Goal: Task Accomplishment & Management: Manage account settings

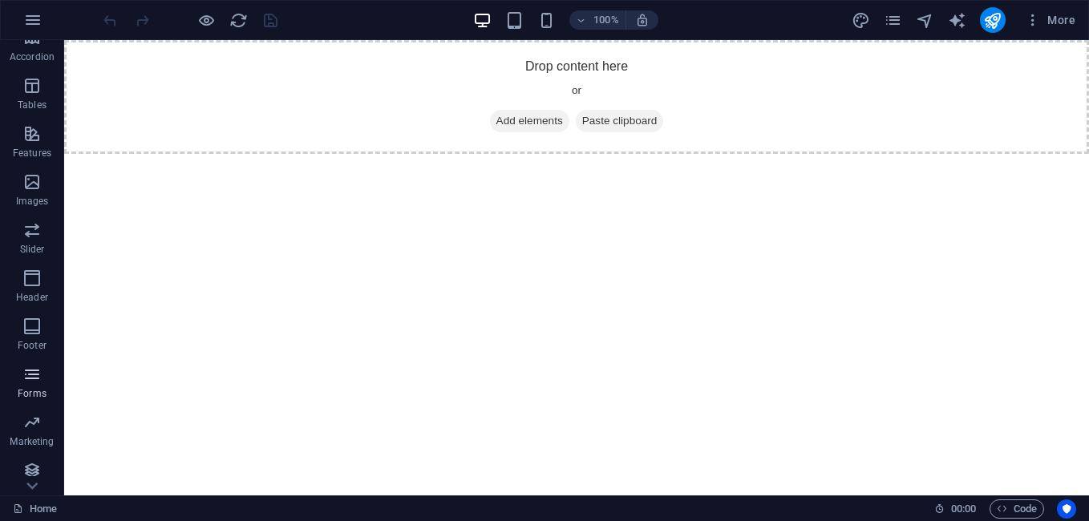
scroll to position [266, 0]
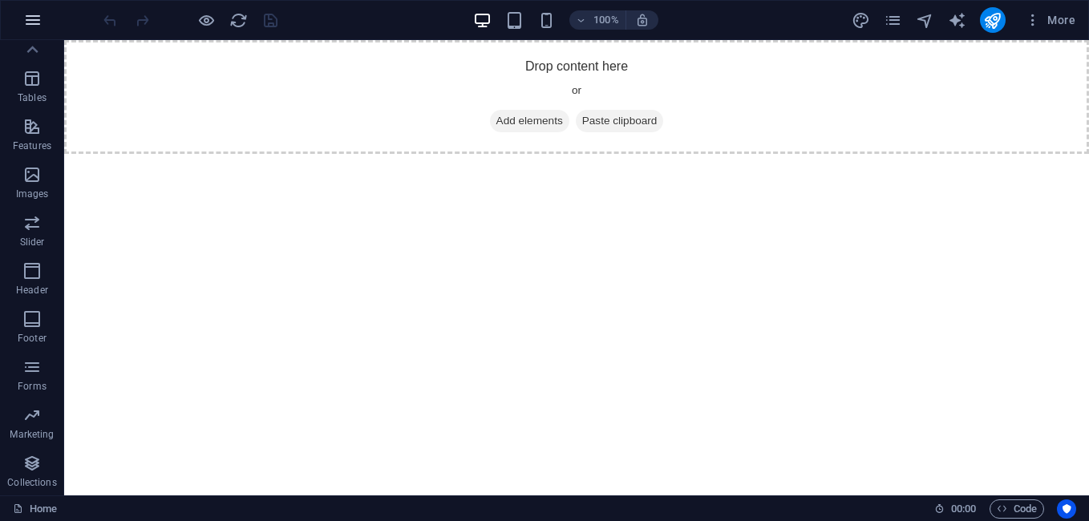
click at [34, 16] on icon "button" at bounding box center [32, 19] width 19 height 19
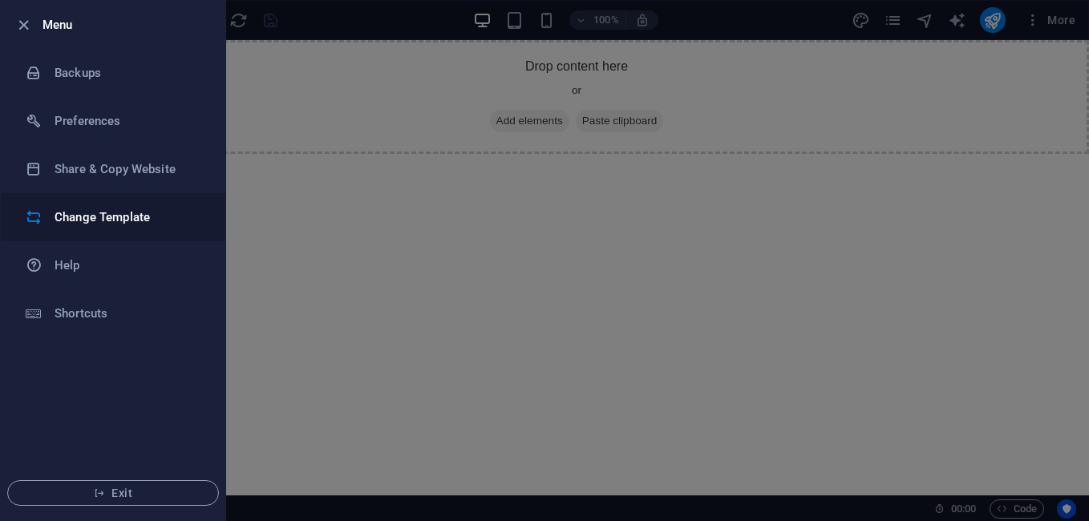
click at [92, 211] on h6 "Change Template" at bounding box center [129, 217] width 148 height 19
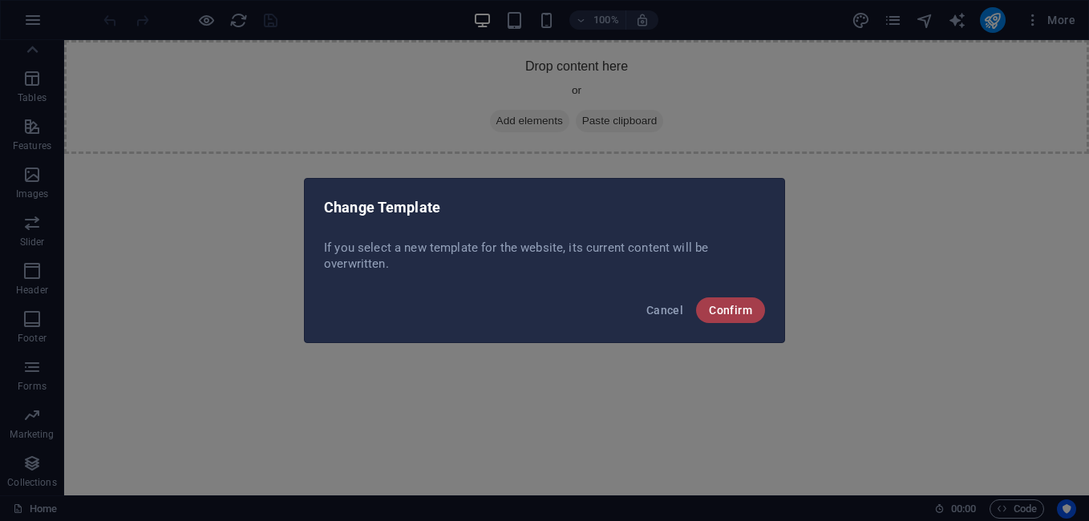
click at [733, 313] on span "Confirm" at bounding box center [730, 310] width 43 height 13
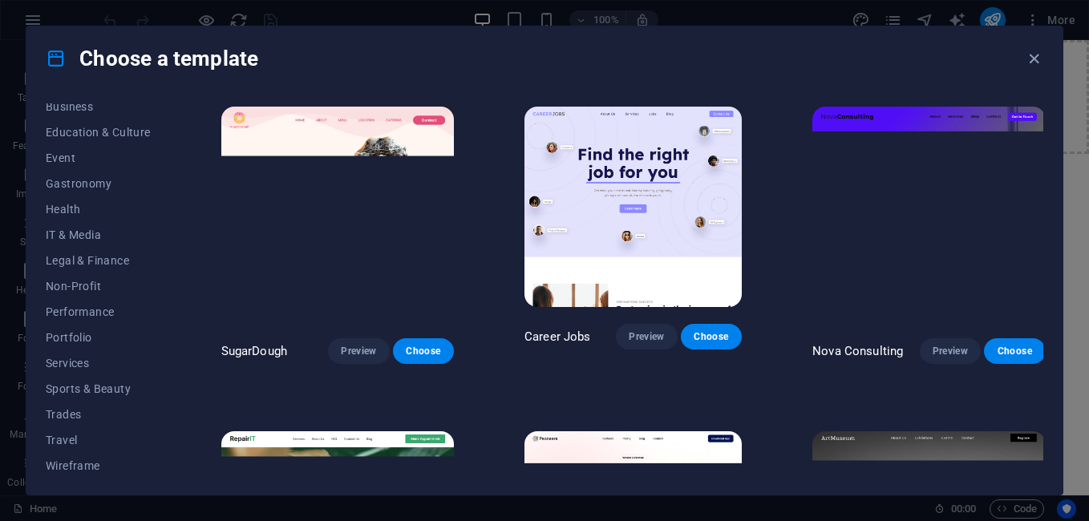
scroll to position [269, 0]
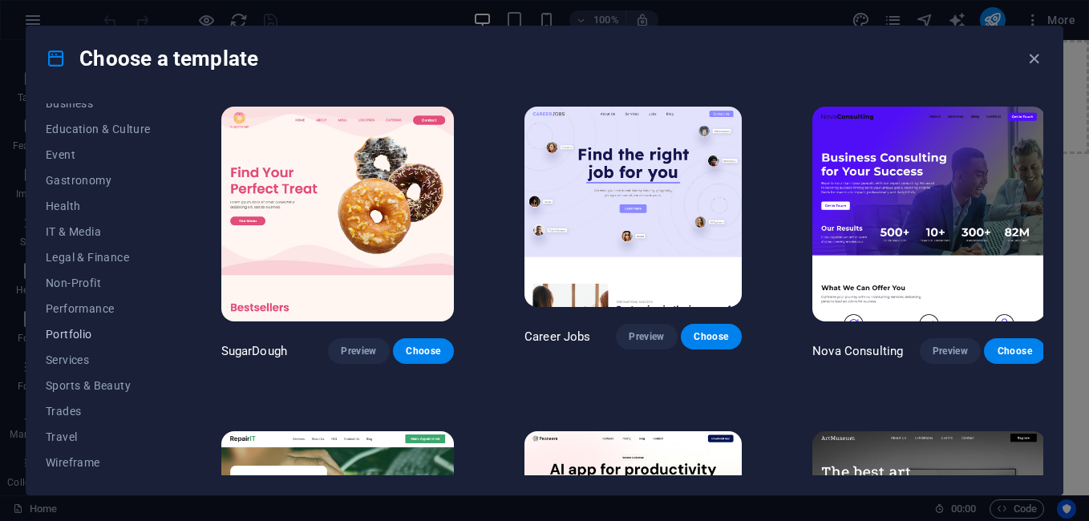
click at [83, 339] on span "Portfolio" at bounding box center [98, 334] width 105 height 13
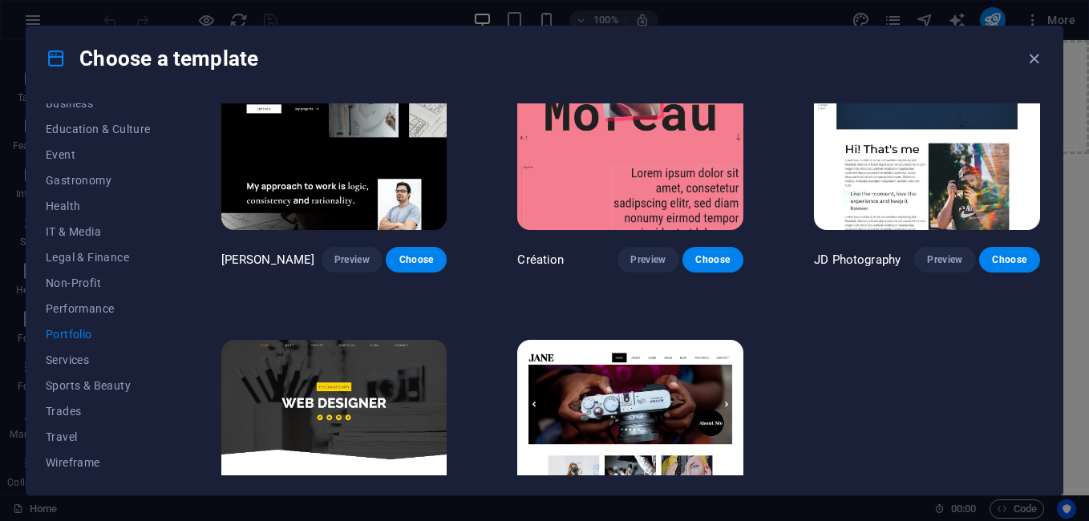
scroll to position [519, 0]
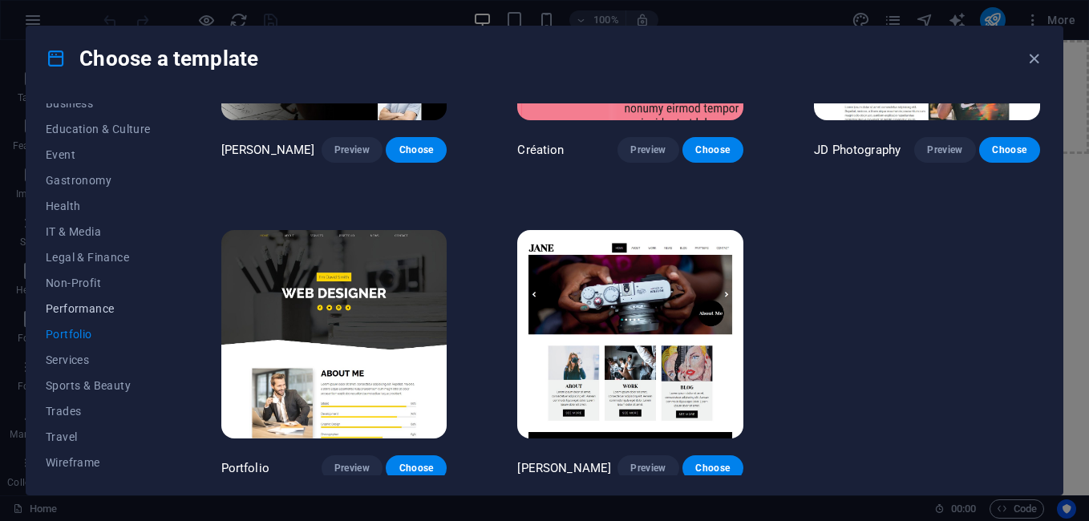
click at [64, 313] on span "Performance" at bounding box center [98, 308] width 105 height 13
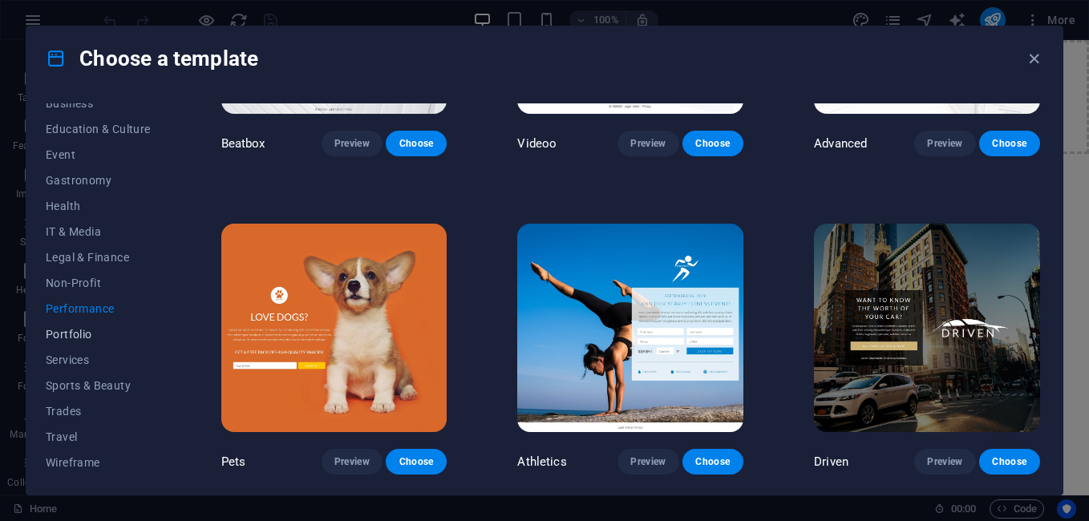
click at [111, 335] on span "Portfolio" at bounding box center [98, 334] width 105 height 13
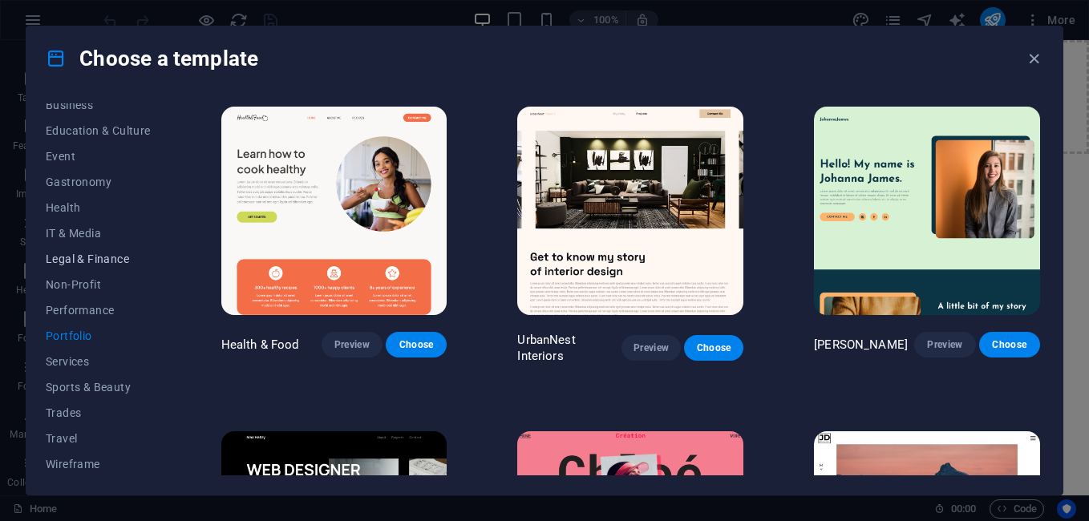
scroll to position [269, 0]
click at [86, 365] on span "Services" at bounding box center [98, 360] width 105 height 13
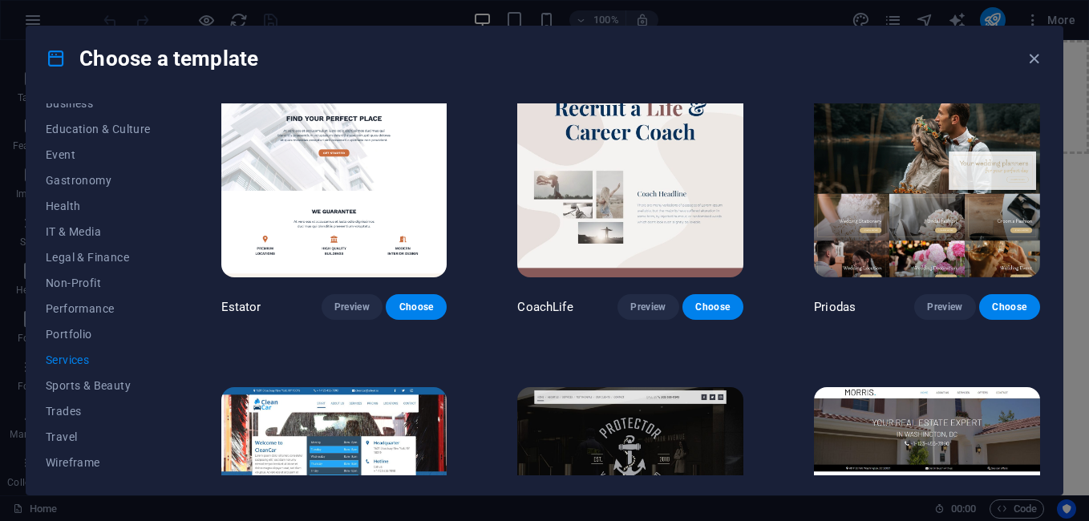
scroll to position [984, 0]
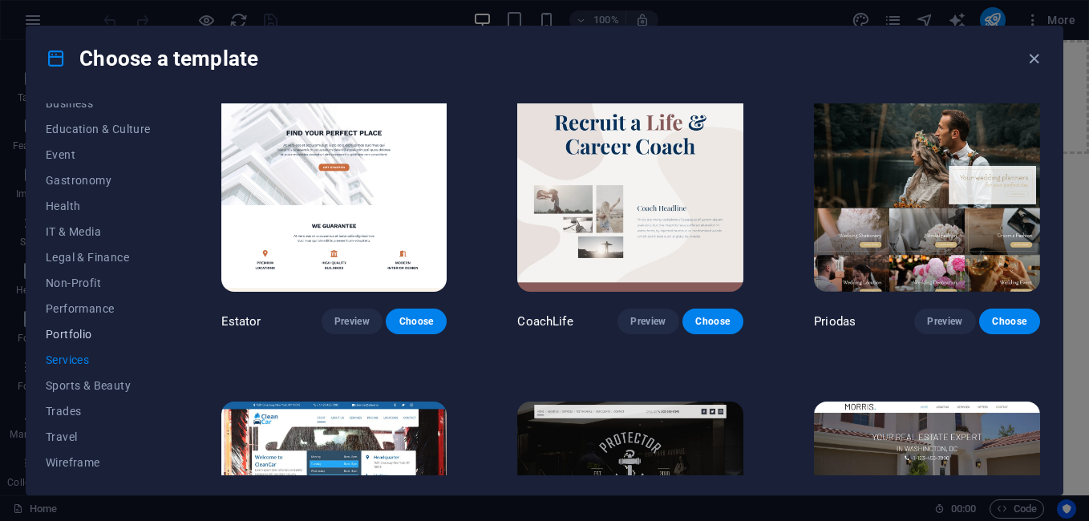
click at [95, 335] on span "Portfolio" at bounding box center [98, 334] width 105 height 13
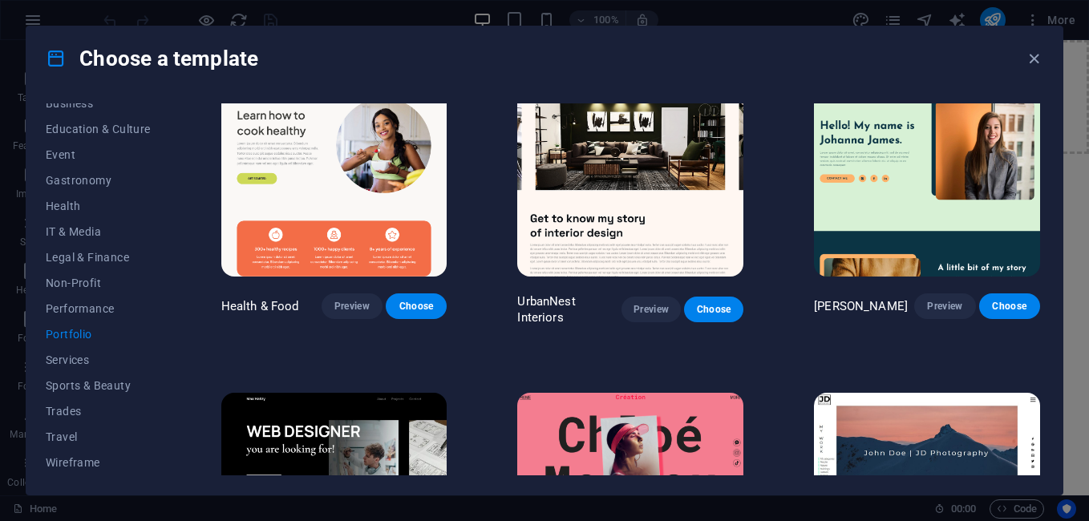
scroll to position [0, 0]
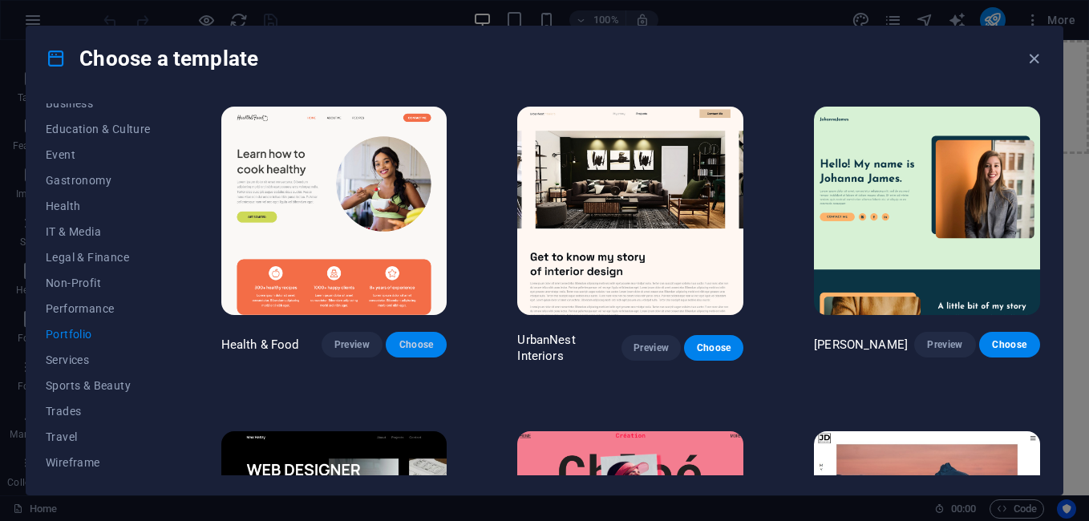
click at [412, 341] on span "Choose" at bounding box center [415, 344] width 35 height 13
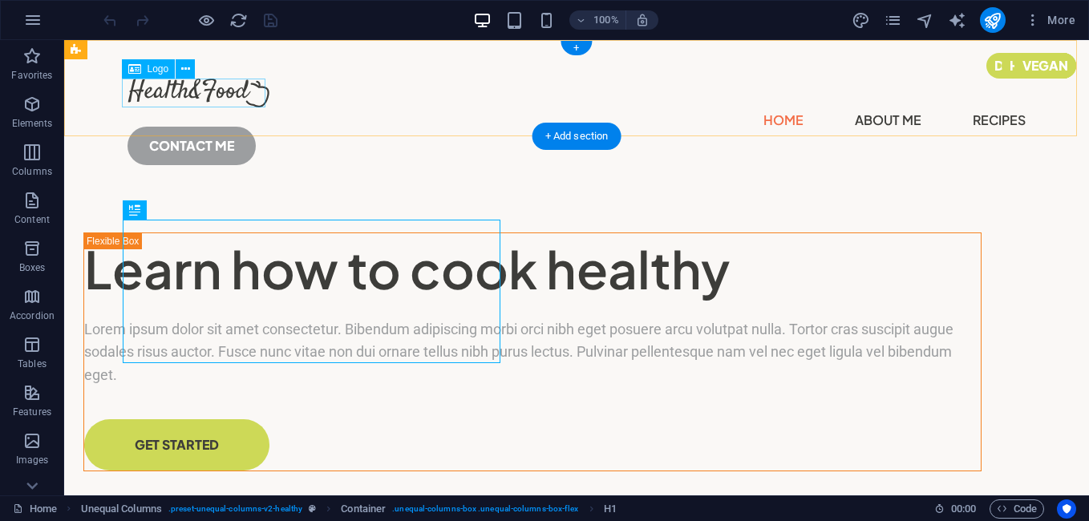
click at [222, 87] on div at bounding box center [576, 93] width 898 height 29
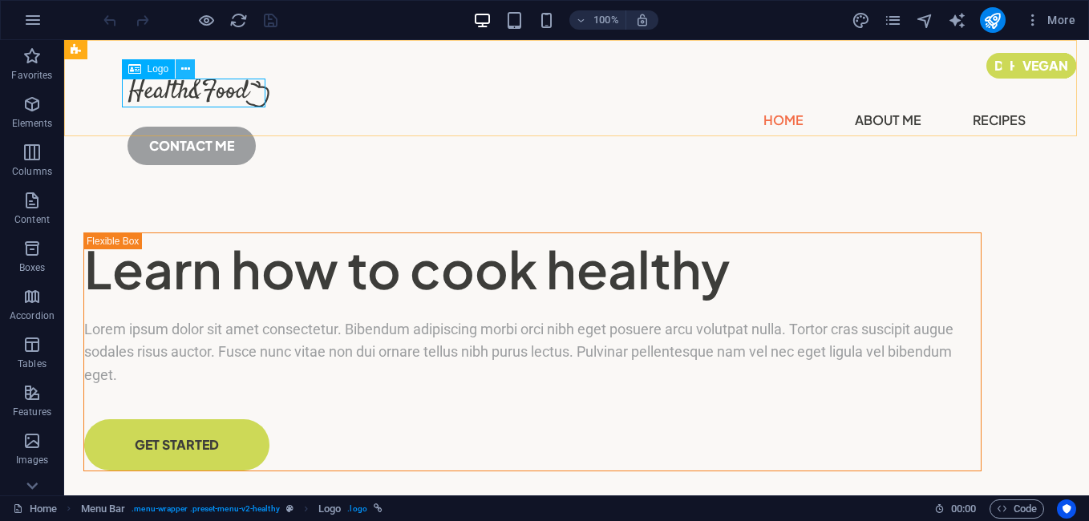
click at [179, 66] on button at bounding box center [185, 68] width 19 height 19
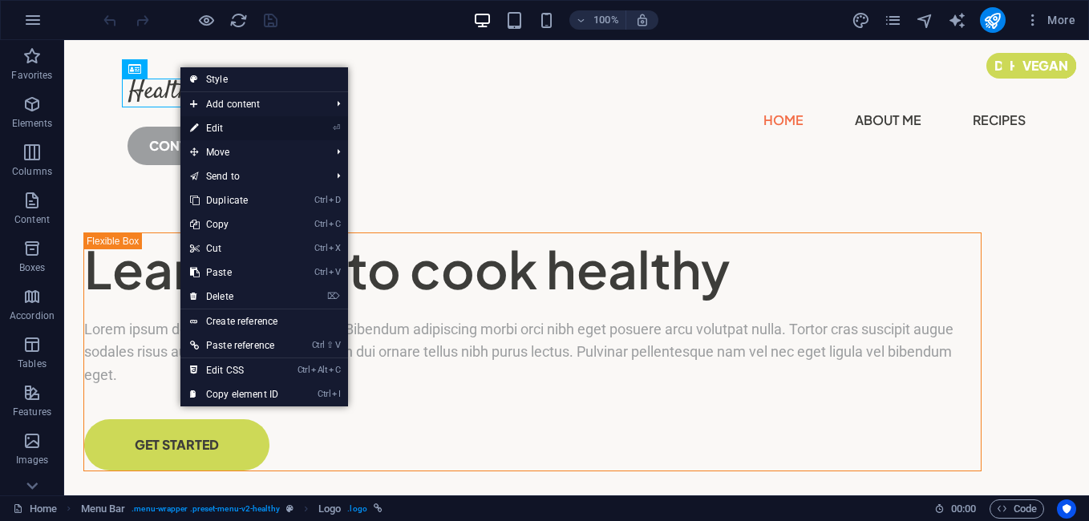
click at [238, 126] on link "⏎ Edit" at bounding box center [233, 128] width 107 height 24
select select "px"
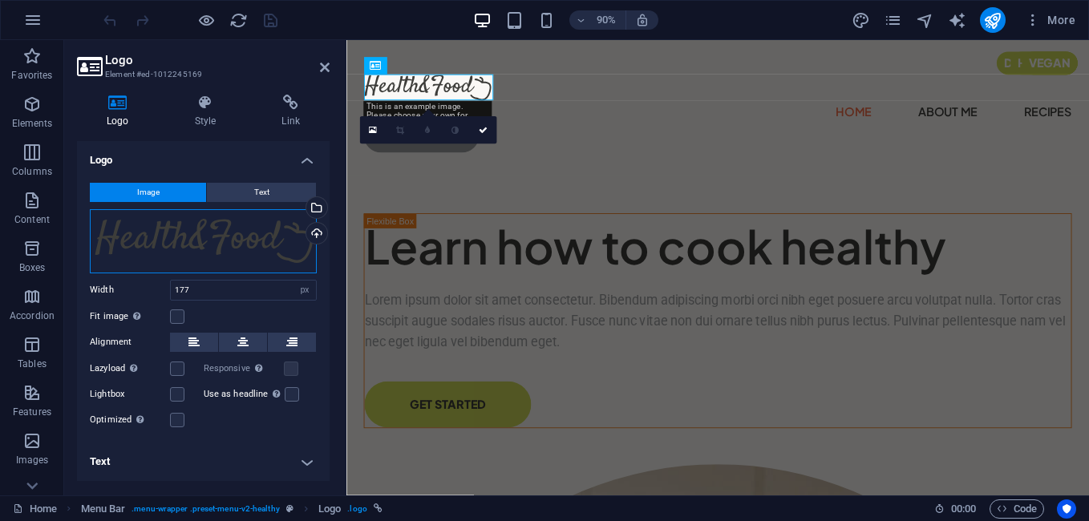
click at [256, 232] on div "Drag files here, click to choose files or select files from Files or our free s…" at bounding box center [203, 241] width 227 height 64
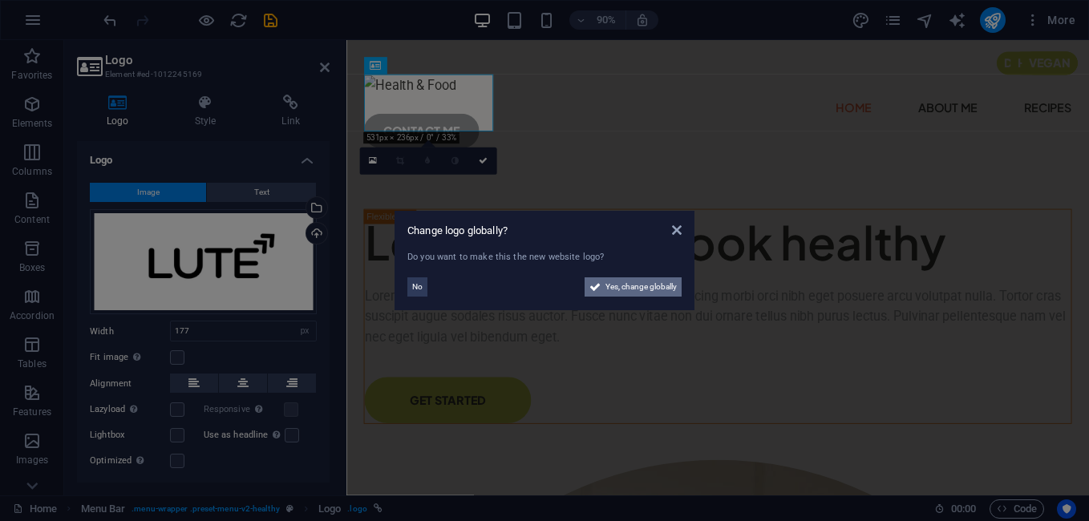
drag, startPoint x: 636, startPoint y: 291, endPoint x: 723, endPoint y: 625, distance: 345.3
click at [636, 290] on span "Yes, change globally" at bounding box center [640, 286] width 71 height 19
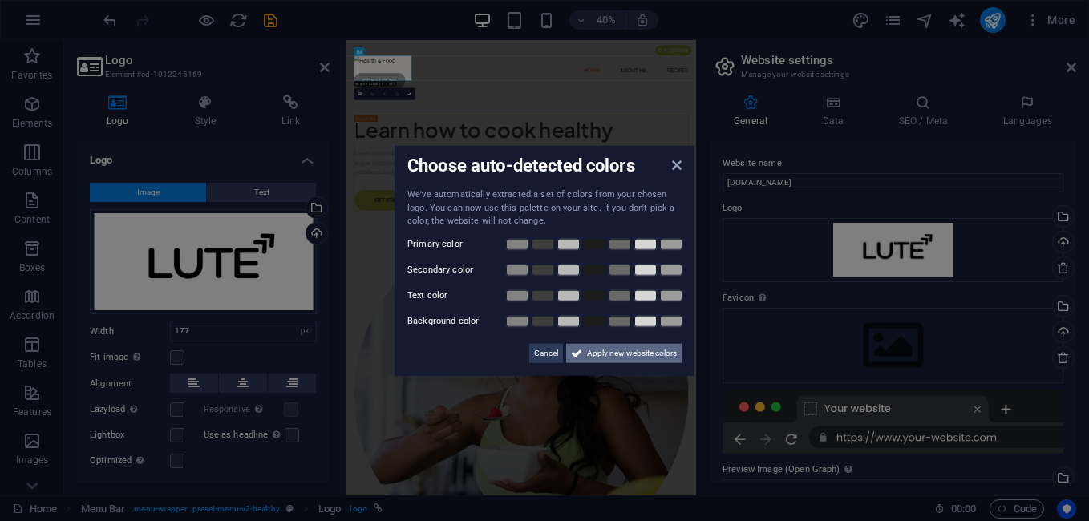
click at [620, 358] on span "Apply new website colors" at bounding box center [632, 352] width 90 height 19
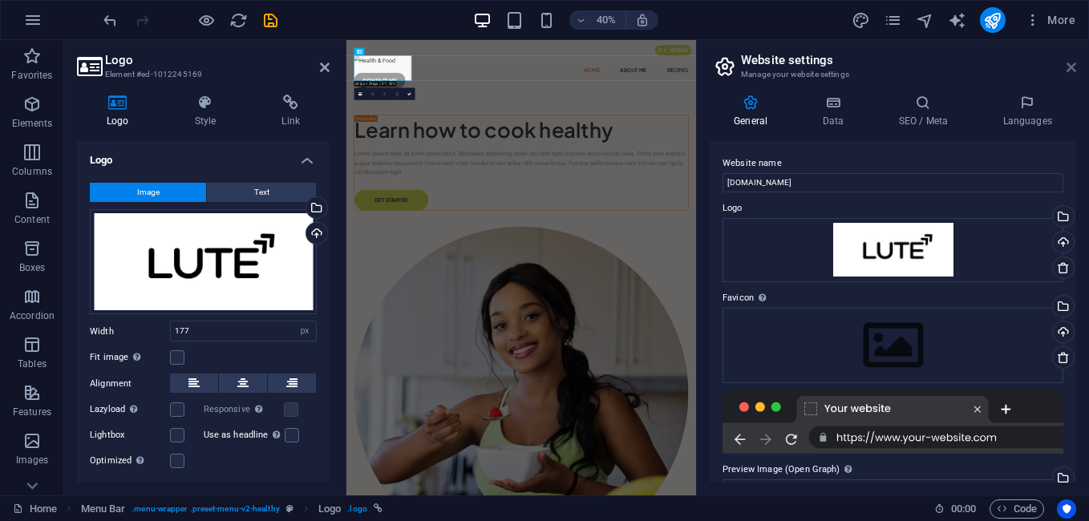
click at [1069, 61] on icon at bounding box center [1071, 67] width 10 height 13
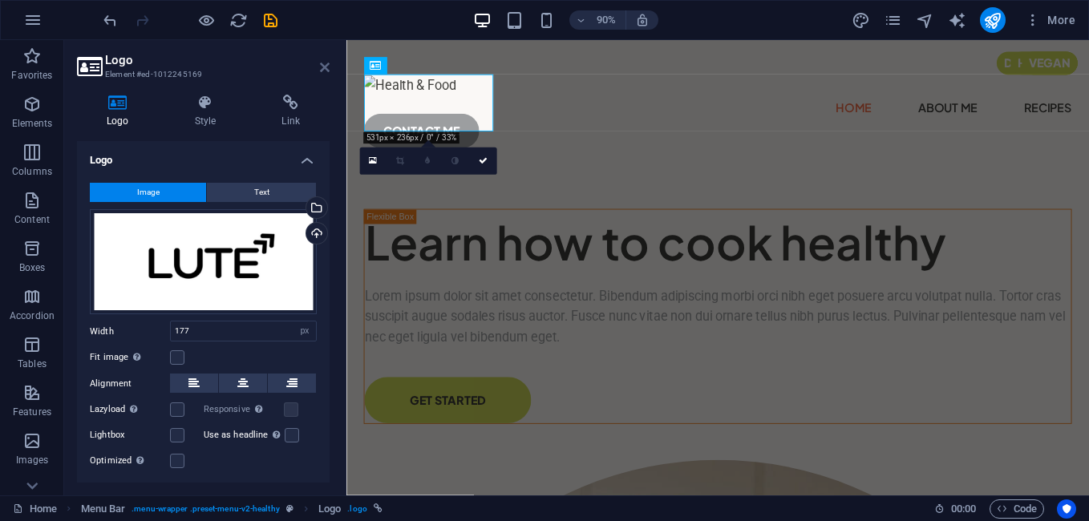
click at [325, 67] on icon at bounding box center [325, 67] width 10 height 13
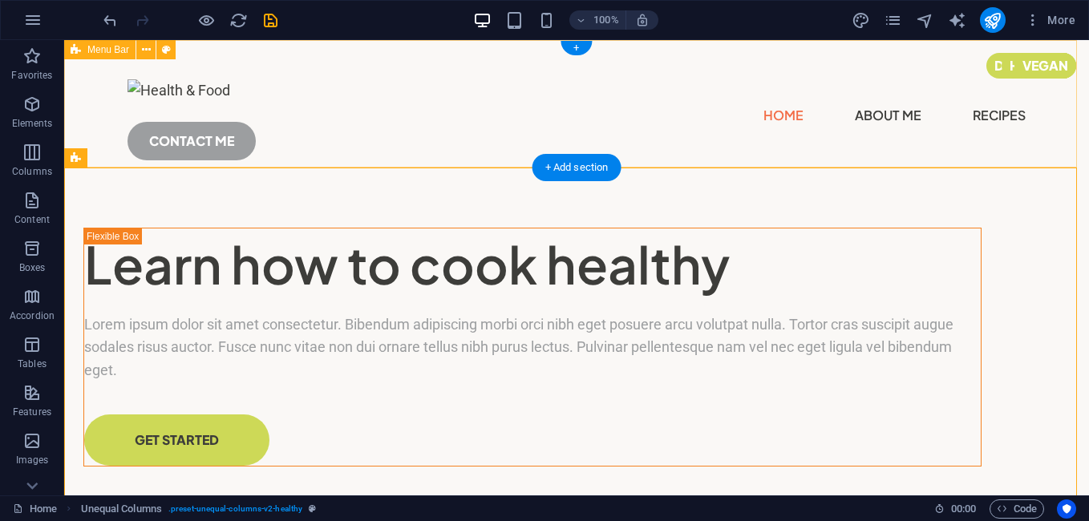
click at [350, 100] on div "Menu Home About Me Recipes CONTACT ME" at bounding box center [576, 113] width 1024 height 146
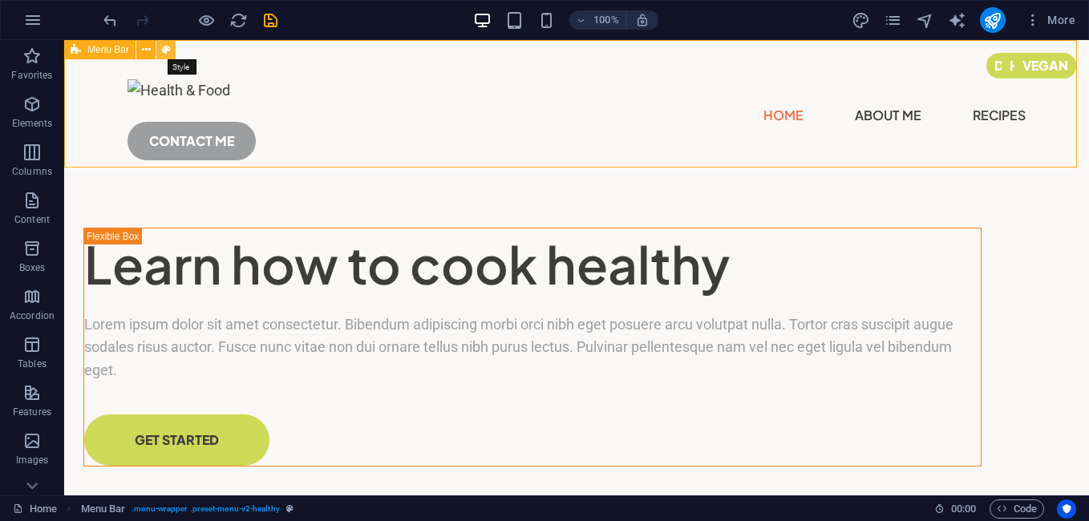
click at [167, 48] on icon at bounding box center [166, 50] width 9 height 17
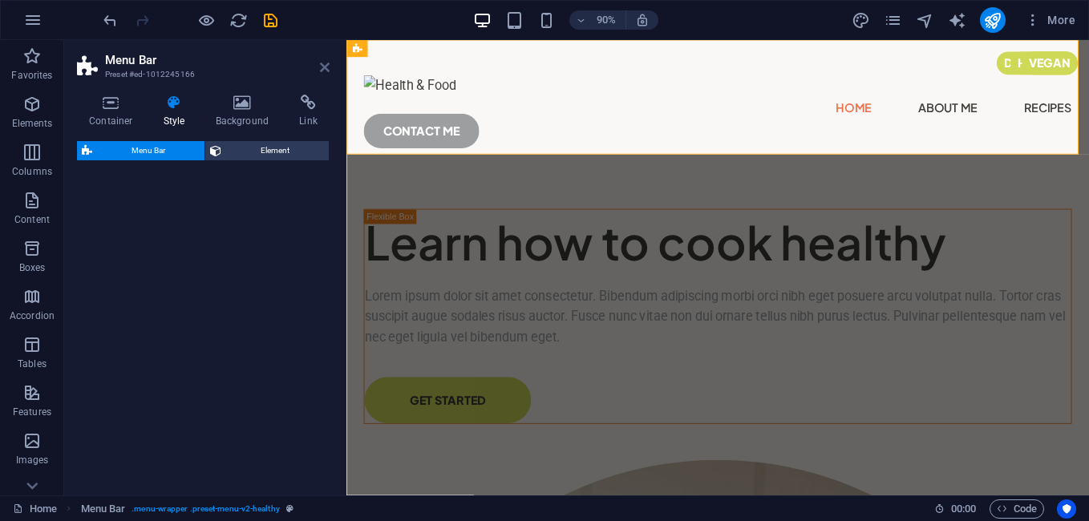
click at [320, 69] on icon at bounding box center [325, 67] width 10 height 13
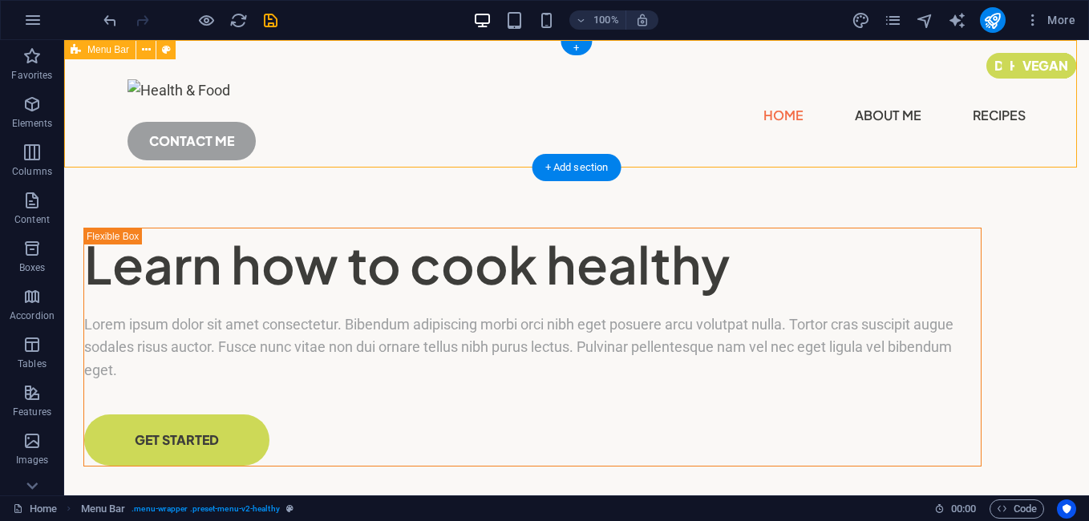
click at [1056, 157] on div "Menu Home About Me Recipes CONTACT ME" at bounding box center [576, 113] width 1024 height 146
click at [167, 52] on icon at bounding box center [166, 50] width 9 height 17
select select "px"
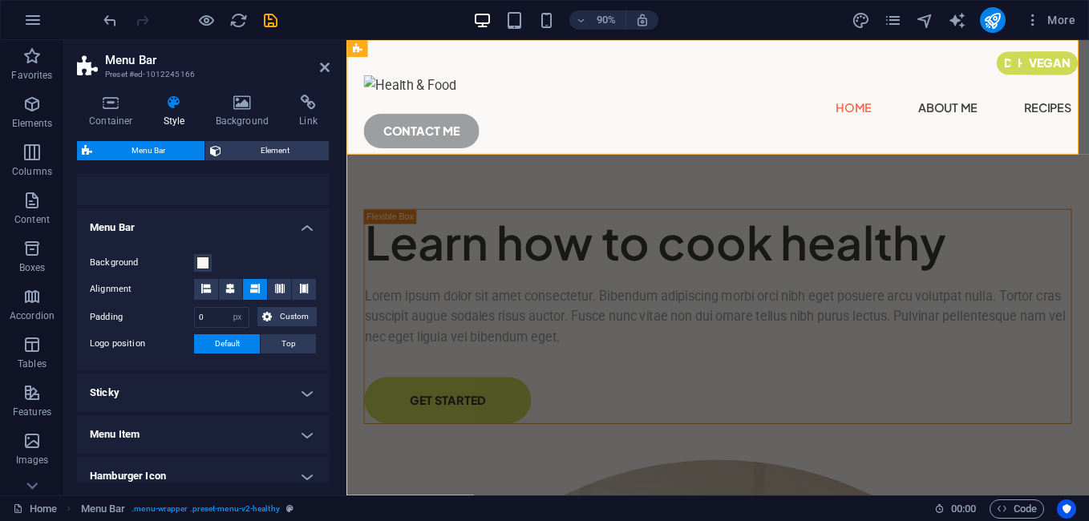
scroll to position [212, 0]
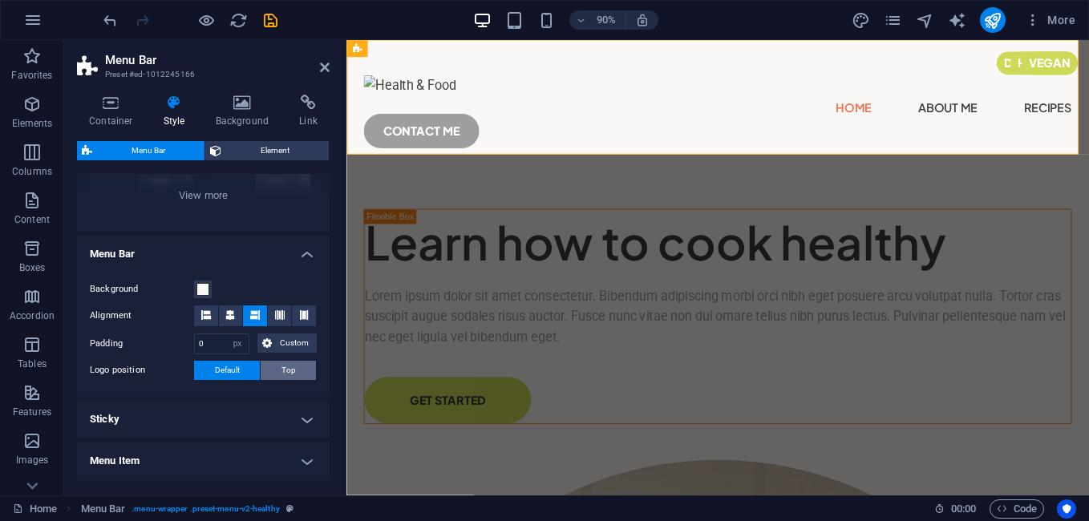
click at [278, 371] on button "Top" at bounding box center [288, 370] width 55 height 19
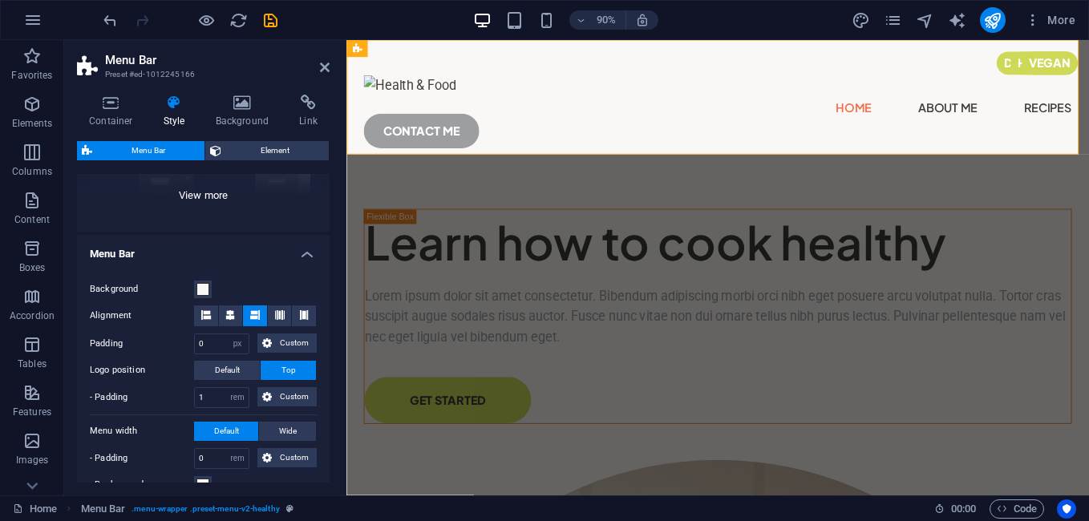
click at [268, 229] on div "Border Centered Default Fixed Loki Trigger Wide XXL" at bounding box center [203, 111] width 253 height 240
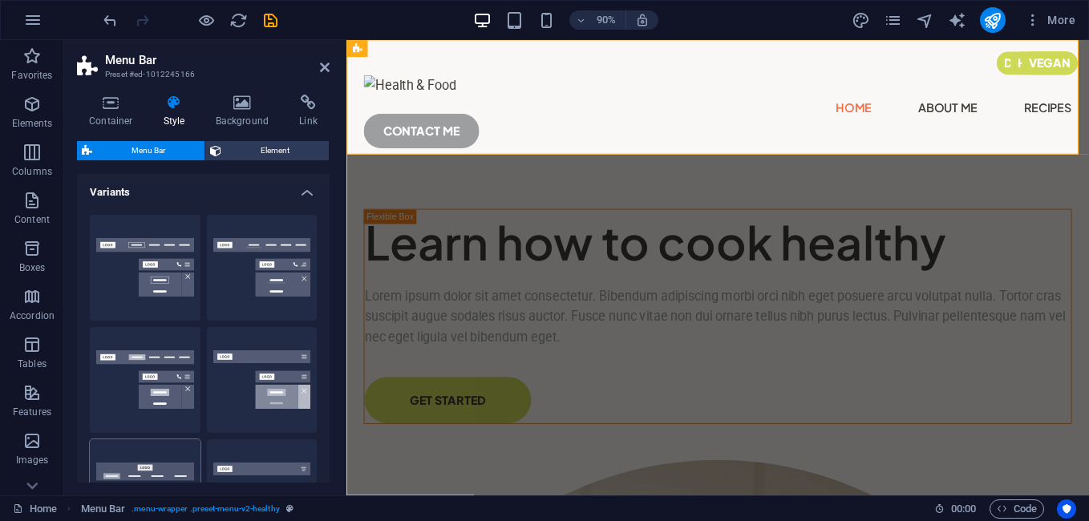
scroll to position [0, 0]
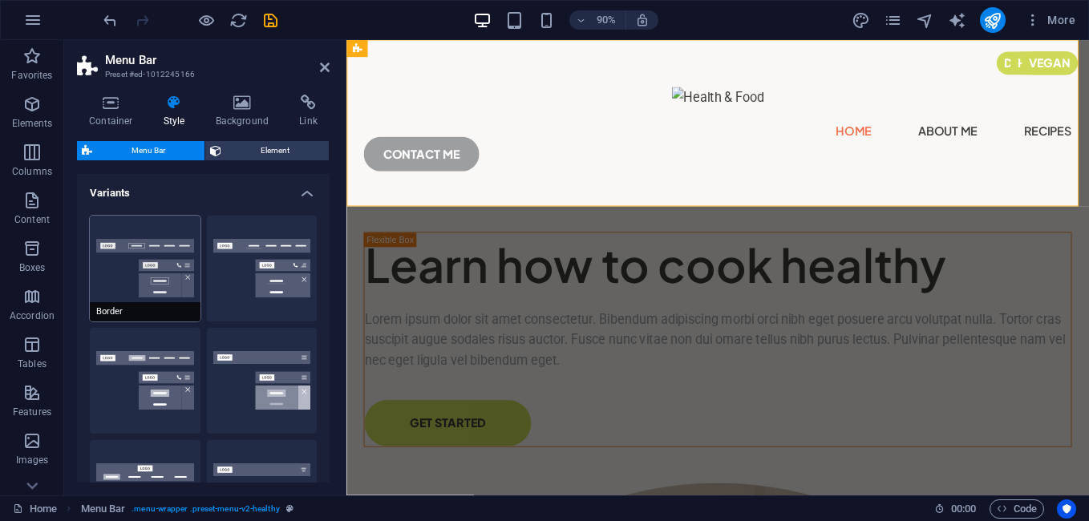
click at [139, 274] on button "Border" at bounding box center [145, 269] width 111 height 106
type input "1"
select select "rem"
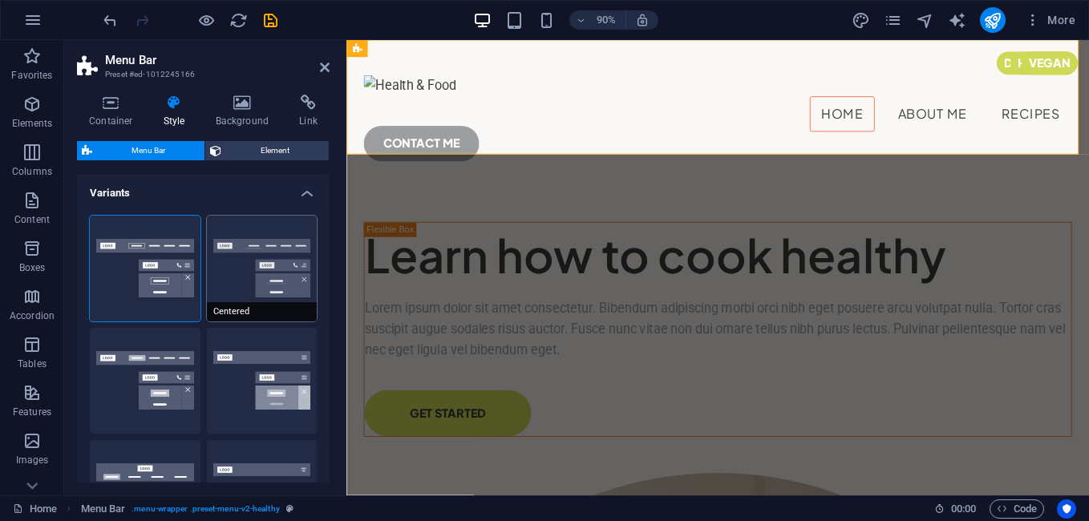
click at [258, 281] on button "Centered" at bounding box center [262, 269] width 111 height 106
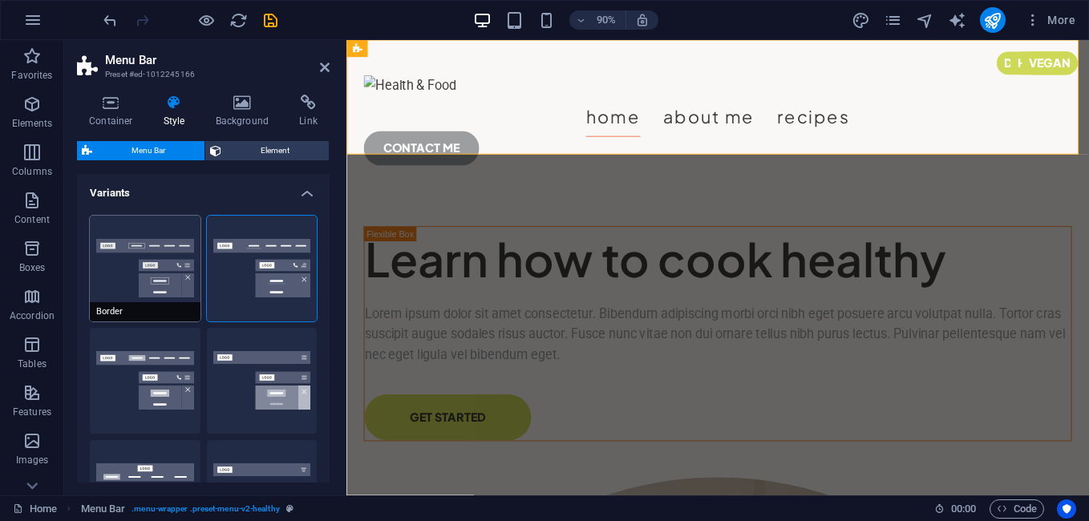
click at [136, 262] on button "Border" at bounding box center [145, 269] width 111 height 106
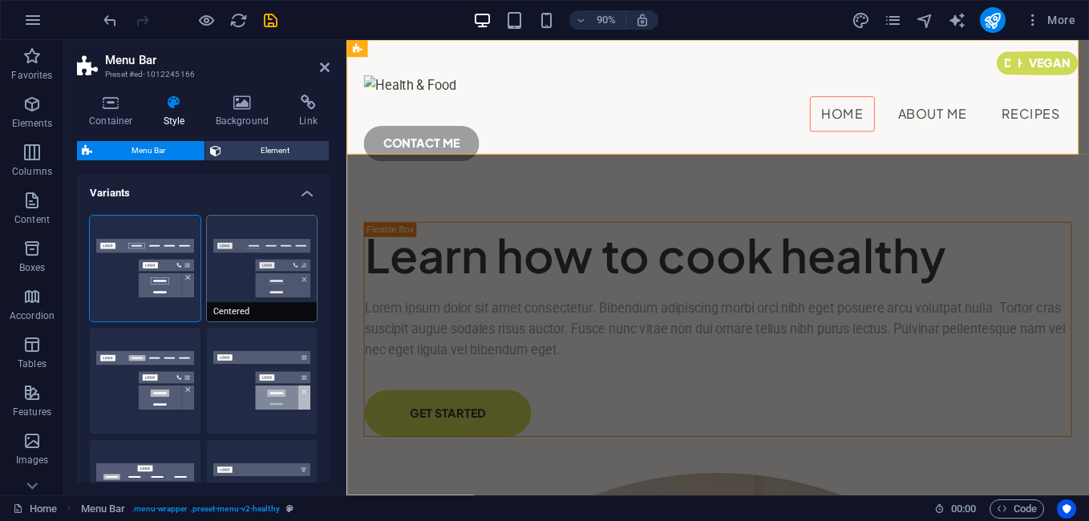
click at [255, 240] on button "Centered" at bounding box center [262, 269] width 111 height 106
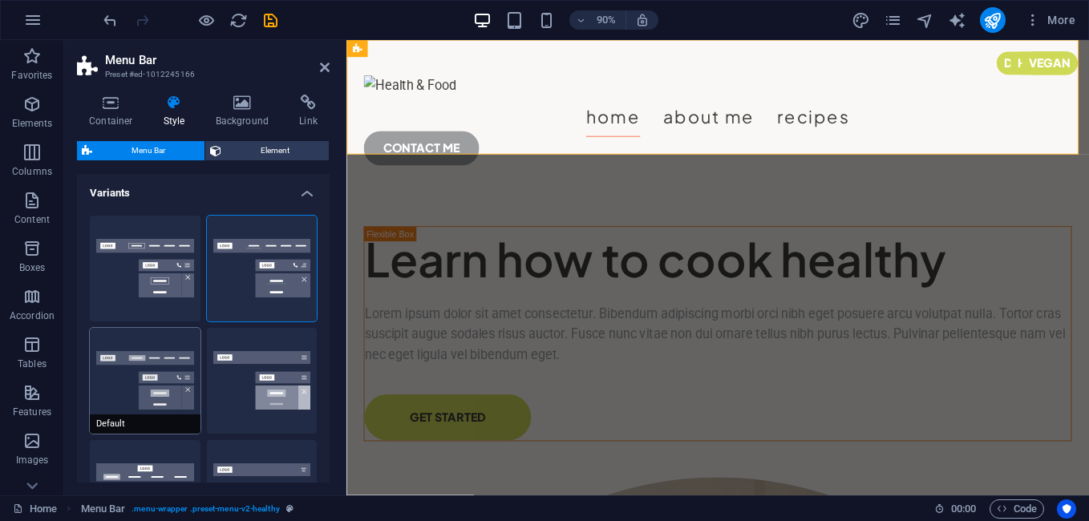
click at [162, 362] on button "Default" at bounding box center [145, 381] width 111 height 106
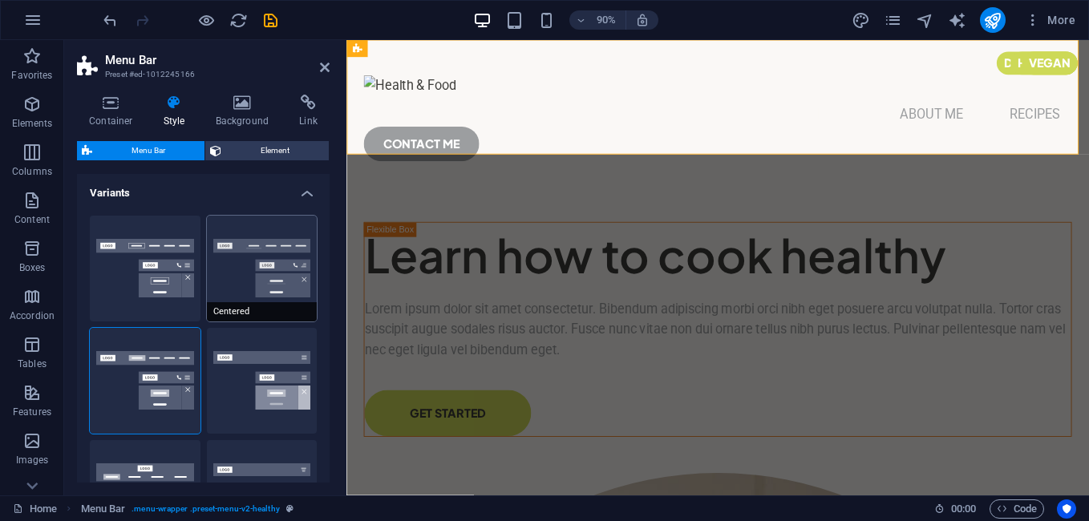
click at [240, 257] on button "Centered" at bounding box center [262, 269] width 111 height 106
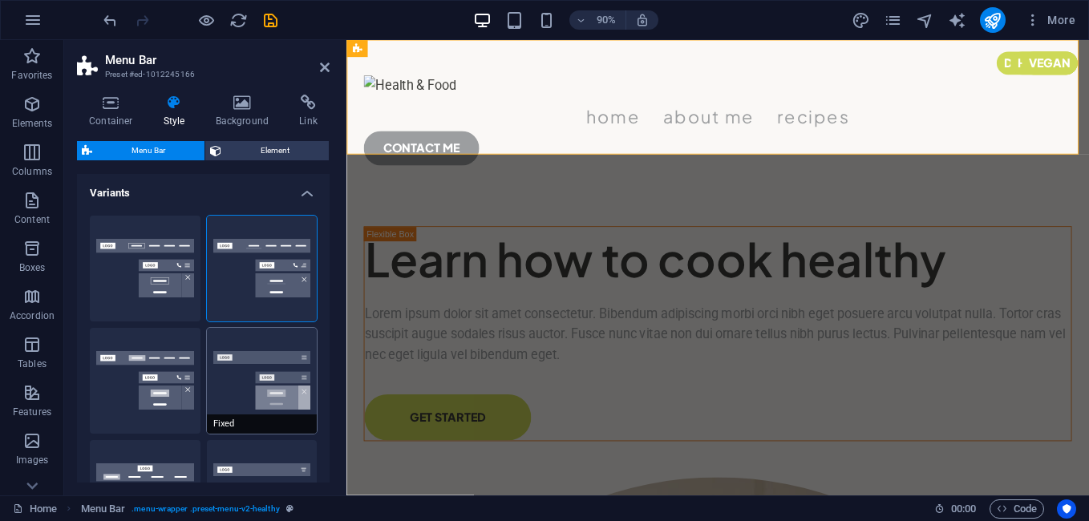
click at [253, 378] on button "Fixed" at bounding box center [262, 381] width 111 height 106
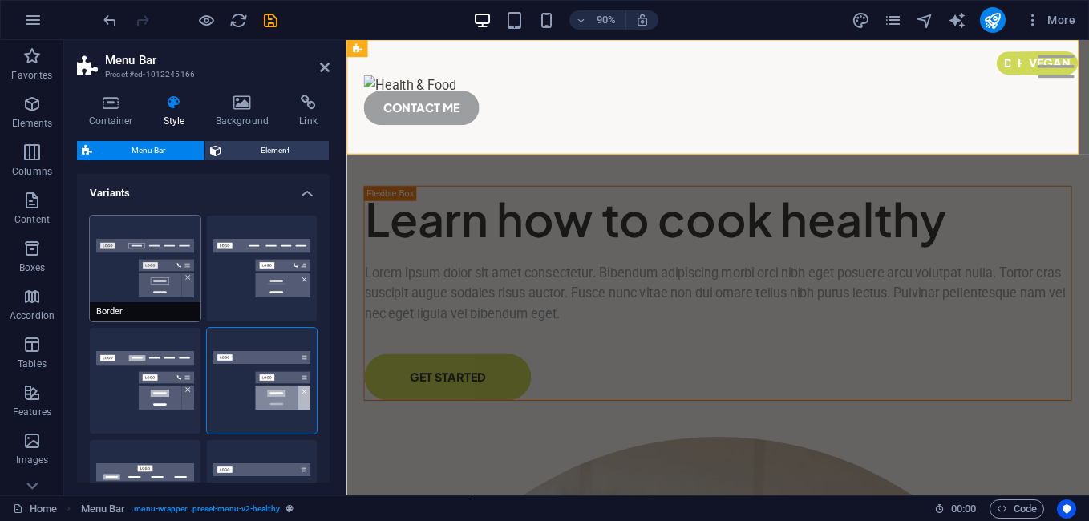
click at [119, 274] on button "Border" at bounding box center [145, 269] width 111 height 106
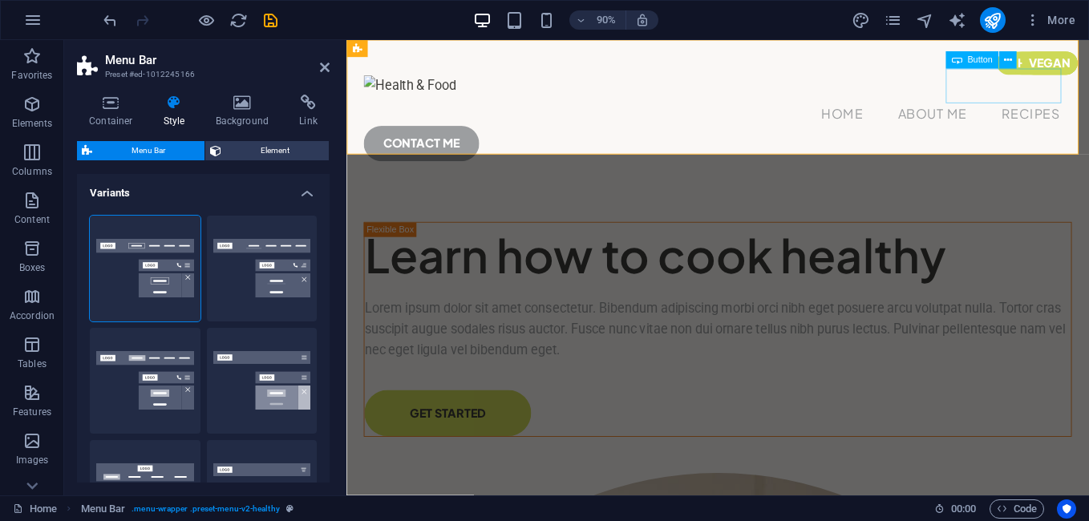
click at [1061, 135] on div "CONTACT ME" at bounding box center [759, 154] width 786 height 38
click at [772, 152] on div "Menu Home About Me Recipes CONTACT ME" at bounding box center [758, 120] width 825 height 160
click at [230, 107] on icon at bounding box center [243, 103] width 78 height 16
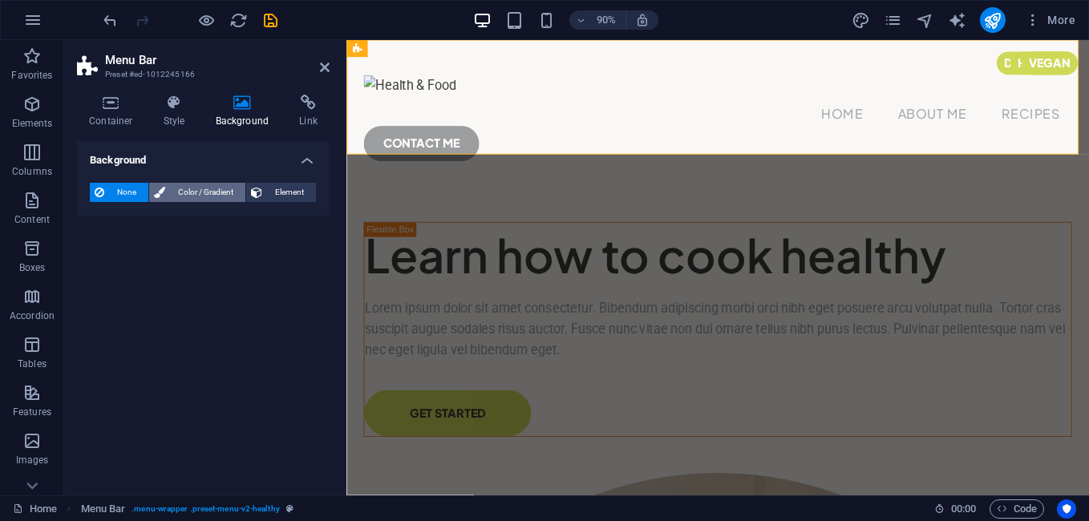
click at [204, 196] on span "Color / Gradient" at bounding box center [205, 192] width 71 height 19
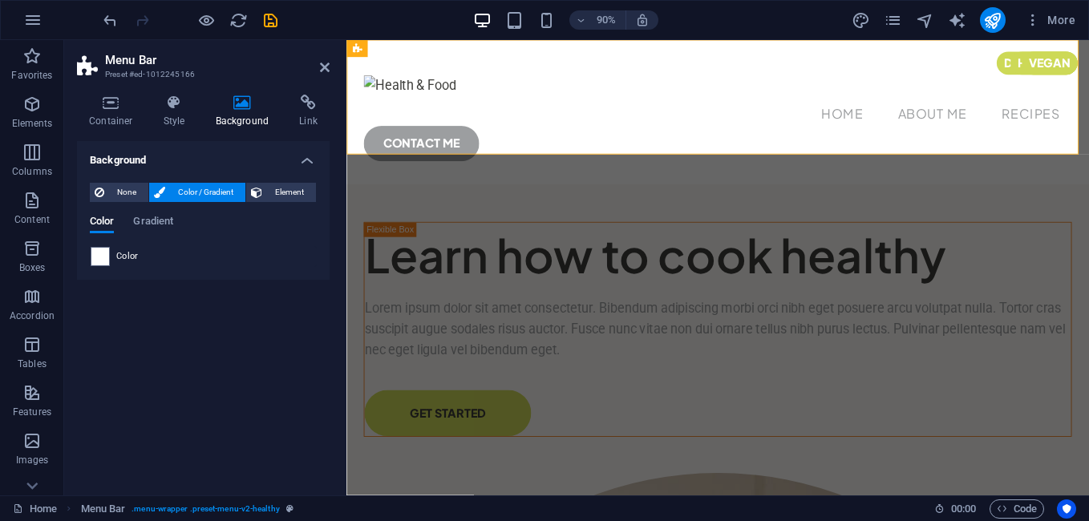
click at [115, 255] on div "Color" at bounding box center [203, 256] width 225 height 19
click at [104, 255] on span at bounding box center [100, 257] width 18 height 18
type input "#ffffff"
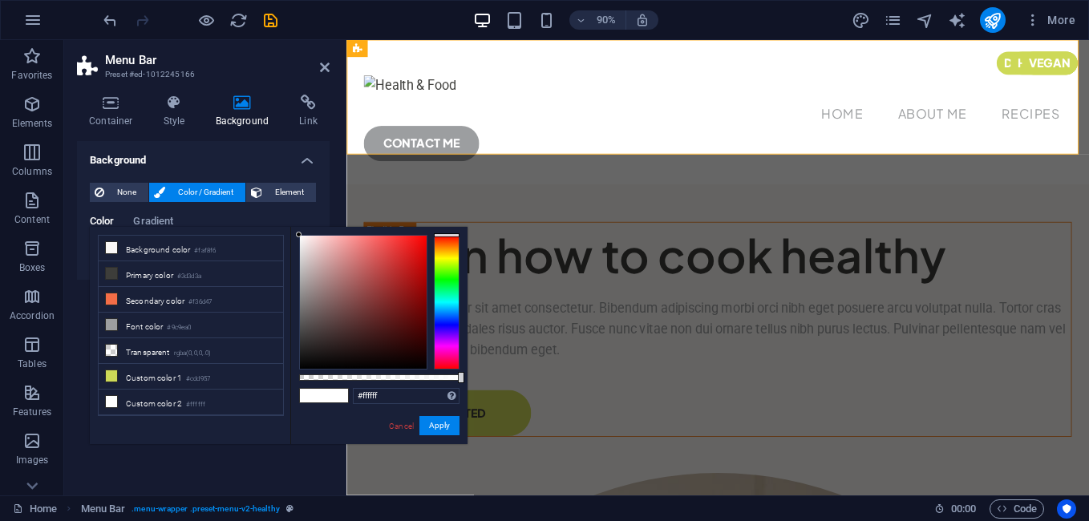
click at [253, 44] on header "Menu Bar Preset #ed-1012245166" at bounding box center [203, 61] width 253 height 42
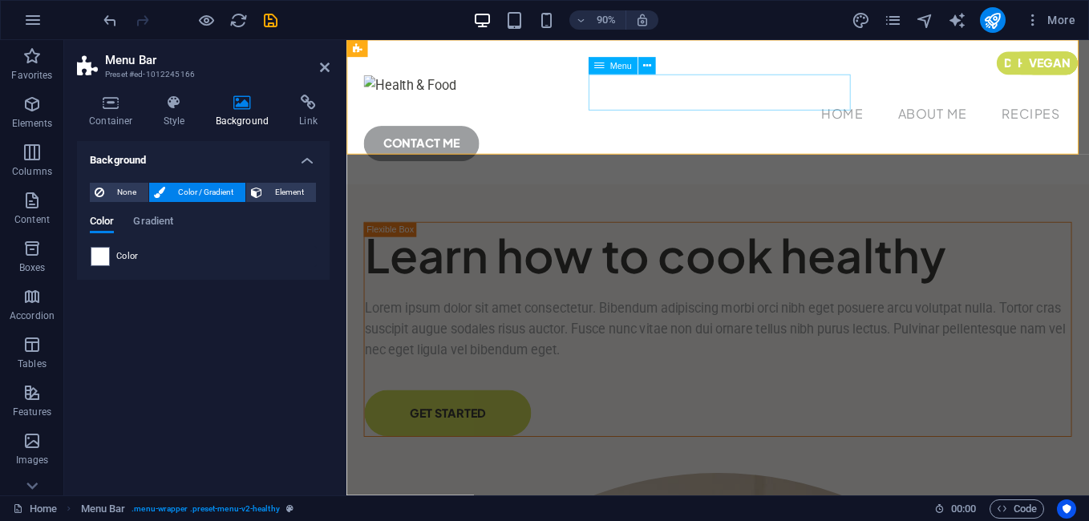
click at [681, 103] on nav "Home About Me Recipes" at bounding box center [759, 123] width 786 height 40
click at [610, 67] on span "Menu" at bounding box center [620, 66] width 22 height 9
click at [97, 112] on h4 "Container" at bounding box center [114, 112] width 75 height 34
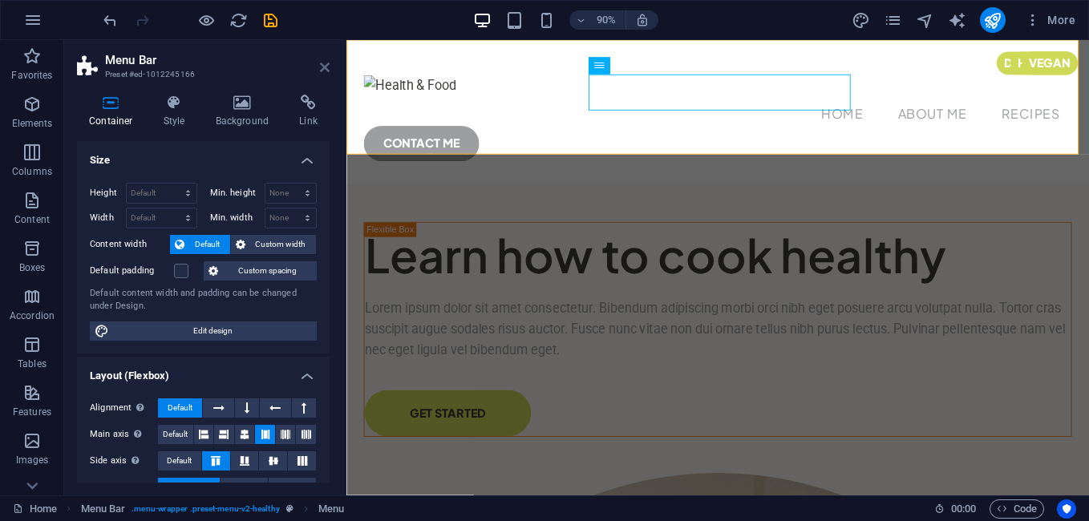
click at [325, 67] on icon at bounding box center [325, 67] width 10 height 13
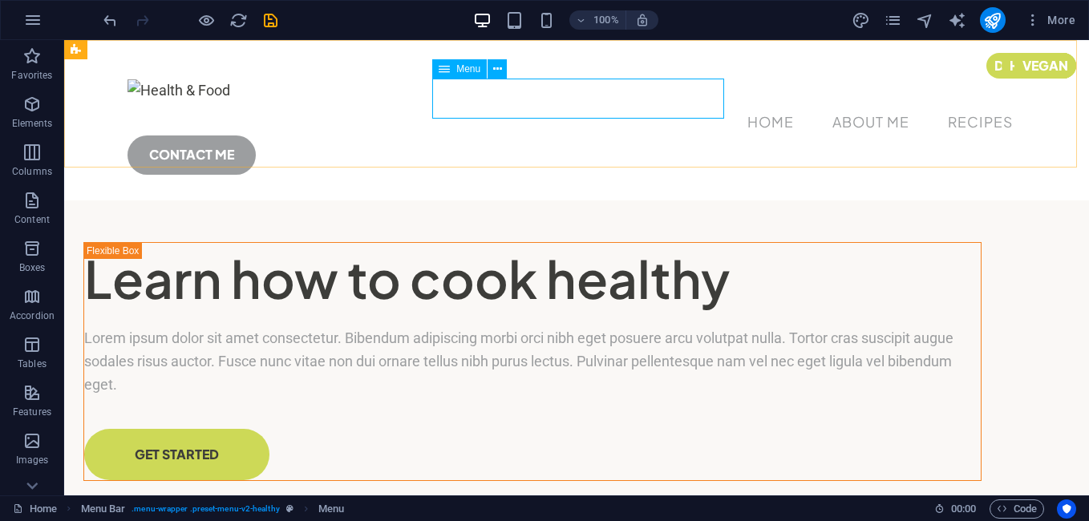
click at [467, 67] on span "Menu" at bounding box center [468, 69] width 24 height 10
click at [471, 71] on span "Menu" at bounding box center [468, 69] width 24 height 10
click at [517, 104] on nav "Home About Me Recipes" at bounding box center [576, 123] width 898 height 40
click at [497, 72] on icon at bounding box center [497, 69] width 9 height 17
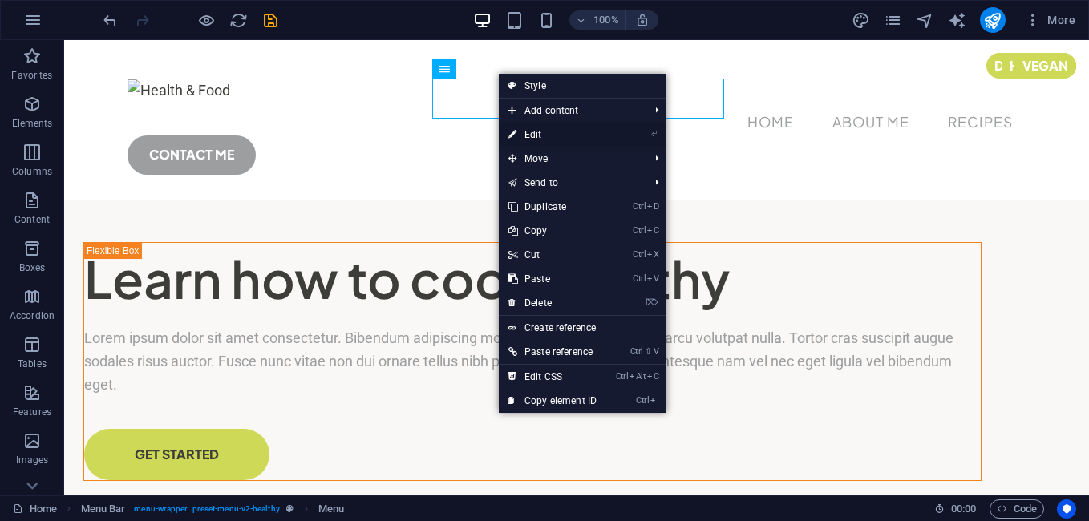
click at [542, 143] on link "⏎ Edit" at bounding box center [552, 135] width 107 height 24
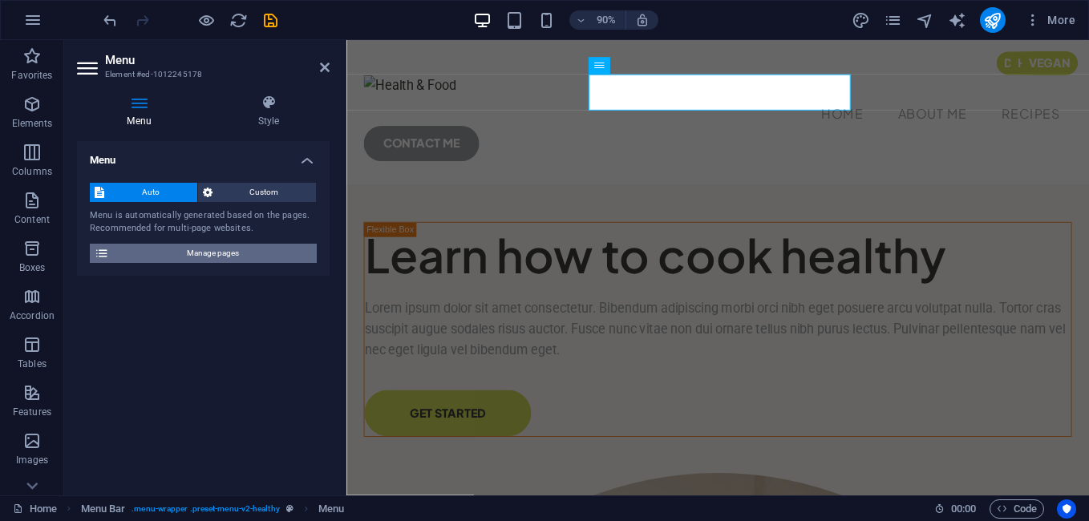
click at [243, 252] on span "Manage pages" at bounding box center [213, 253] width 198 height 19
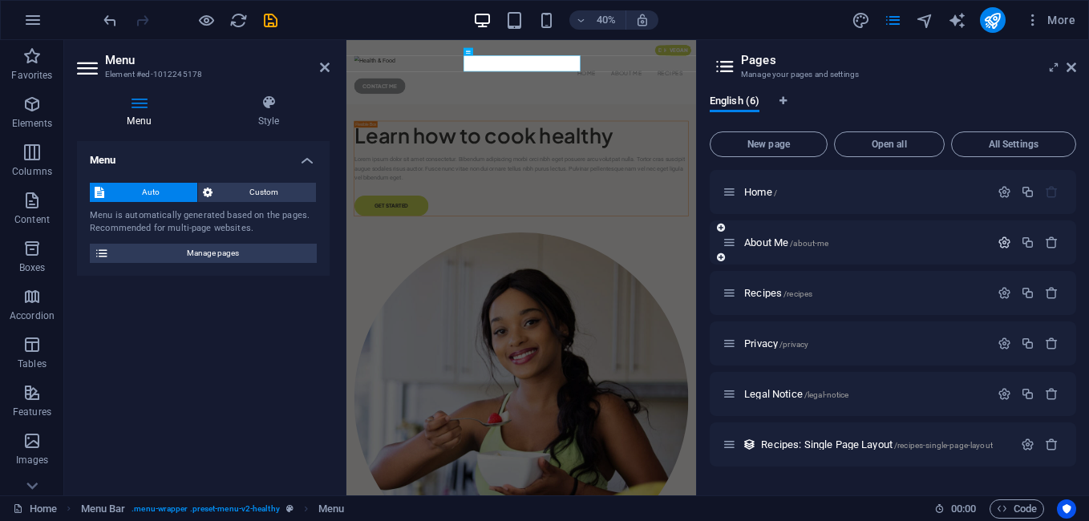
click at [1005, 244] on icon "button" at bounding box center [1004, 243] width 14 height 14
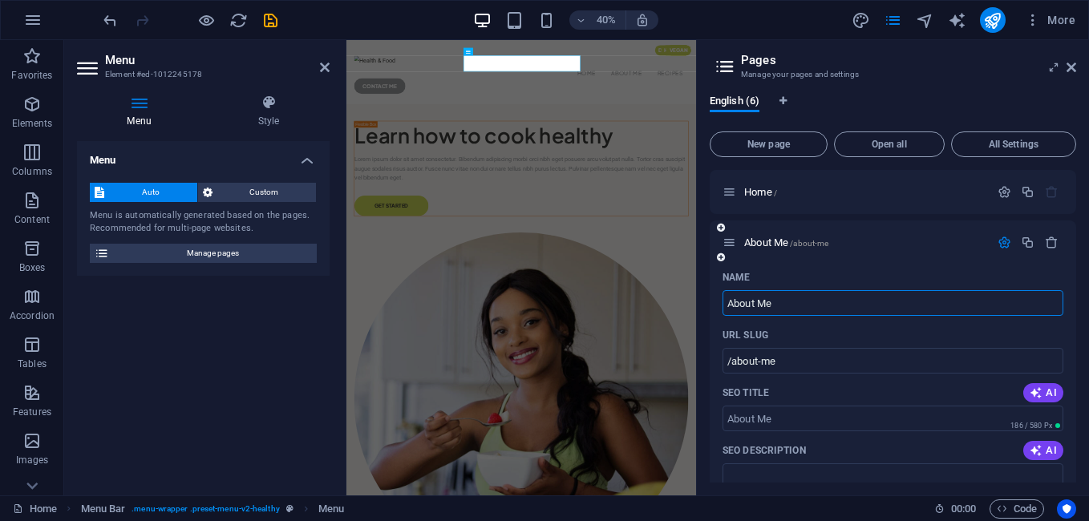
click at [830, 297] on input "About Me" at bounding box center [892, 303] width 341 height 26
type input "About"
type input "/about"
type input "About Us"
type input "/about-u"
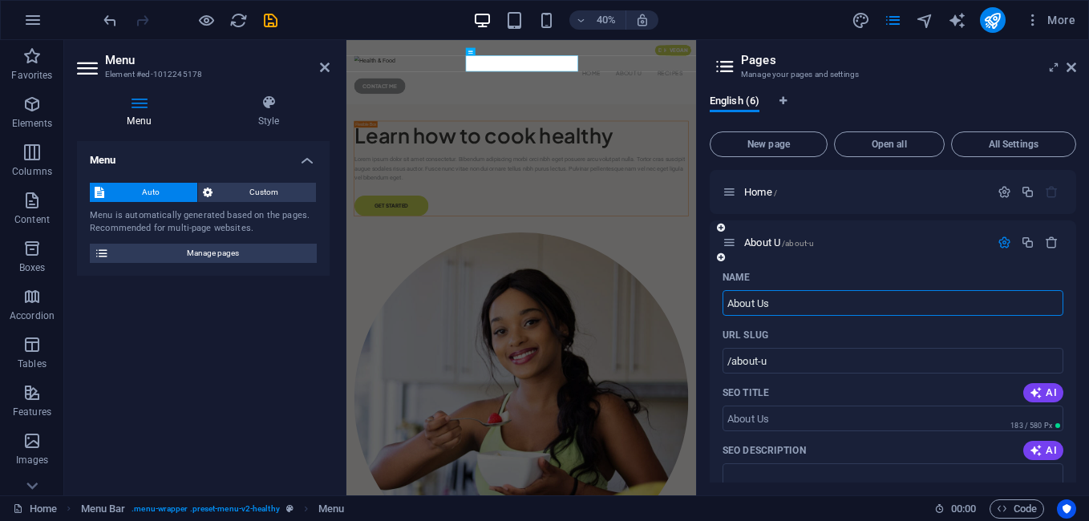
click at [789, 361] on input "/about-u" at bounding box center [892, 361] width 341 height 26
type input "About Us"
type input "/about-us"
click at [811, 225] on div "About Us /about-us" at bounding box center [892, 242] width 366 height 44
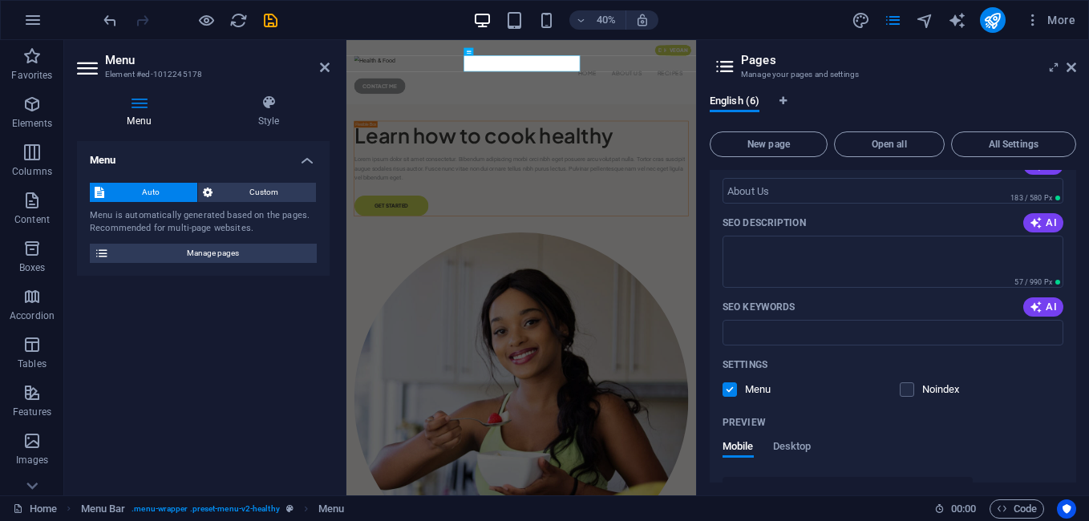
scroll to position [561, 0]
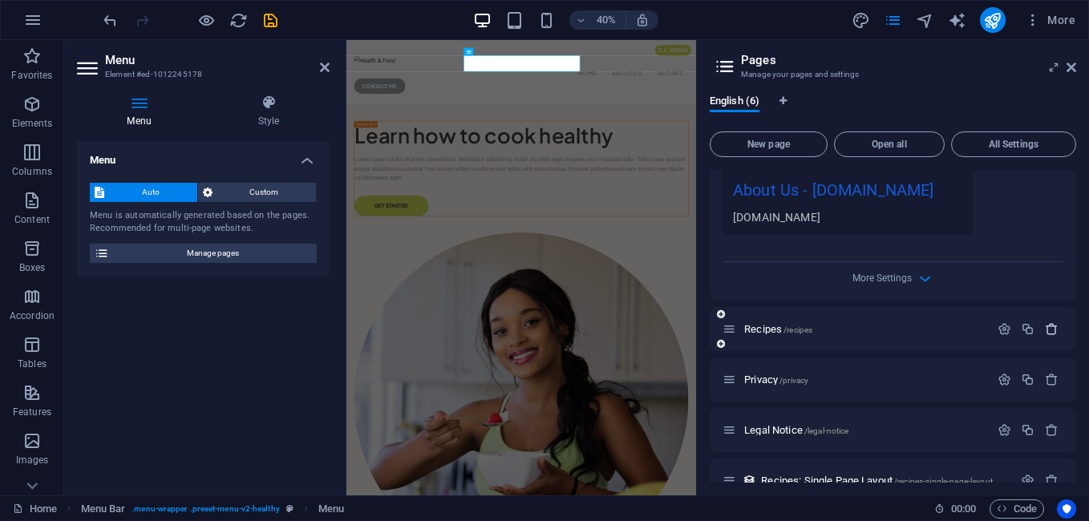
click at [1053, 330] on icon "button" at bounding box center [1051, 329] width 14 height 14
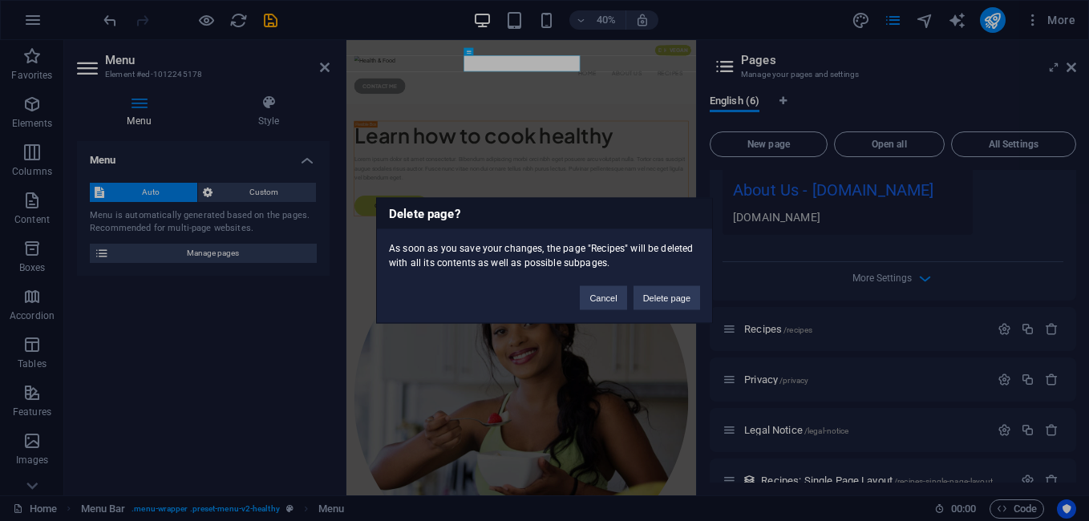
drag, startPoint x: 670, startPoint y: 287, endPoint x: 796, endPoint y: 276, distance: 126.4
click at [671, 288] on button "Delete page" at bounding box center [666, 298] width 67 height 24
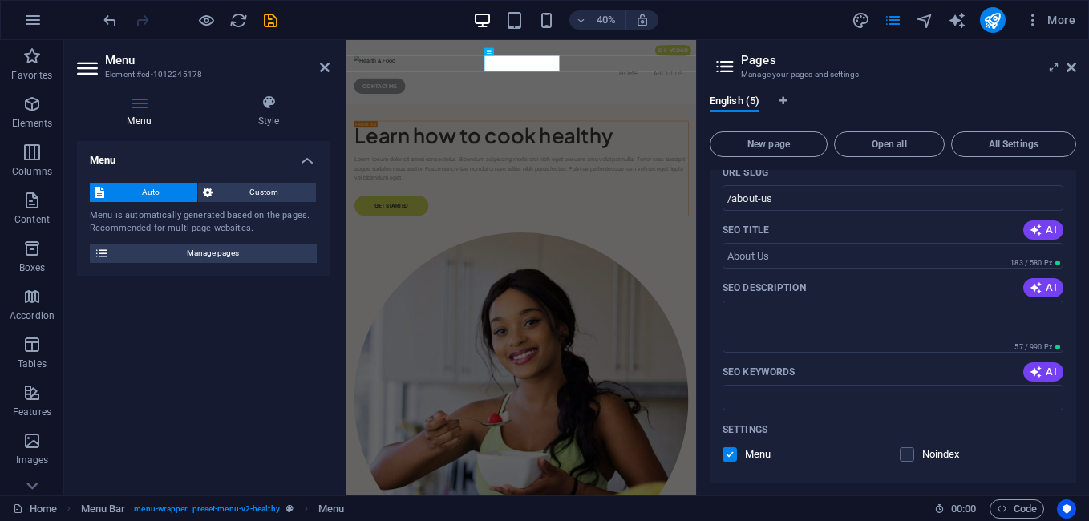
scroll to position [0, 0]
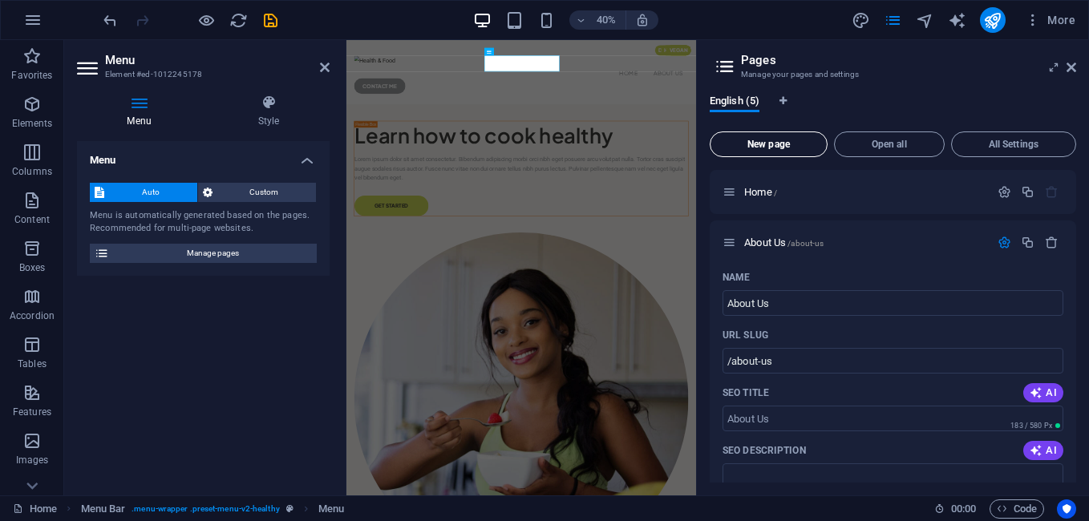
click at [765, 134] on button "New page" at bounding box center [768, 144] width 118 height 26
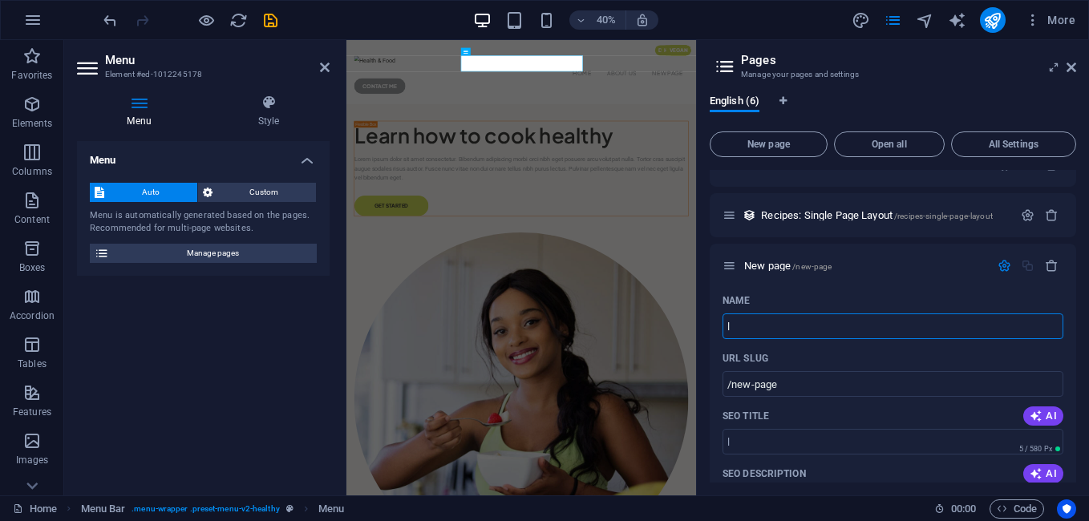
type input "lo"
type input "/l"
type input "logi"
type input "/log"
type input "logi"
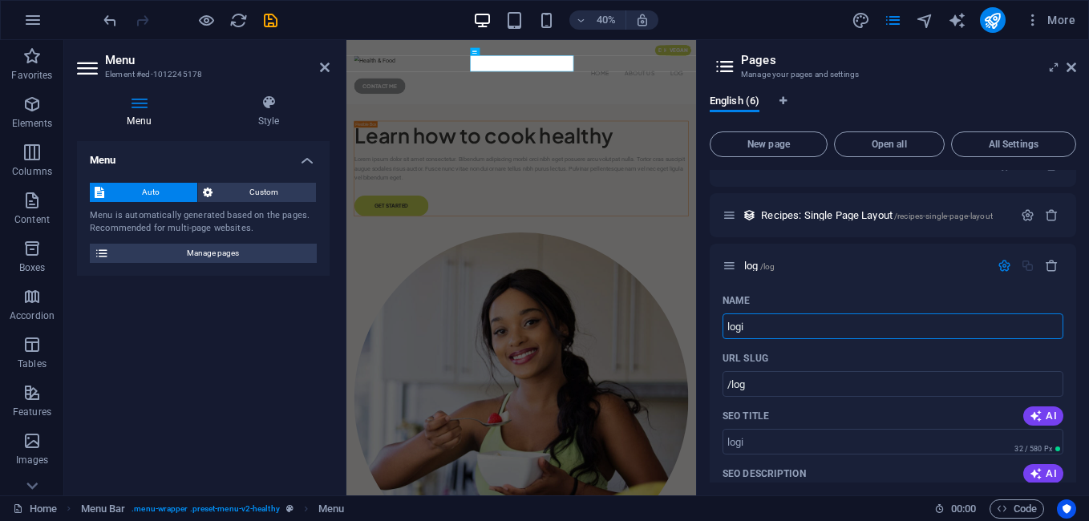
type input "/logi"
type input "logistics"
type input "/logistics"
type input "Logistics"
click at [796, 136] on button "New page" at bounding box center [768, 144] width 118 height 26
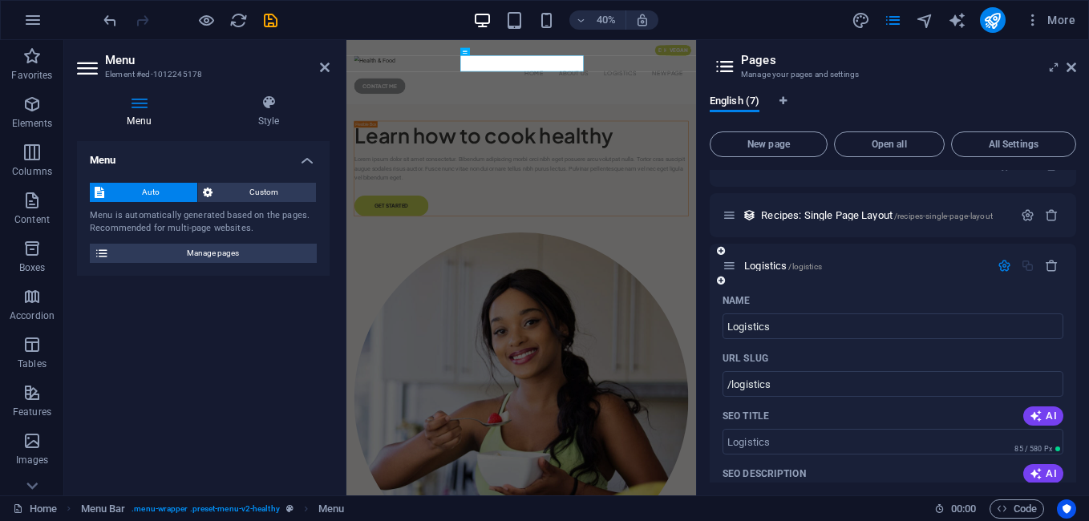
scroll to position [1386, 0]
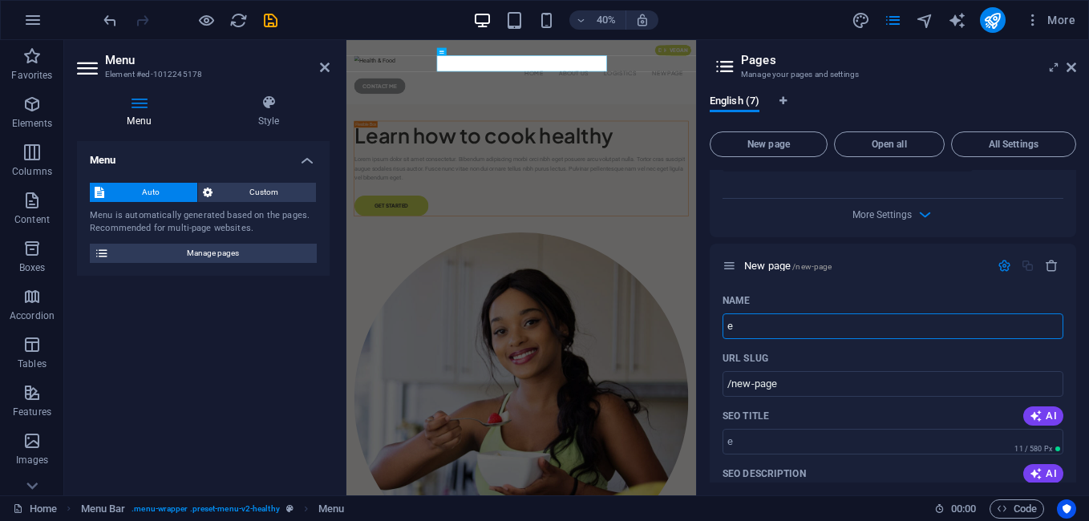
type input "ec"
type input "/e"
type input "ecommerce"
type input "/ec"
click at [857, 244] on div "ec /ec" at bounding box center [892, 266] width 366 height 44
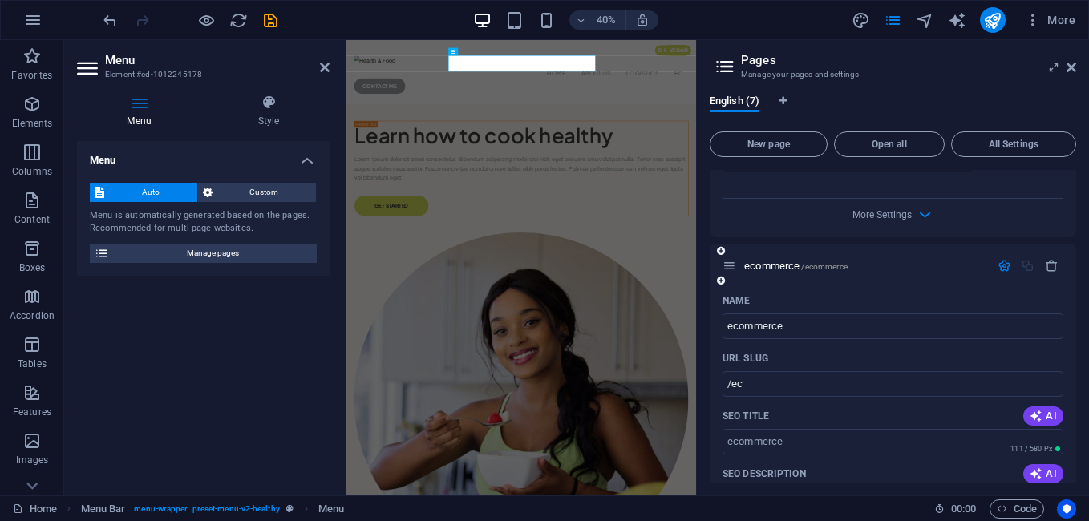
type input "ecommerce"
type input "/ecommerce"
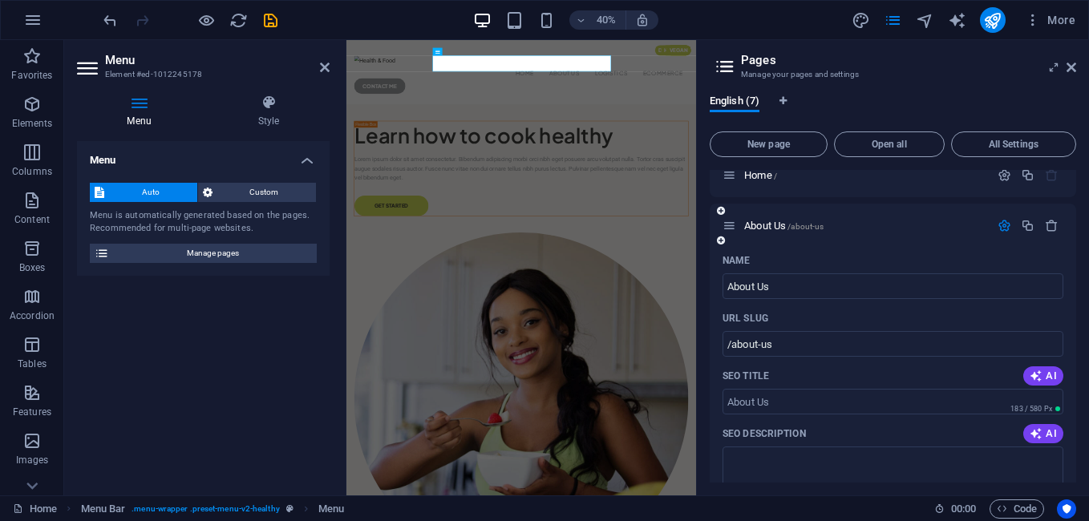
scroll to position [0, 0]
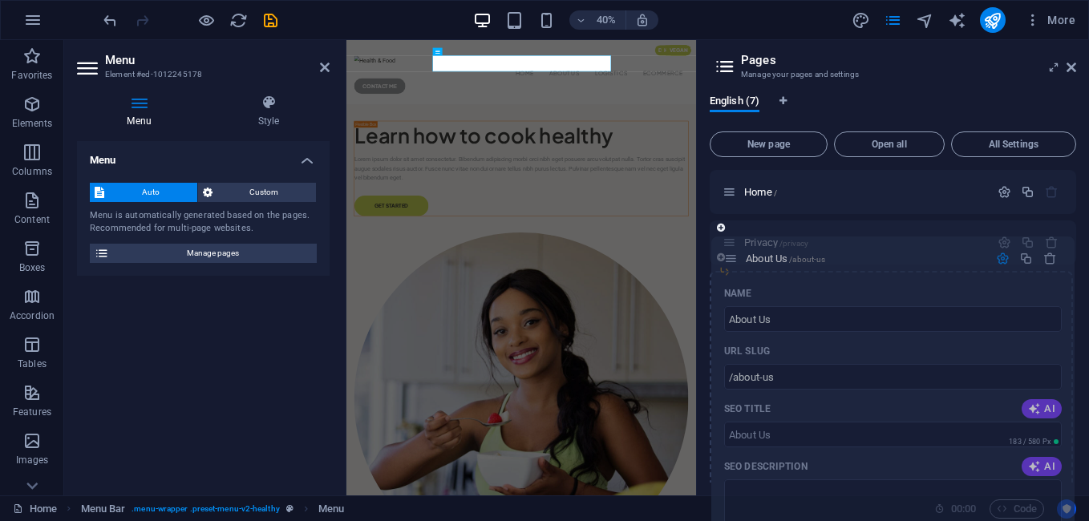
drag, startPoint x: 730, startPoint y: 244, endPoint x: 732, endPoint y: 264, distance: 20.1
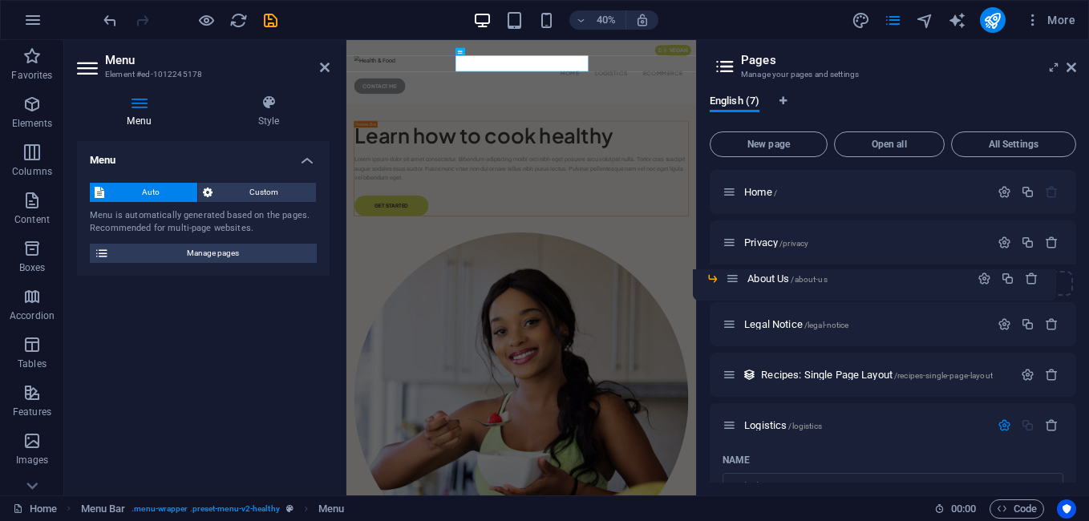
drag, startPoint x: 745, startPoint y: 274, endPoint x: 726, endPoint y: 285, distance: 22.3
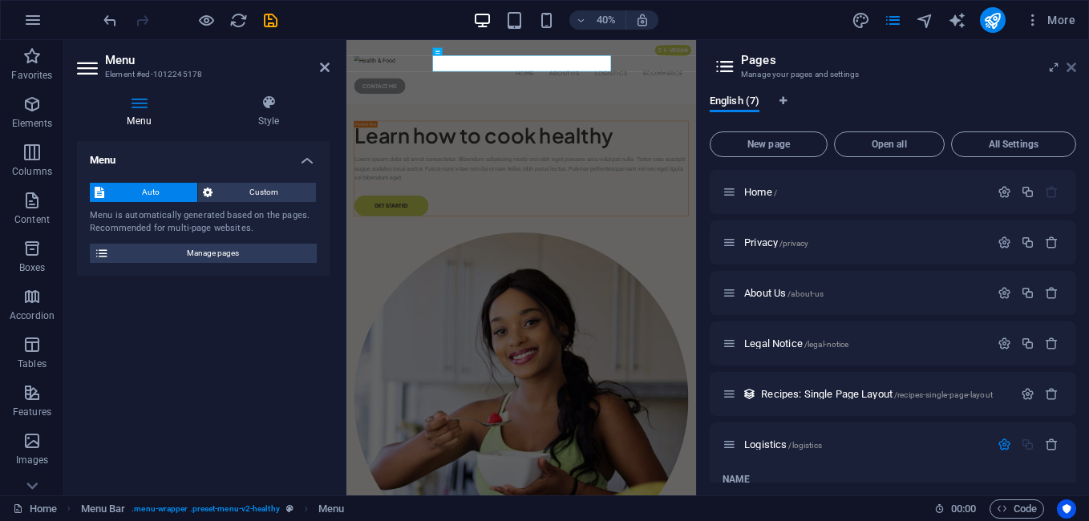
click at [1072, 67] on icon at bounding box center [1071, 67] width 10 height 13
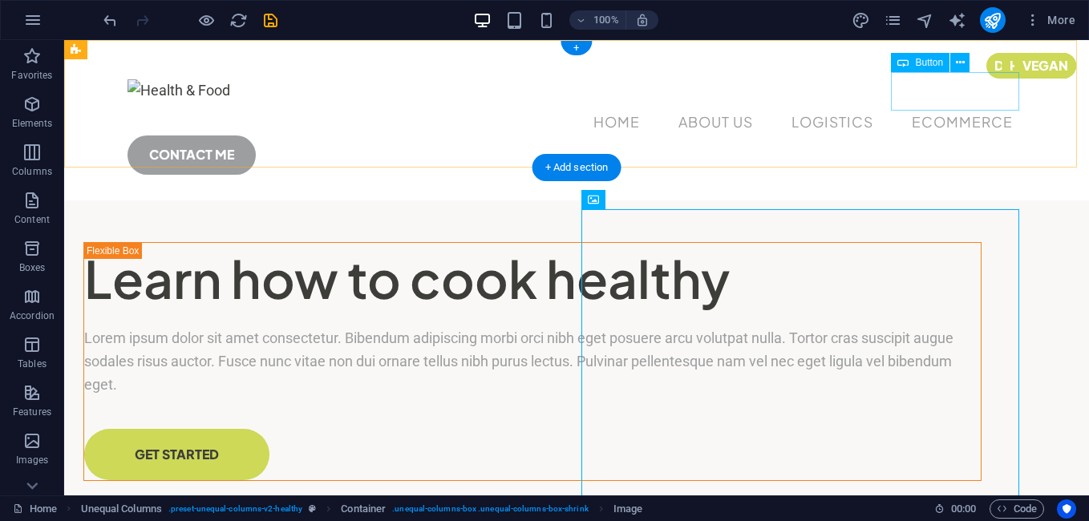
click at [987, 135] on div "CONTACT ME" at bounding box center [576, 154] width 898 height 38
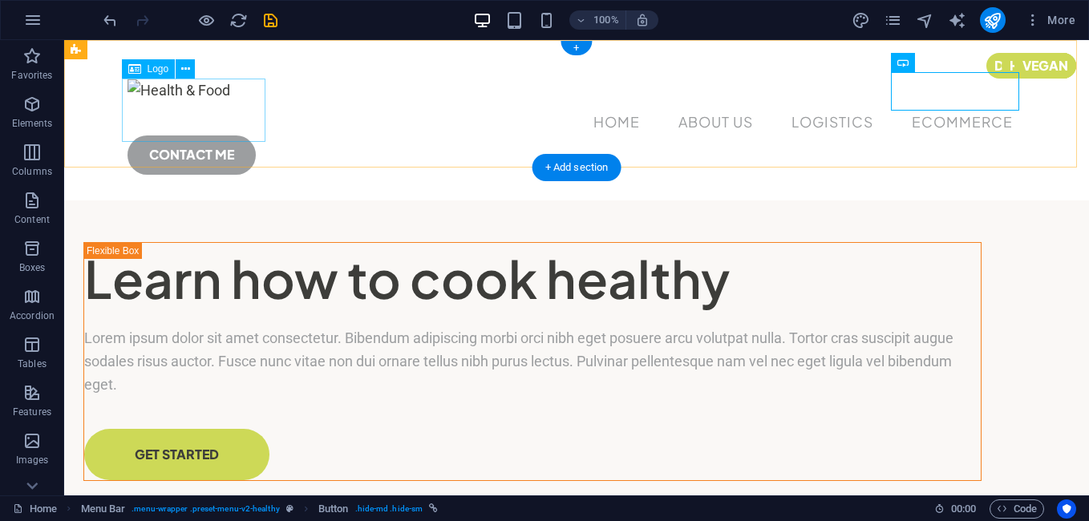
click at [200, 96] on div at bounding box center [576, 91] width 898 height 24
click at [966, 135] on div "CONTACT ME" at bounding box center [576, 154] width 898 height 38
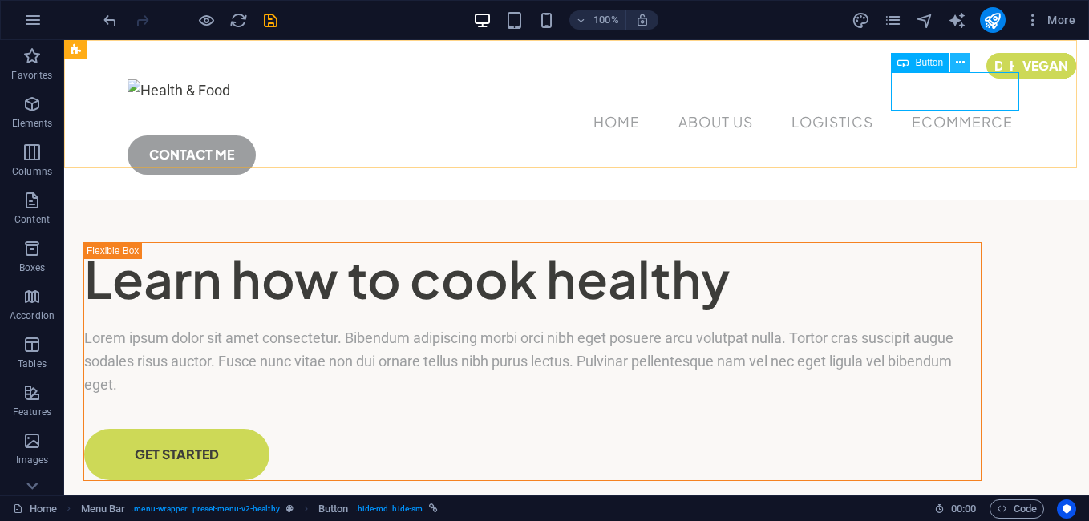
click at [954, 67] on button at bounding box center [959, 62] width 19 height 19
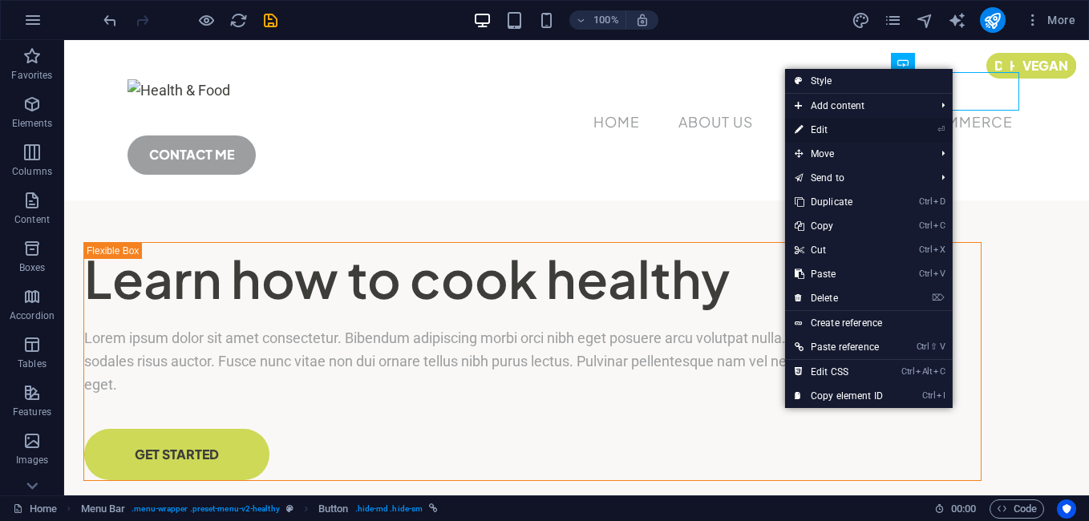
click at [867, 124] on link "⏎ Edit" at bounding box center [838, 130] width 107 height 24
select select "px"
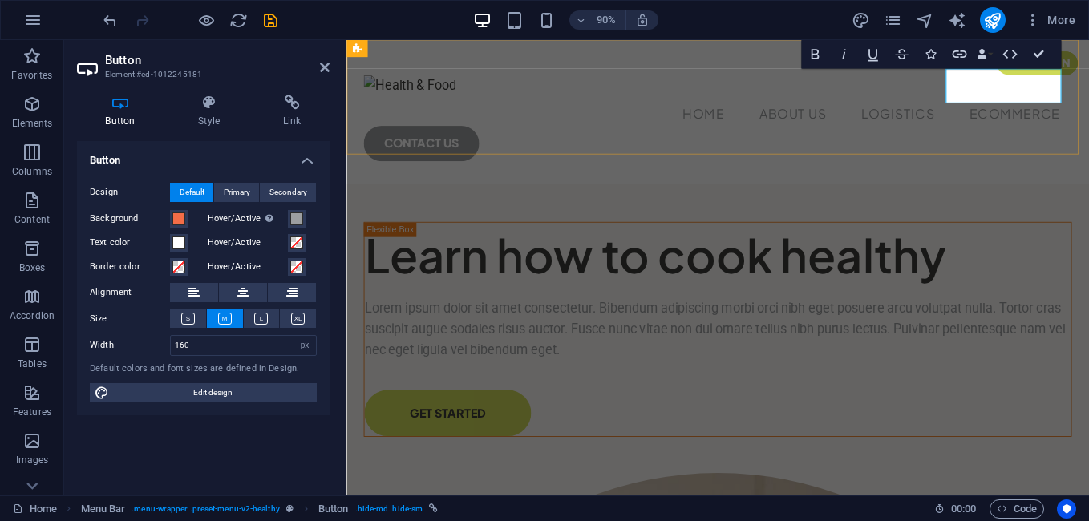
click at [494, 135] on link "CONTACT US" at bounding box center [430, 154] width 128 height 38
click at [175, 217] on span at bounding box center [178, 218] width 13 height 13
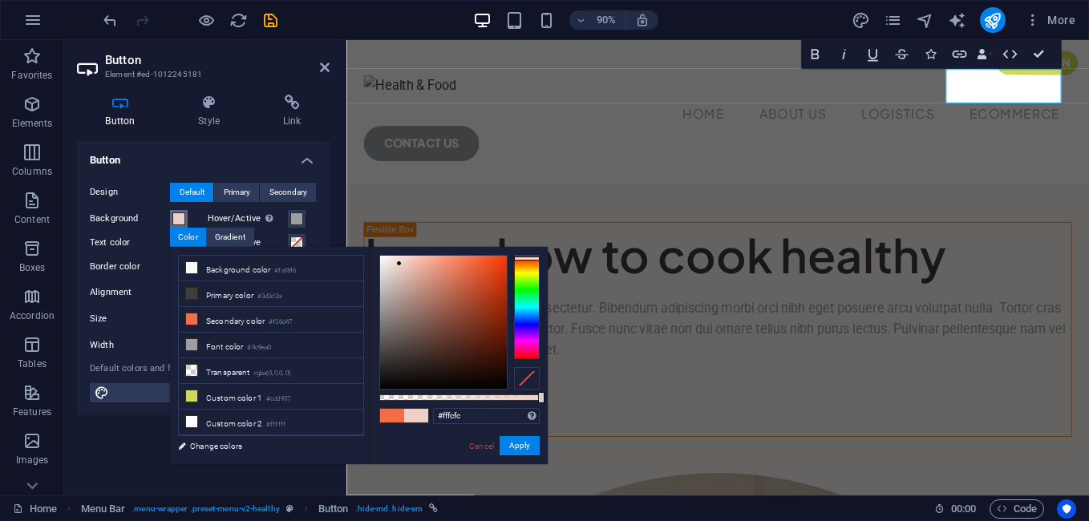
type input "#ffffff"
drag, startPoint x: 465, startPoint y: 298, endPoint x: 340, endPoint y: 214, distance: 150.7
click at [340, 214] on body "LUTE India Home Favorites Elements Columns Content Boxes Accordion Tables Featu…" at bounding box center [544, 260] width 1089 height 521
click at [316, 133] on div "Button Style Link Button Design Default Primary Secondary Background Hover/Acti…" at bounding box center [203, 289] width 253 height 388
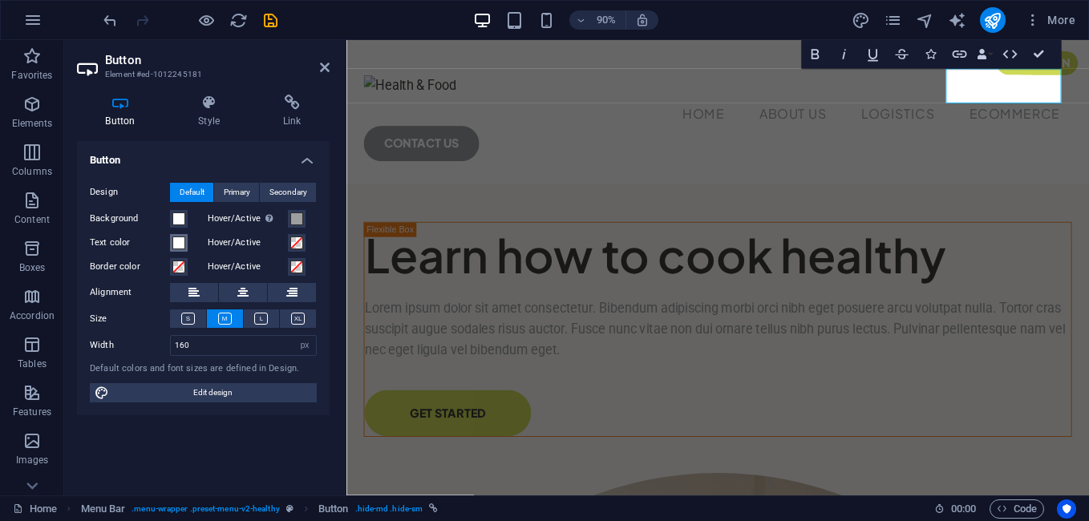
click at [181, 240] on span at bounding box center [178, 242] width 13 height 13
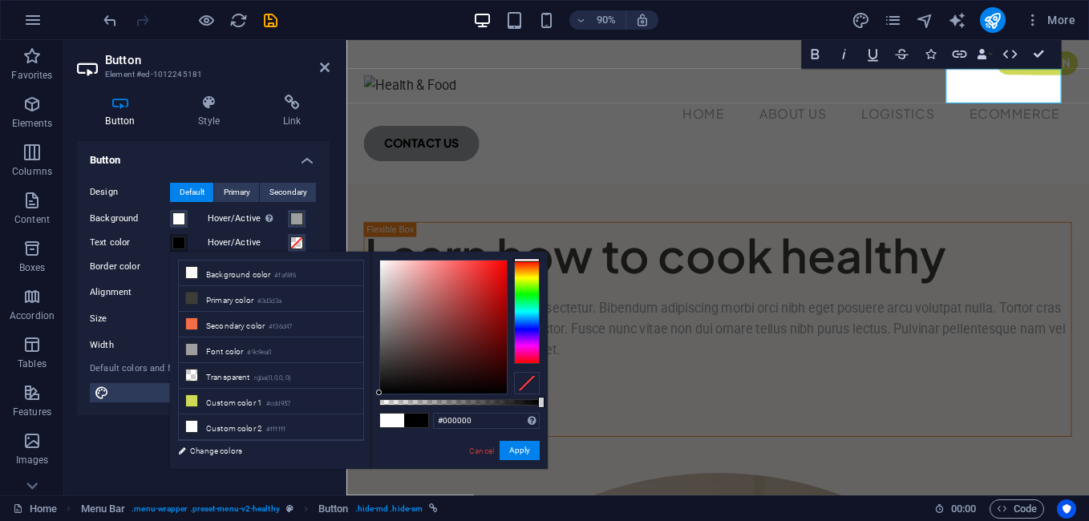
drag, startPoint x: 410, startPoint y: 340, endPoint x: 406, endPoint y: 448, distance: 108.3
click at [379, 448] on div "#000000 Supported formats #0852ed rgb(8, 82, 237) rgba(8, 82, 237, 90%) hsv(221…" at bounding box center [458, 477] width 177 height 450
click at [188, 347] on icon at bounding box center [191, 349] width 11 height 11
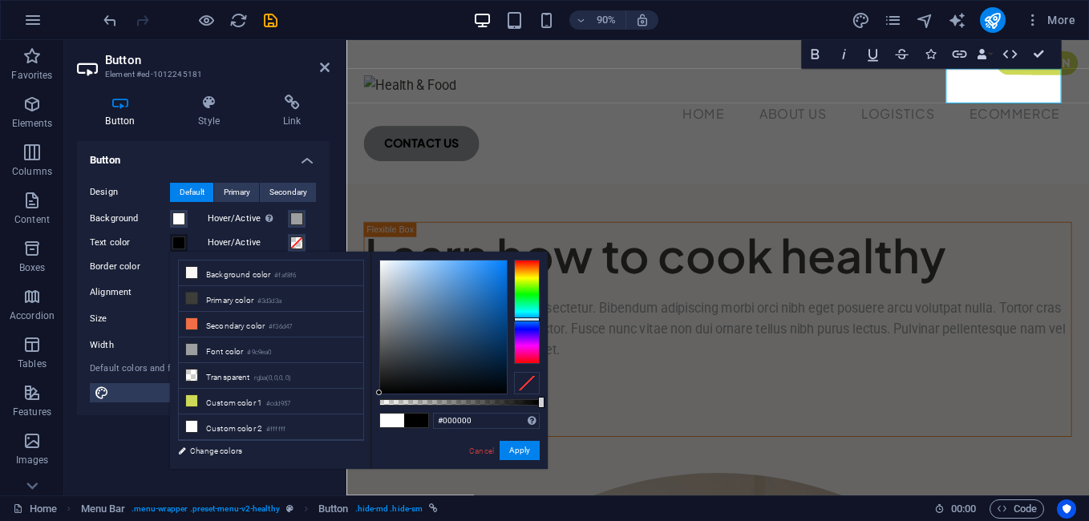
drag, startPoint x: 396, startPoint y: 323, endPoint x: 366, endPoint y: 450, distance: 130.1
click at [366, 450] on div "less Background color #faf8f6 Primary color #3d3d3a Secondary color #f36d47 Fon…" at bounding box center [359, 360] width 378 height 217
click at [220, 271] on li "Background color #faf8f6" at bounding box center [271, 274] width 184 height 26
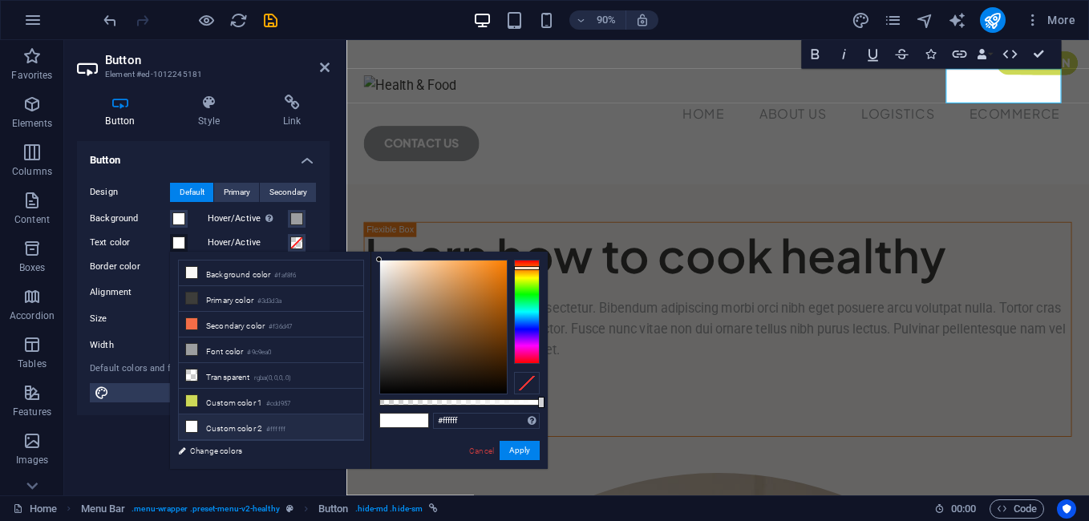
drag, startPoint x: 378, startPoint y: 265, endPoint x: 3, endPoint y: 196, distance: 380.6
click at [349, 217] on body "LUTE India Home Favorites Elements Columns Content Boxes Accordion Tables Featu…" at bounding box center [544, 260] width 1089 height 521
type input "#000000"
drag, startPoint x: 393, startPoint y: 269, endPoint x: 5, endPoint y: 484, distance: 443.9
click at [356, 482] on body "LUTE India Home Favorites Elements Columns Content Boxes Accordion Tables Featu…" at bounding box center [544, 260] width 1089 height 521
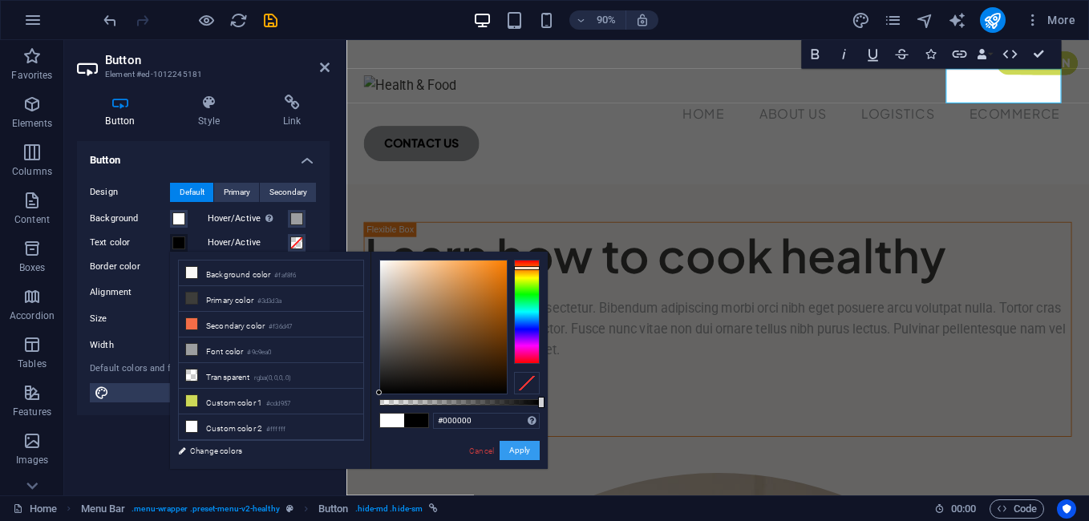
click at [531, 448] on button "Apply" at bounding box center [519, 450] width 40 height 19
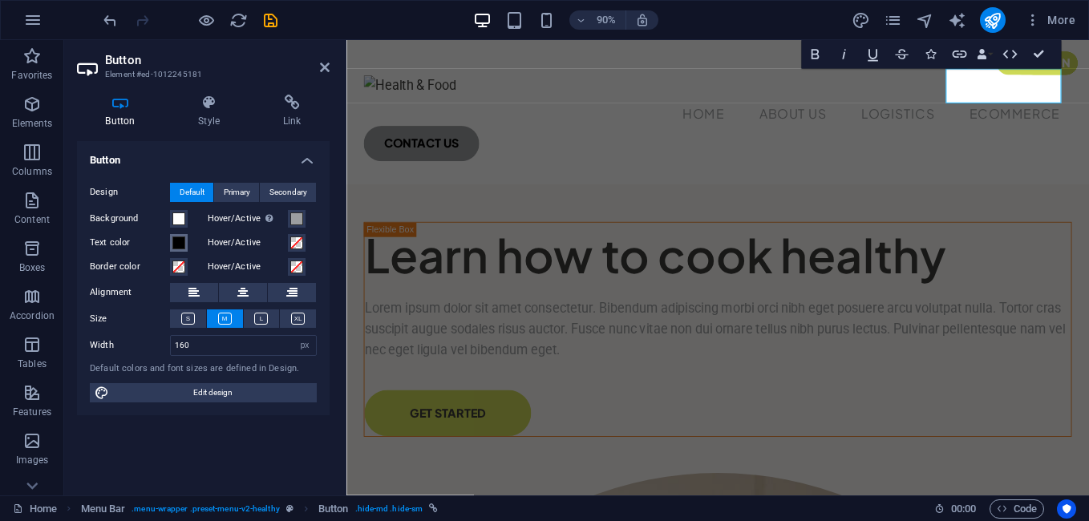
click at [181, 243] on span at bounding box center [178, 242] width 13 height 13
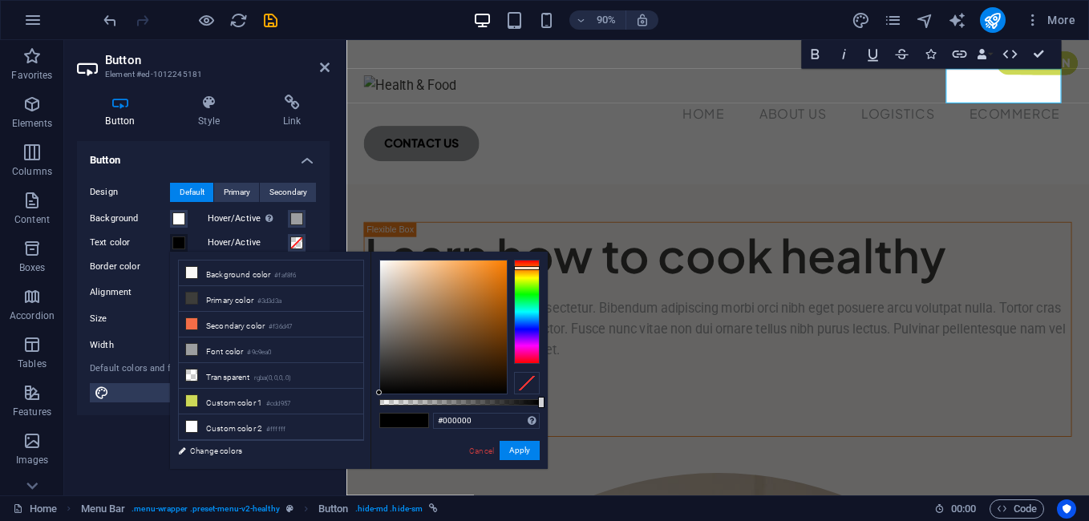
click at [221, 163] on h4 "Button" at bounding box center [203, 155] width 253 height 29
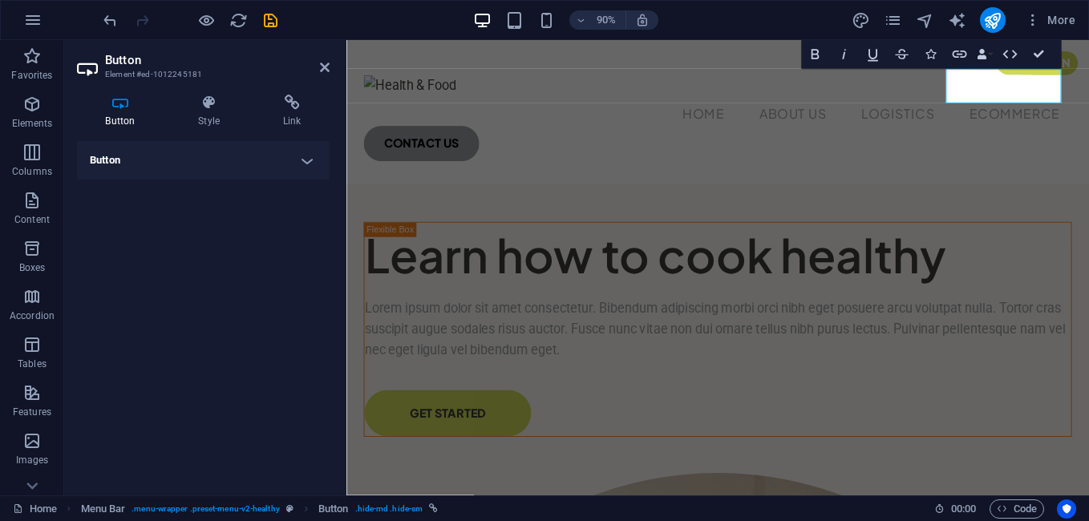
click at [182, 156] on h4 "Button" at bounding box center [203, 160] width 253 height 38
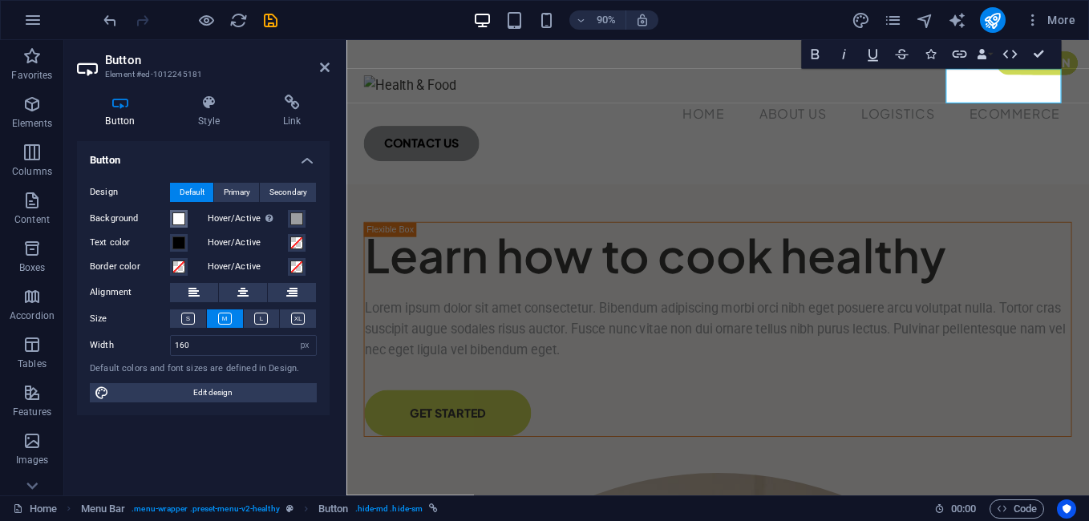
click at [172, 215] on span at bounding box center [178, 218] width 13 height 13
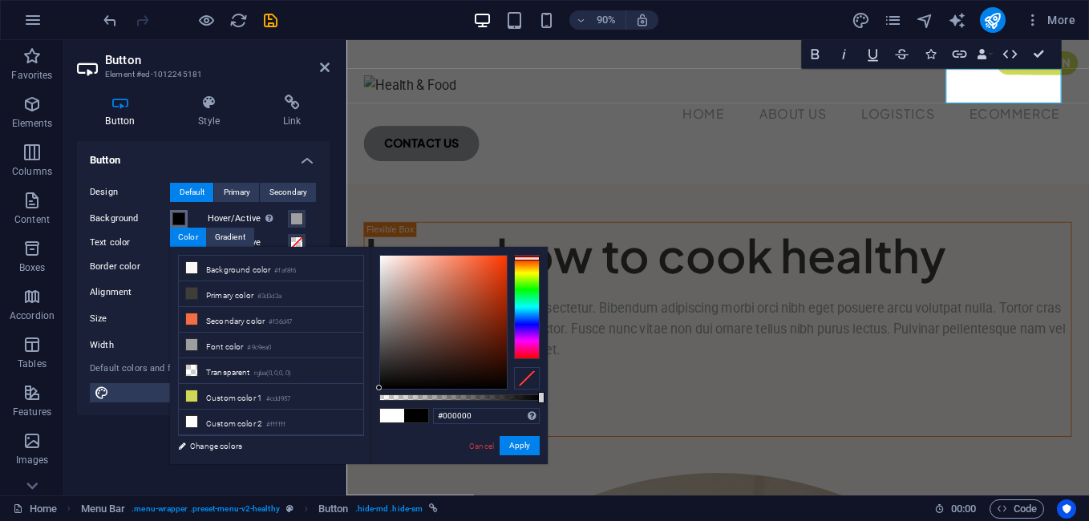
drag, startPoint x: 394, startPoint y: 303, endPoint x: 344, endPoint y: 429, distance: 135.3
click at [344, 429] on div "less Background color #faf8f6 Primary color #3d3d3a Secondary color #f36d47 Fon…" at bounding box center [359, 355] width 378 height 217
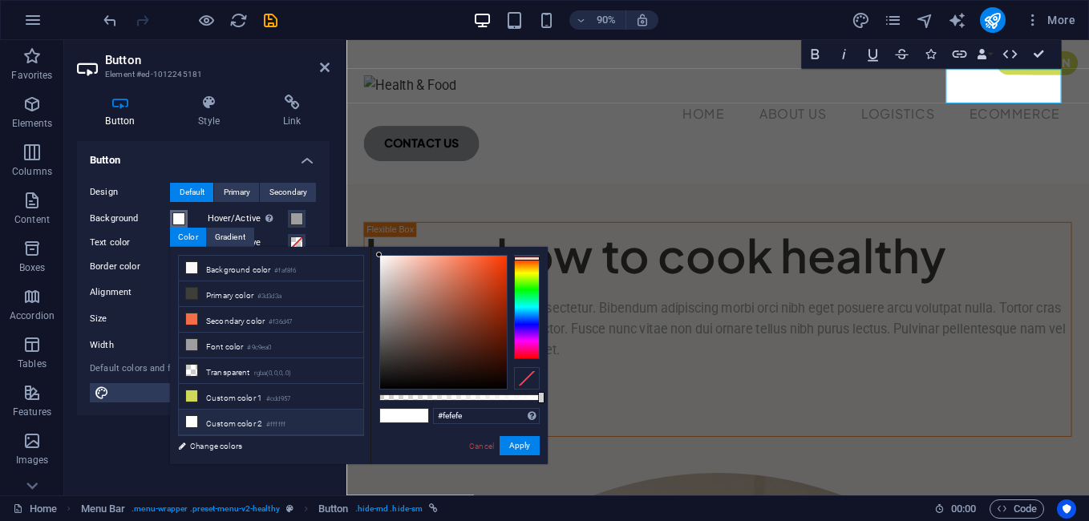
type input "#ffffff"
drag, startPoint x: 390, startPoint y: 376, endPoint x: 14, endPoint y: 204, distance: 413.2
click at [360, 224] on body "LUTE India Home Favorites Elements Columns Content Boxes Accordion Tables Featu…" at bounding box center [544, 260] width 1089 height 521
click at [514, 450] on button "Apply" at bounding box center [519, 445] width 40 height 19
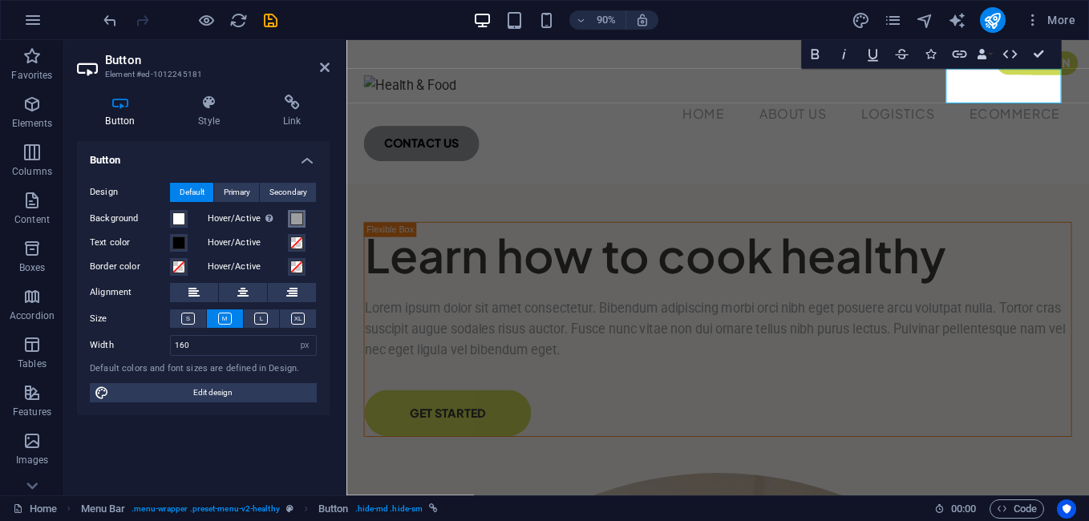
click at [298, 220] on span at bounding box center [296, 218] width 13 height 13
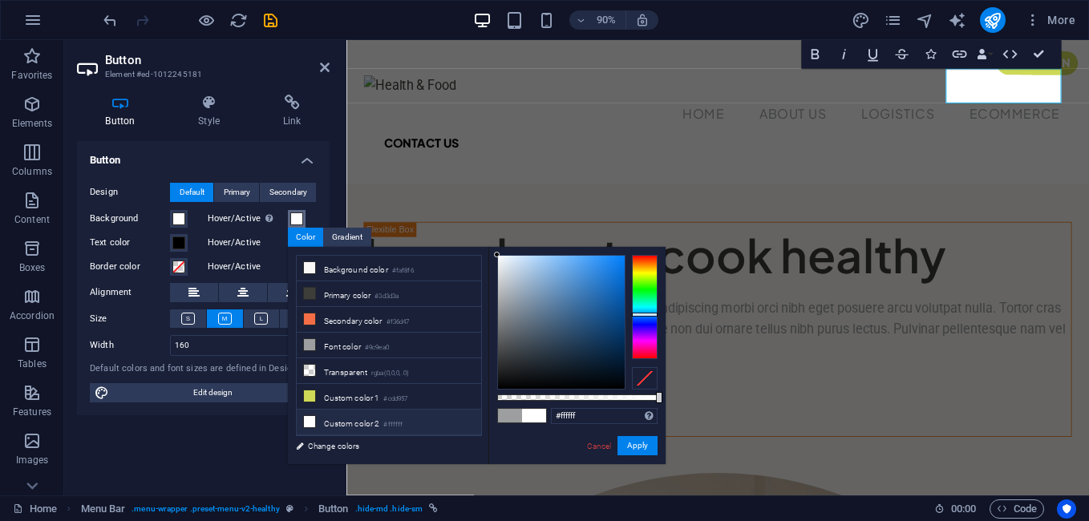
drag, startPoint x: 533, startPoint y: 342, endPoint x: 135, endPoint y: 216, distance: 418.0
click at [469, 235] on body "LUTE India Home Favorites Elements Columns Content Boxes Accordion Tables Featu…" at bounding box center [544, 260] width 1089 height 521
drag, startPoint x: 501, startPoint y: 262, endPoint x: 140, endPoint y: 225, distance: 362.6
click at [473, 243] on body "LUTE India Home Favorites Elements Columns Content Boxes Accordion Tables Featu…" at bounding box center [544, 260] width 1089 height 521
click at [635, 448] on button "Apply" at bounding box center [637, 445] width 40 height 19
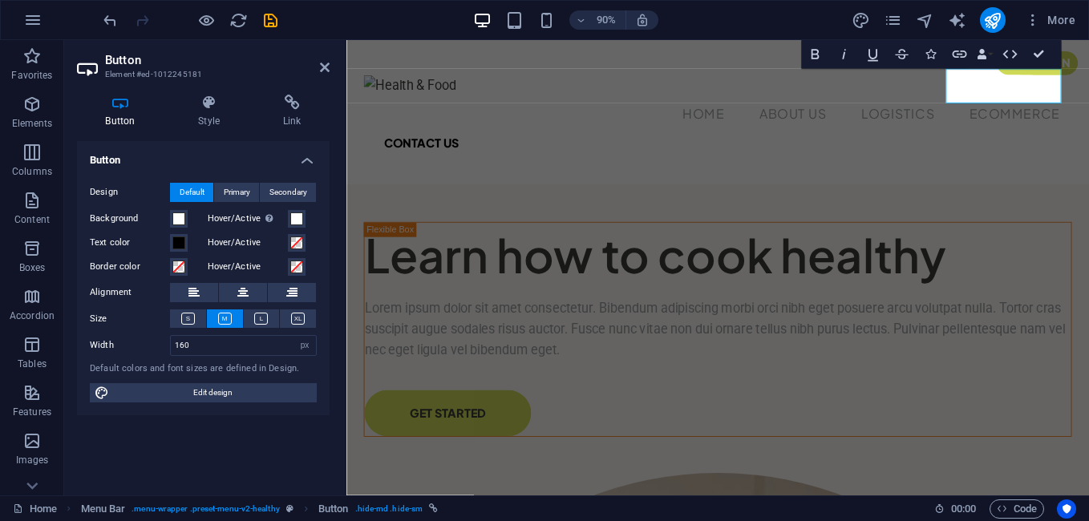
click at [257, 445] on div "Button Design Default Primary Secondary Background Hover/Active Switch to previ…" at bounding box center [203, 311] width 253 height 341
click at [299, 215] on span at bounding box center [296, 218] width 13 height 13
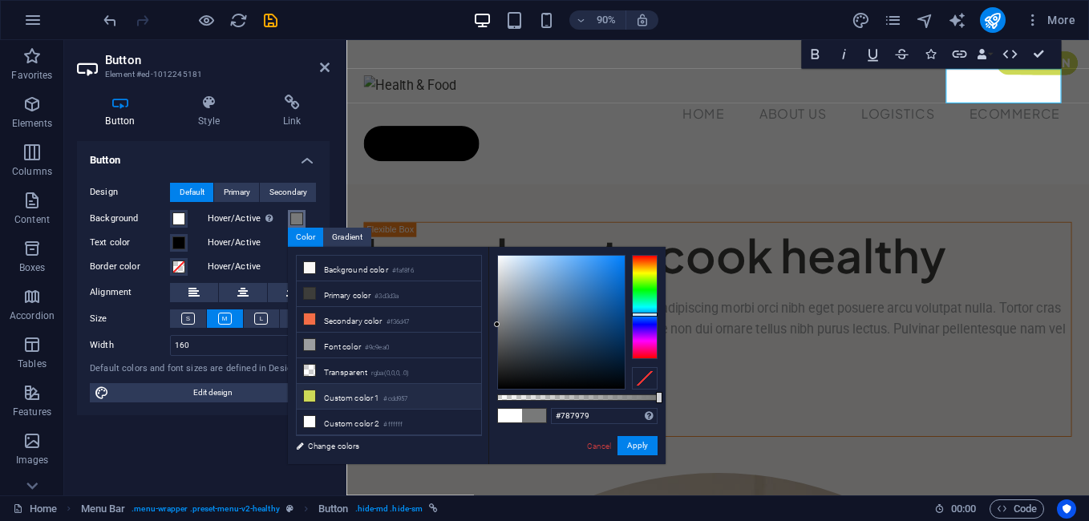
type input "#000000"
drag, startPoint x: 510, startPoint y: 298, endPoint x: 455, endPoint y: 458, distance: 168.6
click at [455, 458] on div "less Background color #faf8f6 Primary color #3d3d3a Secondary color #f36d47 Fon…" at bounding box center [477, 355] width 378 height 217
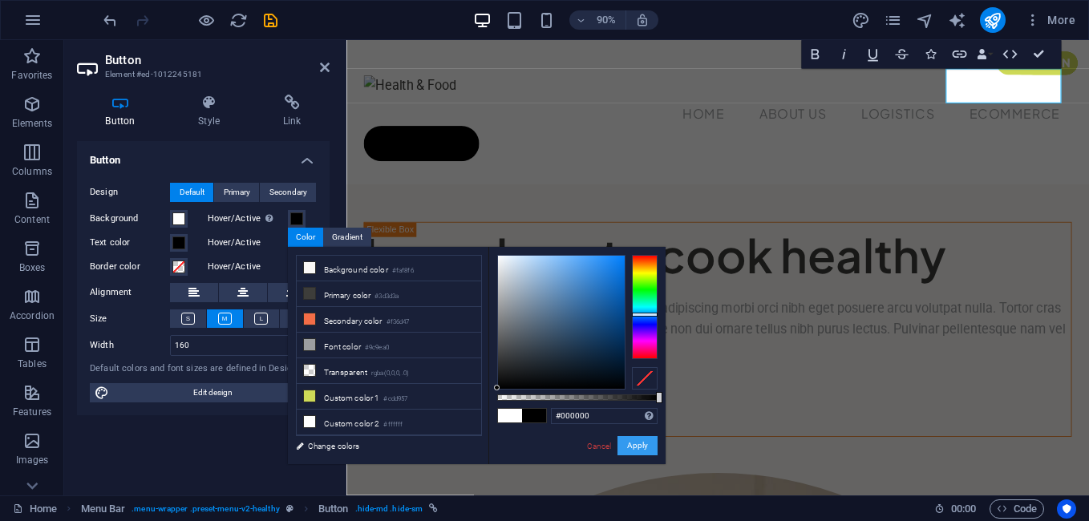
click at [652, 451] on button "Apply" at bounding box center [637, 445] width 40 height 19
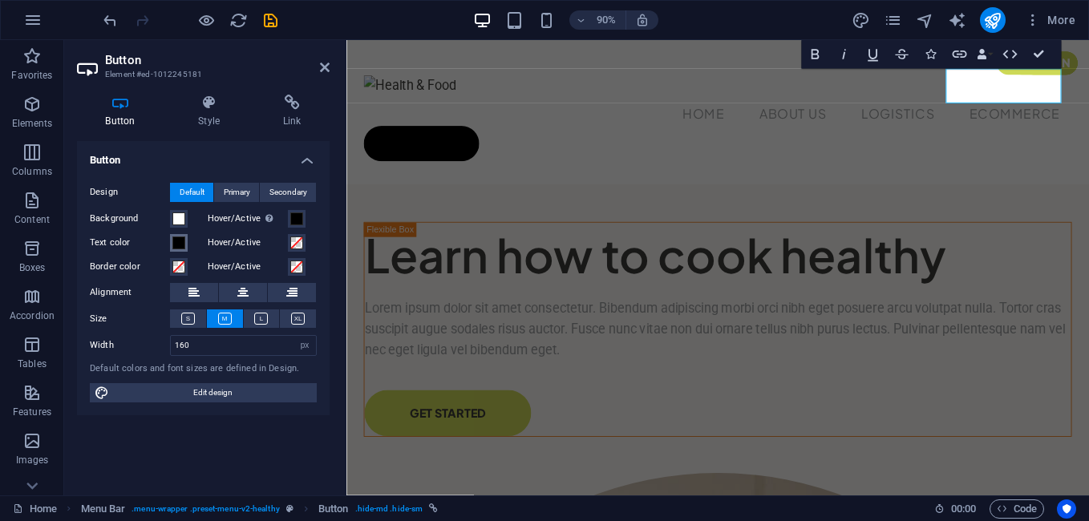
click at [181, 238] on span at bounding box center [178, 242] width 13 height 13
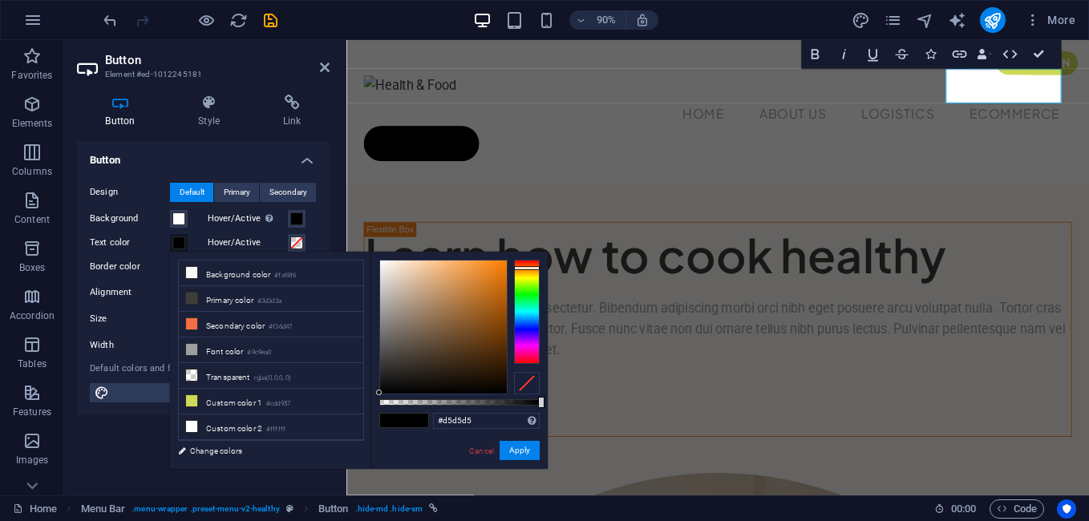
type input "#ffffff"
drag, startPoint x: 381, startPoint y: 295, endPoint x: 353, endPoint y: 217, distance: 82.7
click at [353, 217] on body "LUTE India Home Favorites Elements Columns Content Boxes Accordion Tables Featu…" at bounding box center [544, 260] width 1089 height 521
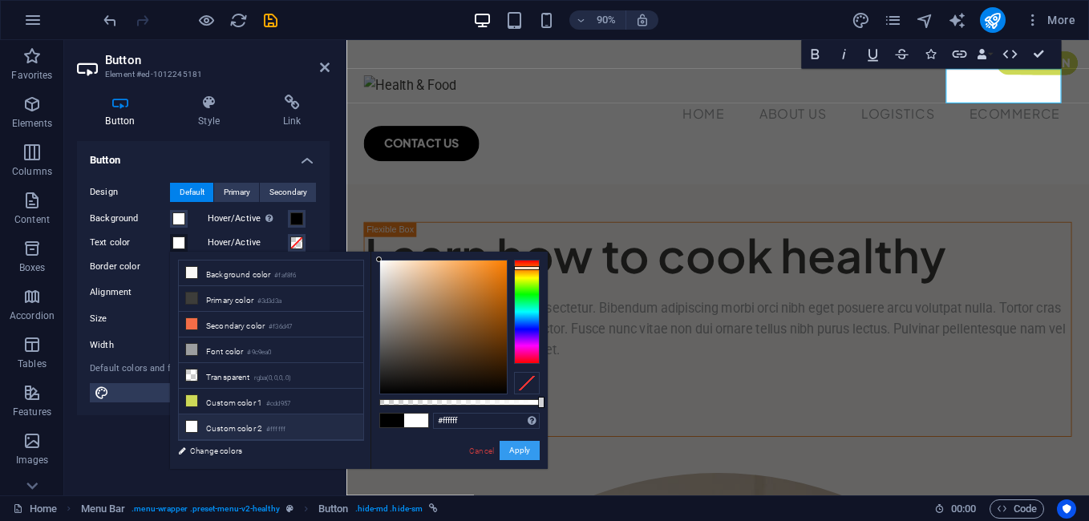
click at [523, 451] on button "Apply" at bounding box center [519, 450] width 40 height 19
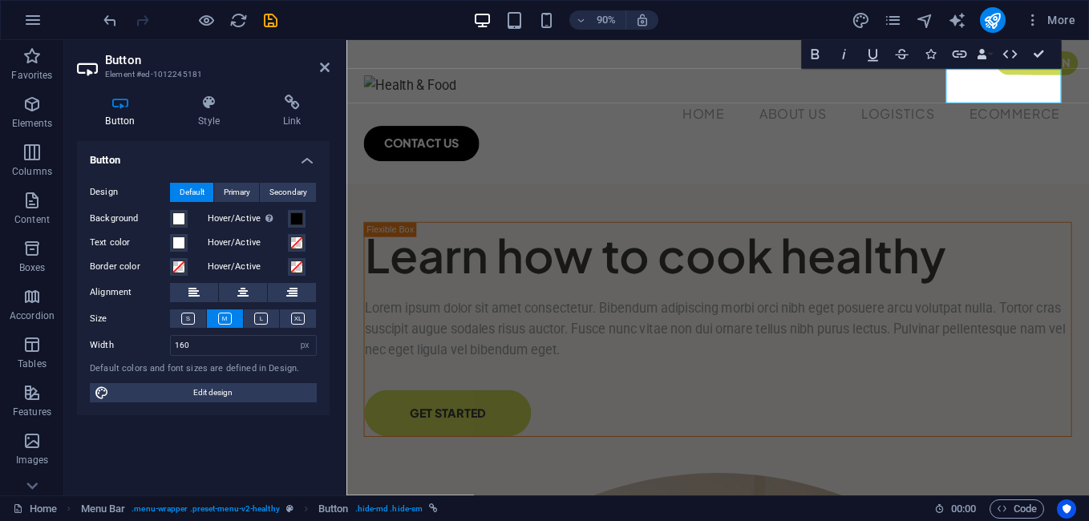
drag, startPoint x: 269, startPoint y: 464, endPoint x: 20, endPoint y: 463, distance: 248.5
click at [269, 464] on div "Button Design Default Primary Secondary Background Hover/Active Switch to previ…" at bounding box center [203, 311] width 253 height 341
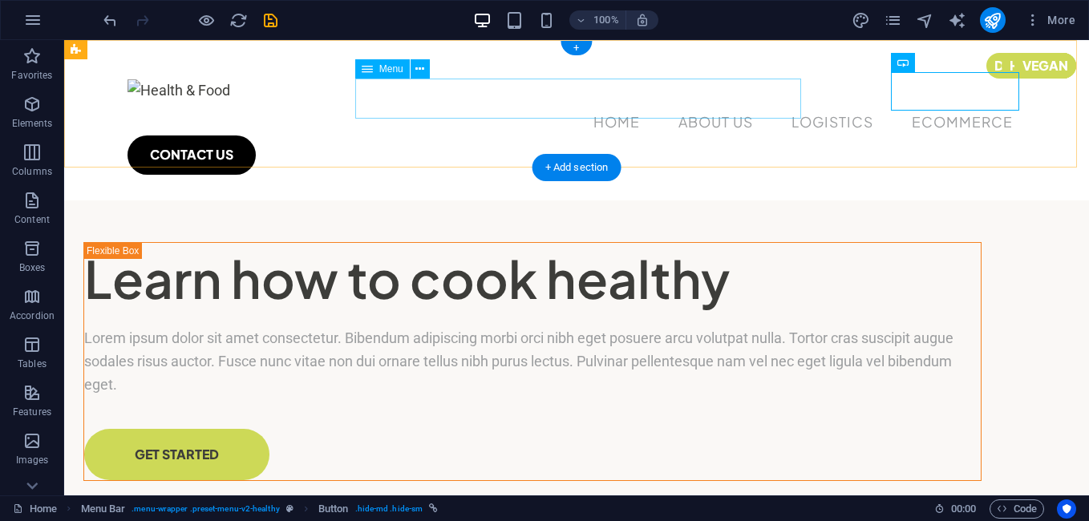
click at [754, 107] on nav "Home About Us Logistics ecommerce" at bounding box center [576, 123] width 898 height 40
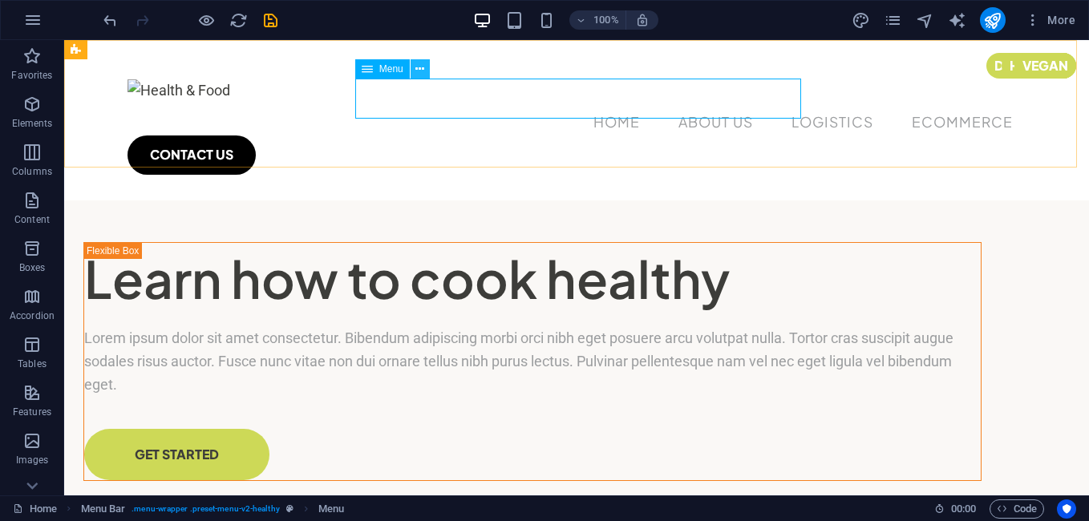
click at [418, 70] on icon at bounding box center [419, 69] width 9 height 17
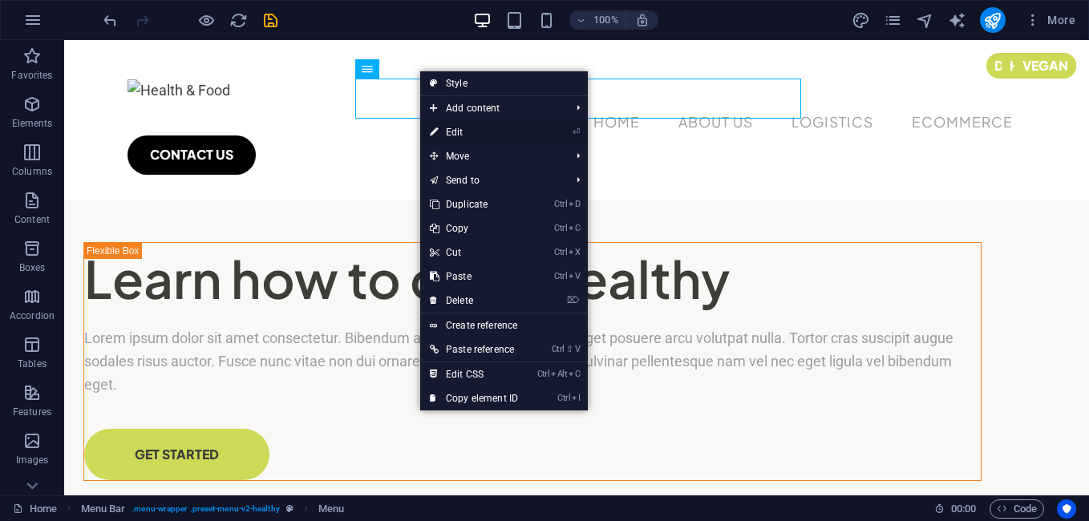
click at [465, 132] on link "⏎ Edit" at bounding box center [473, 132] width 107 height 24
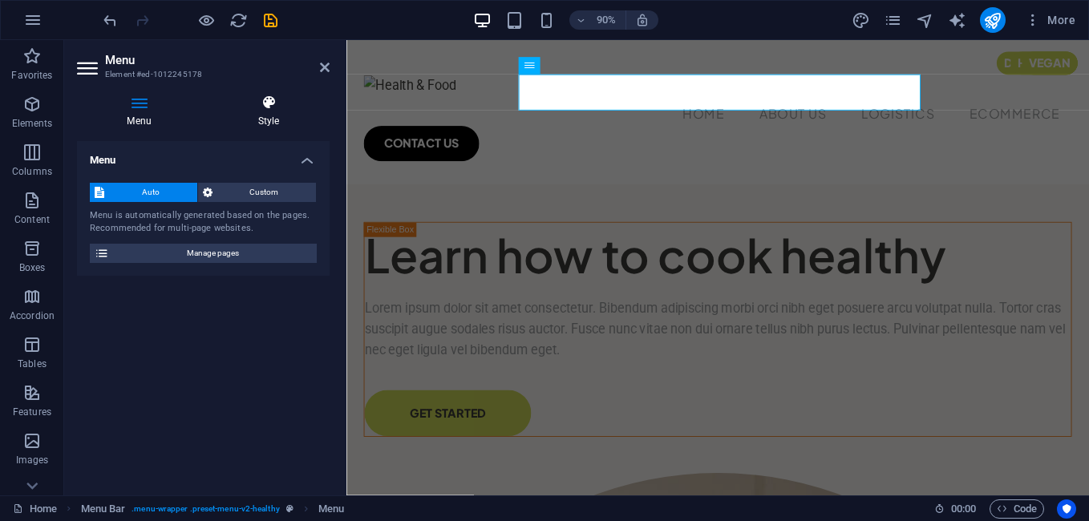
click at [276, 119] on h4 "Style" at bounding box center [269, 112] width 122 height 34
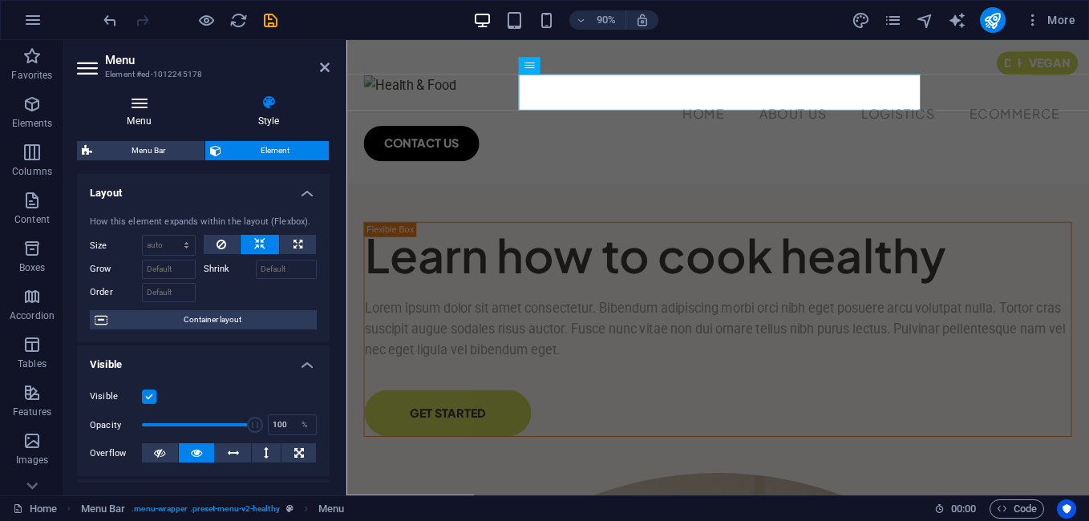
click at [142, 107] on icon at bounding box center [139, 103] width 124 height 16
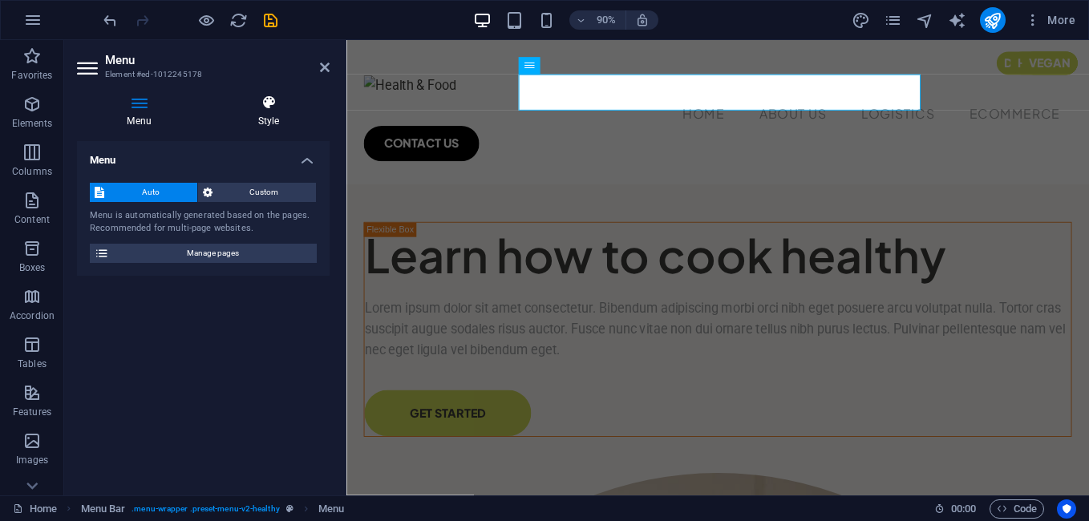
click at [255, 100] on icon at bounding box center [269, 103] width 122 height 16
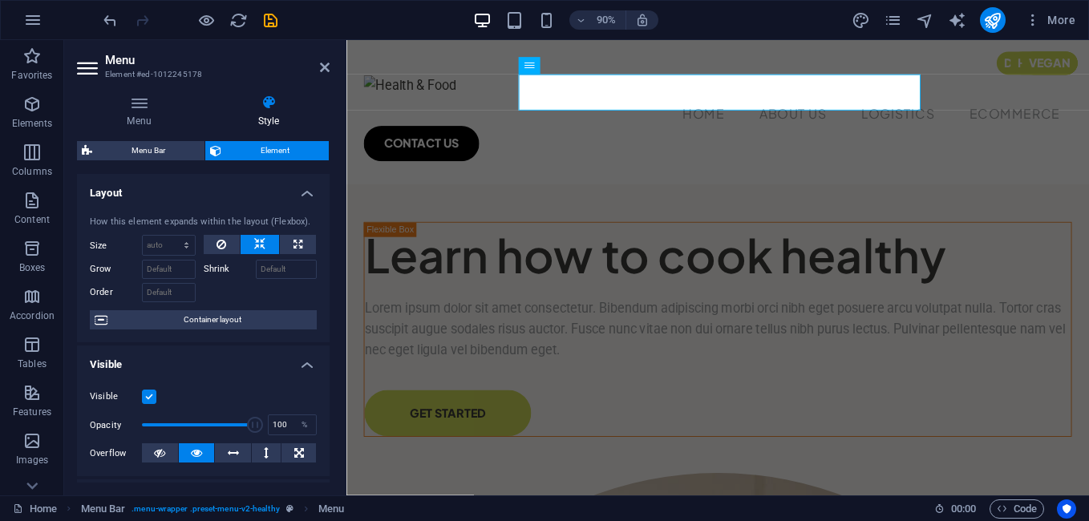
click at [1012, 519] on div "Home Menu Bar . menu-wrapper .preset-menu-v2-healthy Menu 00 : 00 Code" at bounding box center [544, 508] width 1089 height 26
click at [1012, 513] on span "Code" at bounding box center [1016, 508] width 40 height 19
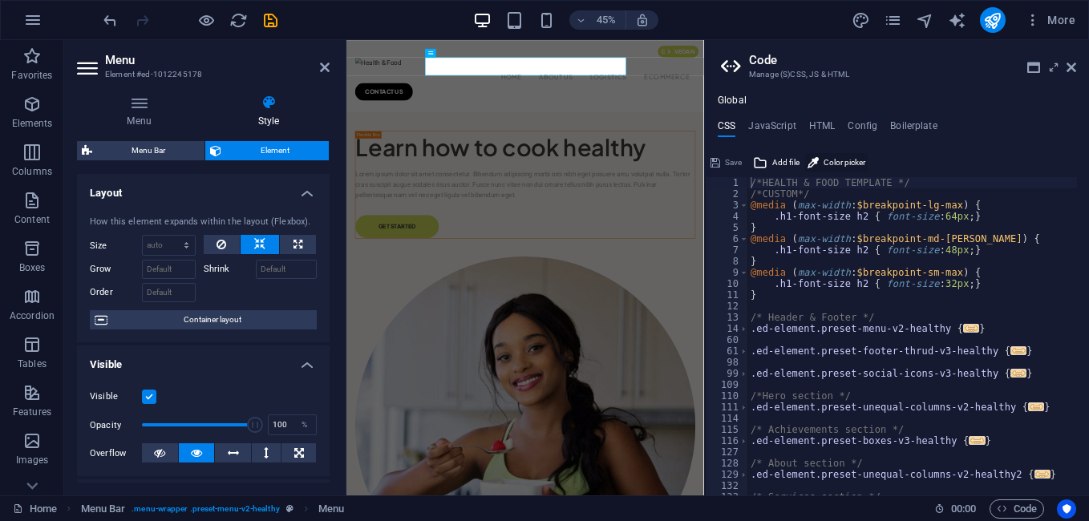
click at [814, 166] on icon at bounding box center [812, 162] width 11 height 19
type input "#000000"
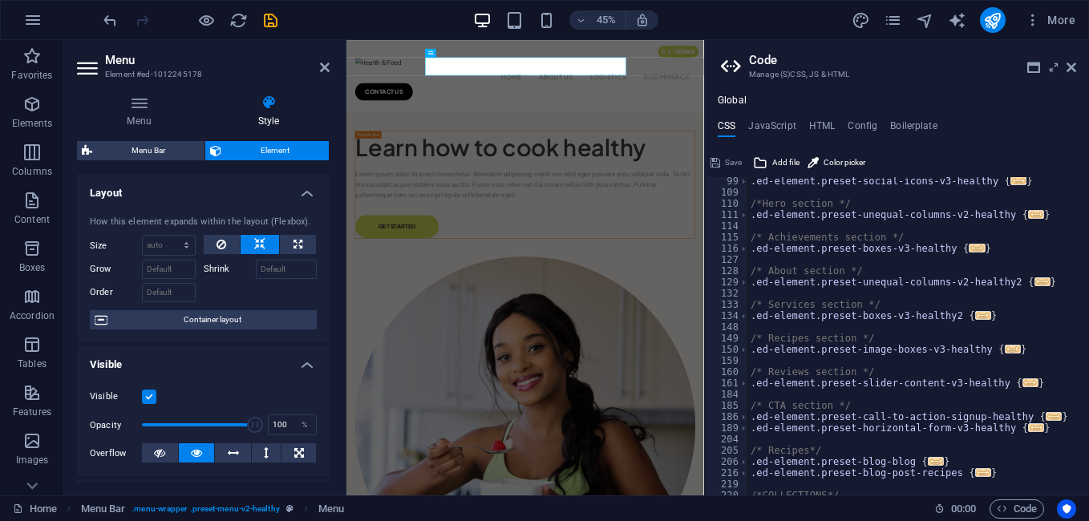
scroll to position [277, 0]
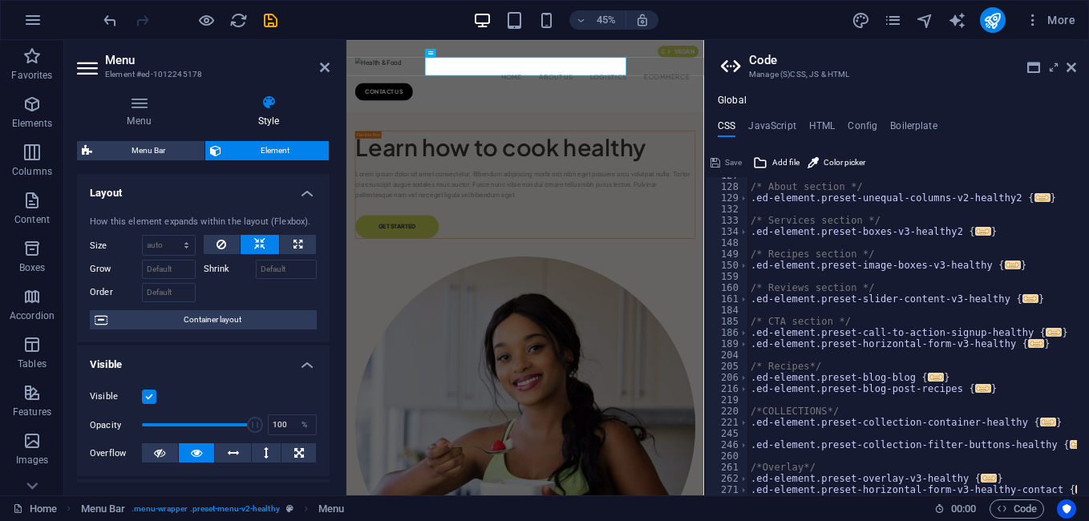
click at [1075, 488] on span "..." at bounding box center [1083, 489] width 16 height 9
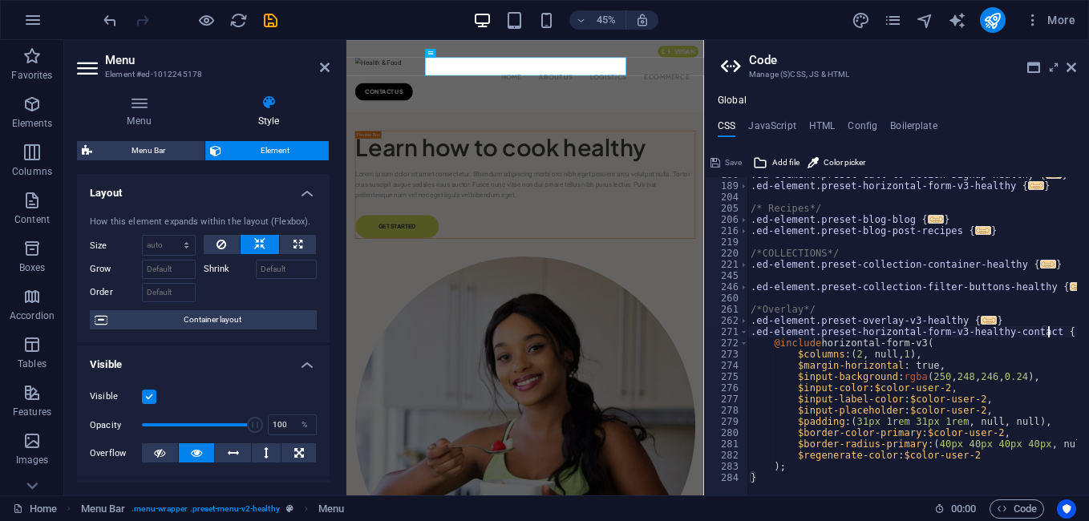
scroll to position [434, 0]
click at [1040, 265] on span "..." at bounding box center [1048, 264] width 16 height 9
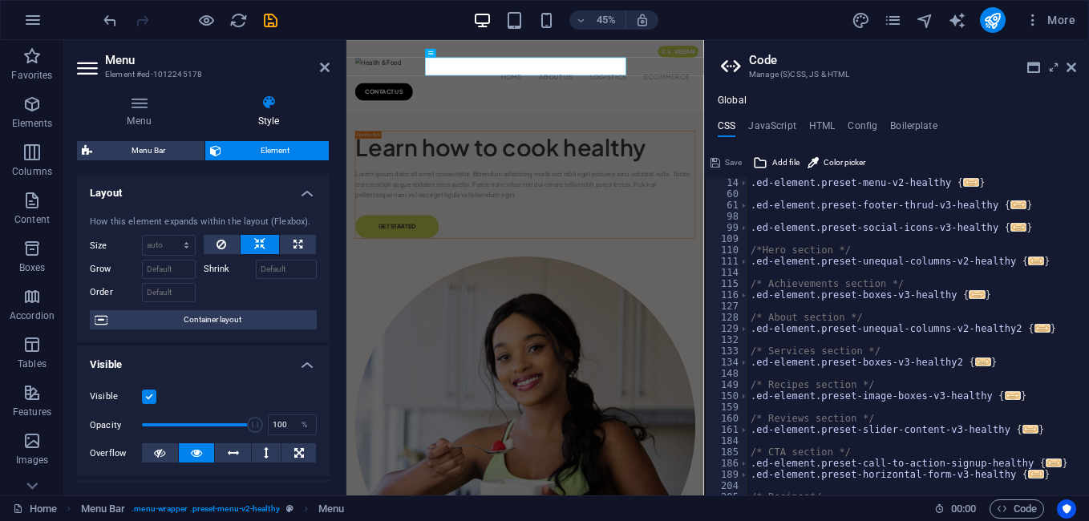
scroll to position [0, 0]
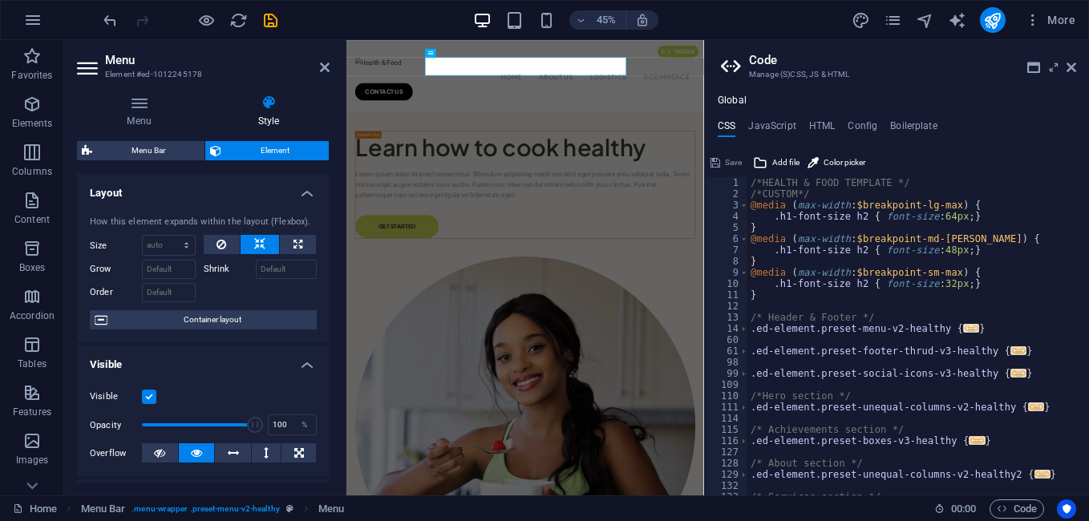
click at [963, 329] on span "..." at bounding box center [971, 328] width 16 height 9
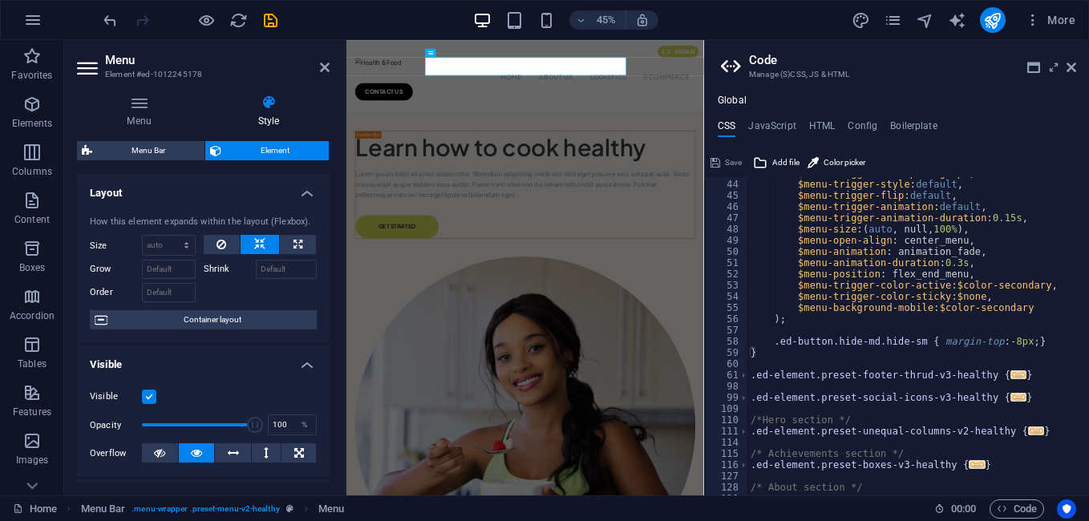
scroll to position [529, 0]
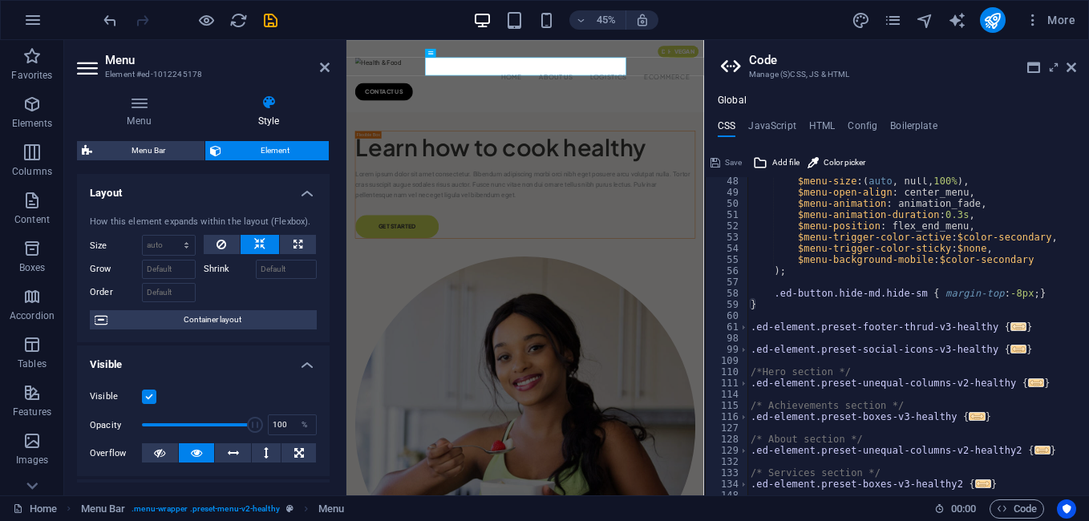
click at [1010, 327] on span "..." at bounding box center [1018, 326] width 16 height 9
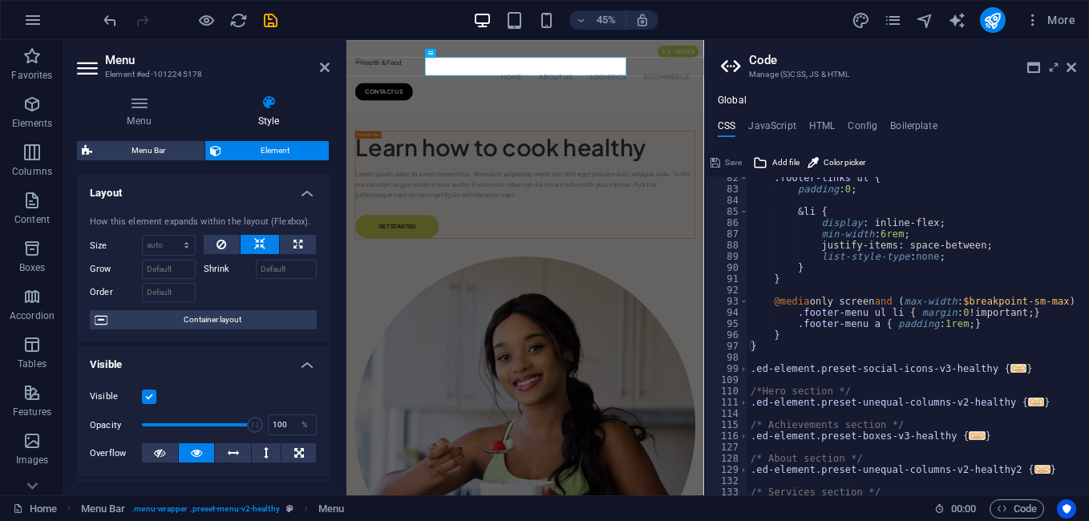
scroll to position [914, 0]
click at [1010, 369] on span "..." at bounding box center [1018, 368] width 16 height 9
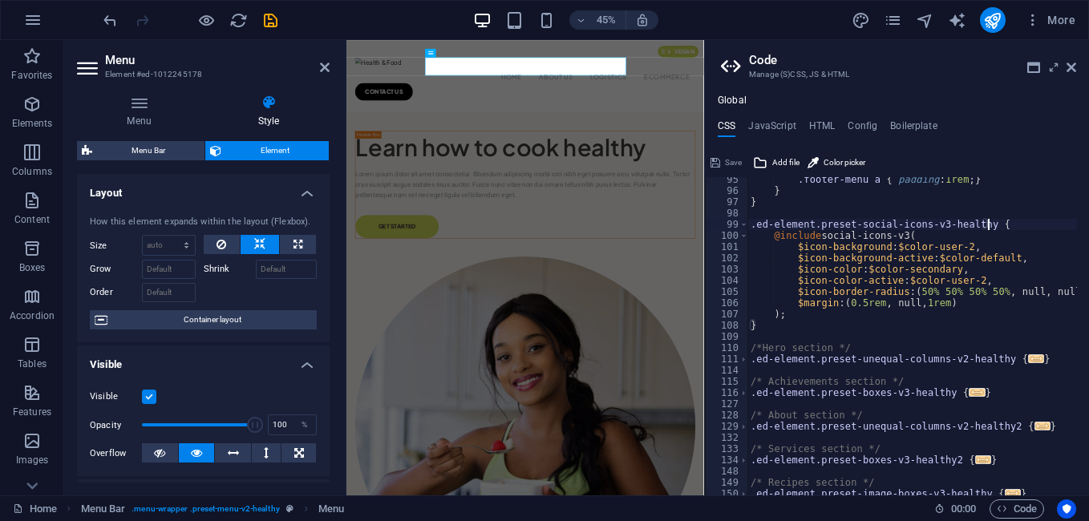
scroll to position [1058, 0]
click at [1028, 359] on span "..." at bounding box center [1036, 358] width 16 height 9
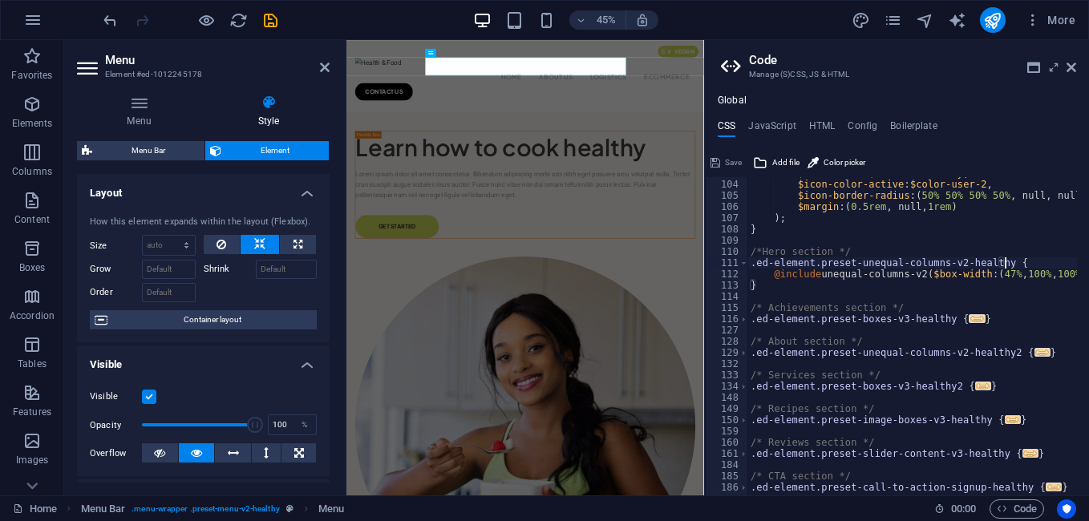
scroll to position [1154, 0]
click at [969, 318] on span "..." at bounding box center [977, 318] width 16 height 9
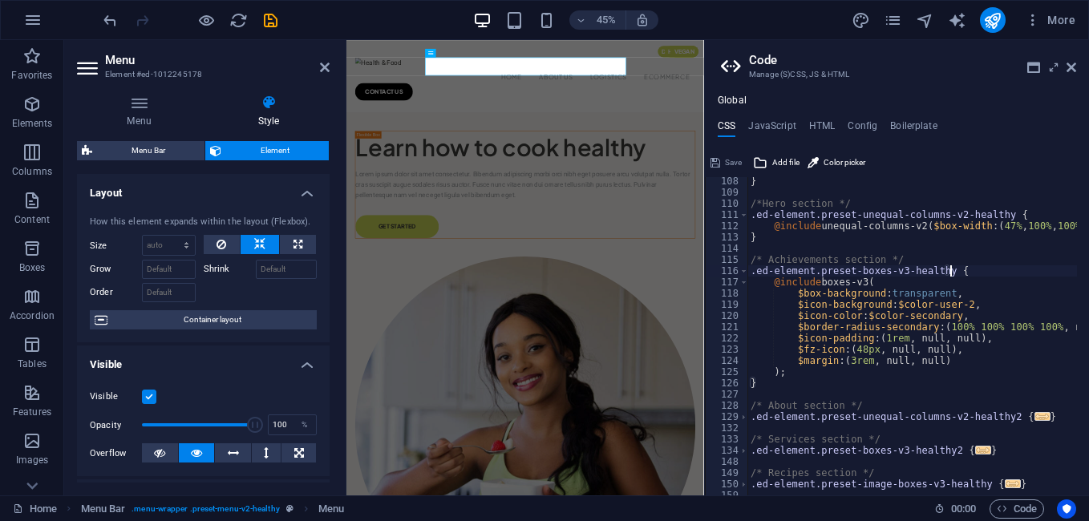
scroll to position [1202, 0]
click at [1034, 418] on span "..." at bounding box center [1042, 416] width 16 height 9
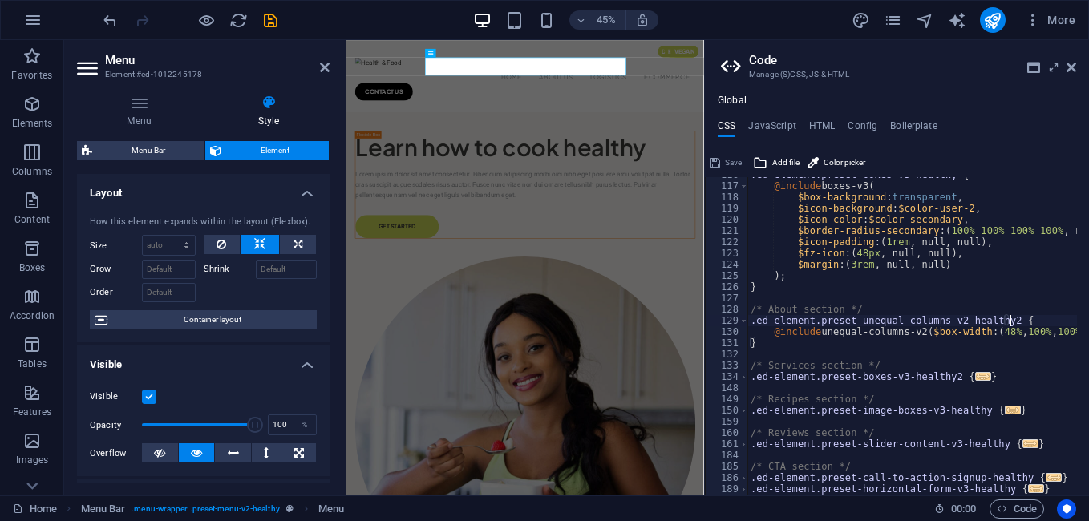
scroll to position [1299, 0]
click at [975, 376] on span "..." at bounding box center [983, 376] width 16 height 9
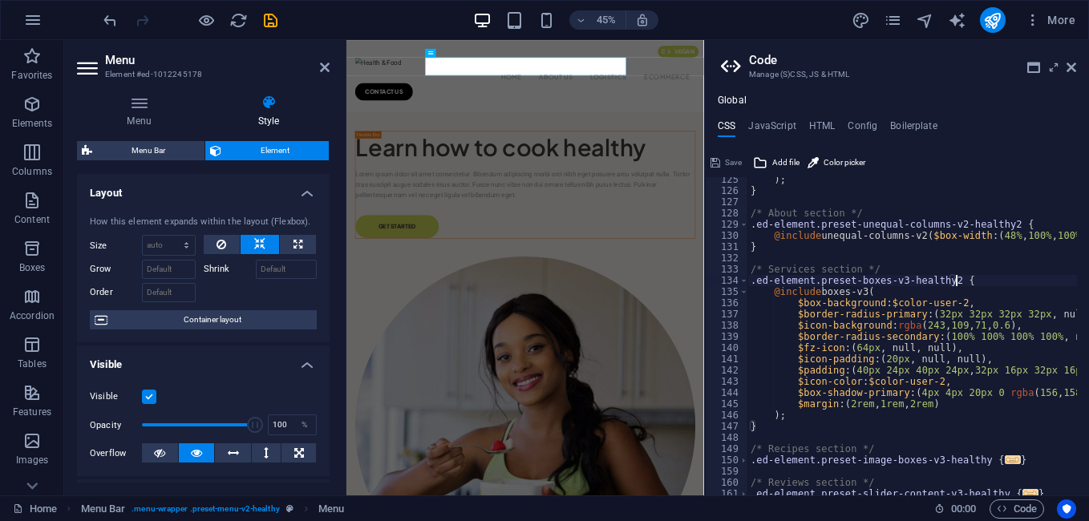
scroll to position [1443, 0]
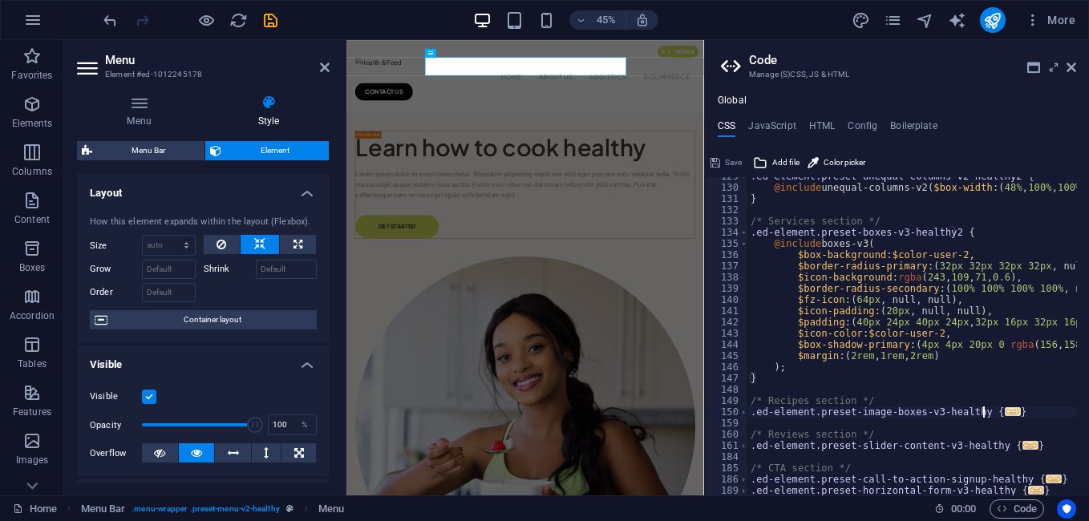
click at [1004, 415] on span "..." at bounding box center [1012, 411] width 16 height 9
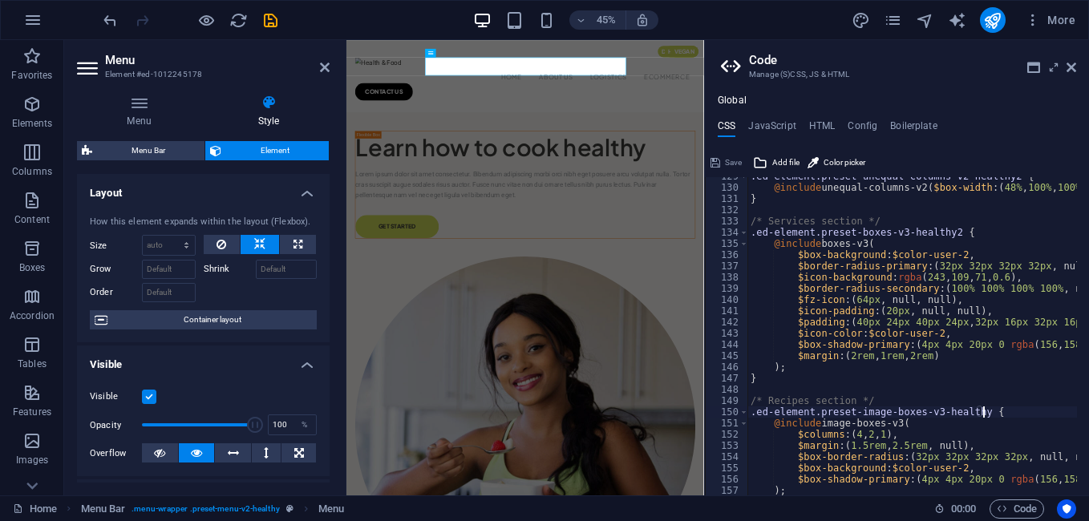
scroll to position [1587, 0]
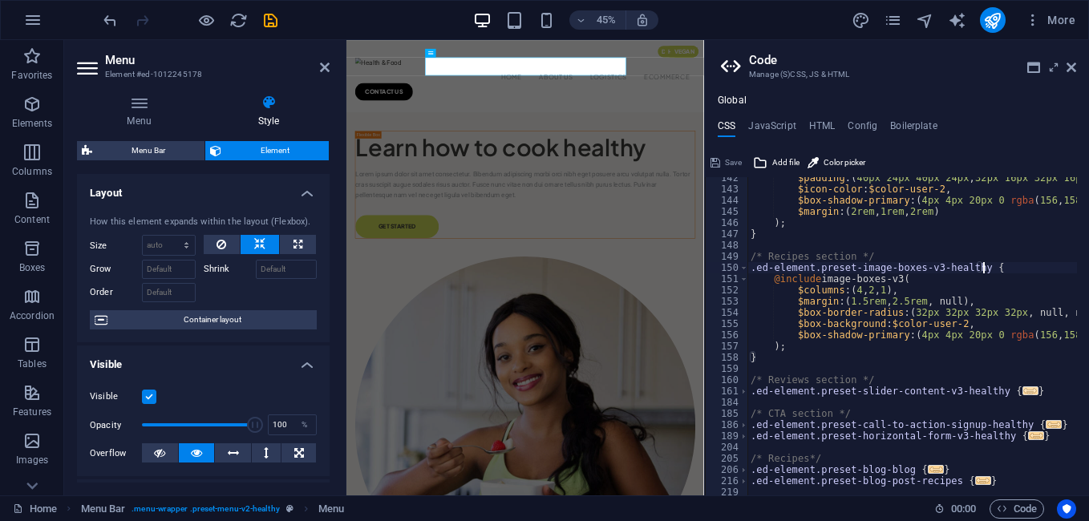
click at [1022, 392] on span "..." at bounding box center [1030, 390] width 16 height 9
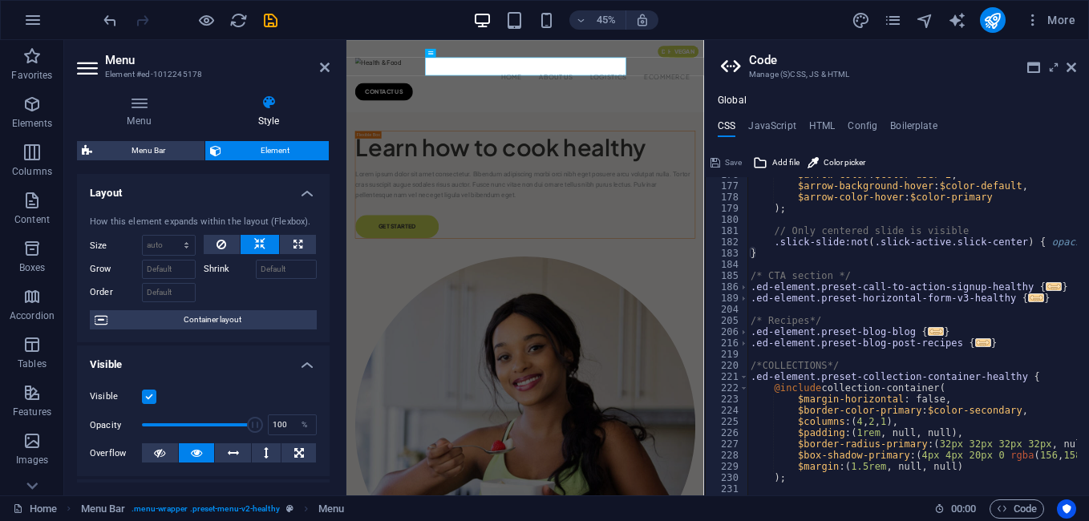
scroll to position [1972, 0]
click at [1045, 290] on span "..." at bounding box center [1053, 286] width 16 height 9
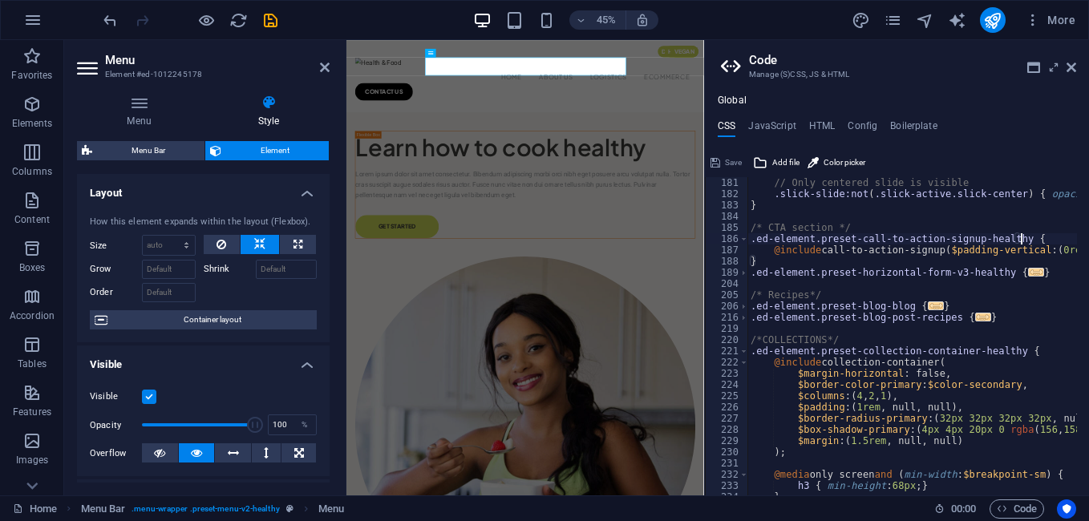
scroll to position [2020, 0]
click at [1028, 273] on span "..." at bounding box center [1036, 272] width 16 height 9
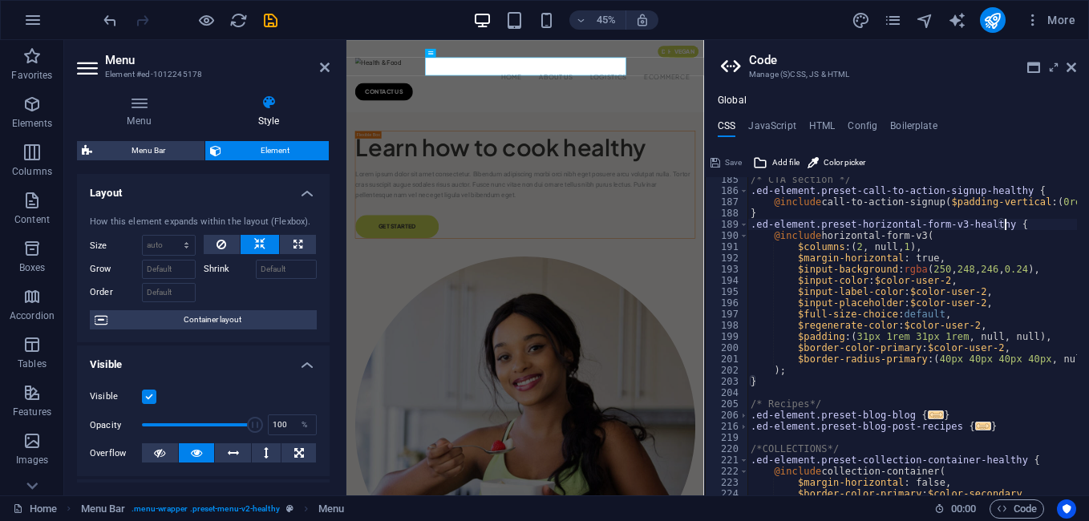
scroll to position [2116, 0]
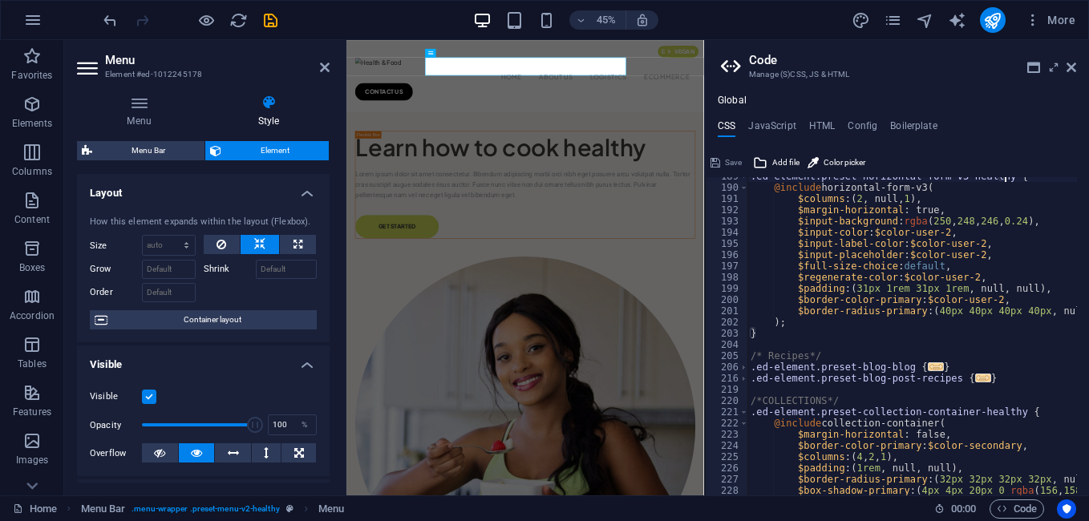
click at [916, 362] on div ".ed-element.preset-horizontal-form-v3-healthy { @include horizontal-form-v3 ( $…" at bounding box center [1001, 335] width 509 height 329
click at [927, 369] on span "..." at bounding box center [935, 366] width 16 height 9
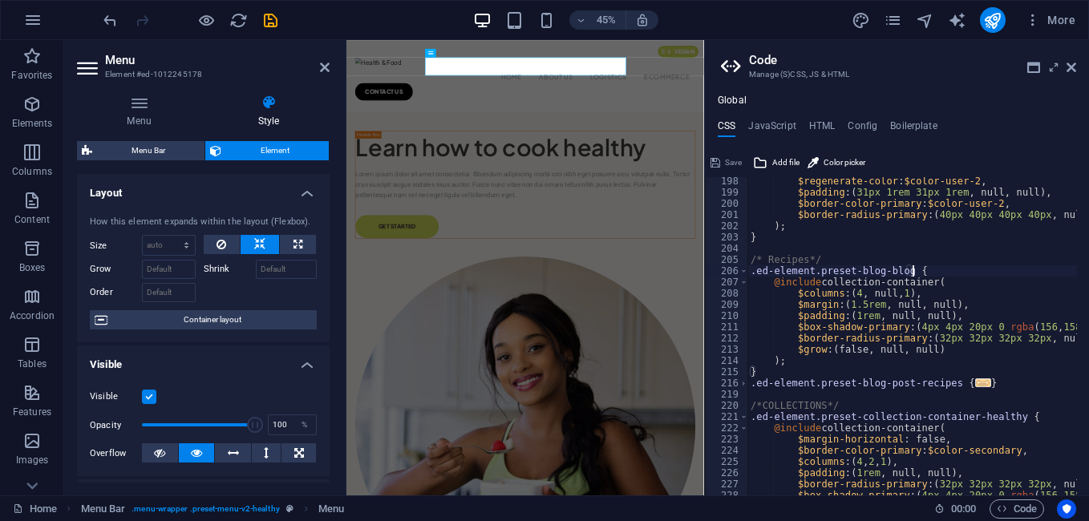
scroll to position [2212, 0]
click at [975, 382] on span "..." at bounding box center [983, 382] width 16 height 9
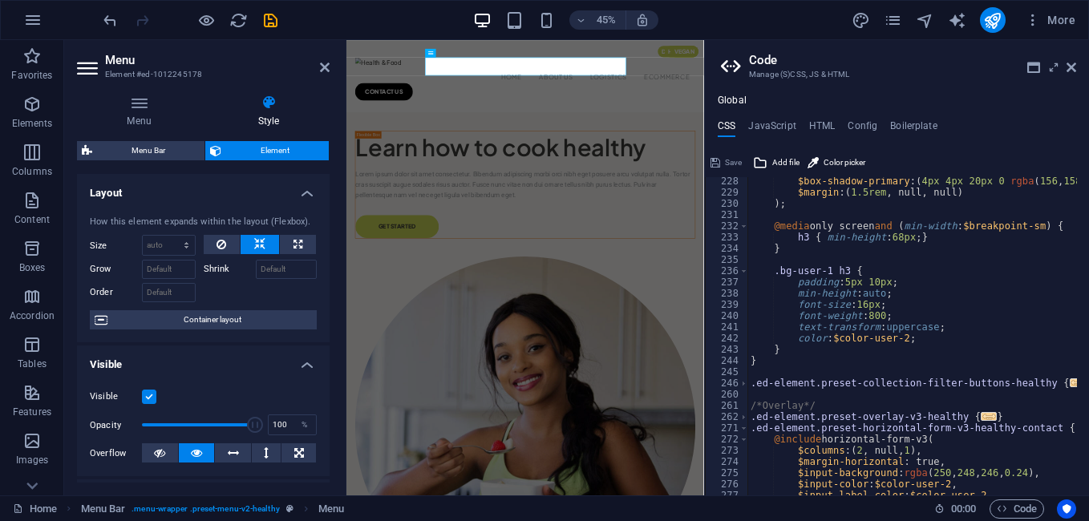
scroll to position [2597, 0]
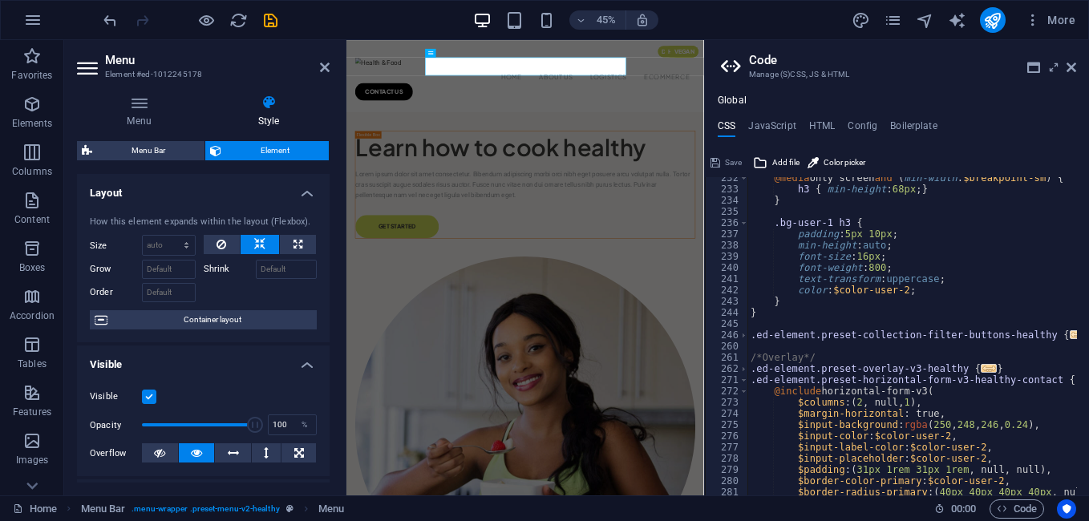
click at [1069, 333] on span "..." at bounding box center [1077, 334] width 16 height 9
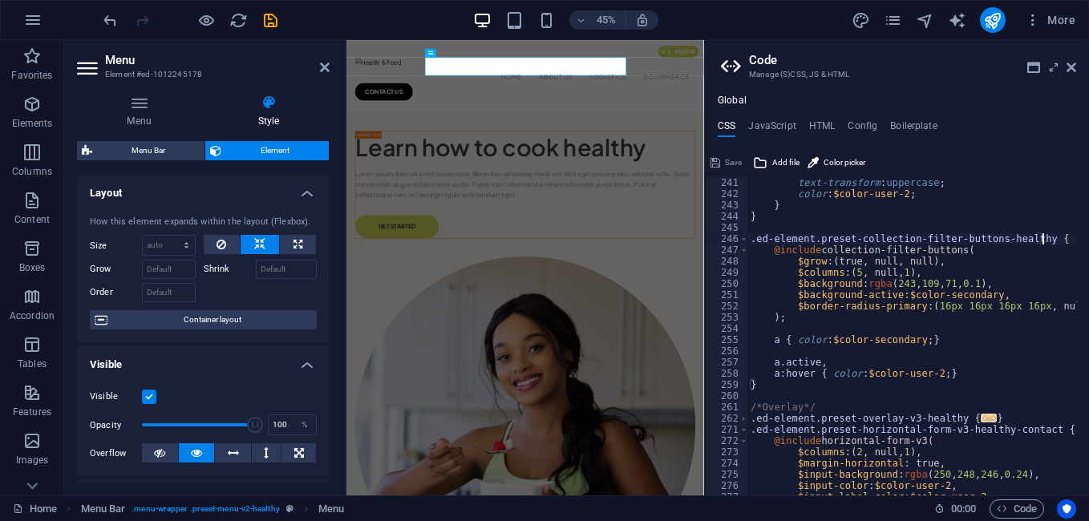
scroll to position [2741, 0]
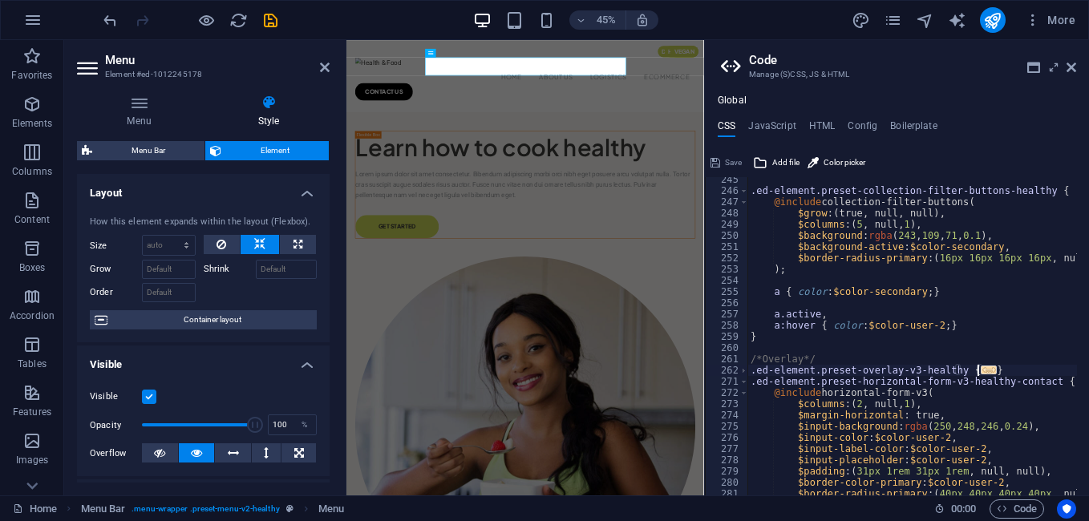
click at [980, 368] on span "..." at bounding box center [988, 370] width 16 height 9
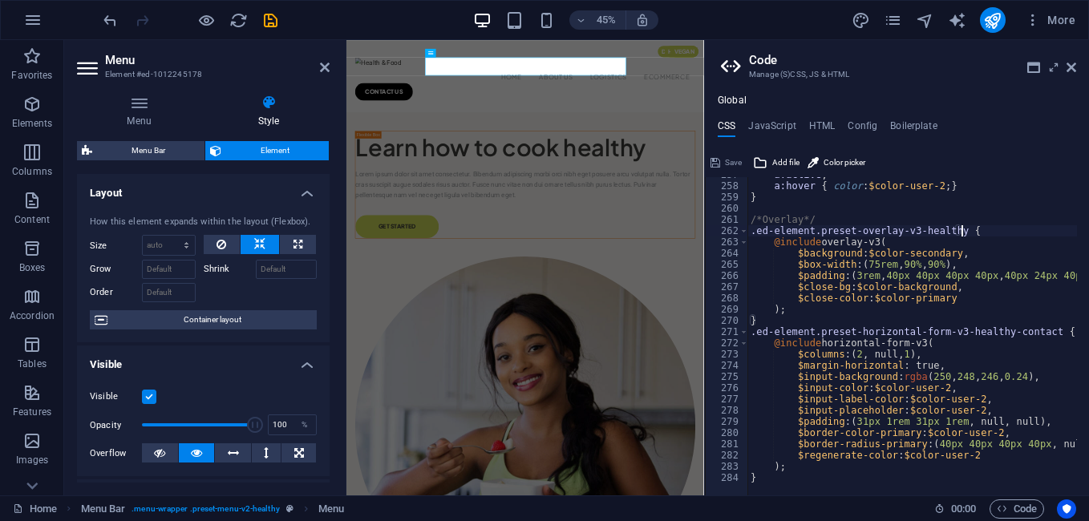
scroll to position [2881, 0]
click at [784, 475] on div "a.active , a:hover { color : $color-user-2 ; } } /*Overlay*/ .ed-element.preset…" at bounding box center [1001, 333] width 509 height 329
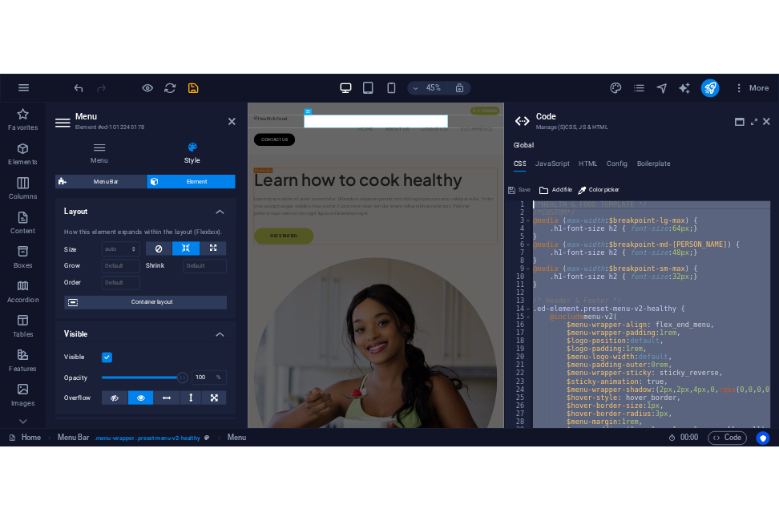
scroll to position [0, 0]
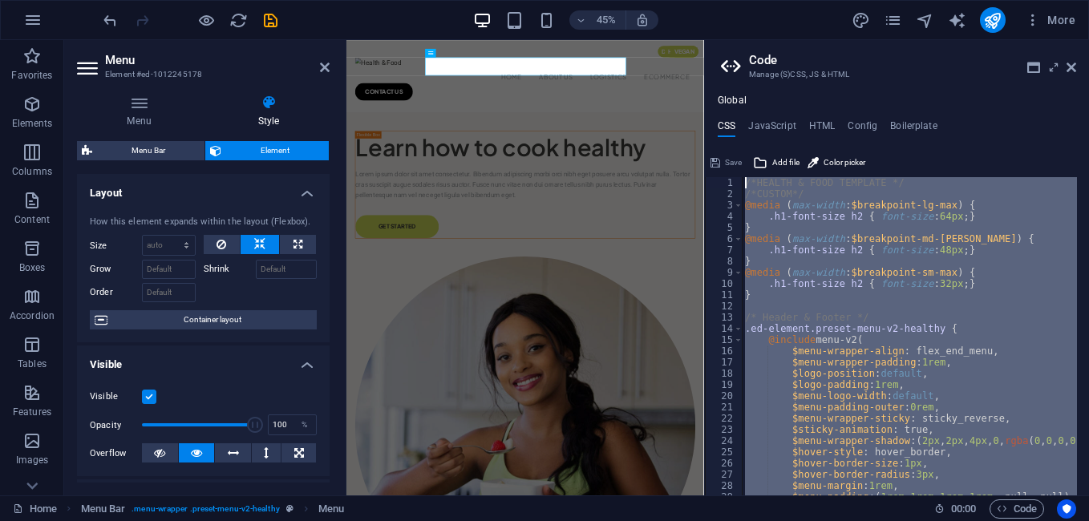
drag, startPoint x: 805, startPoint y: 476, endPoint x: 743, endPoint y: -59, distance: 539.0
click at [743, 0] on html "LUTE India Home Favorites Elements Columns Content Boxes Accordion Tables Featu…" at bounding box center [544, 260] width 1089 height 521
type textarea "/*HEALTH & FOOD TEMPLATE */ /*CUSTOM*/"
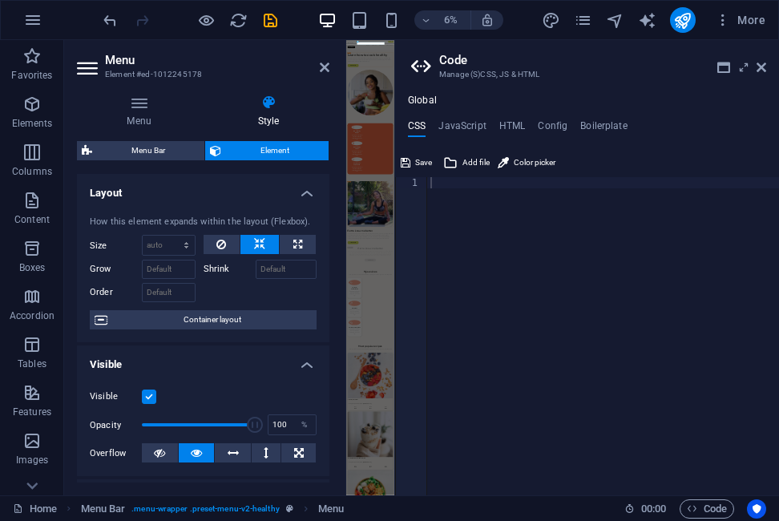
click at [502, 215] on div at bounding box center [603, 347] width 352 height 341
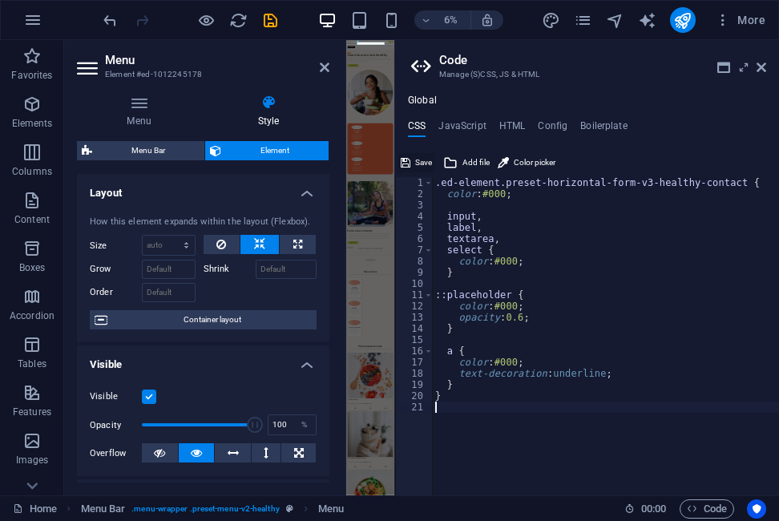
drag, startPoint x: 411, startPoint y: 164, endPoint x: 788, endPoint y: 84, distance: 385.2
click at [411, 164] on button "Save" at bounding box center [416, 162] width 36 height 19
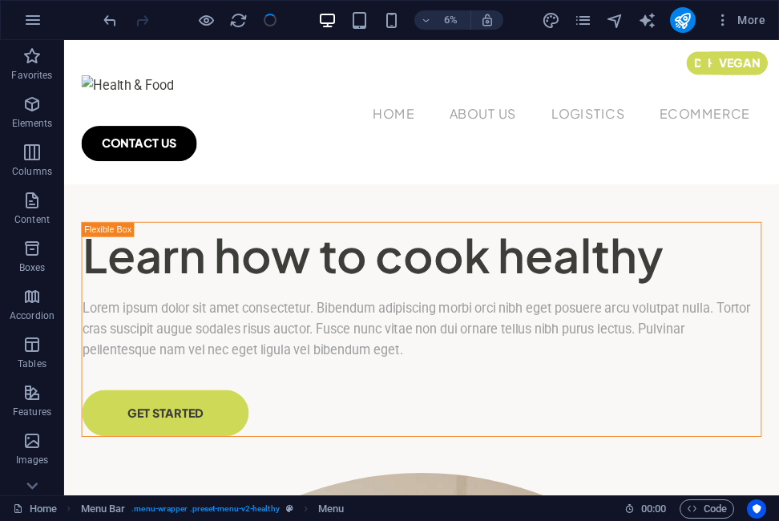
checkbox input "false"
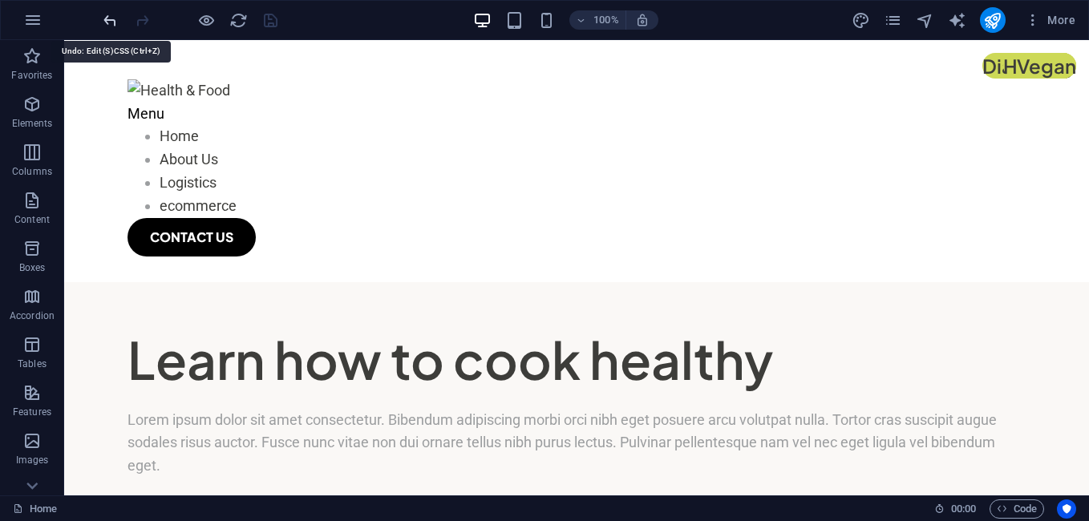
click at [109, 19] on icon "undo" at bounding box center [110, 20] width 18 height 18
click at [273, 18] on icon "save" at bounding box center [270, 20] width 18 height 18
checkbox input "false"
click at [116, 22] on icon "undo" at bounding box center [110, 20] width 18 height 18
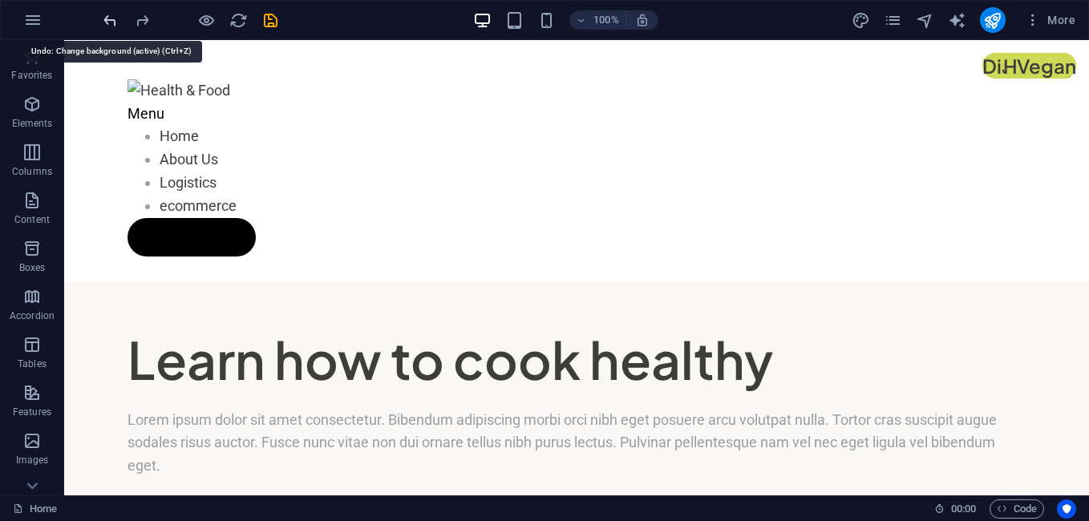
click at [110, 26] on icon "undo" at bounding box center [110, 20] width 18 height 18
click at [240, 21] on icon "reload" at bounding box center [238, 20] width 18 height 18
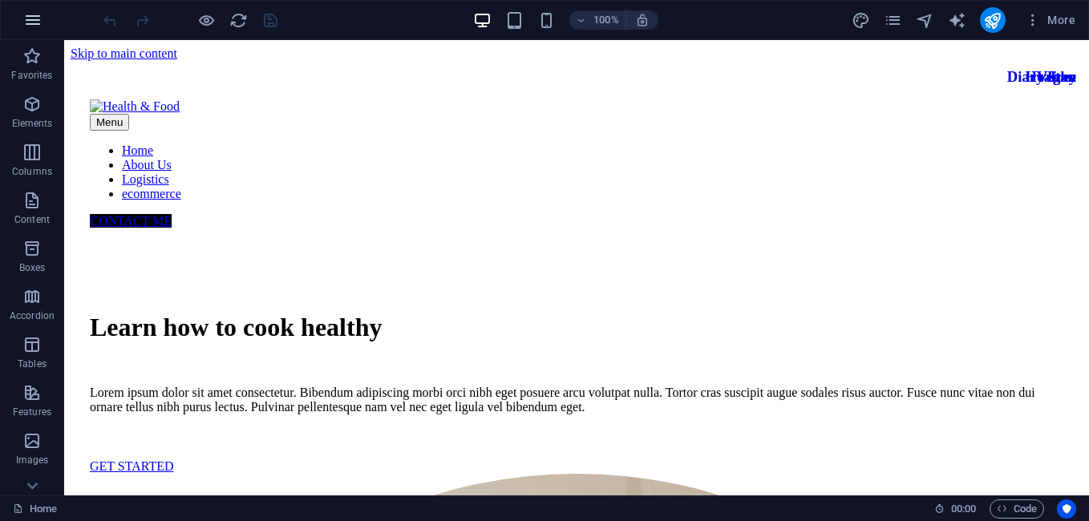
click at [37, 21] on icon "button" at bounding box center [32, 19] width 19 height 19
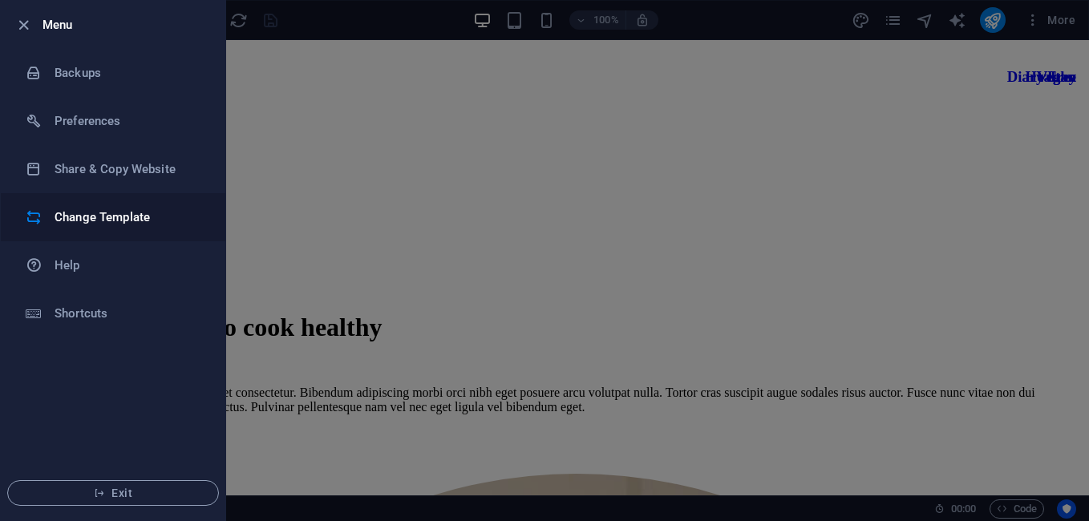
click at [114, 218] on h6 "Change Template" at bounding box center [129, 217] width 148 height 19
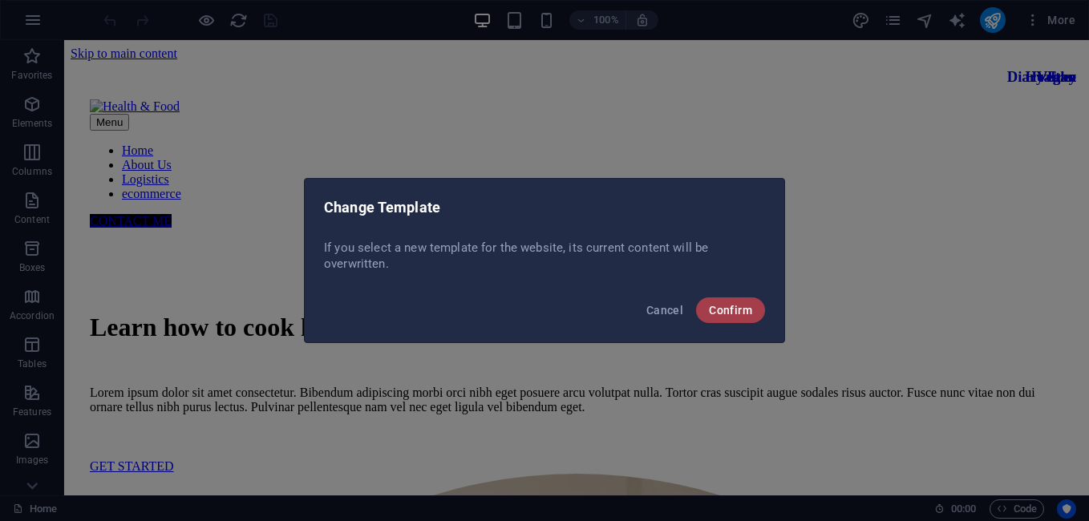
click at [723, 307] on span "Confirm" at bounding box center [730, 310] width 43 height 13
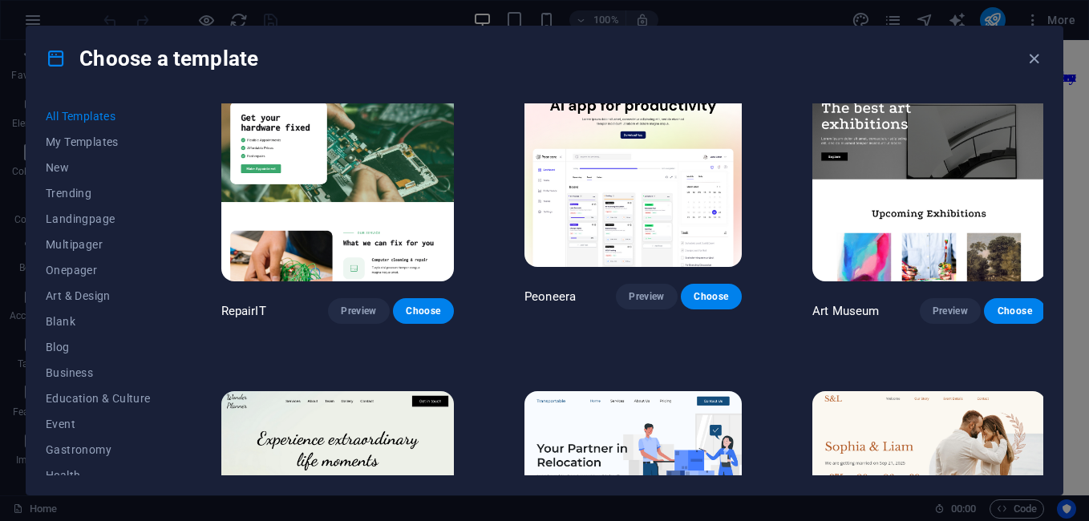
scroll to position [374, 0]
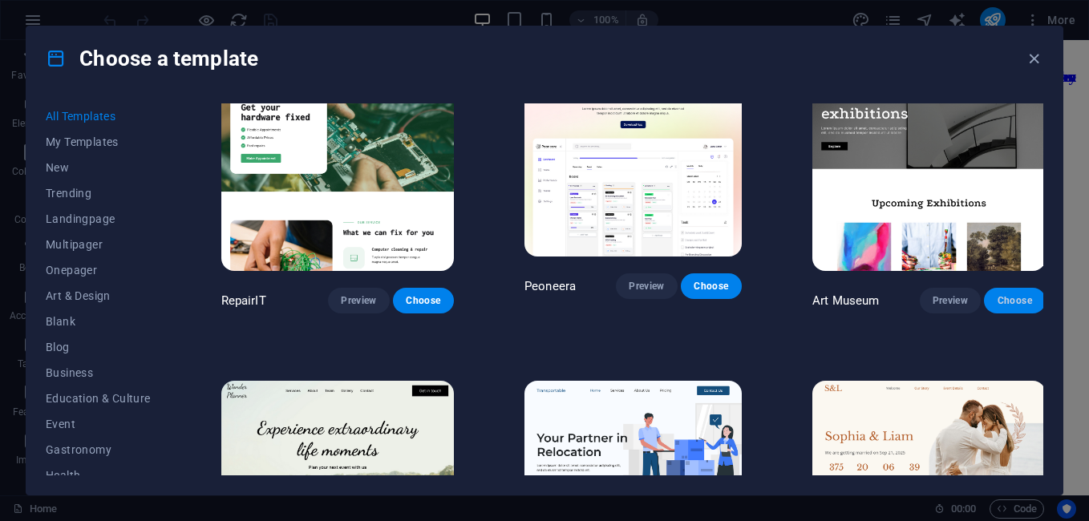
click at [998, 292] on button "Choose" at bounding box center [1014, 301] width 61 height 26
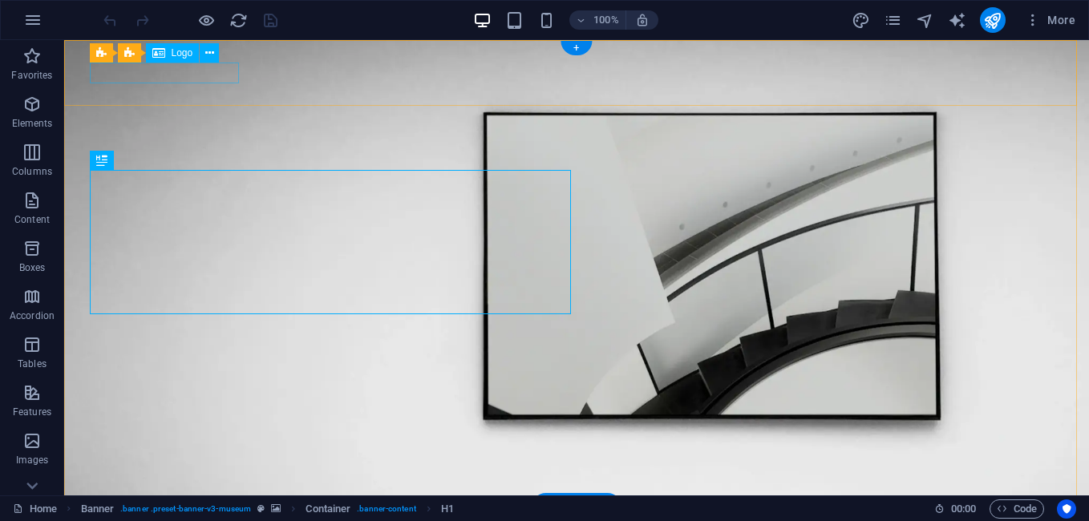
click at [215, 519] on div at bounding box center [576, 529] width 962 height 20
click at [213, 519] on div at bounding box center [576, 529] width 962 height 20
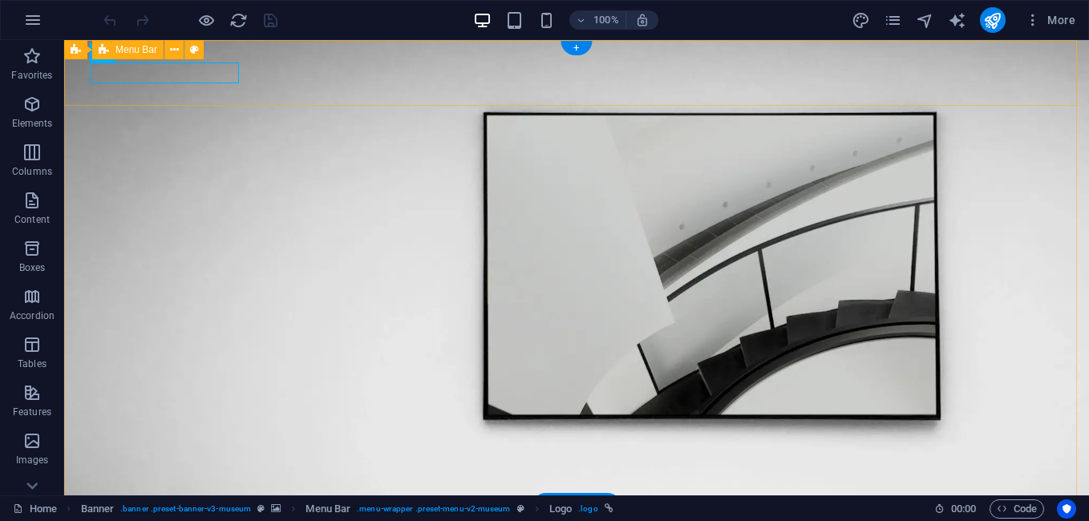
click at [196, 52] on icon at bounding box center [194, 50] width 9 height 17
click at [196, 52] on div "Drag here to replace the existing content. Press “Ctrl” if you want to create a…" at bounding box center [576, 267] width 1024 height 455
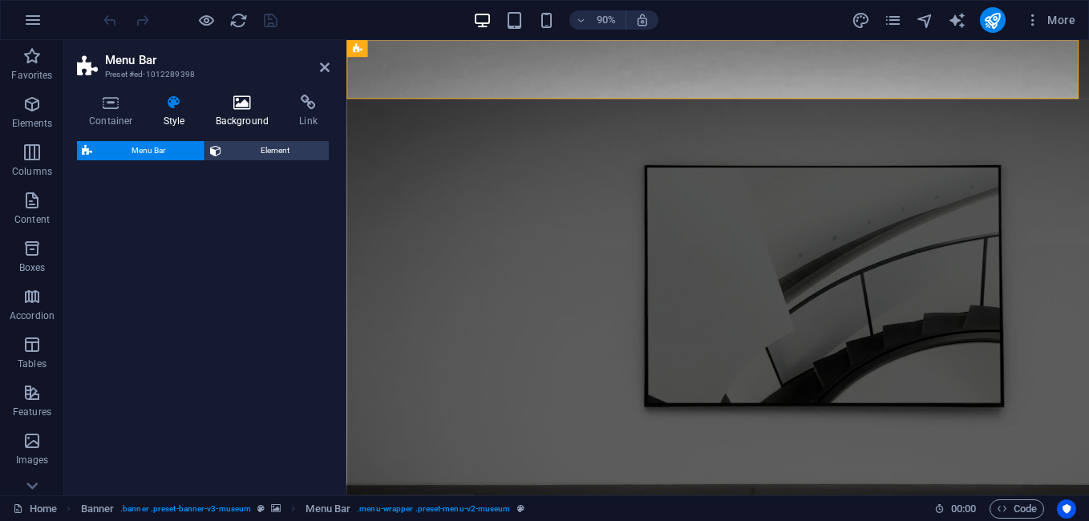
drag, startPoint x: 196, startPoint y: 52, endPoint x: 240, endPoint y: 110, distance: 72.6
click at [240, 110] on icon at bounding box center [243, 103] width 78 height 16
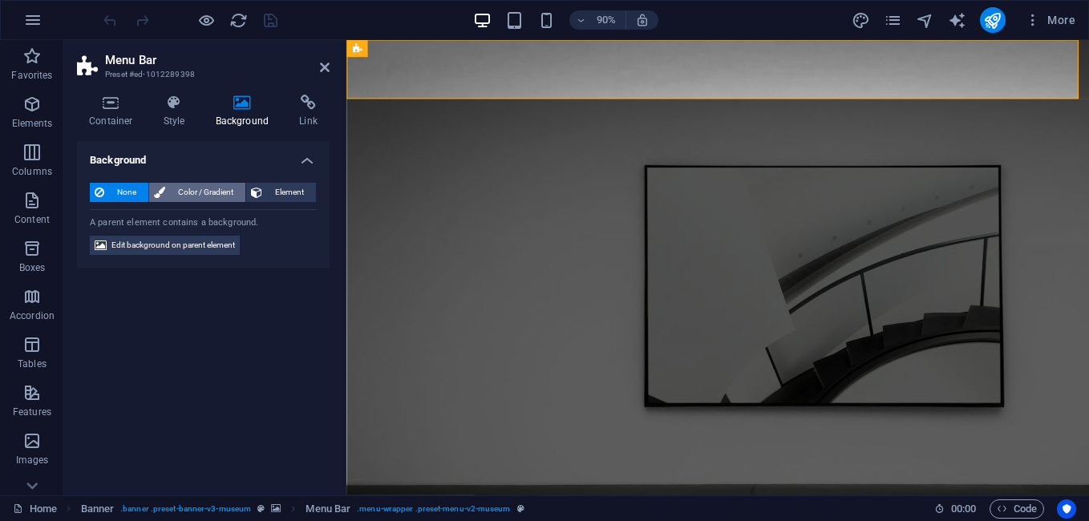
click at [189, 192] on span "Color / Gradient" at bounding box center [205, 192] width 71 height 19
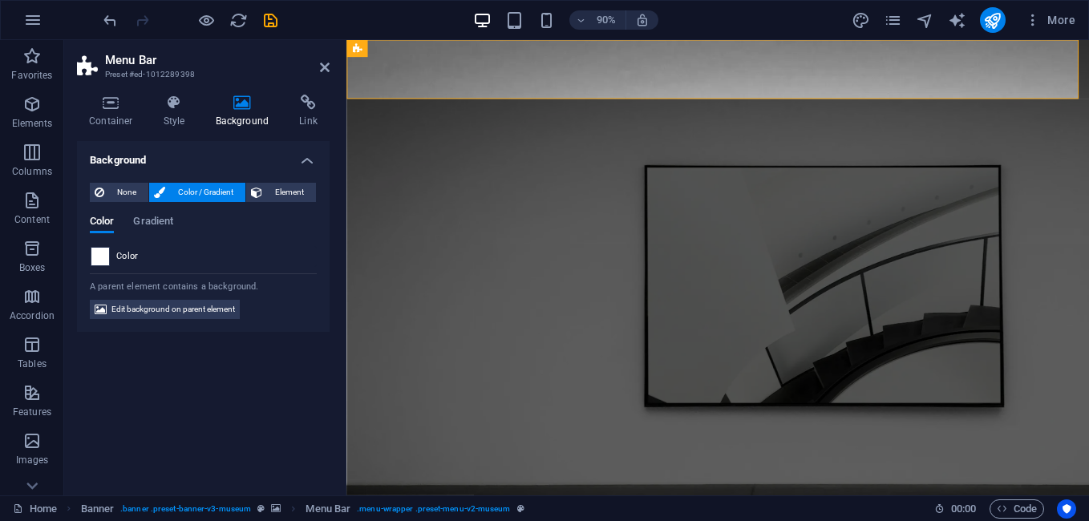
click at [105, 261] on span at bounding box center [100, 257] width 18 height 18
type input "#ffffff"
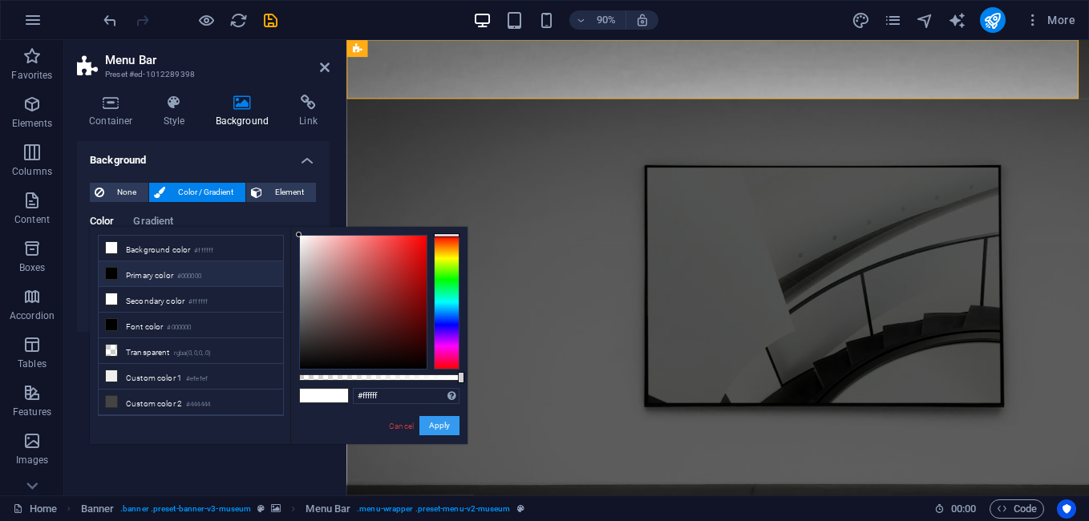
click at [438, 426] on button "Apply" at bounding box center [439, 425] width 40 height 19
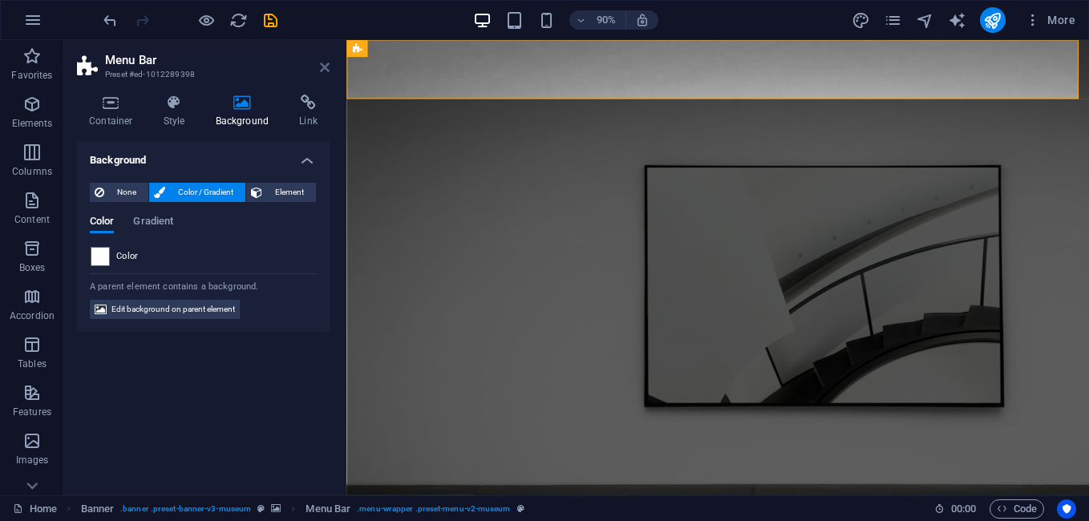
click at [325, 69] on icon at bounding box center [325, 67] width 10 height 13
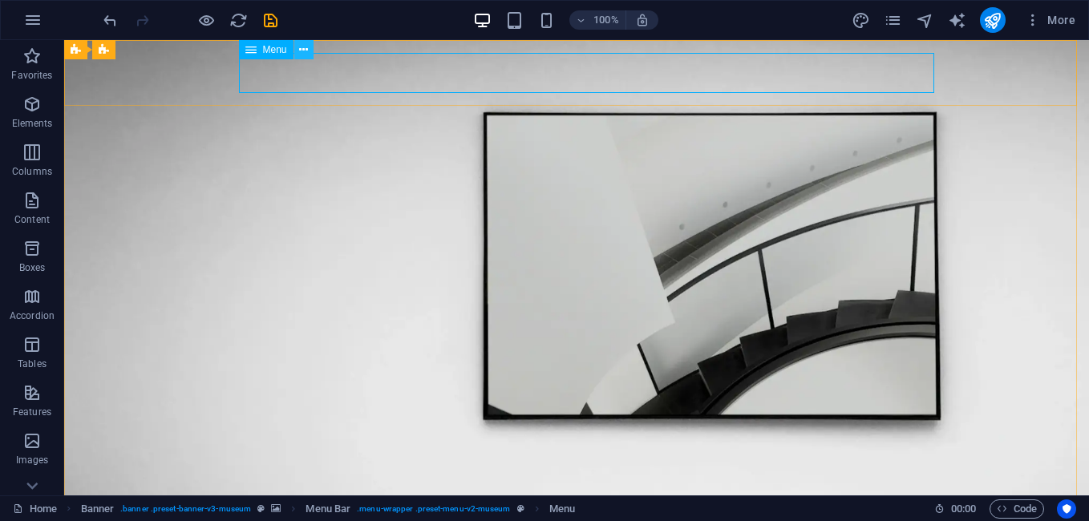
click at [295, 46] on button at bounding box center [303, 49] width 19 height 19
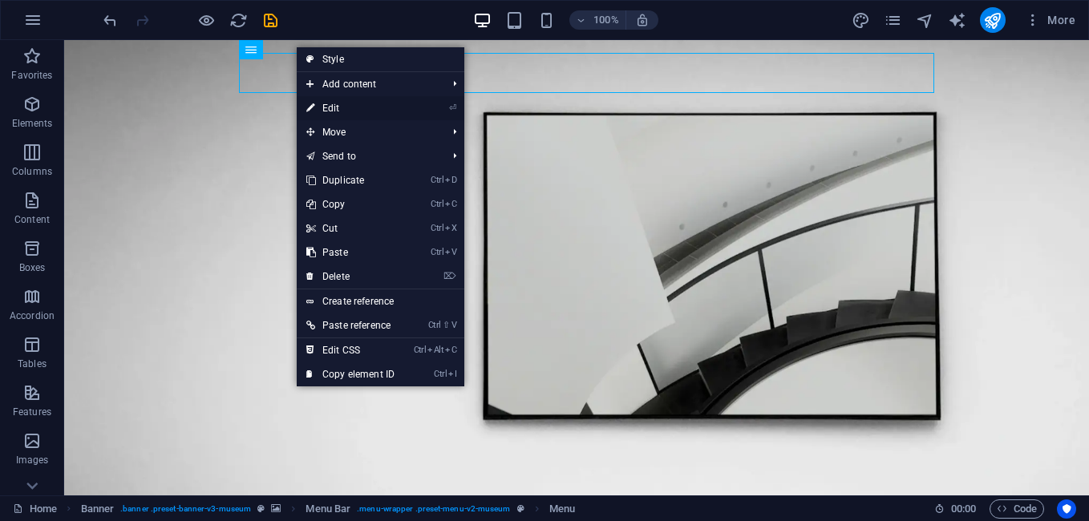
click at [345, 110] on link "⏎ Edit" at bounding box center [350, 108] width 107 height 24
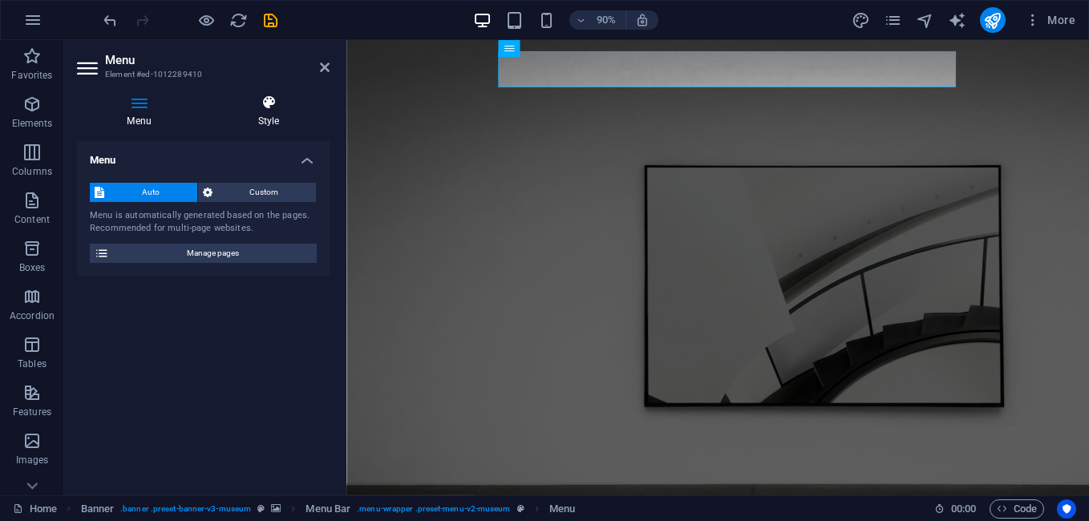
click at [265, 103] on icon at bounding box center [269, 103] width 122 height 16
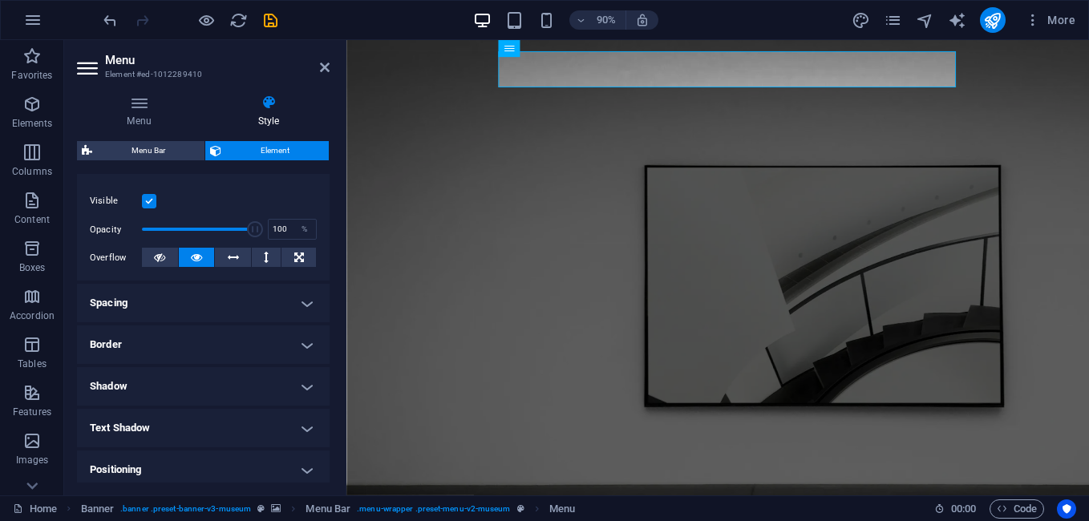
scroll to position [182, 0]
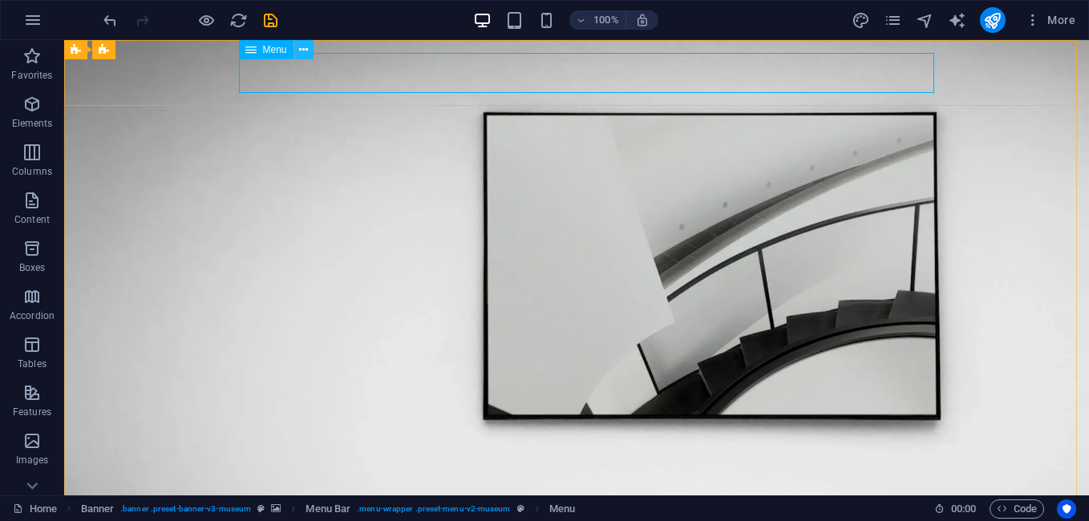
click at [296, 51] on button at bounding box center [303, 49] width 19 height 19
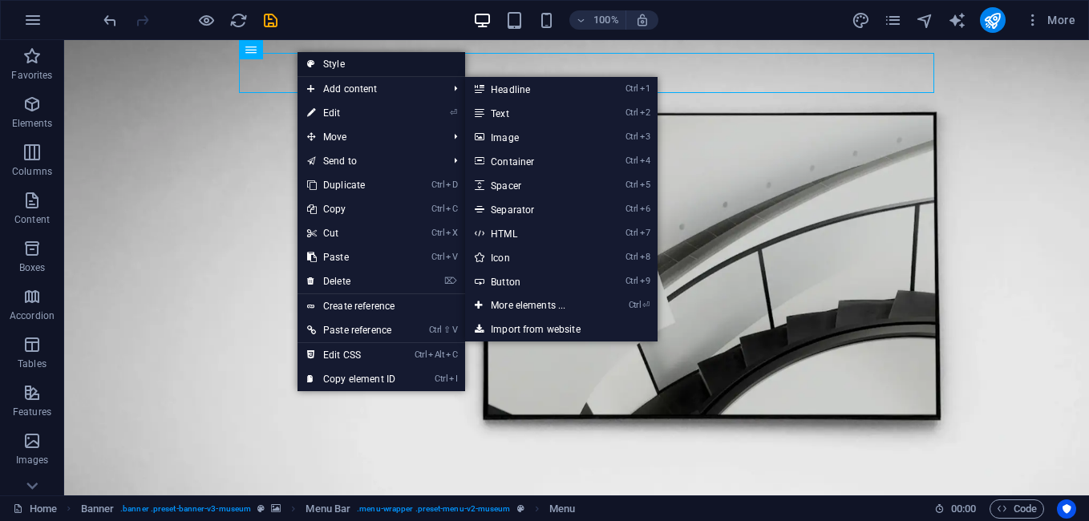
click at [345, 60] on link "Style" at bounding box center [381, 64] width 168 height 24
select select "rem"
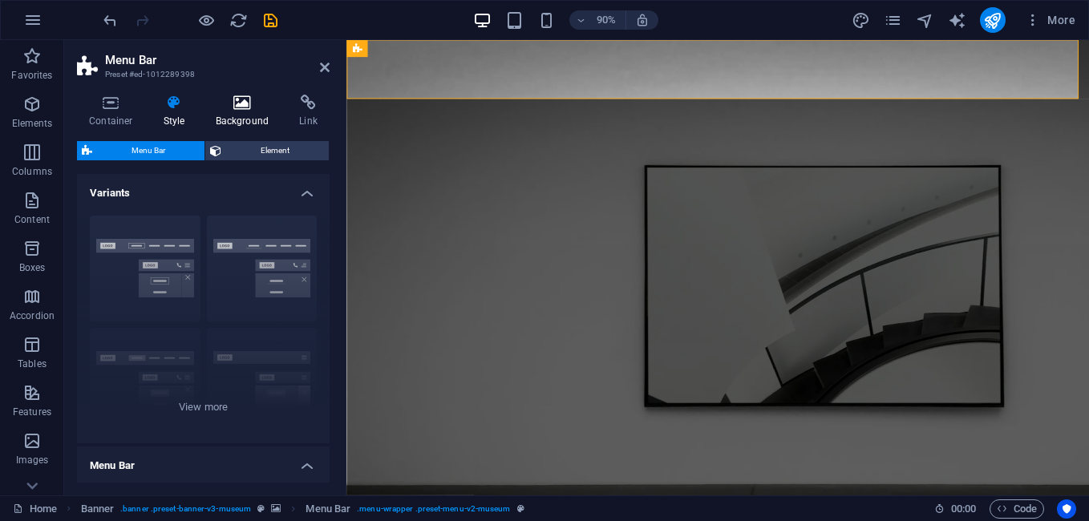
click at [244, 105] on icon at bounding box center [243, 103] width 78 height 16
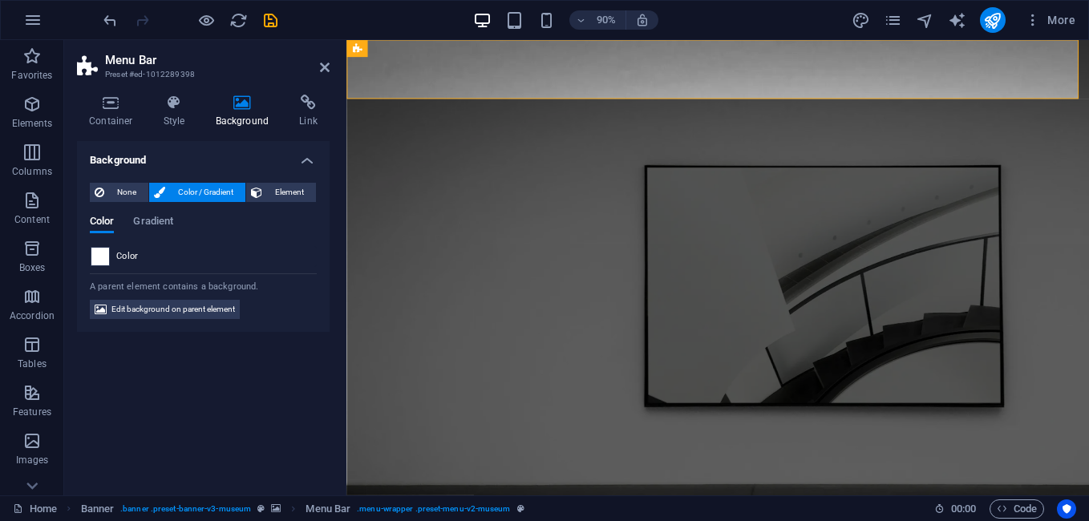
click at [103, 255] on span at bounding box center [100, 257] width 18 height 18
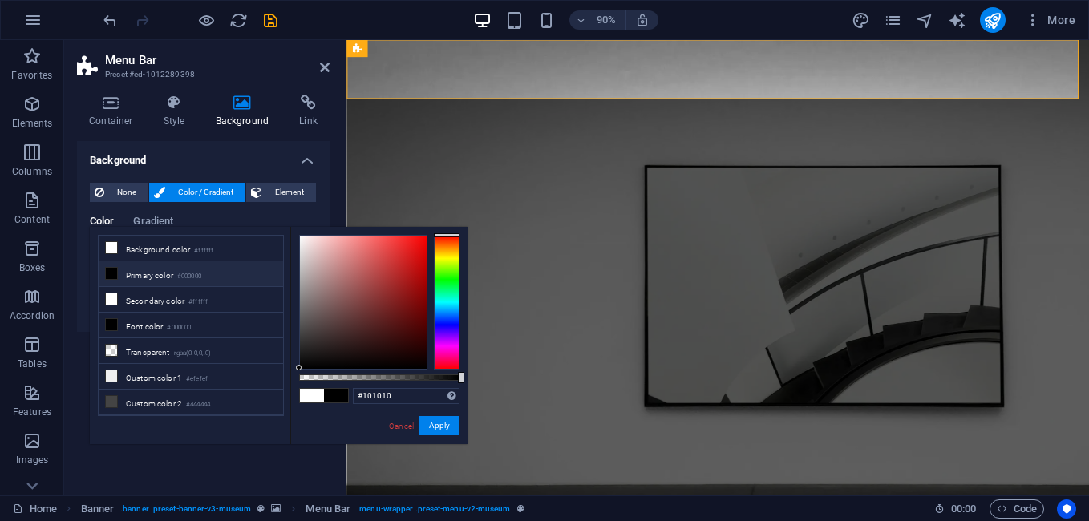
type input "#000000"
drag, startPoint x: 293, startPoint y: 374, endPoint x: 285, endPoint y: 421, distance: 48.1
click at [285, 421] on div "less Background color #ffffff Primary color #000000 Secondary color #ffffff Fon…" at bounding box center [279, 335] width 378 height 217
click at [440, 424] on button "Apply" at bounding box center [439, 425] width 40 height 19
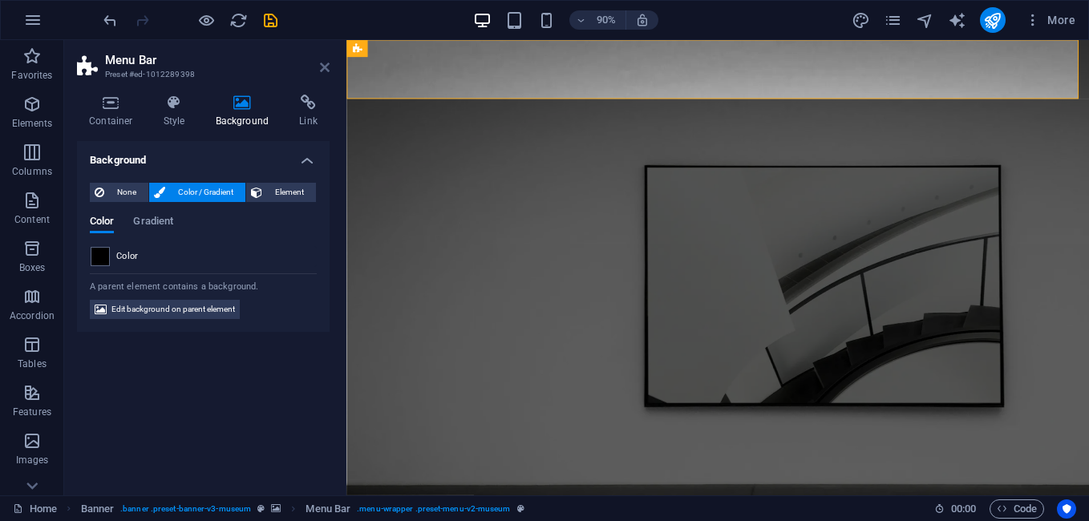
click at [323, 69] on icon at bounding box center [325, 67] width 10 height 13
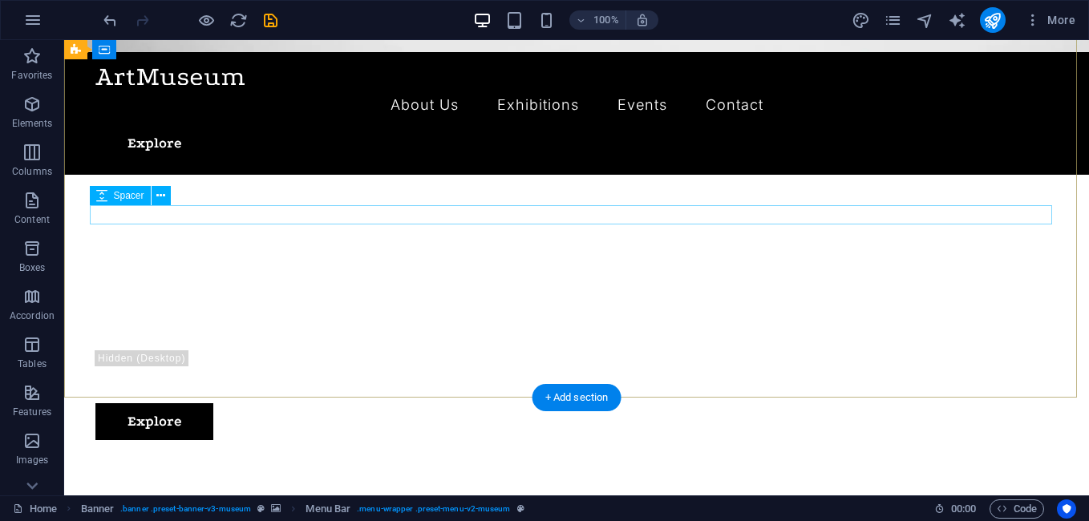
scroll to position [0, 0]
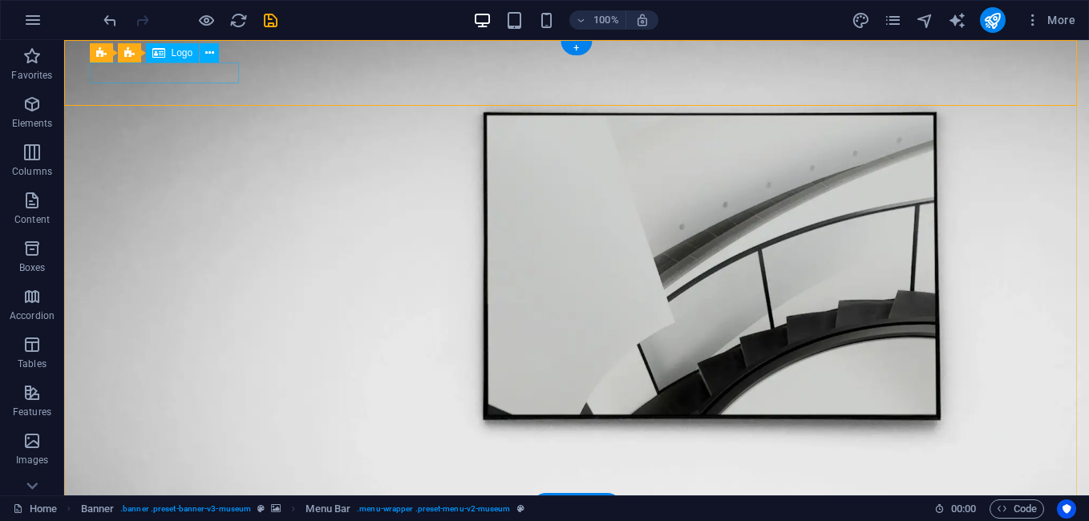
click at [184, 519] on div at bounding box center [576, 529] width 962 height 20
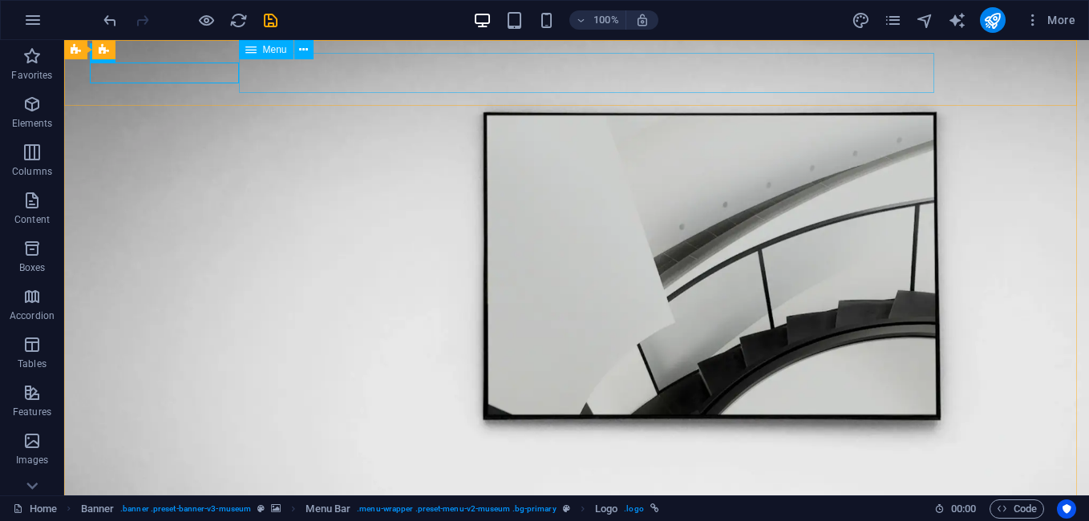
click at [266, 48] on span "Menu" at bounding box center [275, 50] width 24 height 10
click at [303, 52] on icon at bounding box center [303, 50] width 9 height 17
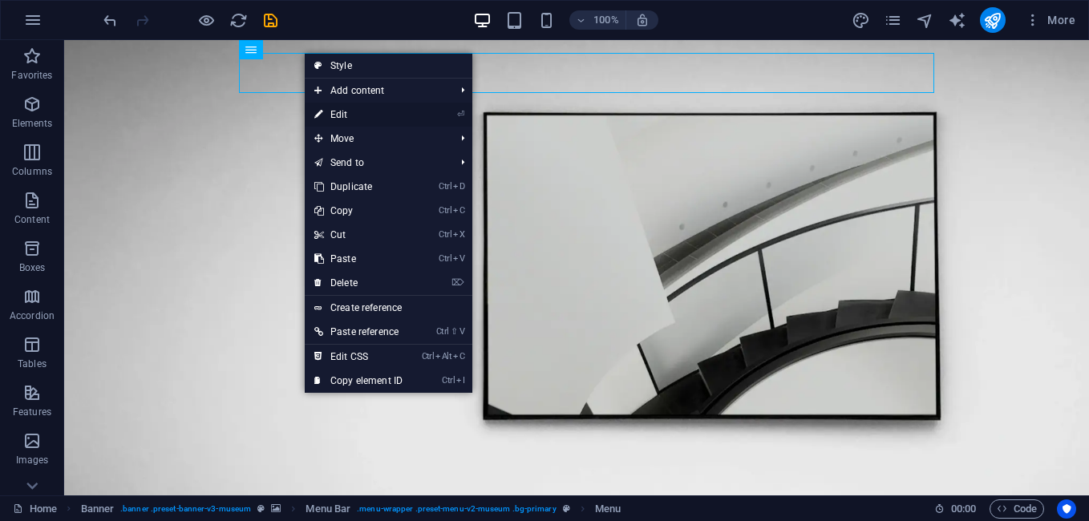
click at [345, 109] on link "⏎ Edit" at bounding box center [358, 115] width 107 height 24
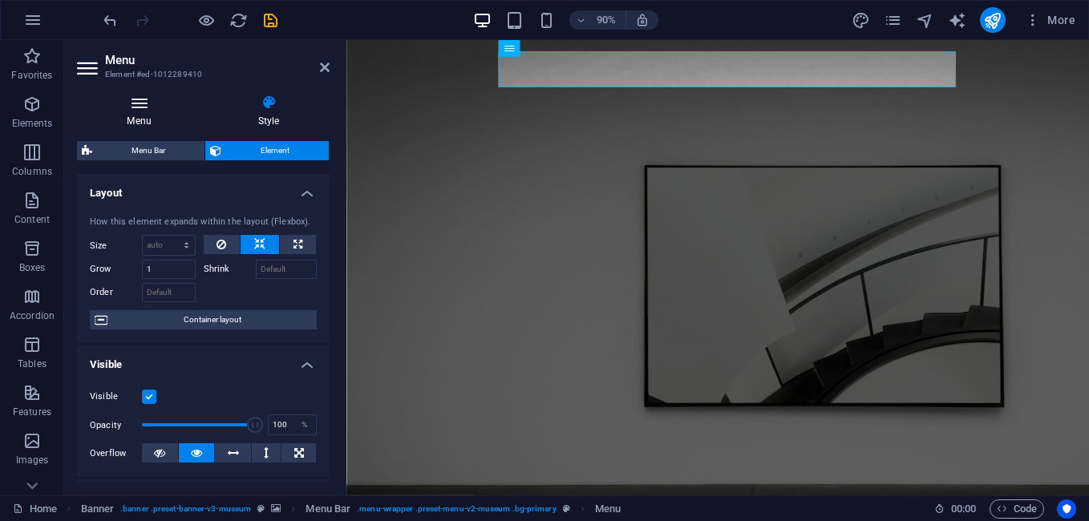
click at [147, 115] on h4 "Menu" at bounding box center [142, 112] width 131 height 34
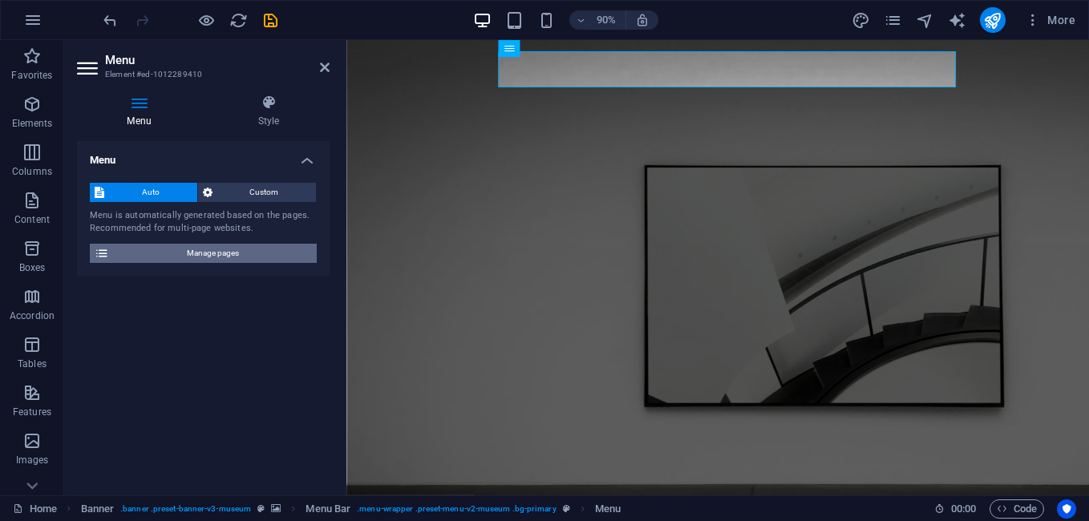
click at [236, 258] on span "Manage pages" at bounding box center [213, 253] width 198 height 19
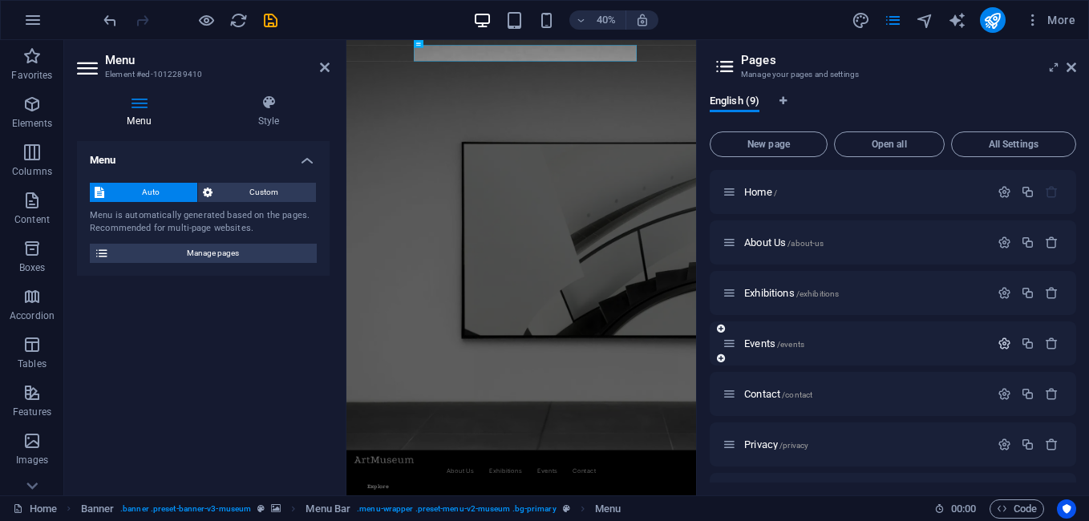
click at [1000, 345] on icon "button" at bounding box center [1004, 344] width 14 height 14
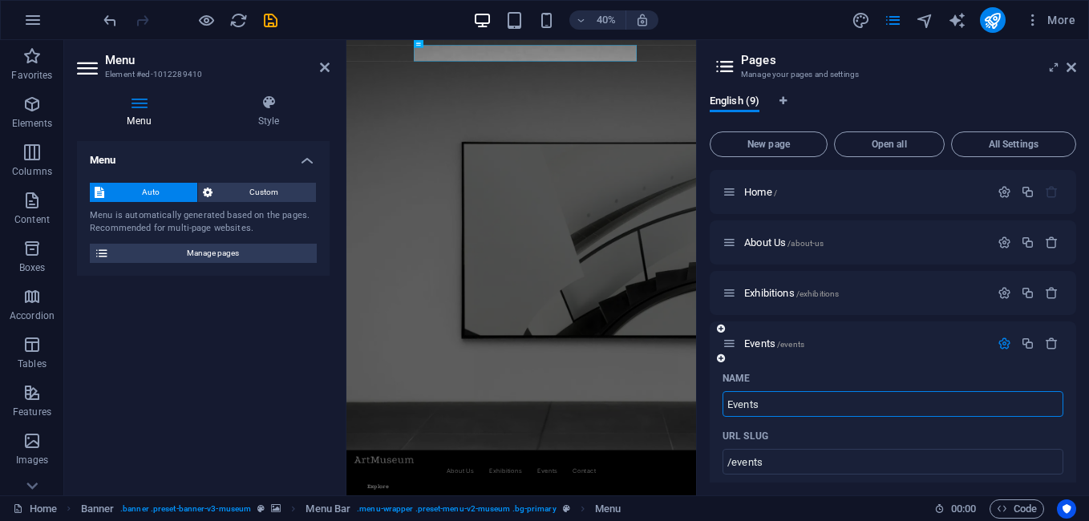
scroll to position [187, 0]
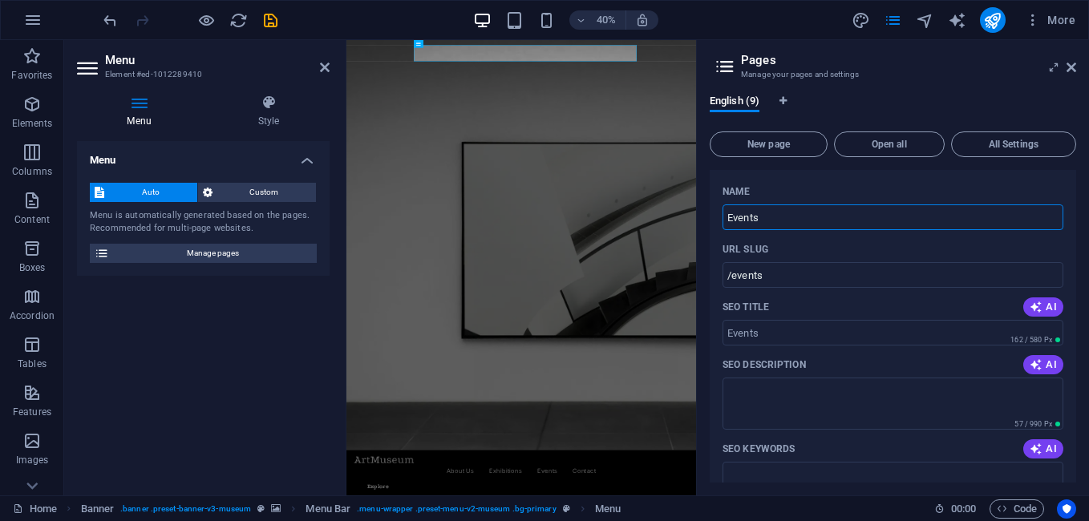
drag, startPoint x: 1127, startPoint y: 260, endPoint x: 1001, endPoint y: 479, distance: 252.4
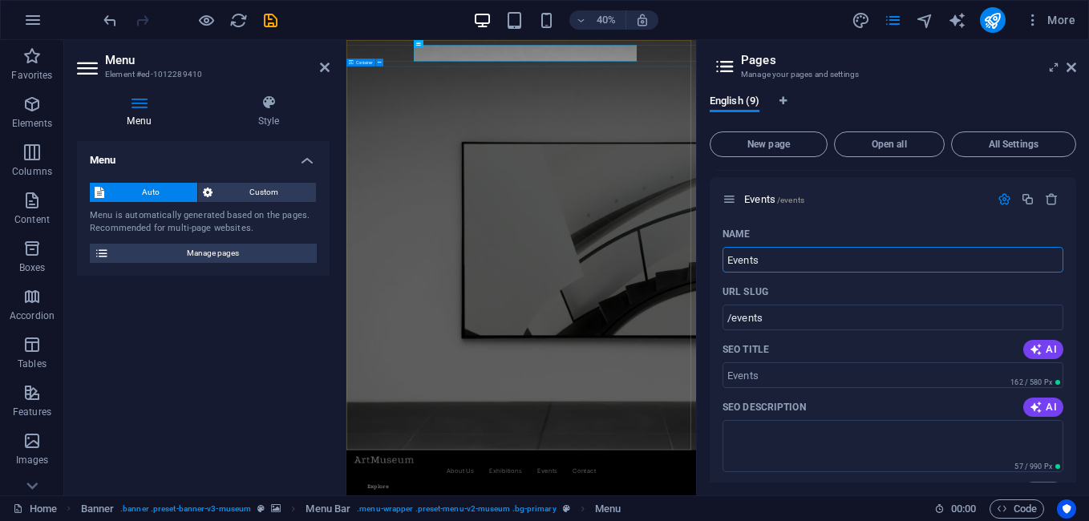
drag, startPoint x: 1126, startPoint y: 251, endPoint x: 1044, endPoint y: 393, distance: 164.2
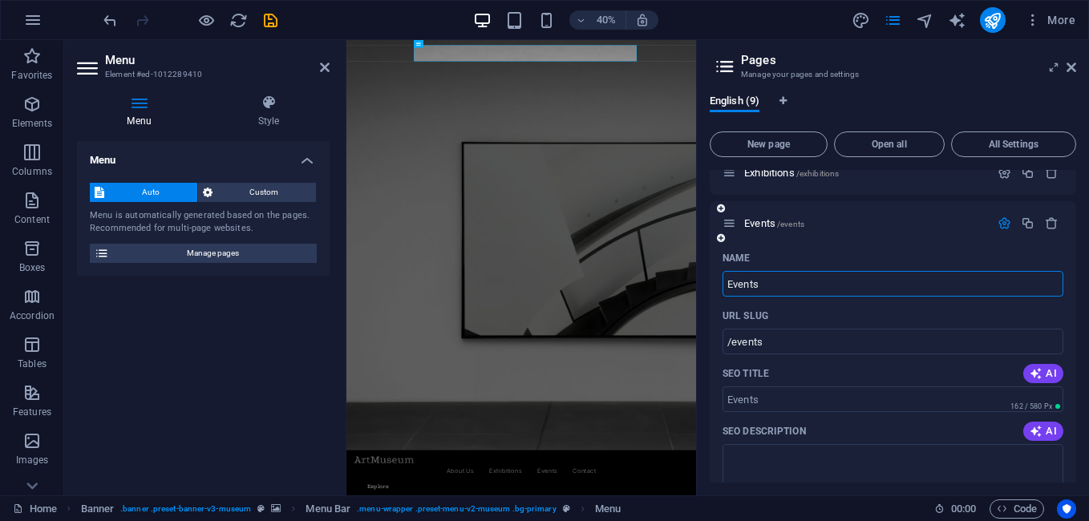
drag, startPoint x: 773, startPoint y: 280, endPoint x: 722, endPoint y: 279, distance: 50.5
click at [722, 279] on input "Events" at bounding box center [892, 284] width 341 height 26
type input "a"
type input "/a"
type input "about"
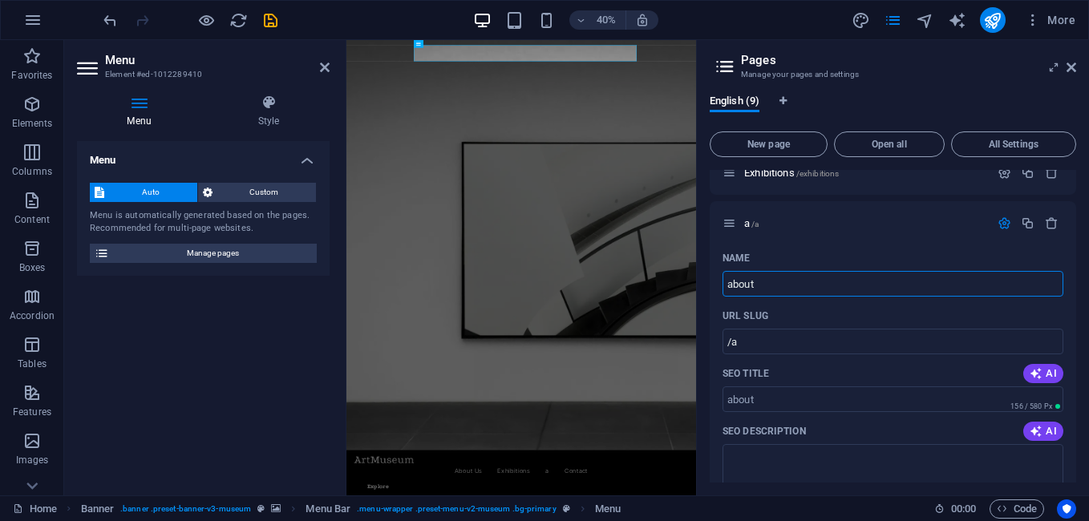
type input "/about"
type input "about us"
type input "/about-u"
type input "about us"
type input "/about-us-9"
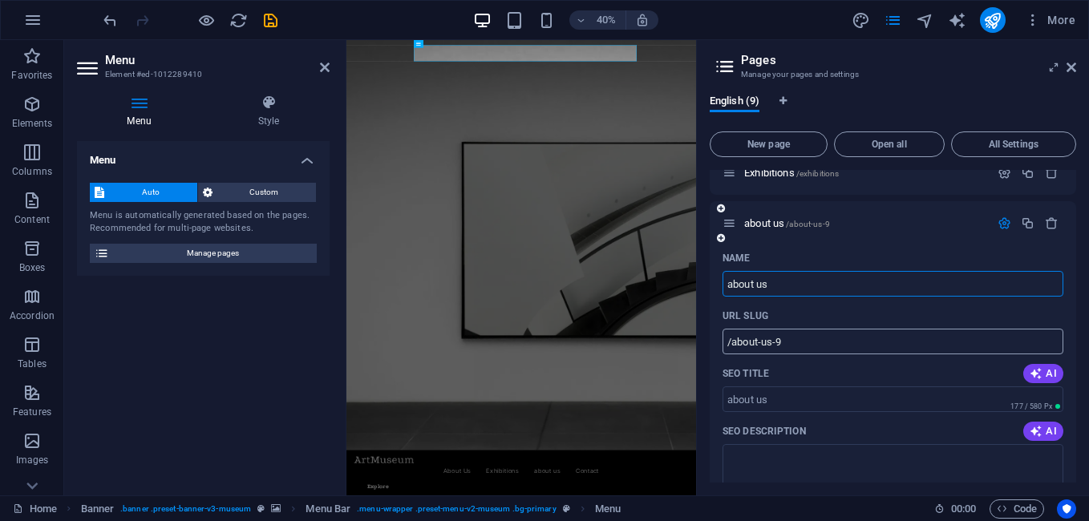
type input "about us"
click at [794, 345] on input "/about-us-9" at bounding box center [892, 342] width 341 height 26
type input "/about-us"
drag, startPoint x: 1120, startPoint y: 323, endPoint x: 1192, endPoint y: 659, distance: 343.5
click at [730, 286] on input "about us" at bounding box center [892, 284] width 341 height 26
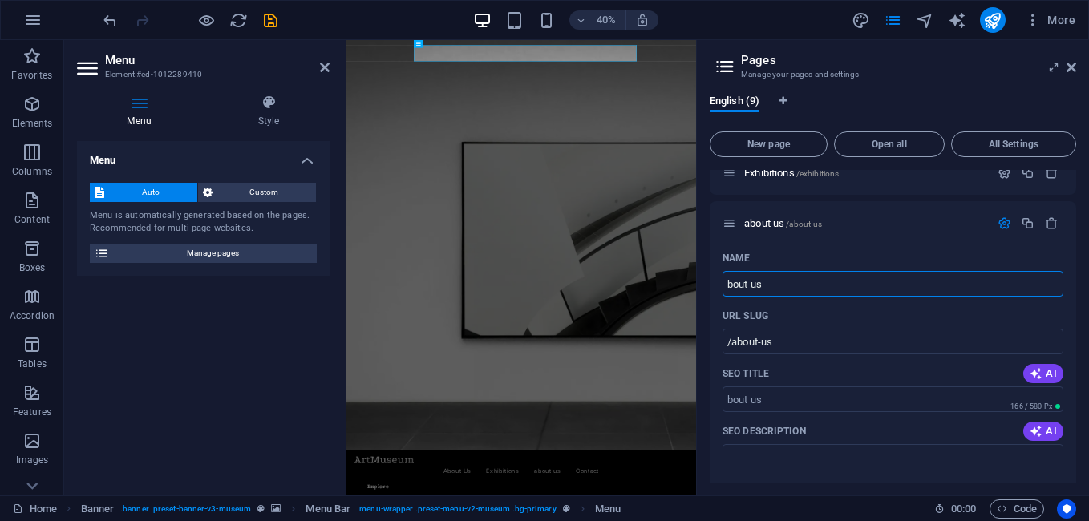
type input "About us"
type input "/bout-us"
type input "About us"
type input "/about-us-9"
click at [837, 315] on div "URL SLUG" at bounding box center [892, 316] width 341 height 26
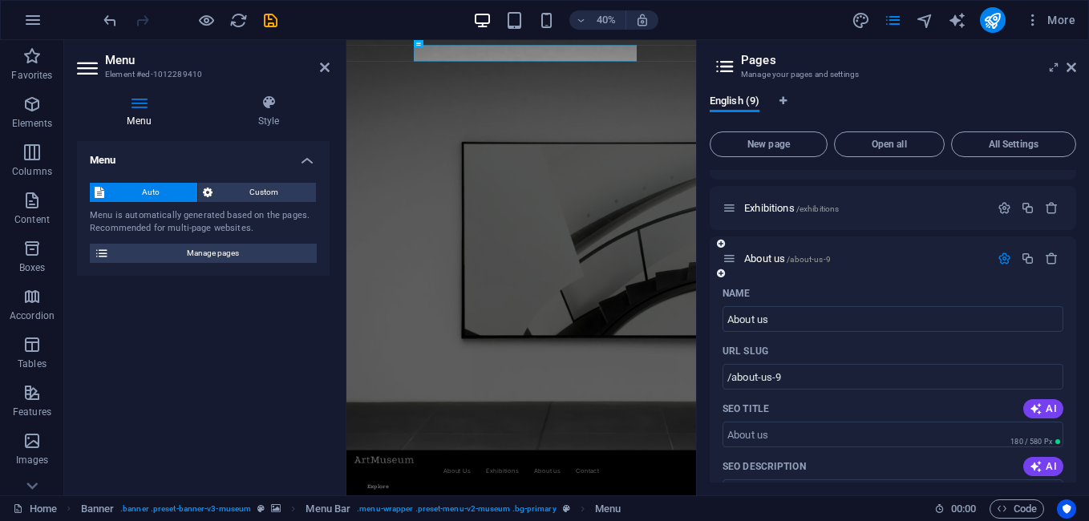
scroll to position [0, 0]
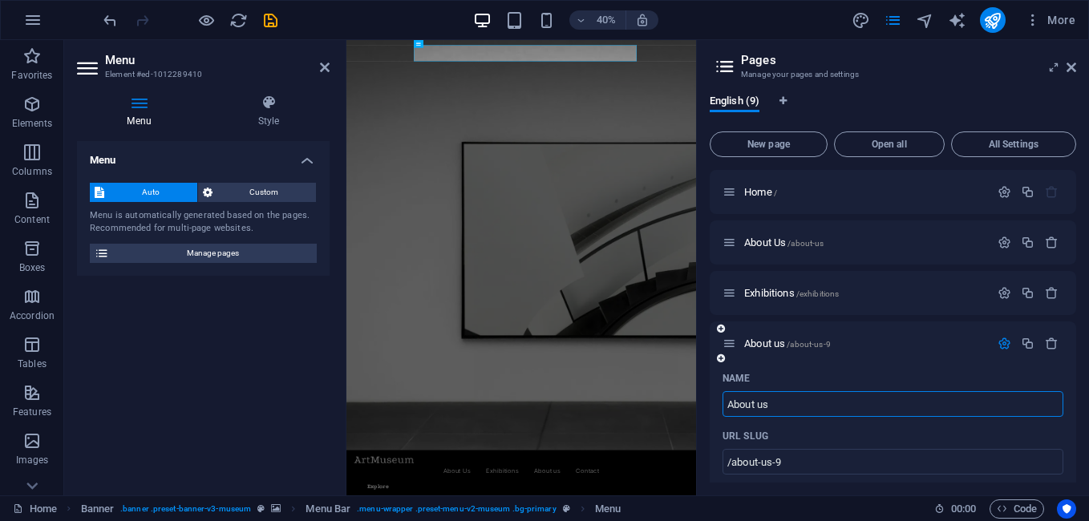
drag, startPoint x: 809, startPoint y: 399, endPoint x: 725, endPoint y: 410, distance: 84.0
click at [725, 410] on input "About us" at bounding box center [892, 404] width 341 height 26
type input "Logistics"
click at [781, 325] on div "Logistics /about-us-9" at bounding box center [892, 343] width 366 height 44
drag, startPoint x: 1161, startPoint y: 503, endPoint x: 1188, endPoint y: 1078, distance: 576.2
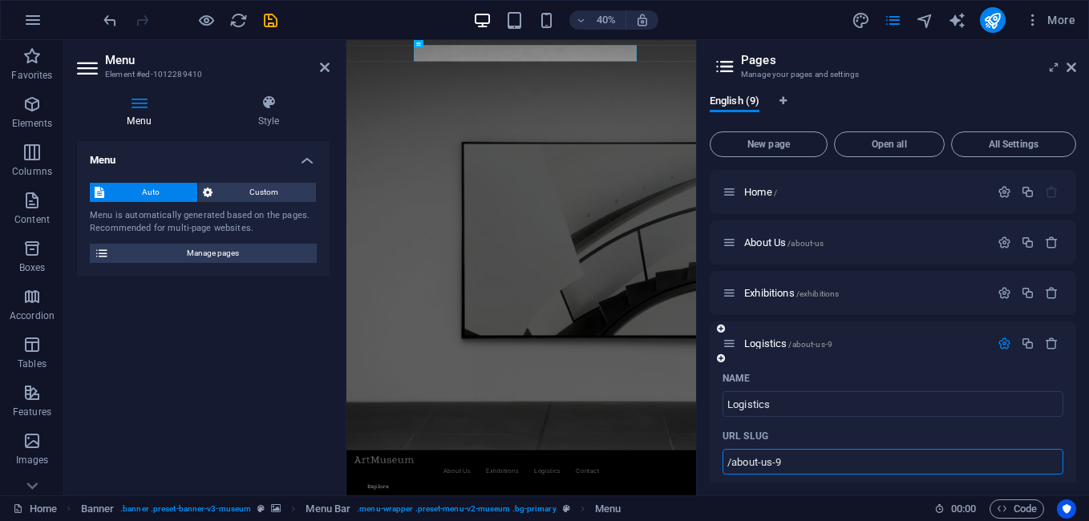
drag, startPoint x: 798, startPoint y: 456, endPoint x: 725, endPoint y: 457, distance: 72.1
click at [725, 457] on input "/about-us-9" at bounding box center [892, 462] width 341 height 26
click at [822, 247] on span "/about-us" at bounding box center [805, 243] width 36 height 9
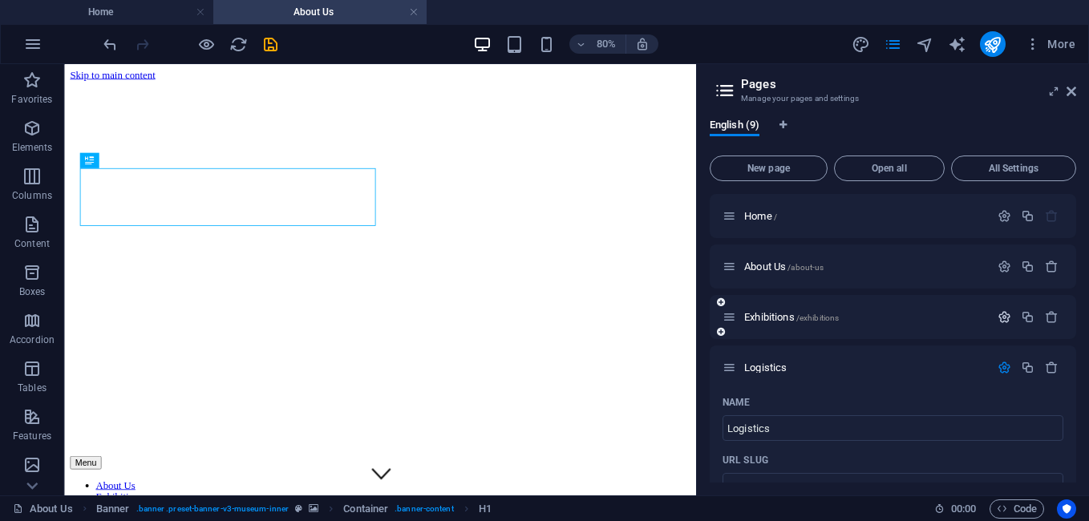
click at [999, 315] on icon "button" at bounding box center [1004, 317] width 14 height 14
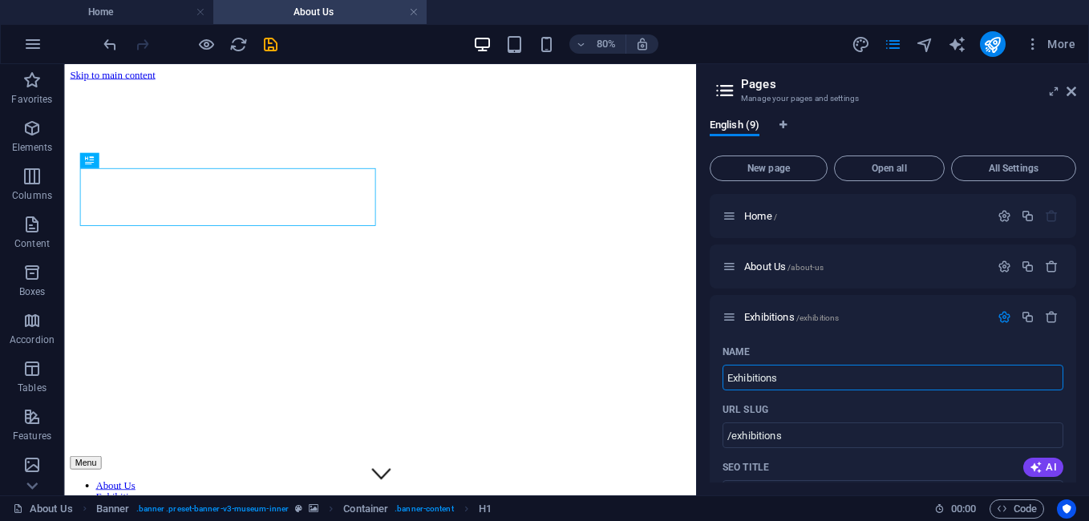
drag, startPoint x: 800, startPoint y: 378, endPoint x: 697, endPoint y: 378, distance: 103.4
click at [701, 378] on div "English (9) New page Open all All Settings Home / About Us /about-us Exhibition…" at bounding box center [893, 301] width 392 height 390
type input "E"
type input "/e"
type input "e"
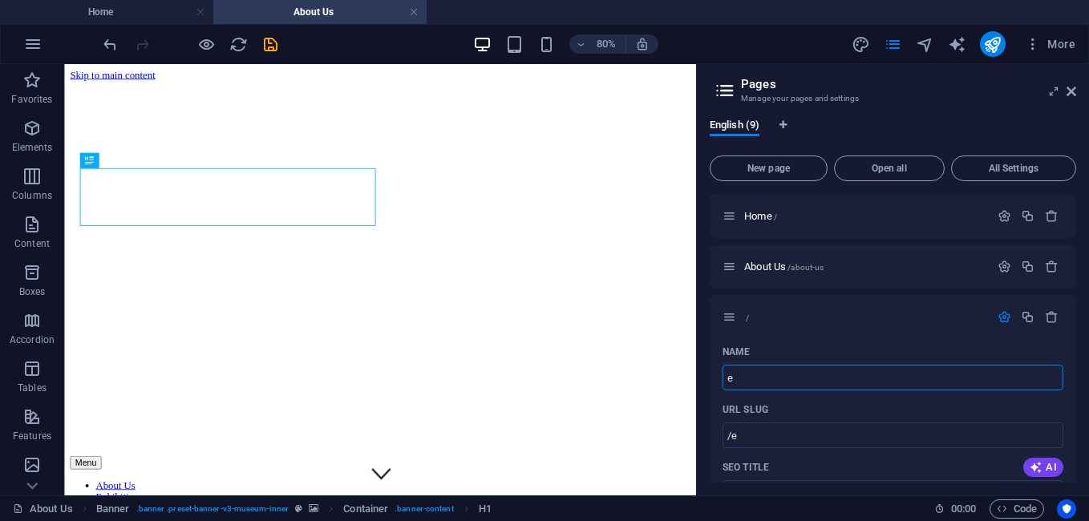
type input "/"
type input "e"
type input "/e"
type input "e"
type input "eC"
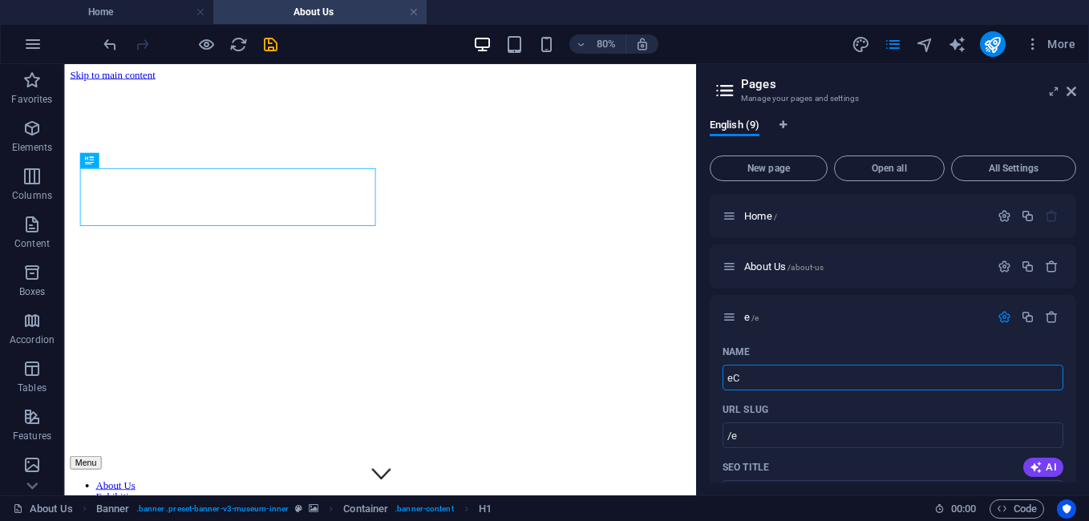
type input "/ec"
type input "eC"
type input "eCo"
type input "/eco"
type input "eCo"
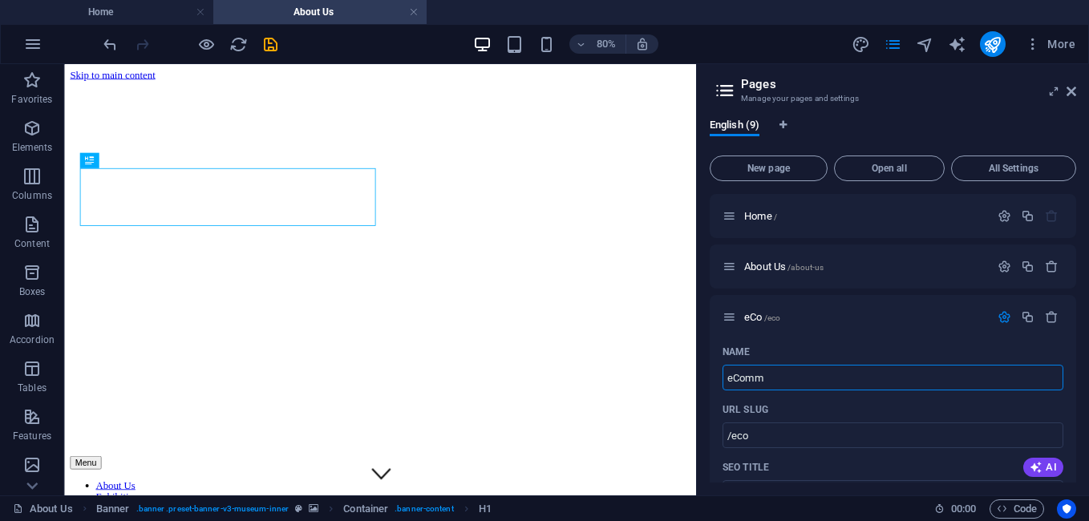
type input "eComm"
type input "/ecomm"
type input "eComm"
type input "eCommerc"
type input "/ecomme"
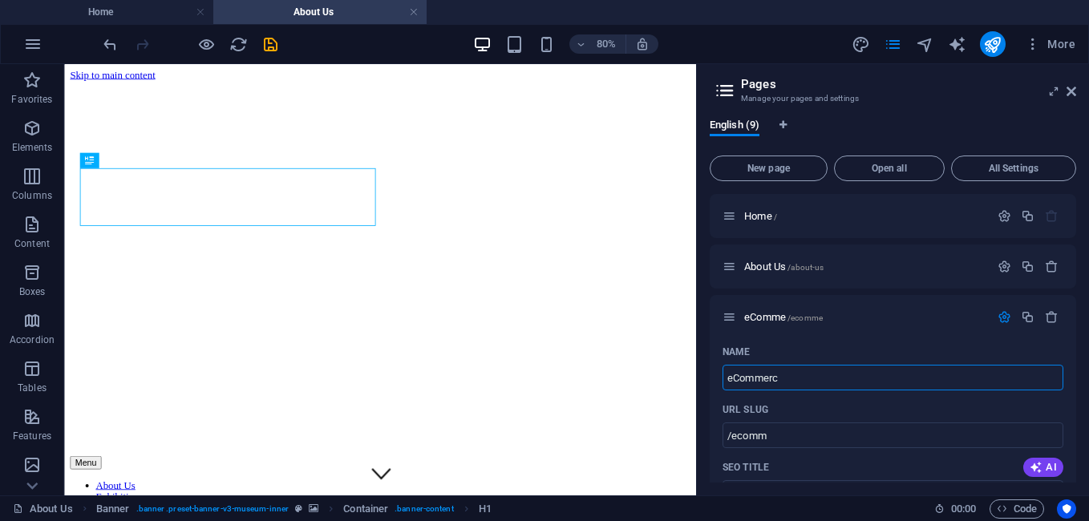
type input "eComme"
type input "eCommerce"
type input "/ecommerc"
type input "eCommerc"
type input "eCommerce"
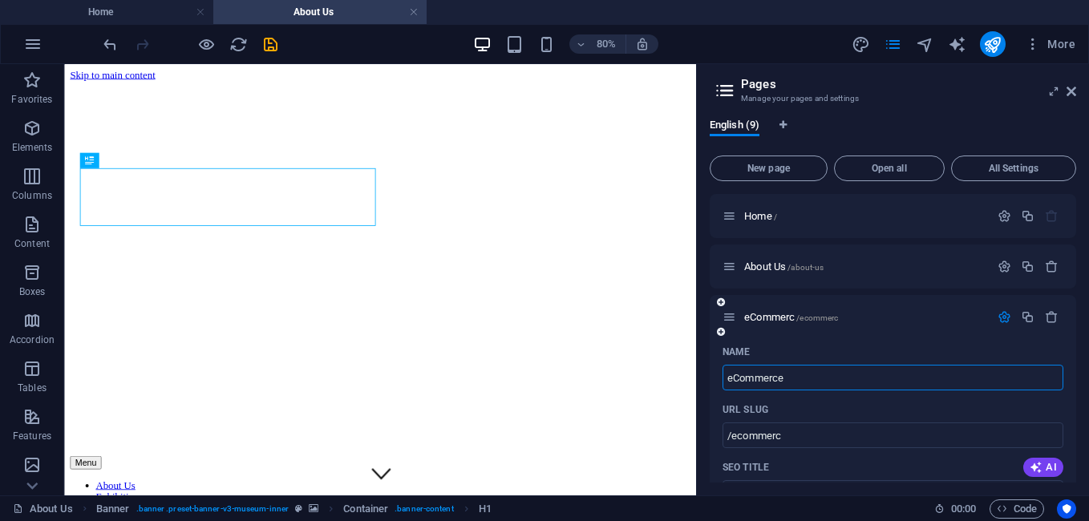
type input "/ecommerce"
type input "eCommerce"
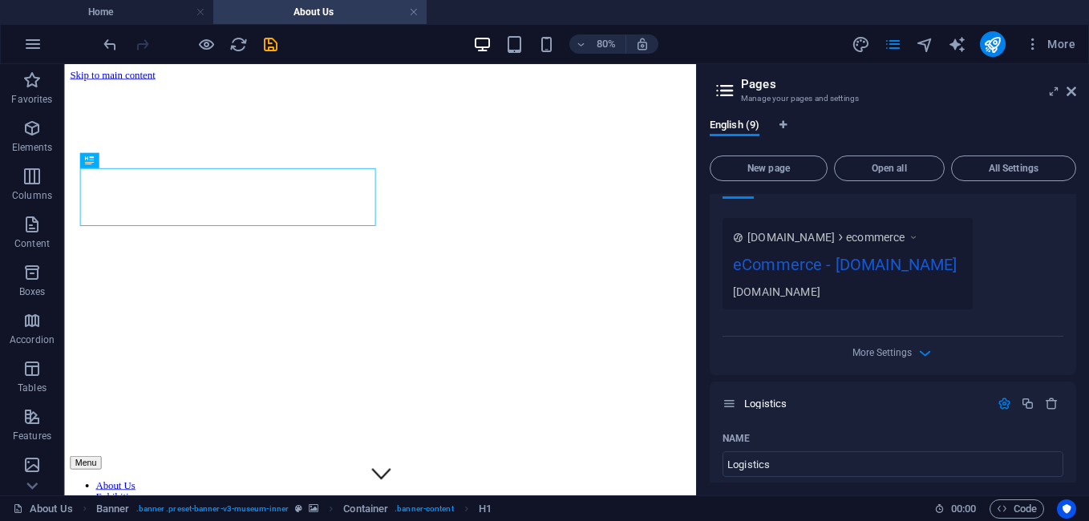
scroll to position [748, 0]
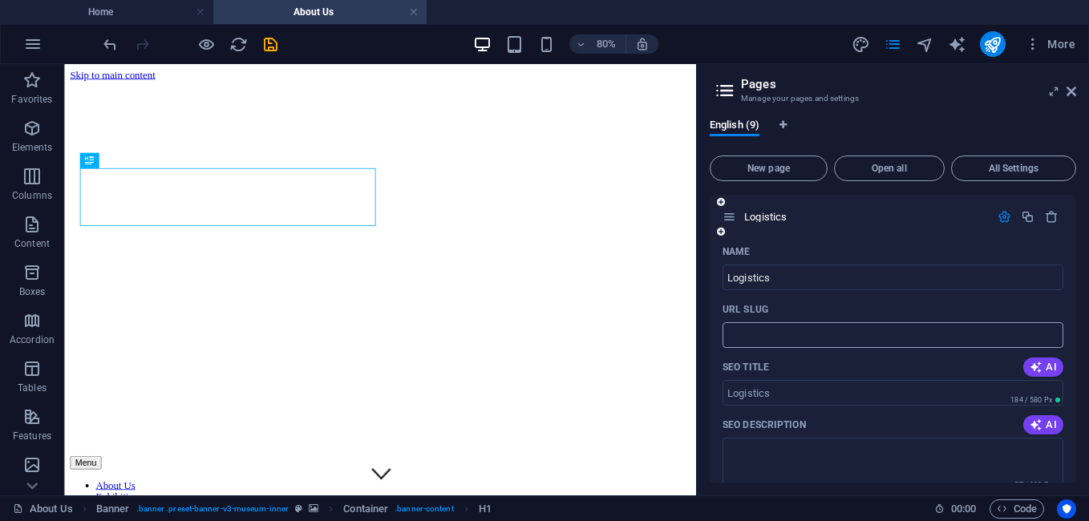
type input "eCommerce"
click at [800, 336] on input "URL SLUG" at bounding box center [892, 335] width 341 height 26
type input "/logistics"
click at [825, 308] on div "URL SLUG" at bounding box center [892, 310] width 341 height 26
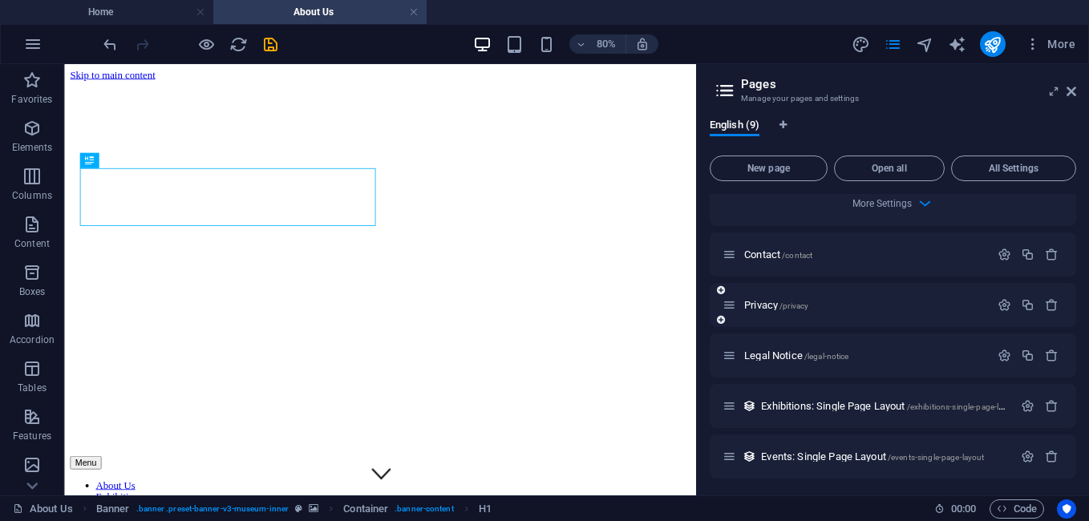
scroll to position [1361, 0]
click at [1044, 404] on icon "button" at bounding box center [1051, 404] width 14 height 14
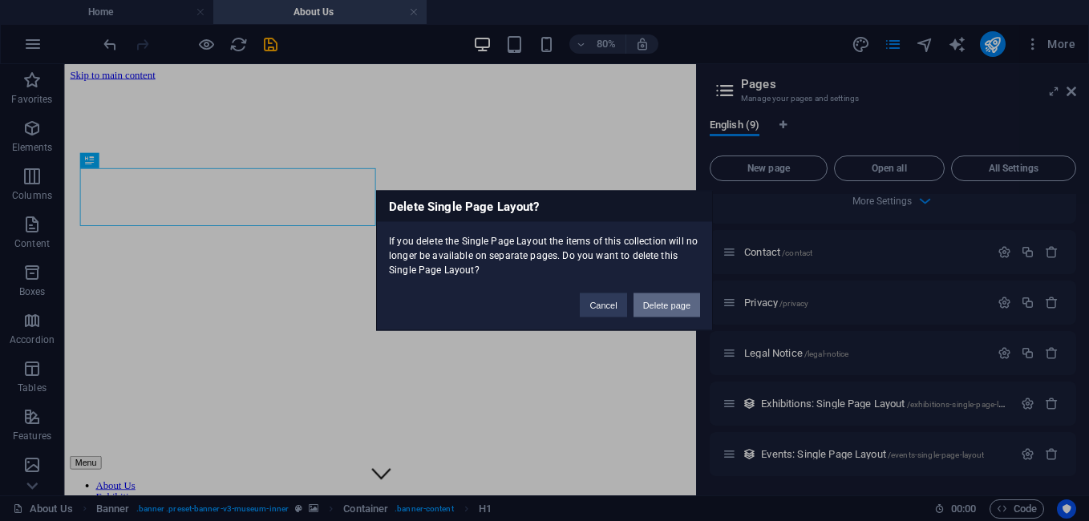
click at [645, 301] on button "Delete page" at bounding box center [666, 305] width 67 height 24
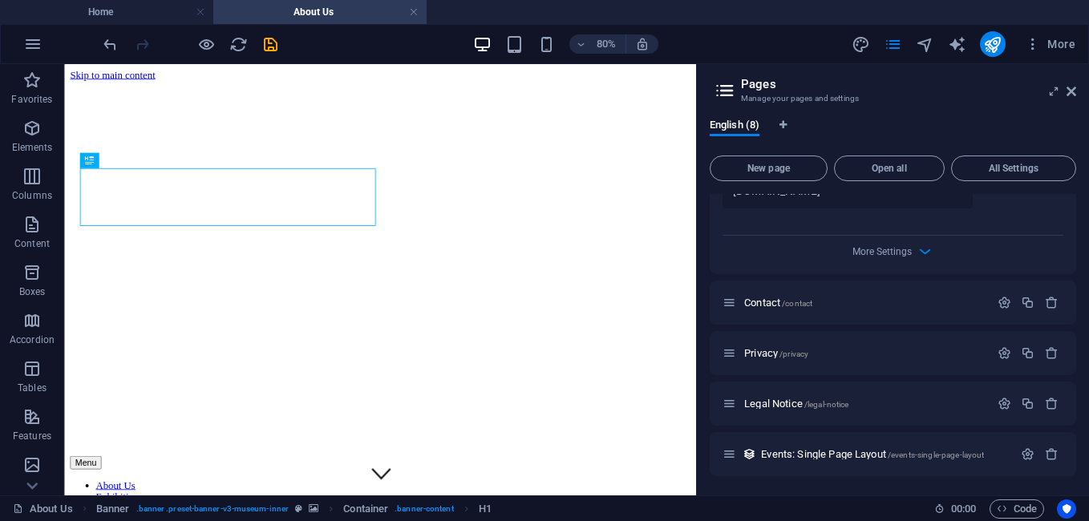
scroll to position [1311, 0]
click at [1049, 457] on icon "button" at bounding box center [1051, 454] width 14 height 14
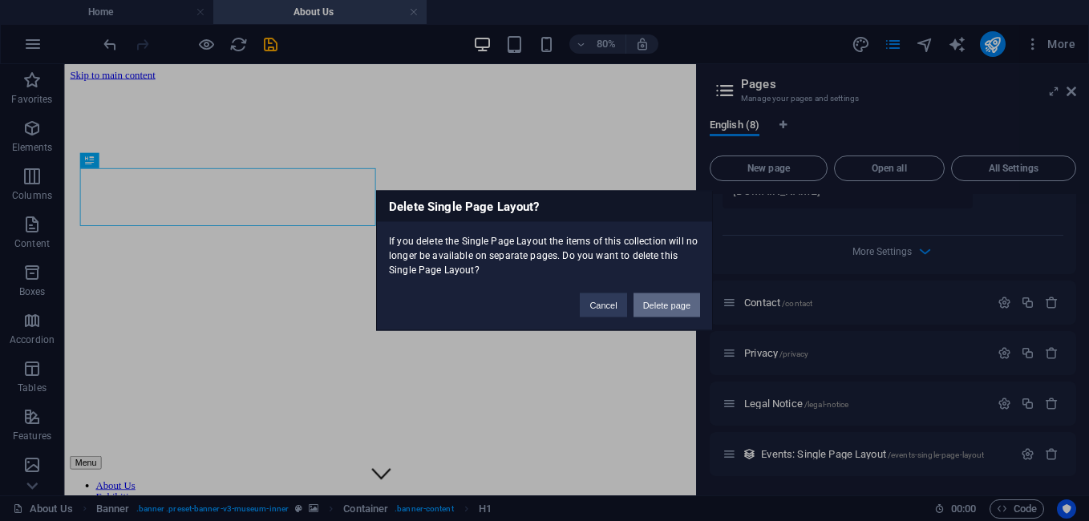
click at [658, 309] on button "Delete page" at bounding box center [666, 305] width 67 height 24
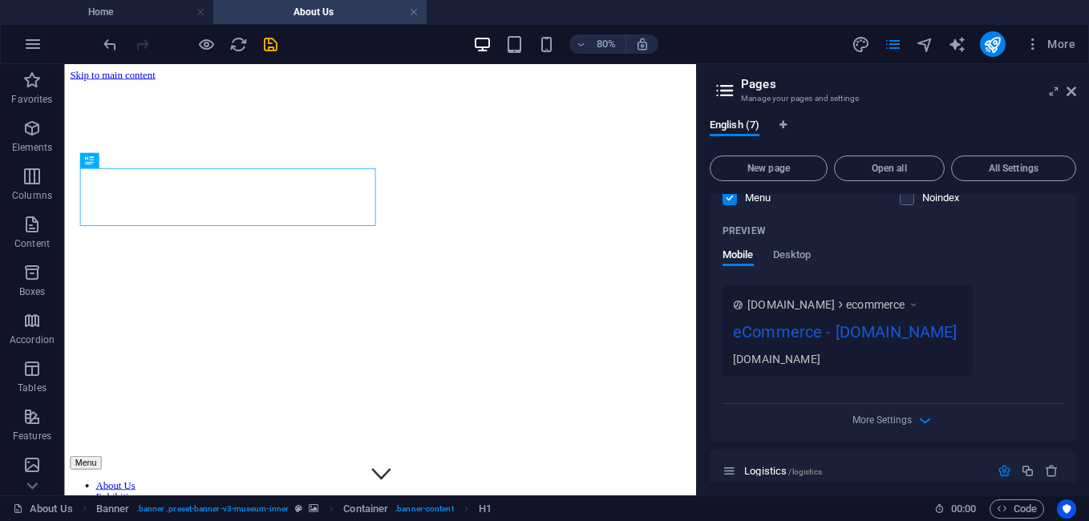
scroll to position [0, 0]
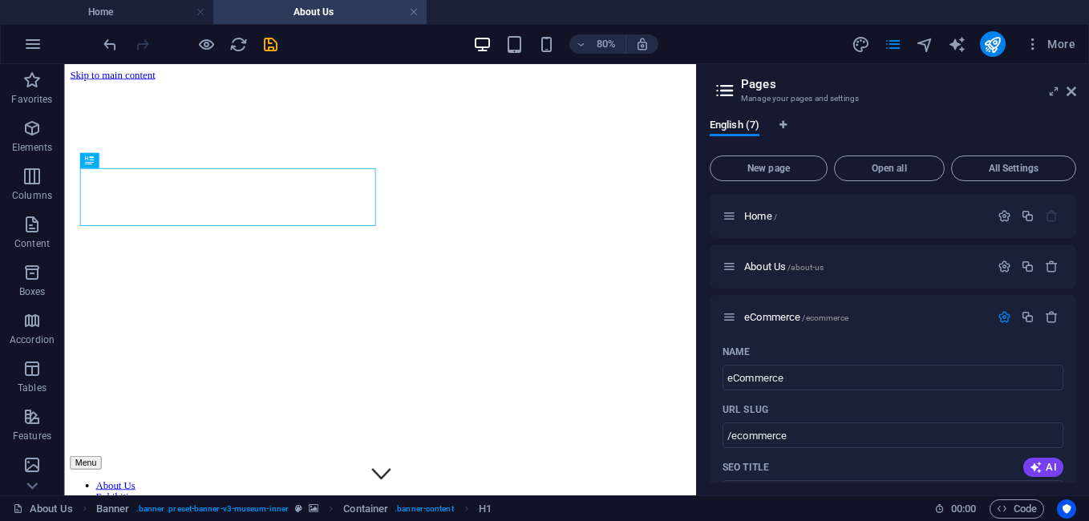
click at [899, 123] on div "English (7)" at bounding box center [892, 134] width 366 height 30
click at [270, 42] on icon "save" at bounding box center [270, 44] width 18 height 18
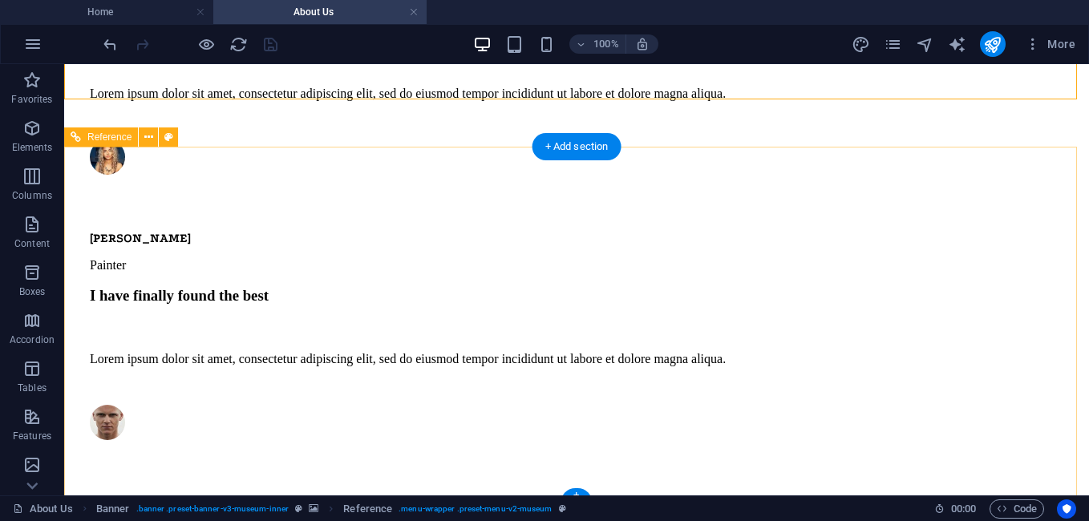
scroll to position [3406, 0]
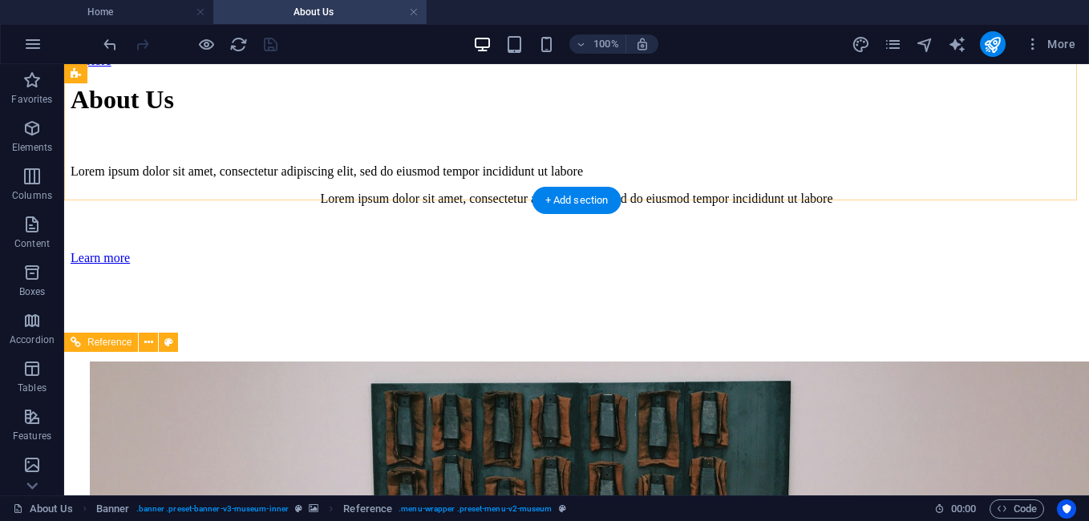
scroll to position [0, 0]
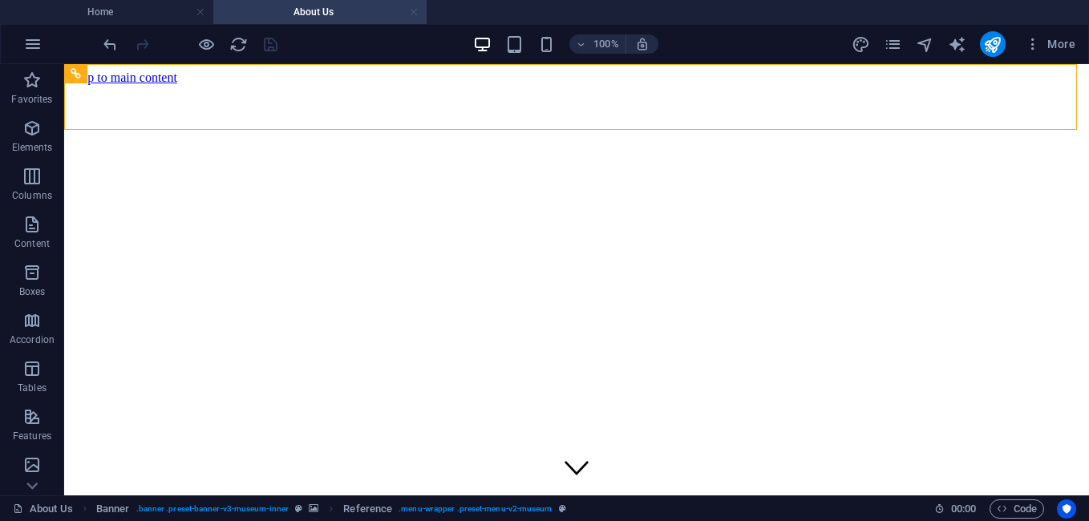
click at [414, 10] on link at bounding box center [414, 12] width 10 height 15
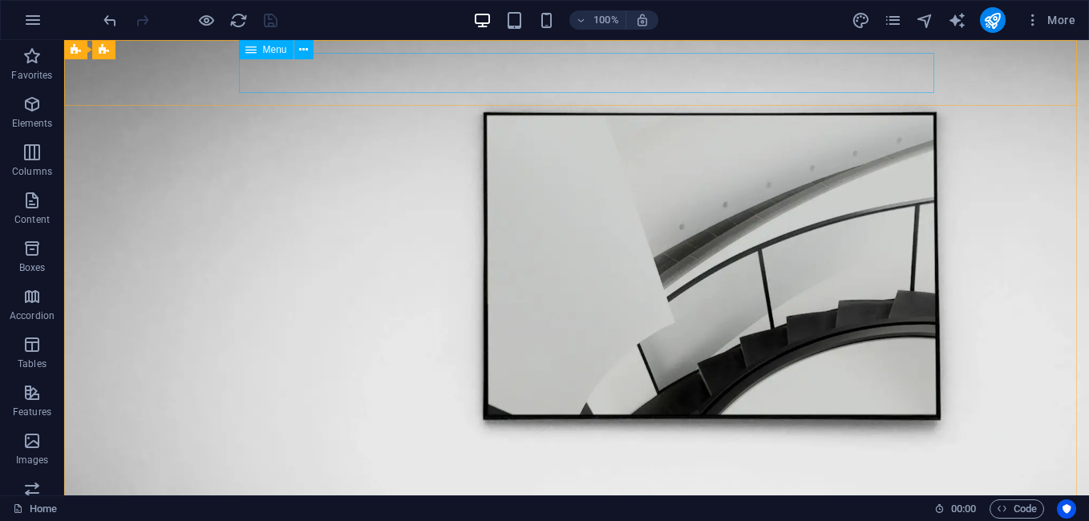
click at [269, 51] on span "Menu" at bounding box center [275, 50] width 24 height 10
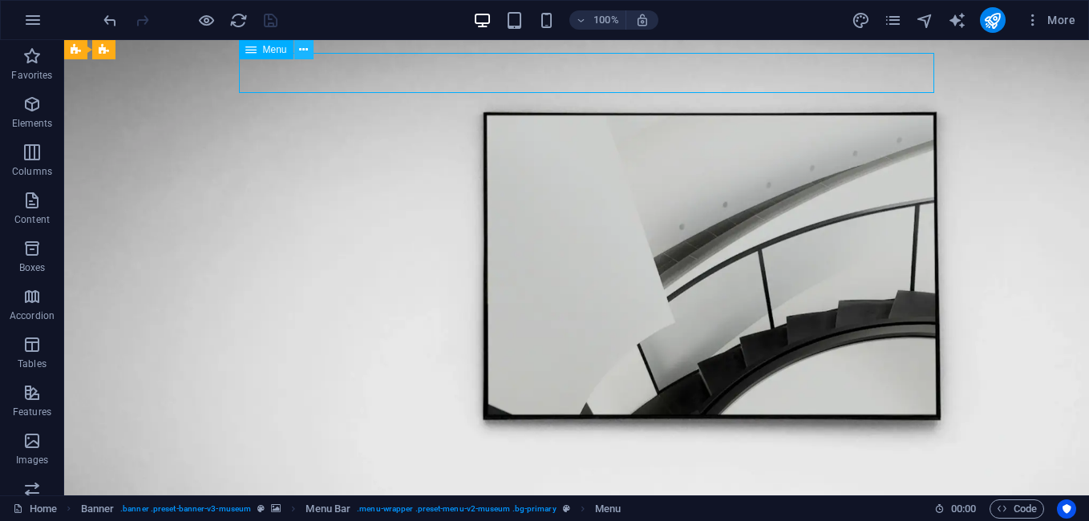
click at [309, 50] on button at bounding box center [303, 49] width 19 height 19
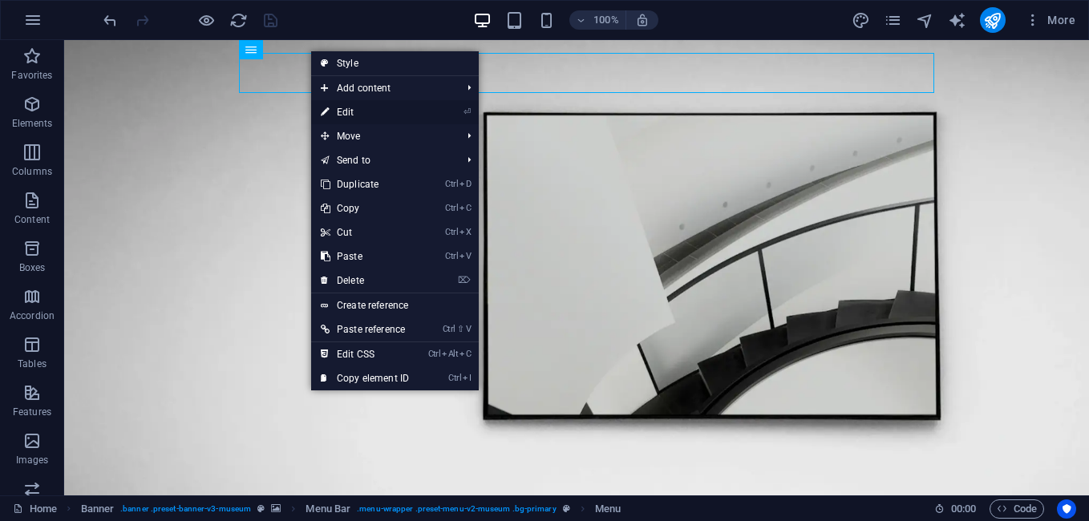
click at [364, 110] on link "⏎ Edit" at bounding box center [364, 112] width 107 height 24
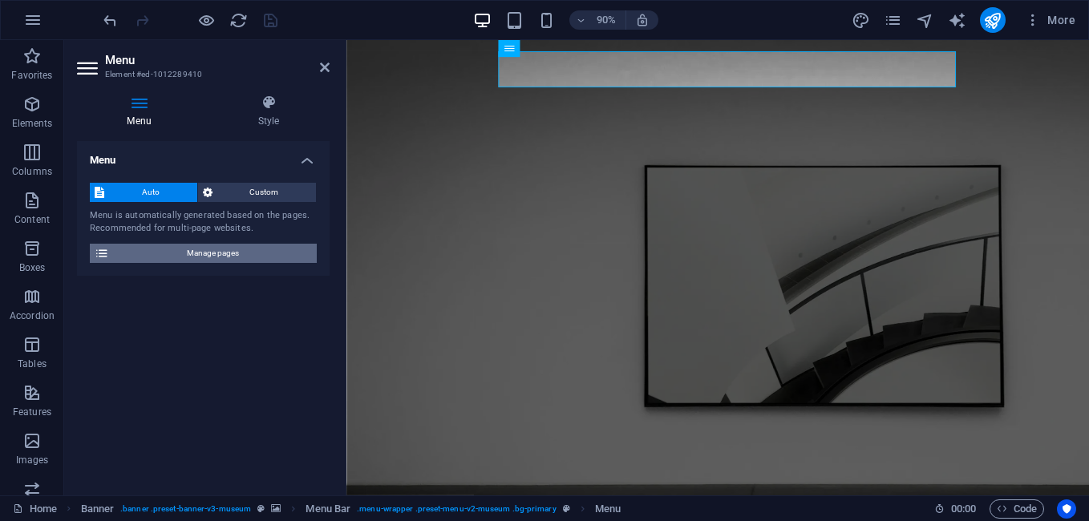
drag, startPoint x: 211, startPoint y: 251, endPoint x: 172, endPoint y: 607, distance: 358.0
click at [211, 251] on span "Manage pages" at bounding box center [213, 253] width 198 height 19
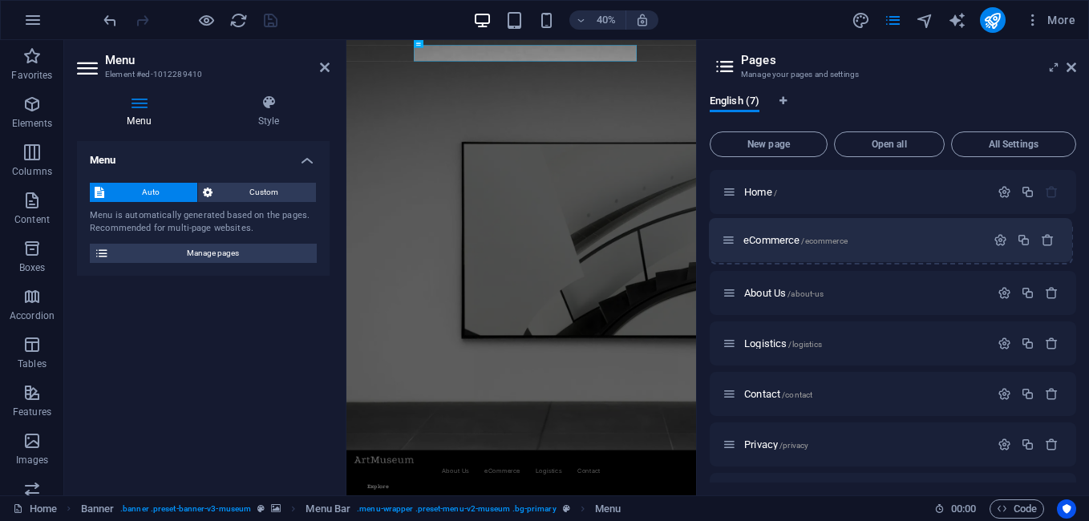
drag, startPoint x: 730, startPoint y: 293, endPoint x: 728, endPoint y: 236, distance: 57.8
click at [728, 236] on div "Home / About Us /about-us eCommerce /ecommerce Logistics /logistics Contact /co…" at bounding box center [892, 343] width 366 height 347
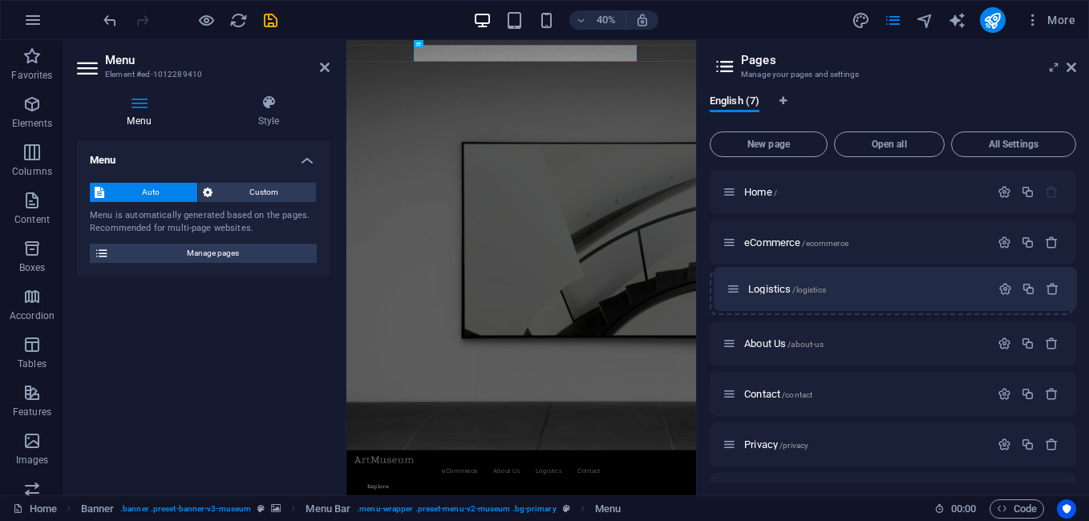
drag, startPoint x: 730, startPoint y: 344, endPoint x: 732, endPoint y: 292, distance: 52.1
click at [733, 281] on div "Home / eCommerce /ecommerce About Us /about-us Logistics /logistics Contact /co…" at bounding box center [892, 343] width 366 height 347
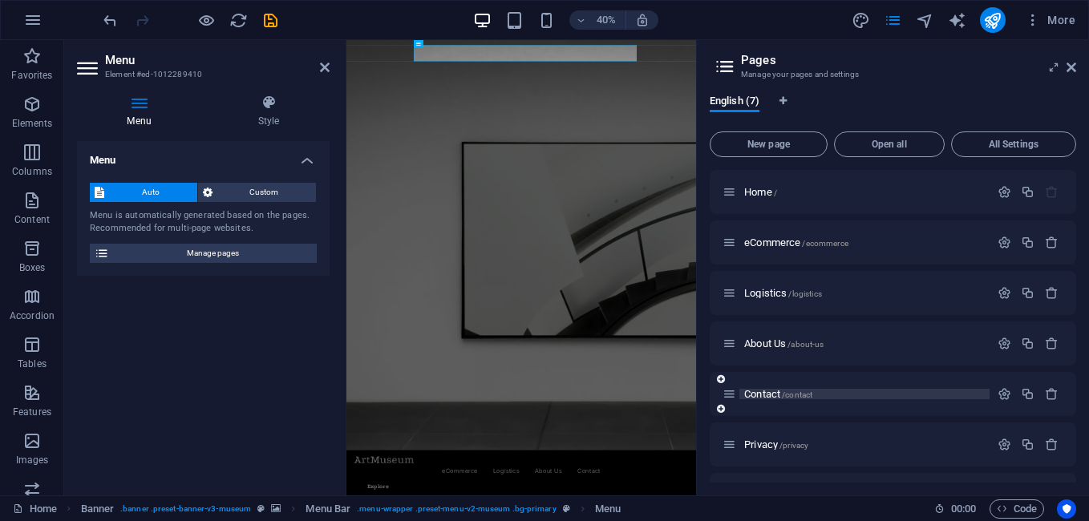
click at [924, 392] on p "Contact /contact" at bounding box center [864, 394] width 240 height 10
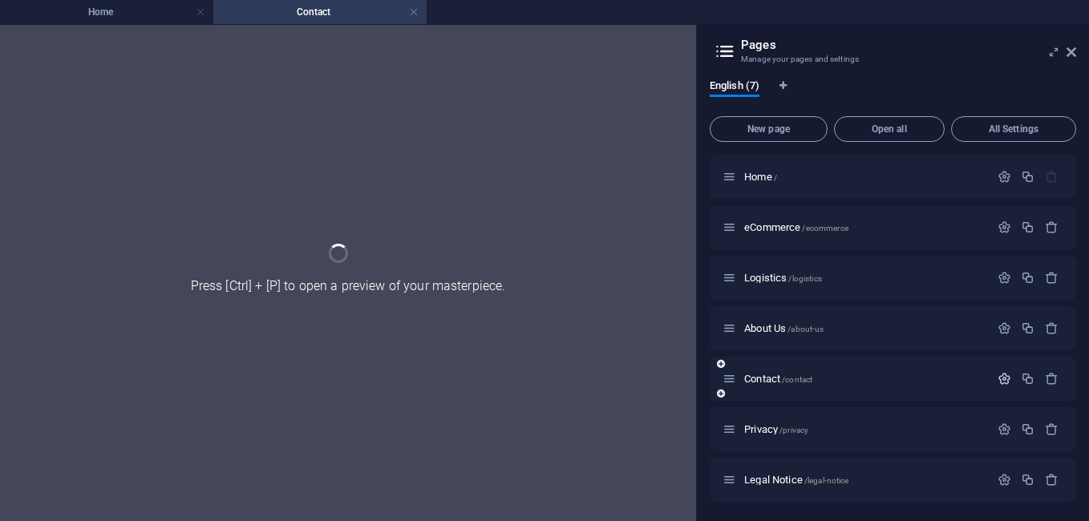
click at [1006, 381] on div "Home / eCommerce /ecommerce Logistics /logistics About Us /about-us Contact /co…" at bounding box center [892, 328] width 366 height 347
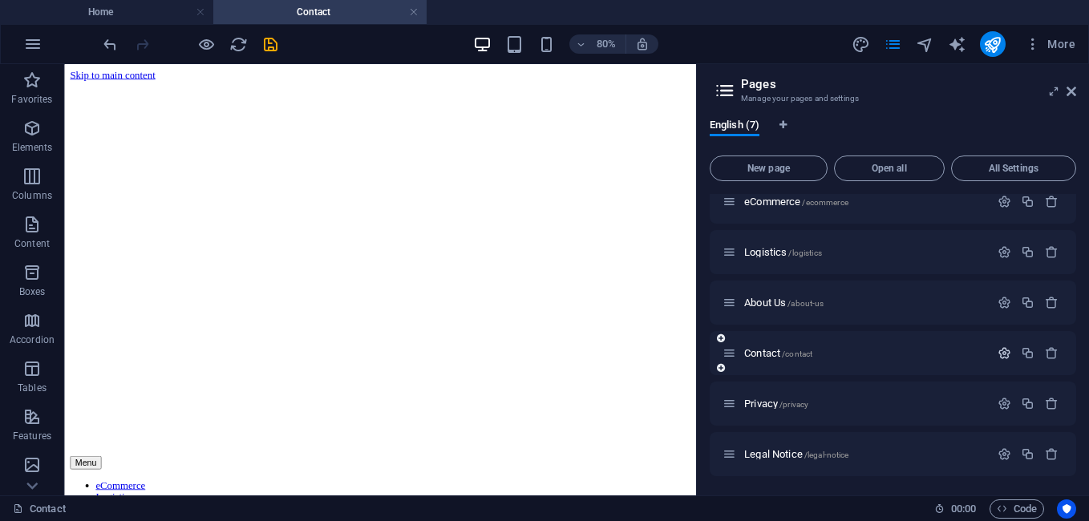
click at [1001, 352] on icon "button" at bounding box center [1004, 353] width 14 height 14
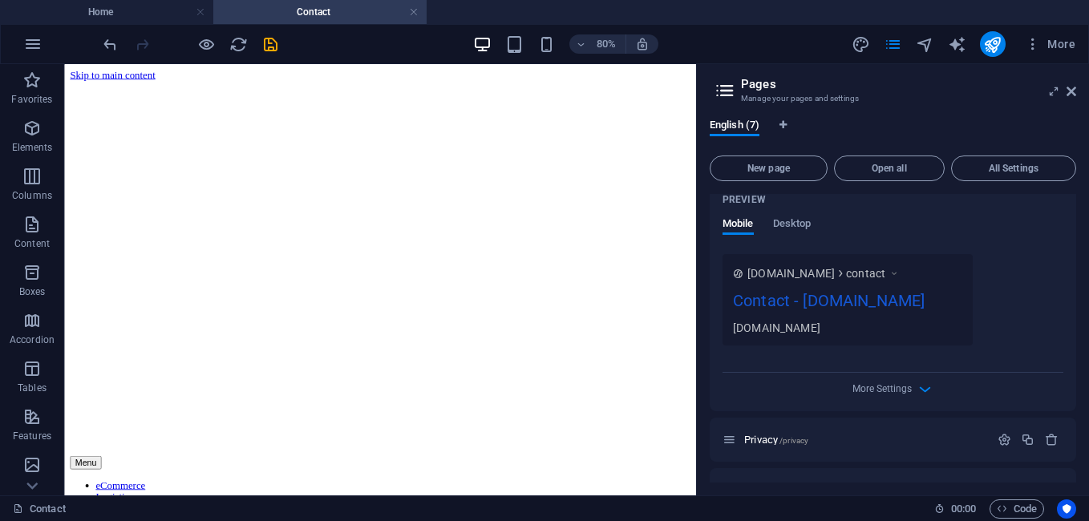
scroll to position [439, 0]
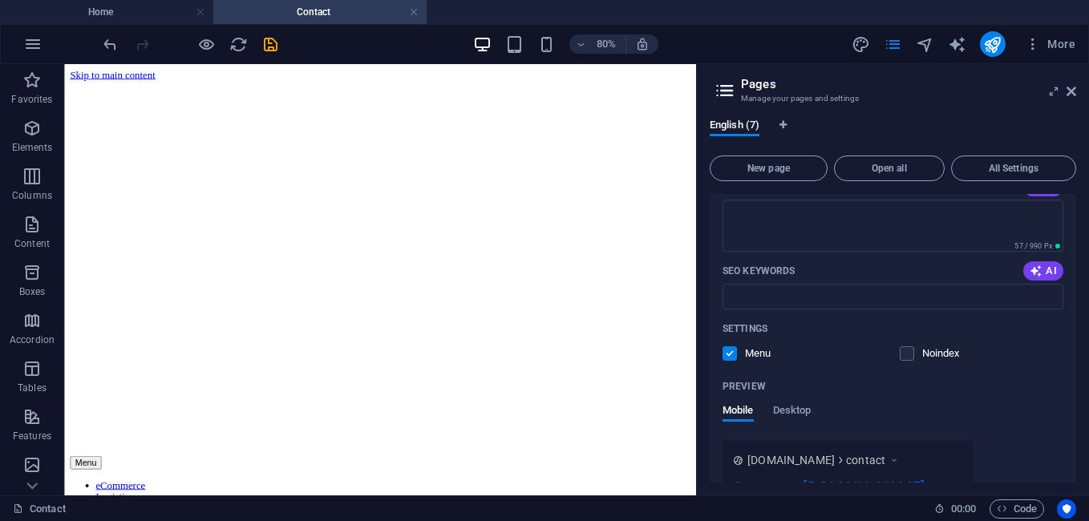
click at [733, 350] on label at bounding box center [729, 353] width 14 height 14
click at [0, 0] on input "checkbox" at bounding box center [0, 0] width 0 height 0
drag, startPoint x: 1073, startPoint y: 95, endPoint x: 425, endPoint y: 156, distance: 651.4
click at [1073, 95] on icon at bounding box center [1071, 91] width 10 height 13
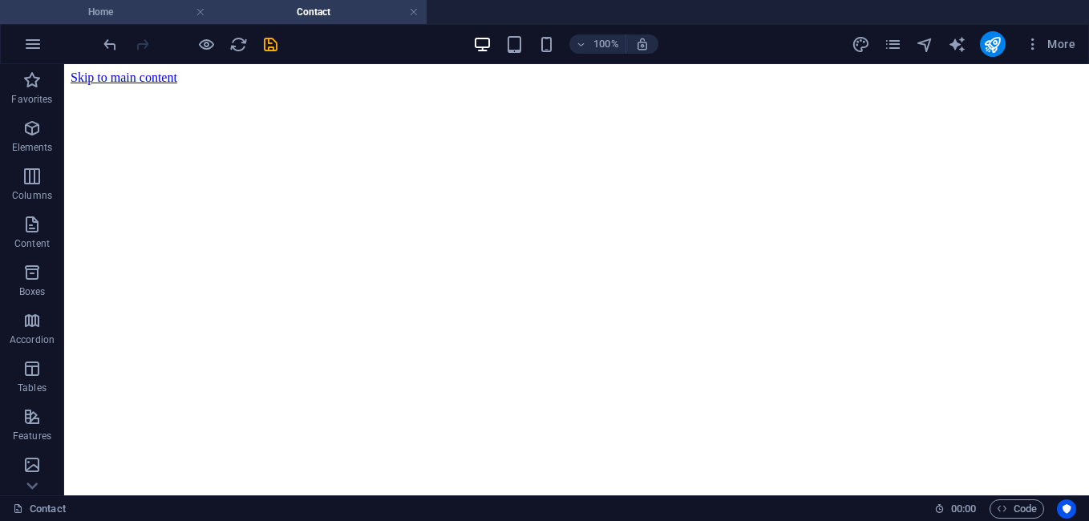
click at [153, 6] on h4 "Home" at bounding box center [106, 12] width 213 height 18
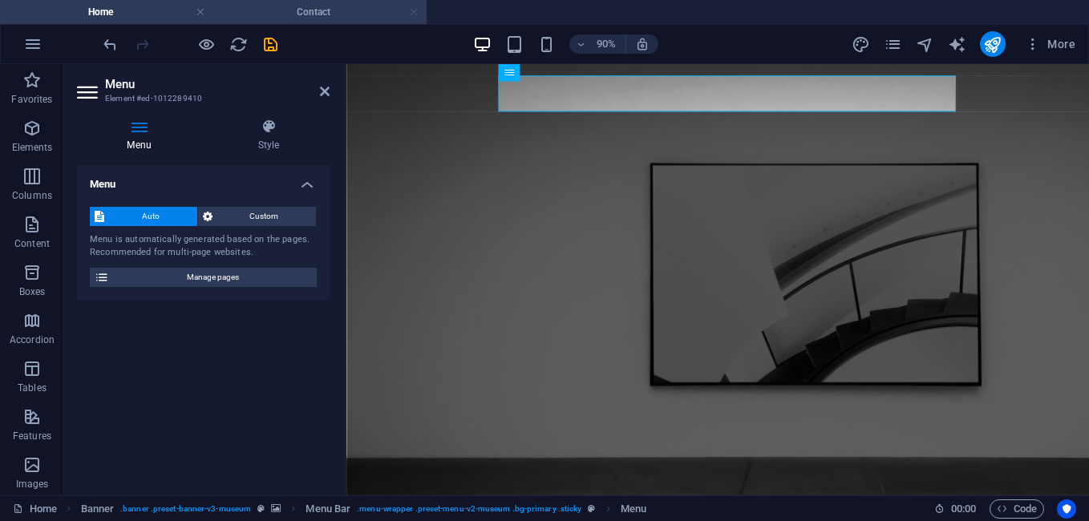
click at [414, 11] on link at bounding box center [414, 12] width 10 height 15
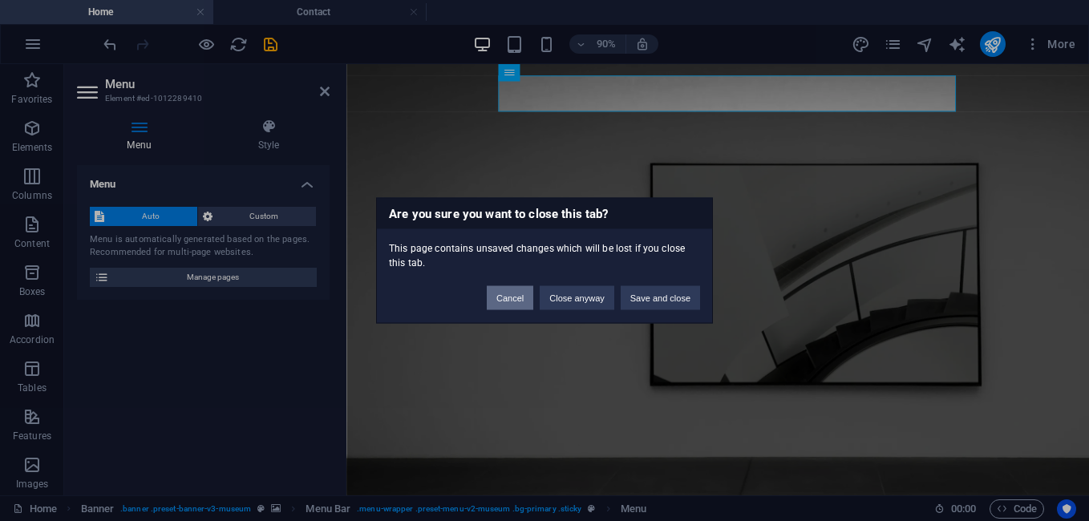
click at [517, 308] on button "Cancel" at bounding box center [510, 298] width 46 height 24
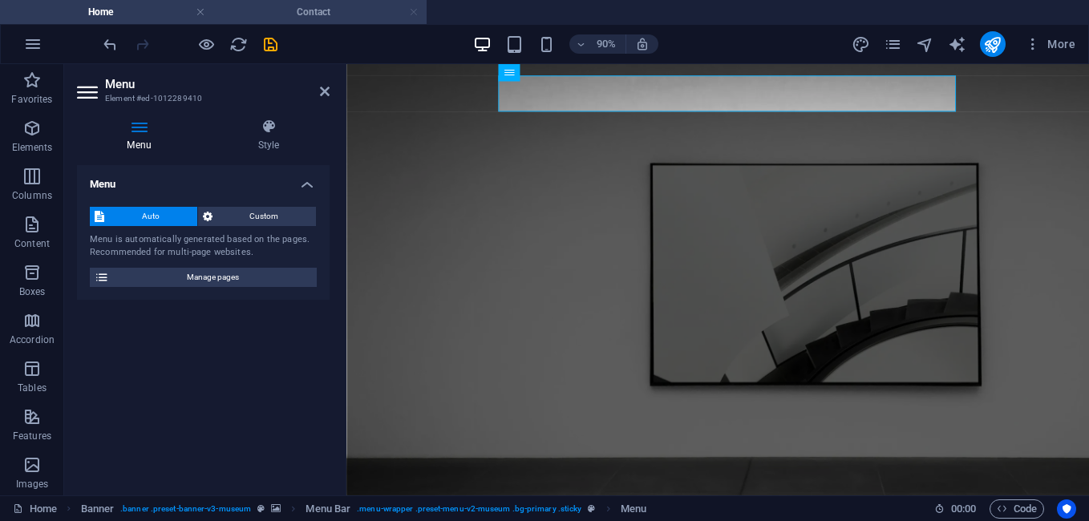
click at [410, 10] on link at bounding box center [414, 12] width 10 height 15
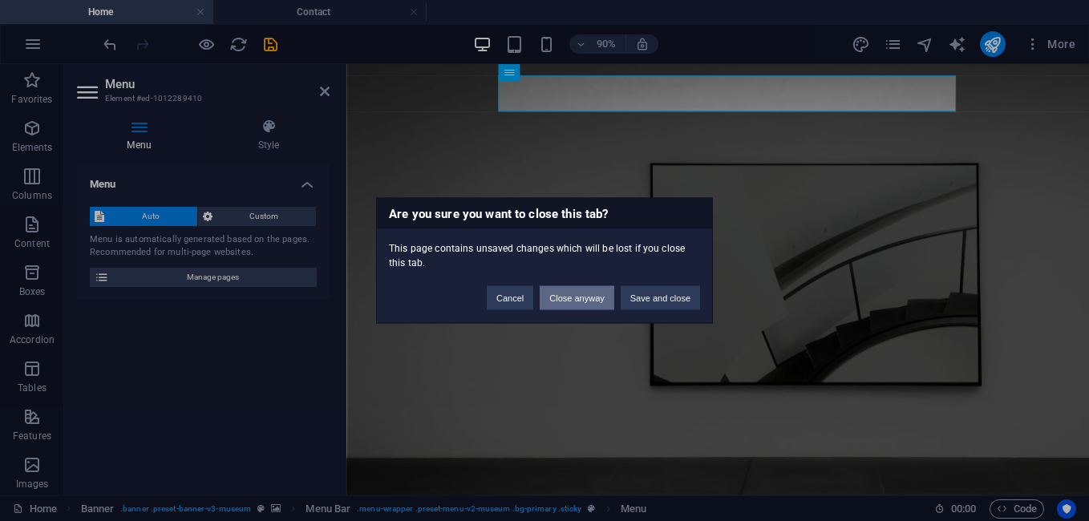
click at [576, 297] on button "Close anyway" at bounding box center [576, 298] width 74 height 24
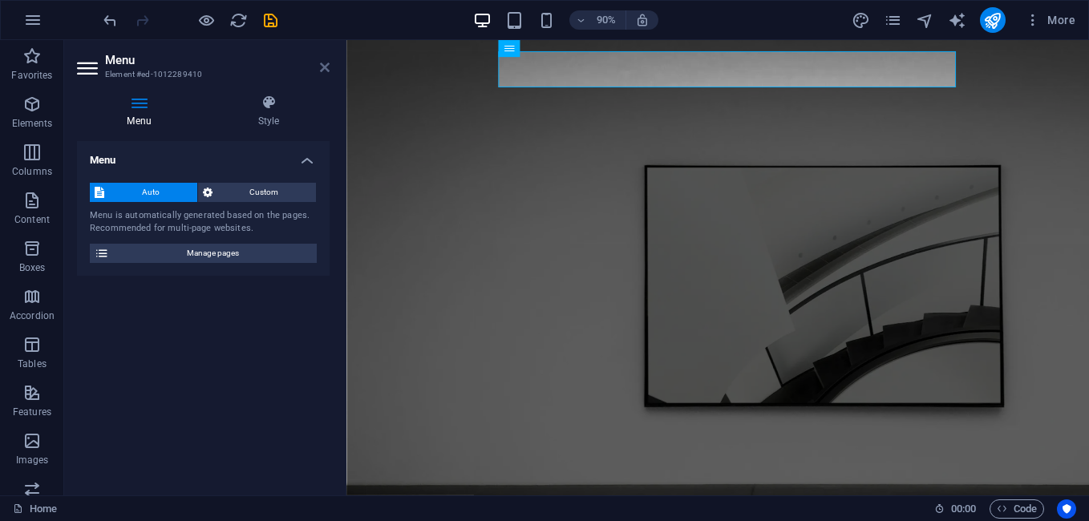
click at [321, 68] on icon at bounding box center [325, 67] width 10 height 13
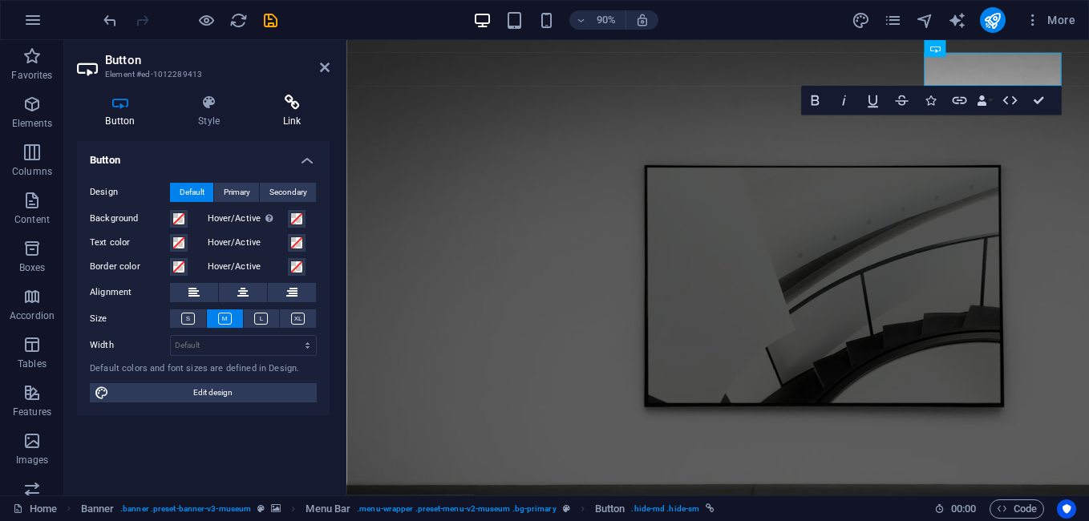
click at [274, 100] on icon at bounding box center [291, 103] width 75 height 16
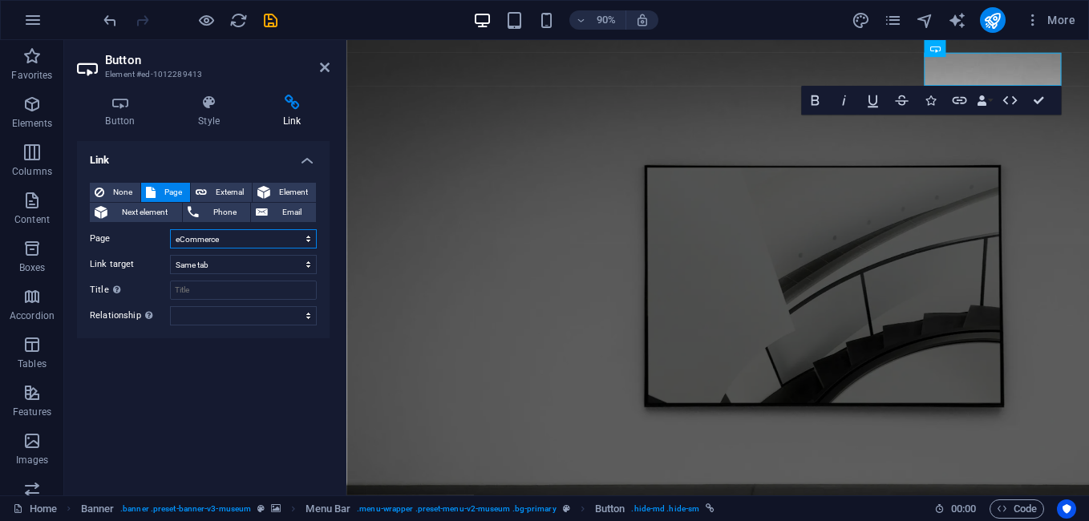
click at [209, 236] on select "Home eCommerce Logistics About Us Contact Privacy Legal Notice" at bounding box center [243, 238] width 147 height 19
select select "4"
click at [170, 229] on select "Home eCommerce Logistics About Us Contact Privacy Legal Notice" at bounding box center [243, 238] width 147 height 19
click at [107, 350] on div "Link None Page External Element Next element Phone Email Page Home eCommerce Lo…" at bounding box center [203, 311] width 253 height 341
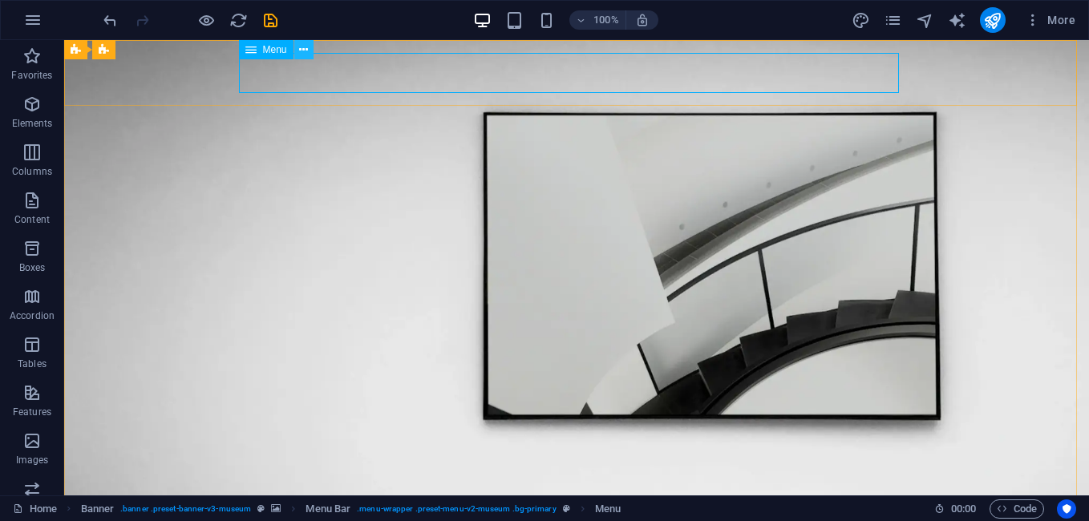
click at [304, 48] on icon at bounding box center [303, 50] width 9 height 17
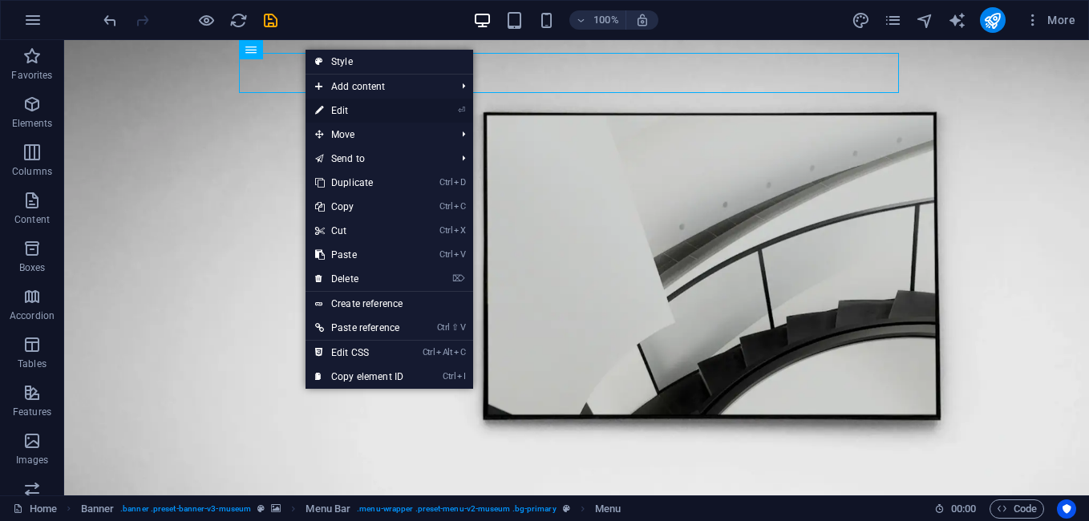
click at [351, 116] on link "⏎ Edit" at bounding box center [358, 111] width 107 height 24
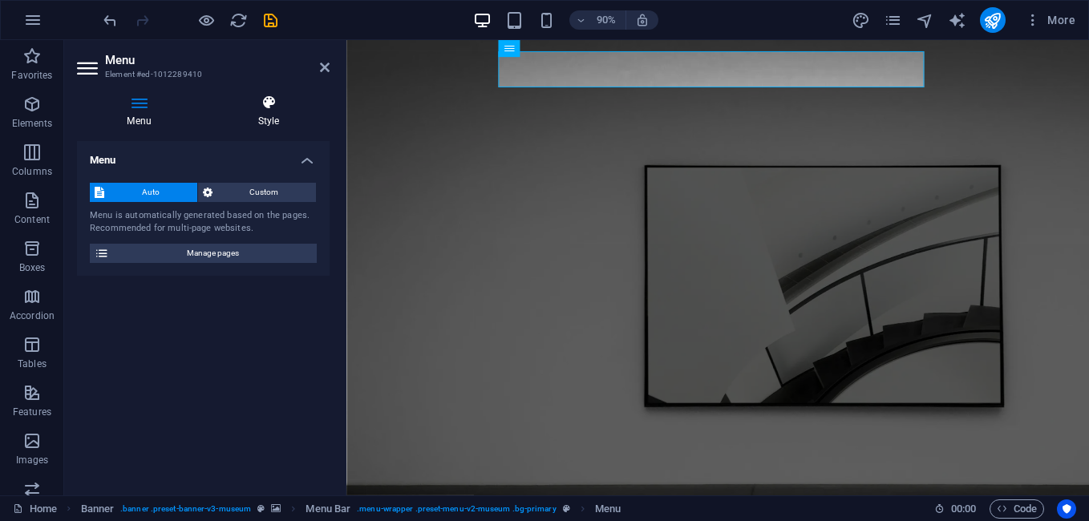
click at [257, 111] on h4 "Style" at bounding box center [269, 112] width 122 height 34
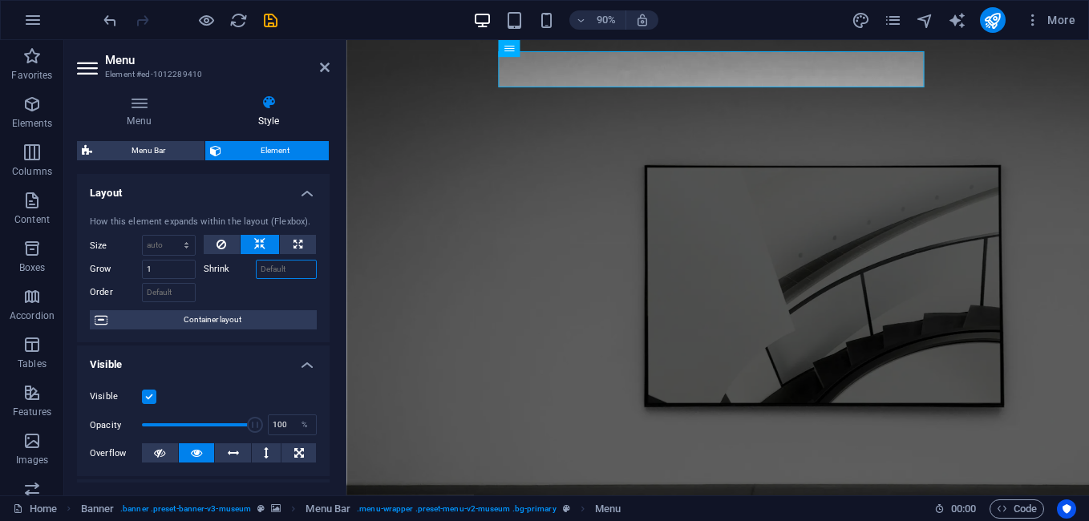
click at [261, 267] on input "Shrink" at bounding box center [287, 269] width 62 height 19
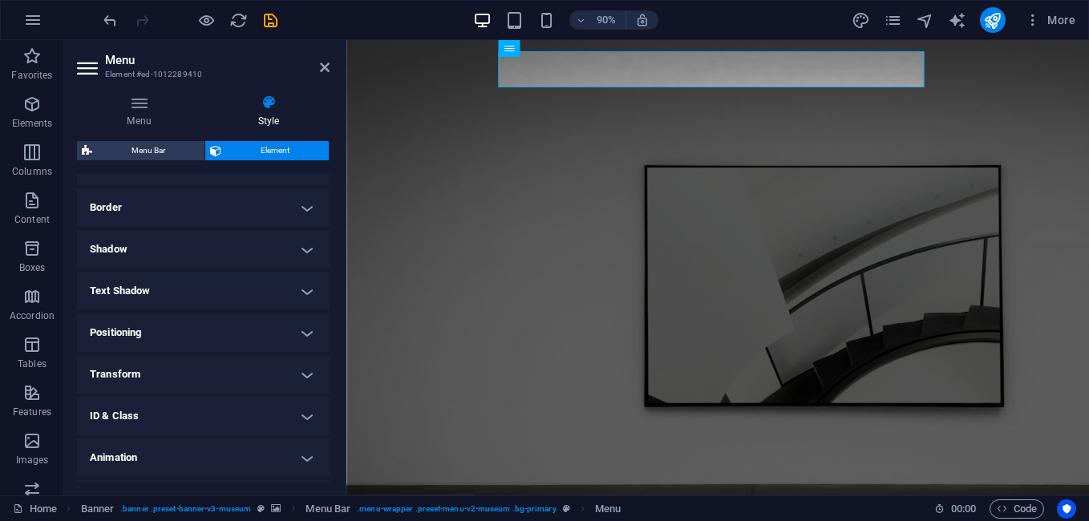
scroll to position [369, 0]
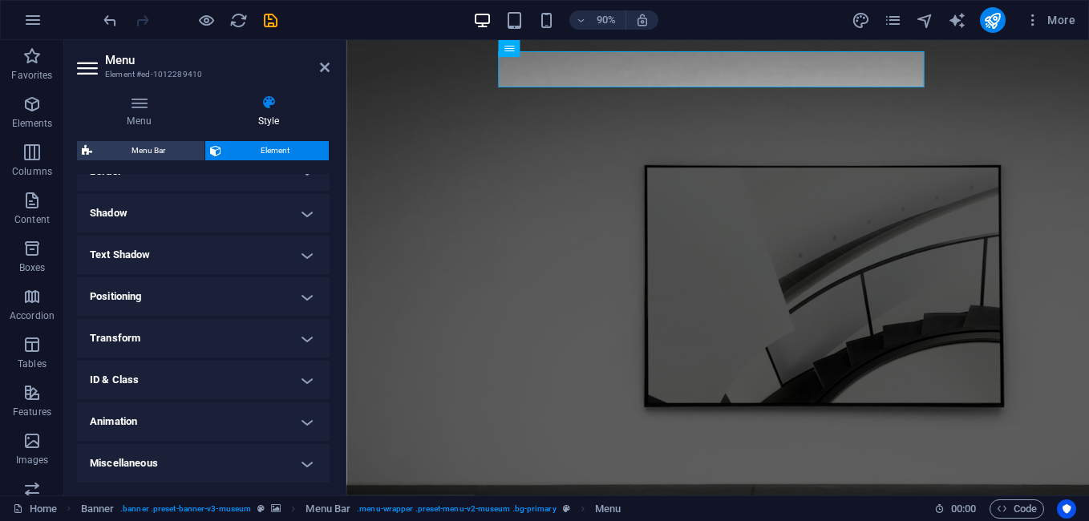
click at [135, 257] on h4 "Text Shadow" at bounding box center [203, 255] width 253 height 38
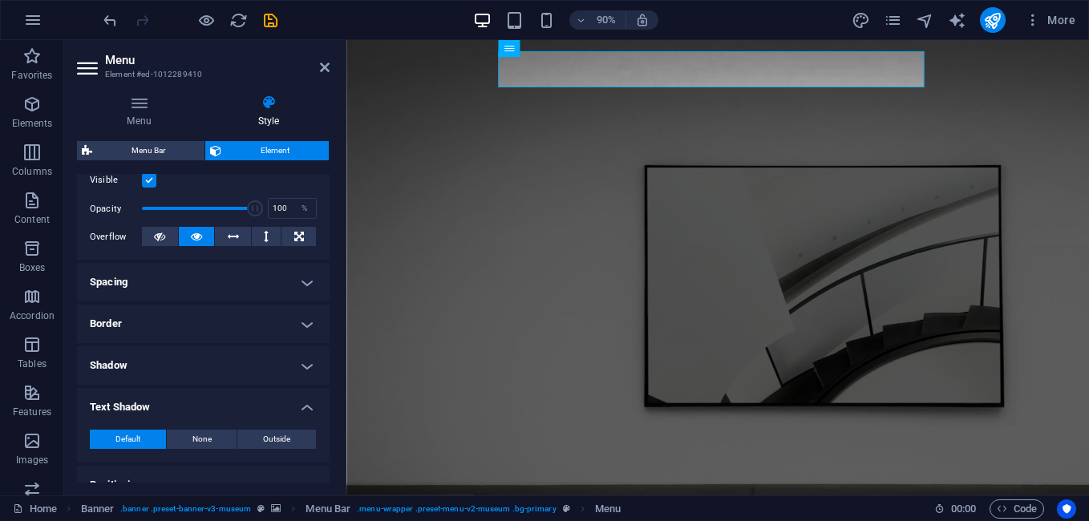
scroll to position [182, 0]
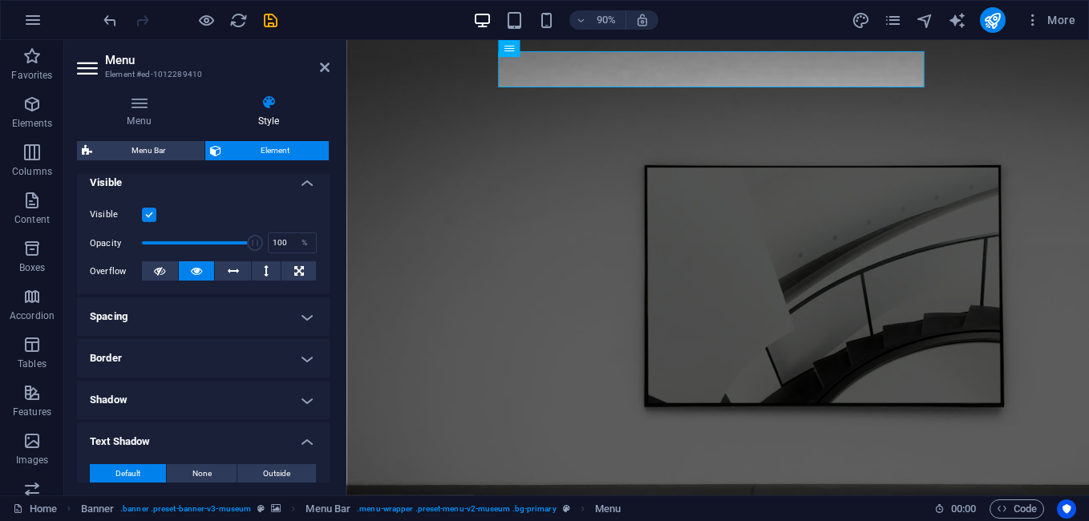
click at [168, 318] on h4 "Spacing" at bounding box center [203, 316] width 253 height 38
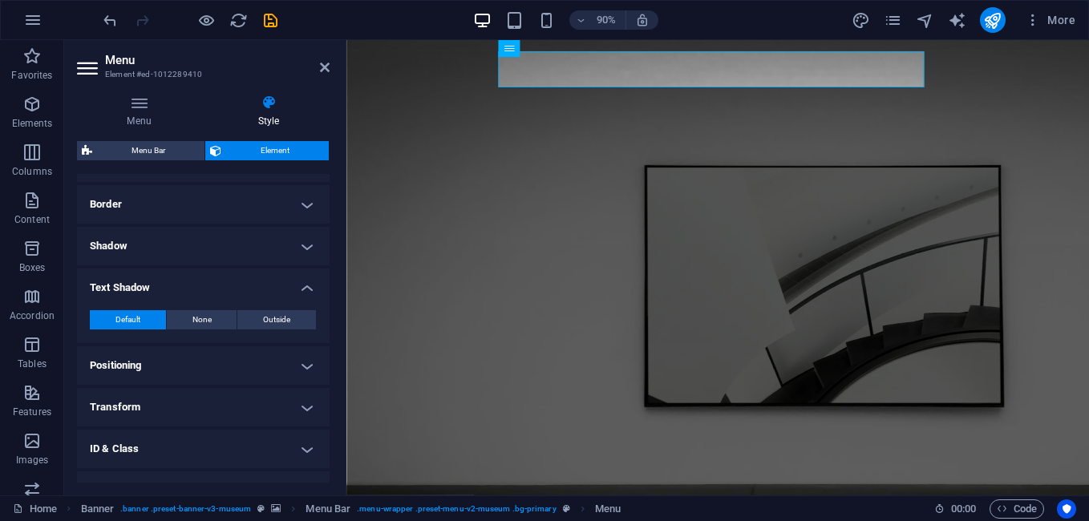
scroll to position [469, 0]
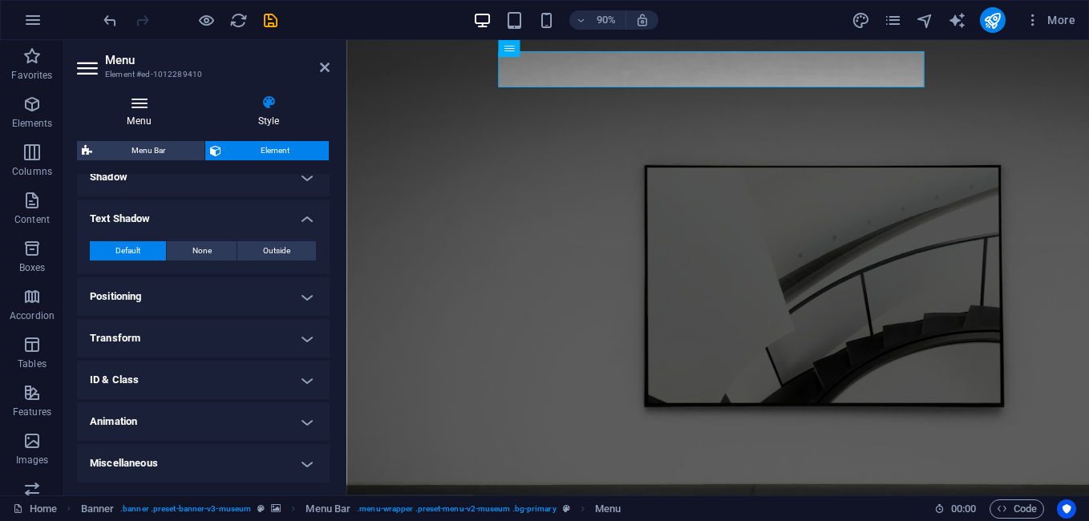
click at [141, 107] on icon at bounding box center [139, 103] width 124 height 16
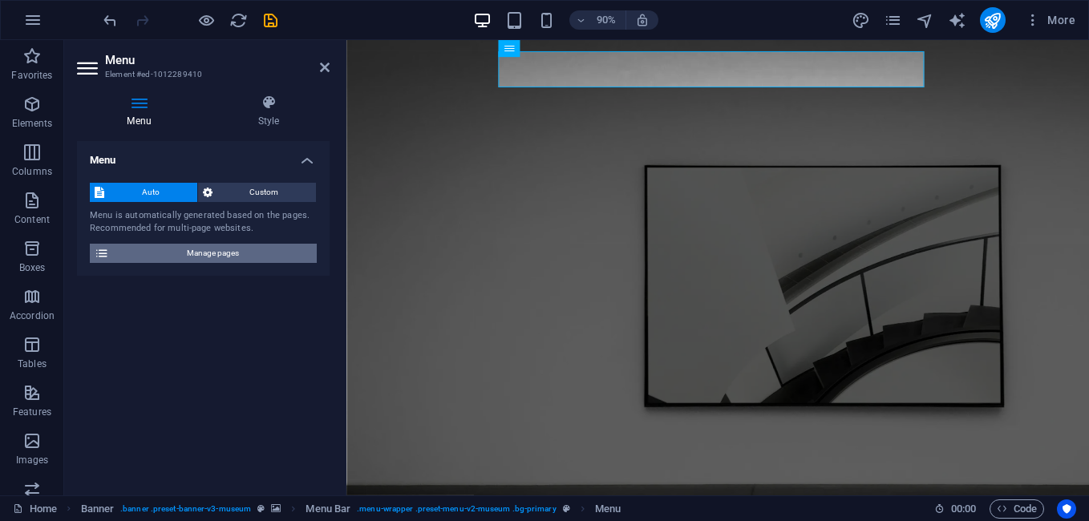
click at [164, 249] on span "Manage pages" at bounding box center [213, 253] width 198 height 19
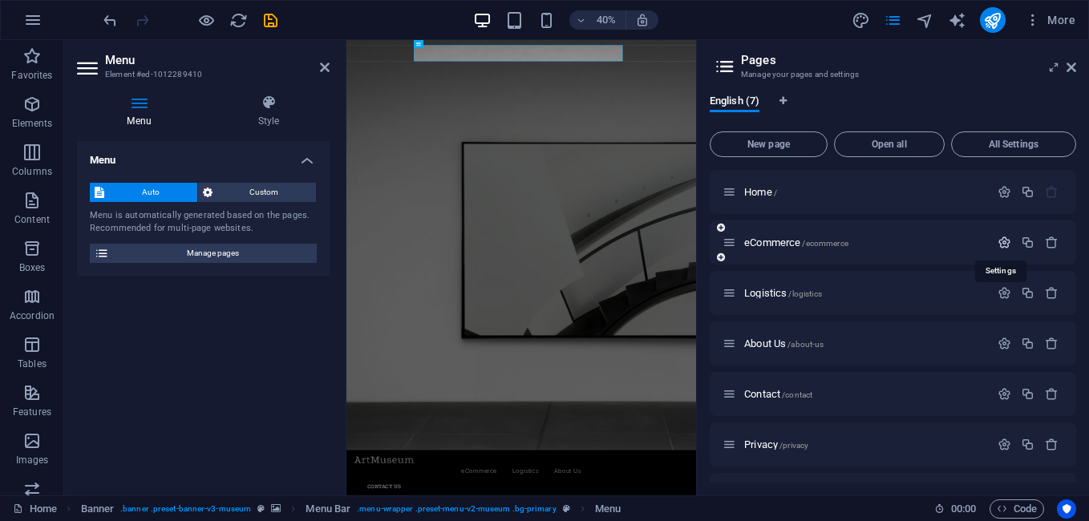
click at [1008, 247] on icon "button" at bounding box center [1004, 243] width 14 height 14
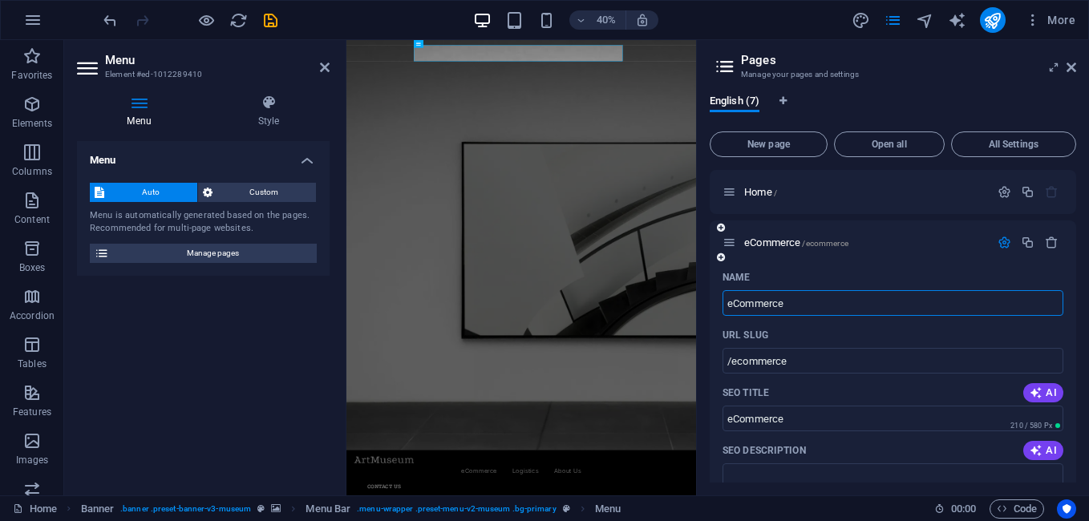
drag, startPoint x: 808, startPoint y: 306, endPoint x: 709, endPoint y: 313, distance: 98.8
type input "EC"
type input "/e"
type input "E"
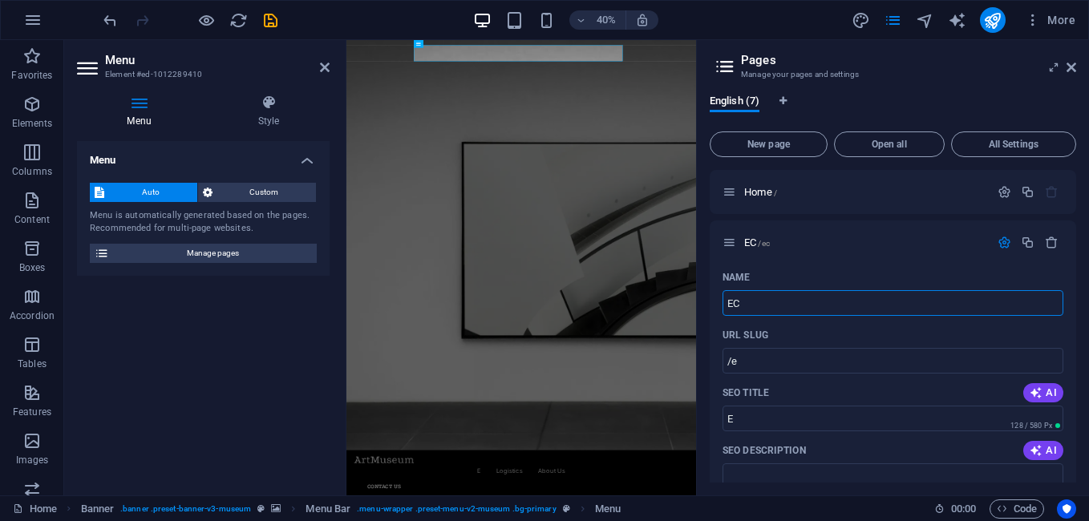
type input "EC"
type input "/ec"
type input "EC"
type input "ECOMMERCE"
type input "/ecommerce"
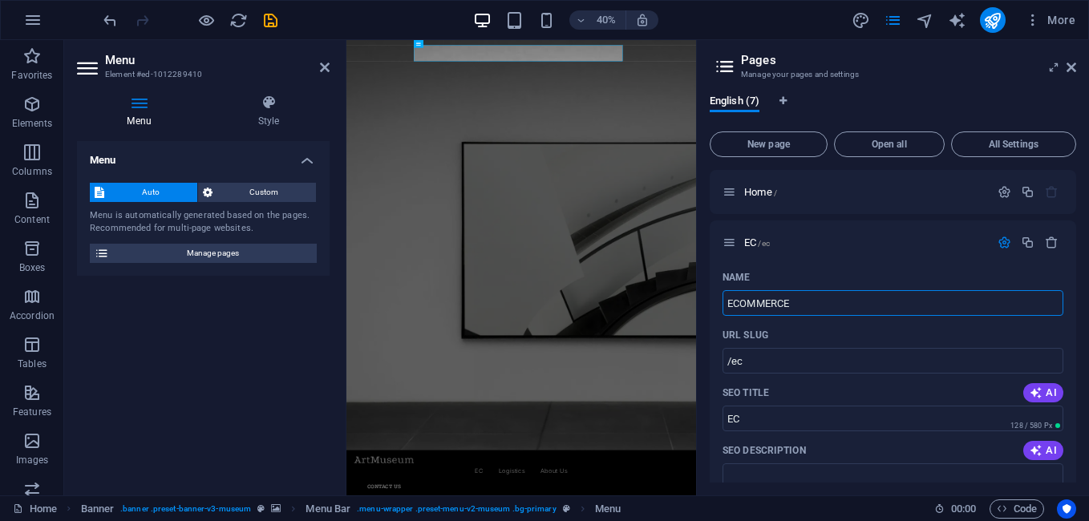
type input "ECOMMERCE"
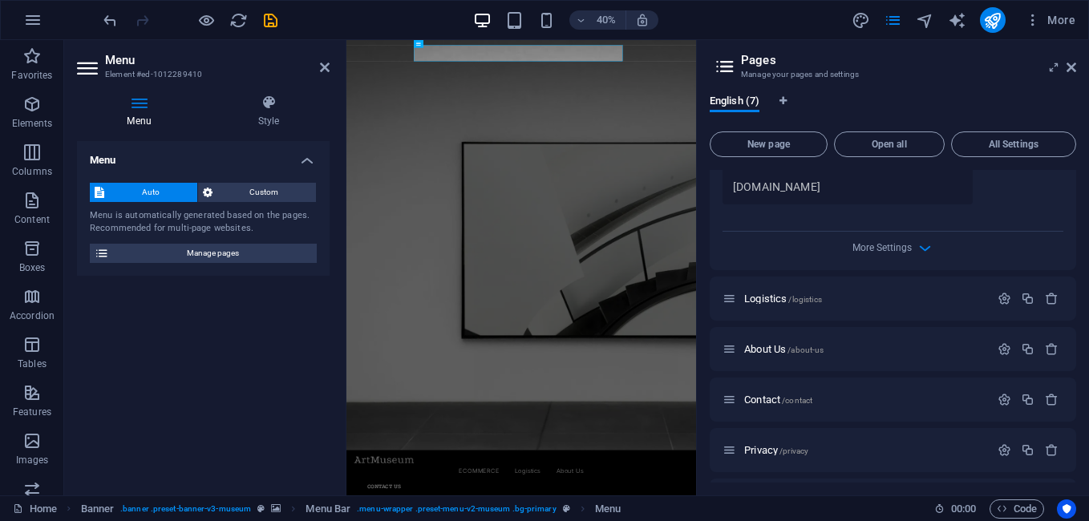
scroll to position [638, 0]
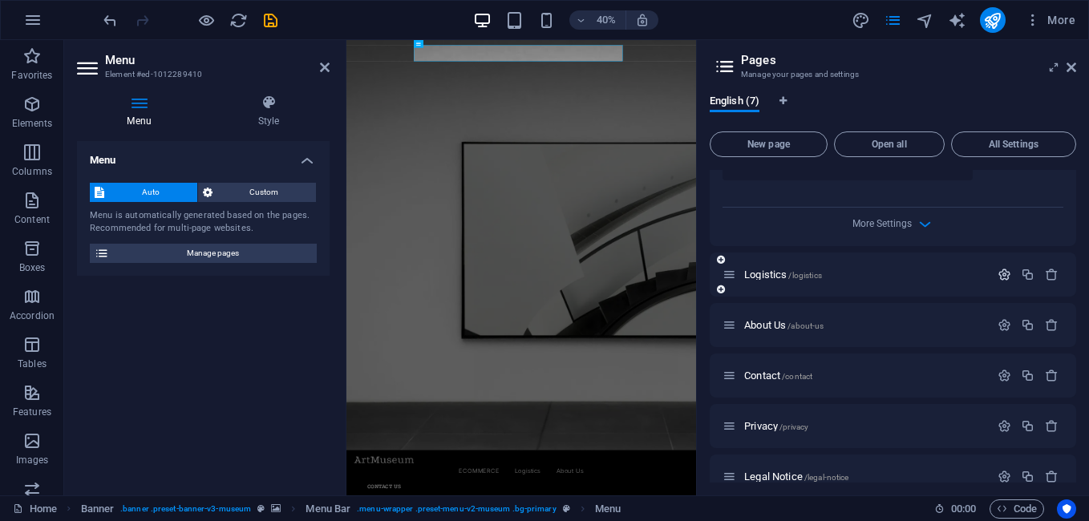
type input "ECOMMERCE"
click at [1004, 268] on icon "button" at bounding box center [1004, 275] width 14 height 14
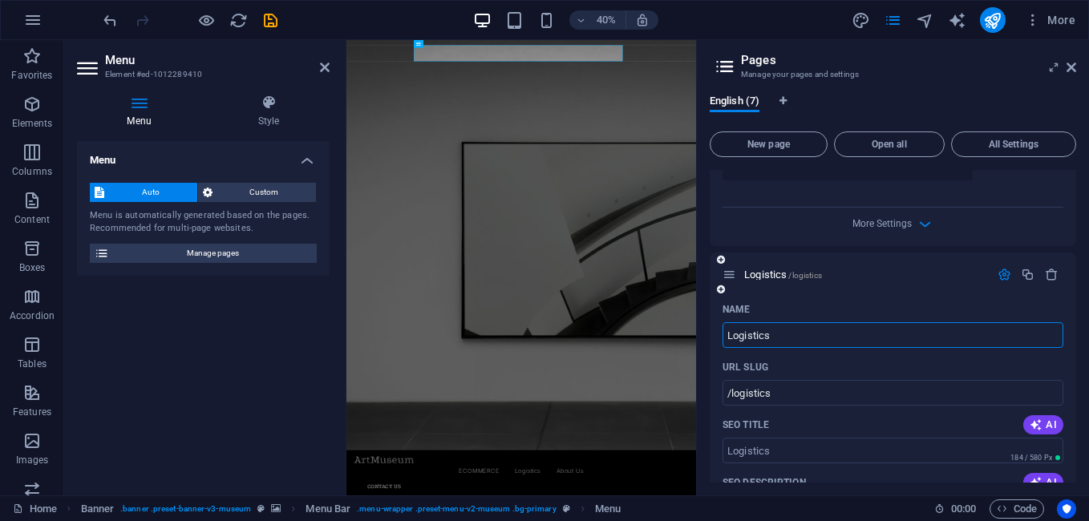
drag, startPoint x: 825, startPoint y: 313, endPoint x: 721, endPoint y: 310, distance: 103.4
type input "LOG"
type input "/l"
type input "LOGI"
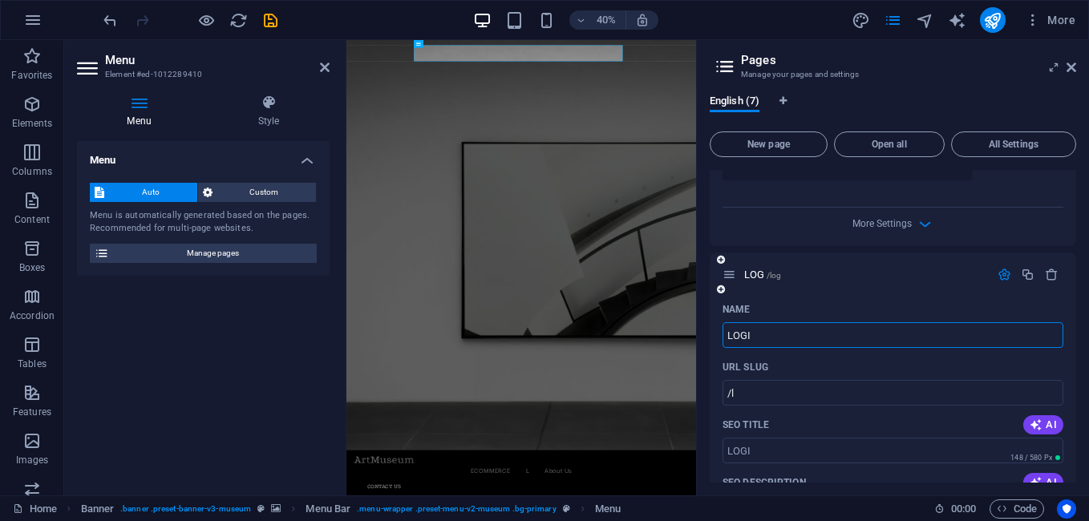
type input "/log"
type input "LOGISTICS"
type input "/logi"
type input "LOGISTICS"
type input "/logistics"
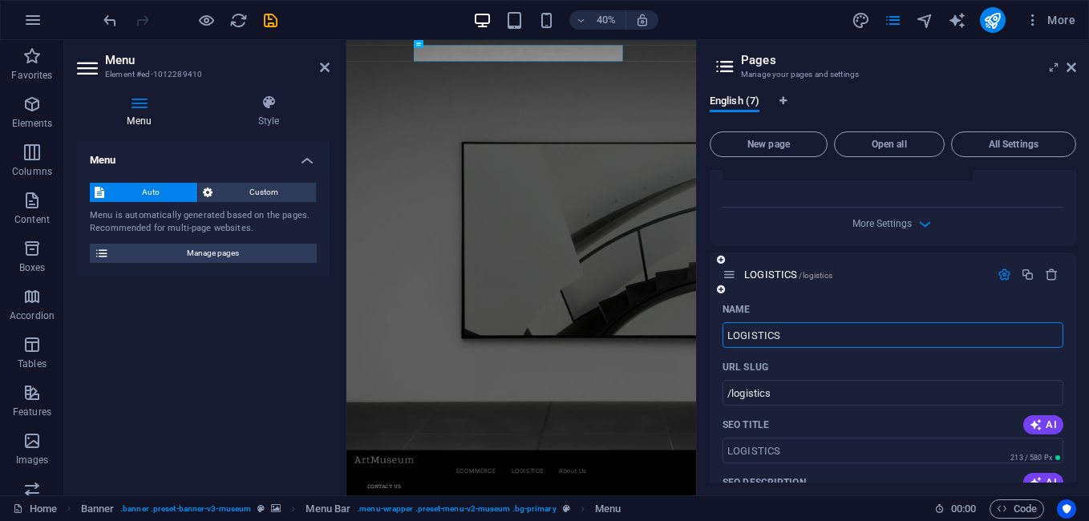
type input "LOGISTICS"
click at [863, 253] on div "LOGISTICS /logistics" at bounding box center [892, 275] width 366 height 44
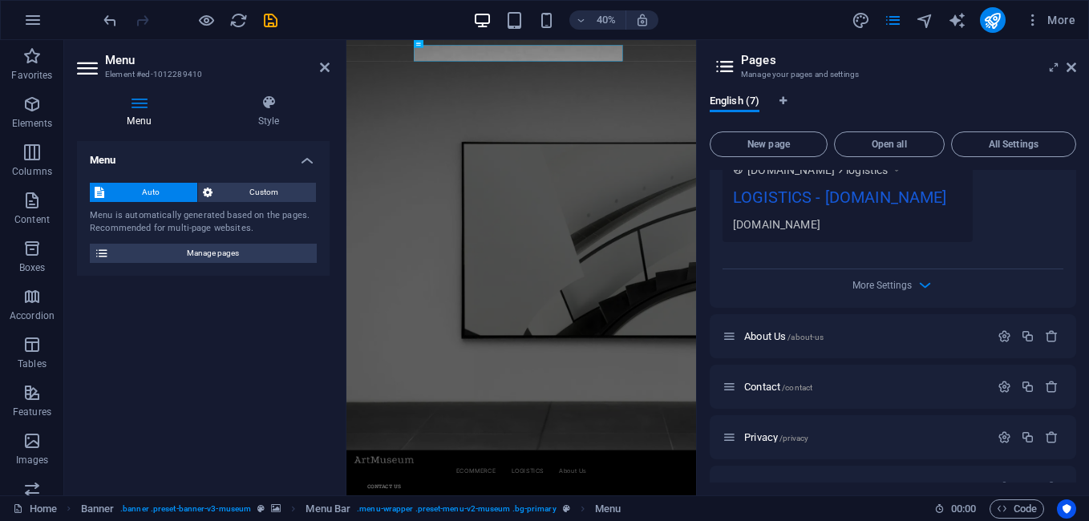
scroll to position [1236, 0]
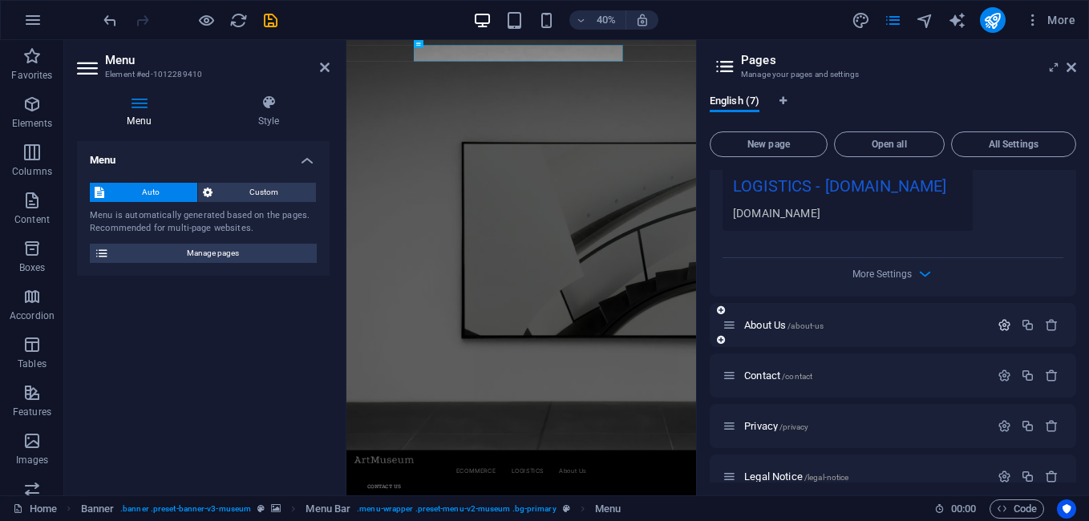
click at [1002, 318] on icon "button" at bounding box center [1004, 325] width 14 height 14
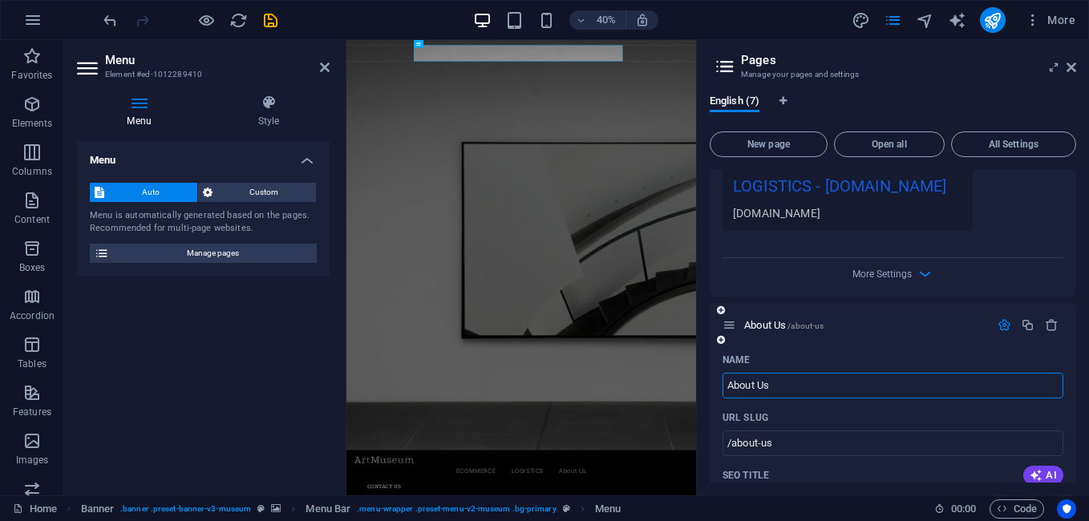
scroll to position [1423, 0]
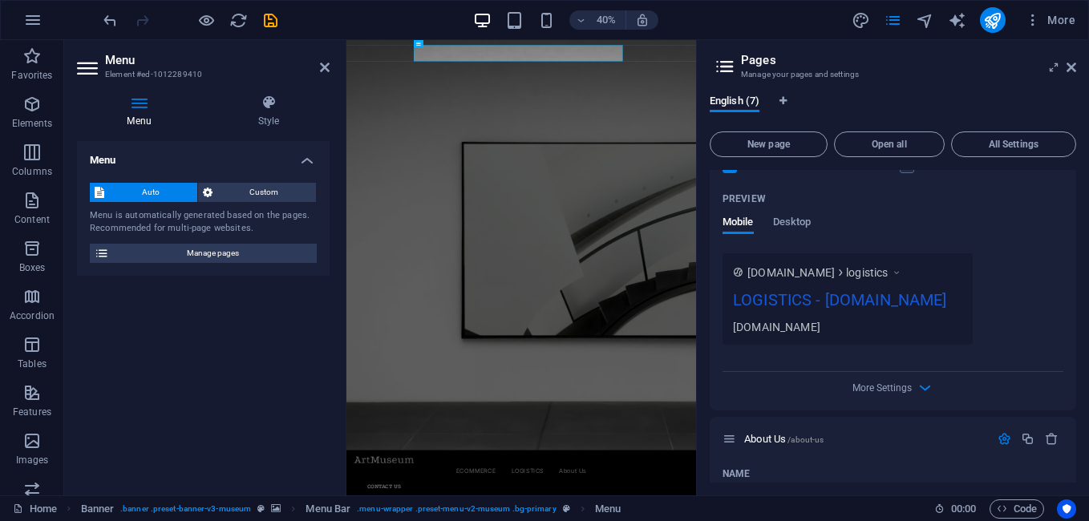
drag, startPoint x: 801, startPoint y: 180, endPoint x: 704, endPoint y: 181, distance: 97.0
click at [704, 181] on div "English (7) New page Open all All Settings Home / ECOMMERCE /ecommerce Name ECO…" at bounding box center [893, 289] width 392 height 414
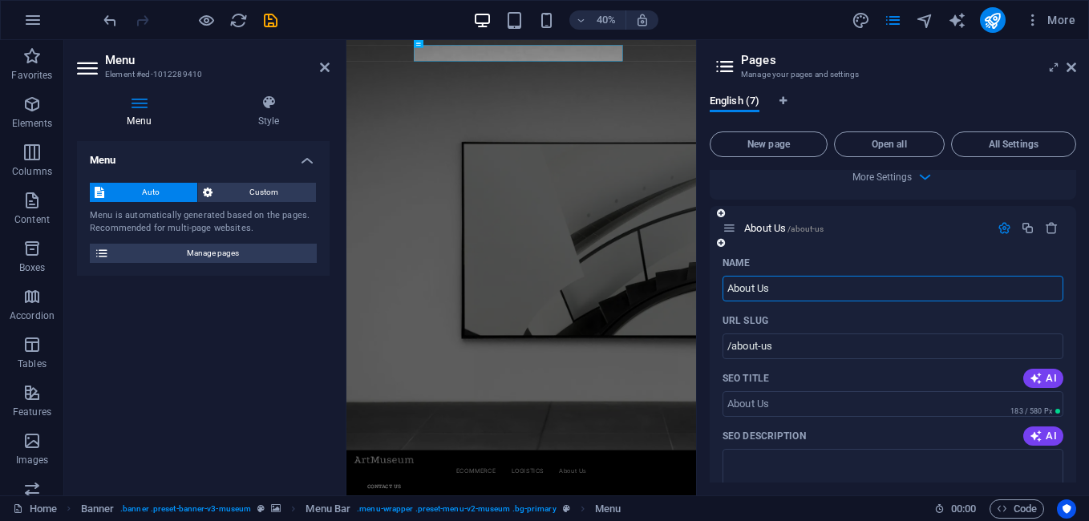
scroll to position [1307, 0]
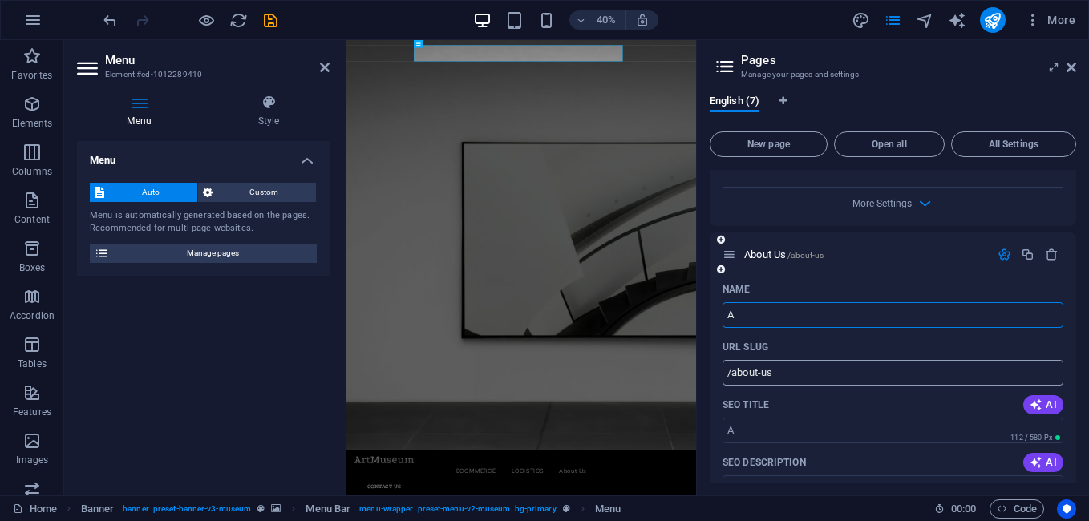
type input "AB"
type input "/a"
type input "ABO"
type input "/ab"
type input "ABOUT"
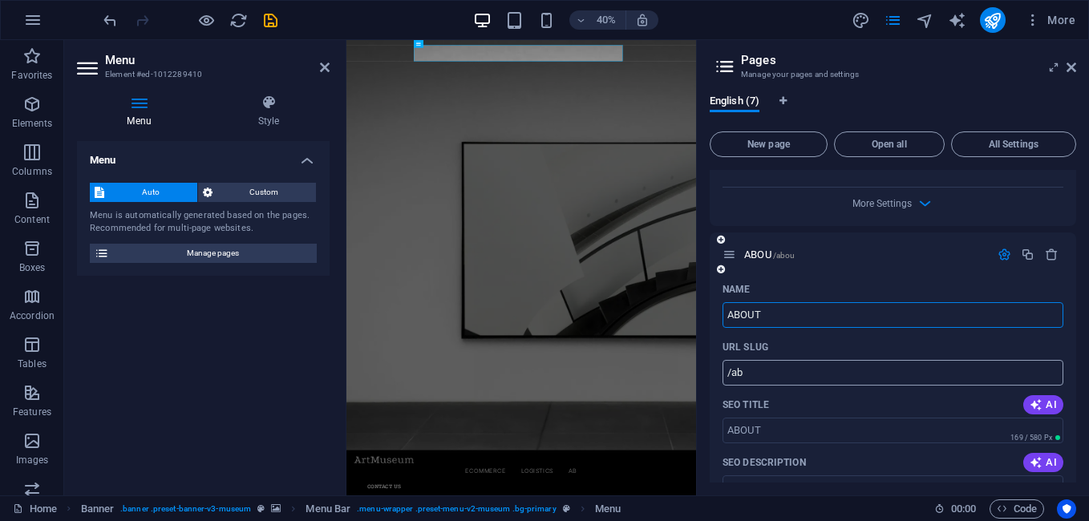
type input "/abou"
type input "ABOUT"
type input "/about"
type input "ABOUT US"
type input "/about-u"
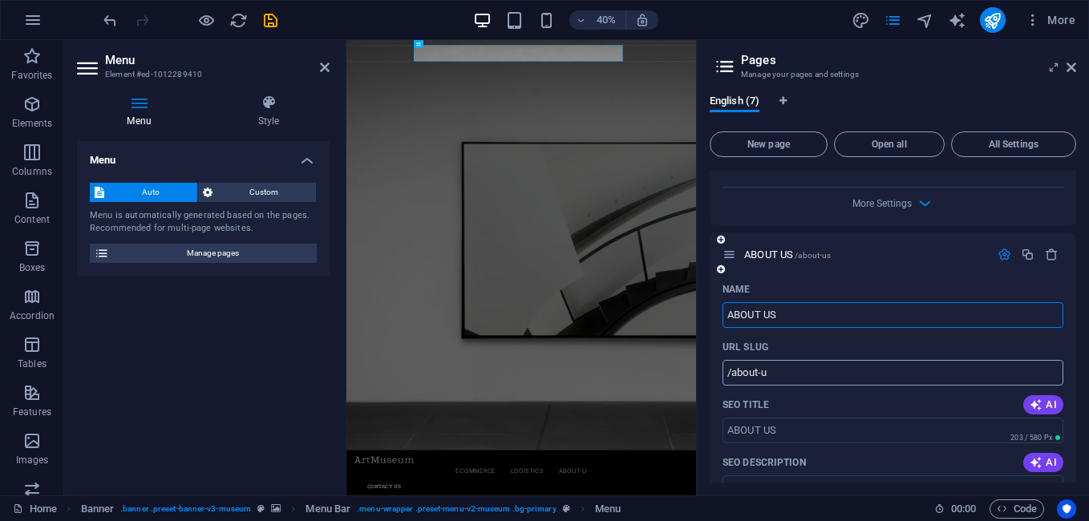
type input "ABOUT US"
type input "/about-us"
type input "ABOUT US"
click at [1072, 66] on icon at bounding box center [1071, 67] width 10 height 13
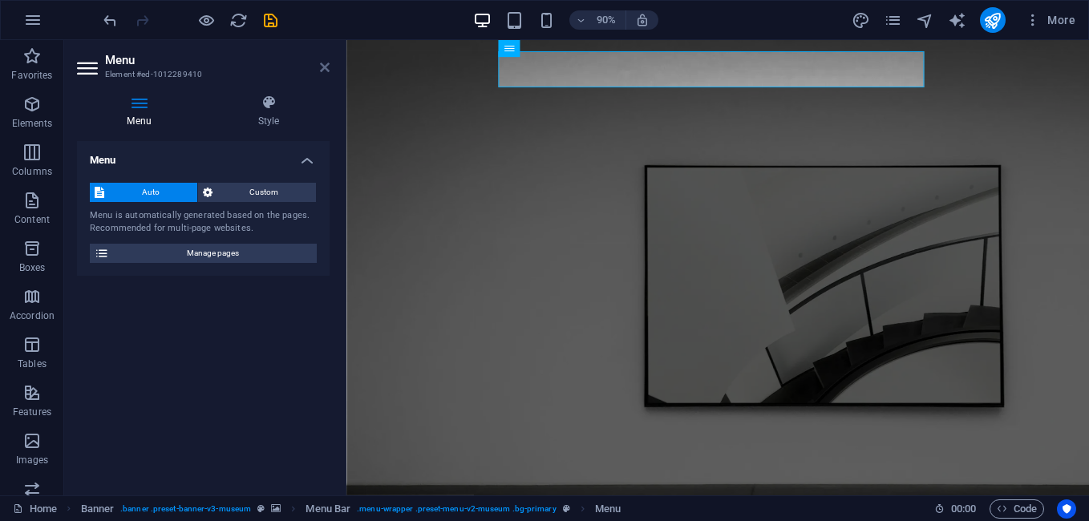
drag, startPoint x: 324, startPoint y: 66, endPoint x: 502, endPoint y: 90, distance: 179.6
click at [324, 66] on icon at bounding box center [325, 67] width 10 height 13
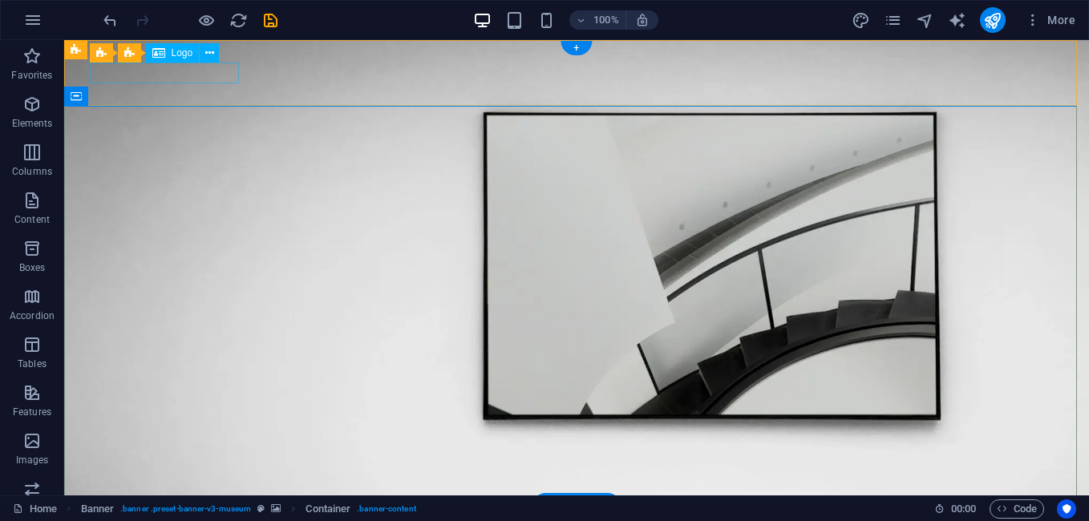
click at [188, 519] on div at bounding box center [576, 529] width 962 height 20
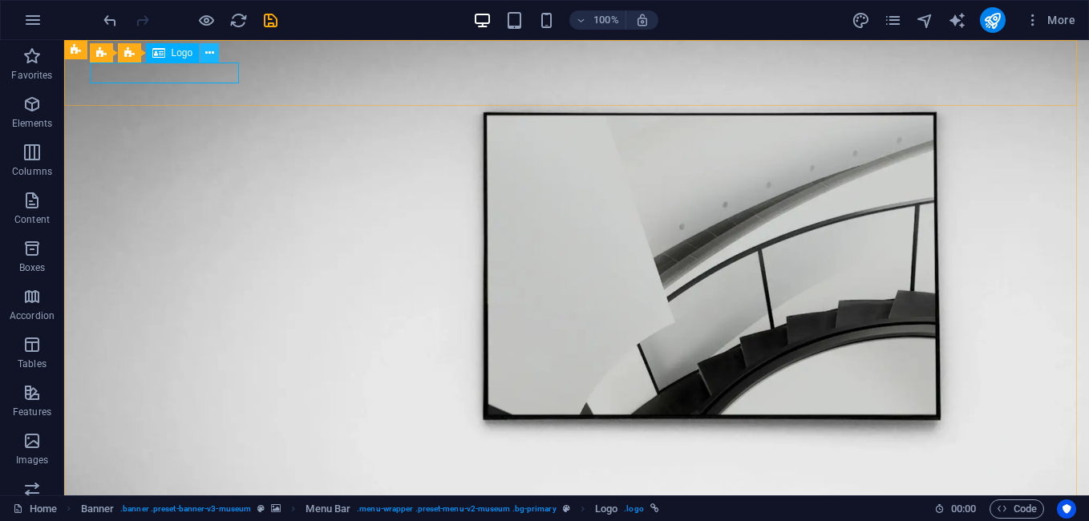
click at [211, 59] on icon at bounding box center [209, 53] width 9 height 17
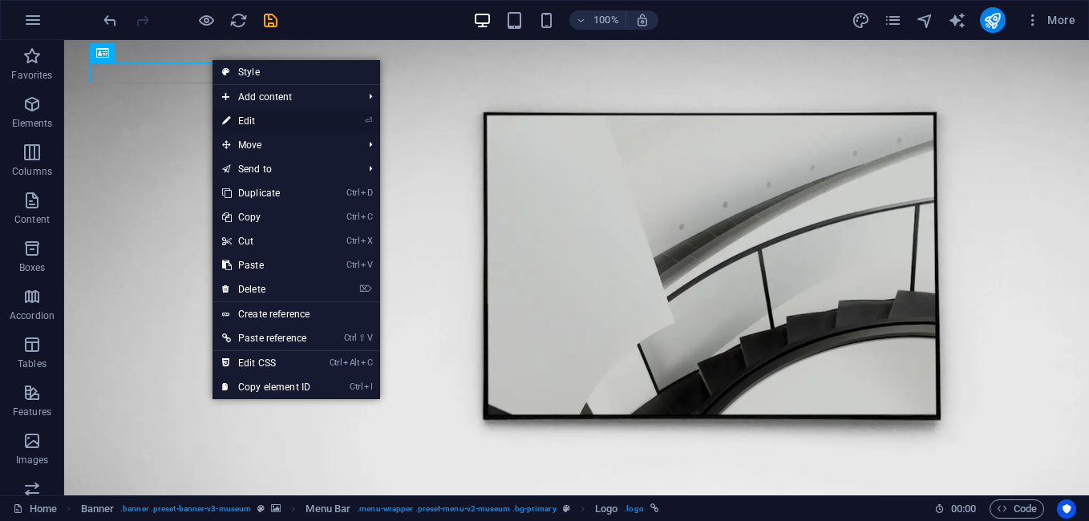
click at [285, 119] on link "⏎ Edit" at bounding box center [265, 121] width 107 height 24
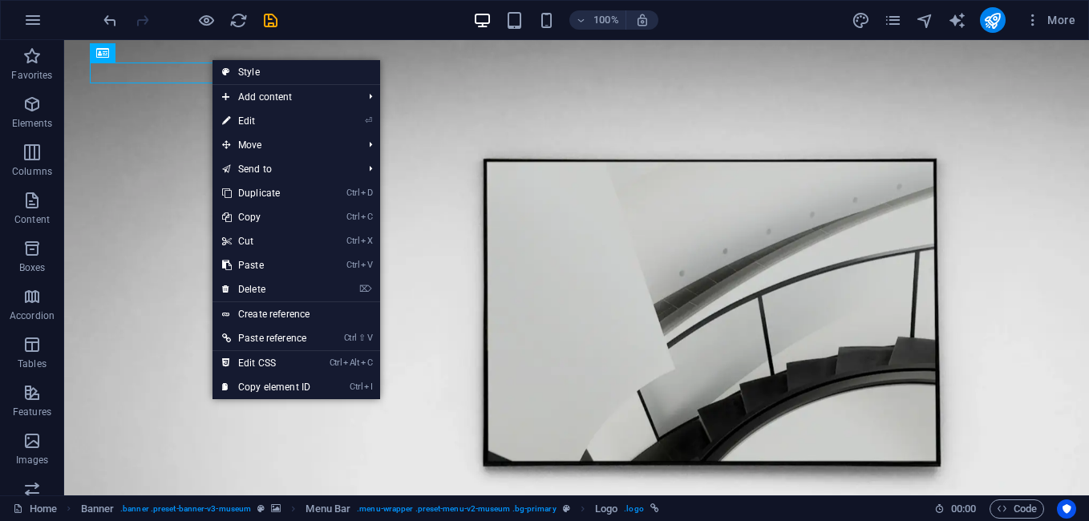
select select "px"
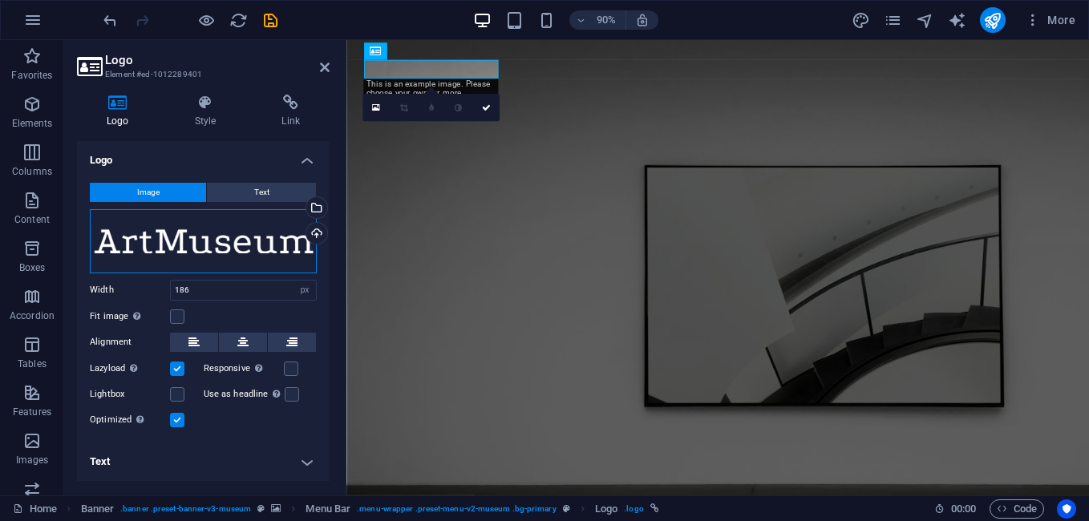
click at [294, 235] on div "Drag files here, click to choose files or select files from Files or our free s…" at bounding box center [203, 241] width 227 height 64
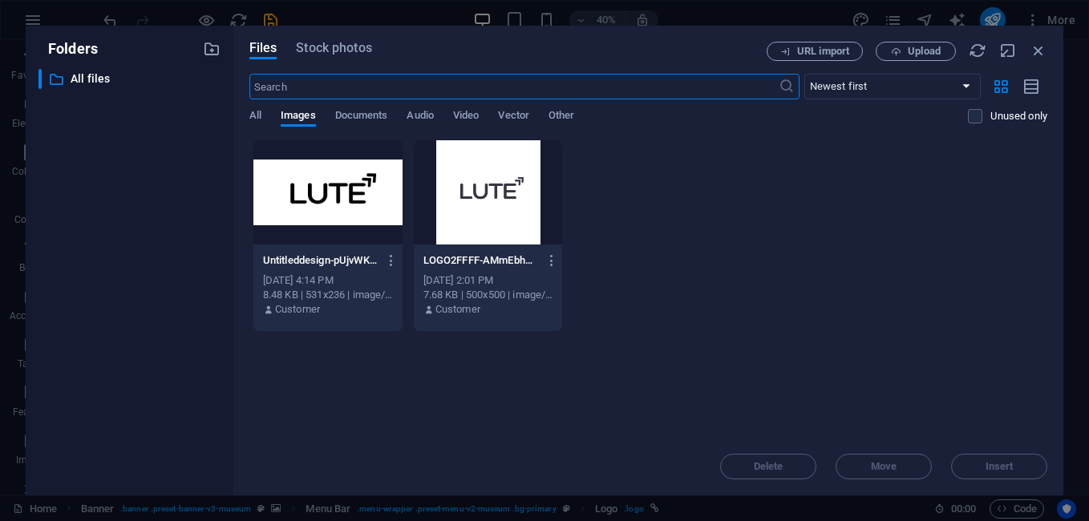
click at [315, 196] on div at bounding box center [327, 192] width 149 height 104
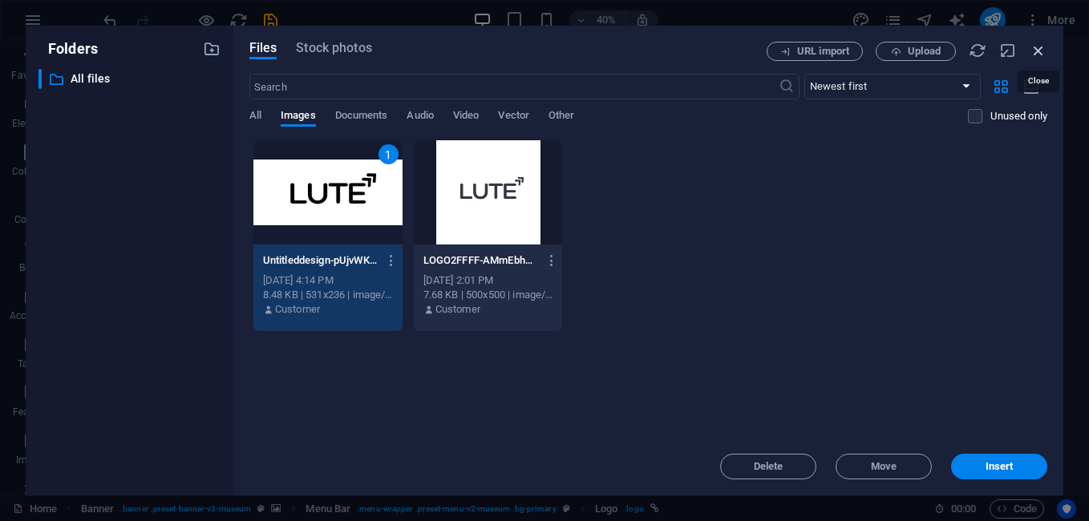
click at [1044, 44] on icon "button" at bounding box center [1038, 51] width 18 height 18
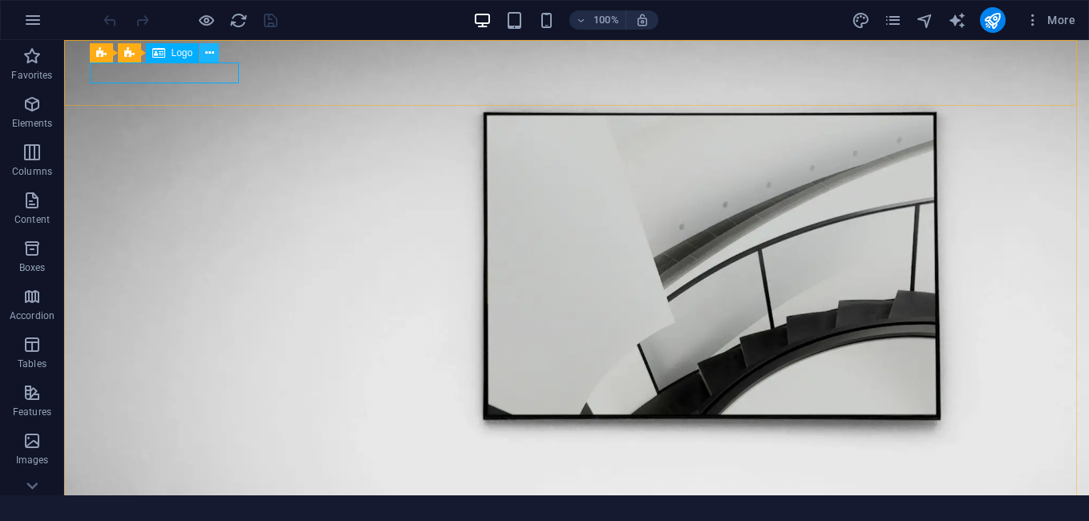
click at [212, 51] on icon at bounding box center [209, 53] width 9 height 17
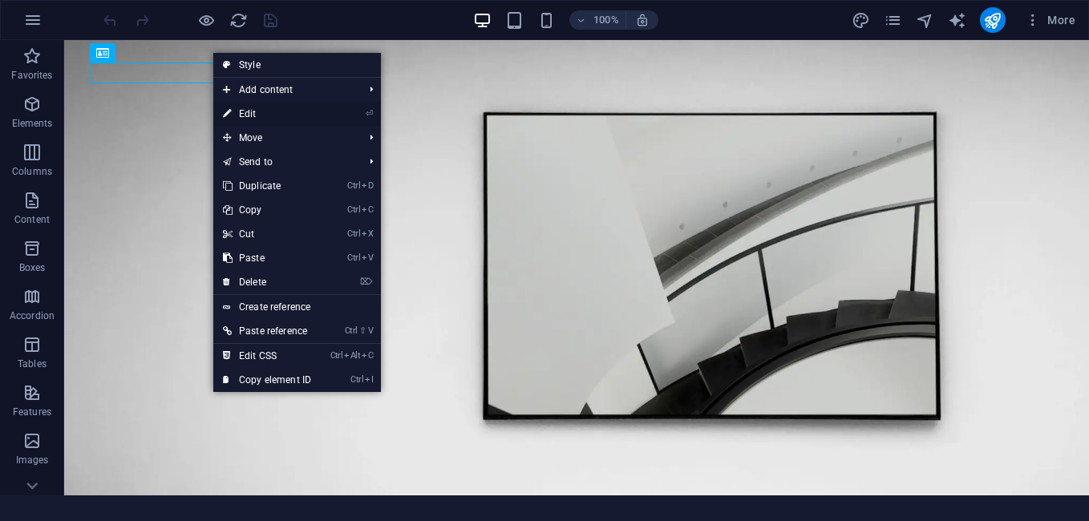
click at [254, 115] on link "⏎ Edit" at bounding box center [266, 114] width 107 height 24
select select "px"
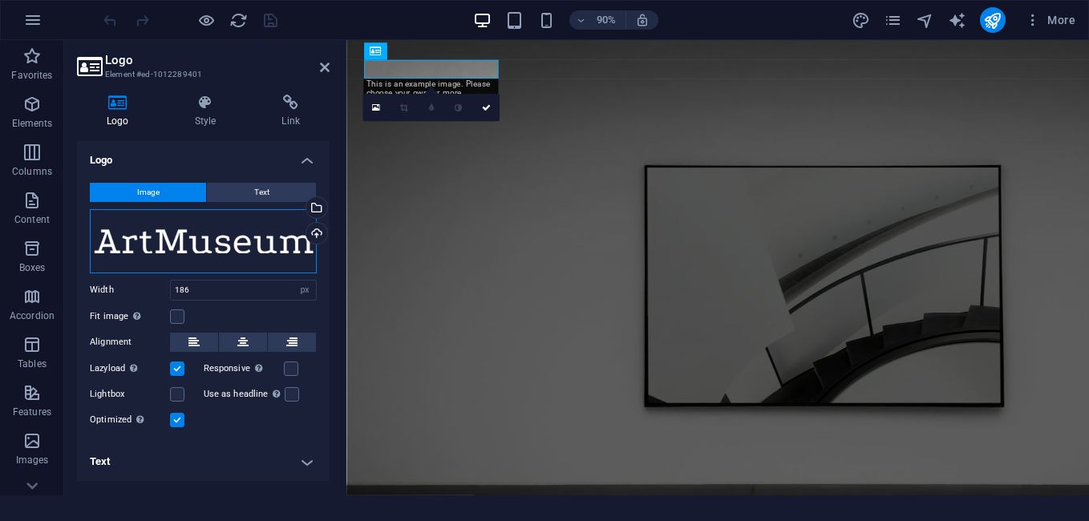
click at [253, 252] on div "Drag files here, click to choose files or select files from Files or our free s…" at bounding box center [203, 241] width 227 height 64
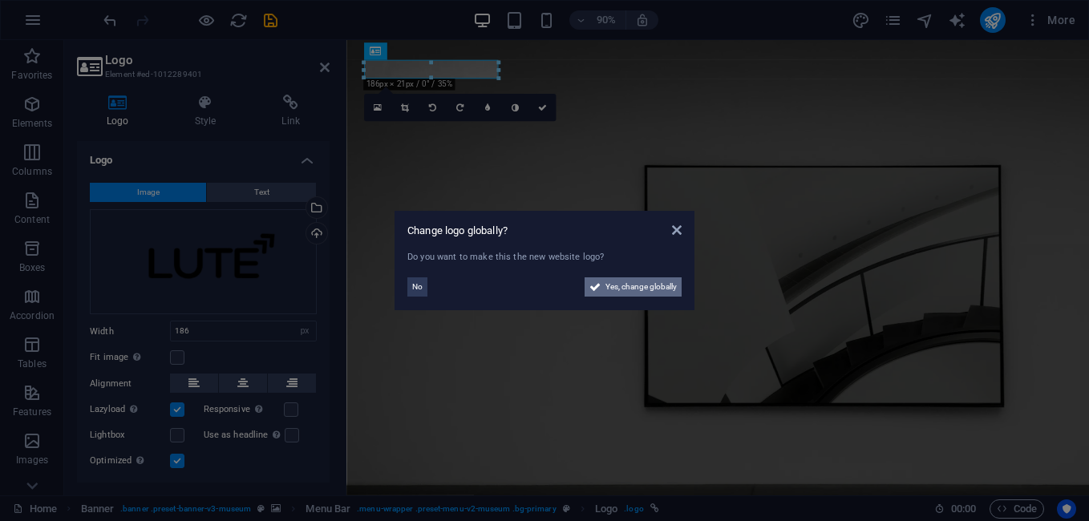
click at [657, 294] on span "Yes, change globally" at bounding box center [640, 286] width 71 height 19
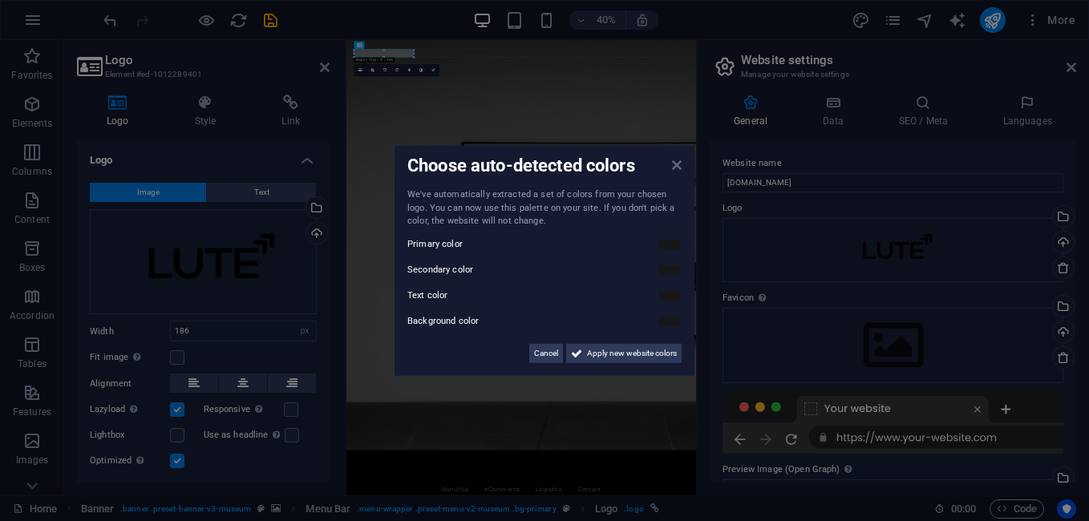
click at [679, 166] on icon at bounding box center [677, 165] width 10 height 13
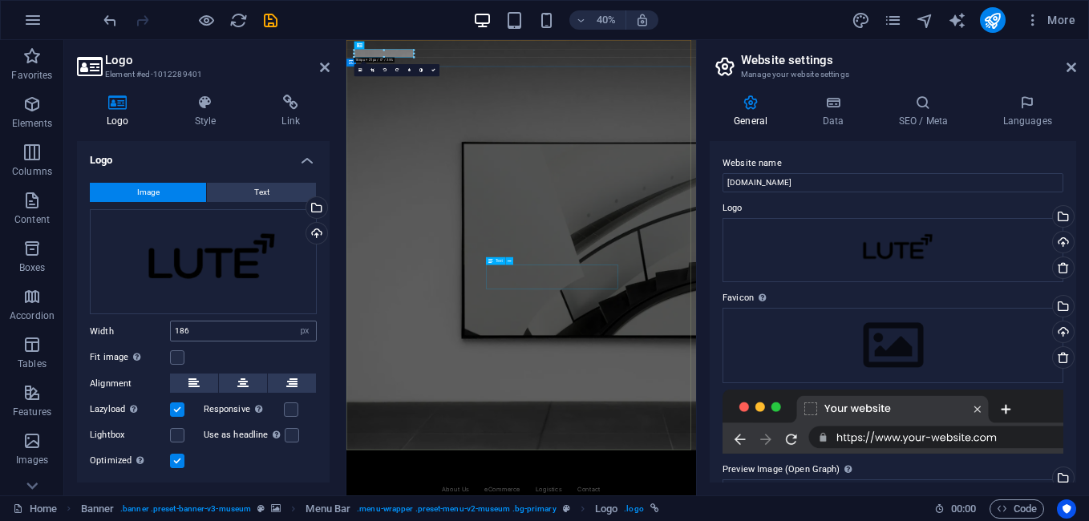
scroll to position [187, 0]
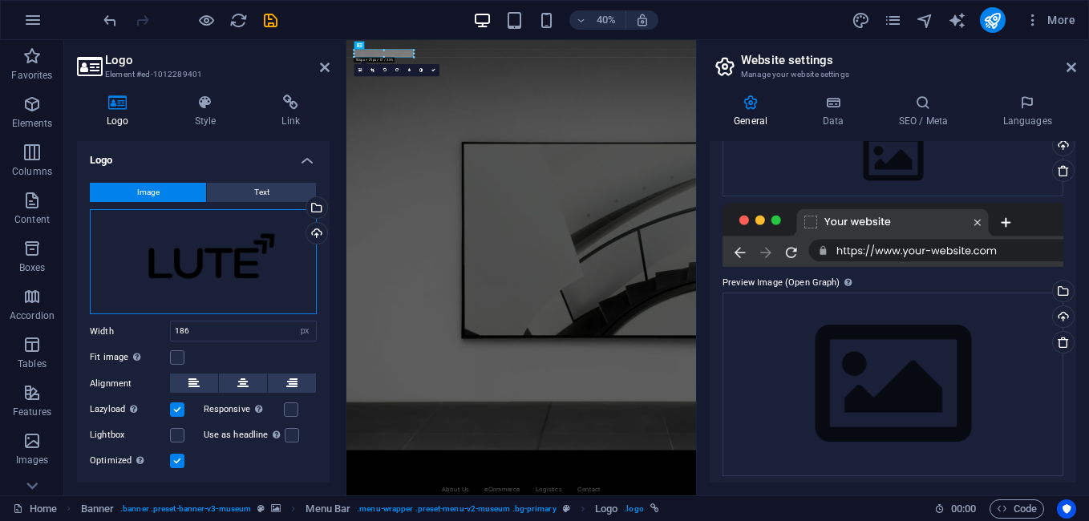
click at [220, 252] on div "Drag files here, click to choose files or select files from Files or our free s…" at bounding box center [203, 261] width 227 height 105
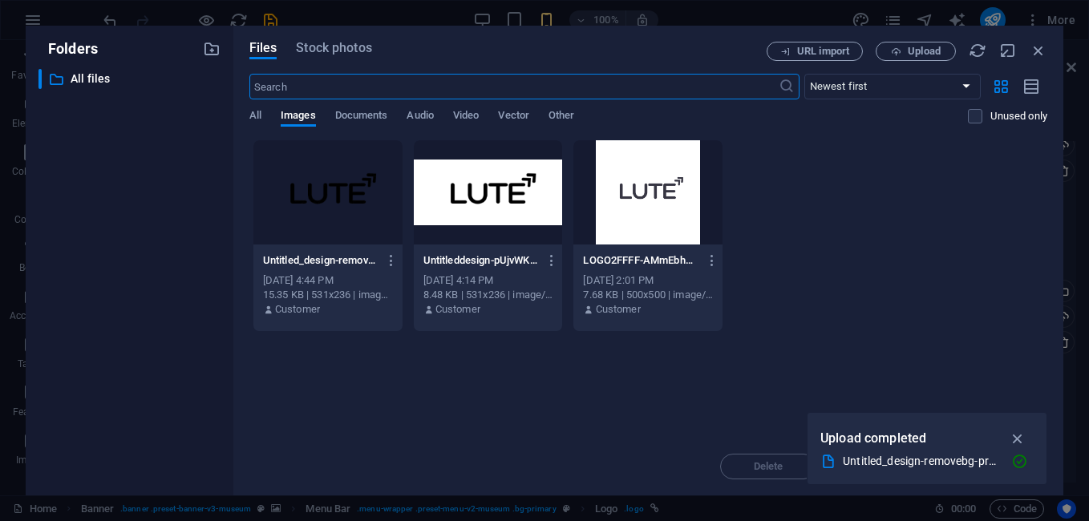
click at [309, 216] on div at bounding box center [327, 192] width 149 height 104
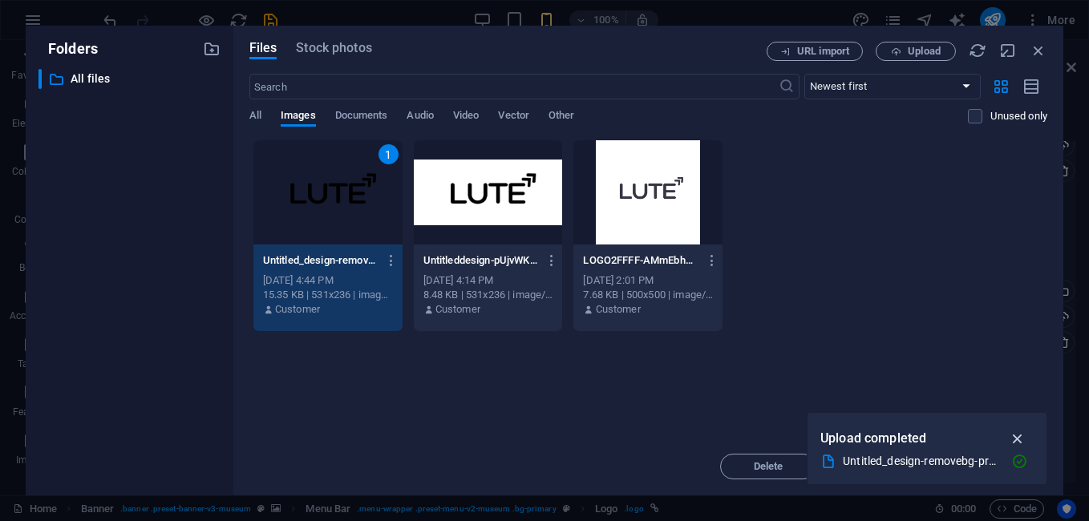
click at [1020, 435] on icon "button" at bounding box center [1017, 439] width 18 height 18
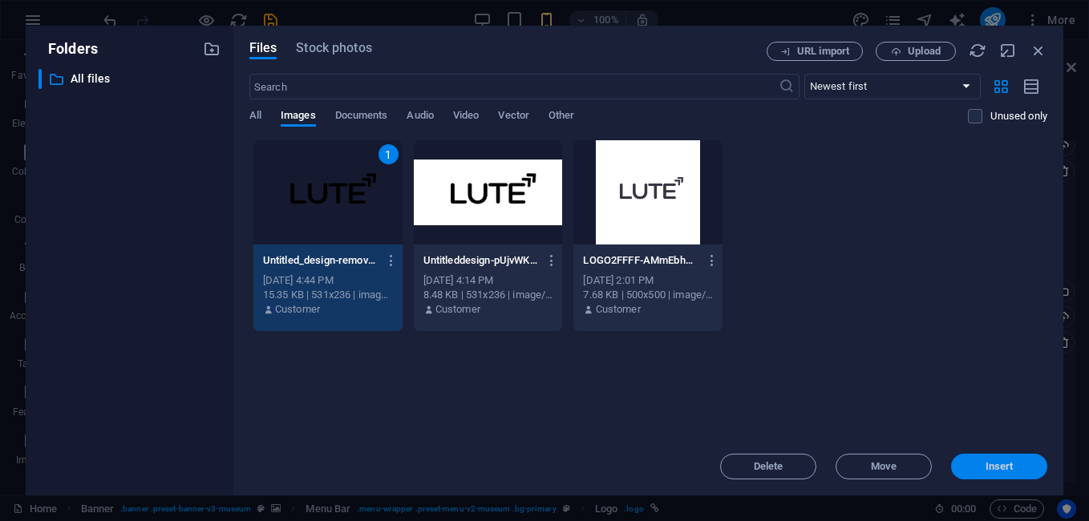
click at [1007, 463] on span "Insert" at bounding box center [999, 467] width 28 height 10
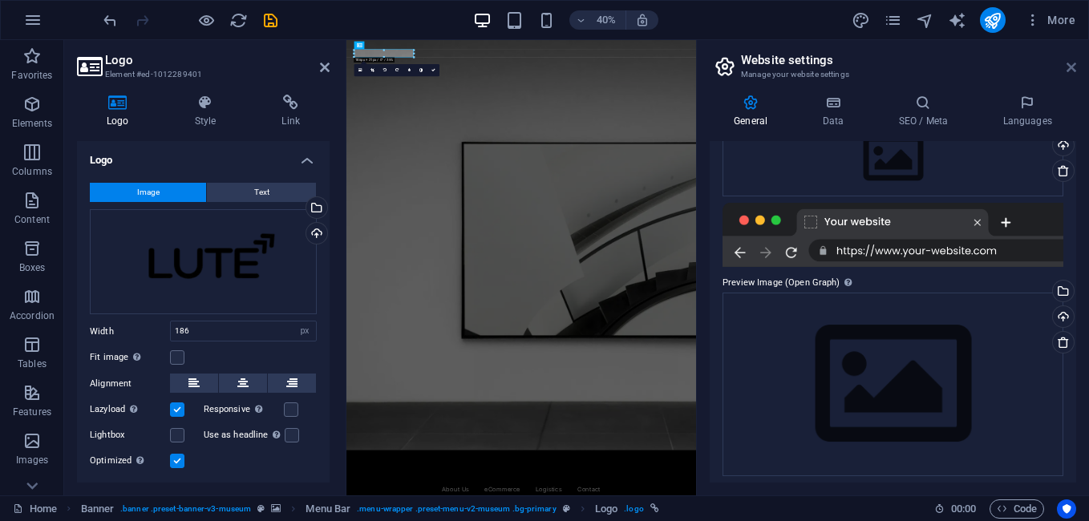
click at [1074, 72] on icon at bounding box center [1071, 67] width 10 height 13
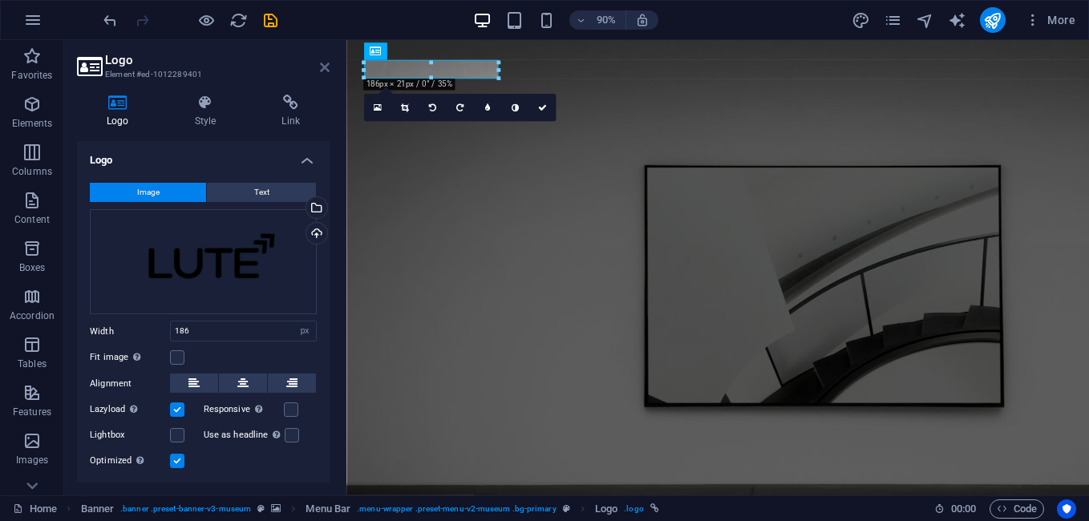
click at [325, 67] on icon at bounding box center [325, 67] width 10 height 13
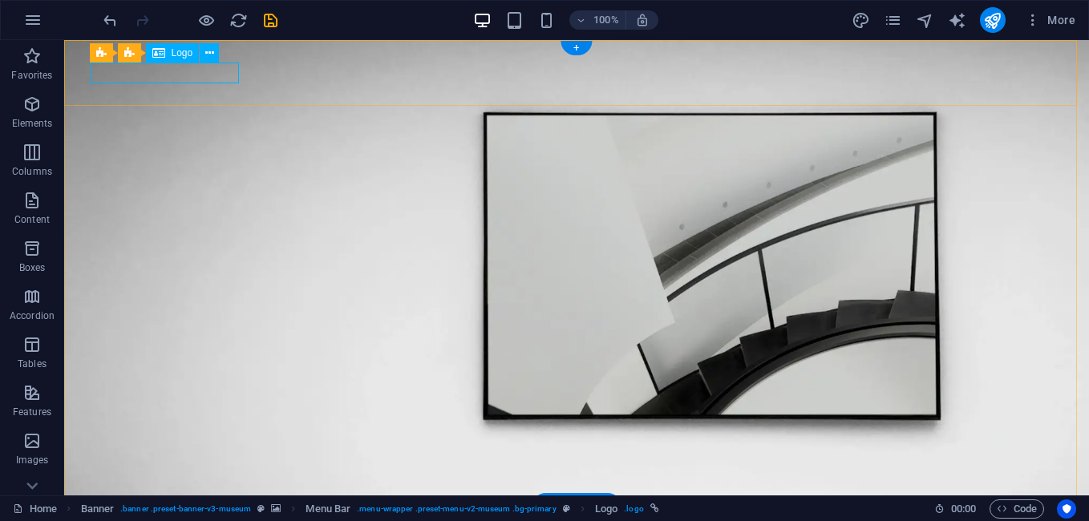
click at [212, 52] on icon at bounding box center [209, 53] width 9 height 17
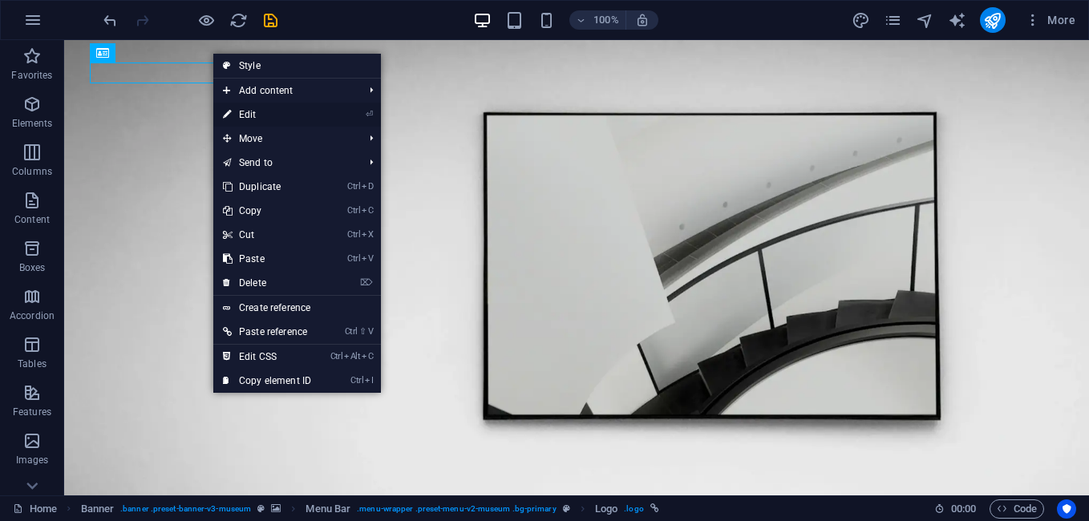
click at [267, 121] on link "⏎ Edit" at bounding box center [266, 115] width 107 height 24
select select "px"
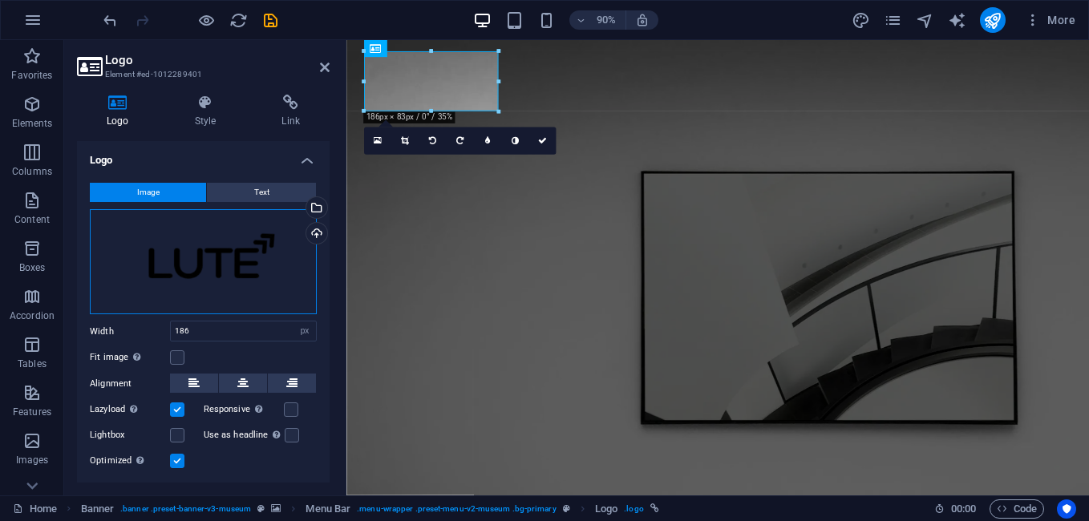
click at [245, 255] on div "Drag files here, click to choose files or select files from Files or our free s…" at bounding box center [203, 261] width 227 height 105
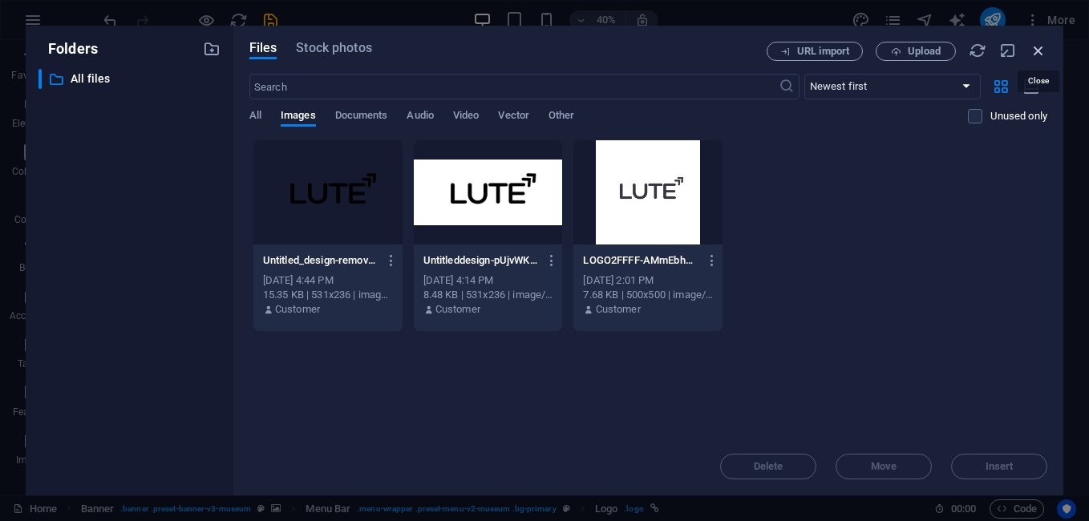
click at [1032, 47] on icon "button" at bounding box center [1038, 51] width 18 height 18
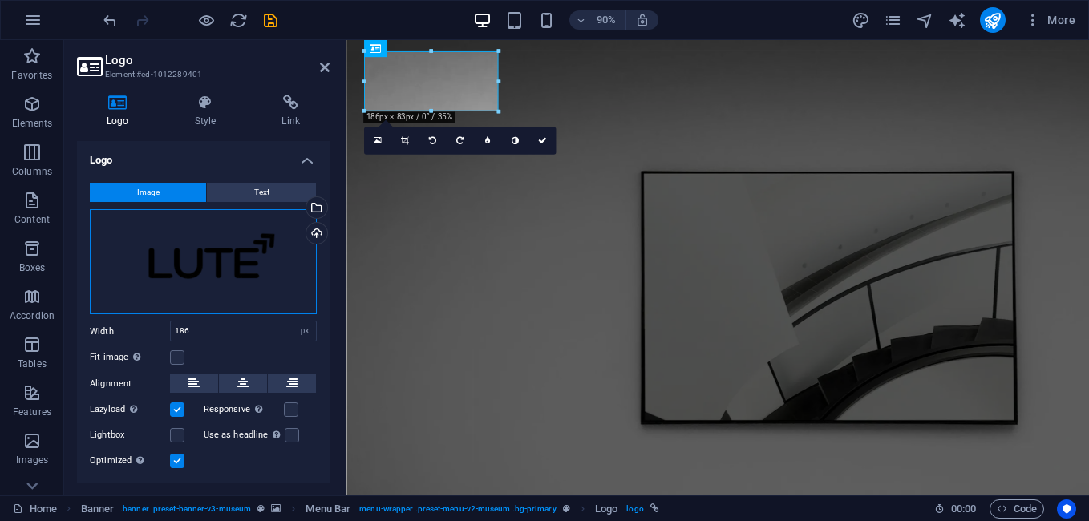
click at [265, 255] on div "Drag files here, click to choose files or select files from Files or our free s…" at bounding box center [203, 261] width 227 height 105
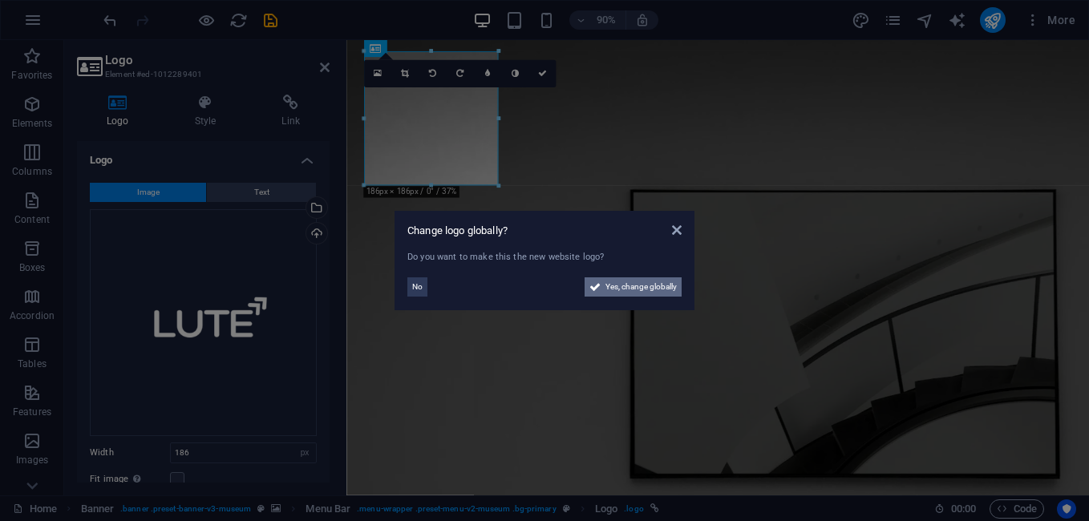
click at [648, 278] on span "Yes, change globally" at bounding box center [640, 286] width 71 height 19
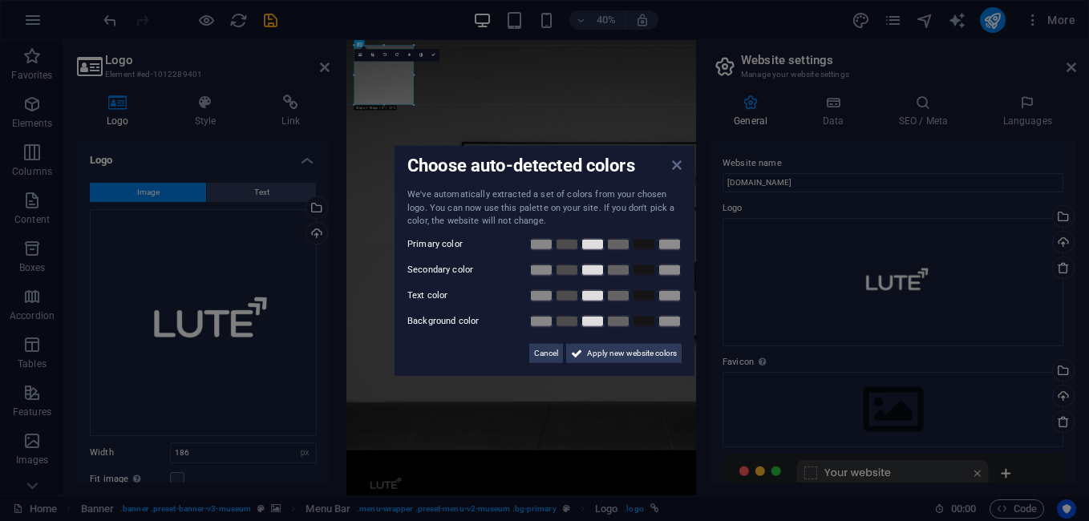
click at [677, 164] on icon at bounding box center [677, 165] width 10 height 13
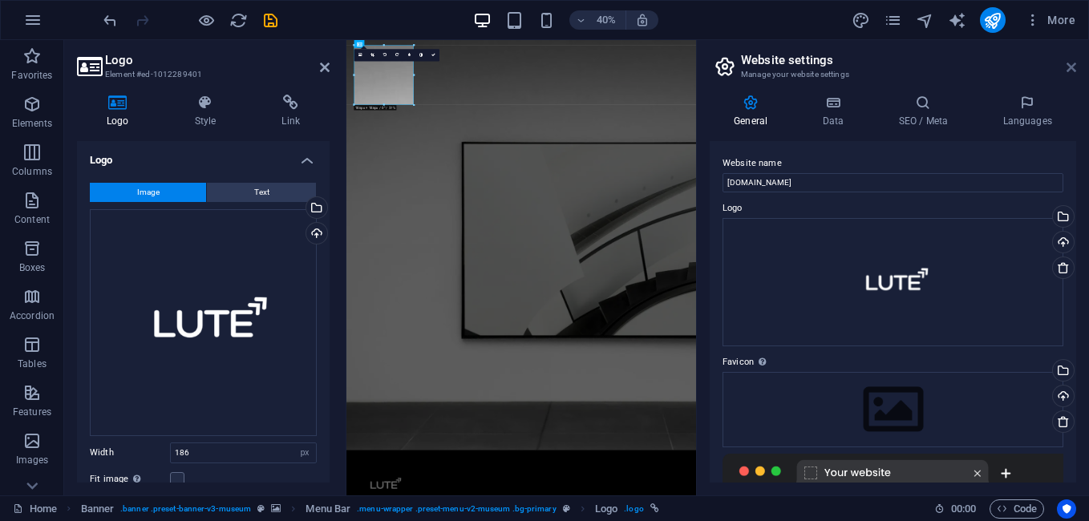
click at [1070, 64] on icon at bounding box center [1071, 67] width 10 height 13
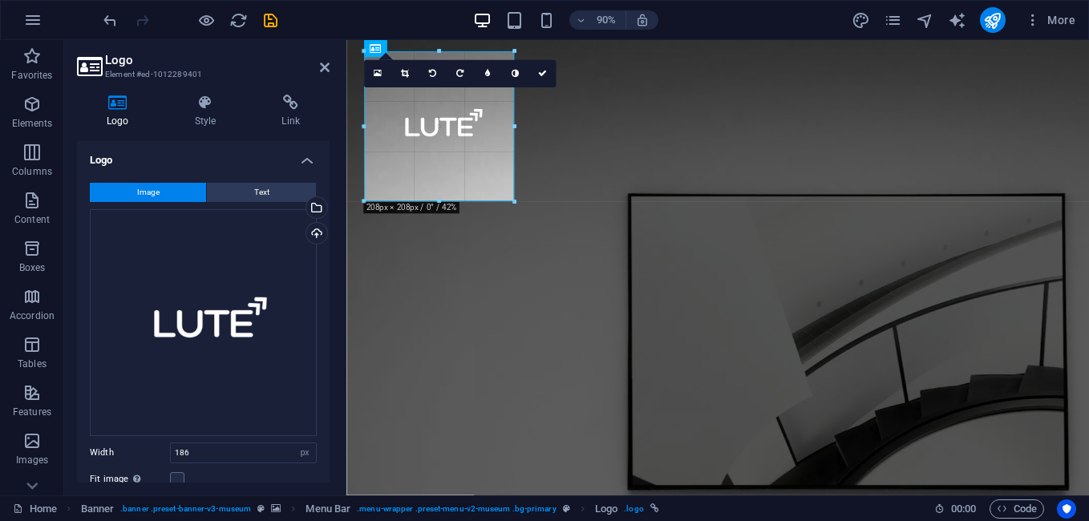
drag, startPoint x: 498, startPoint y: 186, endPoint x: 512, endPoint y: 115, distance: 72.8
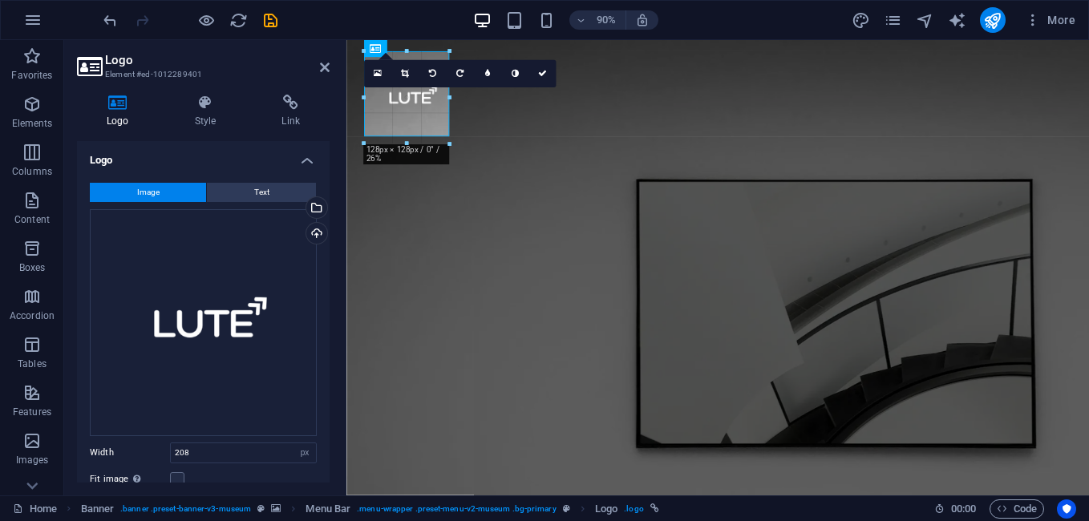
drag, startPoint x: 440, startPoint y: 200, endPoint x: 466, endPoint y: 128, distance: 76.6
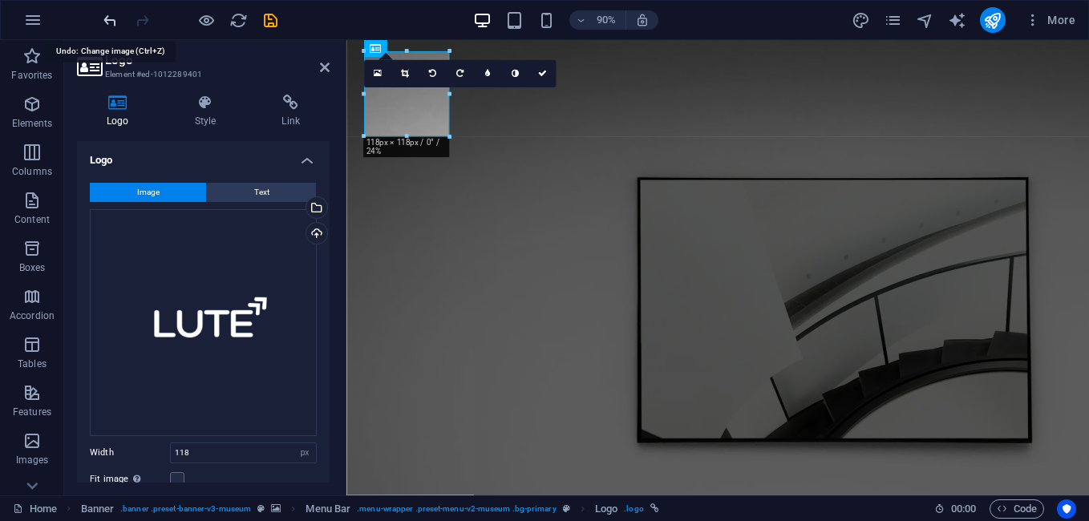
click at [111, 20] on icon "undo" at bounding box center [110, 20] width 18 height 18
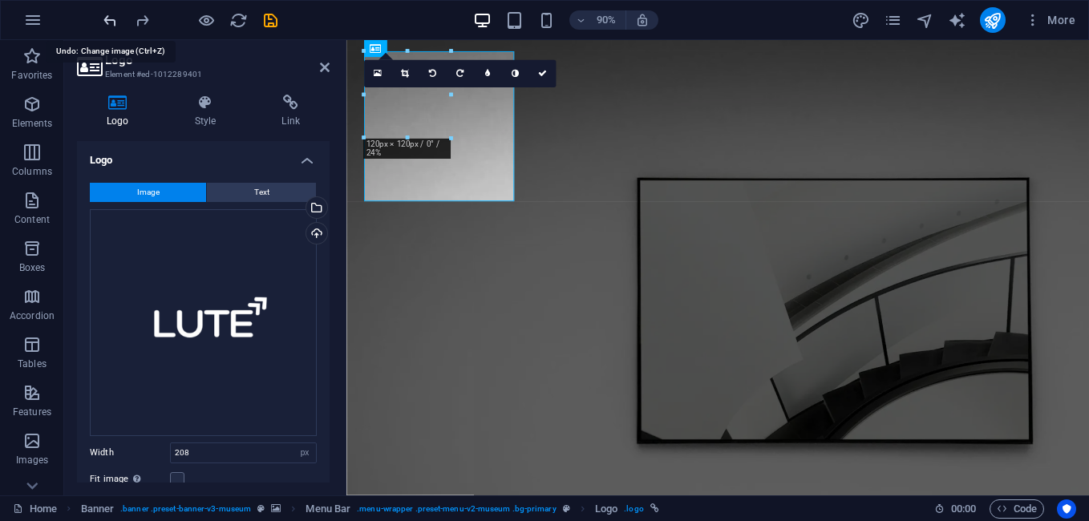
click at [111, 20] on icon "undo" at bounding box center [110, 20] width 18 height 18
type input "186"
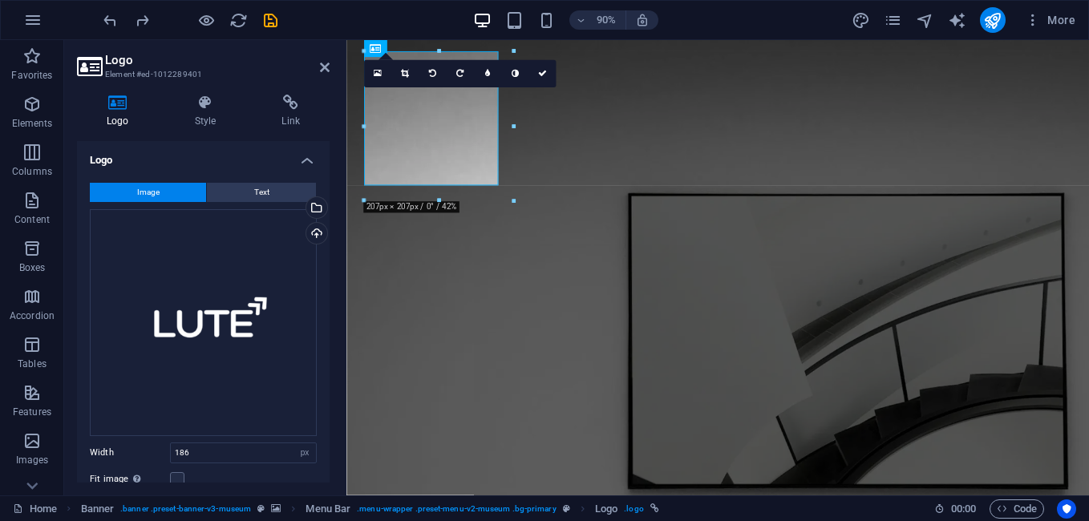
click at [245, 65] on h2 "Logo" at bounding box center [217, 60] width 224 height 14
click at [398, 72] on link at bounding box center [404, 73] width 27 height 27
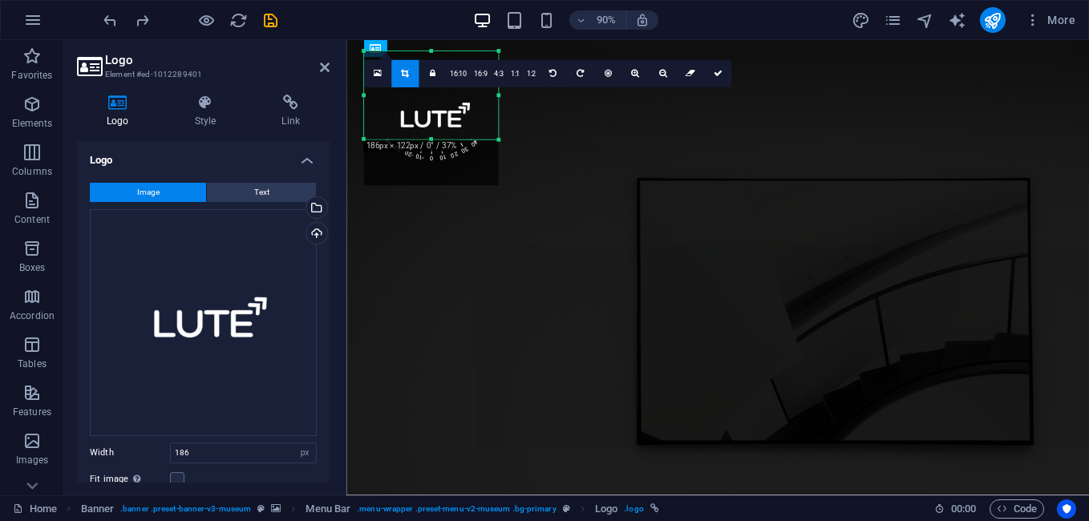
drag, startPoint x: 498, startPoint y: 187, endPoint x: 495, endPoint y: 135, distance: 51.4
click at [495, 136] on div at bounding box center [499, 140] width 9 height 9
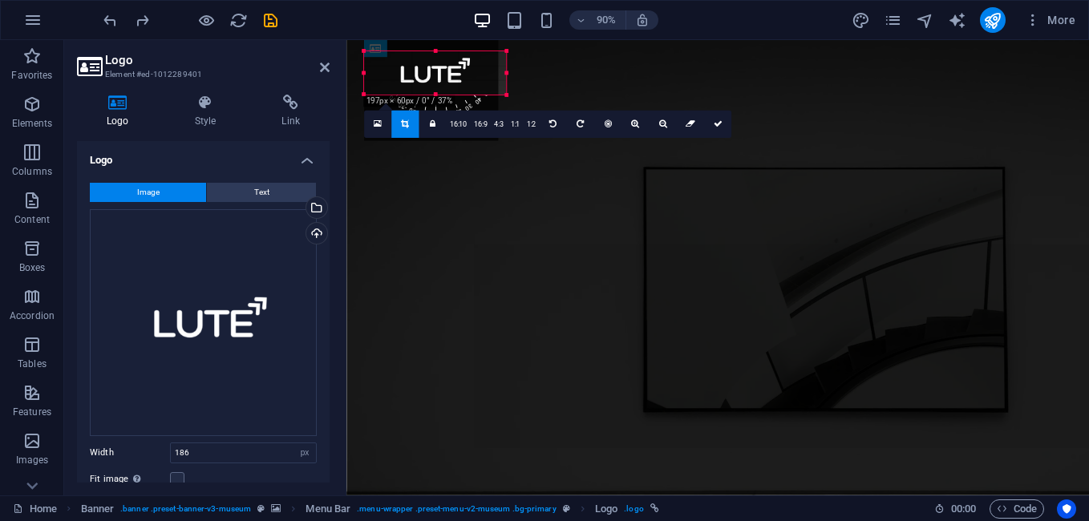
drag, startPoint x: 494, startPoint y: 53, endPoint x: 503, endPoint y: 103, distance: 50.5
click at [503, 95] on div "180 170 160 150 140 130 120 110 100 90 80 70 60 50 40 30 20 10 0 -10 -20 -30 -4…" at bounding box center [435, 72] width 142 height 43
drag, startPoint x: 713, startPoint y: 120, endPoint x: 407, endPoint y: 89, distance: 307.0
click at [713, 120] on icon at bounding box center [717, 124] width 9 height 9
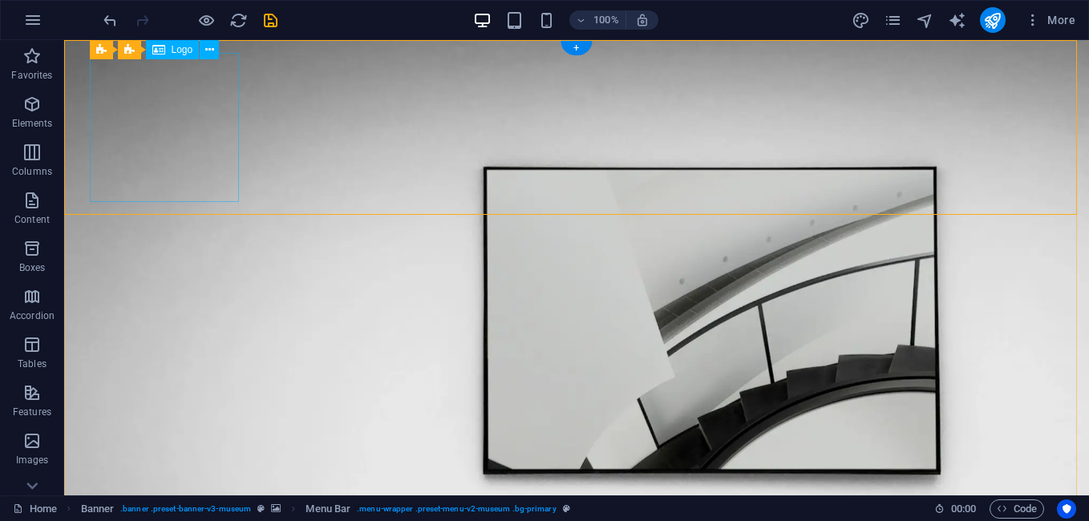
click at [212, 47] on icon at bounding box center [209, 50] width 9 height 17
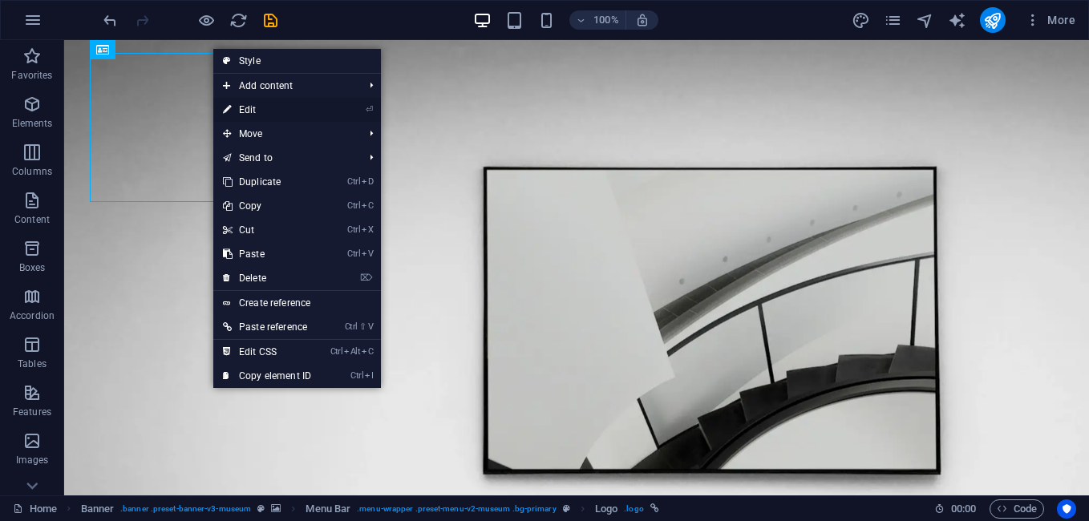
click at [272, 110] on link "⏎ Edit" at bounding box center [266, 110] width 107 height 24
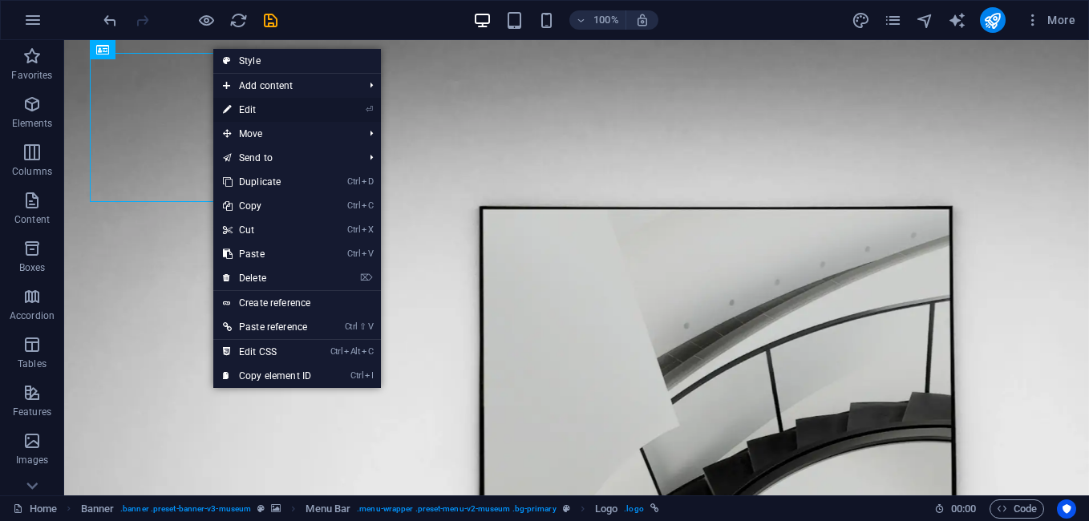
select select "px"
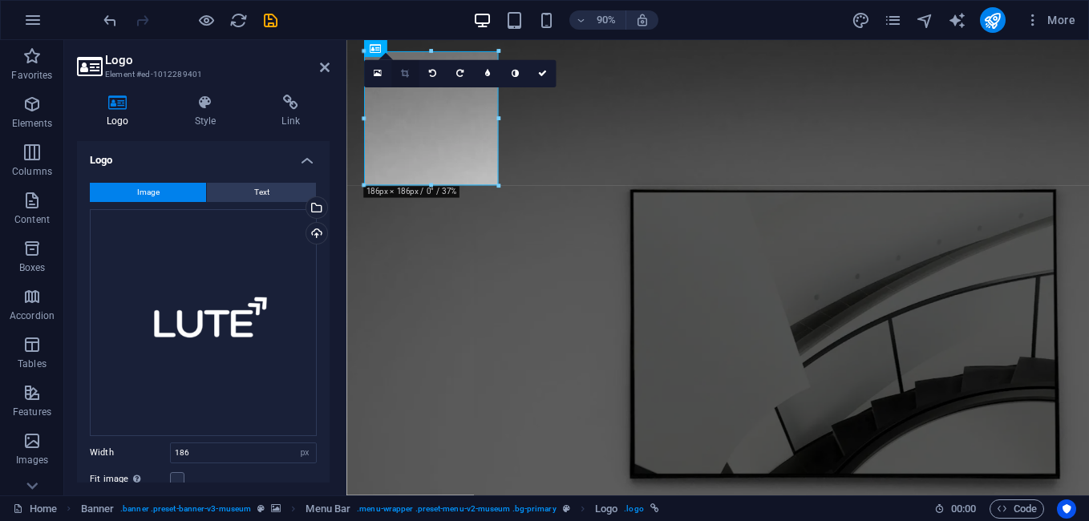
click at [407, 71] on icon at bounding box center [405, 74] width 8 height 9
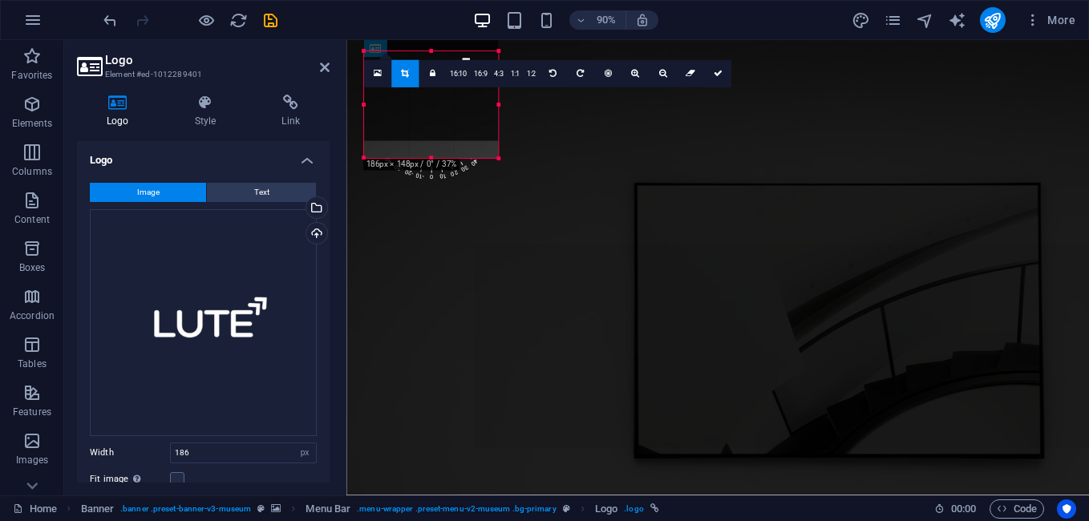
drag, startPoint x: 430, startPoint y: 184, endPoint x: 435, endPoint y: 154, distance: 31.0
click at [435, 154] on div "180 170 160 150 140 130 120 110 100 90 80 70 60 50 40 30 20 10 0 -10 -20 -30 -4…" at bounding box center [431, 104] width 134 height 107
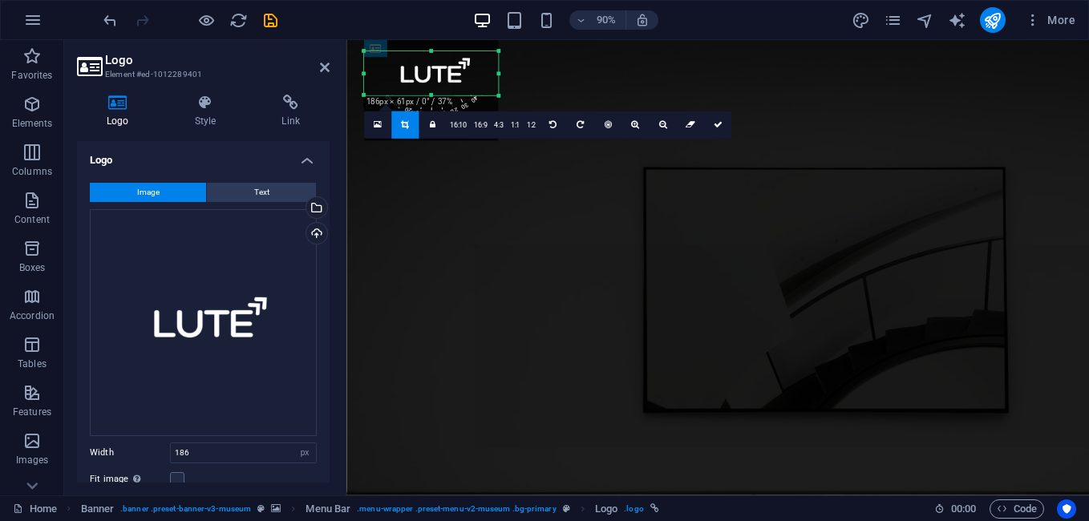
drag, startPoint x: 432, startPoint y: 138, endPoint x: 434, endPoint y: 87, distance: 50.6
click at [434, 87] on div "180 170 160 150 140 130 120 110 100 90 80 70 60 50 40 30 20 10 0 -10 -20 -30 -4…" at bounding box center [431, 73] width 134 height 44
click at [714, 127] on icon at bounding box center [717, 125] width 9 height 9
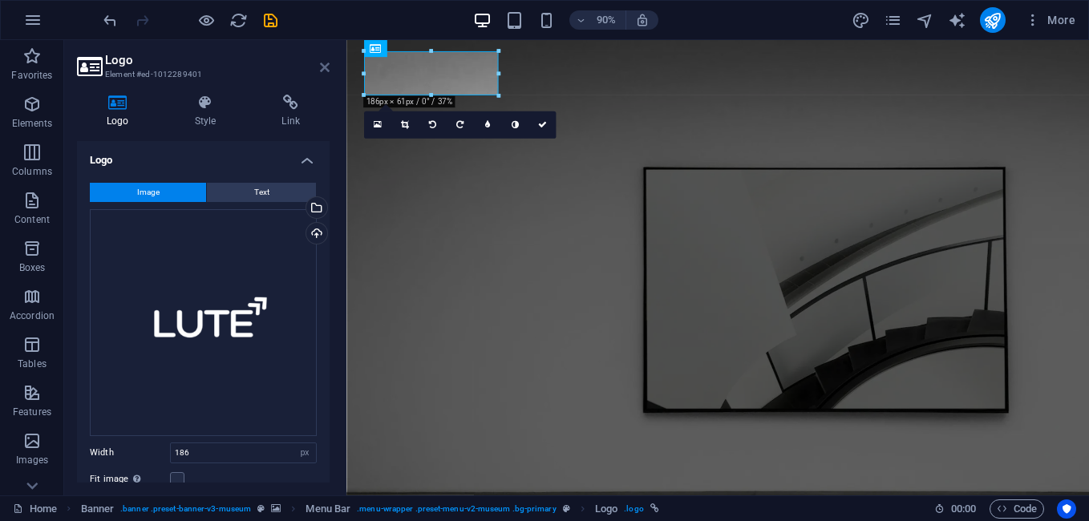
click at [327, 67] on icon at bounding box center [325, 67] width 10 height 13
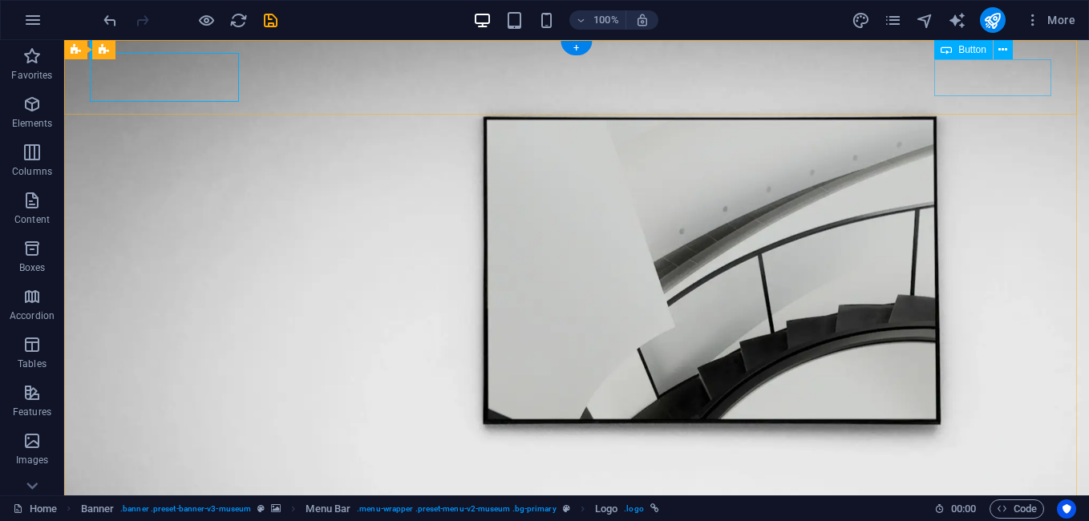
click at [1002, 48] on icon at bounding box center [1002, 50] width 9 height 17
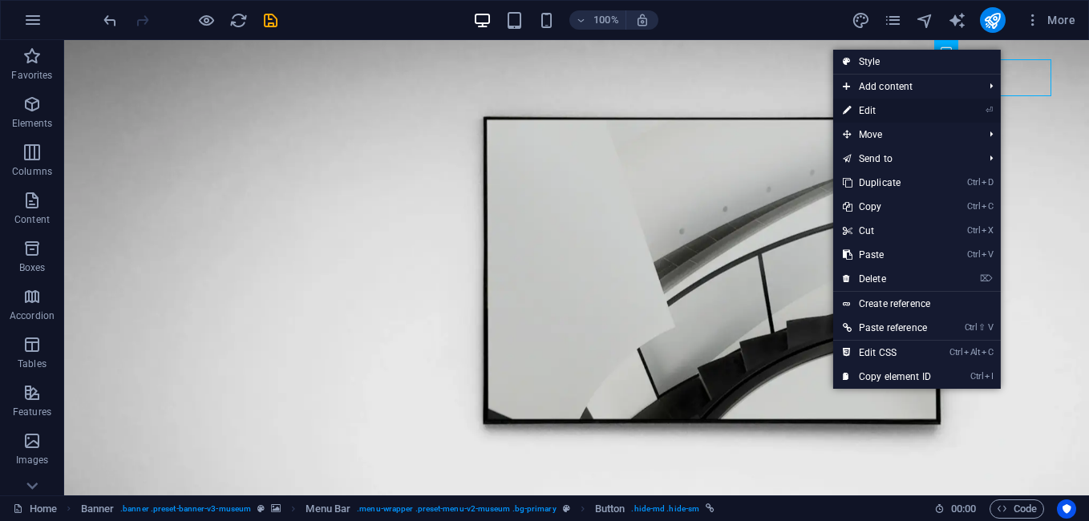
click at [870, 111] on link "⏎ Edit" at bounding box center [886, 111] width 107 height 24
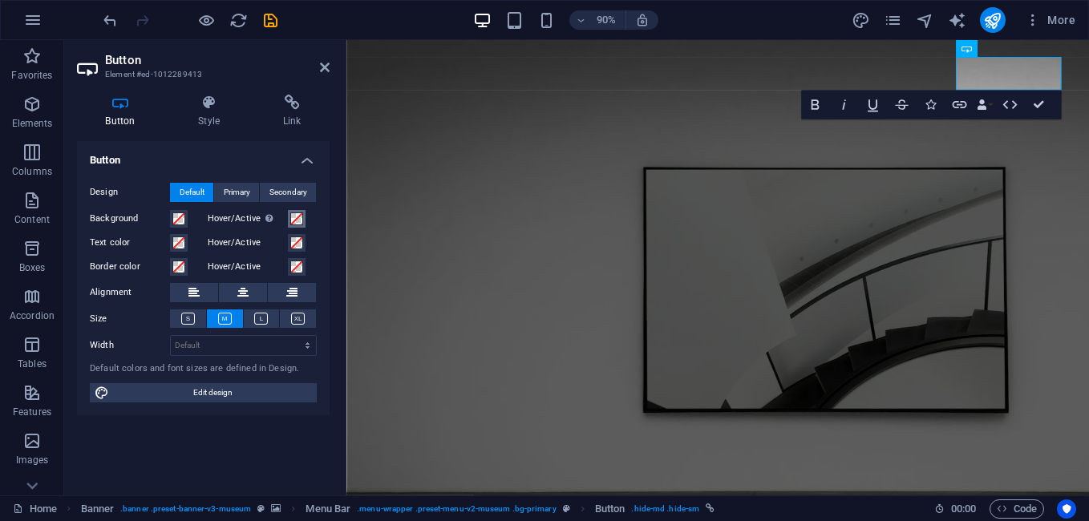
click at [295, 221] on span at bounding box center [296, 218] width 13 height 13
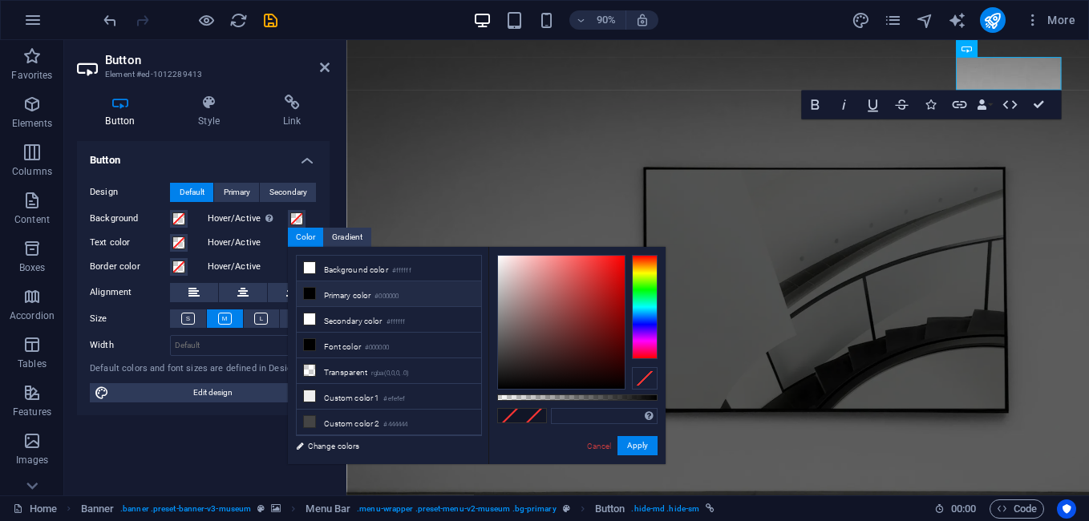
click at [313, 291] on icon at bounding box center [309, 293] width 11 height 11
click at [629, 446] on button "Apply" at bounding box center [637, 445] width 40 height 19
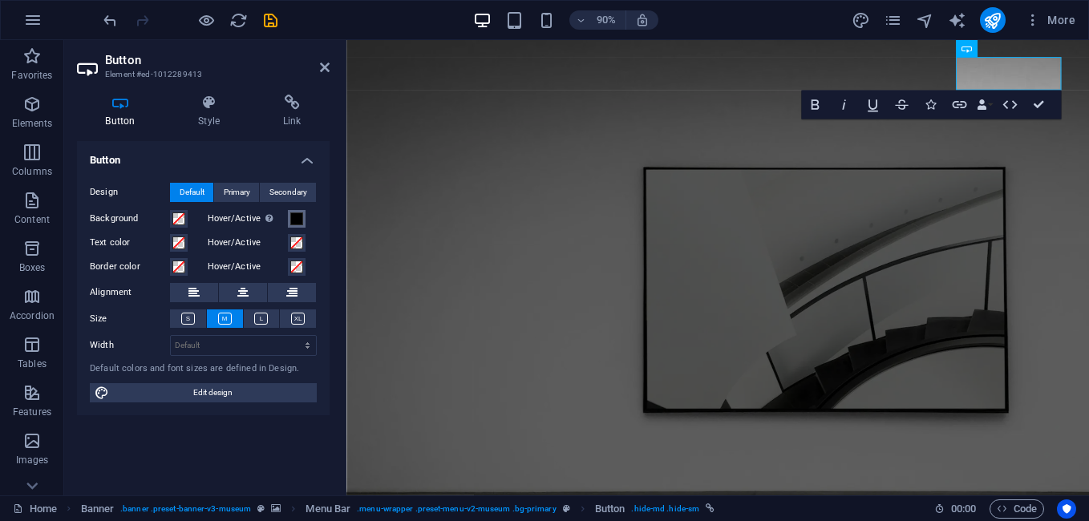
click at [290, 222] on span at bounding box center [296, 218] width 13 height 13
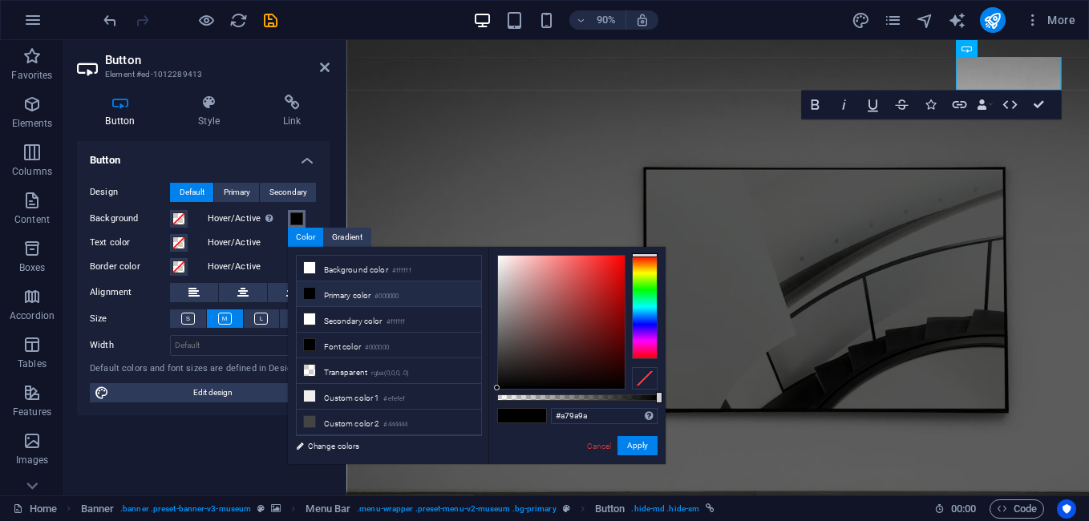
type input "#ffffff"
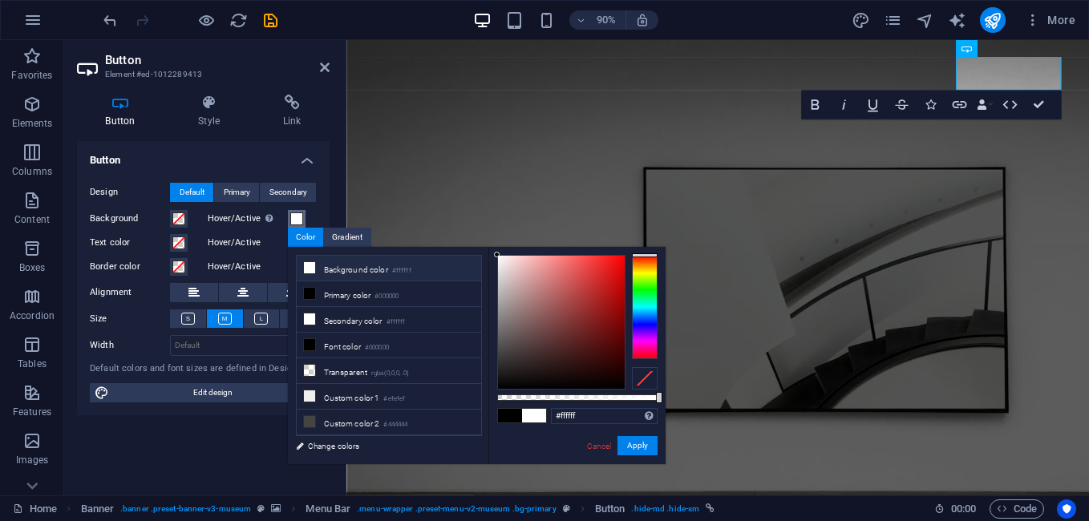
drag, startPoint x: 507, startPoint y: 301, endPoint x: 479, endPoint y: 228, distance: 77.4
click at [479, 228] on body "LUTE India Home Favorites Elements Columns Content Boxes Accordion Tables Featu…" at bounding box center [544, 260] width 1089 height 521
click at [639, 448] on button "Apply" at bounding box center [637, 445] width 40 height 19
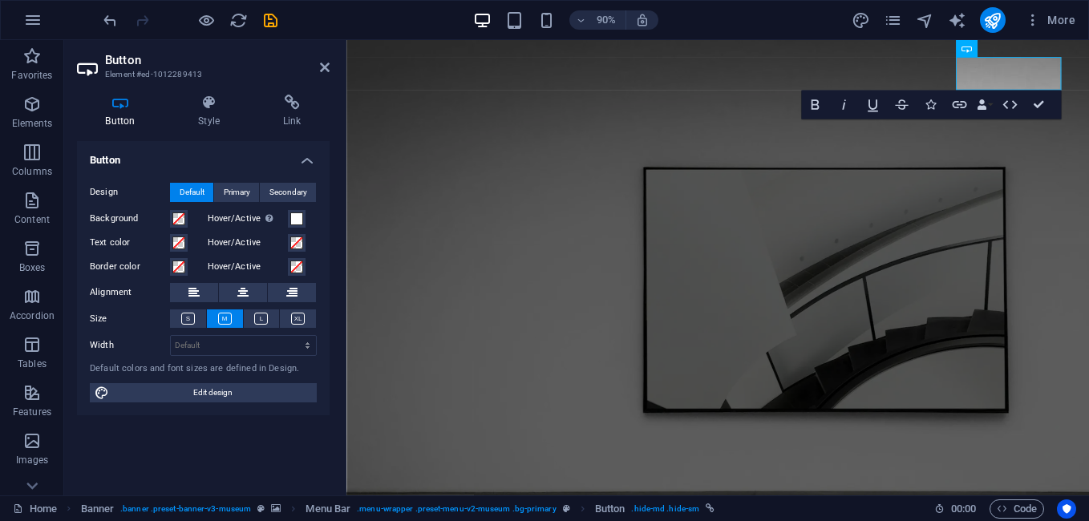
click at [293, 441] on div "Button Design Default Primary Secondary Background Hover/Active Switch to previ…" at bounding box center [203, 311] width 253 height 341
click at [298, 244] on span at bounding box center [296, 242] width 13 height 13
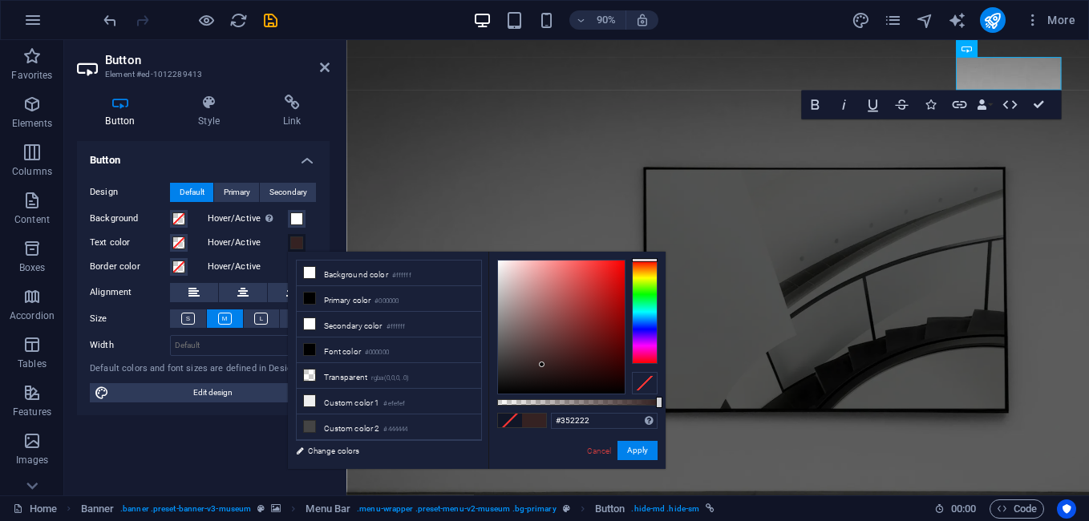
type input "#000000"
drag, startPoint x: 542, startPoint y: 365, endPoint x: 458, endPoint y: 447, distance: 117.9
click at [459, 439] on div "less Background color #ffffff Primary color #000000 Secondary color #ffffff Fon…" at bounding box center [477, 360] width 378 height 217
click at [640, 453] on button "Apply" at bounding box center [637, 450] width 40 height 19
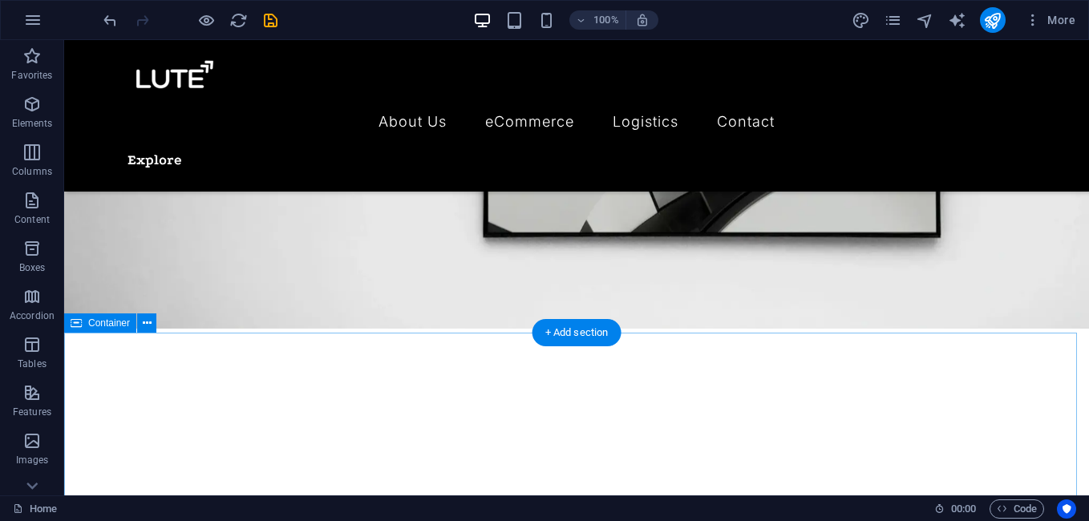
scroll to position [0, 0]
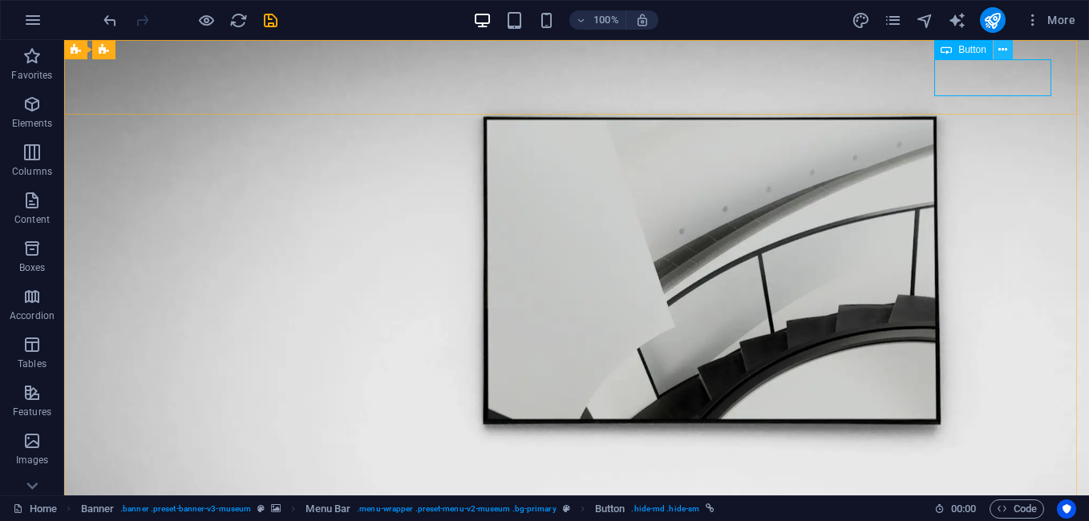
click at [1002, 50] on icon at bounding box center [1002, 50] width 9 height 17
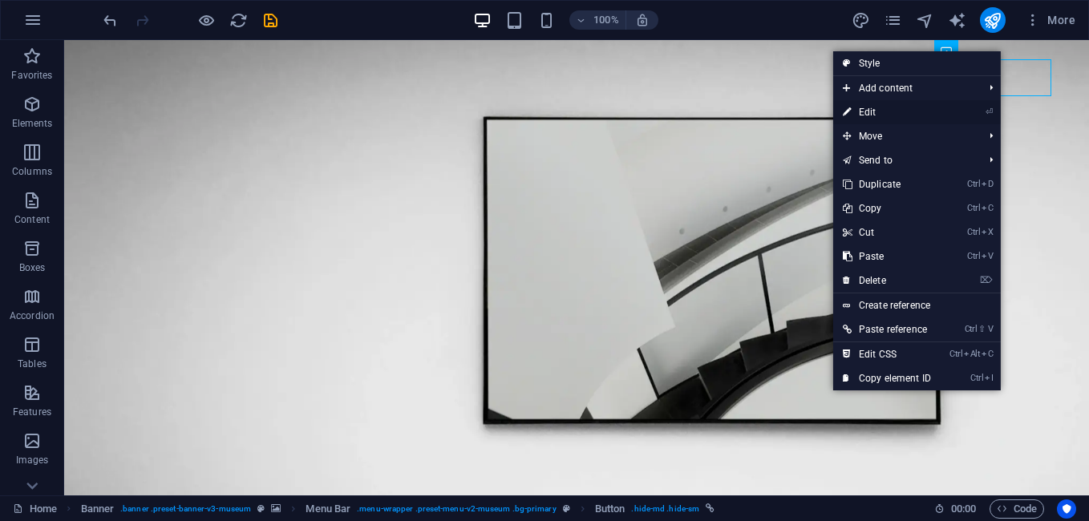
click at [875, 109] on link "⏎ Edit" at bounding box center [886, 112] width 107 height 24
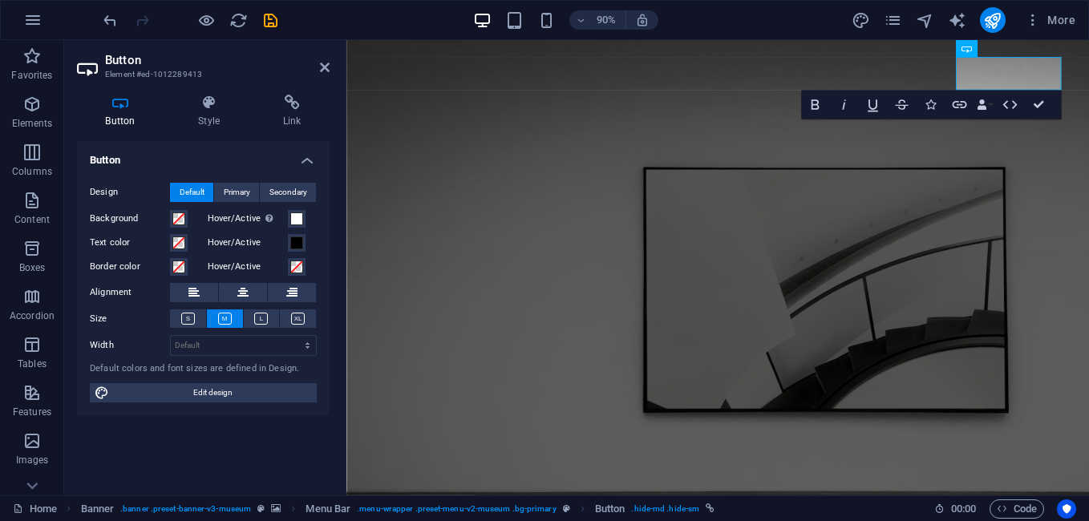
click at [169, 218] on label "Background" at bounding box center [130, 218] width 80 height 19
click at [170, 218] on button "Background" at bounding box center [179, 219] width 18 height 18
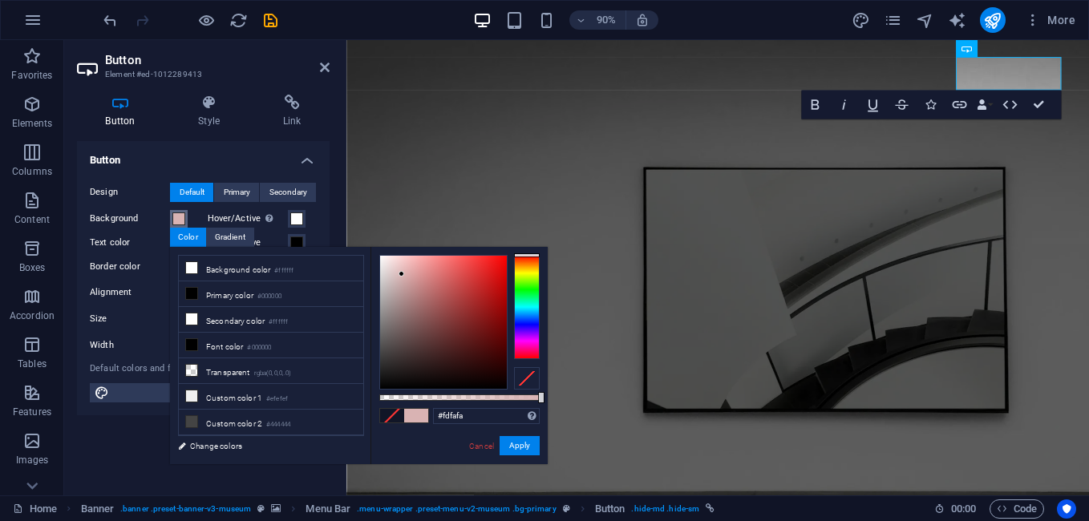
type input "#ffffff"
drag, startPoint x: 402, startPoint y: 274, endPoint x: 362, endPoint y: 244, distance: 49.2
click at [362, 244] on body "LUTE India Home Favorites Elements Columns Content Boxes Accordion Tables Featu…" at bounding box center [544, 260] width 1089 height 521
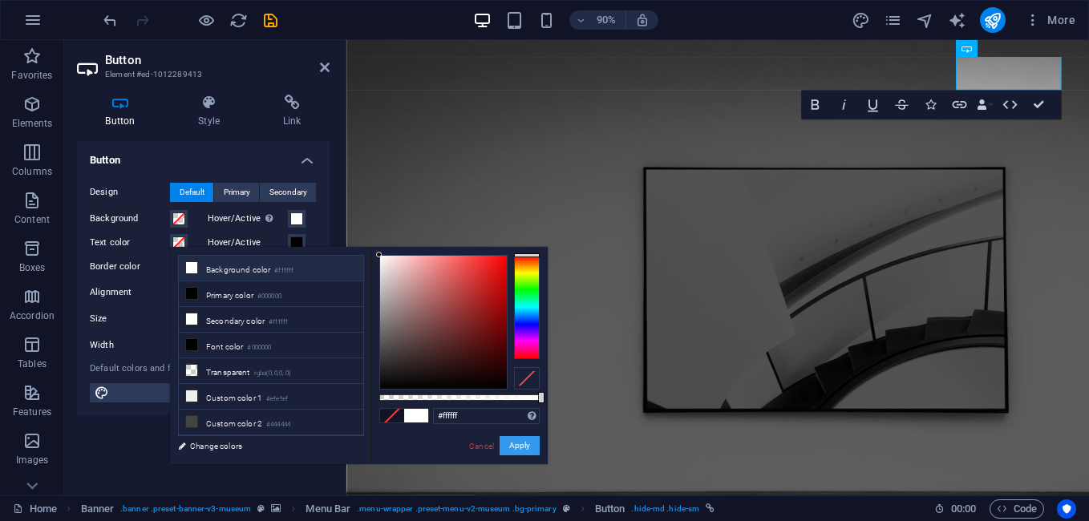
click at [517, 442] on button "Apply" at bounding box center [519, 445] width 40 height 19
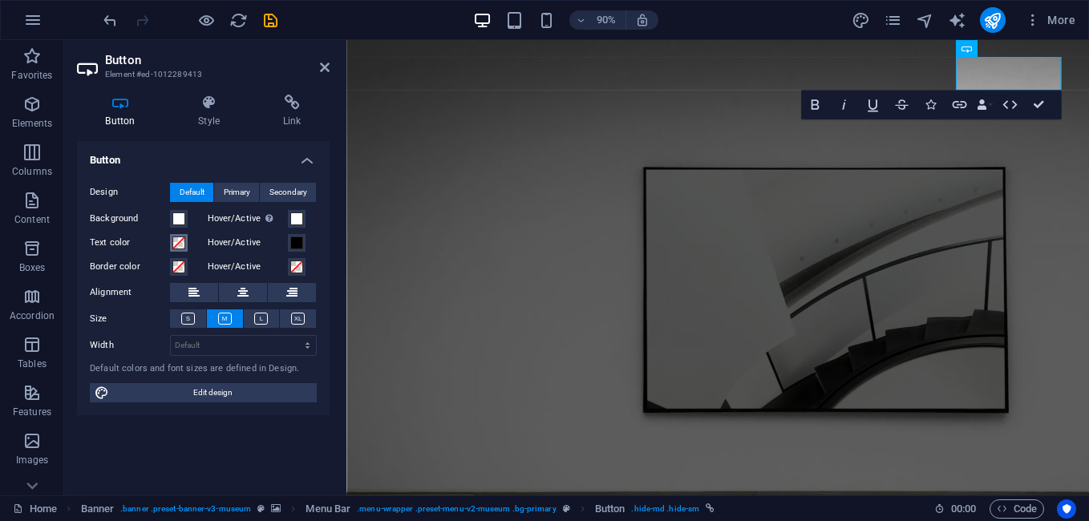
click at [179, 243] on span at bounding box center [178, 242] width 13 height 13
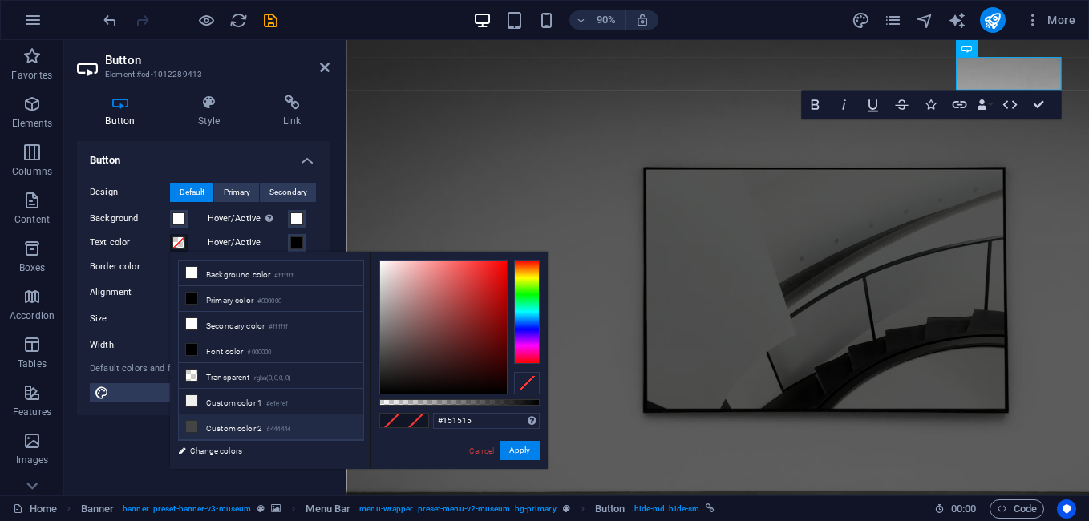
type input "#000000"
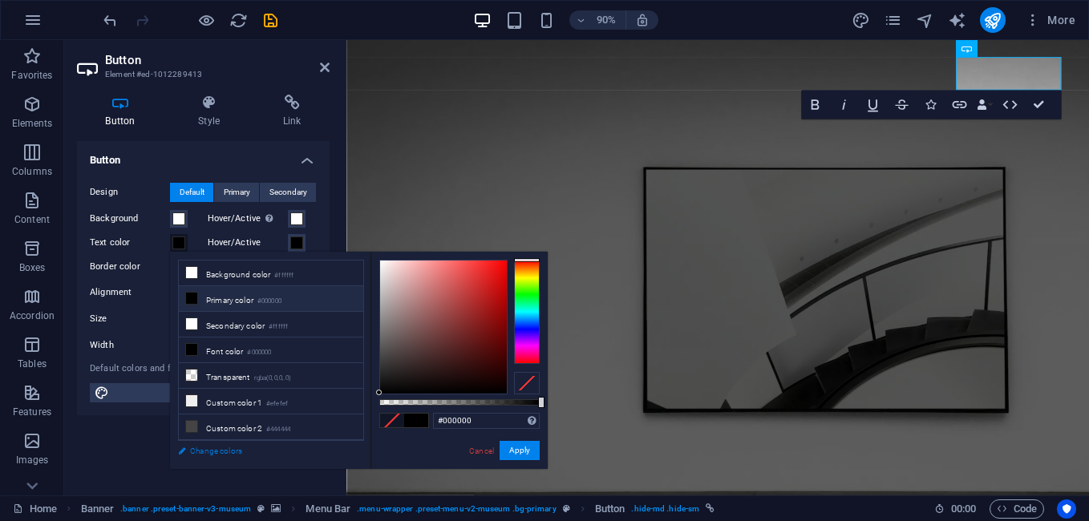
drag, startPoint x: 446, startPoint y: 307, endPoint x: 321, endPoint y: 451, distance: 190.9
click at [321, 451] on div "less Background color #ffffff Primary color #000000 Secondary color #ffffff Fon…" at bounding box center [359, 360] width 378 height 217
click at [516, 445] on button "Apply" at bounding box center [519, 450] width 40 height 19
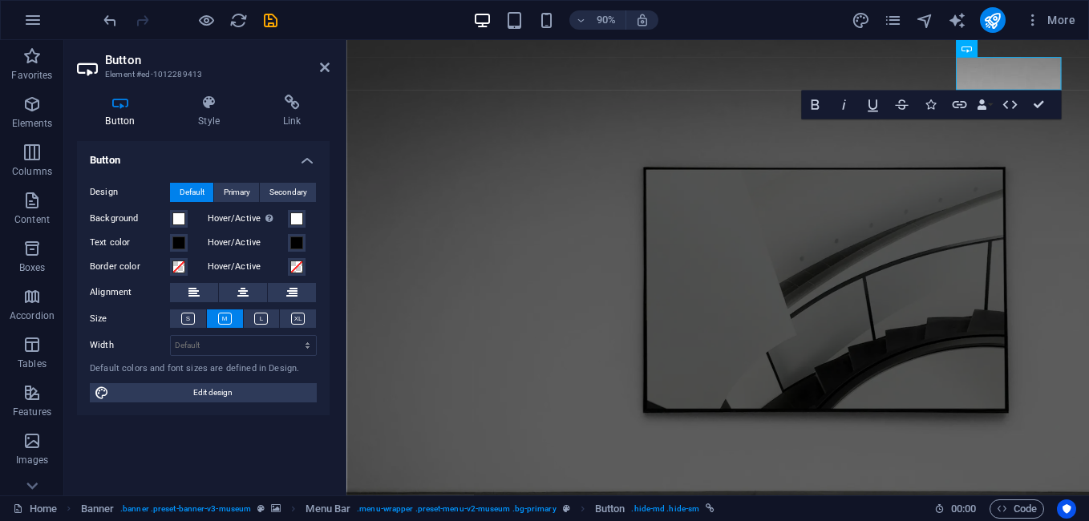
click at [265, 454] on div "Button Design Default Primary Secondary Background Hover/Active Switch to previ…" at bounding box center [203, 311] width 253 height 341
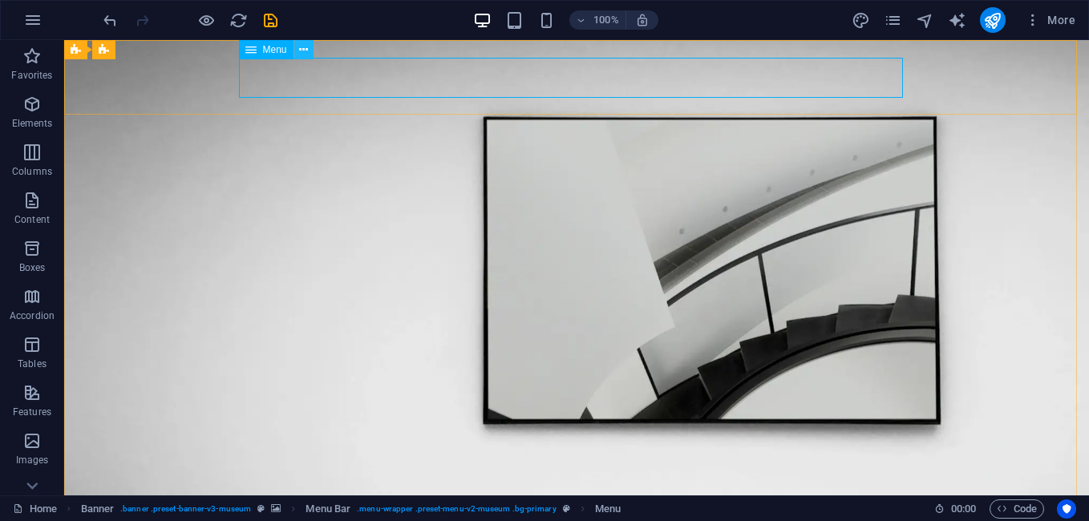
click at [308, 51] on icon at bounding box center [303, 50] width 9 height 17
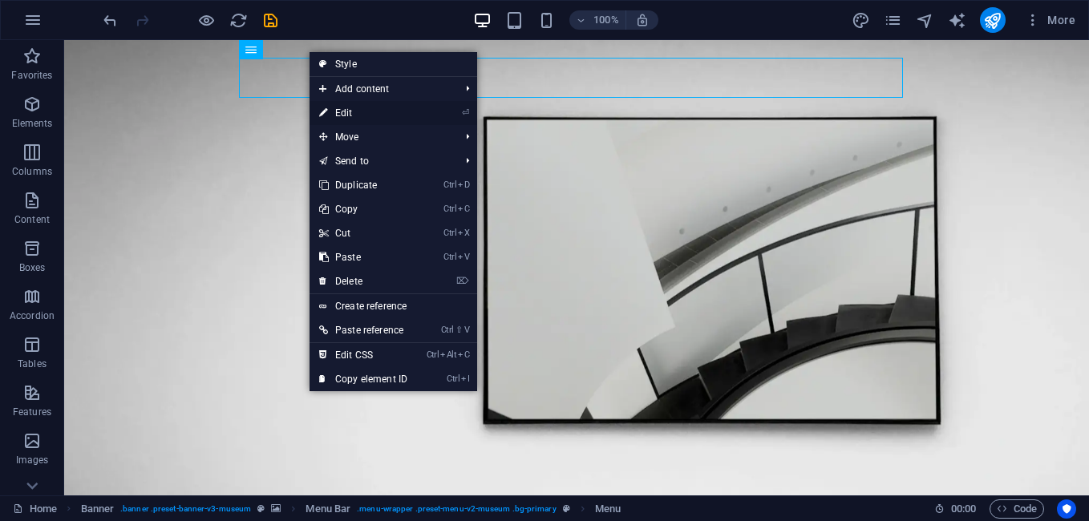
click at [352, 108] on link "⏎ Edit" at bounding box center [362, 113] width 107 height 24
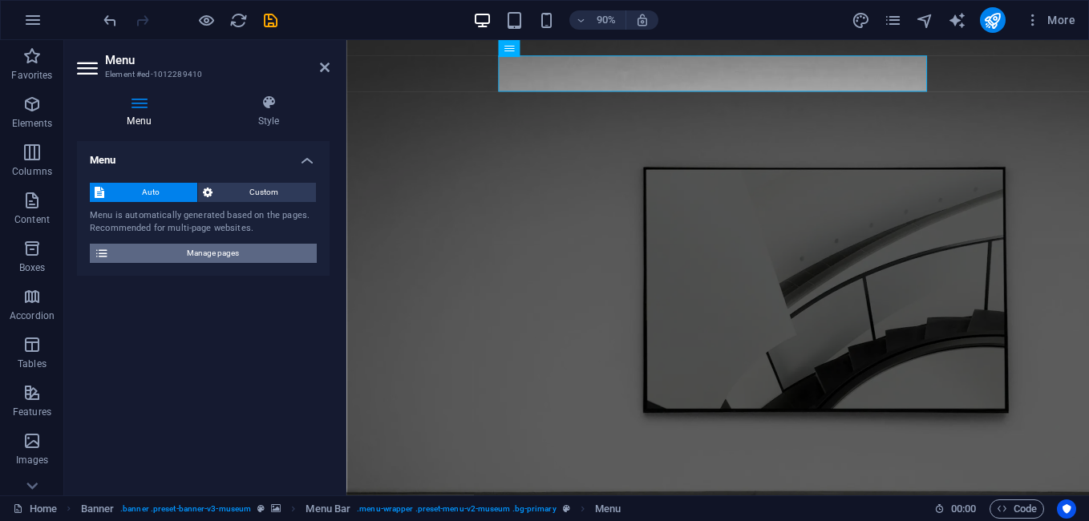
click at [207, 257] on span "Manage pages" at bounding box center [213, 253] width 198 height 19
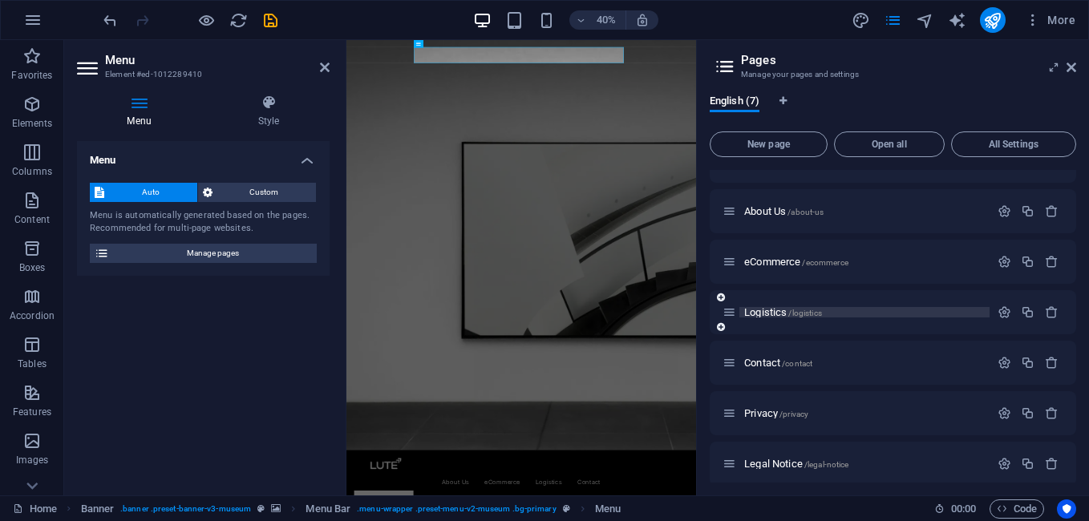
scroll to position [41, 0]
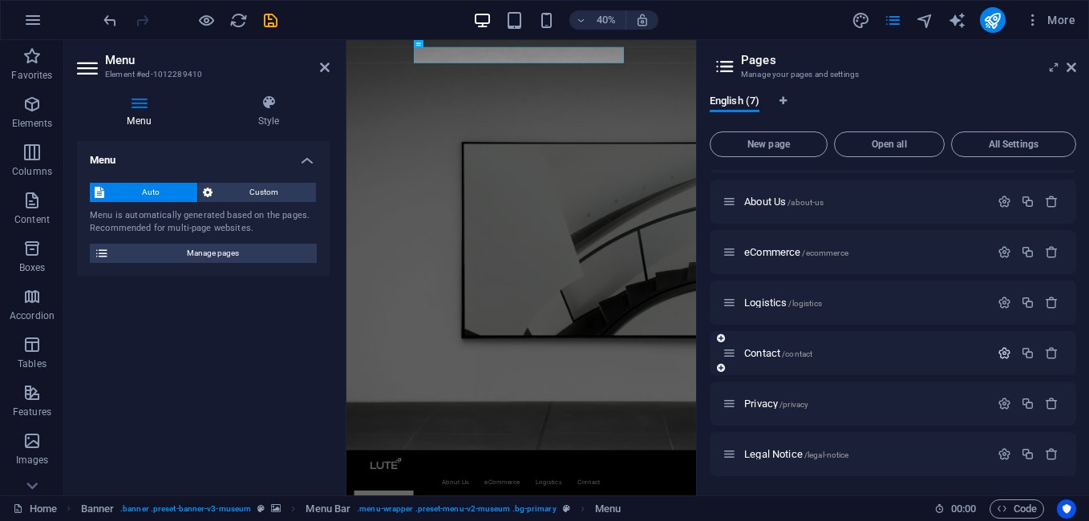
click at [1000, 350] on icon "button" at bounding box center [1004, 353] width 14 height 14
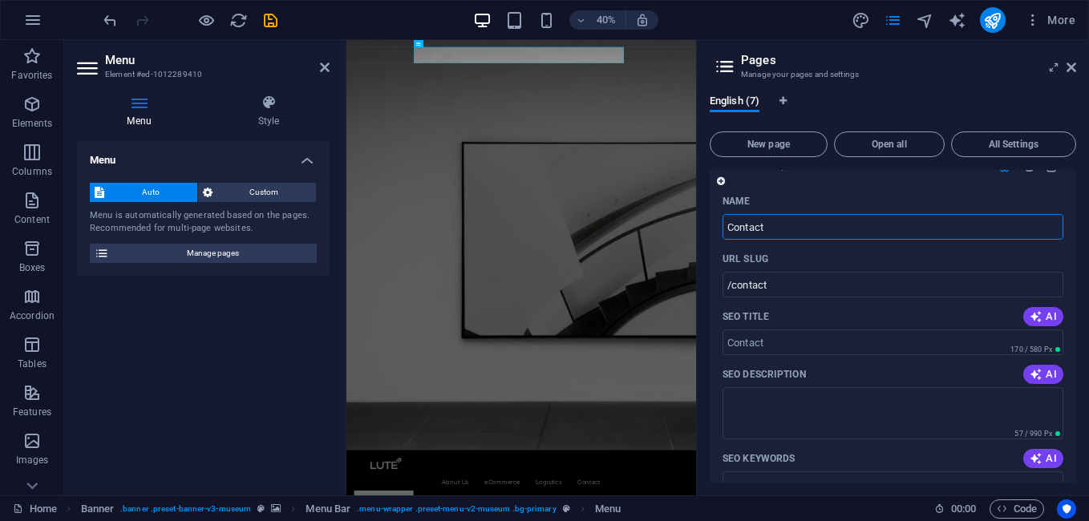
scroll to position [415, 0]
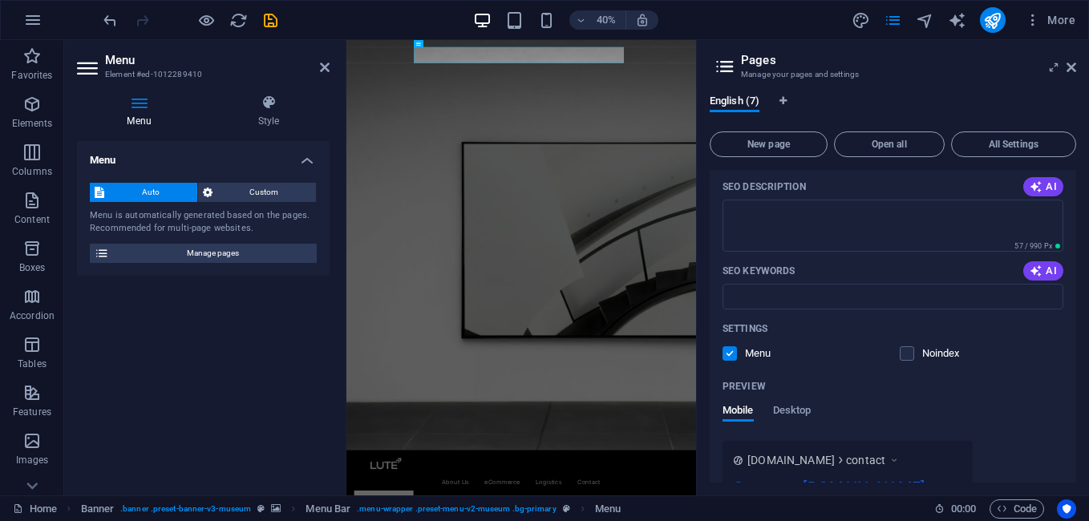
click at [732, 353] on label at bounding box center [729, 353] width 14 height 14
click at [0, 0] on input "checkbox" at bounding box center [0, 0] width 0 height 0
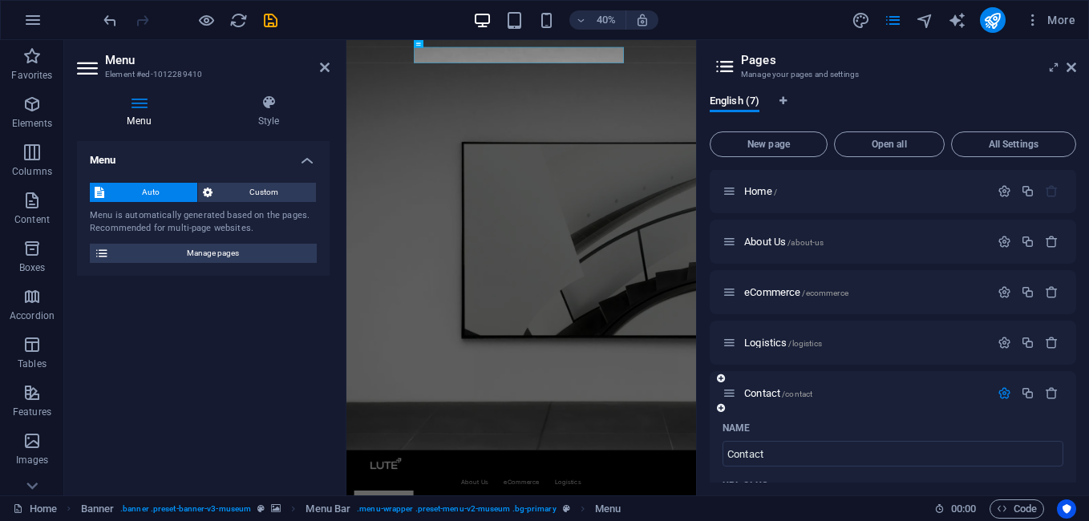
scroll to position [0, 0]
drag, startPoint x: 752, startPoint y: 243, endPoint x: 753, endPoint y: 339, distance: 96.2
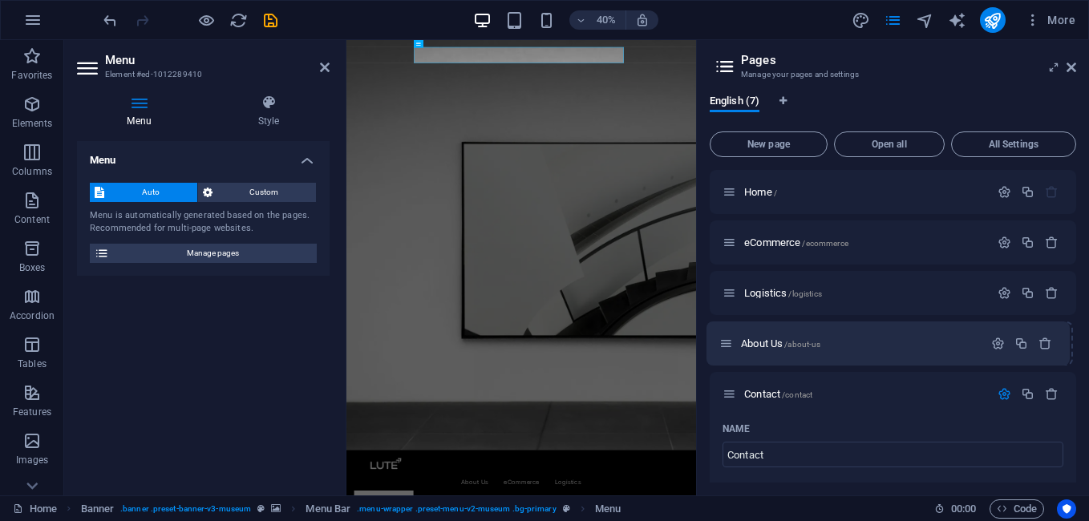
drag, startPoint x: 729, startPoint y: 245, endPoint x: 725, endPoint y: 351, distance: 105.9
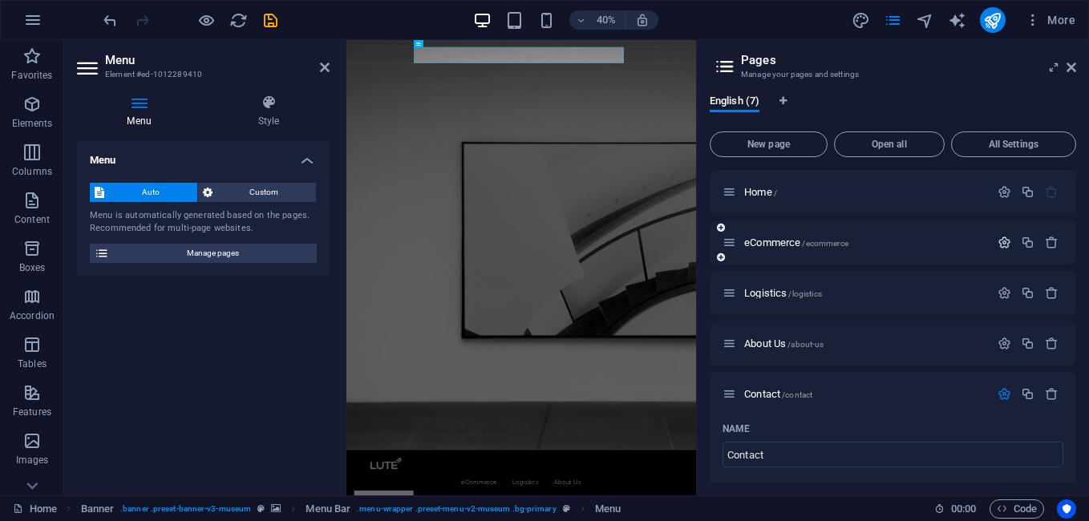
click at [999, 239] on icon "button" at bounding box center [1004, 243] width 14 height 14
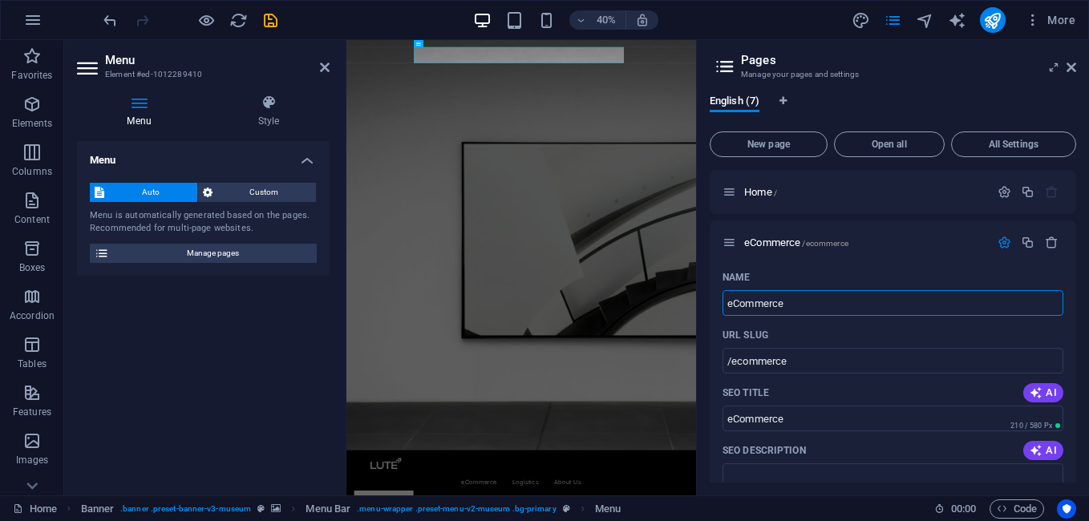
drag, startPoint x: 1170, startPoint y: 341, endPoint x: 1188, endPoint y: 725, distance: 384.4
drag, startPoint x: 836, startPoint y: 303, endPoint x: 721, endPoint y: 305, distance: 115.5
type input "EC"
type input "/e"
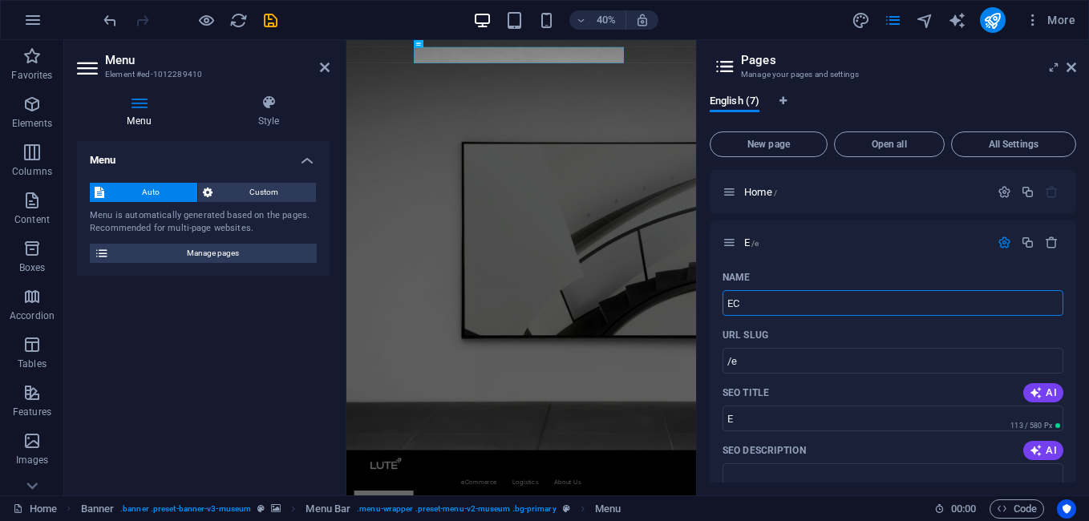
type input "E"
type input "EC"
type input "/ec"
type input "EC"
type input "ECOMMERCE"
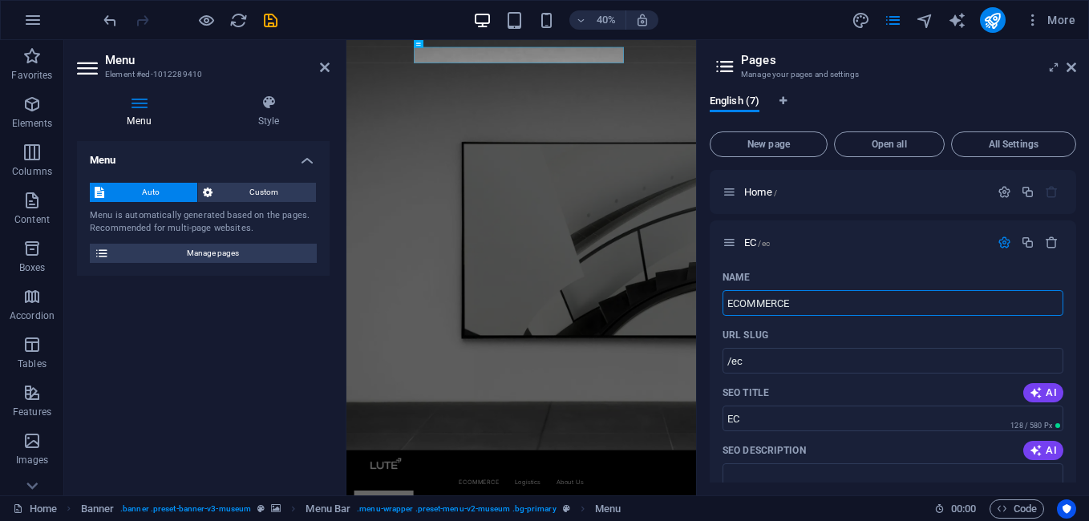
type input "/ecommerce"
type input "ECOMMERCE"
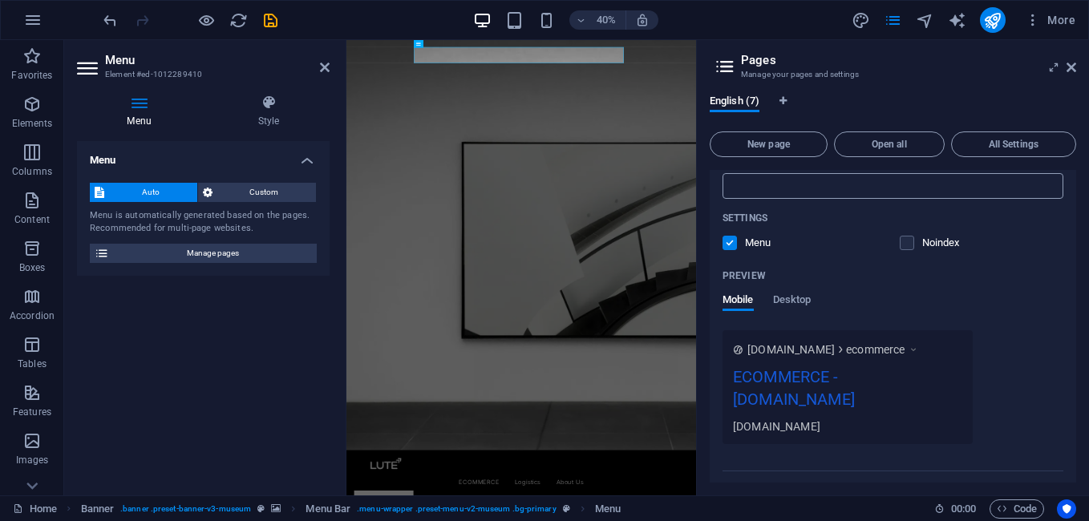
scroll to position [561, 0]
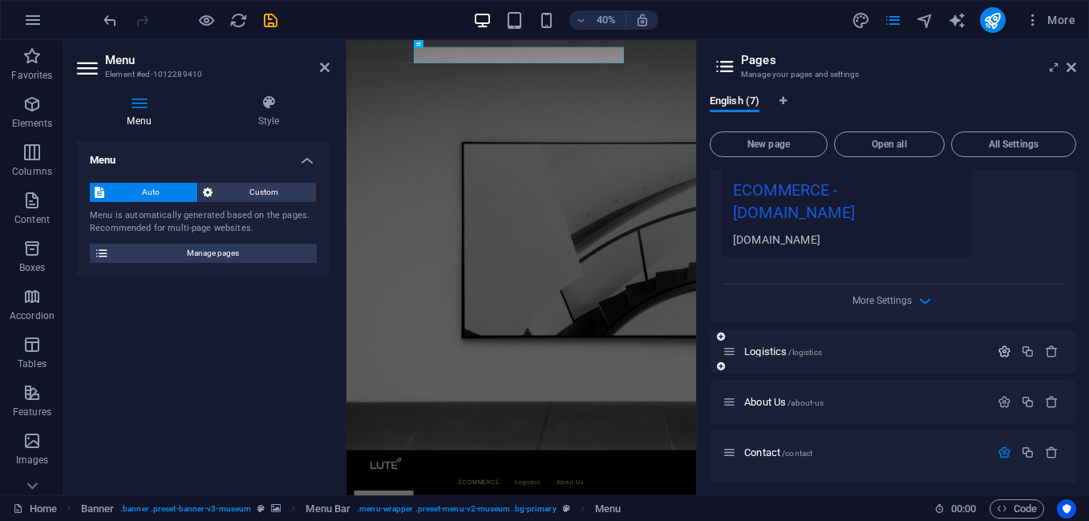
type input "ECOMMERCE"
click at [1001, 345] on icon "button" at bounding box center [1004, 352] width 14 height 14
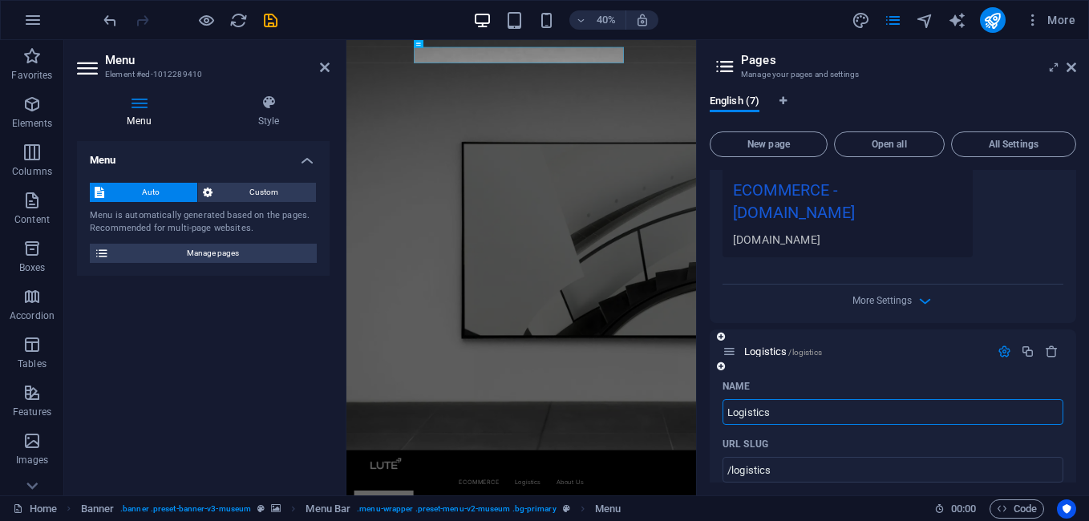
drag, startPoint x: 810, startPoint y: 392, endPoint x: 709, endPoint y: 382, distance: 100.7
type input "LO"
type input "/l"
type input "LOGI"
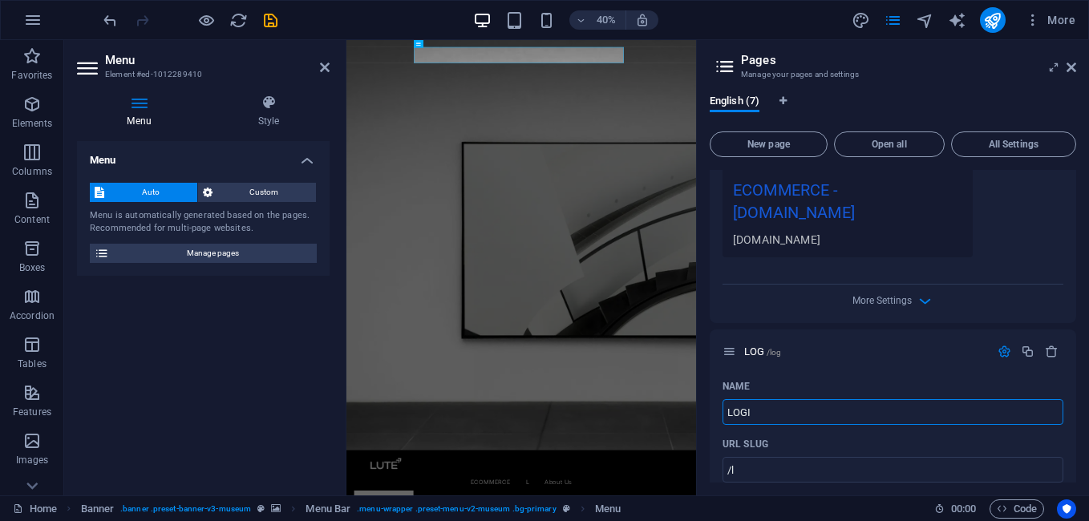
type input "/log"
type input "LOGISTICS"
type input "/logi"
type input "LOGISTICS"
type input "/logistics"
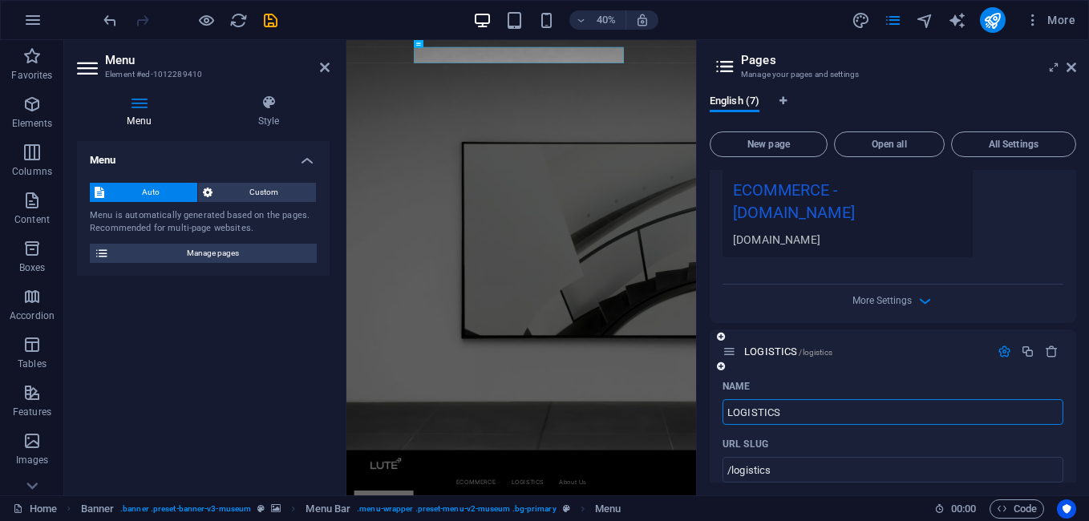
click at [879, 348] on div "LOGISTICS /logistics" at bounding box center [892, 351] width 366 height 44
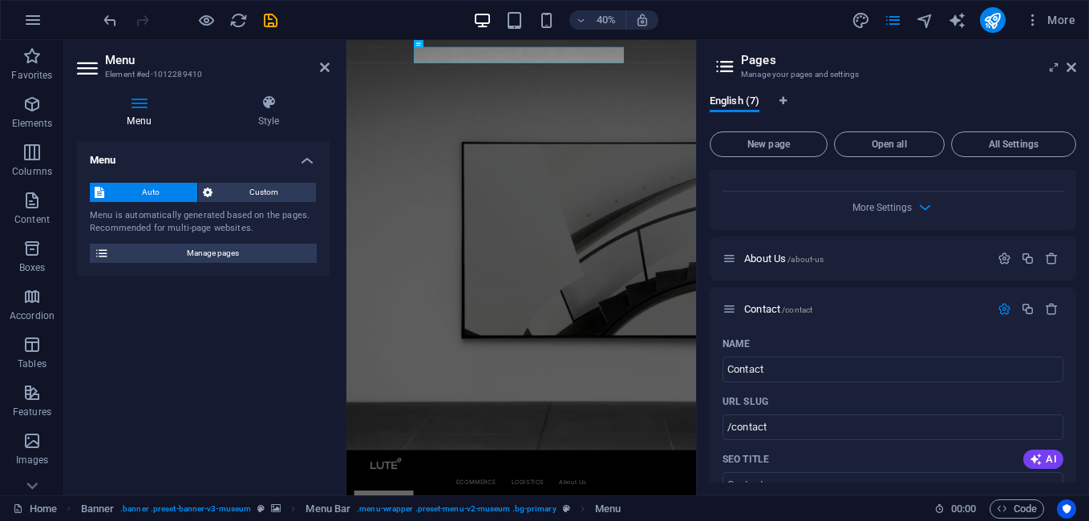
scroll to position [1309, 0]
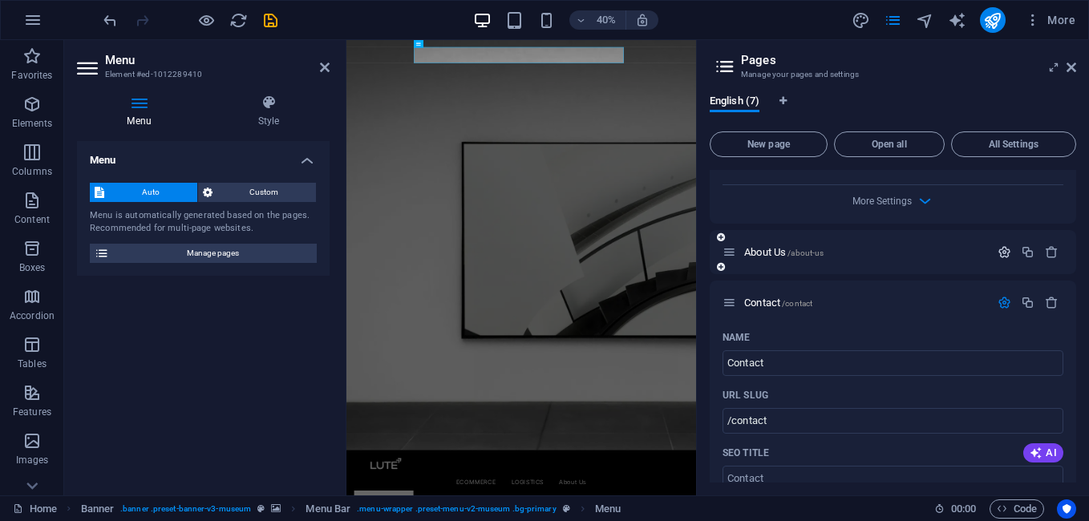
click at [1004, 245] on icon "button" at bounding box center [1004, 252] width 14 height 14
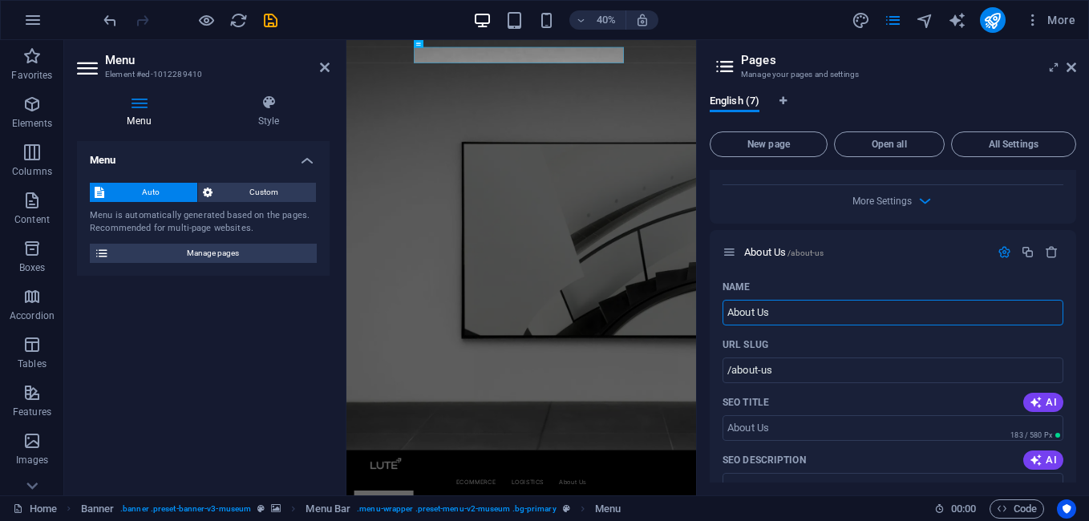
drag, startPoint x: 788, startPoint y: 287, endPoint x: 698, endPoint y: 296, distance: 90.2
click at [702, 296] on div "English (7) New page Open all All Settings Home / ECOMMERCE /ecommerce Name ECO…" at bounding box center [893, 289] width 392 height 414
type input "AB"
type input "/a"
type input "ABO"
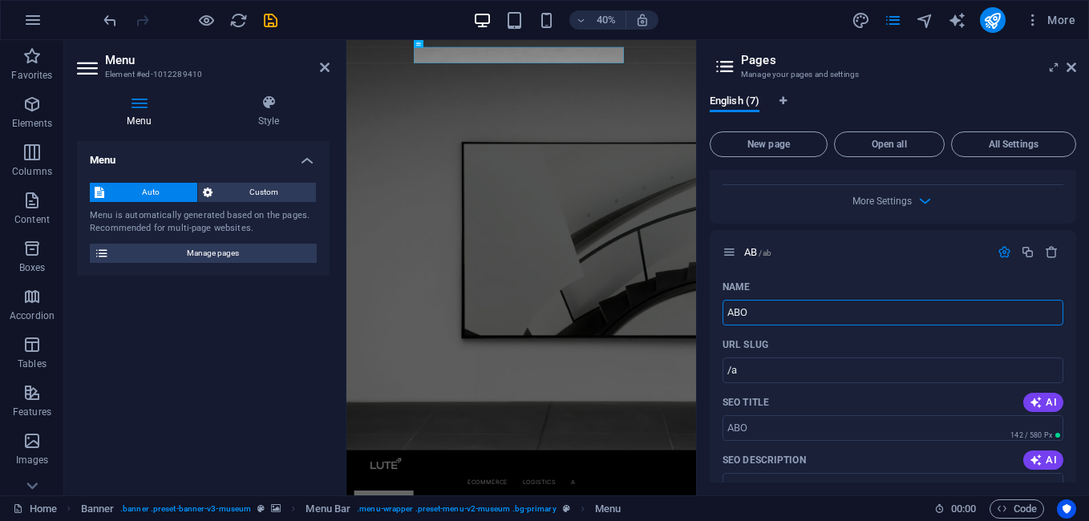
type input "/ab"
type input "ABOUT"
type input "/about"
type input "ABOUT US"
type input "/about-u"
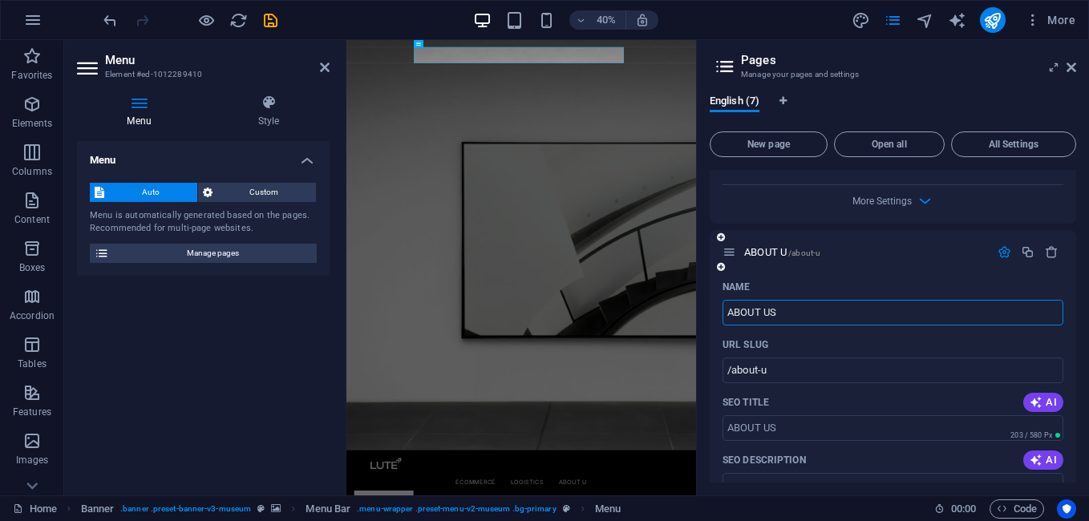
click at [907, 274] on div "Name" at bounding box center [892, 287] width 341 height 26
type input "ABOUT US"
type input "/about-us"
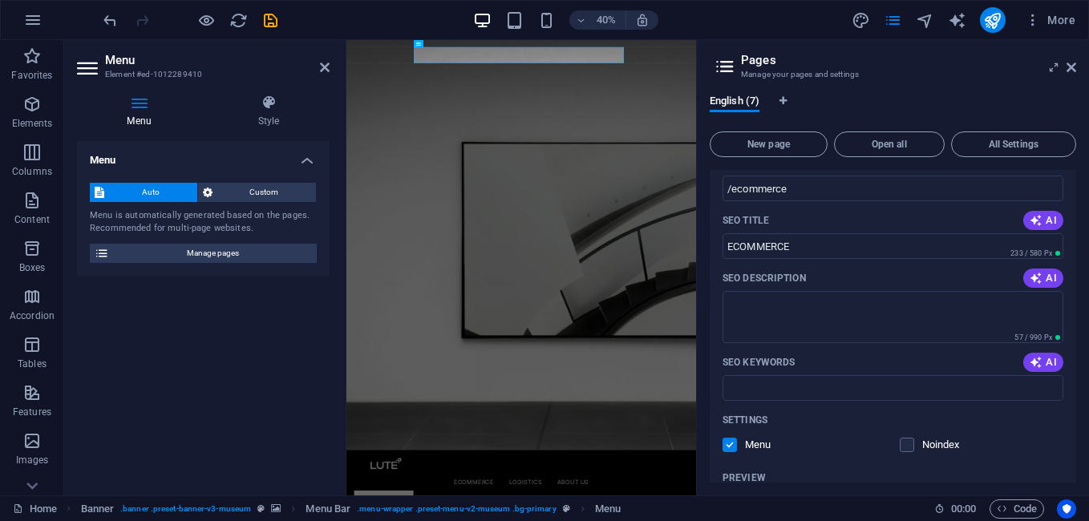
scroll to position [0, 0]
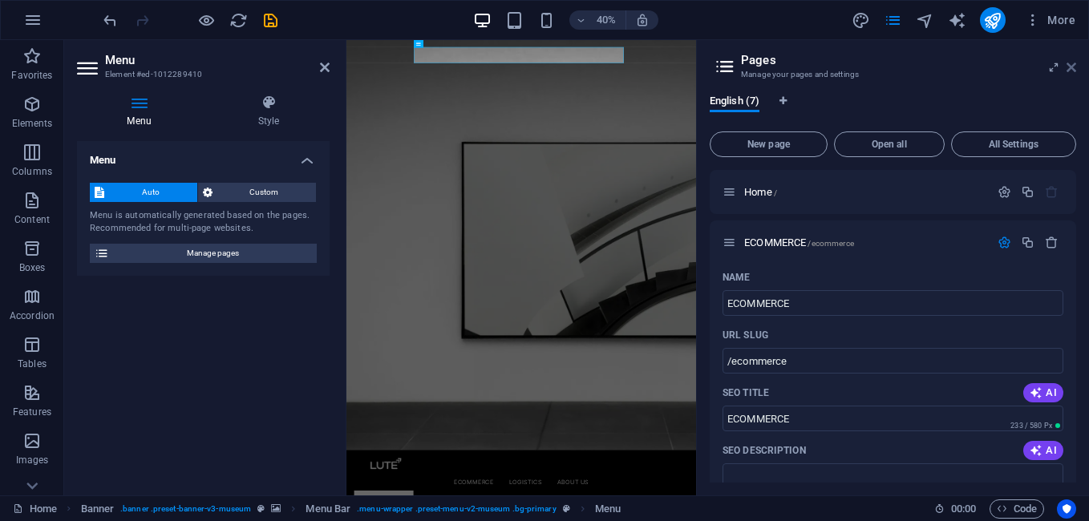
click at [1072, 65] on icon at bounding box center [1071, 67] width 10 height 13
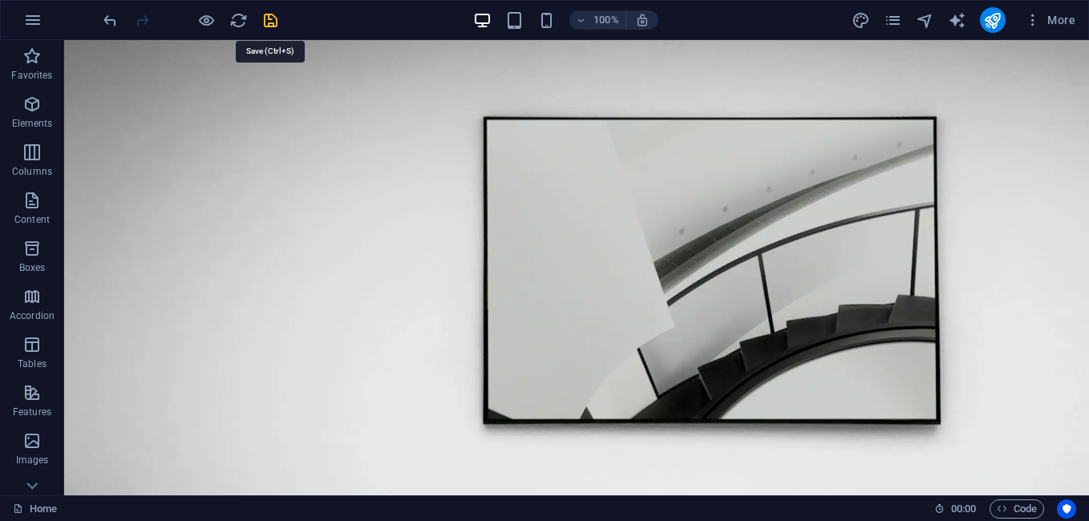
click at [269, 27] on icon "save" at bounding box center [270, 20] width 18 height 18
checkbox input "false"
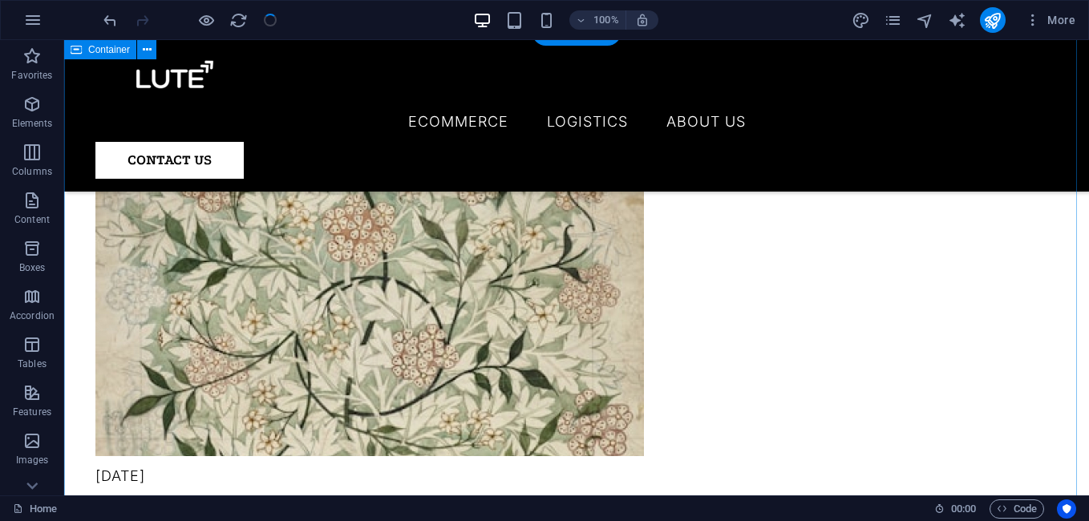
scroll to position [3672, 0]
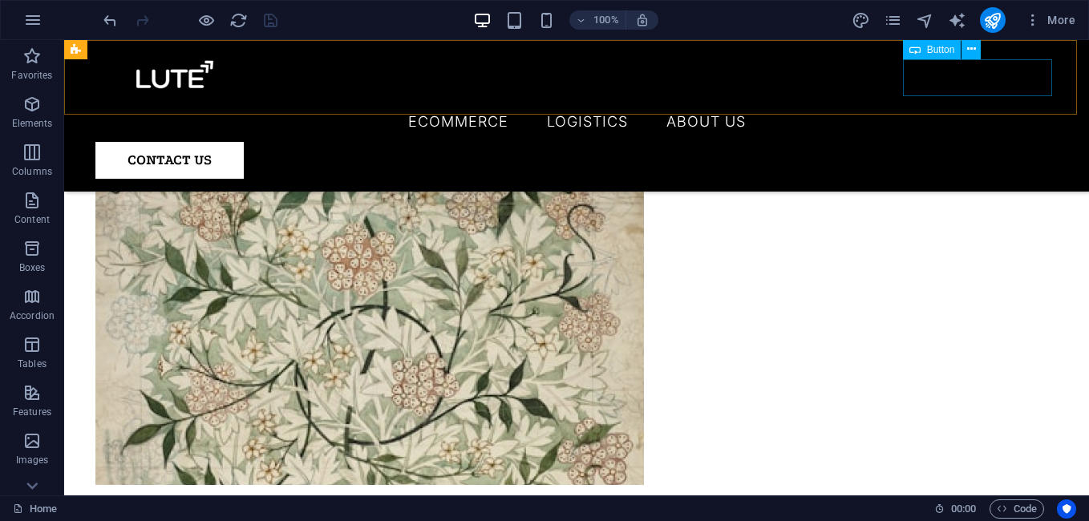
click at [968, 142] on div "CONTACT US" at bounding box center [576, 160] width 962 height 37
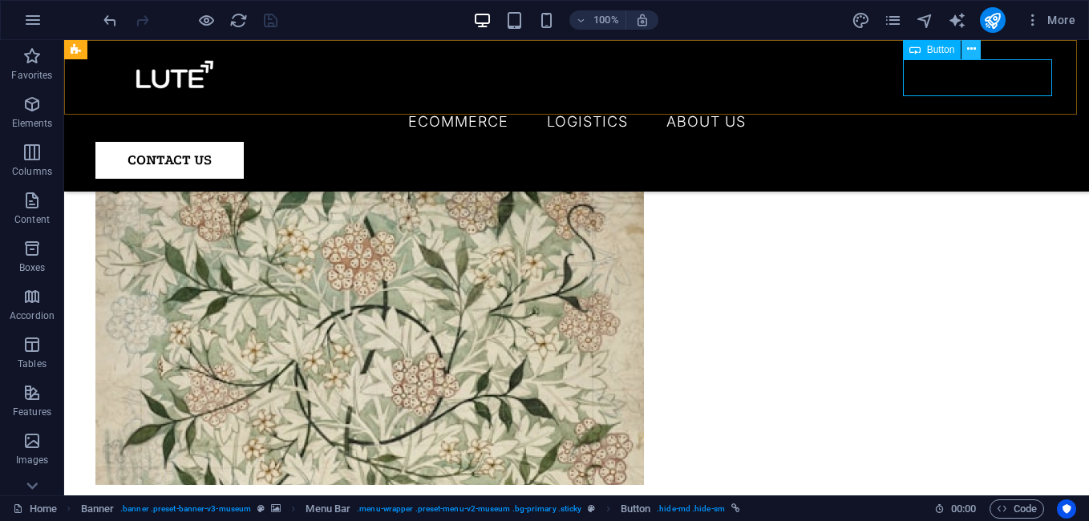
click at [967, 48] on icon at bounding box center [971, 49] width 9 height 17
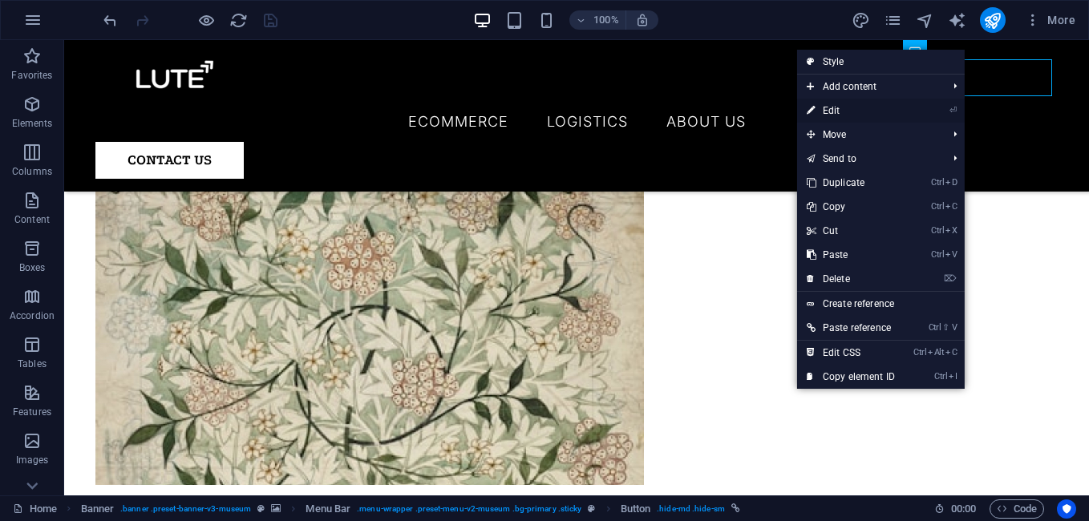
click at [817, 107] on link "⏎ Edit" at bounding box center [850, 111] width 107 height 24
select select "2"
select select
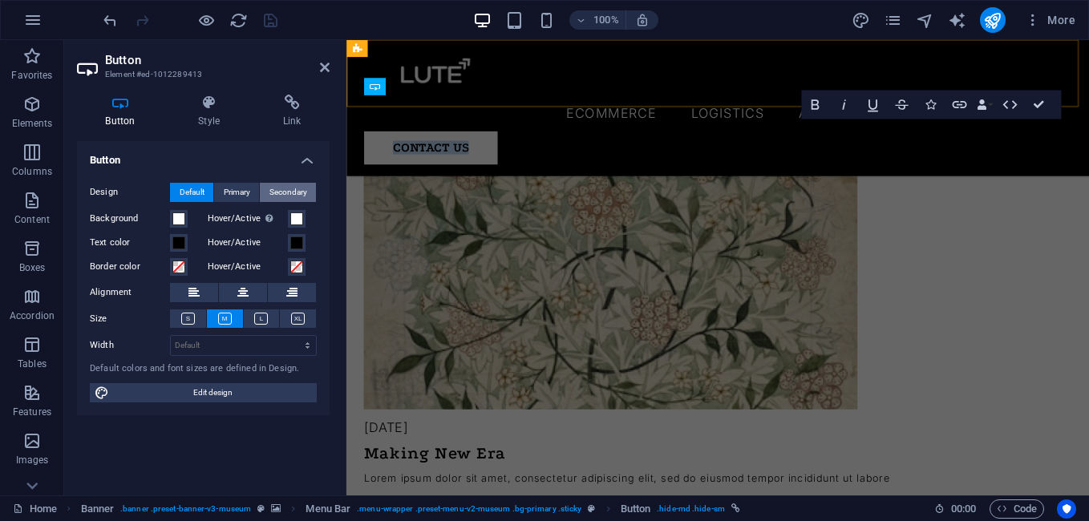
scroll to position [3734, 0]
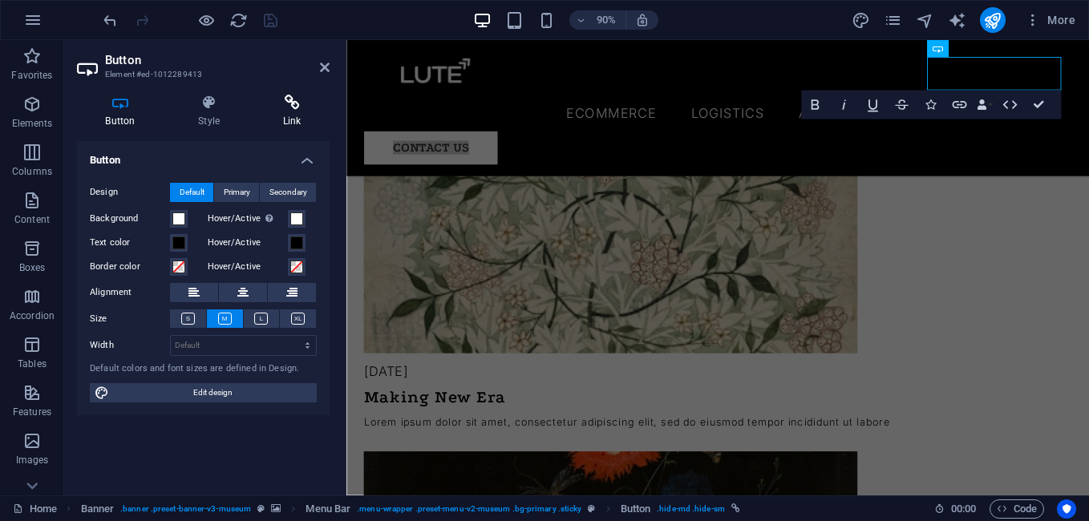
click at [288, 115] on h4 "Link" at bounding box center [291, 112] width 75 height 34
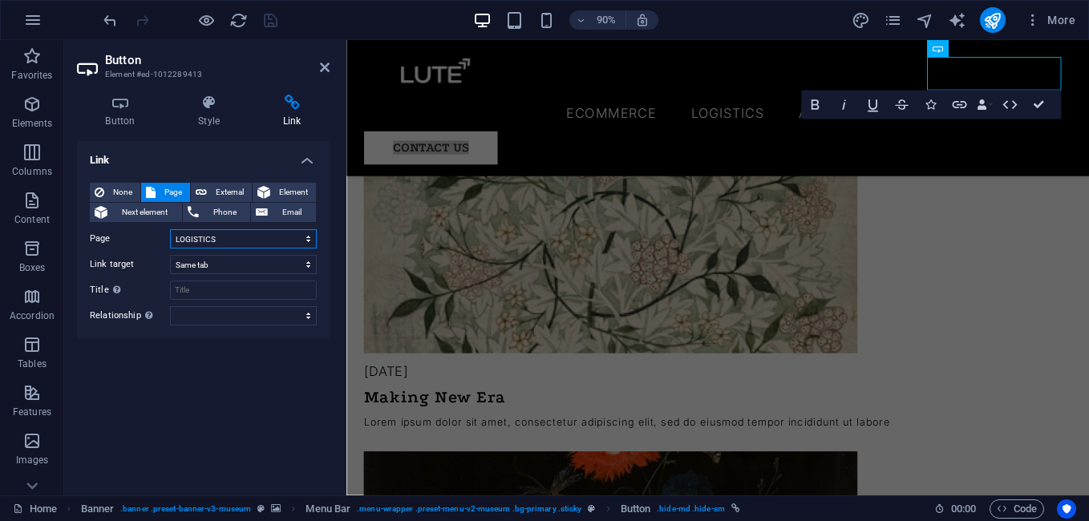
click at [227, 236] on select "Home ECOMMERCE LOGISTICS ABOUT US Contact Privacy Legal Notice" at bounding box center [243, 238] width 147 height 19
select select "4"
click at [170, 229] on select "Home ECOMMERCE LOGISTICS ABOUT US Contact Privacy Legal Notice" at bounding box center [243, 238] width 147 height 19
click at [229, 371] on div "Link None Page External Element Next element Phone Email Page Home ECOMMERCE LO…" at bounding box center [203, 311] width 253 height 341
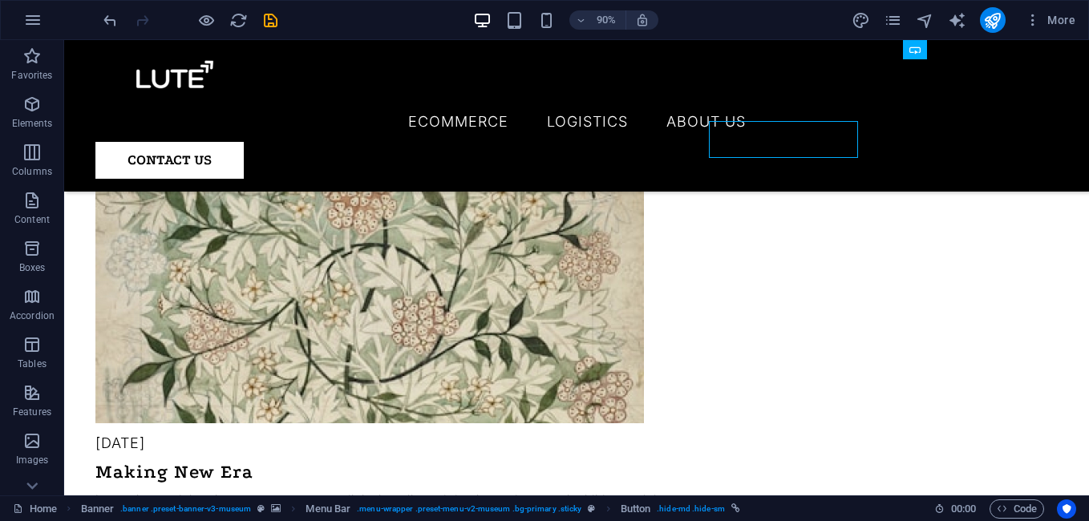
scroll to position [3672, 0]
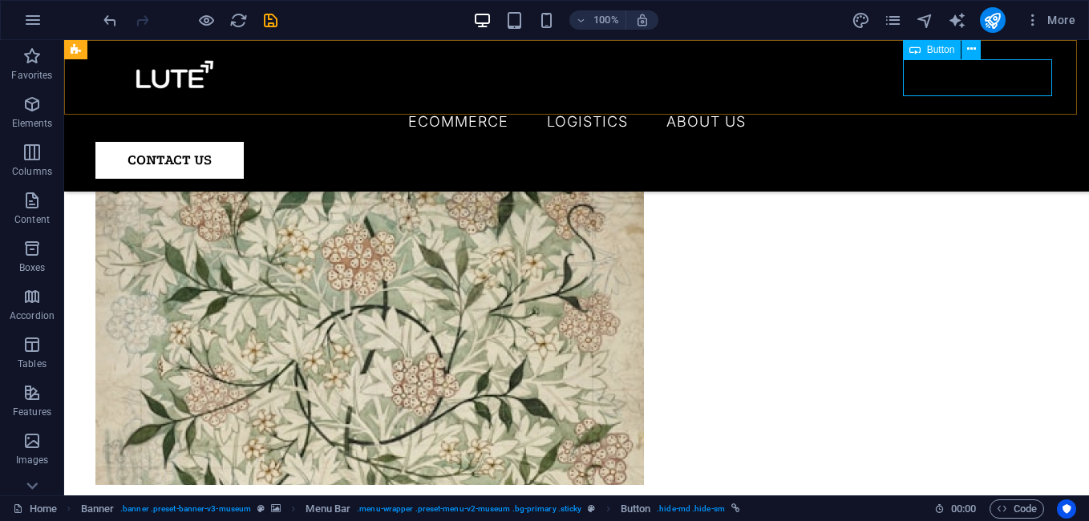
click at [972, 142] on div "CONTACT US" at bounding box center [576, 160] width 962 height 37
click at [305, 49] on icon at bounding box center [303, 47] width 9 height 17
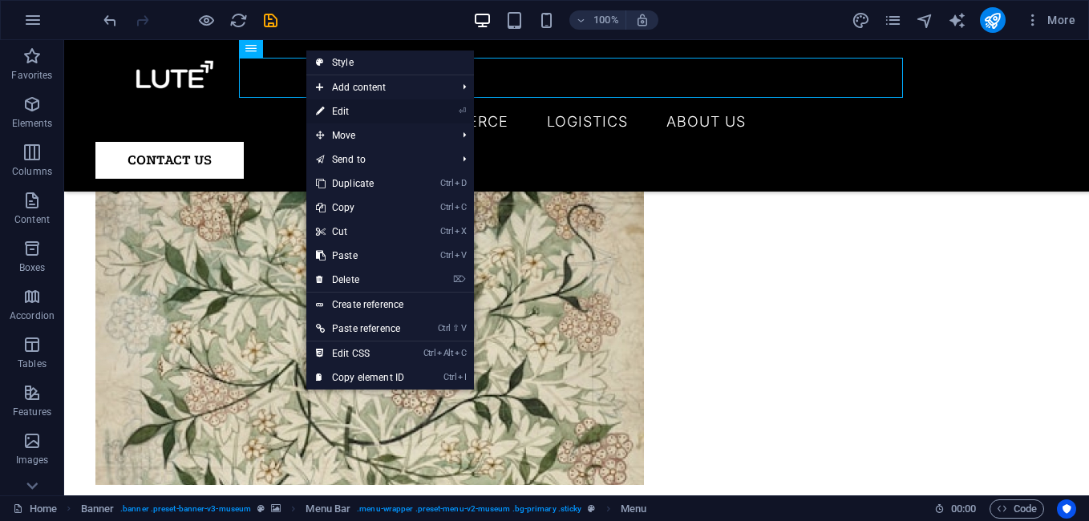
click at [349, 113] on link "⏎ Edit" at bounding box center [359, 111] width 107 height 24
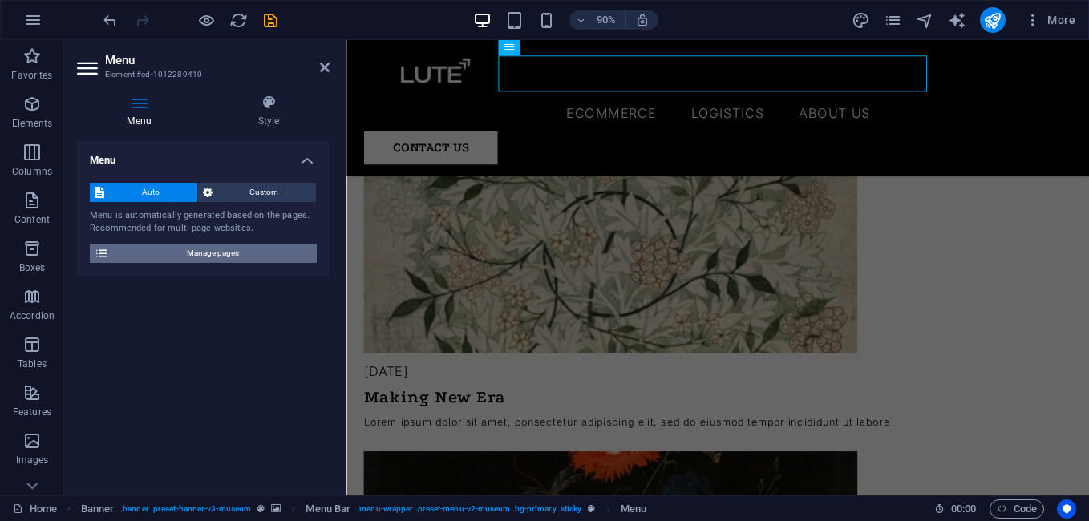
click at [244, 252] on span "Manage pages" at bounding box center [213, 253] width 198 height 19
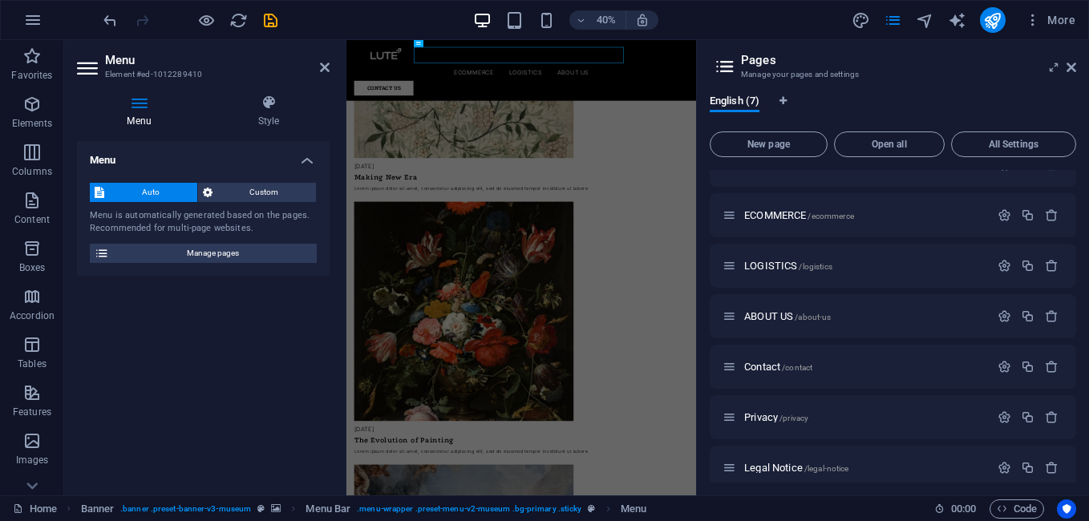
scroll to position [41, 0]
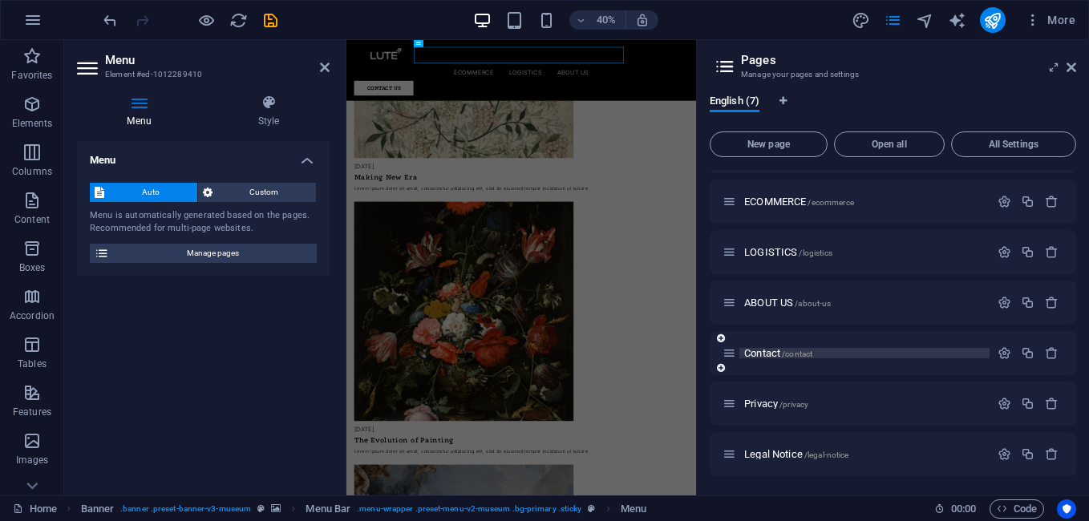
click at [768, 354] on span "Contact /contact" at bounding box center [778, 353] width 68 height 12
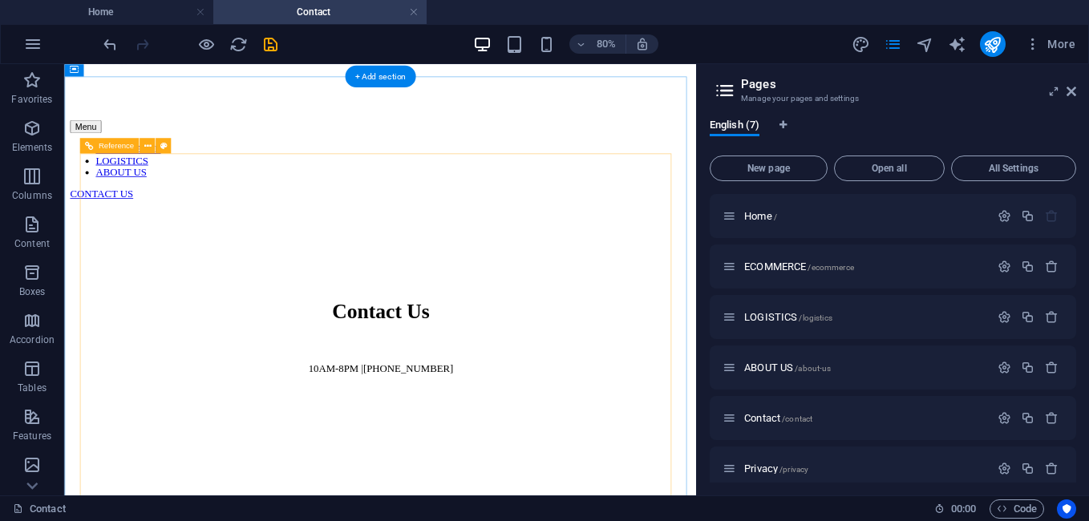
scroll to position [374, 0]
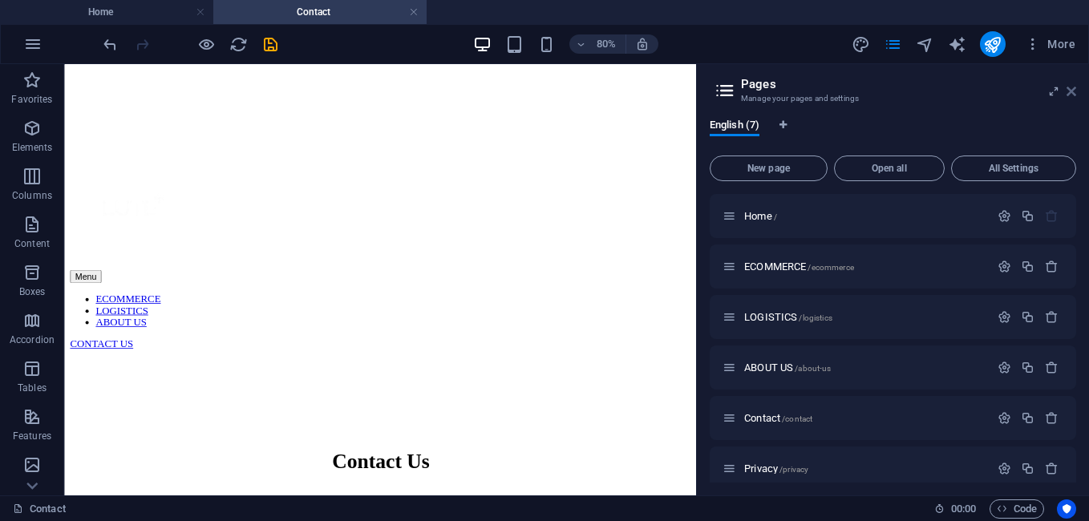
click at [1073, 90] on icon at bounding box center [1071, 91] width 10 height 13
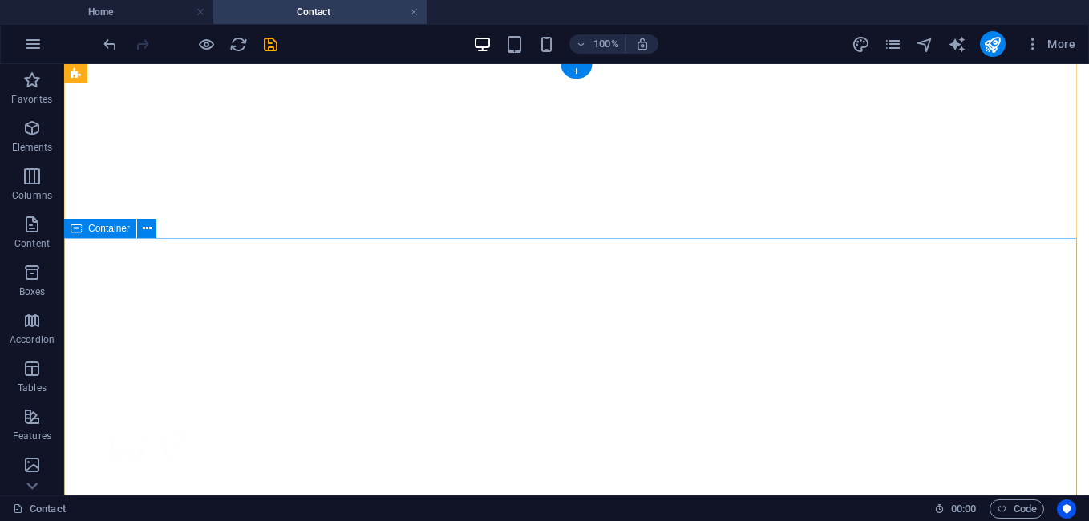
scroll to position [0, 0]
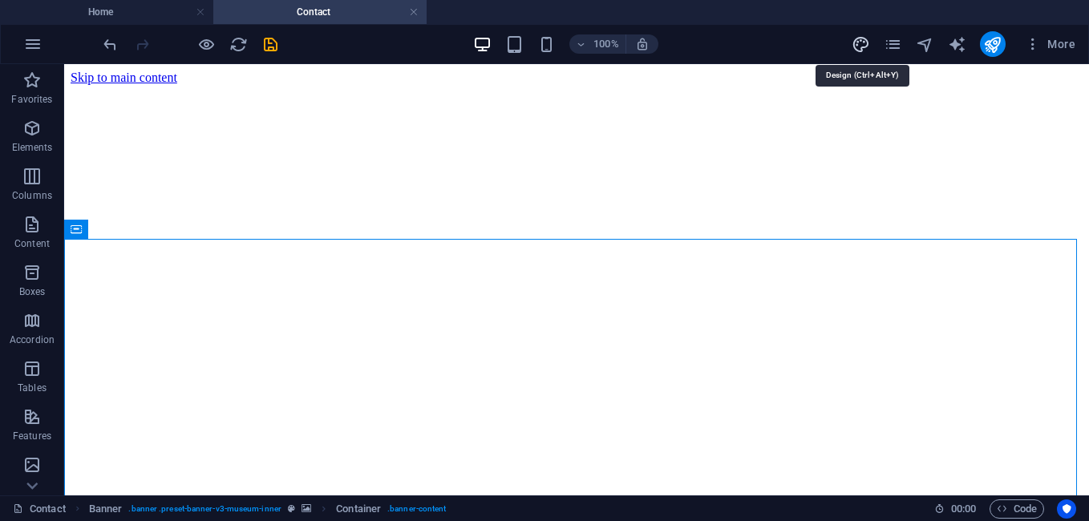
click at [859, 46] on icon "design" at bounding box center [860, 44] width 18 height 18
select select "px"
select select "300"
select select "px"
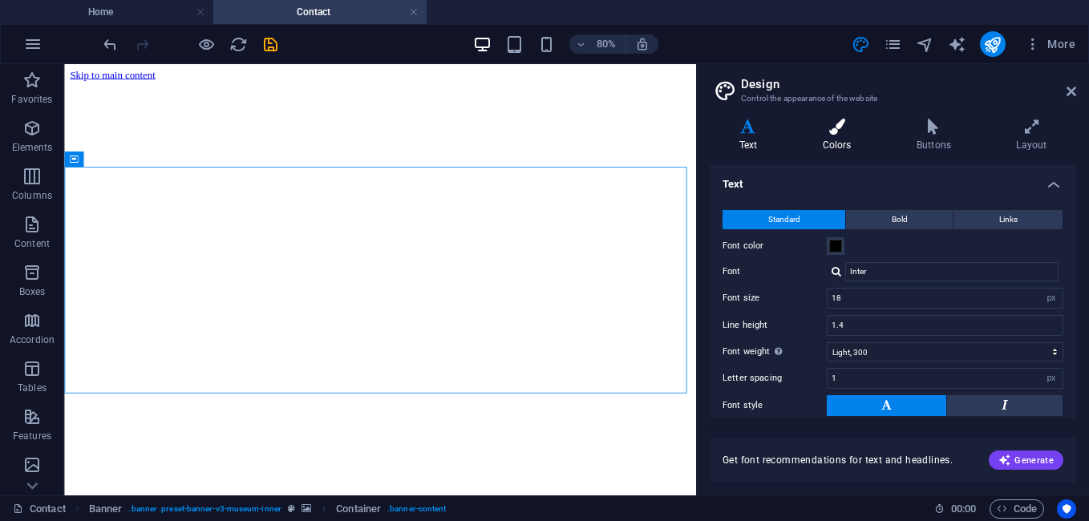
scroll to position [46, 0]
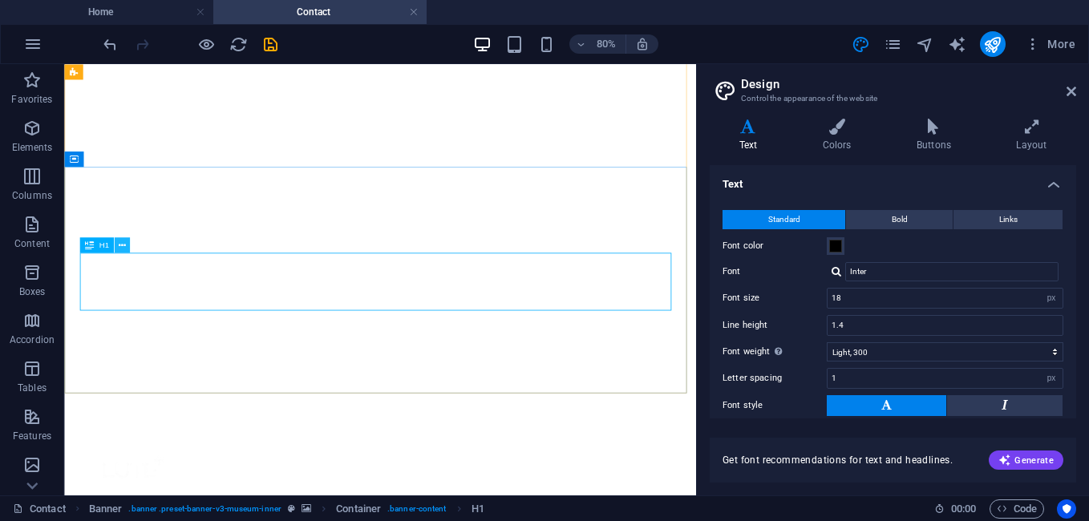
click at [120, 246] on icon at bounding box center [122, 245] width 7 height 14
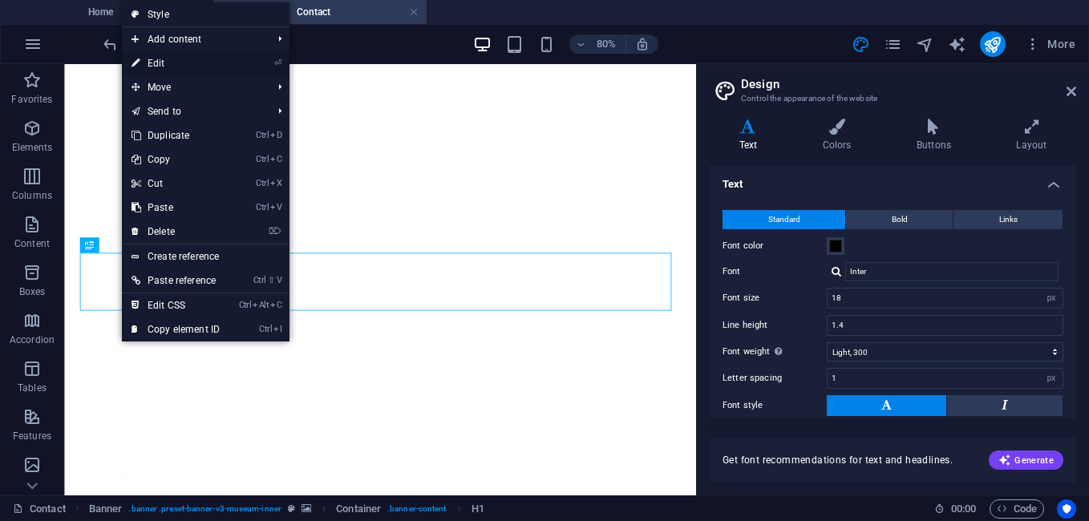
click at [172, 63] on link "⏎ Edit" at bounding box center [175, 63] width 107 height 24
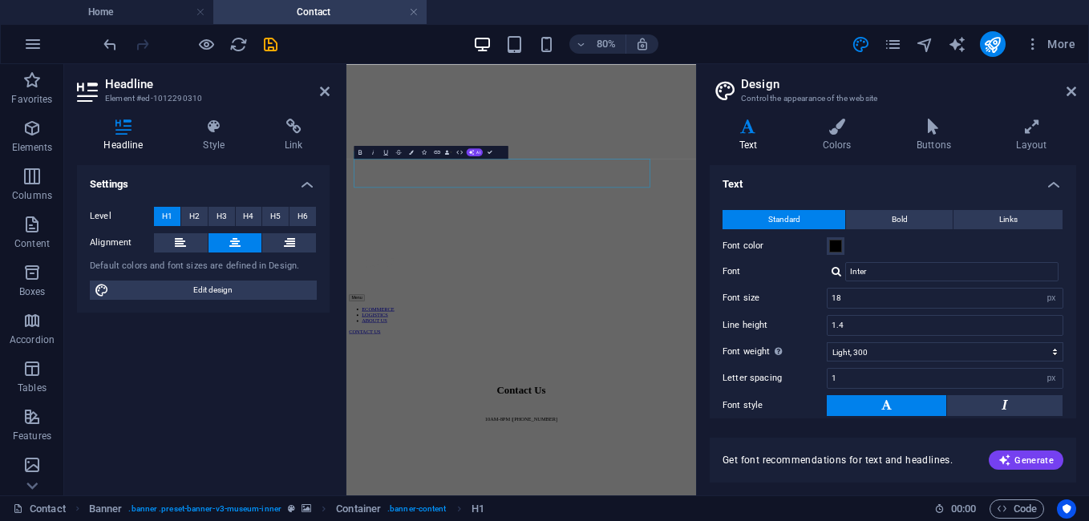
select select "%"
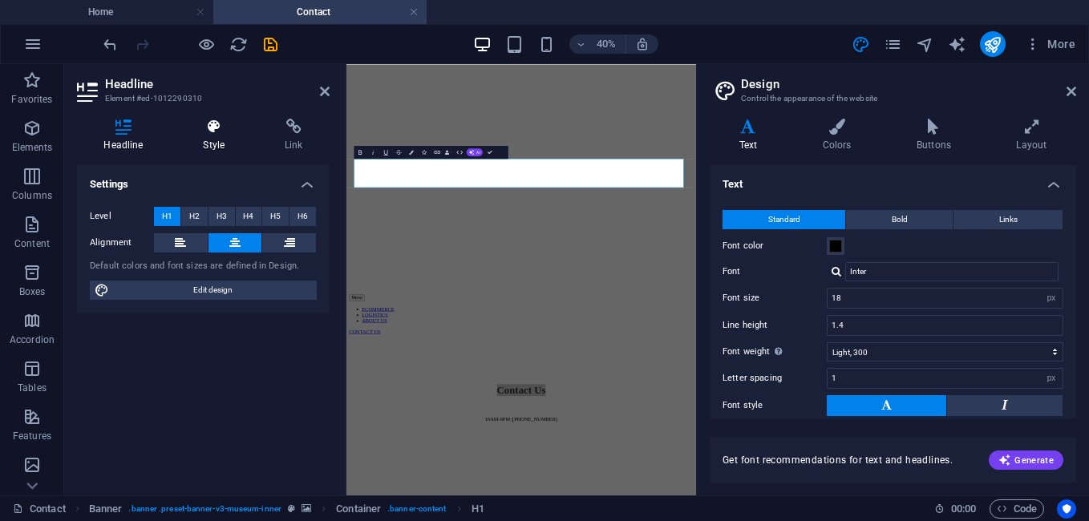
click at [212, 135] on h4 "Style" at bounding box center [217, 136] width 82 height 34
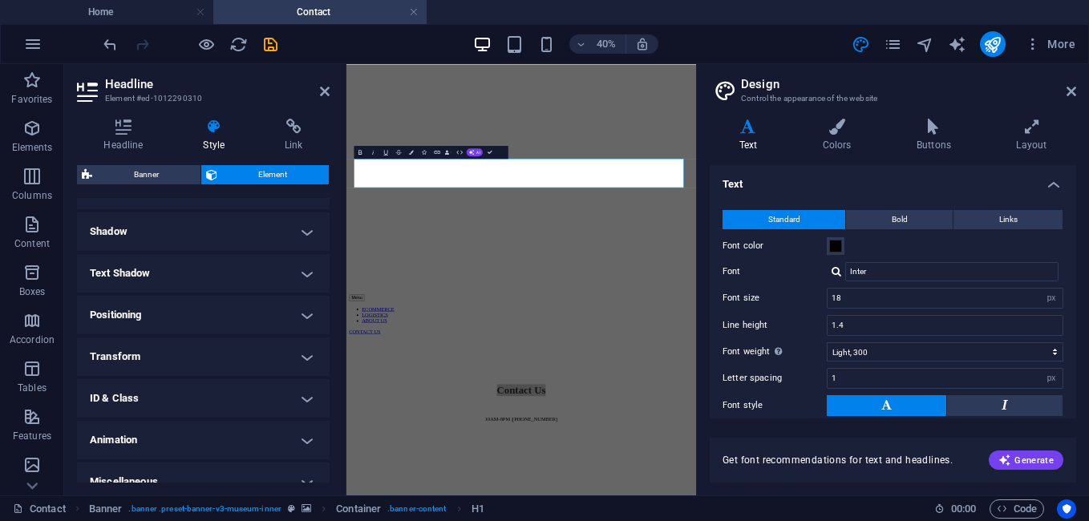
scroll to position [393, 0]
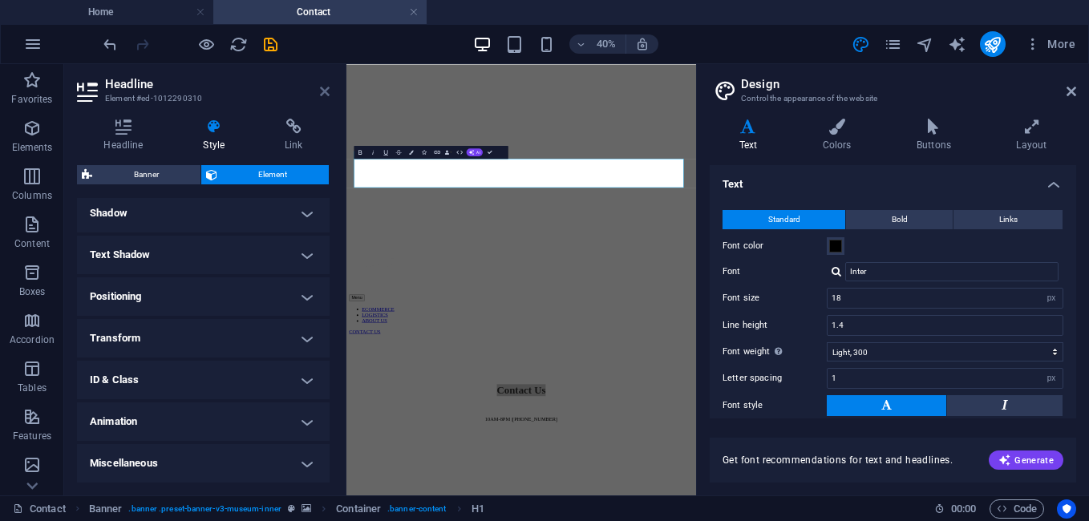
click at [321, 87] on icon at bounding box center [325, 91] width 10 height 13
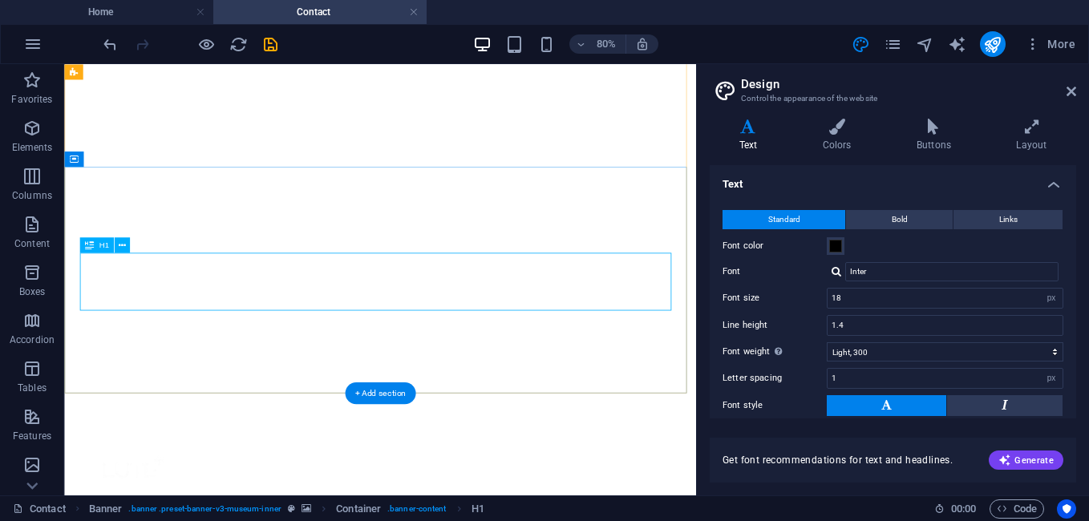
select select "%"
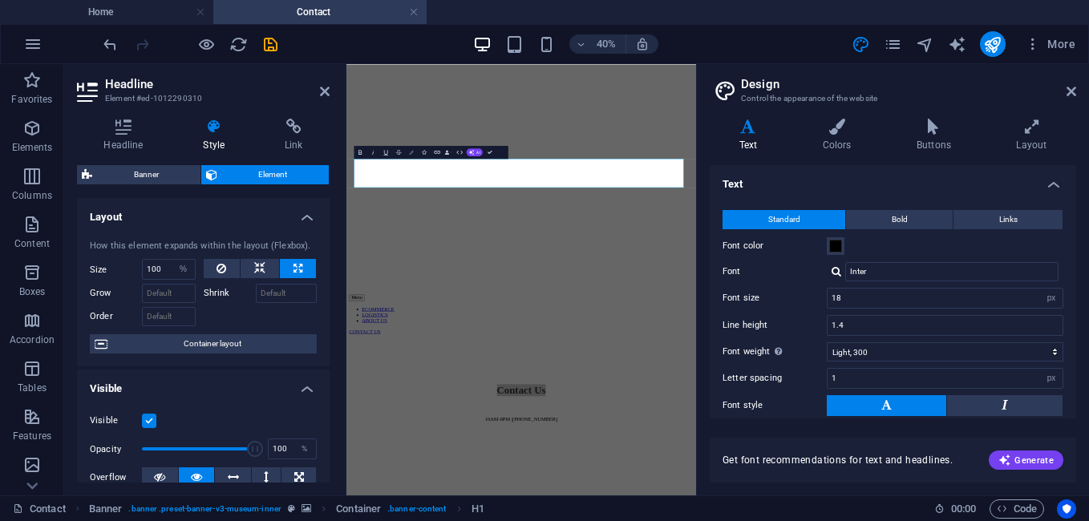
click at [412, 151] on icon "button" at bounding box center [411, 152] width 5 height 5
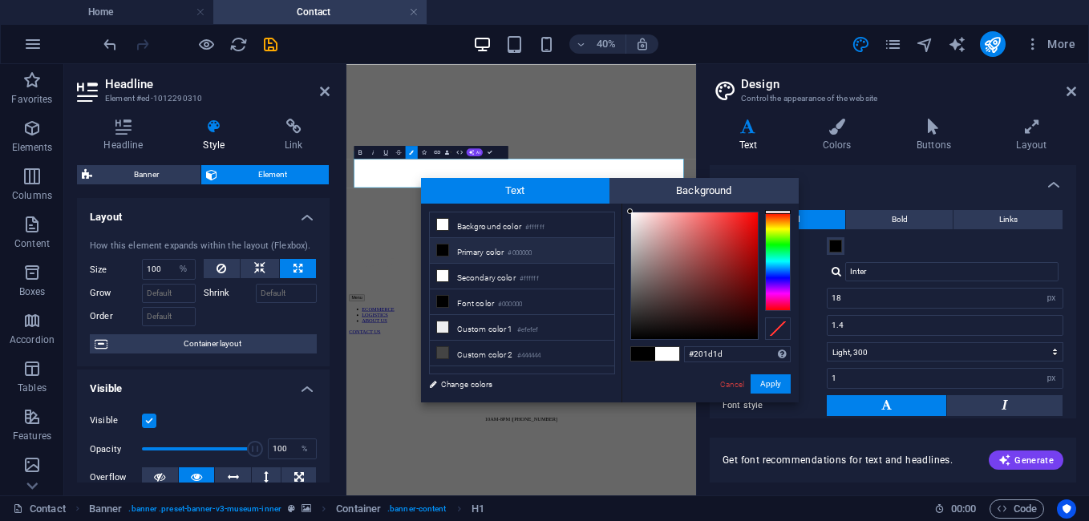
type input "#000000"
drag, startPoint x: 640, startPoint y: 322, endPoint x: 594, endPoint y: 392, distance: 83.8
click at [594, 390] on div "less Background color #ffffff Primary color #000000 Secondary color #ffffff Fon…" at bounding box center [610, 303] width 378 height 199
click at [778, 376] on button "Apply" at bounding box center [770, 383] width 40 height 19
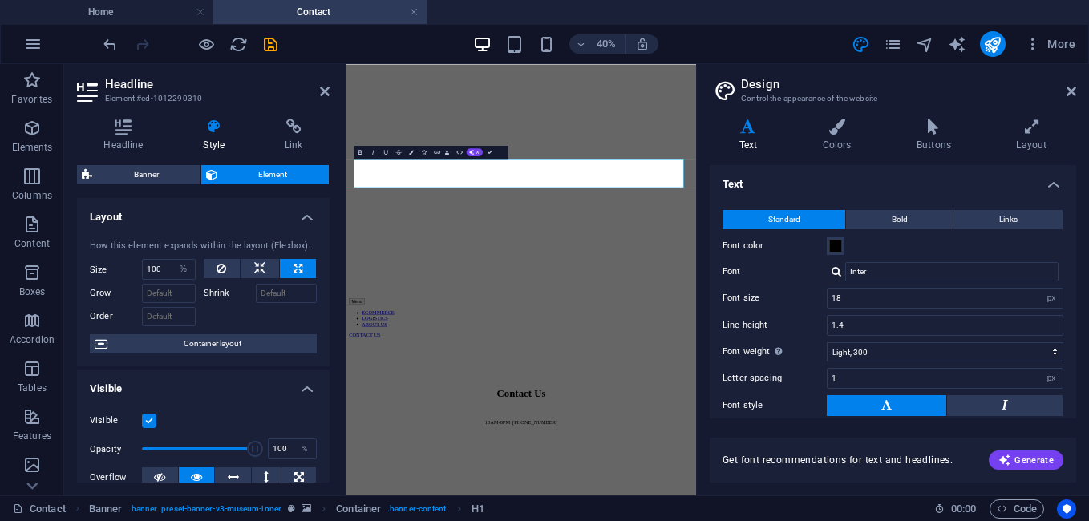
click at [576, 146] on div "H1 Banner Container Spacer Container Reference Reference Banner Reference Text …" at bounding box center [520, 279] width 349 height 431
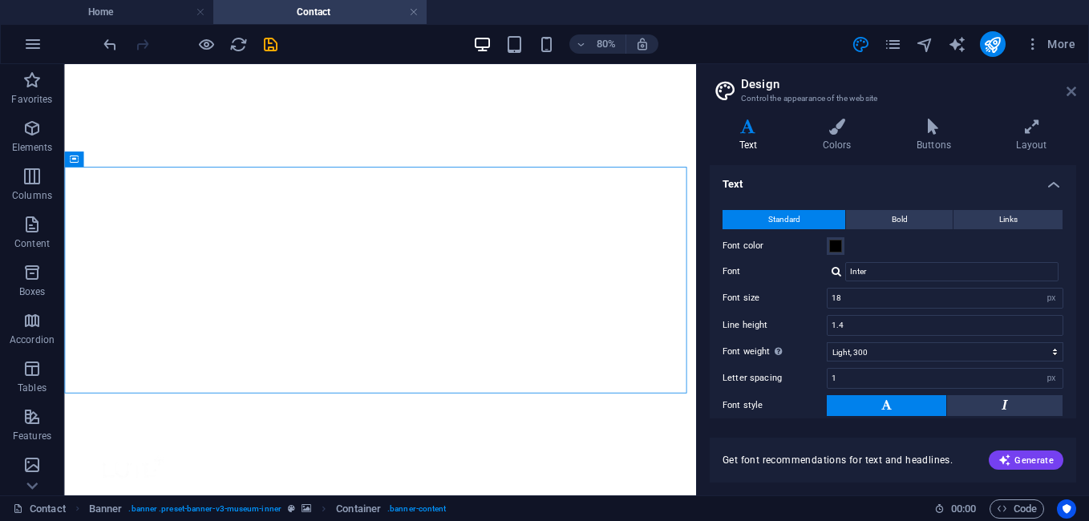
drag, startPoint x: 1072, startPoint y: 86, endPoint x: 997, endPoint y: 36, distance: 89.6
click at [1072, 86] on icon at bounding box center [1071, 91] width 10 height 13
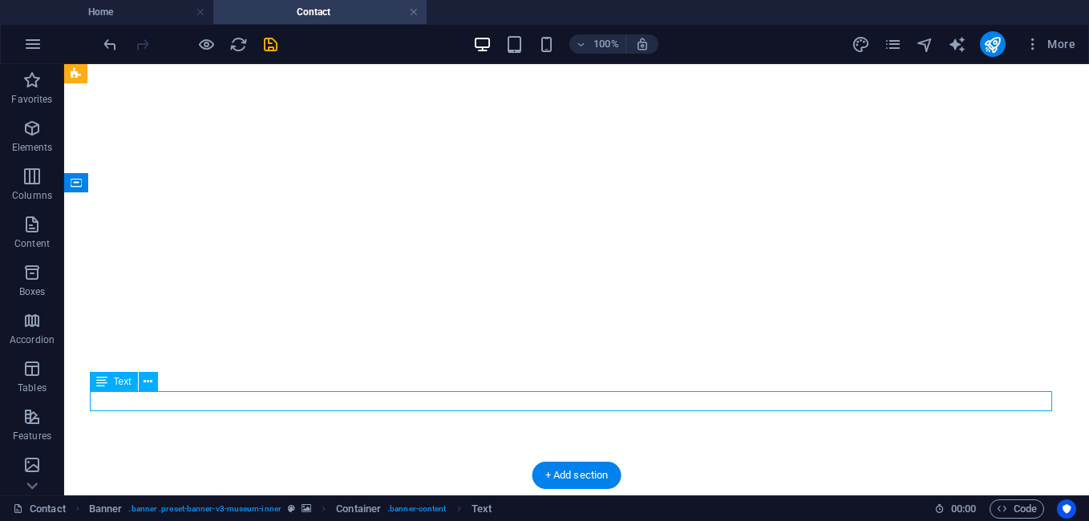
drag, startPoint x: 596, startPoint y: 402, endPoint x: 365, endPoint y: 435, distance: 233.3
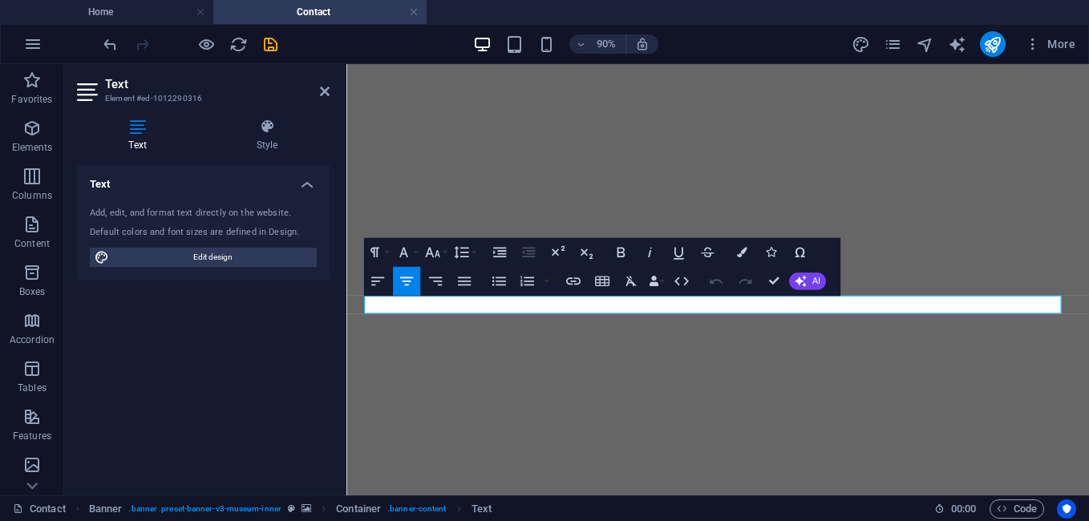
scroll to position [225, 0]
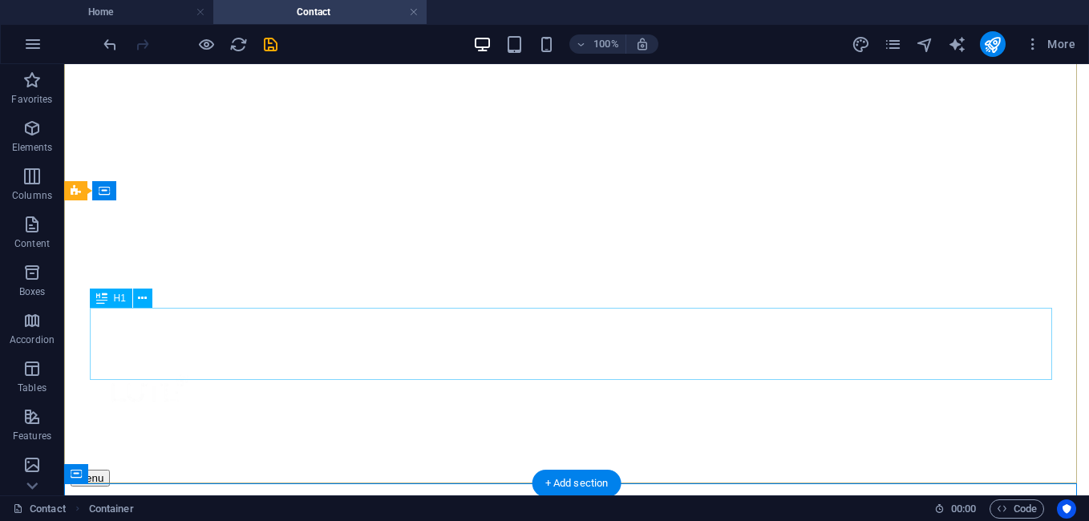
scroll to position [38, 0]
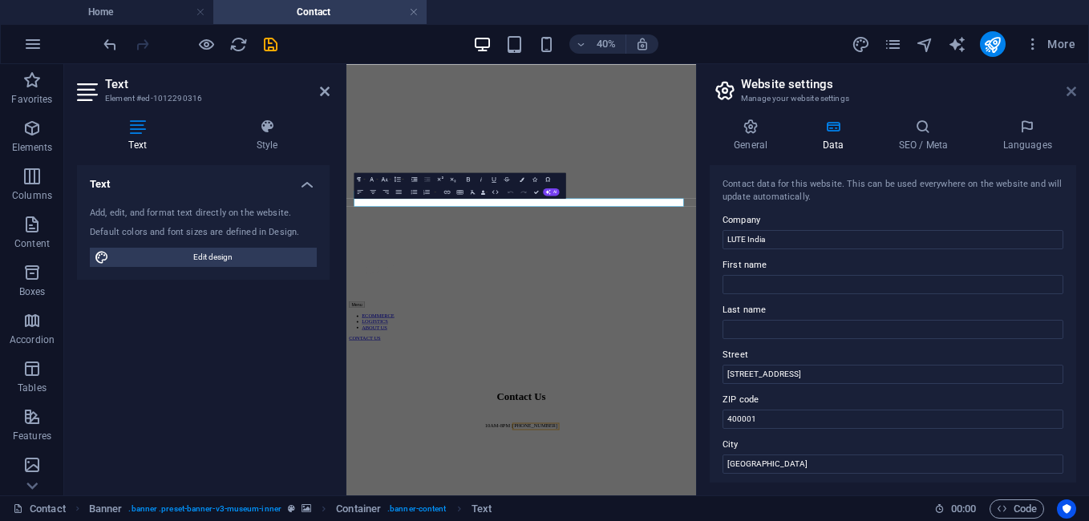
click at [1069, 94] on icon at bounding box center [1071, 91] width 10 height 13
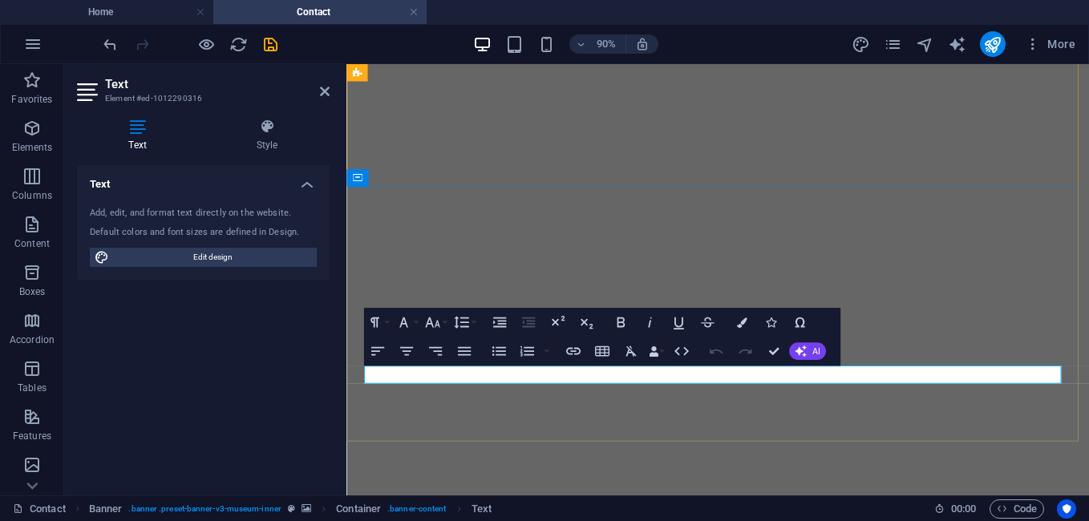
drag, startPoint x: 1127, startPoint y: 430, endPoint x: 826, endPoint y: 402, distance: 301.8
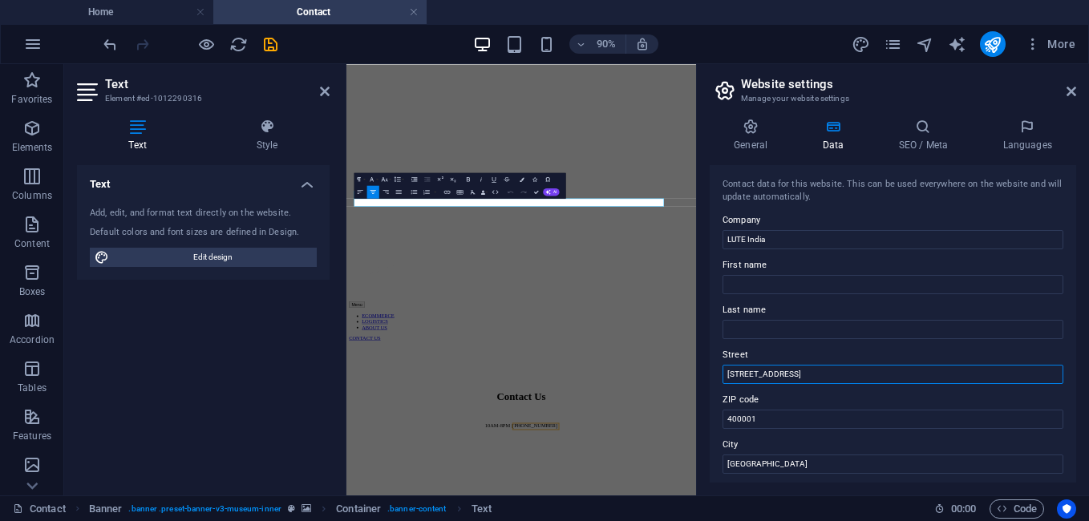
click at [785, 375] on input "[STREET_ADDRESS]" at bounding box center [892, 374] width 341 height 19
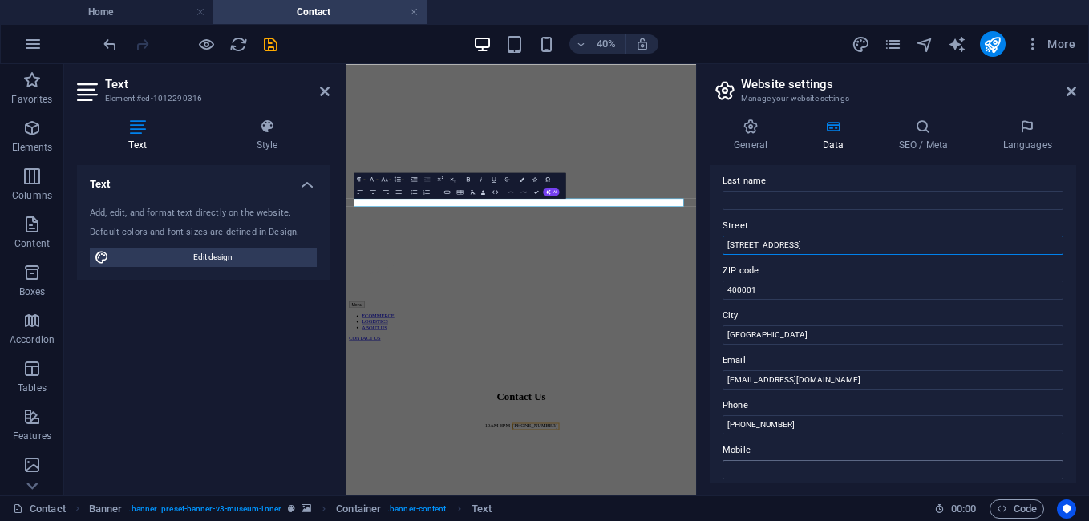
scroll to position [187, 0]
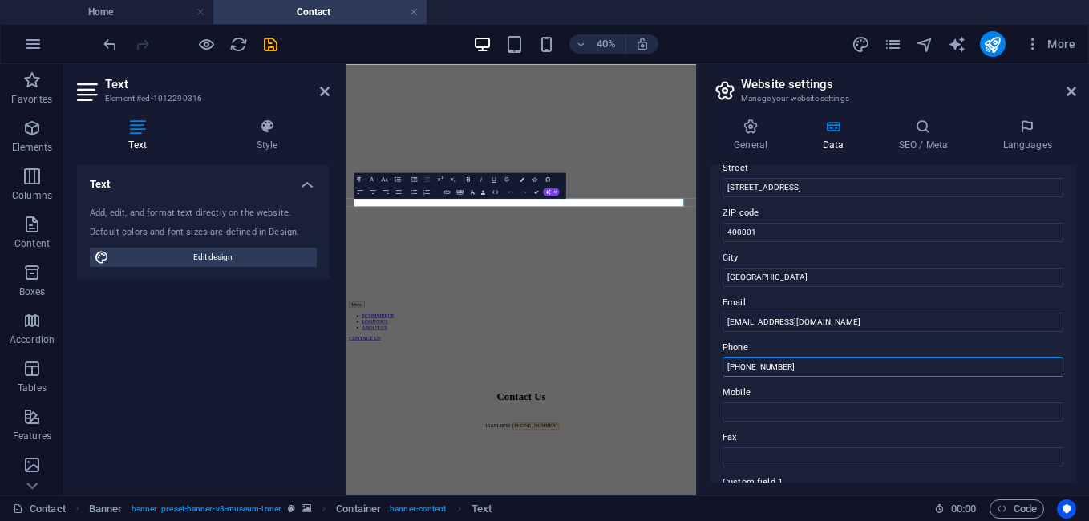
click at [806, 361] on input "[PHONE_NUMBER]" at bounding box center [892, 367] width 341 height 19
drag, startPoint x: 806, startPoint y: 361, endPoint x: 744, endPoint y: 370, distance: 63.3
click at [744, 370] on input "[PHONE_NUMBER]" at bounding box center [892, 367] width 341 height 19
type input "[PHONE_NUMBER]"
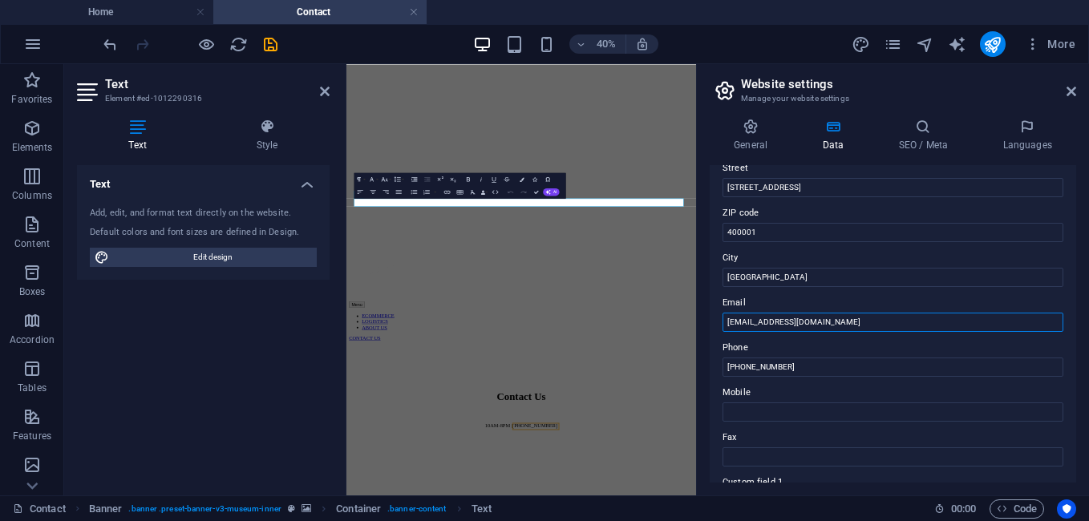
click at [800, 324] on input "[EMAIL_ADDRESS][DOMAIN_NAME]" at bounding box center [892, 322] width 341 height 19
drag, startPoint x: 800, startPoint y: 324, endPoint x: 721, endPoint y: 323, distance: 78.6
click at [721, 323] on div "Contact data for this website. This can be used everywhere on the website and w…" at bounding box center [892, 323] width 366 height 317
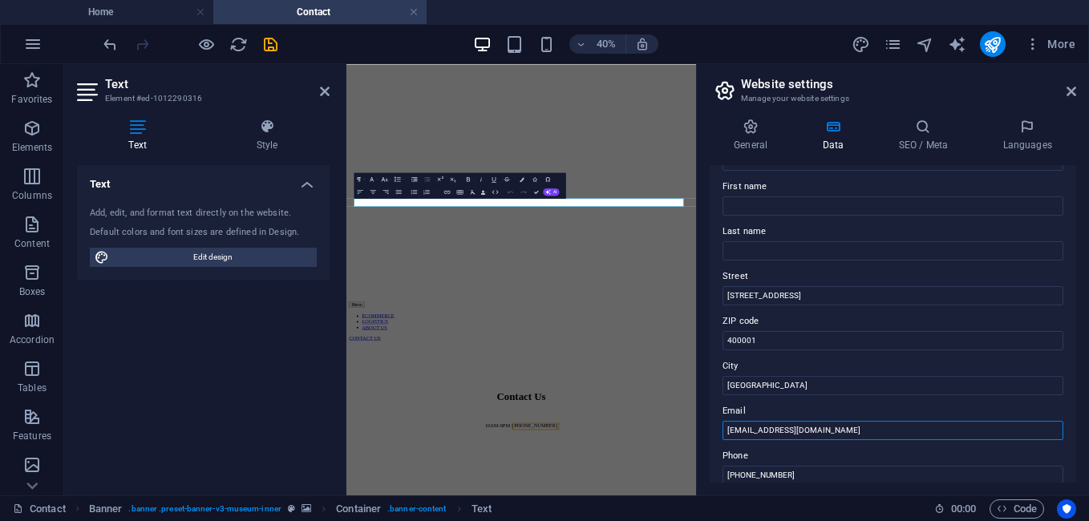
scroll to position [0, 0]
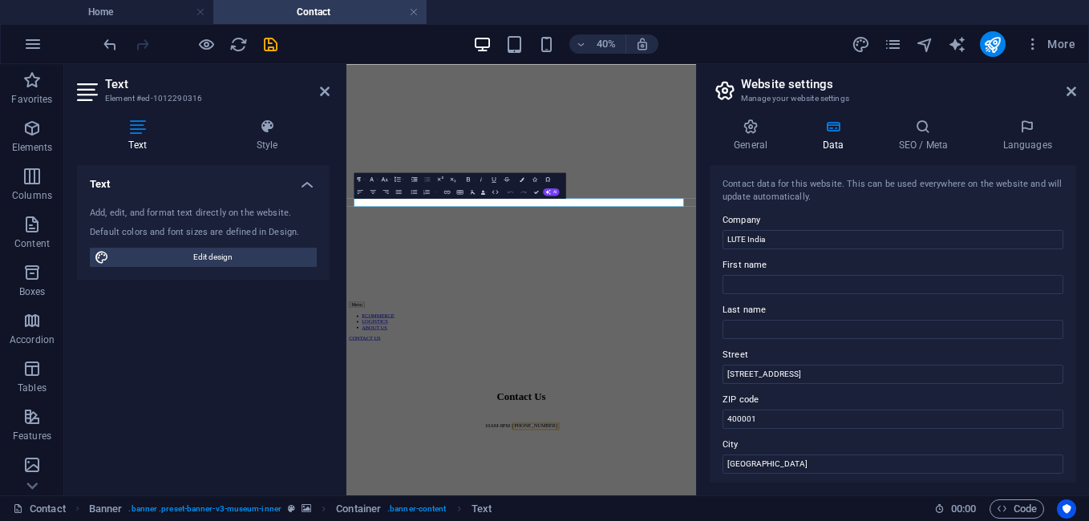
type input "[EMAIL_ADDRESS][DOMAIN_NAME]"
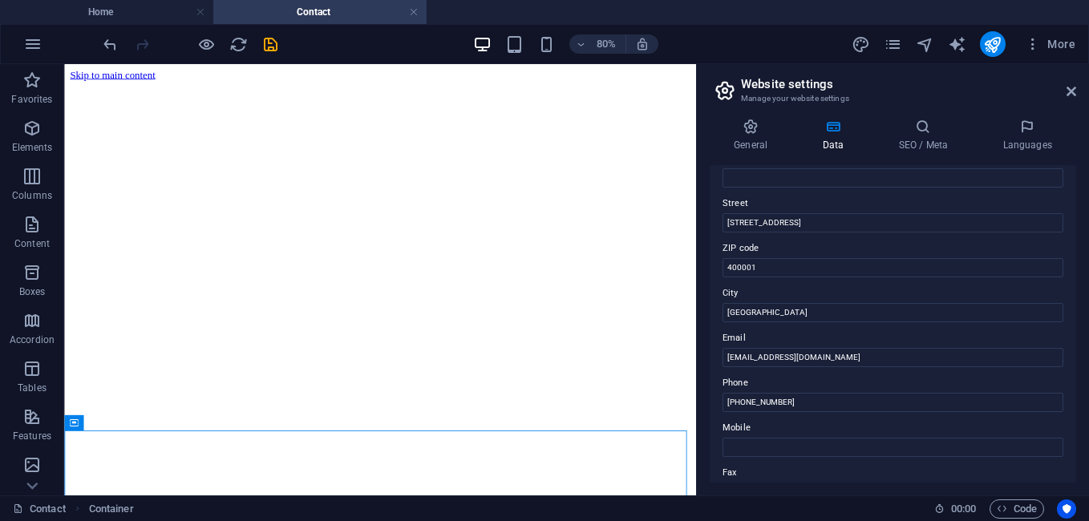
scroll to position [187, 0]
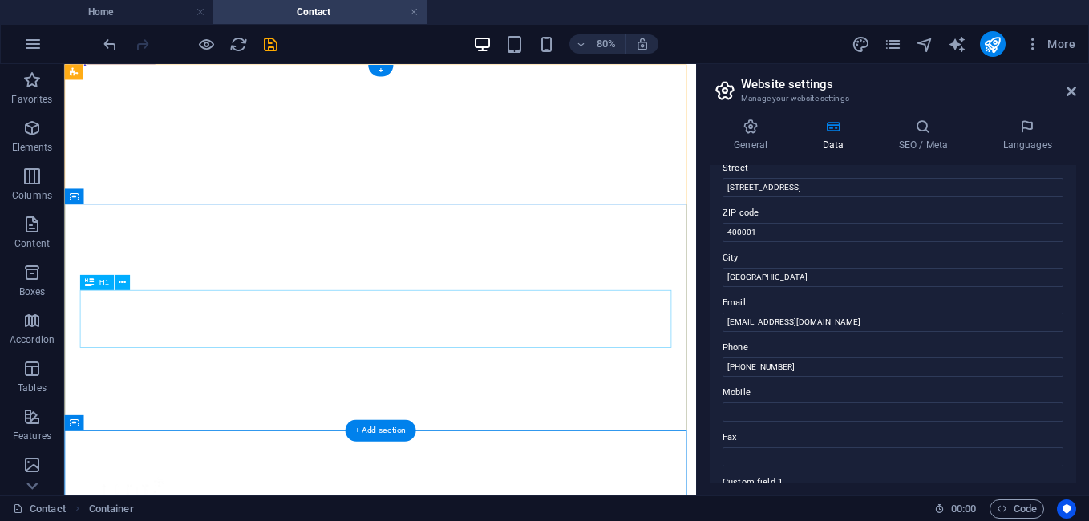
scroll to position [0, 0]
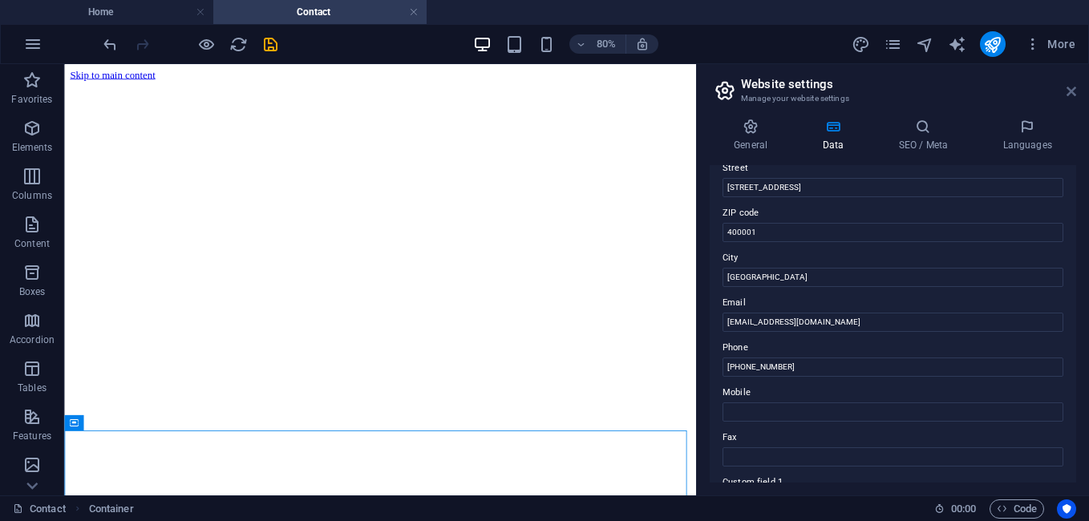
click at [1073, 93] on icon at bounding box center [1071, 91] width 10 height 13
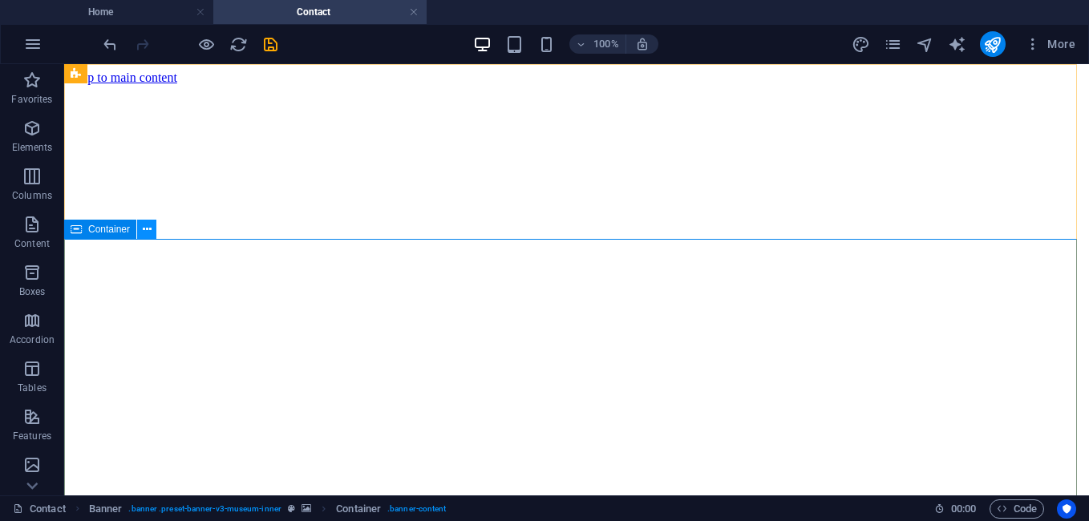
click at [143, 225] on icon at bounding box center [147, 229] width 9 height 17
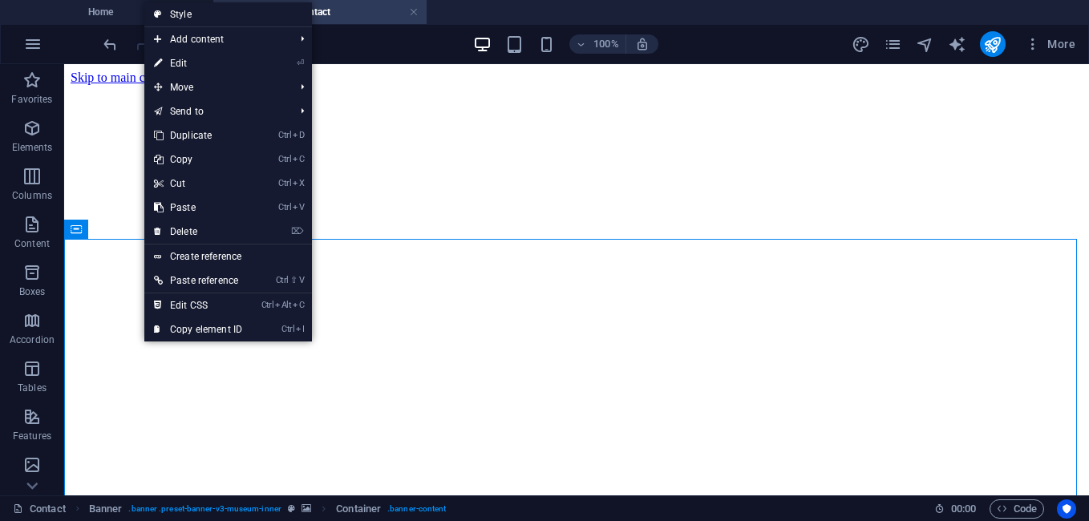
click at [214, 66] on link "⏎ Edit" at bounding box center [197, 63] width 107 height 24
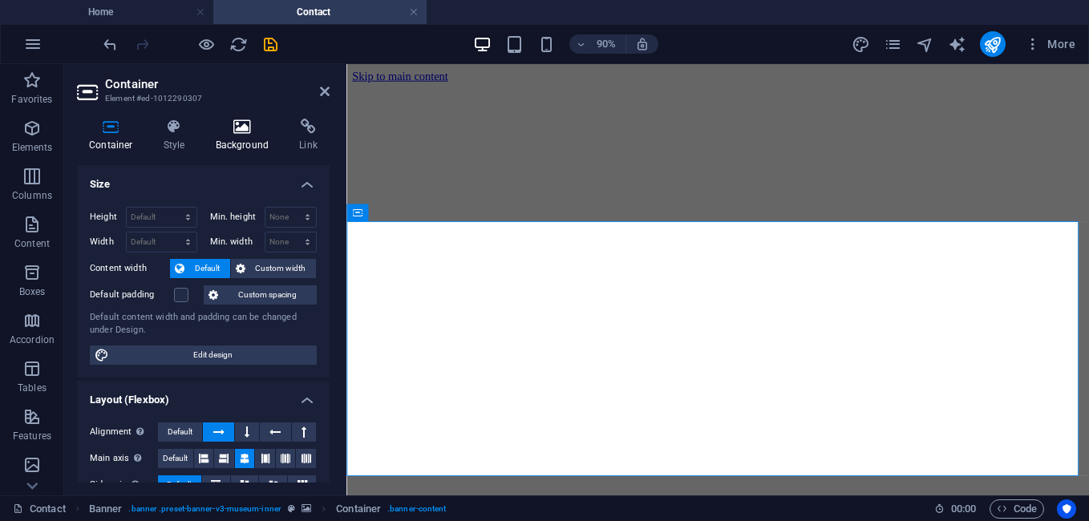
click at [236, 135] on h4 "Background" at bounding box center [246, 136] width 84 height 34
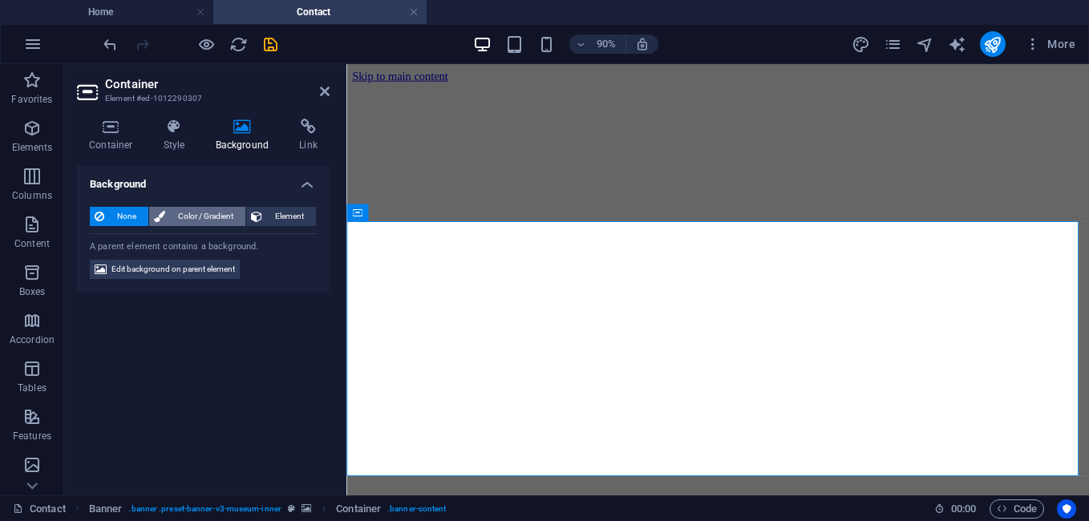
click at [188, 218] on span "Color / Gradient" at bounding box center [205, 216] width 71 height 19
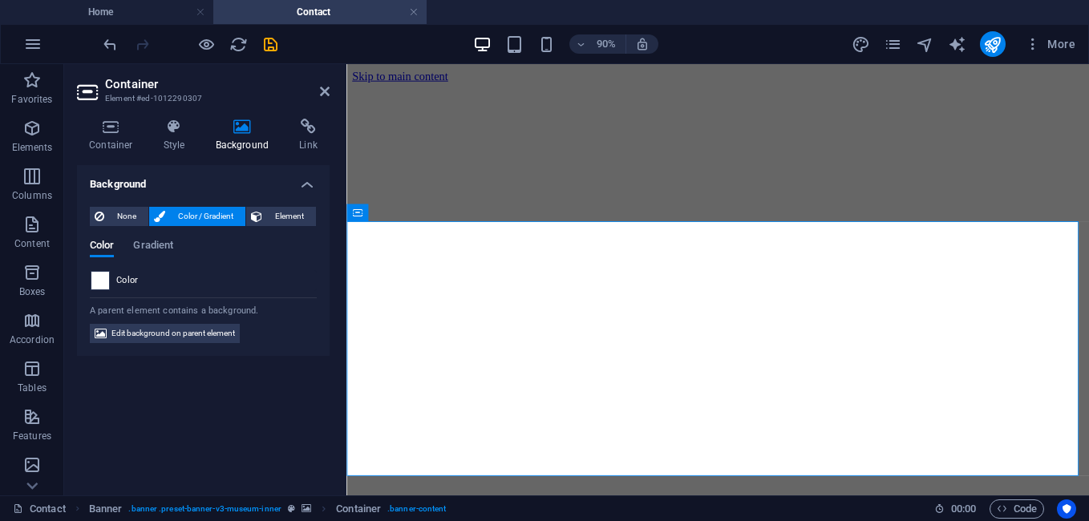
click at [91, 281] on div at bounding box center [100, 280] width 19 height 19
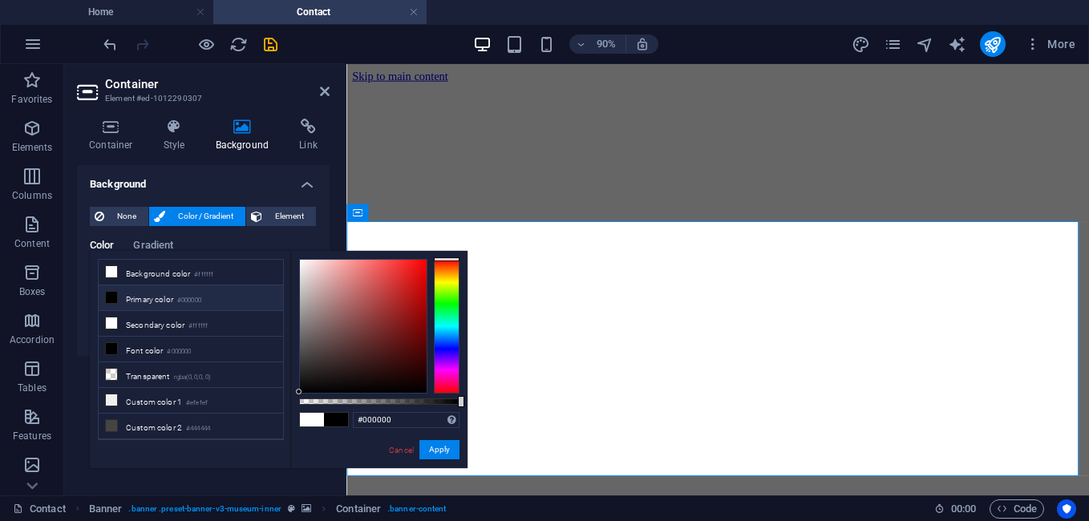
drag, startPoint x: 292, startPoint y: 410, endPoint x: 277, endPoint y: 436, distance: 30.1
click at [276, 437] on div "less Background color #ffffff Primary color #000000 Secondary color #ffffff Fon…" at bounding box center [279, 359] width 378 height 217
type input "#ffffff"
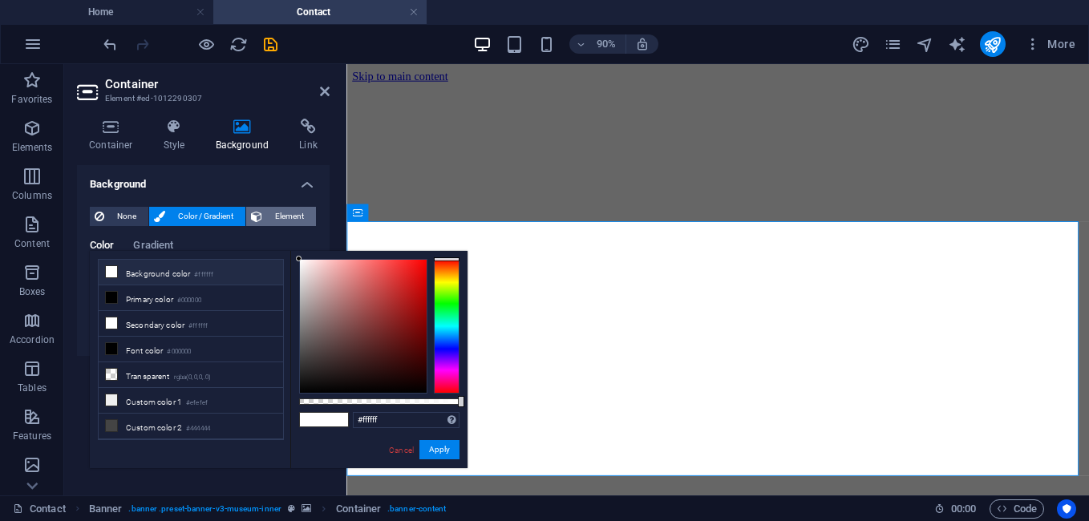
drag, startPoint x: 309, startPoint y: 300, endPoint x: 269, endPoint y: 220, distance: 88.9
click at [269, 220] on body "LUTE India Home Contact Favorites Elements Columns Content Boxes Accordion Tabl…" at bounding box center [544, 260] width 1089 height 521
click at [445, 446] on button "Apply" at bounding box center [439, 449] width 40 height 19
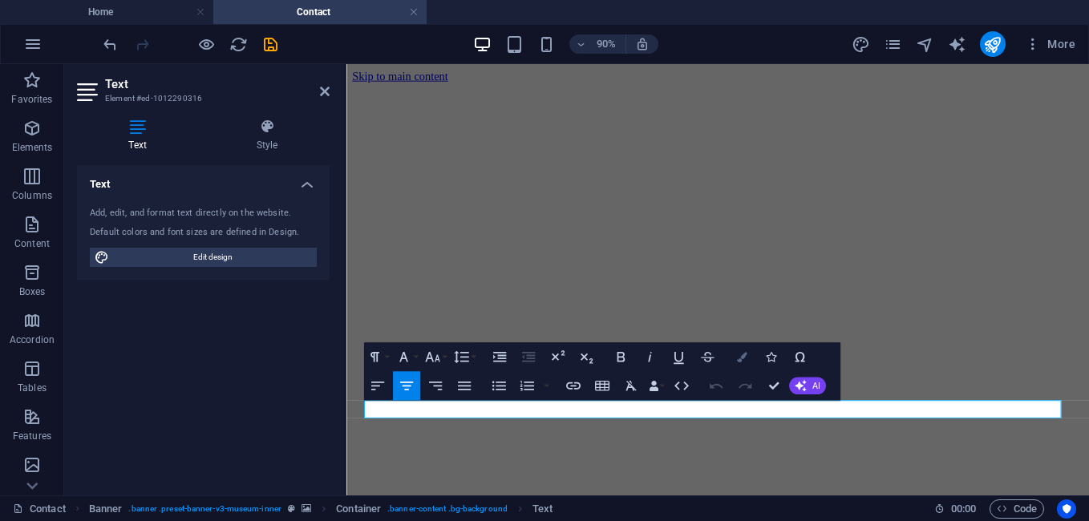
click at [745, 362] on button "Colors" at bounding box center [741, 356] width 27 height 29
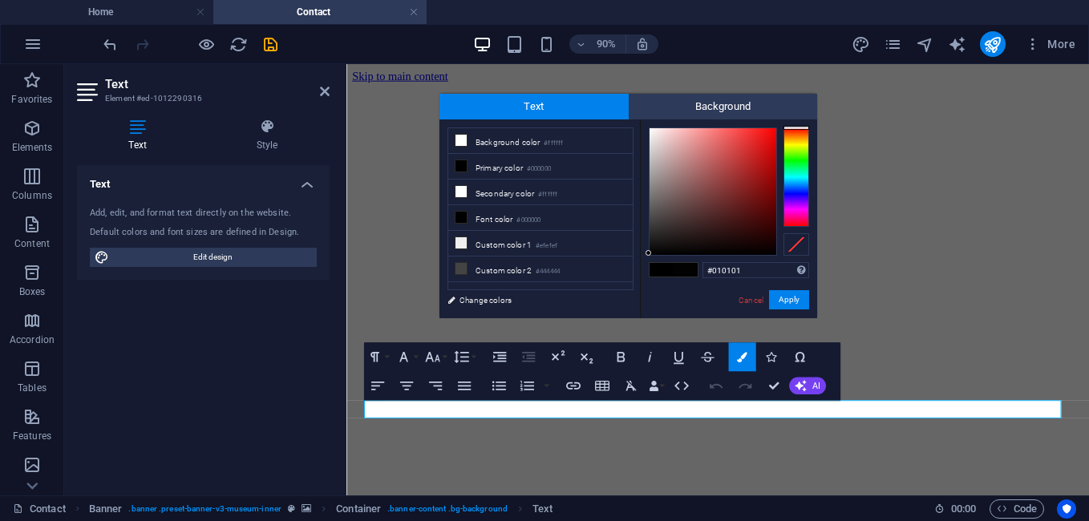
type input "#000000"
drag, startPoint x: 657, startPoint y: 232, endPoint x: 720, endPoint y: 385, distance: 165.7
click at [623, 325] on body "LUTE India Home Contact Favorites Elements Columns Content Boxes Accordion Tabl…" at bounding box center [544, 260] width 1089 height 521
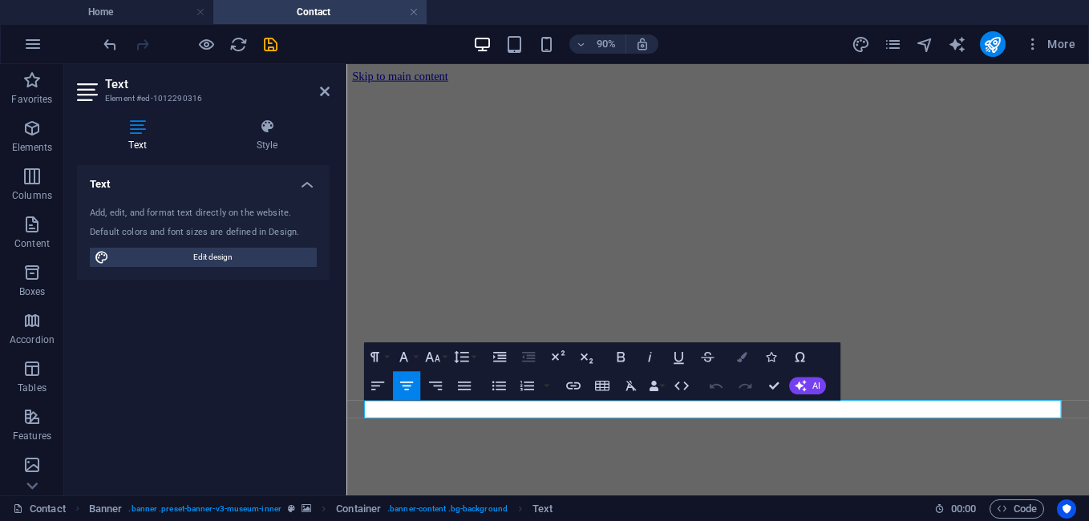
click at [738, 354] on icon "button" at bounding box center [742, 357] width 10 height 10
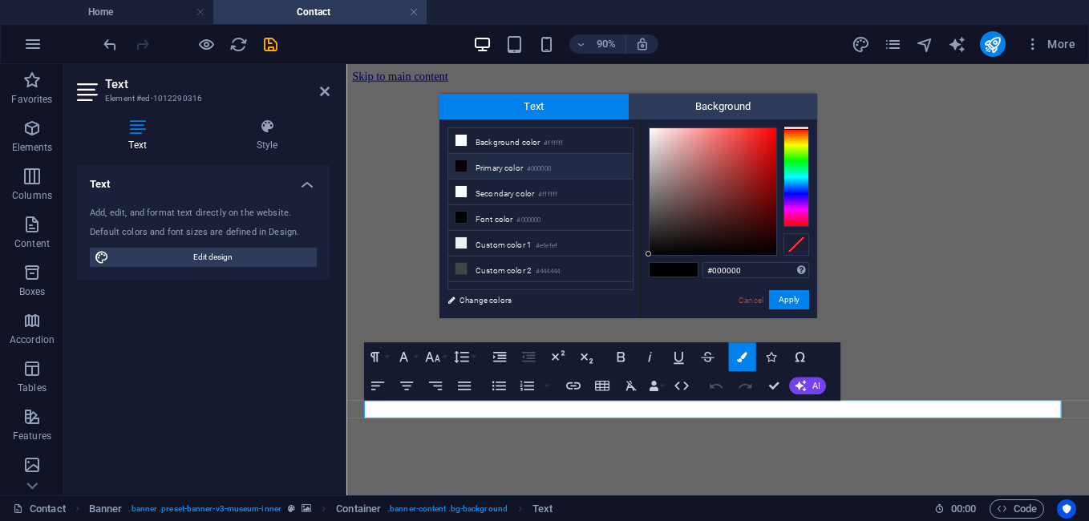
drag, startPoint x: 657, startPoint y: 232, endPoint x: 631, endPoint y: 305, distance: 78.1
click at [632, 305] on div "less Background color #ffffff Primary color #000000 Secondary color #ffffff Fon…" at bounding box center [628, 218] width 378 height 199
click at [637, 275] on div "less Background color #ffffff Primary color #000000 Secondary color #ffffff Fon…" at bounding box center [628, 218] width 378 height 199
click at [655, 261] on div "#000000 Supported formats #0852ed rgb(8, 82, 237) rgba(8, 82, 237, 90%) hsv(221…" at bounding box center [728, 334] width 177 height 431
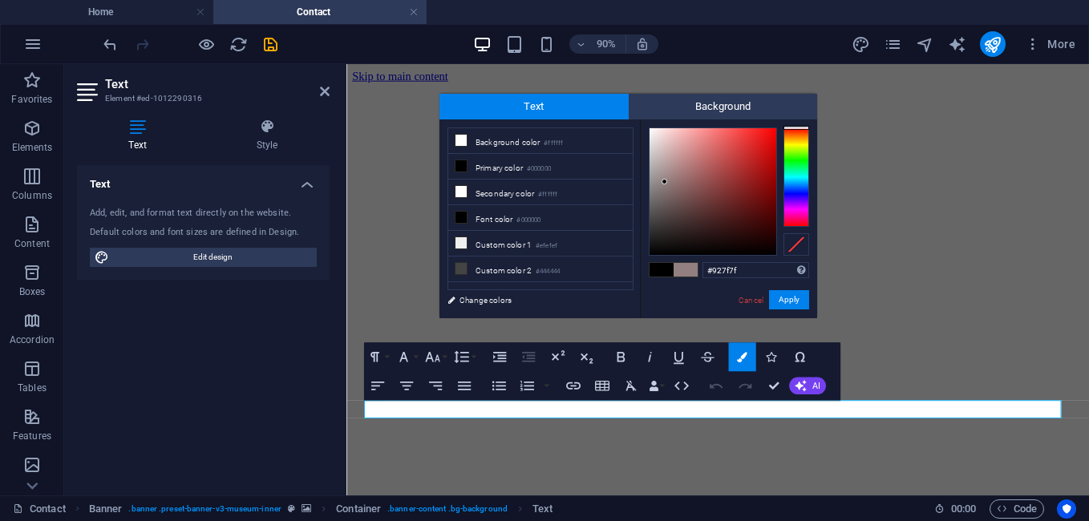
click at [638, 287] on div "less Background color #ffffff Primary color #000000 Secondary color #ffffff Fon…" at bounding box center [628, 218] width 378 height 199
drag, startPoint x: 667, startPoint y: 180, endPoint x: 636, endPoint y: 282, distance: 107.3
click at [639, 280] on div "less Background color #ffffff Primary color #000000 Secondary color #ffffff Fon…" at bounding box center [628, 218] width 378 height 199
drag, startPoint x: 637, startPoint y: 287, endPoint x: 646, endPoint y: 303, distance: 18.3
click at [646, 303] on div "#000000 Supported formats #0852ed rgb(8, 82, 237) rgba(8, 82, 237, 90%) hsv(221…" at bounding box center [728, 334] width 177 height 431
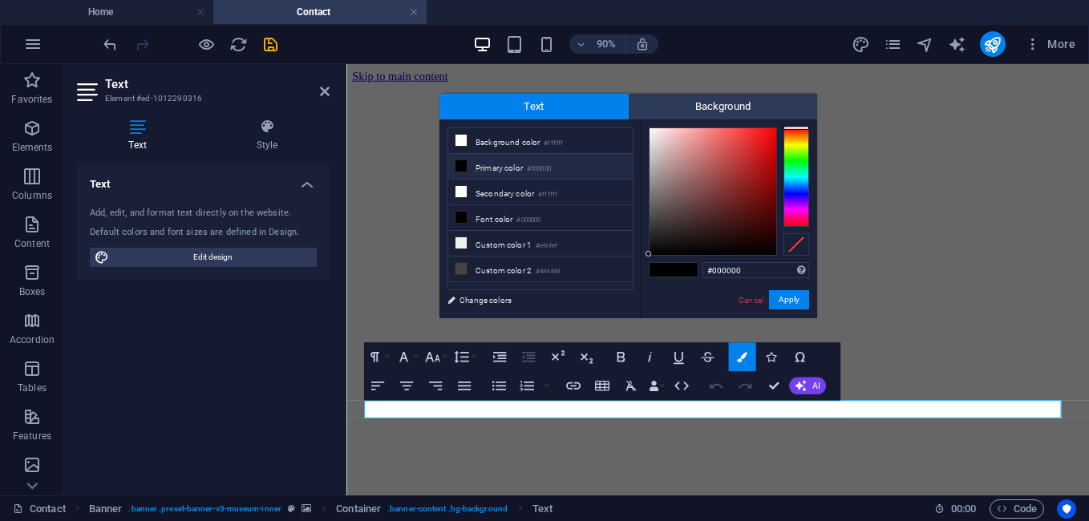
click at [648, 258] on div "#000000 Supported formats #0852ed rgb(8, 82, 237) rgba(8, 82, 237, 90%) hsv(221…" at bounding box center [728, 334] width 177 height 431
click at [640, 274] on div "#000000 Supported formats #0852ed rgb(8, 82, 237) rgba(8, 82, 237, 90%) hsv(221…" at bounding box center [728, 334] width 177 height 431
drag, startPoint x: 640, startPoint y: 274, endPoint x: 643, endPoint y: 301, distance: 27.4
click at [643, 301] on div "#000000 Supported formats #0852ed rgb(8, 82, 237) rgba(8, 82, 237, 90%) hsv(221…" at bounding box center [728, 334] width 177 height 431
click at [647, 200] on div at bounding box center [648, 200] width 6 height 6
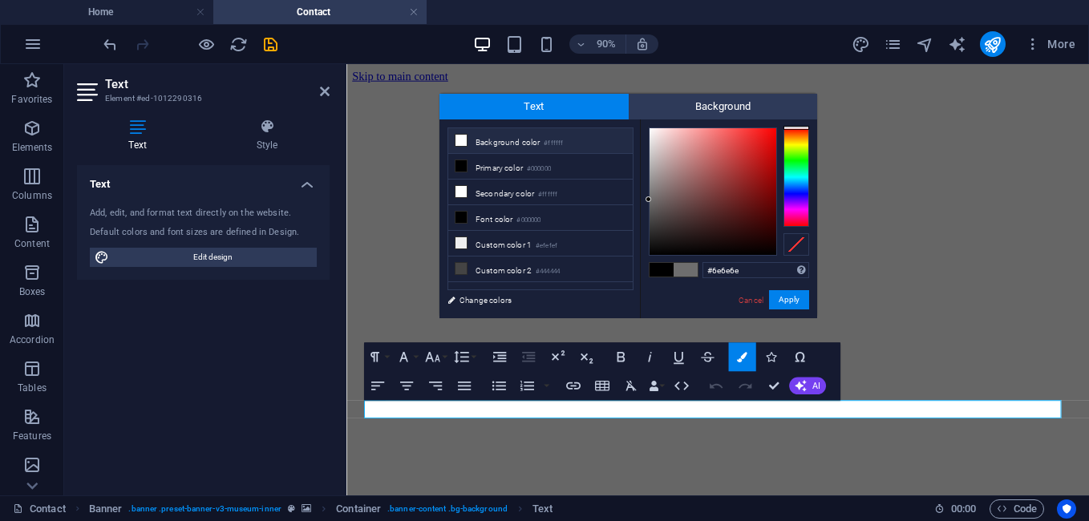
click at [465, 137] on icon at bounding box center [460, 140] width 11 height 11
drag, startPoint x: 673, startPoint y: 241, endPoint x: 611, endPoint y: 304, distance: 87.9
click at [608, 302] on div "less Background color #ffffff Primary color #000000 Secondary color #ffffff Fon…" at bounding box center [628, 218] width 378 height 199
click at [640, 277] on div "#000000 Supported formats #0852ed rgb(8, 82, 237) rgba(8, 82, 237, 90%) hsv(221…" at bounding box center [728, 334] width 177 height 431
drag, startPoint x: 605, startPoint y: 280, endPoint x: 648, endPoint y: 294, distance: 45.6
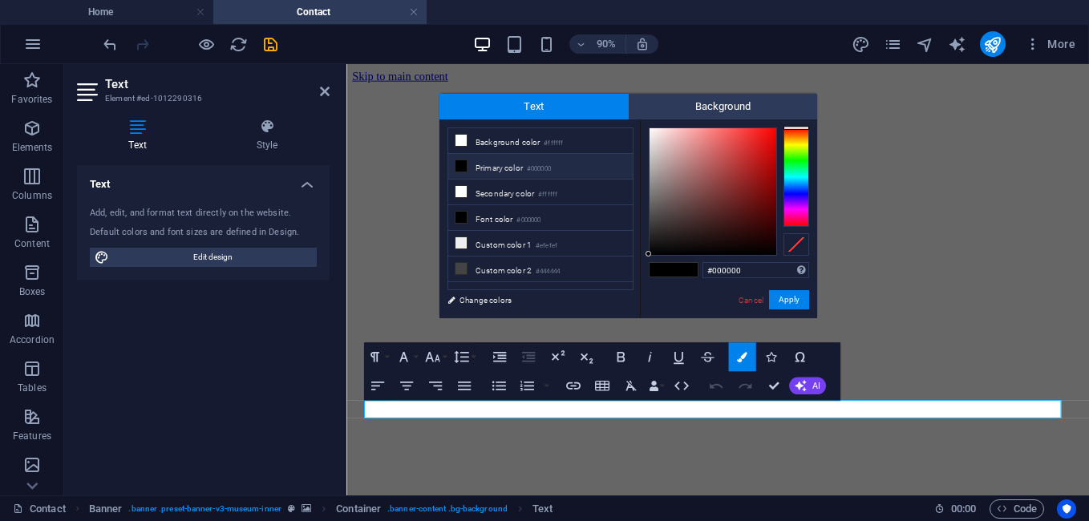
click at [642, 292] on div "#000000 Supported formats #0852ed rgb(8, 82, 237) rgba(8, 82, 237, 90%) hsv(221…" at bounding box center [728, 334] width 177 height 431
click at [617, 303] on link "Change colors" at bounding box center [532, 300] width 186 height 20
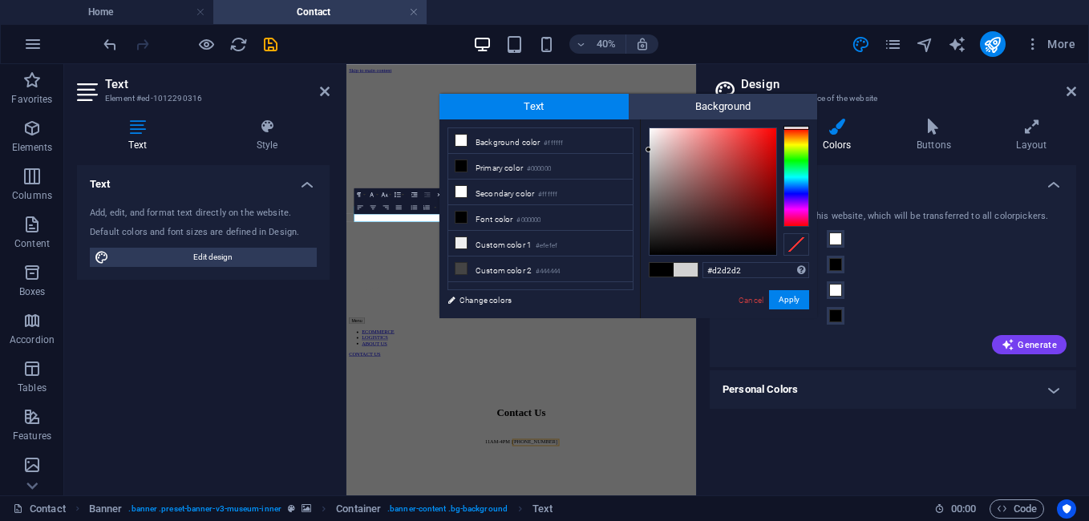
click at [416, 150] on div "H1 Banner Container Spacer Container Reference Reference Reference Text Paragra…" at bounding box center [520, 279] width 349 height 431
click at [752, 304] on link "Cancel" at bounding box center [751, 300] width 28 height 12
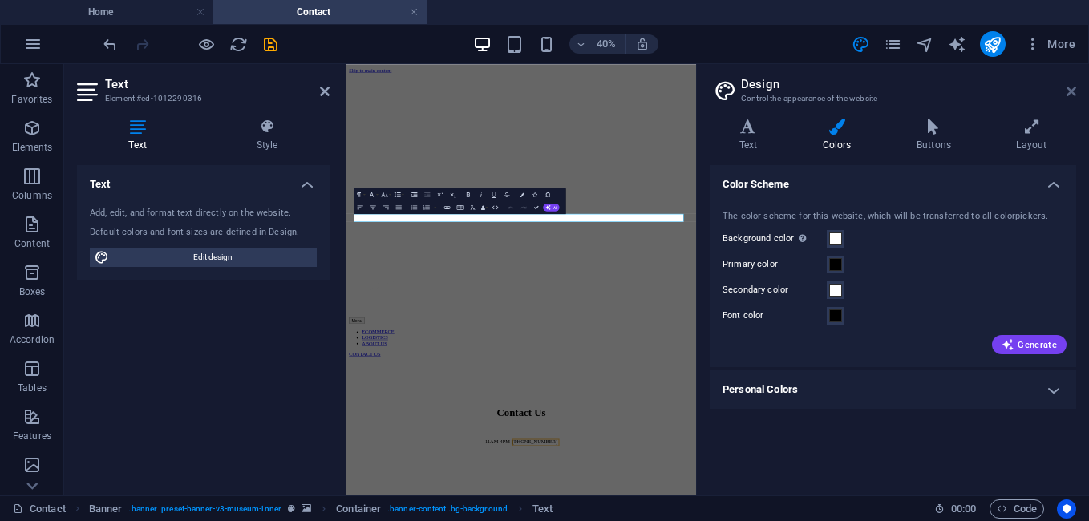
click at [1072, 94] on icon at bounding box center [1071, 91] width 10 height 13
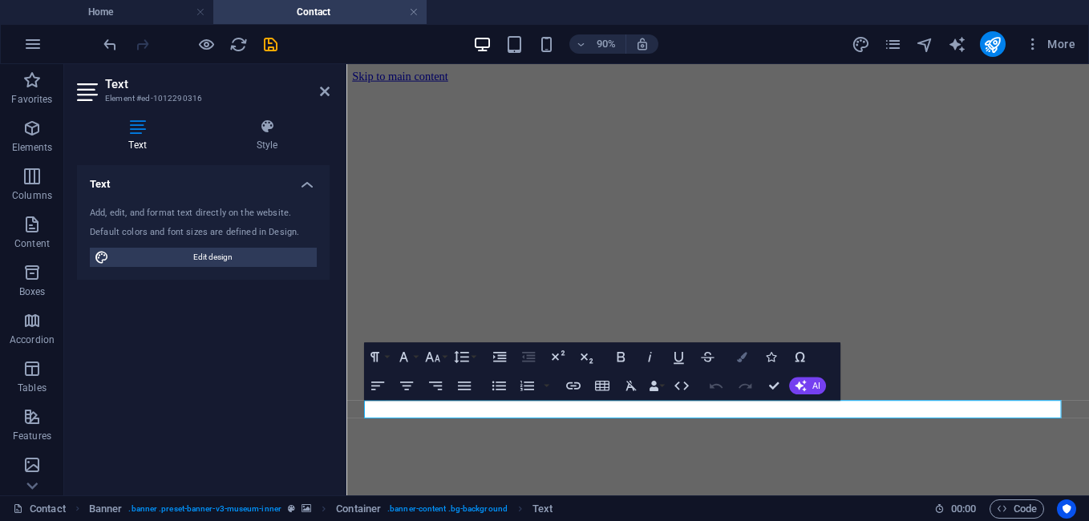
click at [744, 355] on icon "button" at bounding box center [742, 357] width 10 height 10
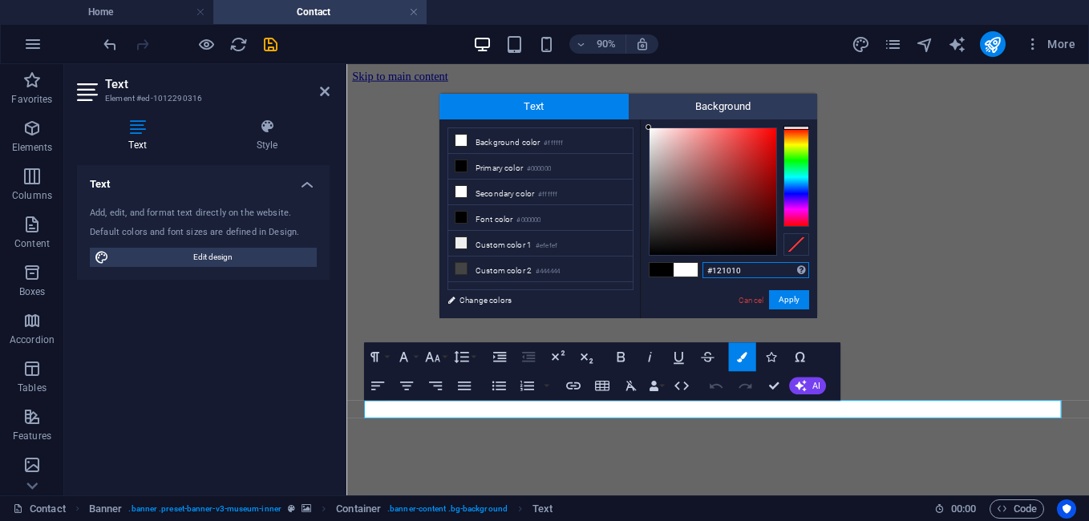
click at [663, 245] on div at bounding box center [712, 191] width 127 height 127
click at [652, 249] on div at bounding box center [712, 191] width 127 height 127
click at [652, 255] on div at bounding box center [712, 191] width 127 height 127
click at [806, 297] on button "Apply" at bounding box center [789, 299] width 40 height 19
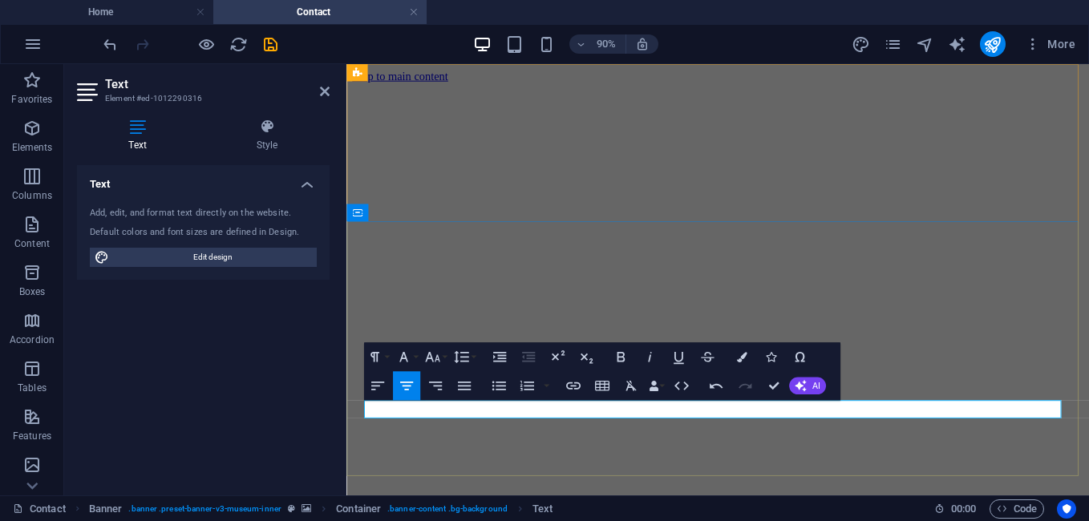
click at [744, 359] on icon "button" at bounding box center [742, 357] width 10 height 10
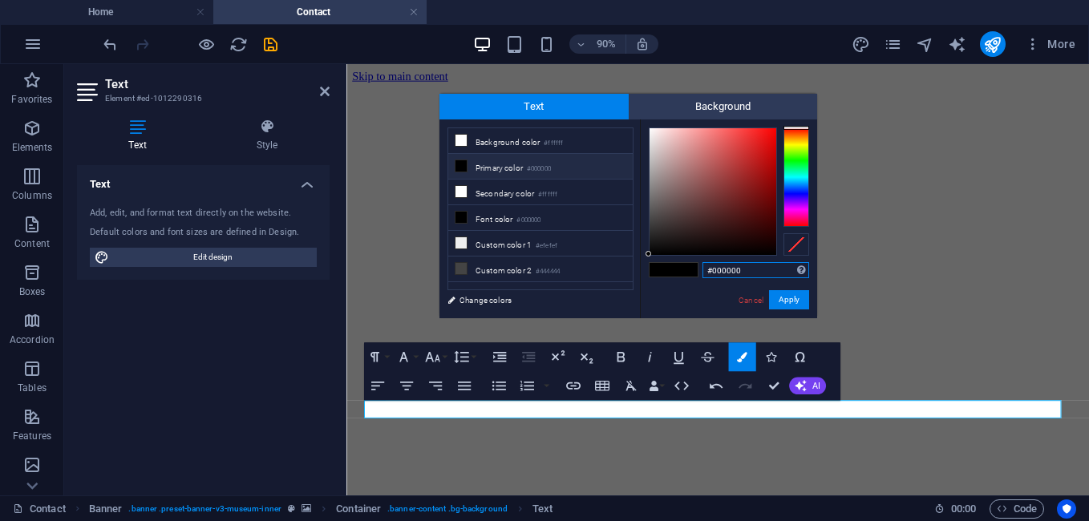
drag, startPoint x: 661, startPoint y: 245, endPoint x: 628, endPoint y: 296, distance: 60.3
click at [628, 296] on div "less Background color #ffffff Primary color #000000 Secondary color #ffffff Fon…" at bounding box center [628, 218] width 378 height 199
click at [641, 240] on div "#1c1c1c Supported formats #0852ed rgb(8, 82, 237) rgba(8, 82, 237, 90%) hsv(221…" at bounding box center [728, 334] width 177 height 431
type input "#000000"
click at [635, 274] on div "less Background color #ffffff Primary color #000000 Secondary color #ffffff Fon…" at bounding box center [628, 218] width 378 height 199
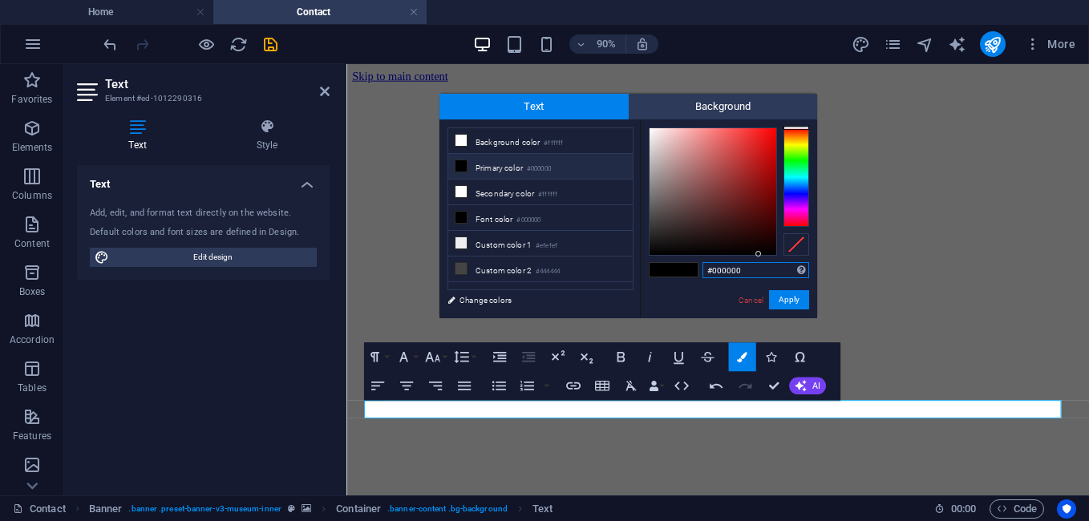
click at [759, 272] on input "#000000" at bounding box center [755, 270] width 107 height 16
click at [799, 297] on button "Apply" at bounding box center [789, 299] width 40 height 19
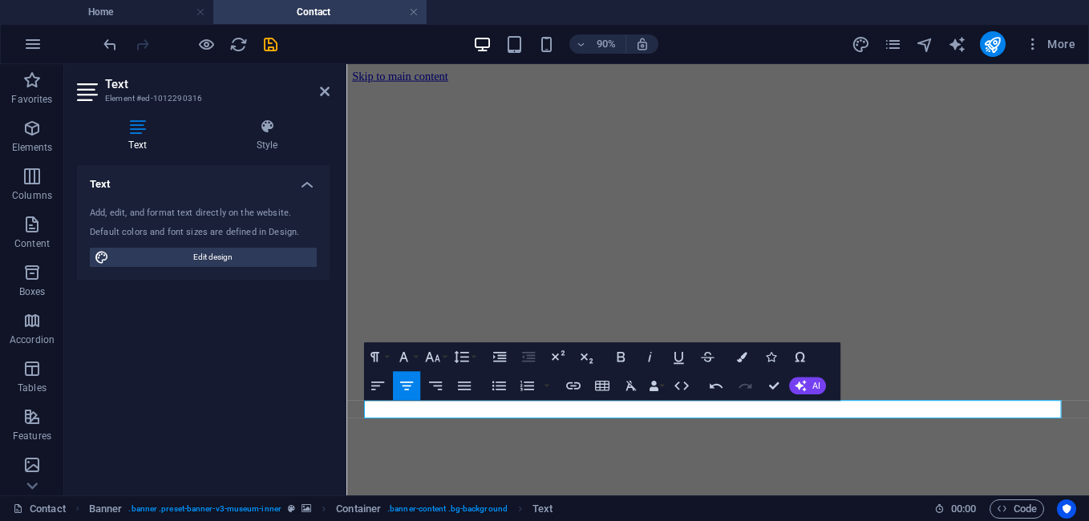
click at [994, 324] on div "H1 Banner Container Spacer Container Reference Reference Banner Reference Text …" at bounding box center [717, 279] width 742 height 431
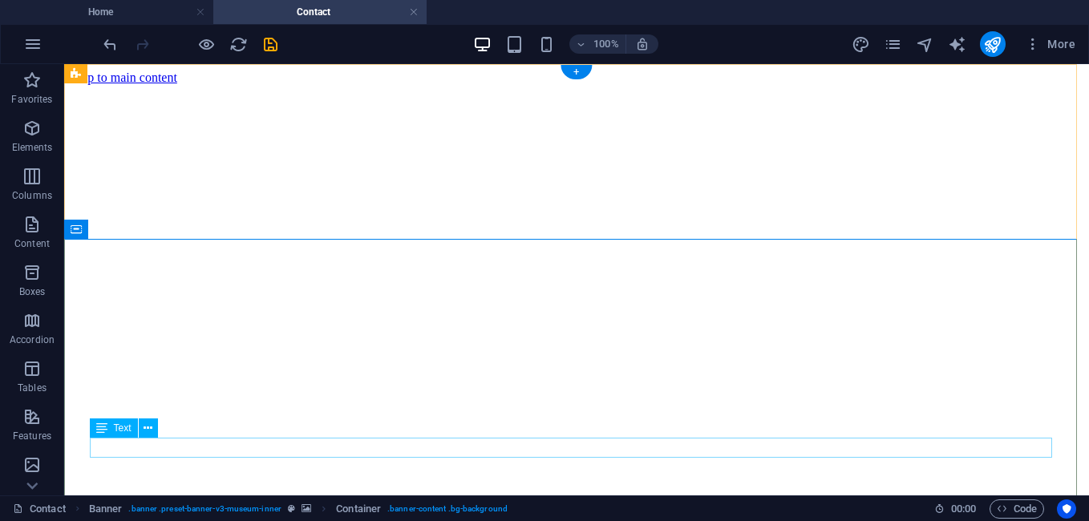
click at [144, 427] on icon at bounding box center [147, 428] width 9 height 17
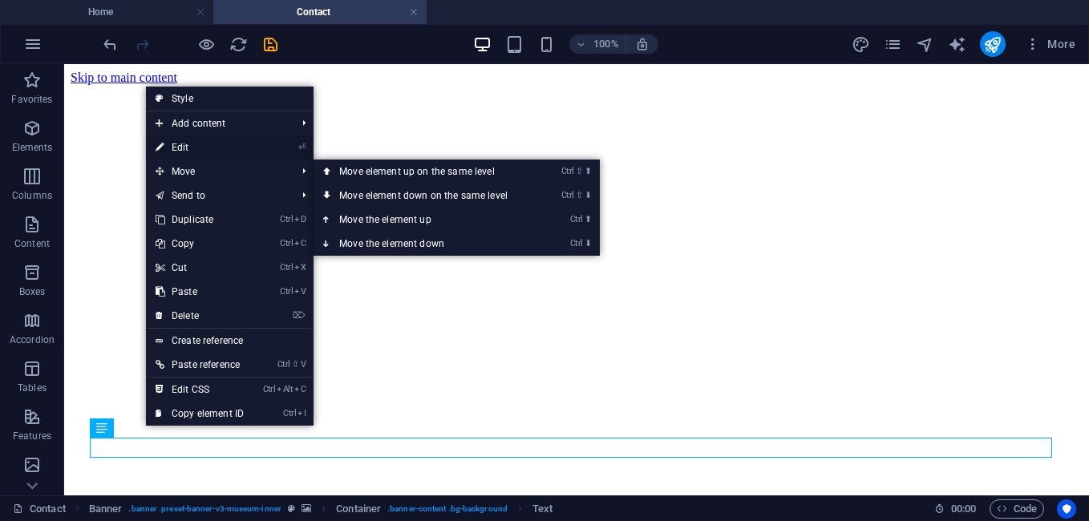
click at [194, 150] on link "⏎ Edit" at bounding box center [199, 147] width 107 height 24
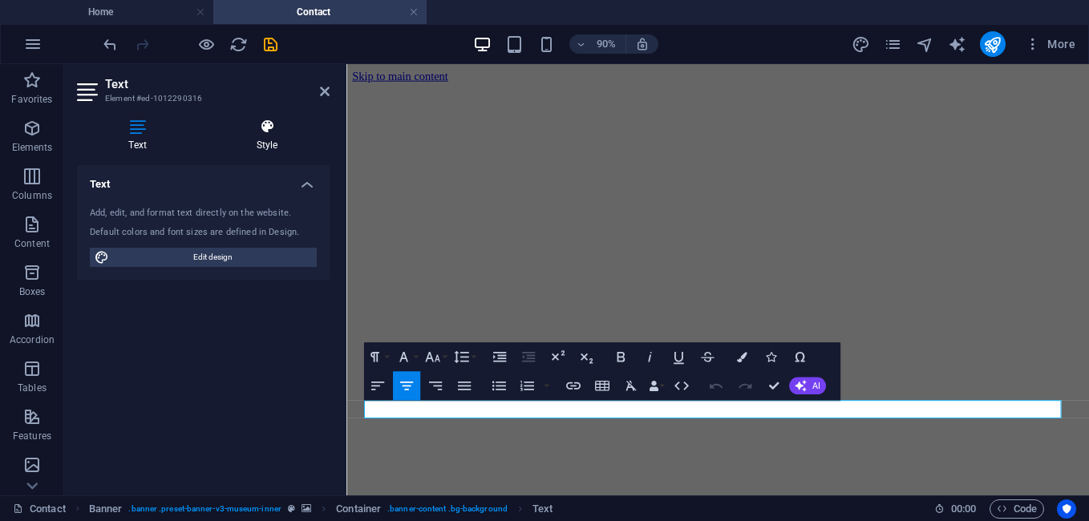
click at [259, 142] on h4 "Style" at bounding box center [266, 136] width 125 height 34
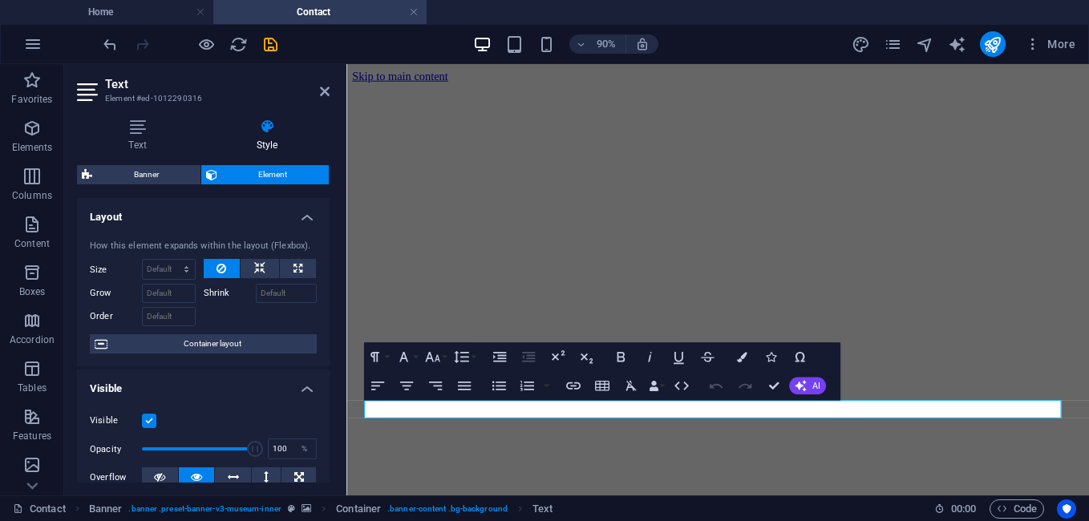
click at [147, 118] on div "Text Style Text Add, edit, and format text directly on the website. Default col…" at bounding box center [203, 301] width 278 height 390
click at [147, 119] on icon at bounding box center [137, 127] width 121 height 16
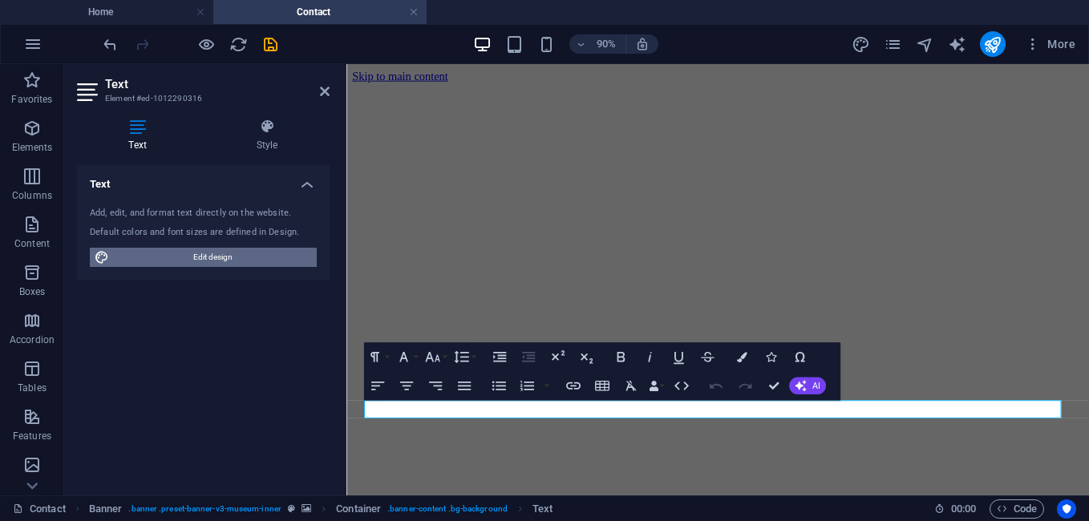
click at [184, 253] on span "Edit design" at bounding box center [213, 257] width 198 height 19
select select "px"
select select "300"
select select "px"
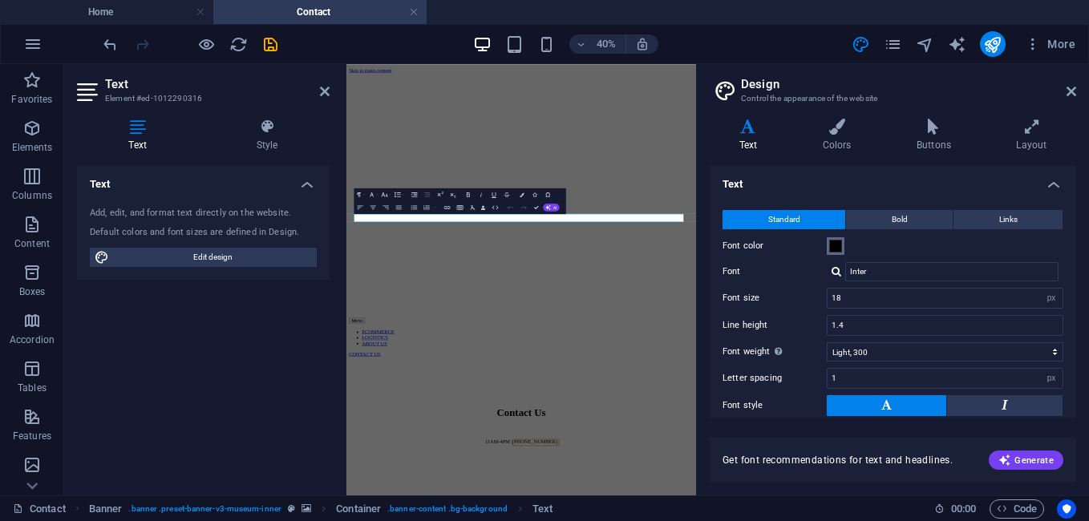
click at [835, 248] on span at bounding box center [835, 246] width 13 height 13
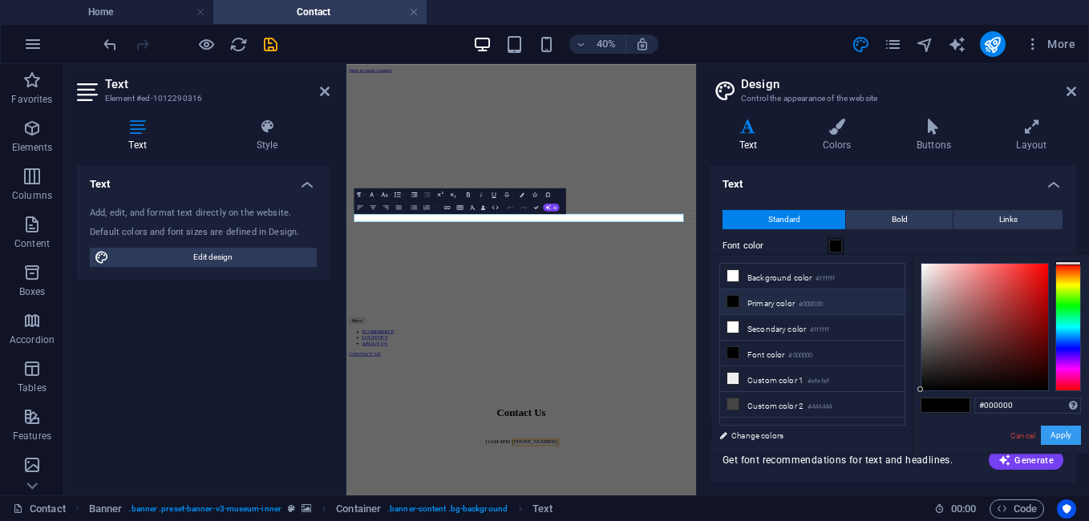
click at [1072, 430] on button "Apply" at bounding box center [1060, 435] width 40 height 19
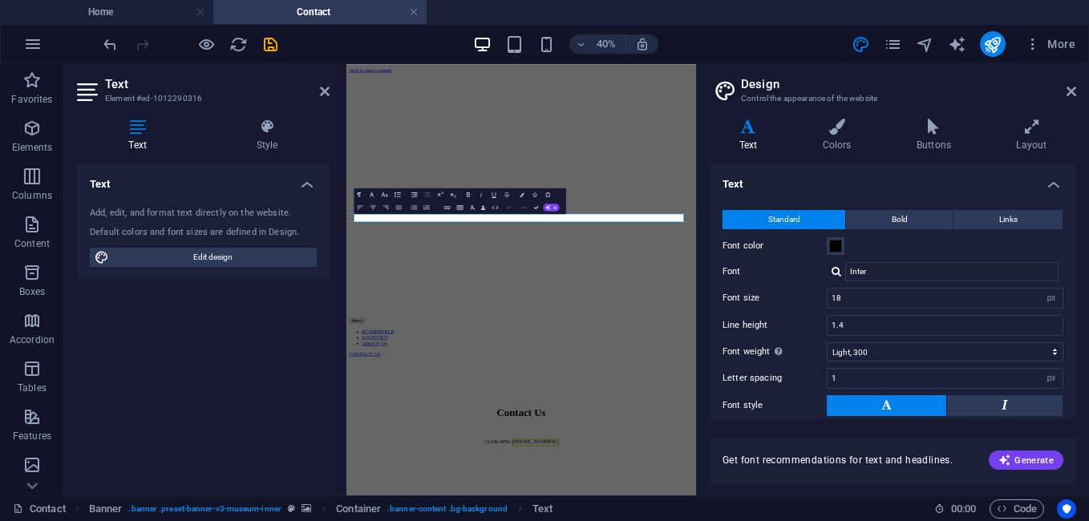
scroll to position [112, 0]
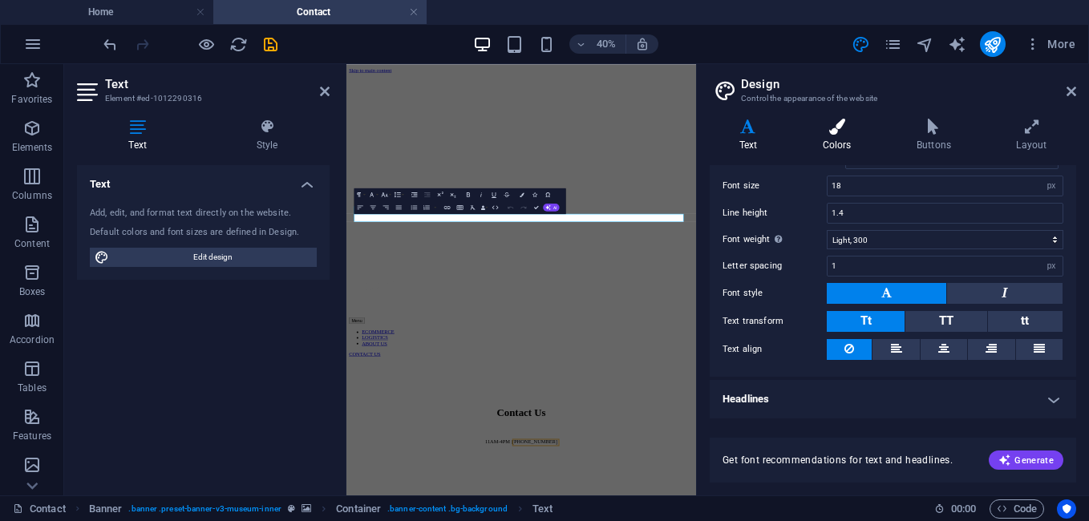
click at [823, 130] on icon at bounding box center [836, 127] width 87 height 16
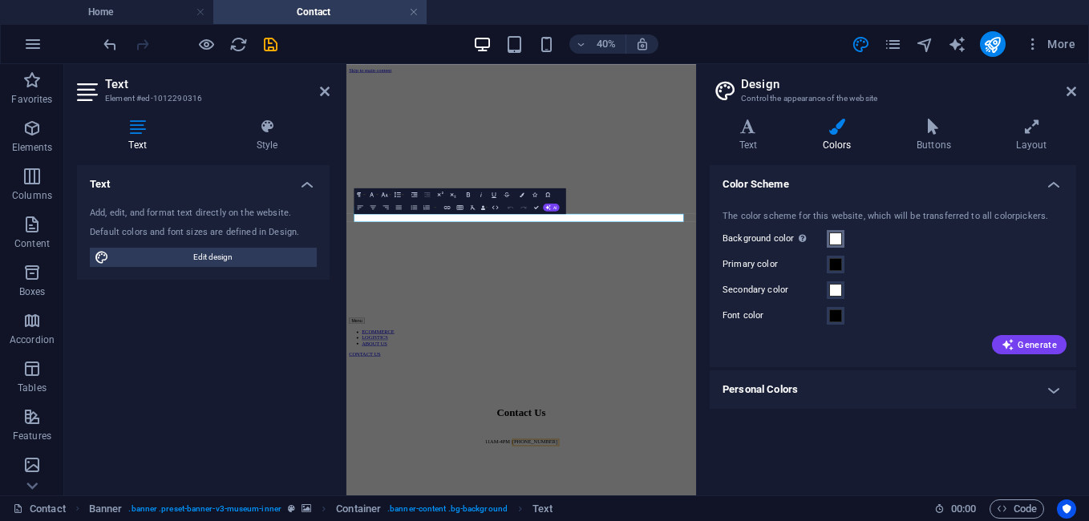
click at [835, 238] on span at bounding box center [835, 238] width 13 height 13
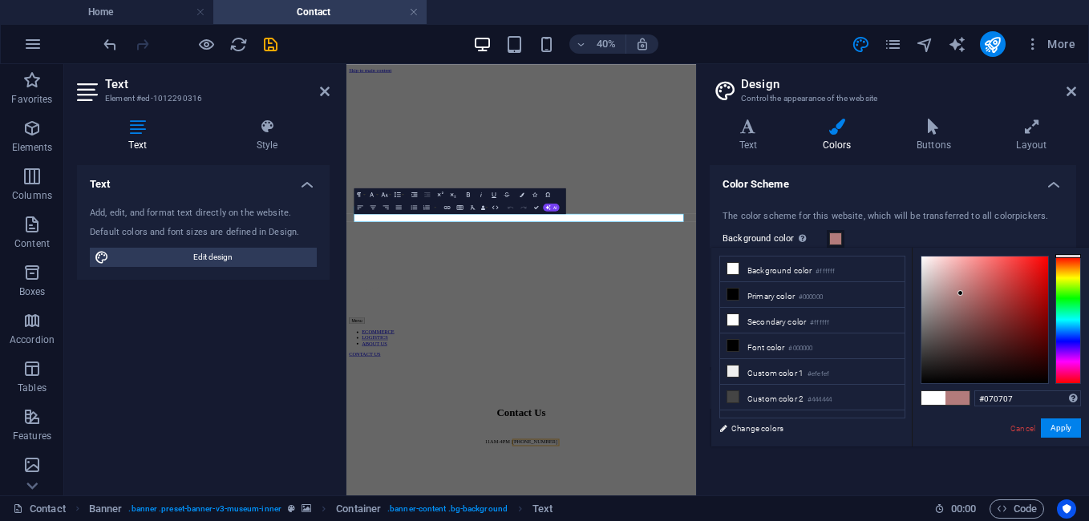
type input "#000000"
drag, startPoint x: 960, startPoint y: 293, endPoint x: 882, endPoint y: 475, distance: 197.5
click at [879, 474] on body "LUTE India Home Contact Favorites Elements Columns Content Boxes Accordion Tabl…" at bounding box center [544, 260] width 1089 height 521
click at [1062, 429] on button "Apply" at bounding box center [1060, 427] width 40 height 19
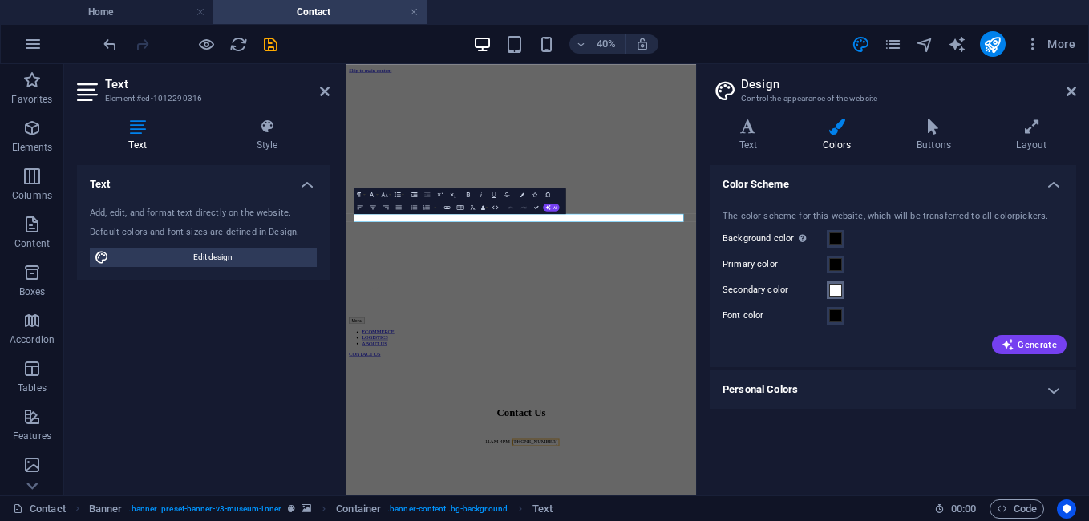
click at [835, 288] on span at bounding box center [835, 290] width 13 height 13
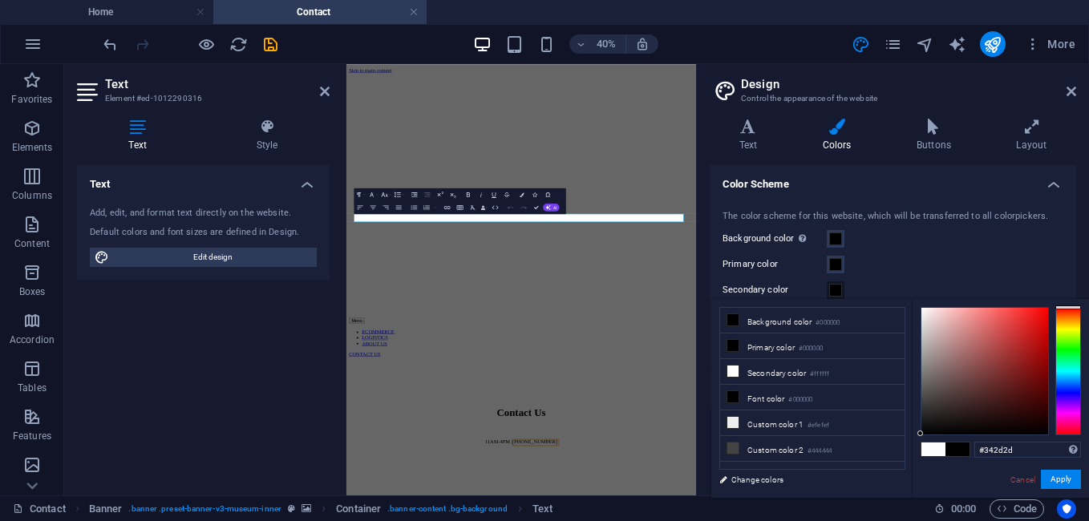
type input "#000000"
drag, startPoint x: 909, startPoint y: 467, endPoint x: 923, endPoint y: 509, distance: 44.6
click at [887, 515] on body "LUTE India Home Contact Favorites Elements Columns Content Boxes Accordion Tabl…" at bounding box center [544, 260] width 1089 height 521
click at [1076, 483] on button "Apply" at bounding box center [1060, 479] width 40 height 19
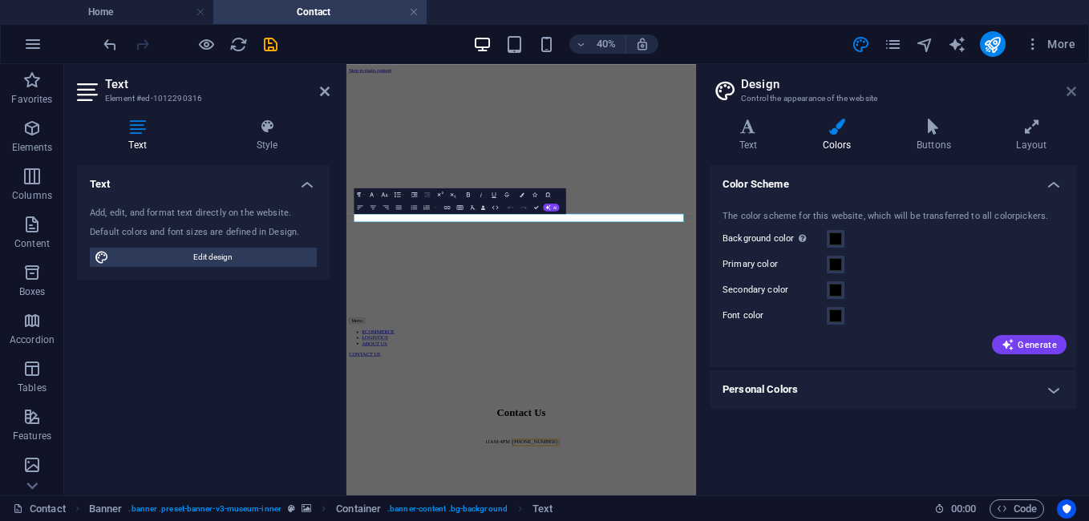
click at [1069, 91] on icon at bounding box center [1071, 91] width 10 height 13
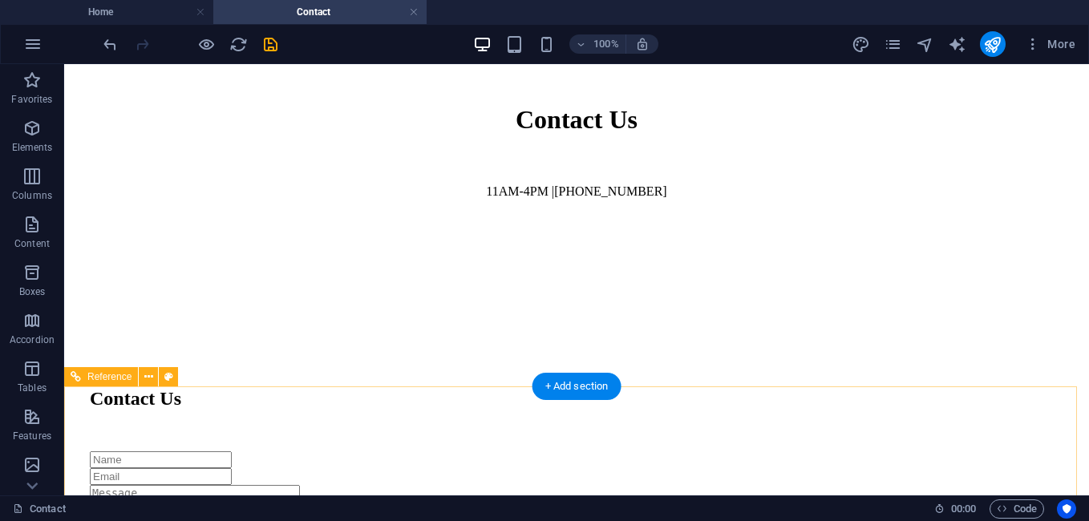
scroll to position [1002, 0]
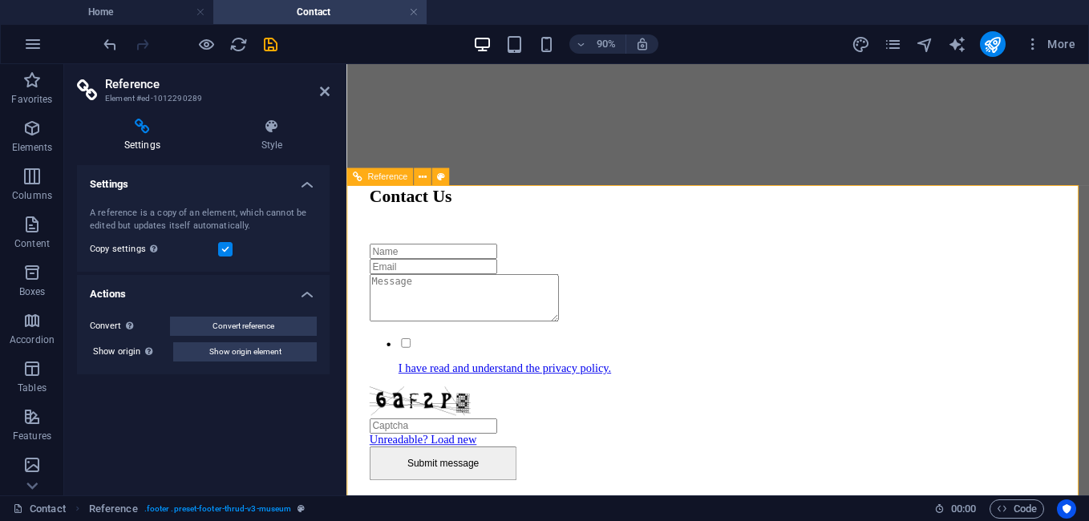
drag, startPoint x: 324, startPoint y: 91, endPoint x: 288, endPoint y: 84, distance: 36.6
click at [324, 91] on icon at bounding box center [325, 91] width 10 height 13
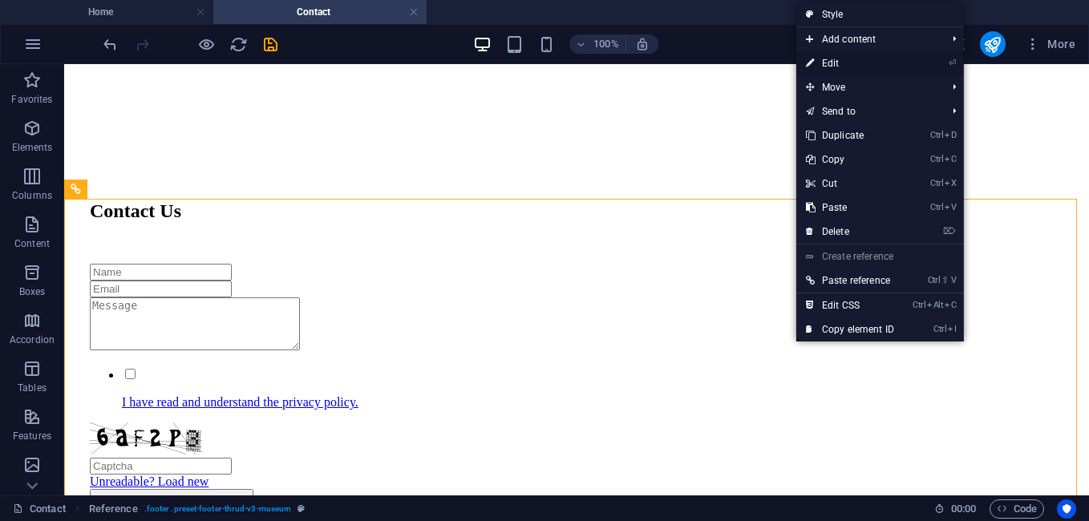
click at [849, 71] on link "⏎ Edit" at bounding box center [849, 63] width 107 height 24
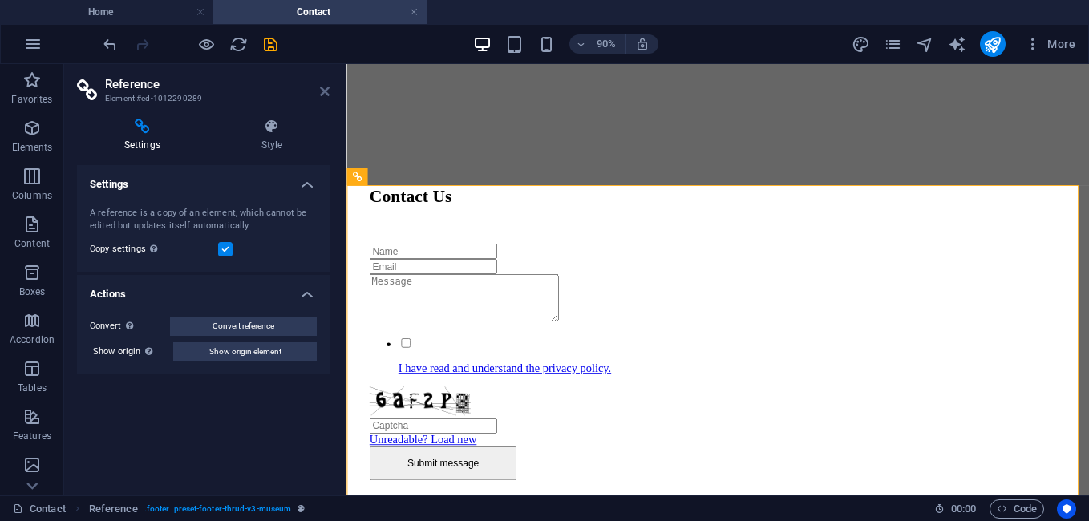
click at [326, 91] on icon at bounding box center [325, 91] width 10 height 13
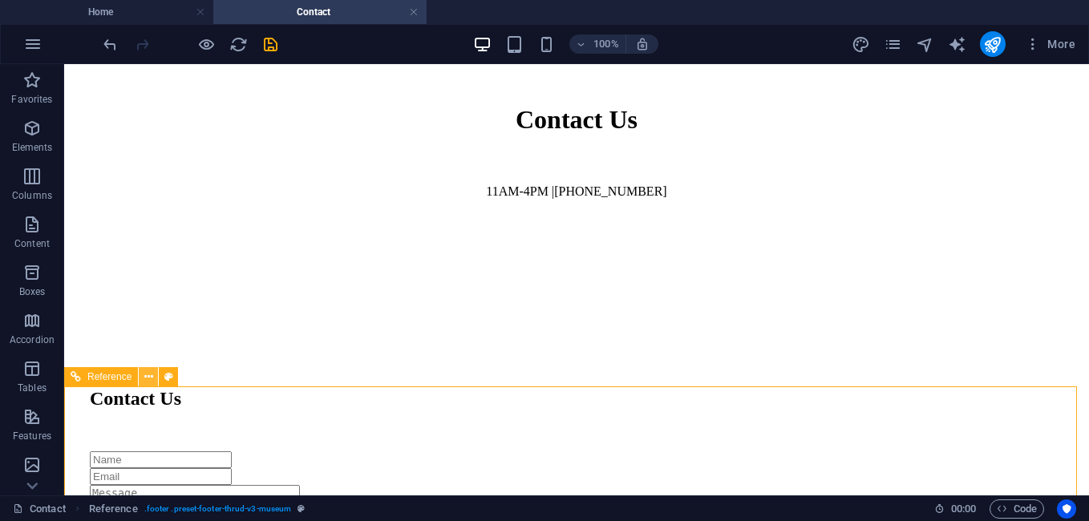
click at [145, 377] on icon at bounding box center [148, 377] width 9 height 17
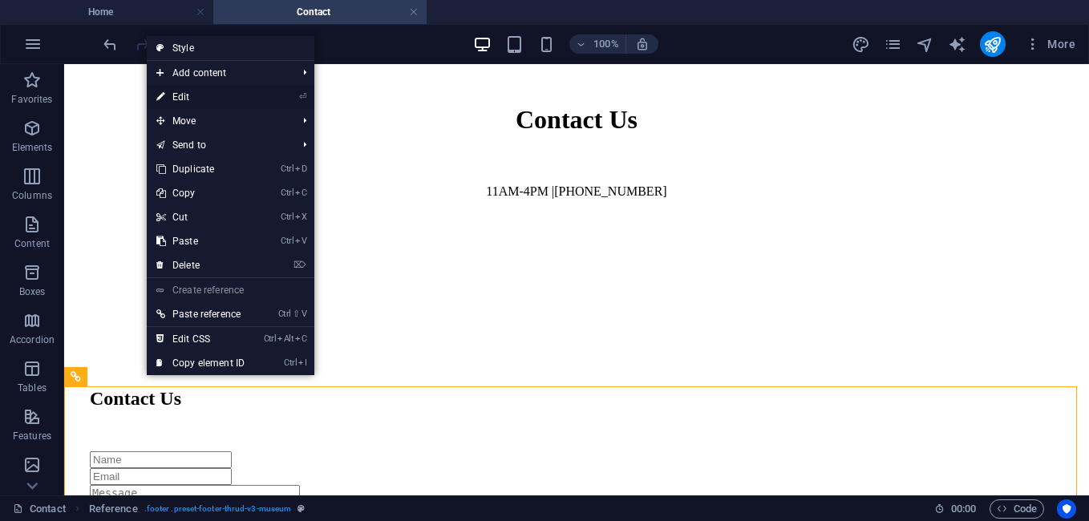
click at [205, 93] on link "⏎ Edit" at bounding box center [200, 97] width 107 height 24
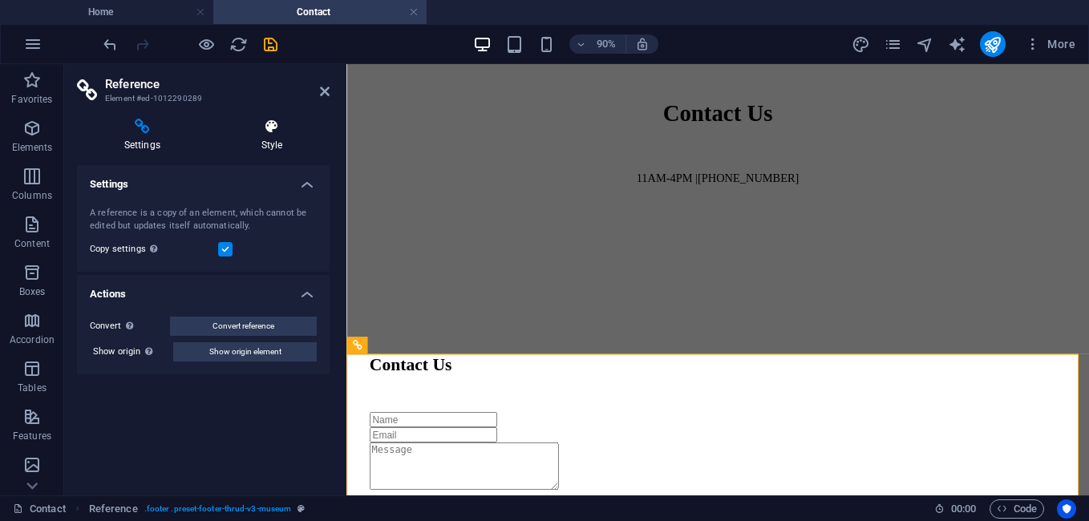
click at [256, 142] on h4 "Style" at bounding box center [271, 136] width 115 height 34
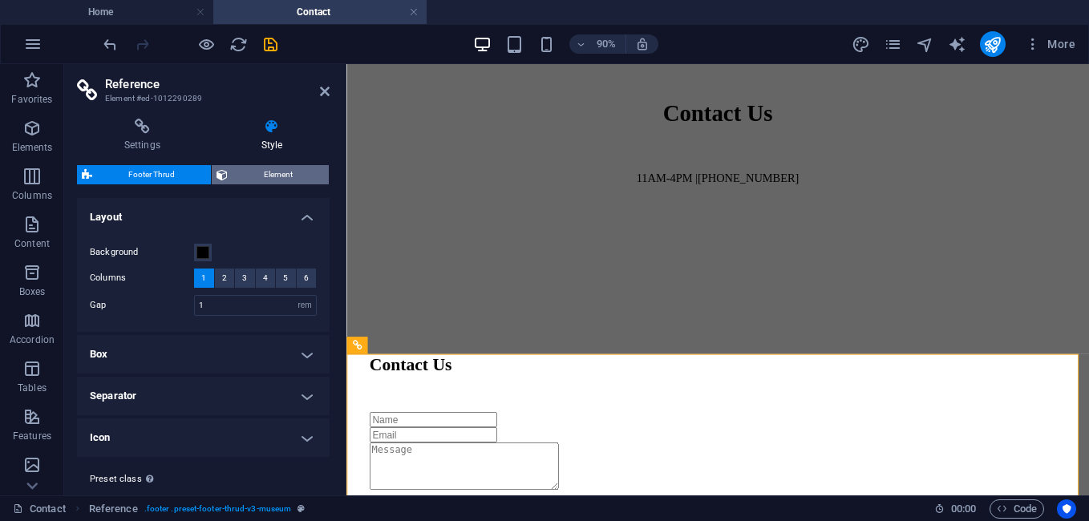
click at [241, 180] on span "Element" at bounding box center [277, 174] width 91 height 19
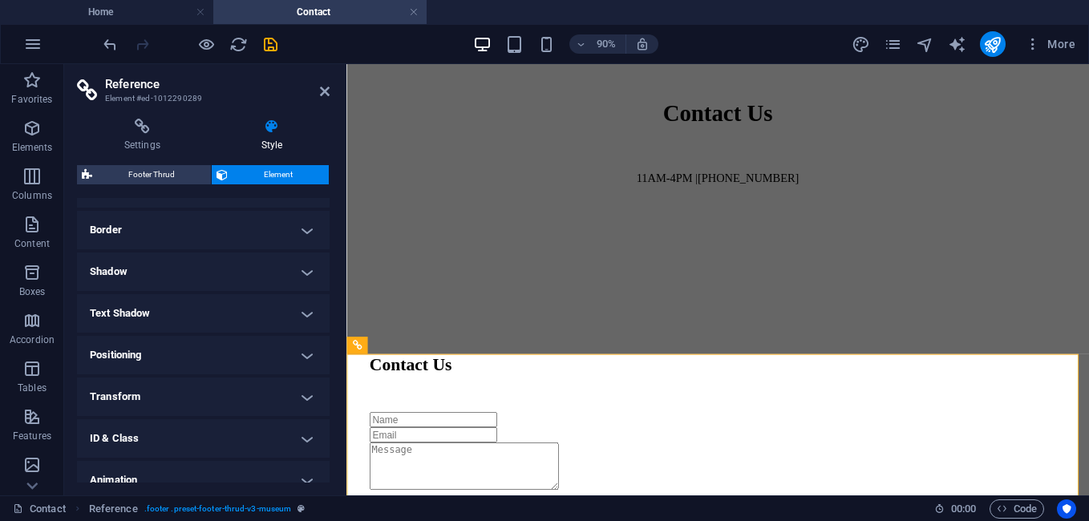
scroll to position [187, 0]
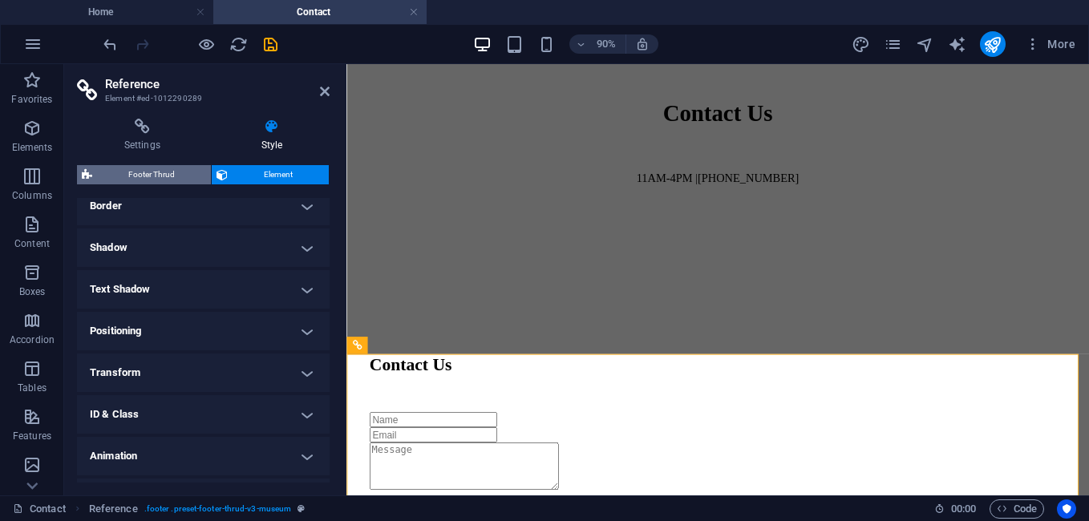
click at [147, 180] on span "Footer Thrud" at bounding box center [151, 174] width 109 height 19
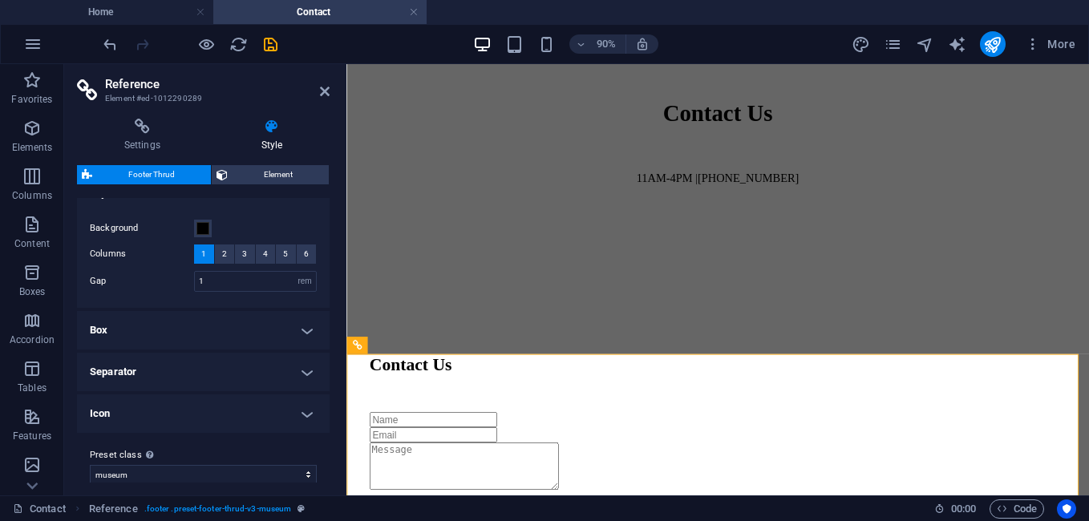
scroll to position [38, 0]
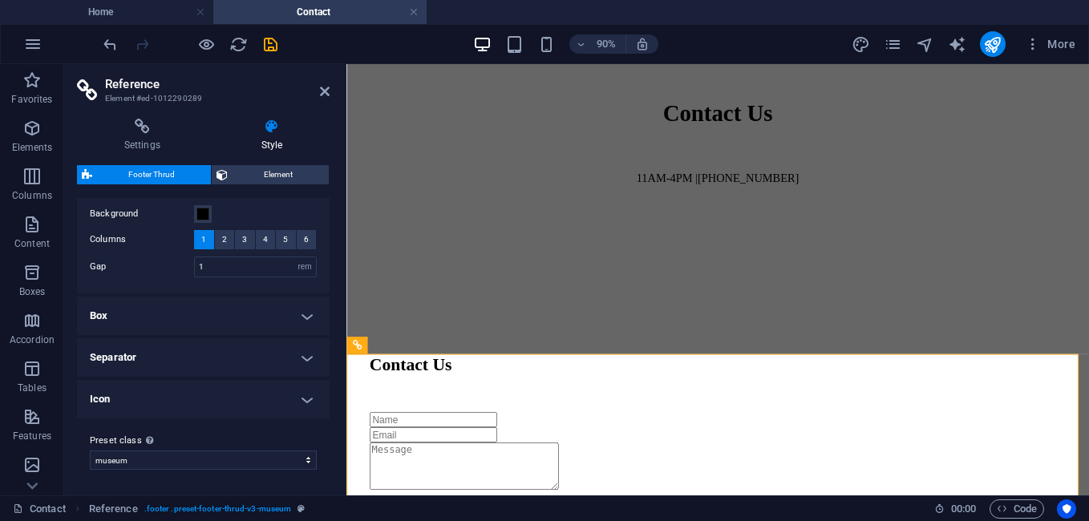
click at [188, 315] on h4 "Box" at bounding box center [203, 316] width 253 height 38
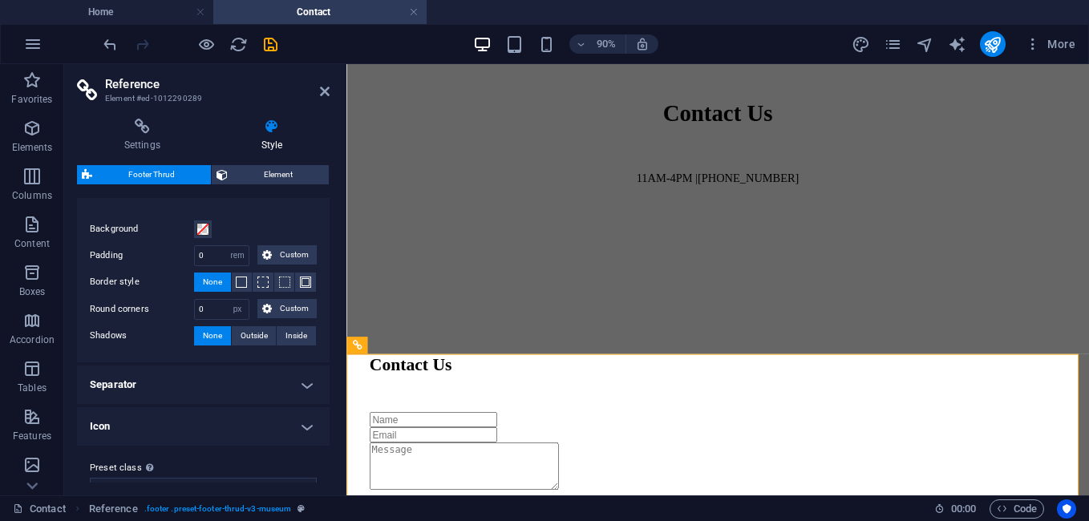
scroll to position [188, 0]
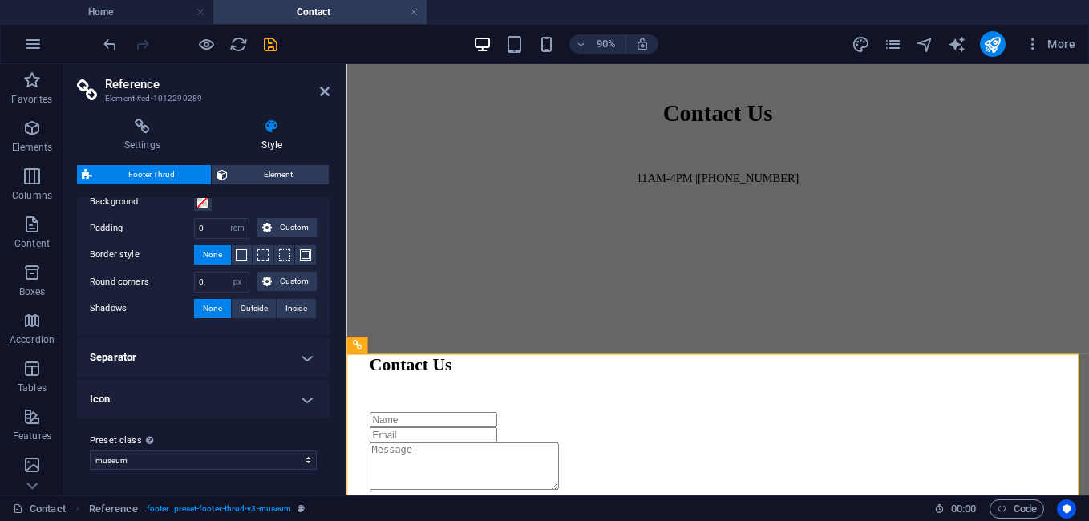
click at [200, 353] on h4 "Separator" at bounding box center [203, 357] width 253 height 38
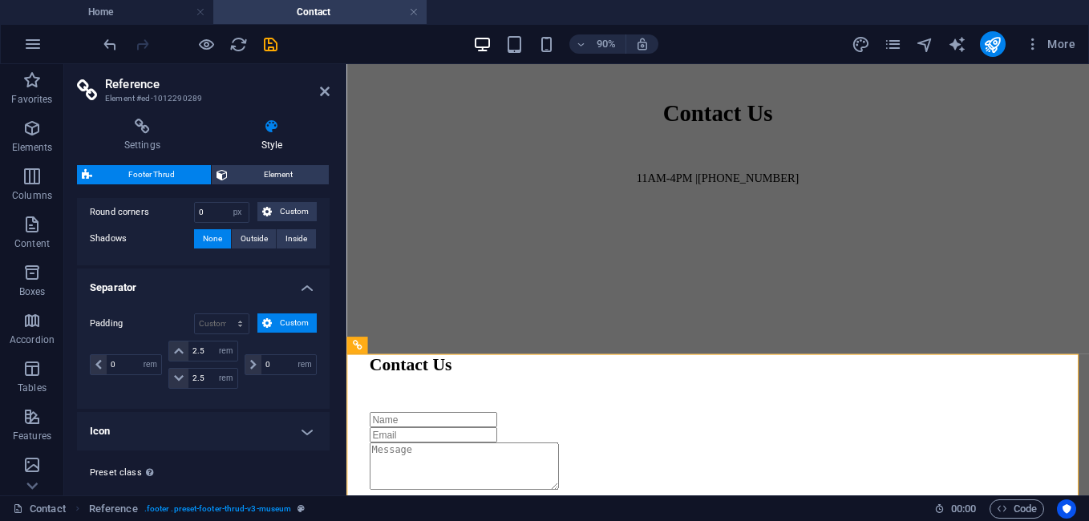
scroll to position [289, 0]
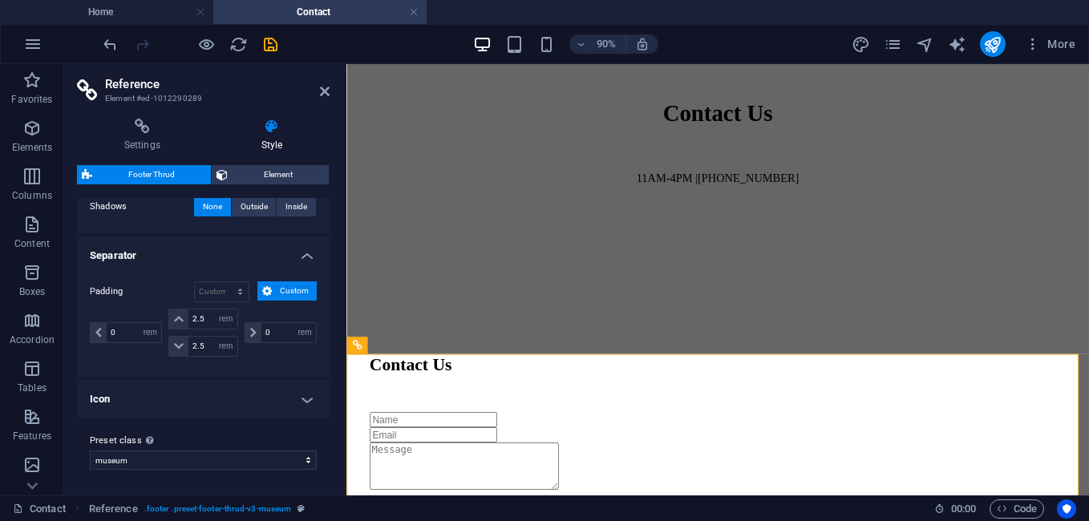
click at [204, 398] on h4 "Icon" at bounding box center [203, 399] width 253 height 38
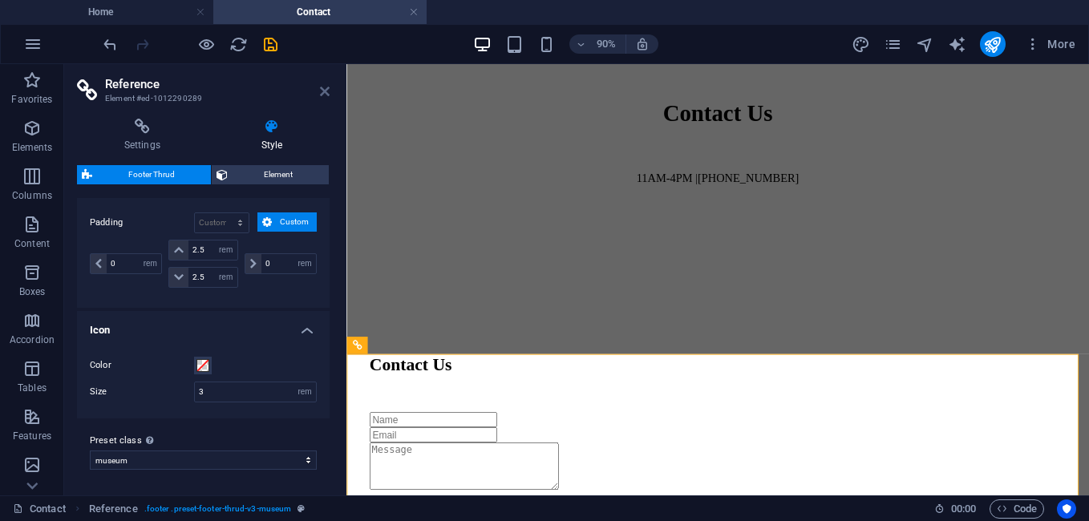
drag, startPoint x: 325, startPoint y: 89, endPoint x: 261, endPoint y: 34, distance: 84.7
click at [325, 89] on icon at bounding box center [325, 91] width 10 height 13
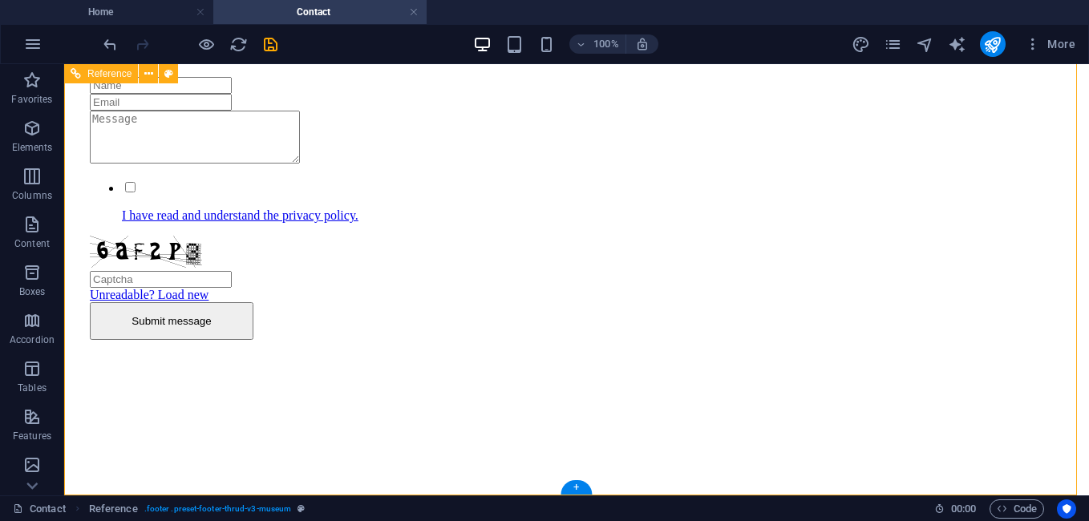
scroll to position [1002, 0]
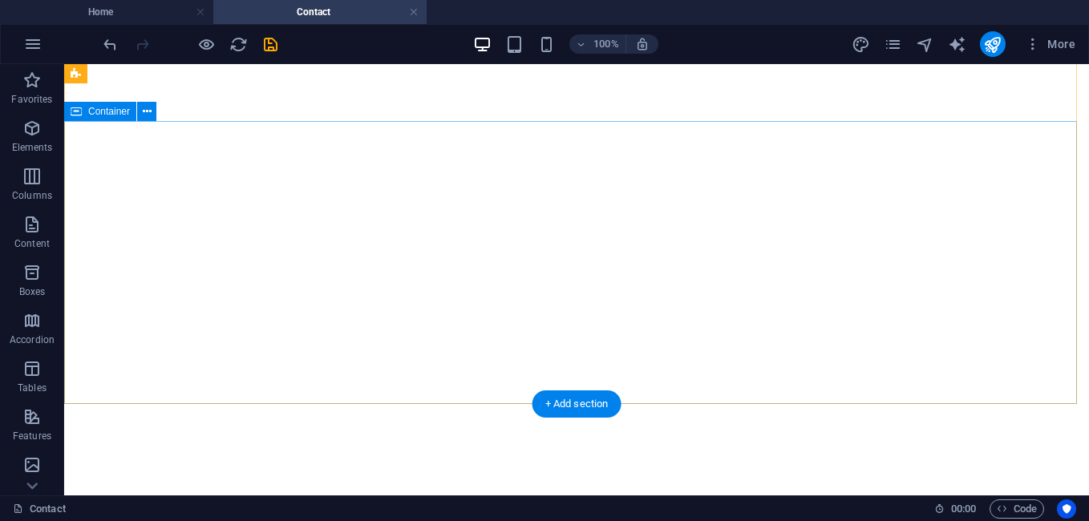
scroll to position [67, 0]
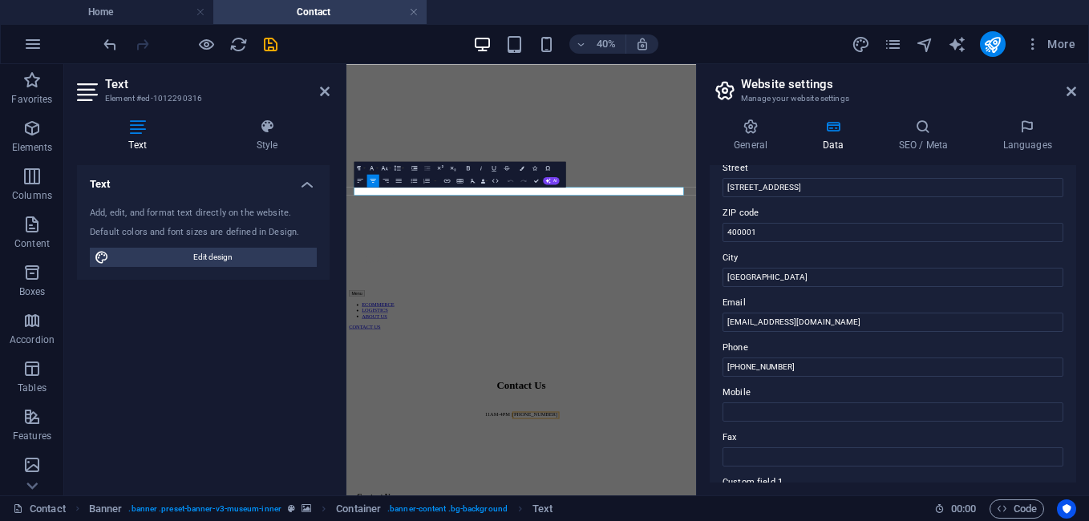
scroll to position [0, 0]
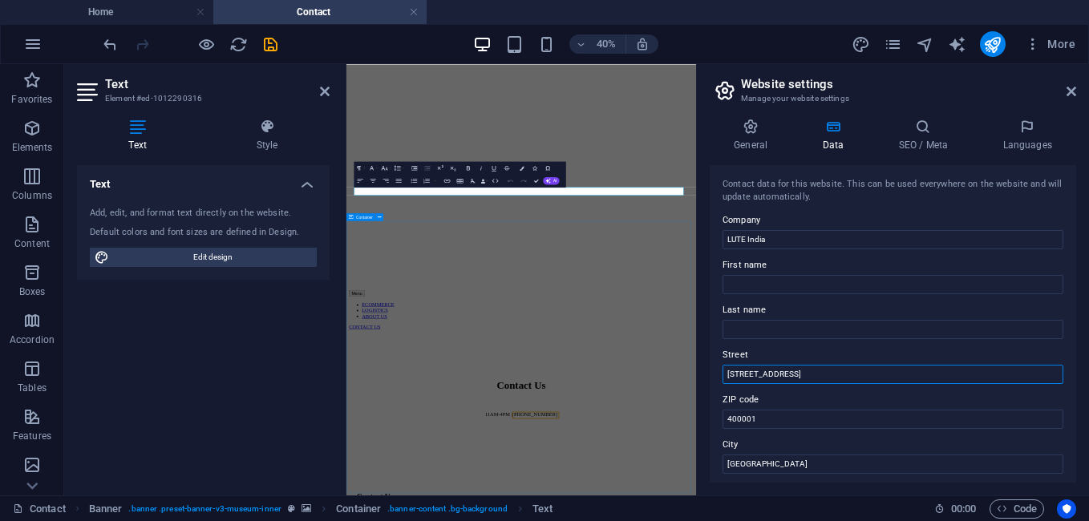
drag, startPoint x: 1145, startPoint y: 446, endPoint x: 1124, endPoint y: 874, distance: 427.8
drag, startPoint x: 795, startPoint y: 374, endPoint x: 717, endPoint y: 382, distance: 78.3
click at [717, 382] on div "Contact data for this website. This can be used everywhere on the website and w…" at bounding box center [892, 323] width 366 height 317
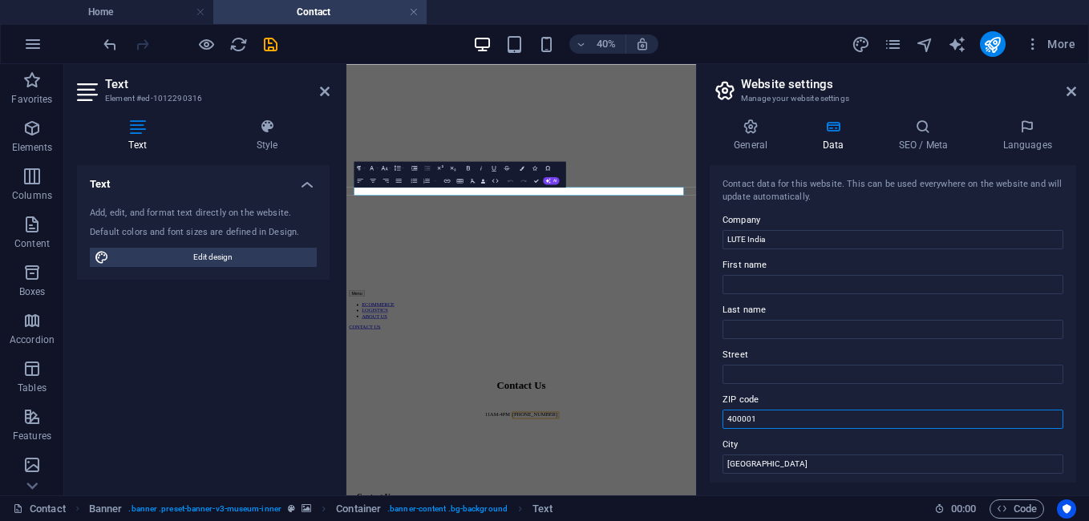
drag, startPoint x: 787, startPoint y: 419, endPoint x: 697, endPoint y: 419, distance: 89.8
click at [700, 419] on div "General Data SEO / Meta Languages Website name [DOMAIN_NAME] Logo Drag files he…" at bounding box center [893, 301] width 392 height 390
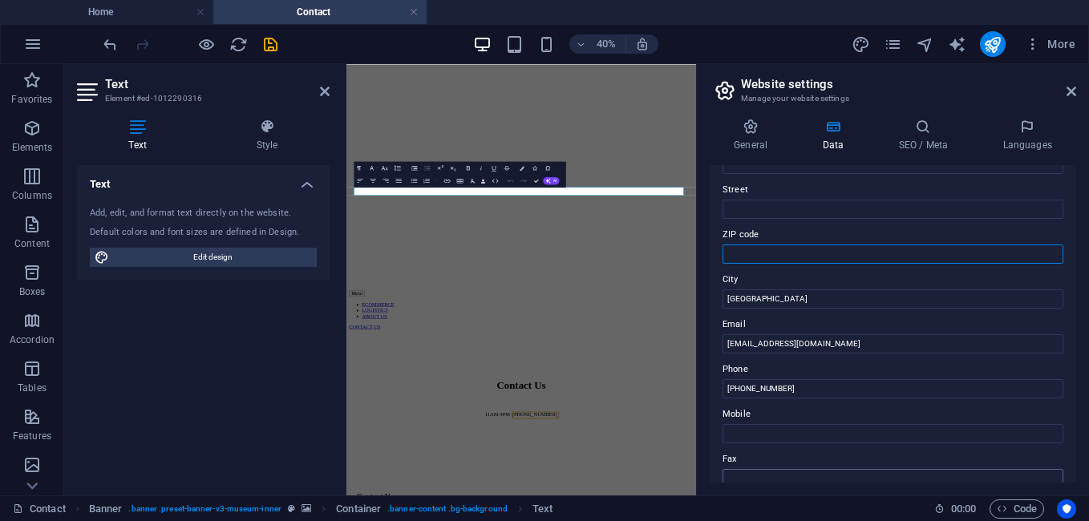
scroll to position [187, 0]
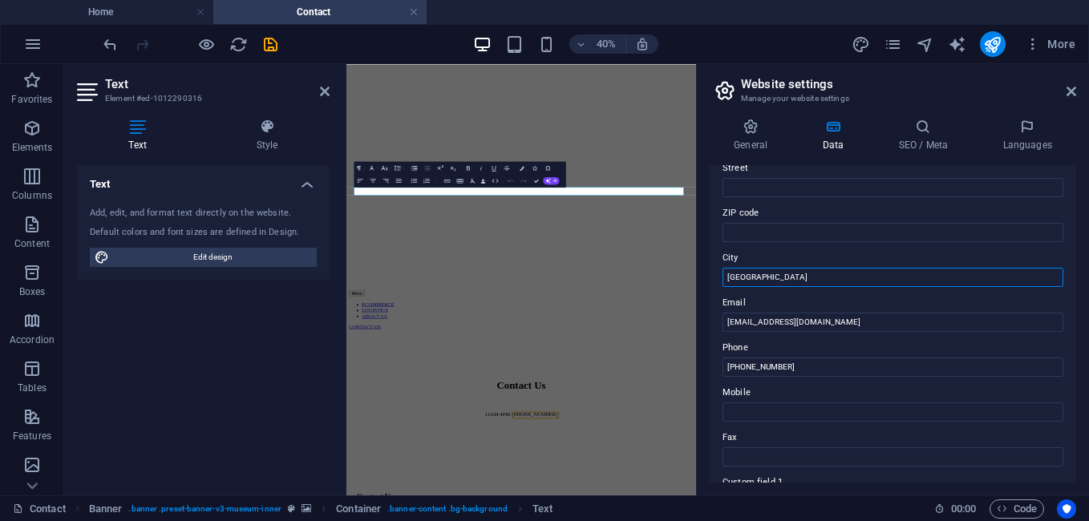
drag, startPoint x: 763, startPoint y: 272, endPoint x: 715, endPoint y: 276, distance: 48.3
click at [715, 276] on div "Contact data for this website. This can be used everywhere on the website and w…" at bounding box center [892, 323] width 366 height 317
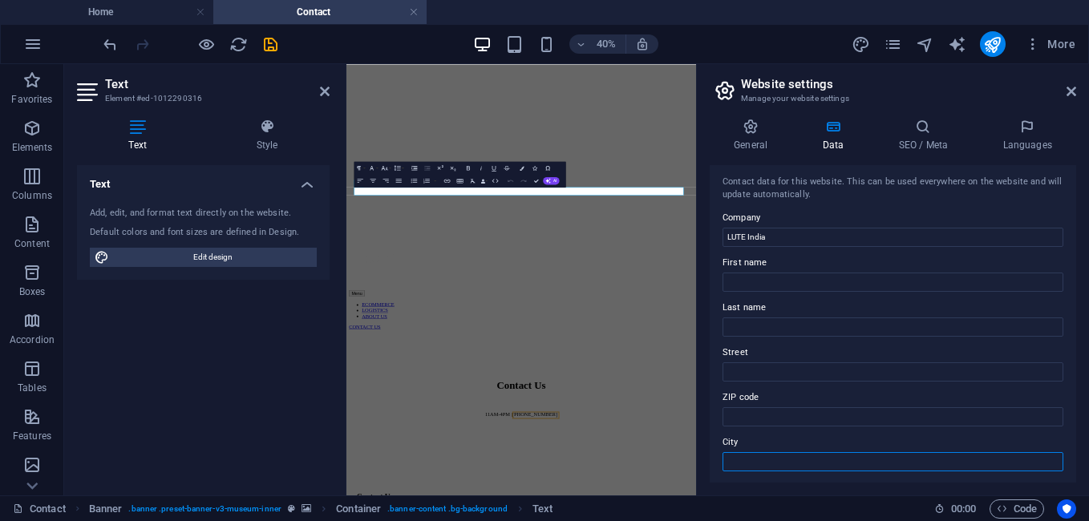
scroll to position [0, 0]
click at [1071, 92] on icon at bounding box center [1071, 91] width 10 height 13
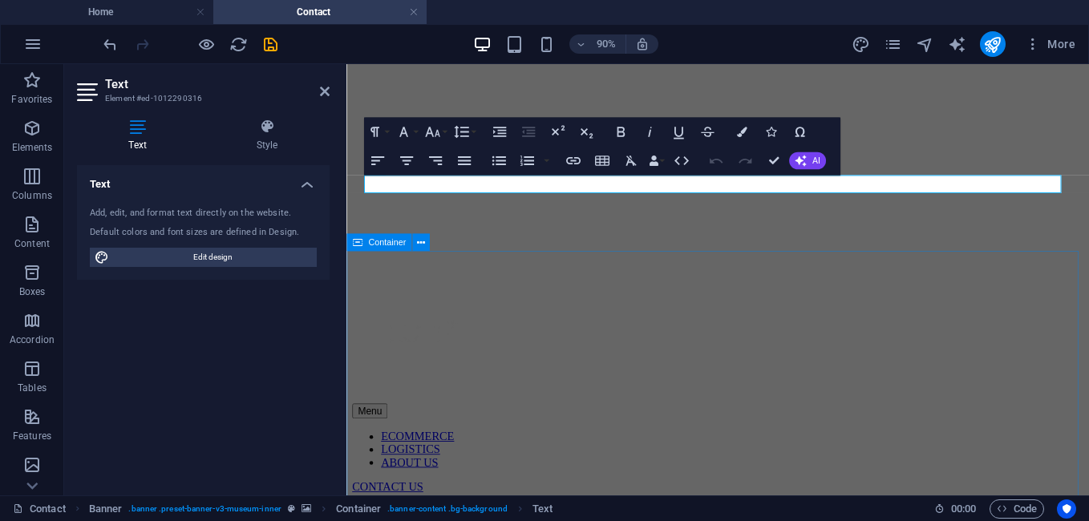
scroll to position [67, 0]
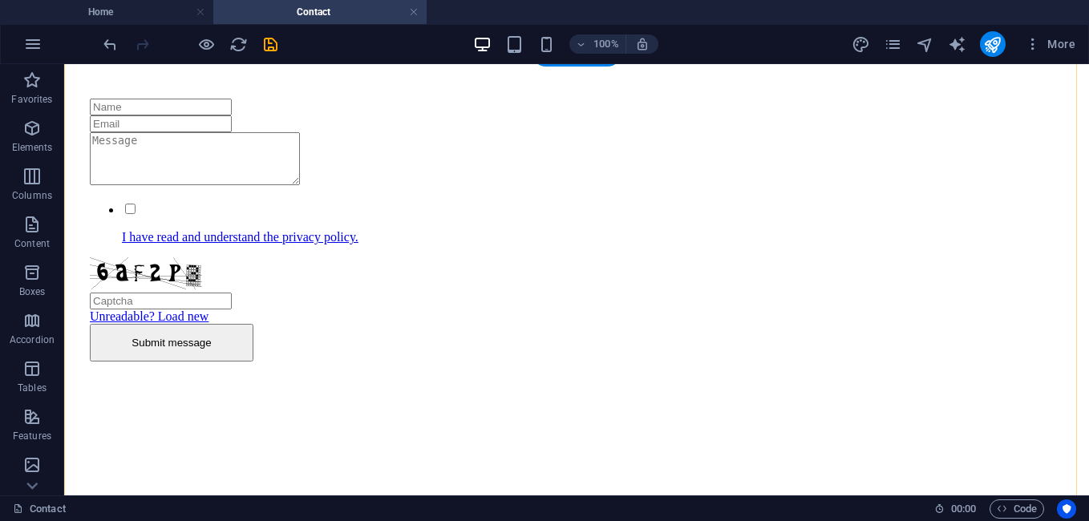
scroll to position [1189, 0]
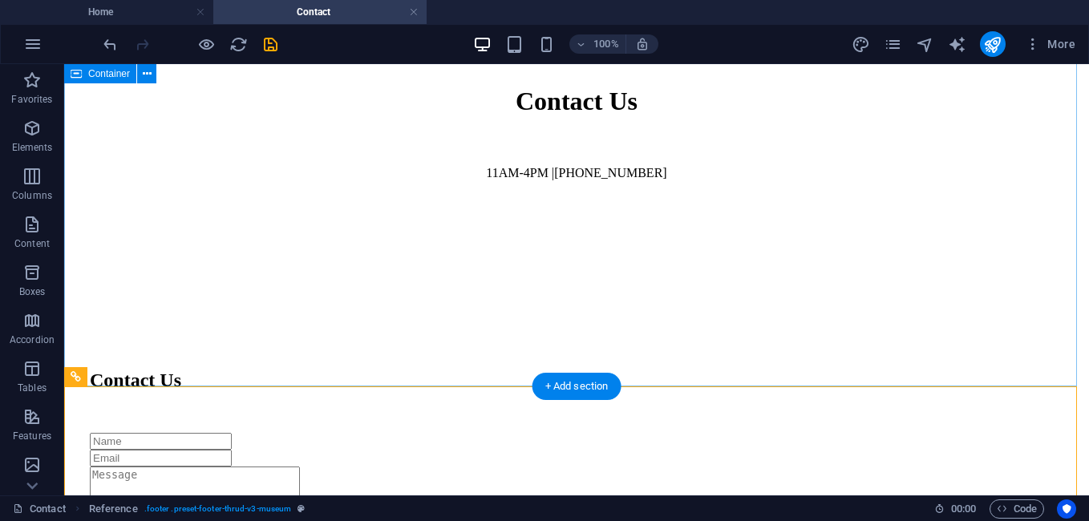
scroll to position [814, 0]
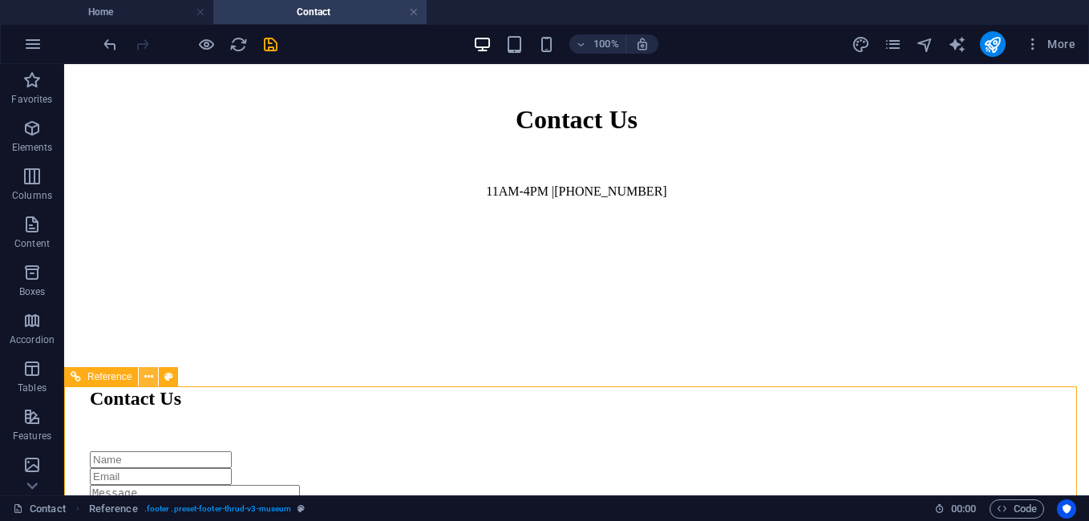
click at [153, 376] on button at bounding box center [148, 376] width 19 height 19
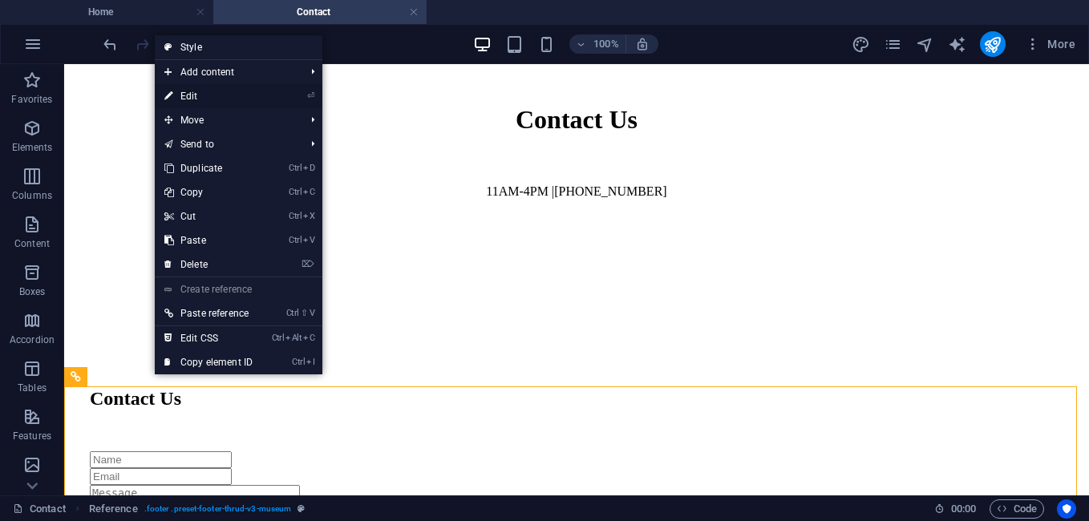
click at [212, 98] on link "⏎ Edit" at bounding box center [208, 96] width 107 height 24
select select "rem"
select select "px"
select select "rem"
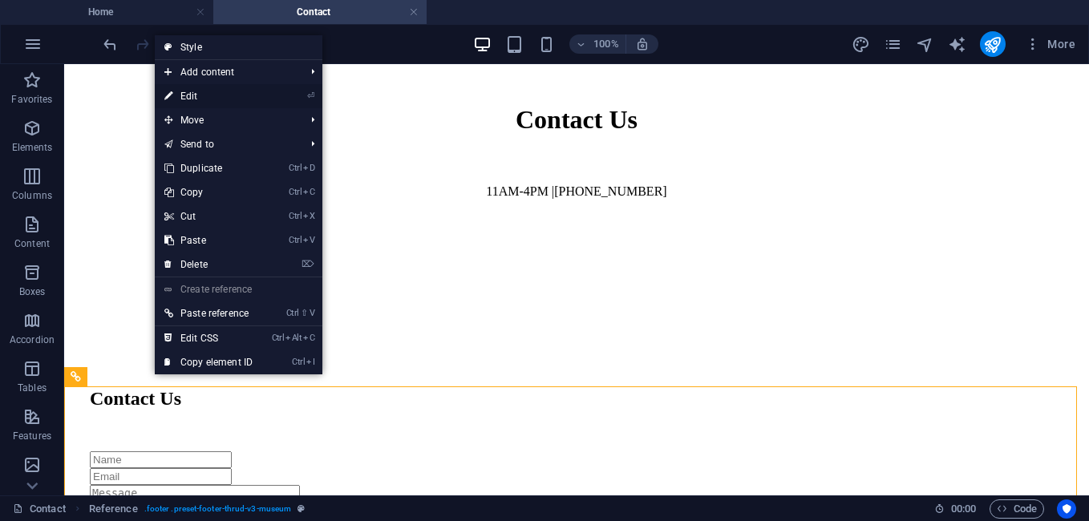
select select "rem"
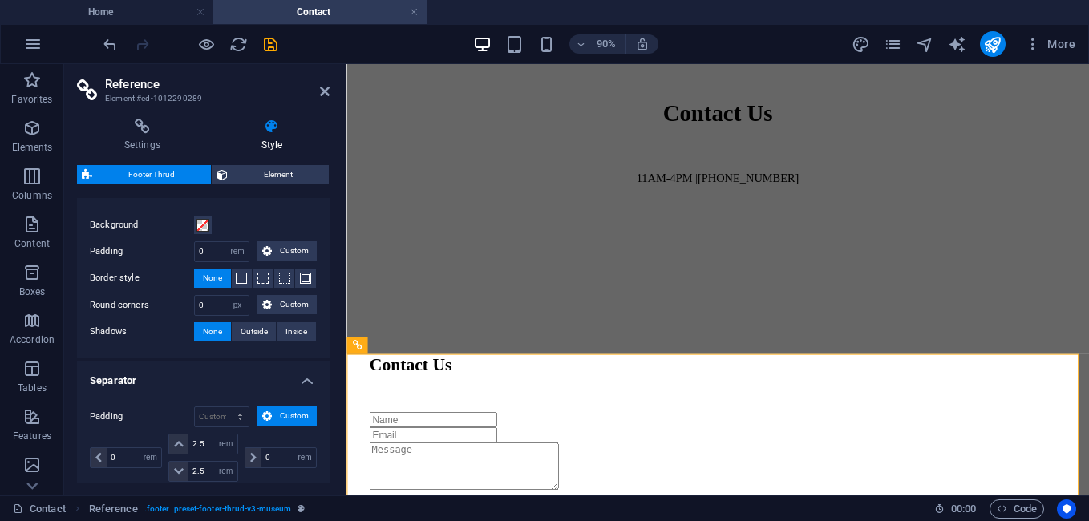
scroll to position [0, 0]
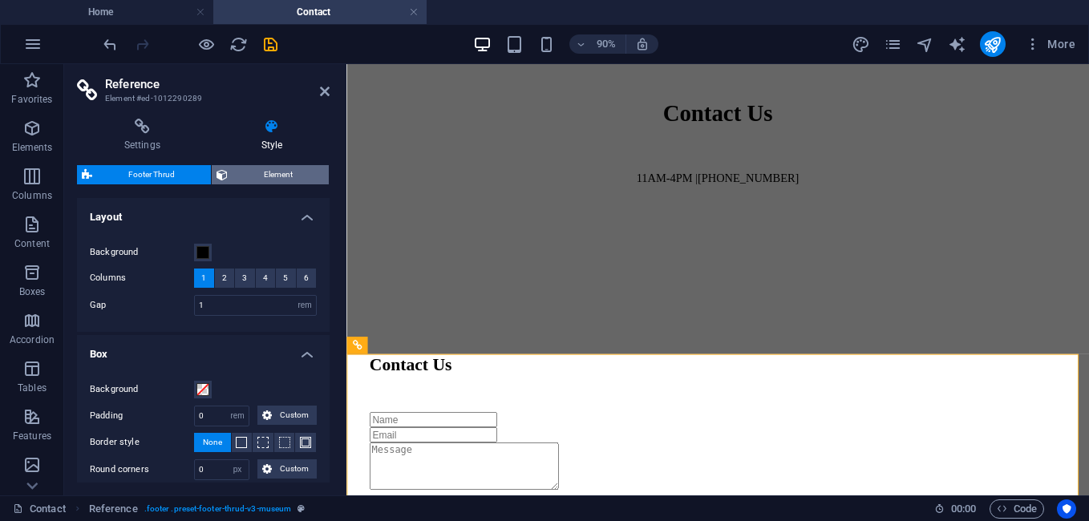
click at [242, 178] on span "Element" at bounding box center [277, 174] width 91 height 19
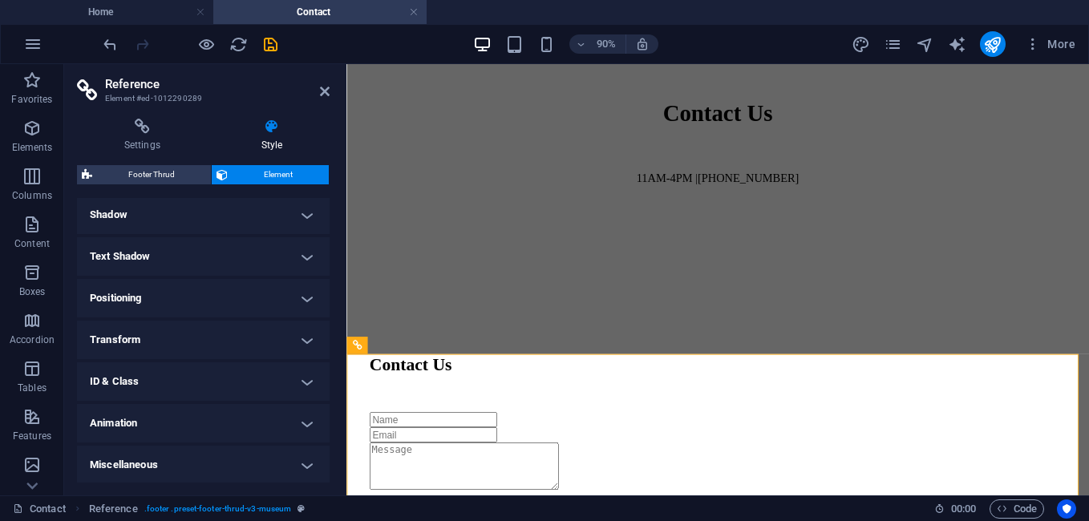
scroll to position [221, 0]
click at [139, 139] on h4 "Settings" at bounding box center [145, 136] width 137 height 34
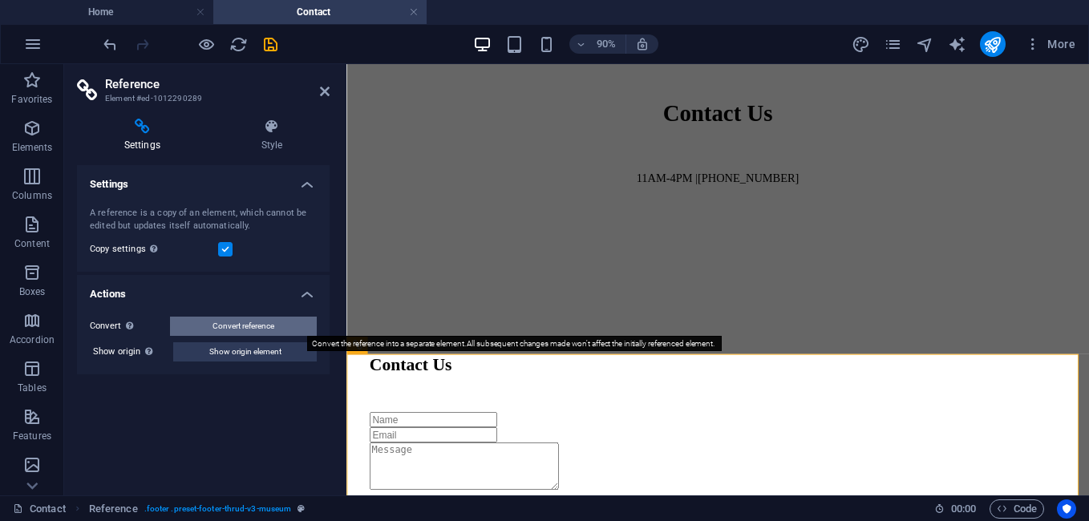
click at [277, 327] on button "Convert reference" at bounding box center [243, 326] width 147 height 19
select select "footer"
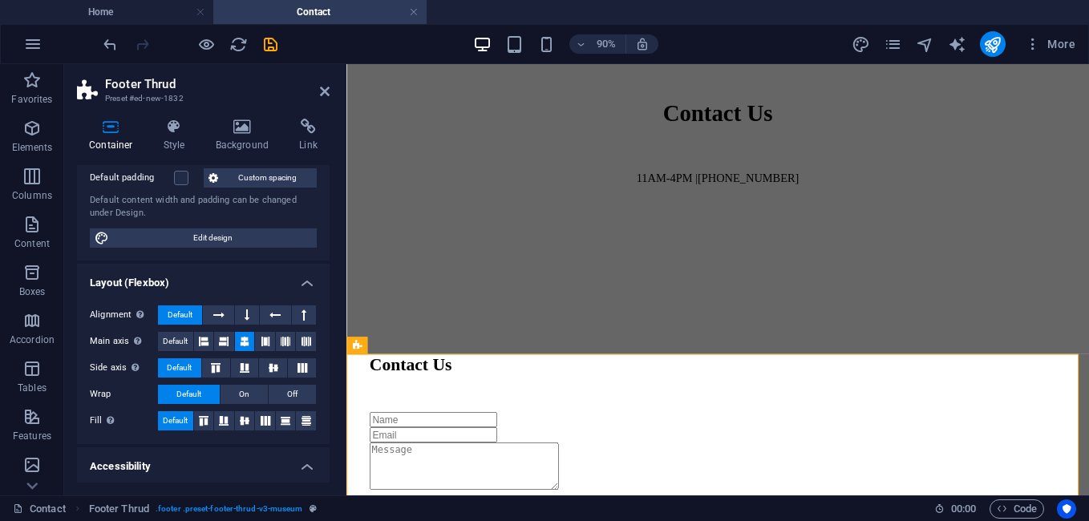
scroll to position [0, 0]
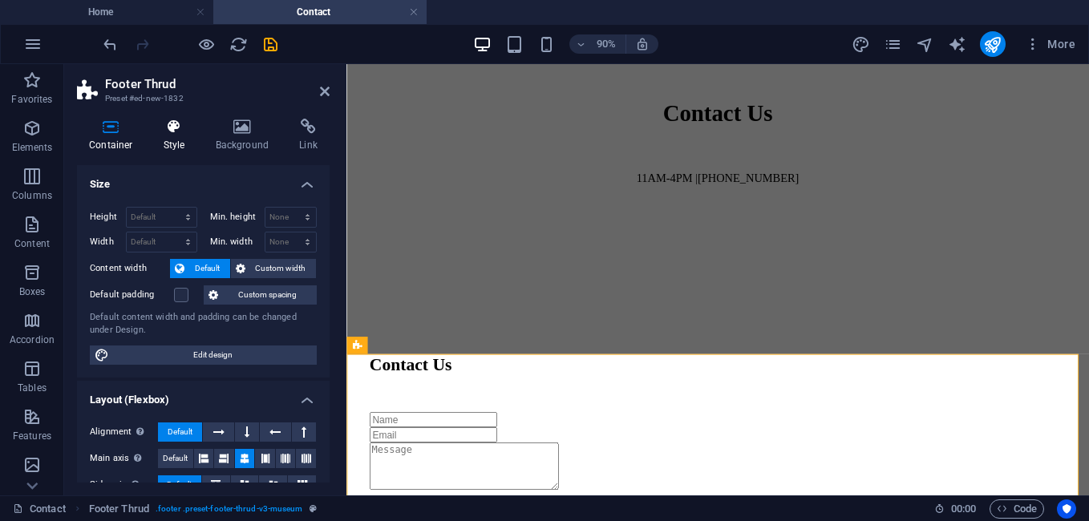
click at [180, 133] on icon at bounding box center [175, 127] width 46 height 16
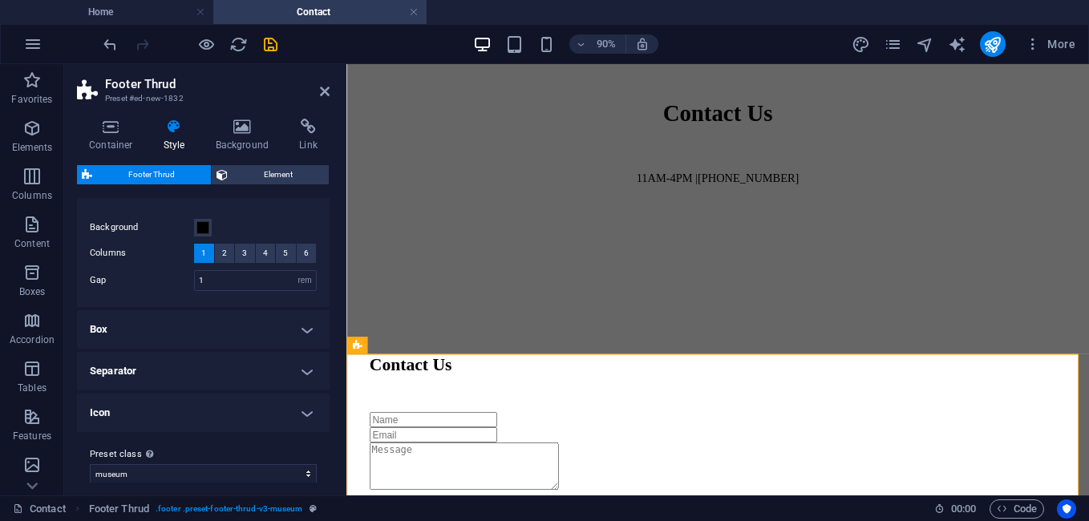
scroll to position [38, 0]
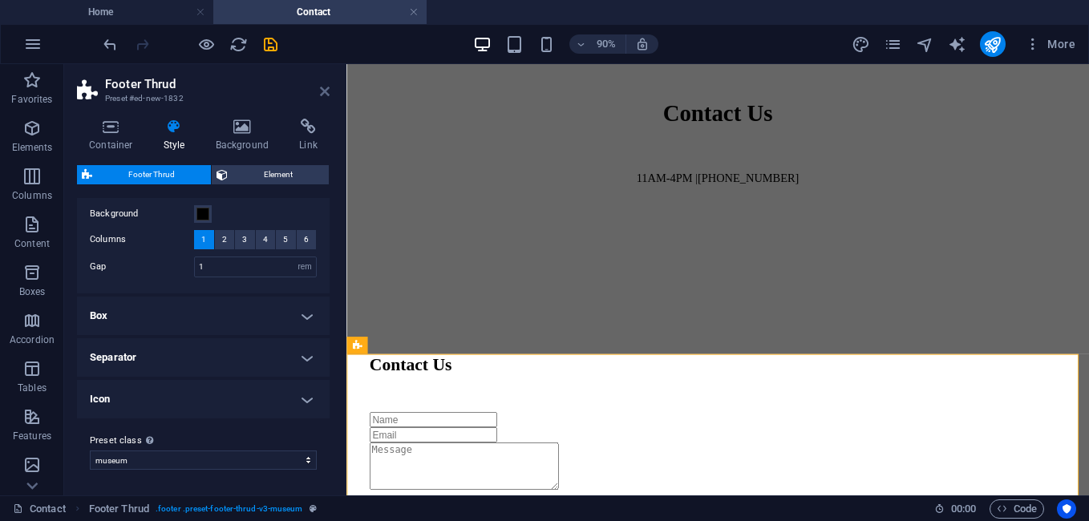
click at [321, 88] on icon at bounding box center [325, 91] width 10 height 13
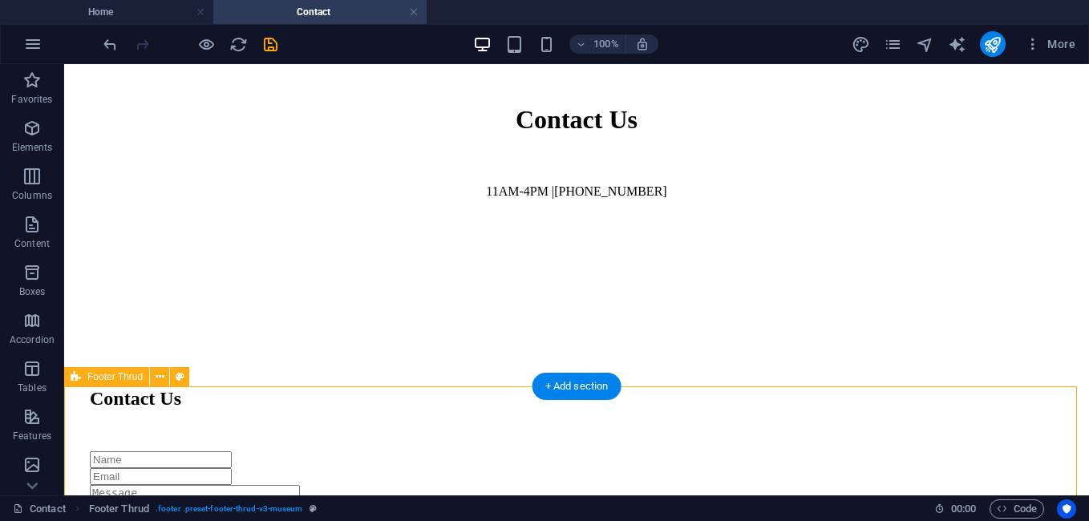
scroll to position [1002, 0]
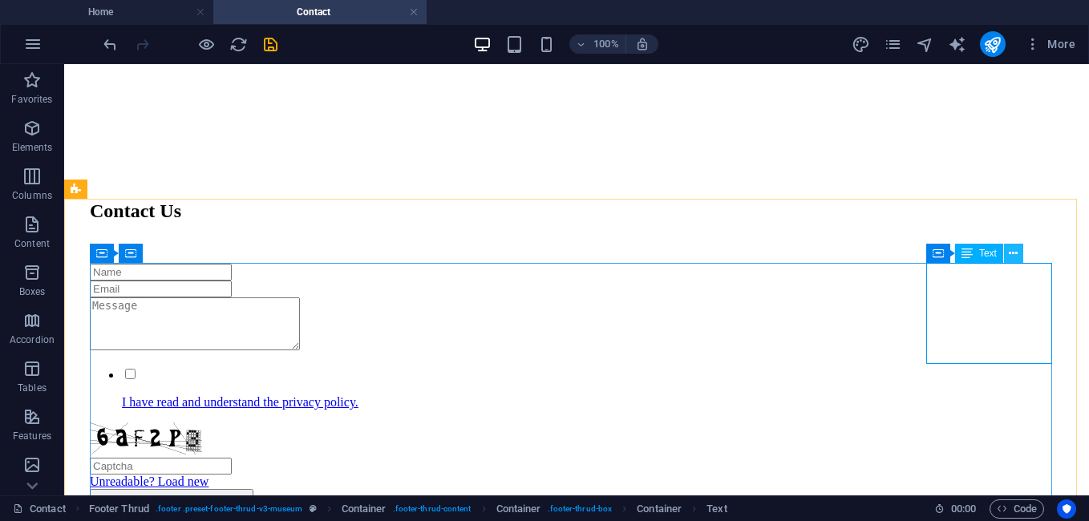
click at [1016, 252] on icon at bounding box center [1012, 253] width 9 height 17
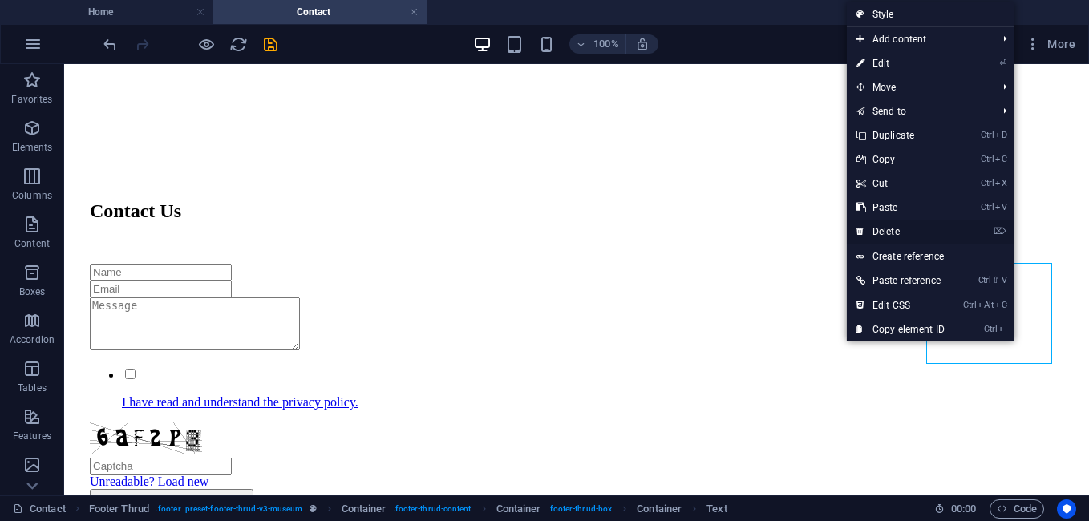
click at [909, 232] on link "⌦ Delete" at bounding box center [899, 232] width 107 height 24
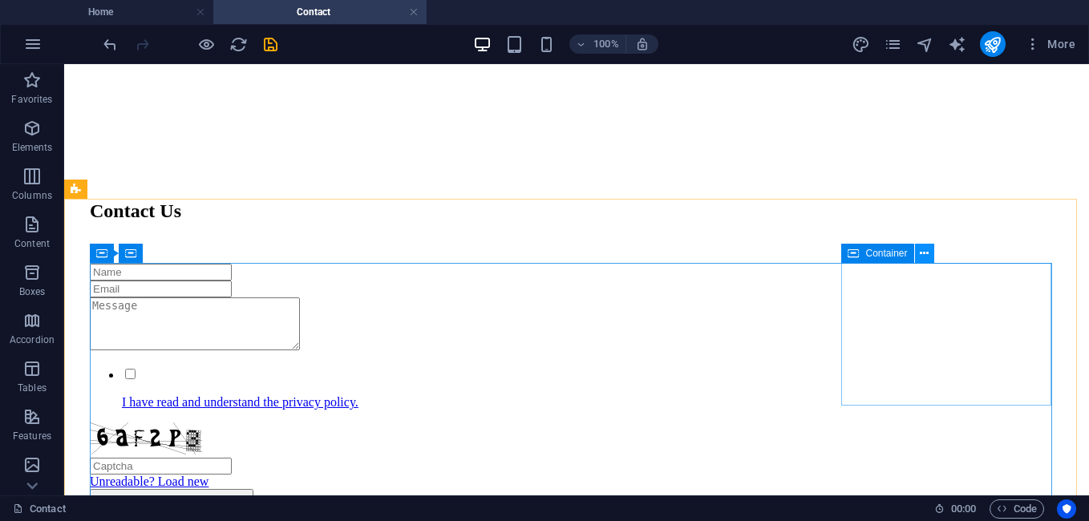
click at [930, 251] on button at bounding box center [924, 253] width 19 height 19
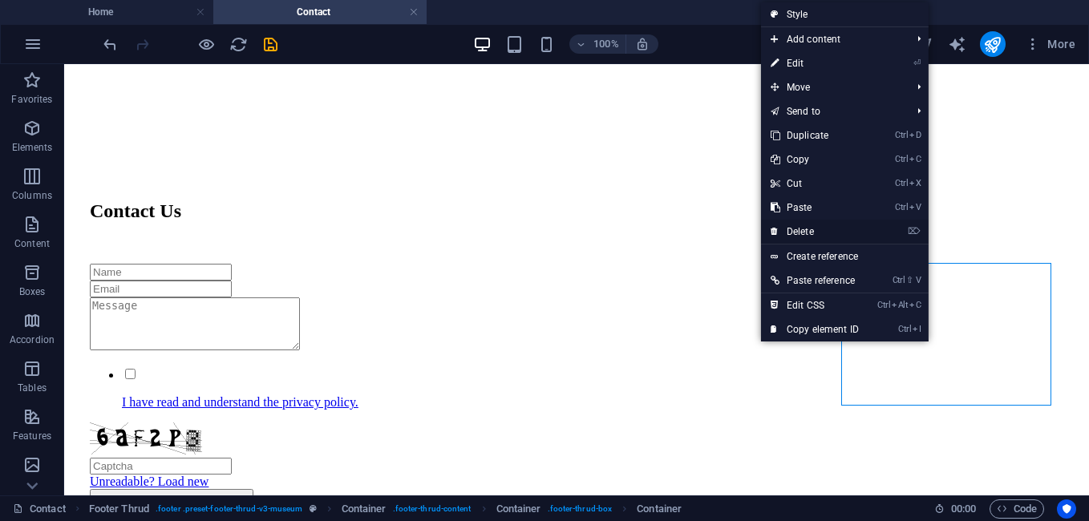
drag, startPoint x: 819, startPoint y: 234, endPoint x: 755, endPoint y: 171, distance: 90.1
click at [819, 235] on link "⌦ Delete" at bounding box center [814, 232] width 107 height 24
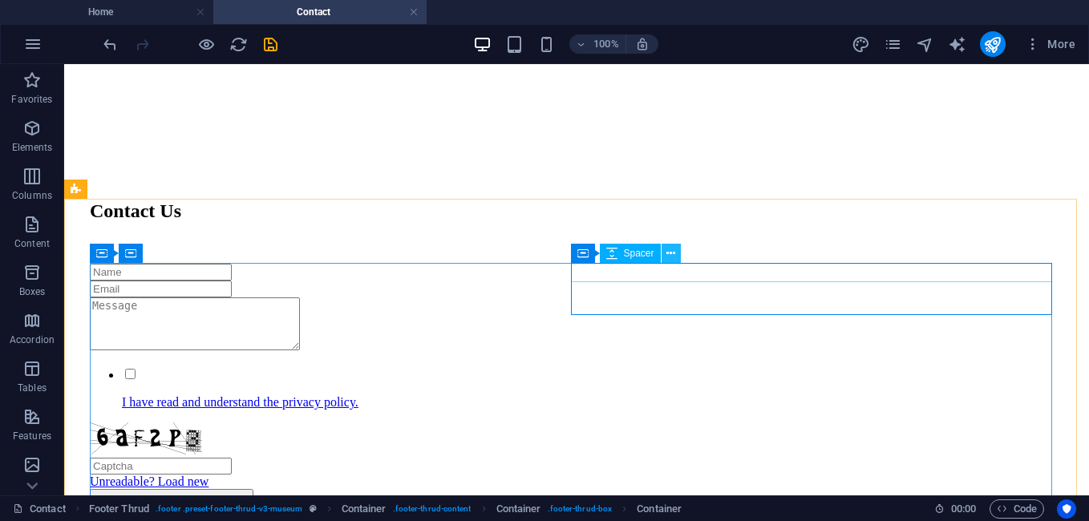
click at [673, 252] on icon at bounding box center [670, 253] width 9 height 17
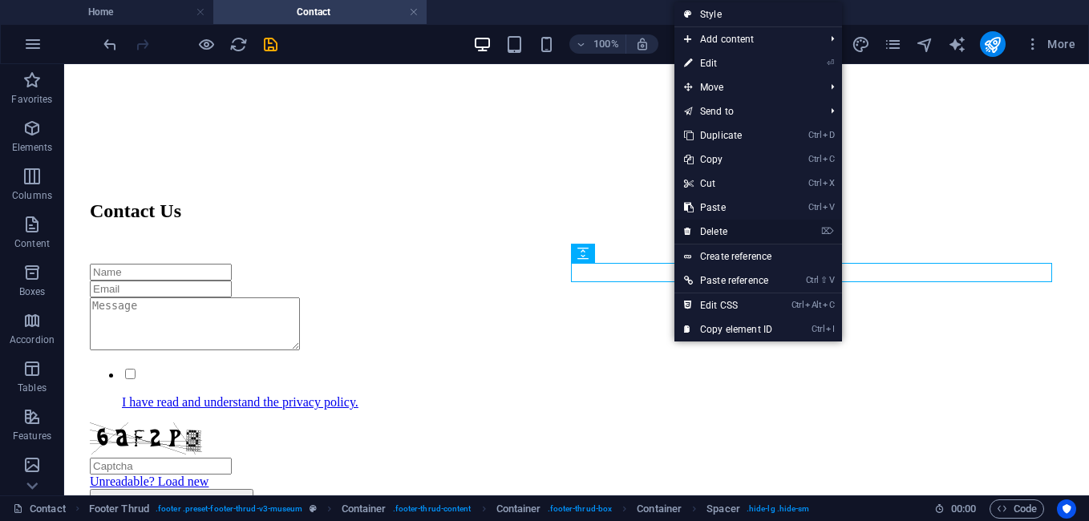
click at [719, 234] on link "⌦ Delete" at bounding box center [727, 232] width 107 height 24
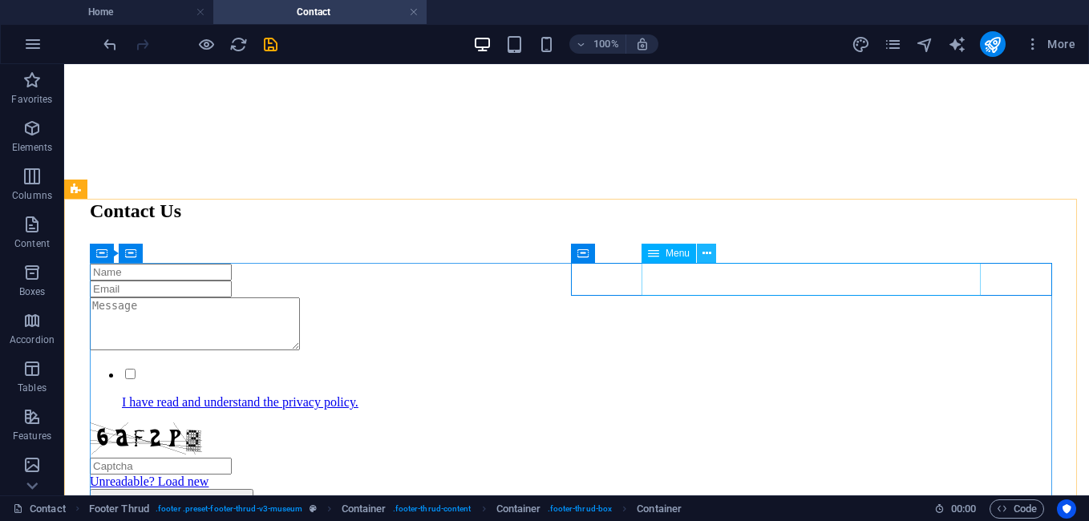
click at [709, 257] on icon at bounding box center [706, 253] width 9 height 17
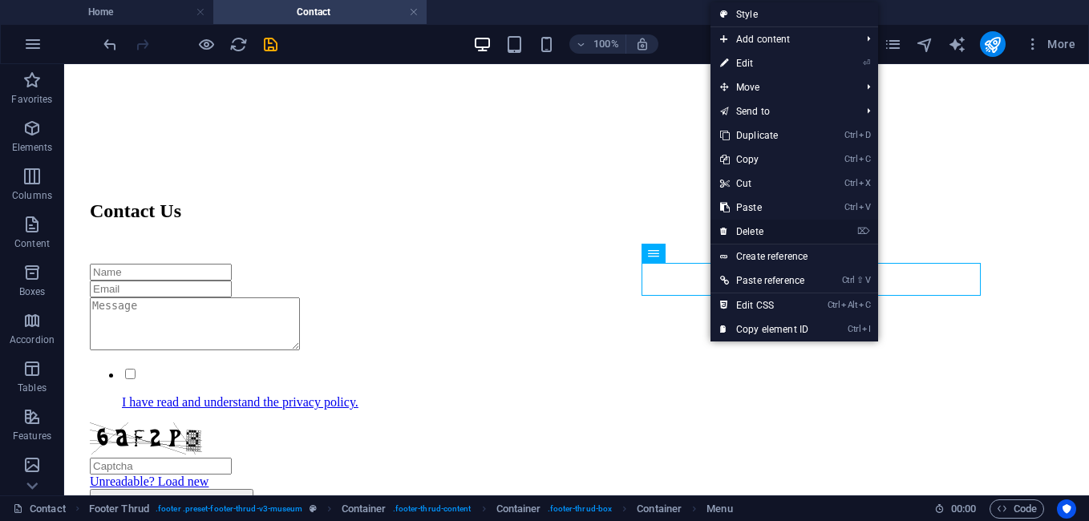
click at [754, 236] on link "⌦ Delete" at bounding box center [763, 232] width 107 height 24
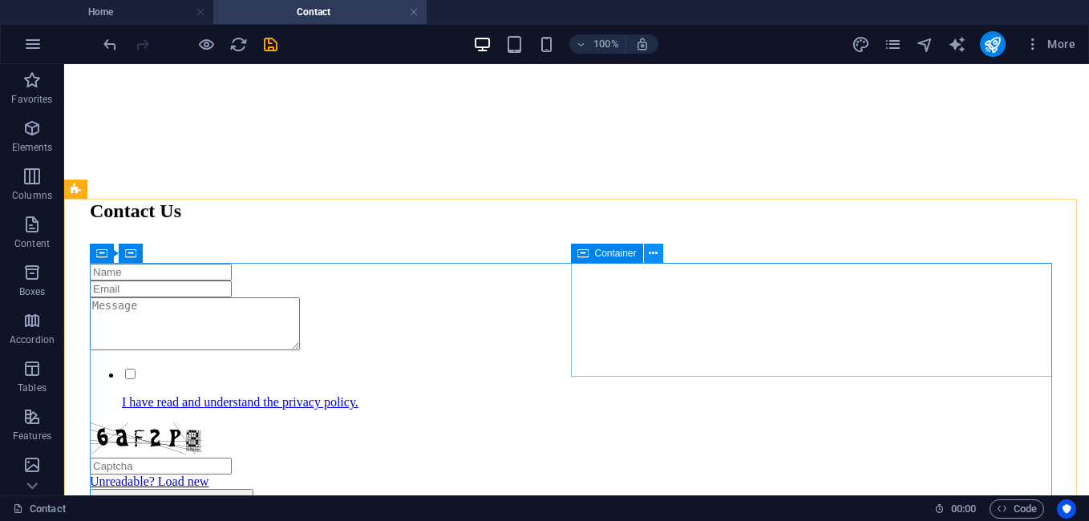
click at [657, 248] on icon at bounding box center [652, 253] width 9 height 17
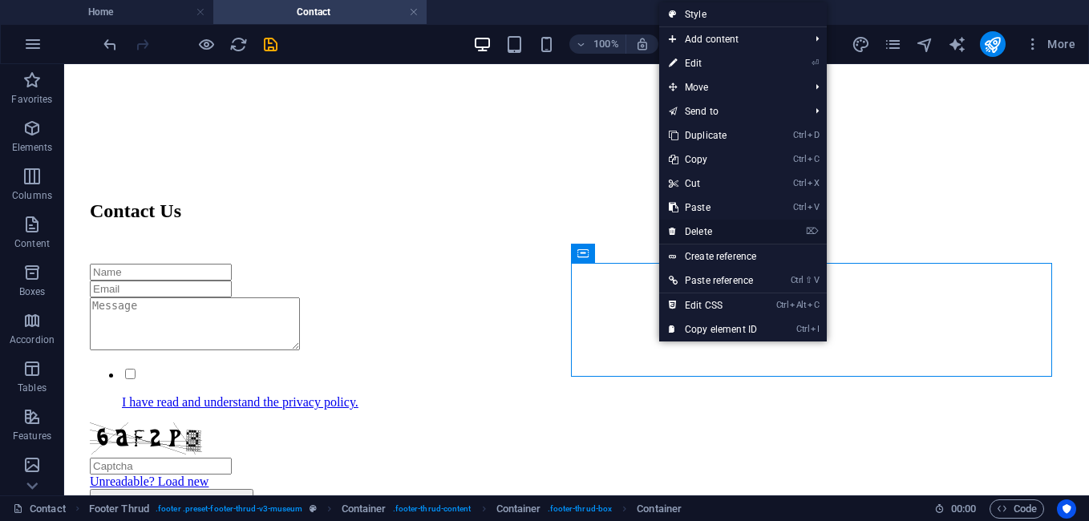
click at [701, 235] on link "⌦ Delete" at bounding box center [712, 232] width 107 height 24
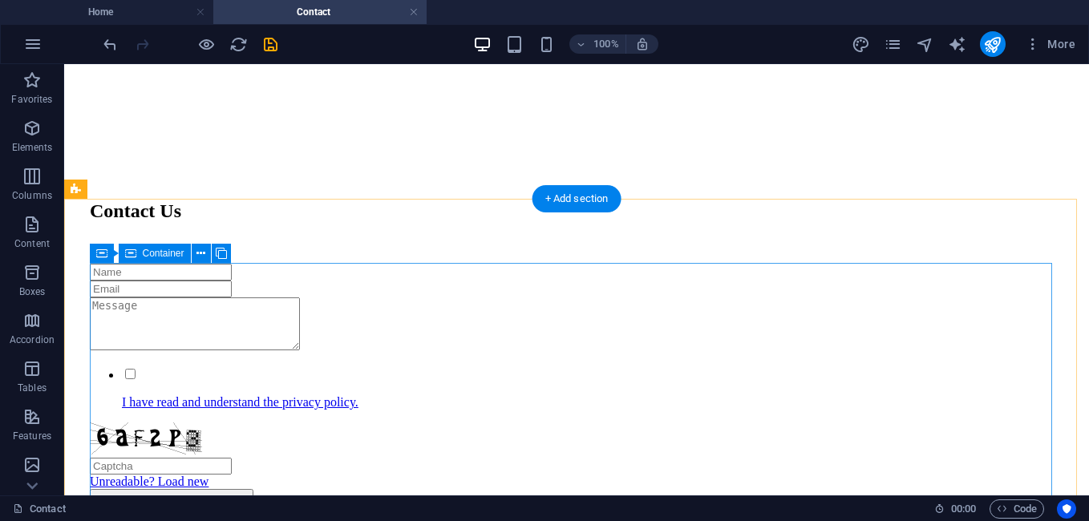
scroll to position [1189, 0]
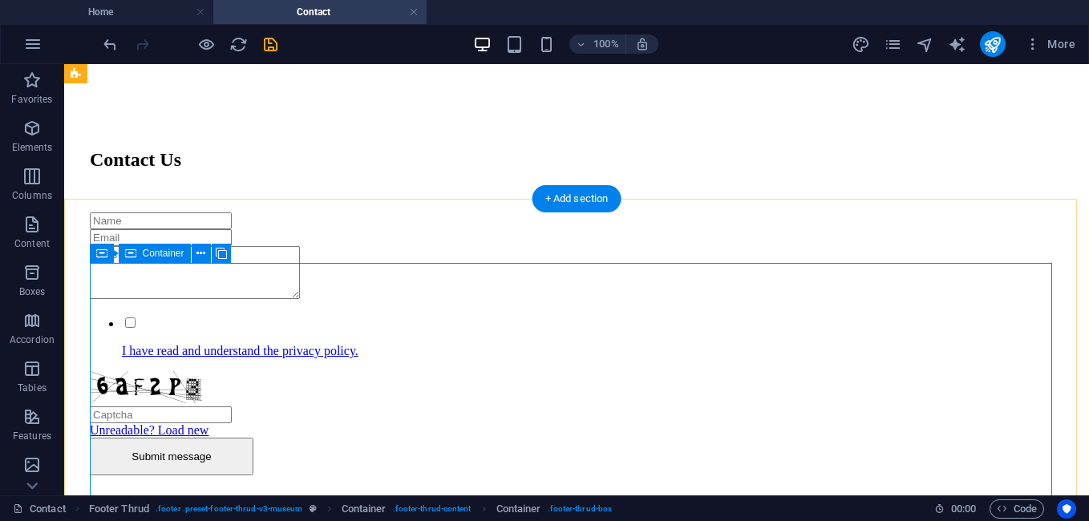
scroll to position [1002, 0]
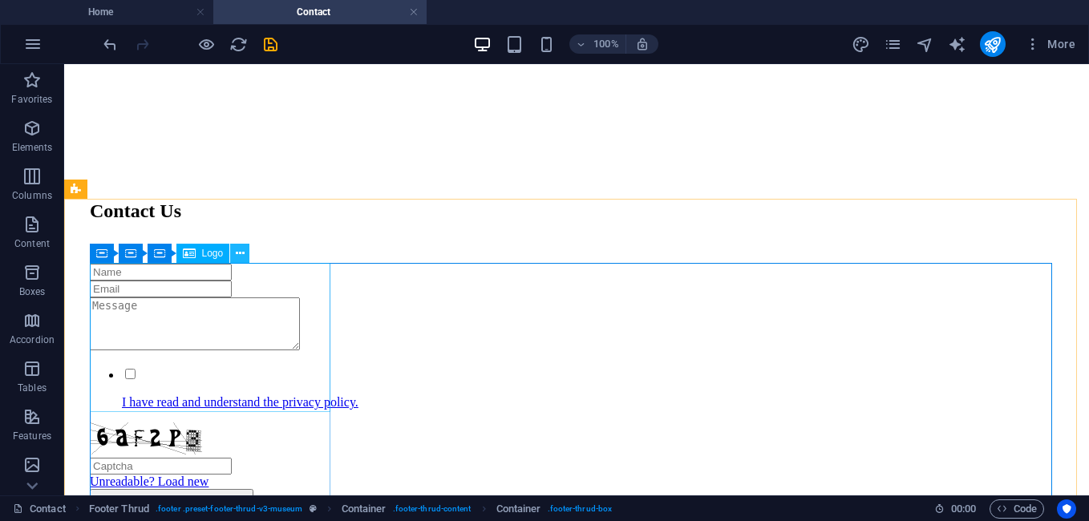
click at [244, 253] on button at bounding box center [239, 253] width 19 height 19
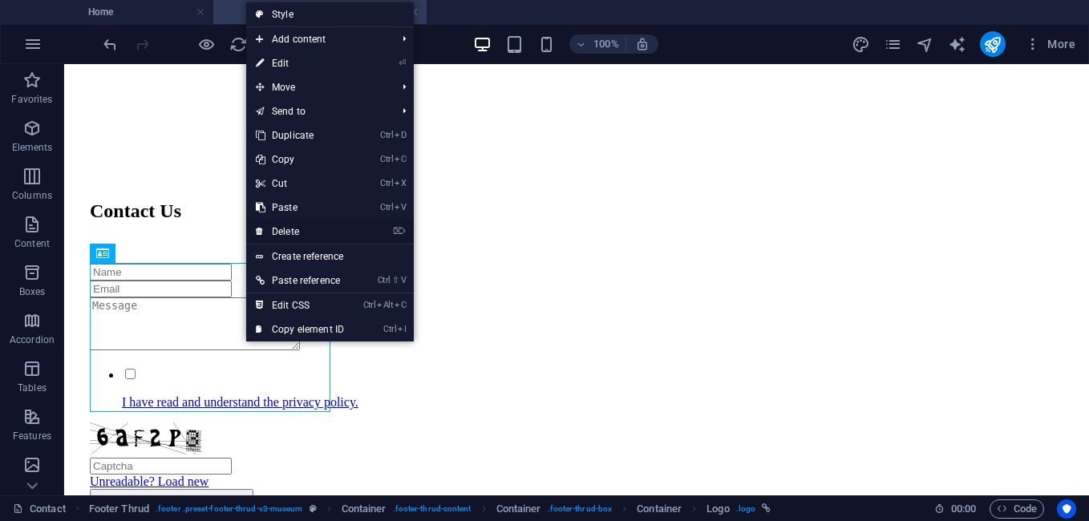
click at [285, 231] on link "⌦ Delete" at bounding box center [299, 232] width 107 height 24
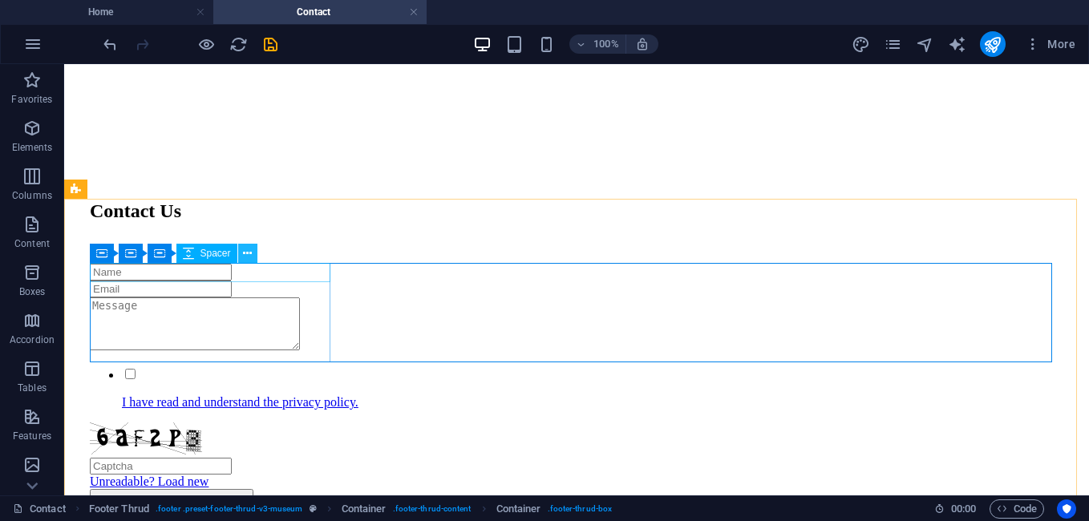
click at [248, 257] on icon at bounding box center [247, 253] width 9 height 17
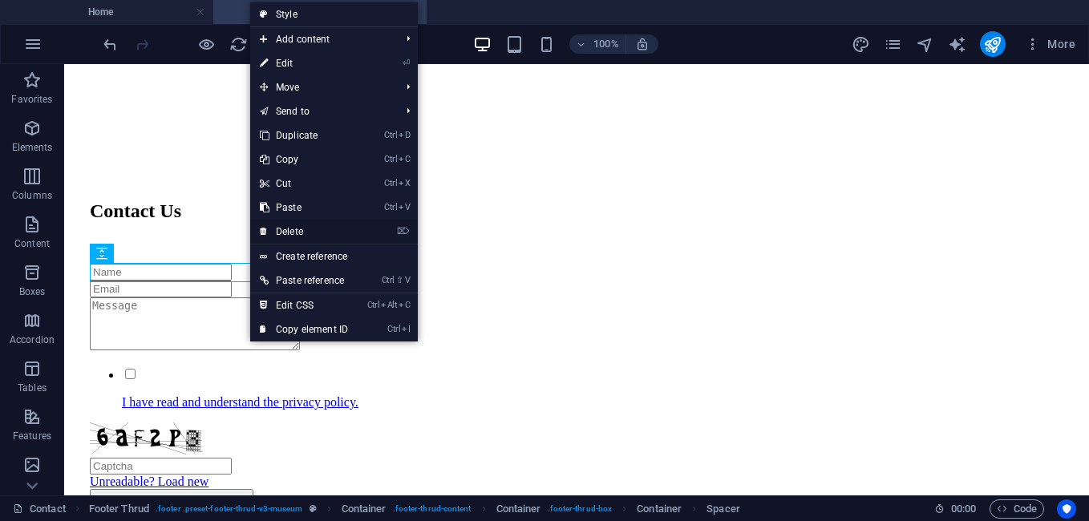
click at [300, 223] on link "⌦ Delete" at bounding box center [303, 232] width 107 height 24
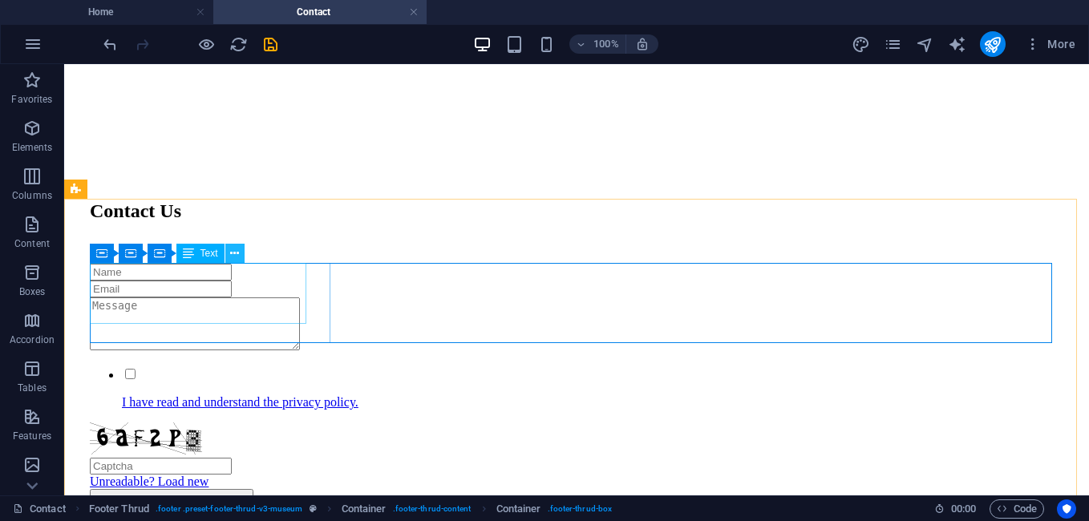
click at [234, 252] on icon at bounding box center [234, 253] width 9 height 17
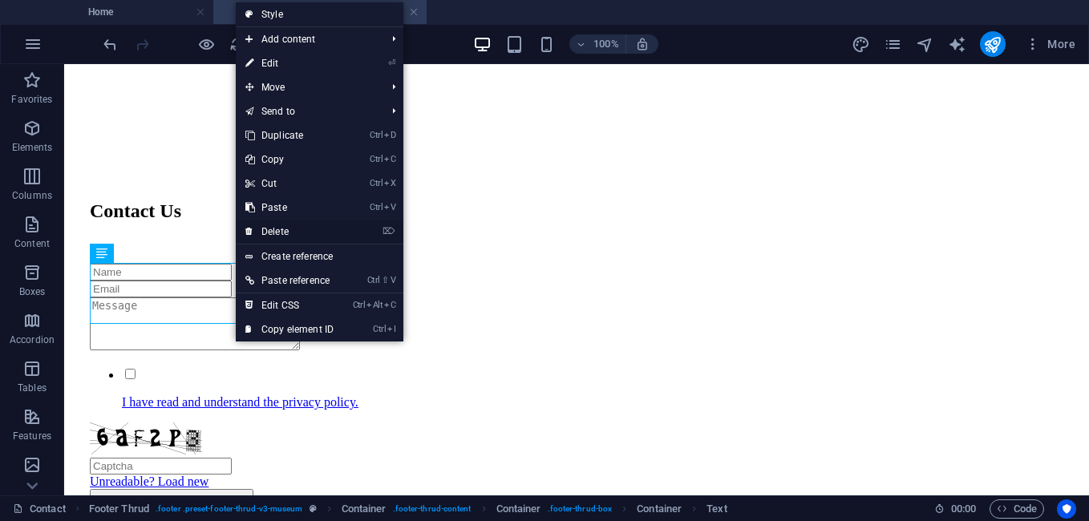
click at [269, 231] on link "⌦ Delete" at bounding box center [289, 232] width 107 height 24
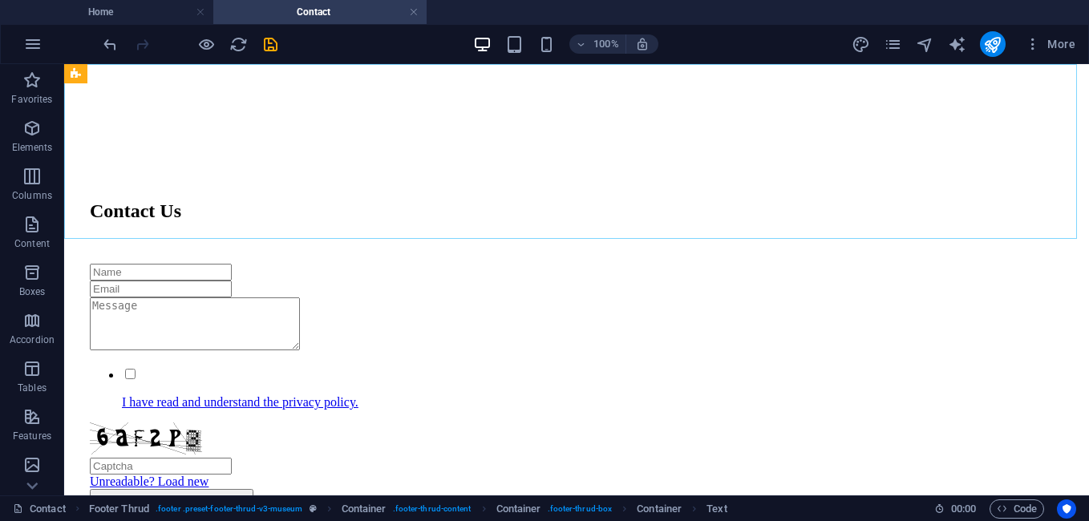
scroll to position [960, 0]
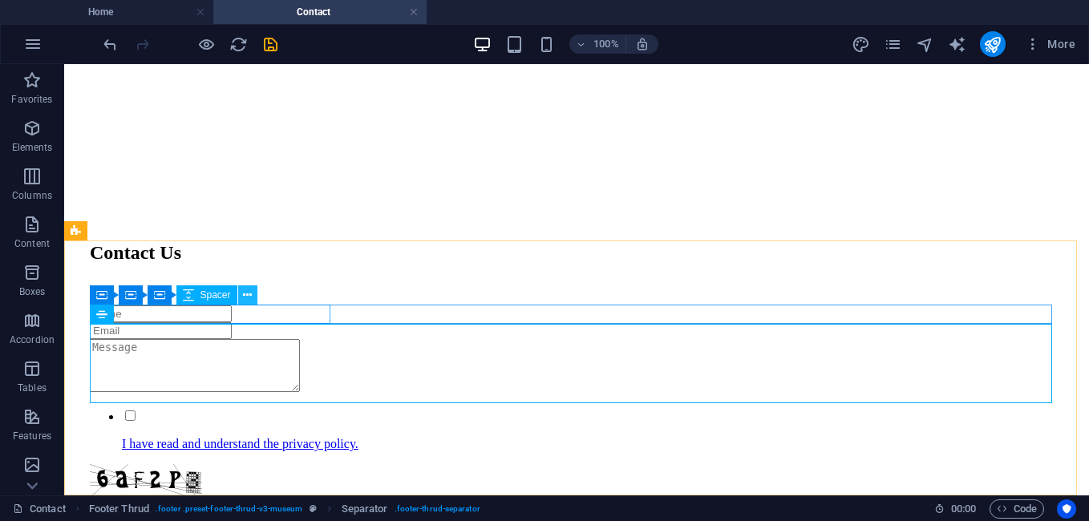
click at [244, 295] on icon at bounding box center [247, 295] width 9 height 17
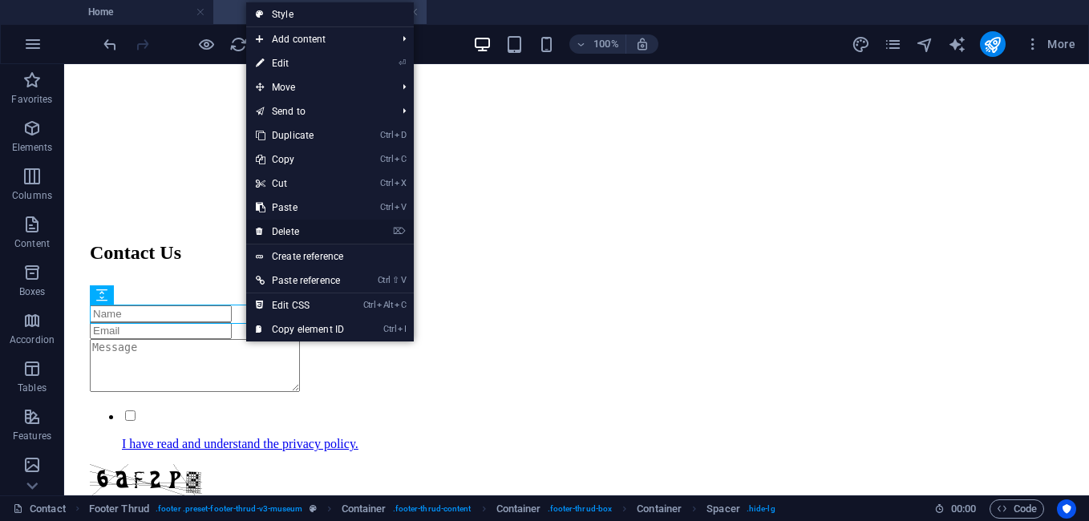
click at [282, 228] on link "⌦ Delete" at bounding box center [299, 232] width 107 height 24
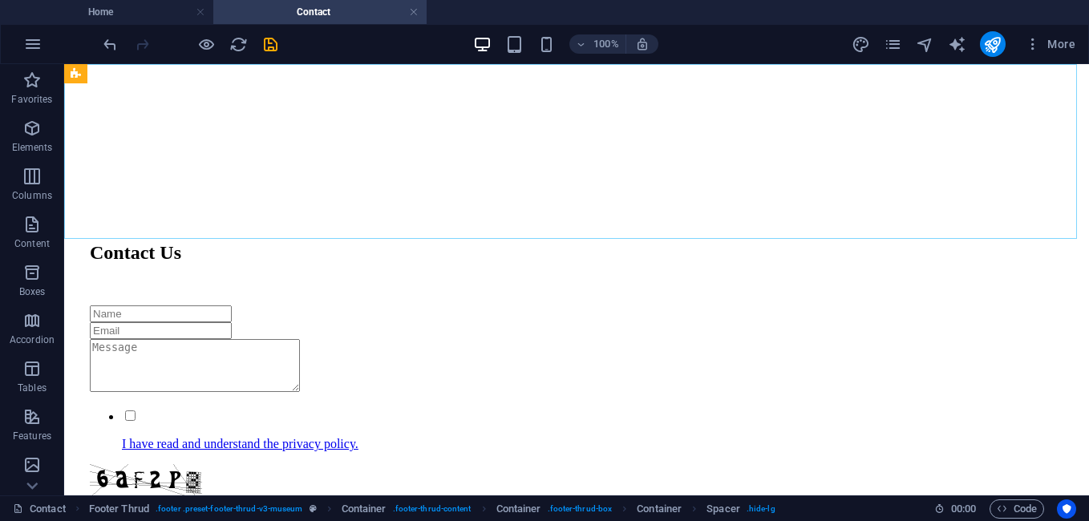
scroll to position [1002, 0]
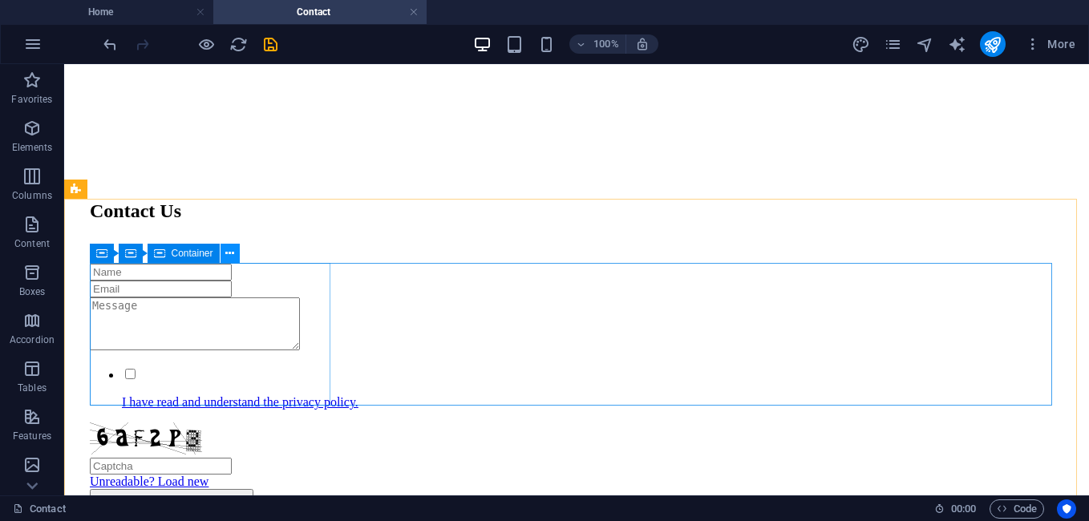
click at [228, 250] on icon at bounding box center [229, 253] width 9 height 17
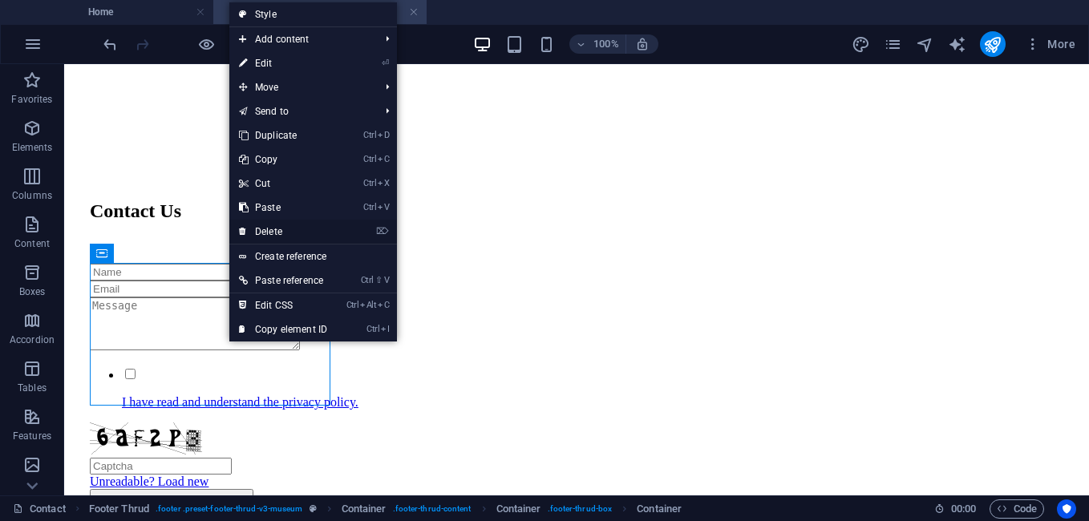
click at [272, 226] on link "⌦ Delete" at bounding box center [282, 232] width 107 height 24
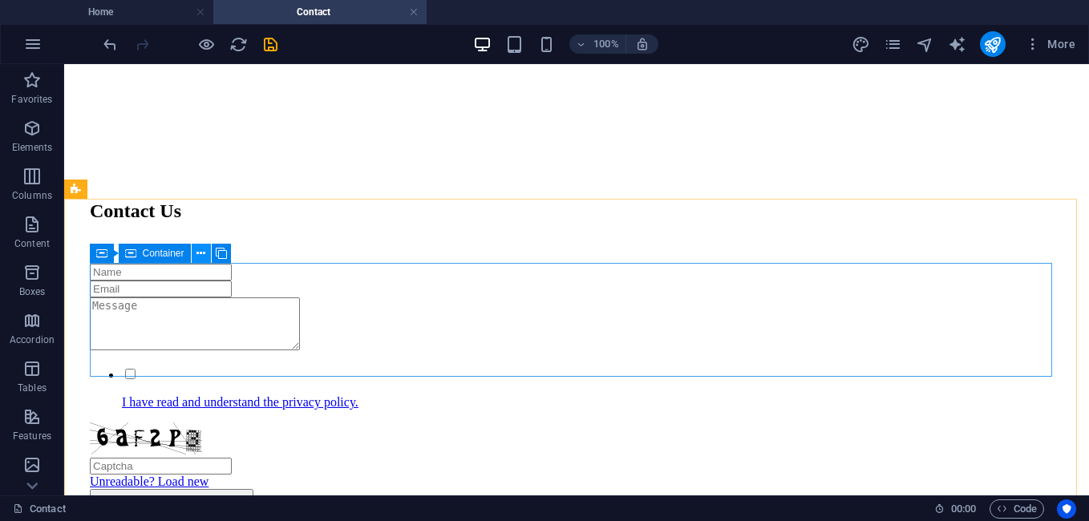
click at [204, 255] on icon at bounding box center [200, 253] width 9 height 17
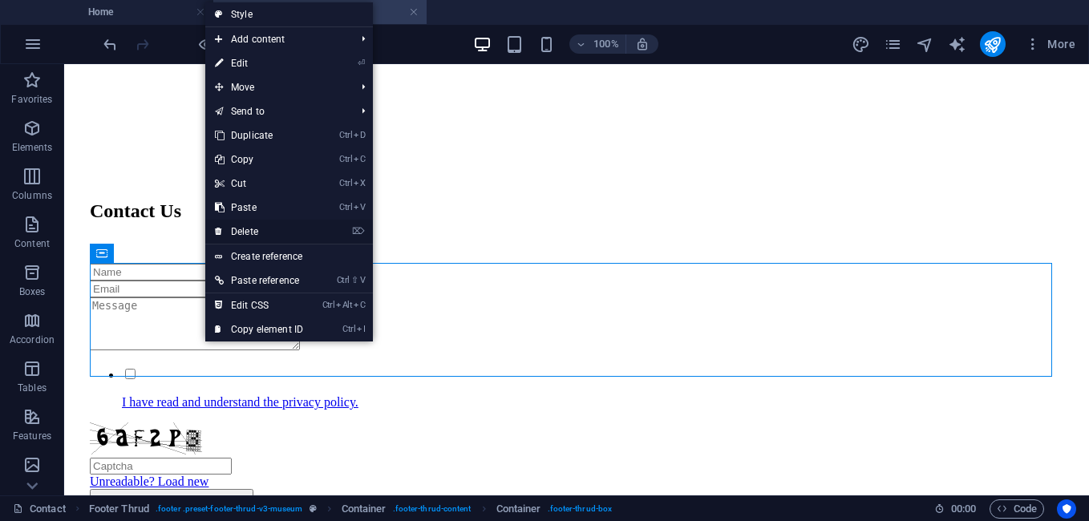
click at [244, 237] on link "⌦ Delete" at bounding box center [258, 232] width 107 height 24
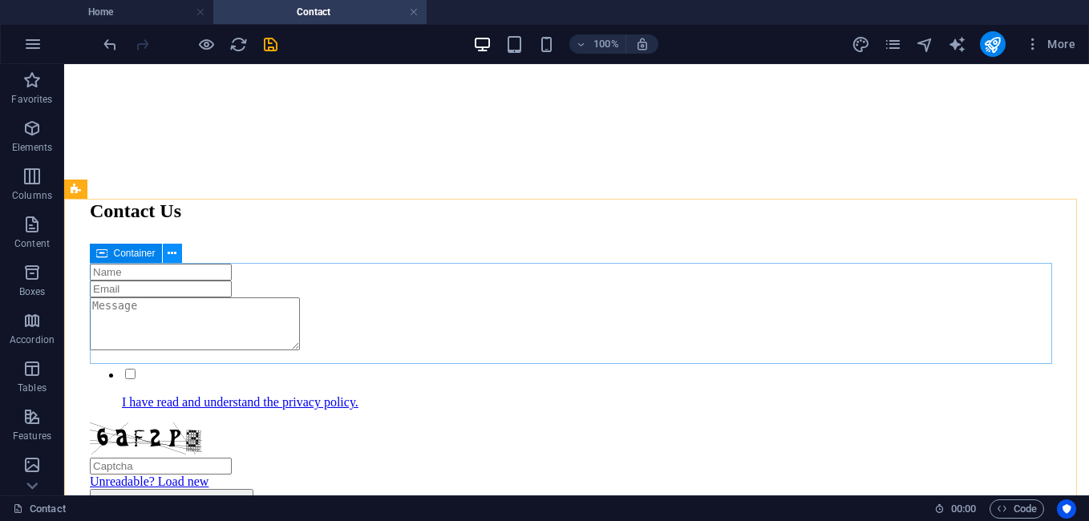
click at [176, 248] on icon at bounding box center [172, 253] width 9 height 17
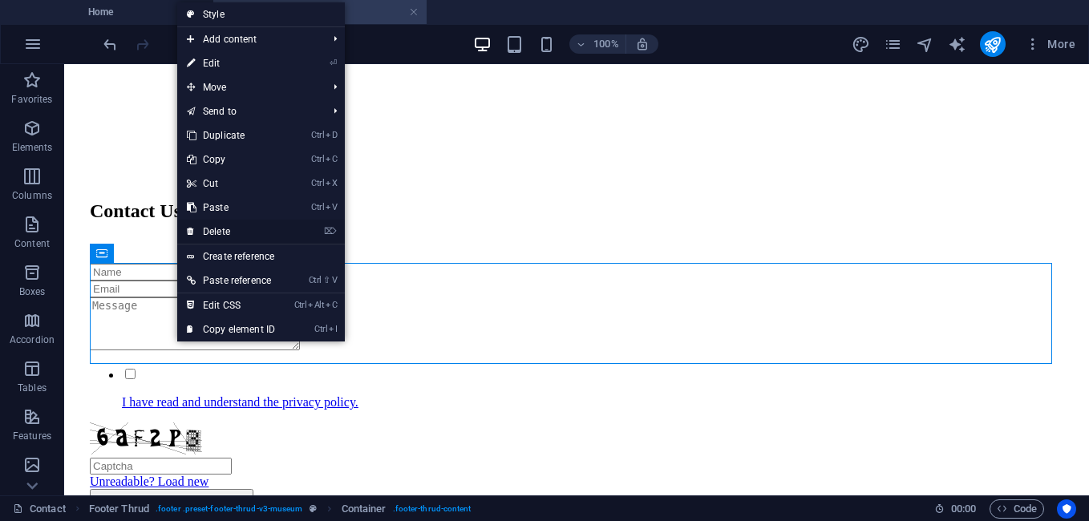
click at [207, 236] on link "⌦ Delete" at bounding box center [230, 232] width 107 height 24
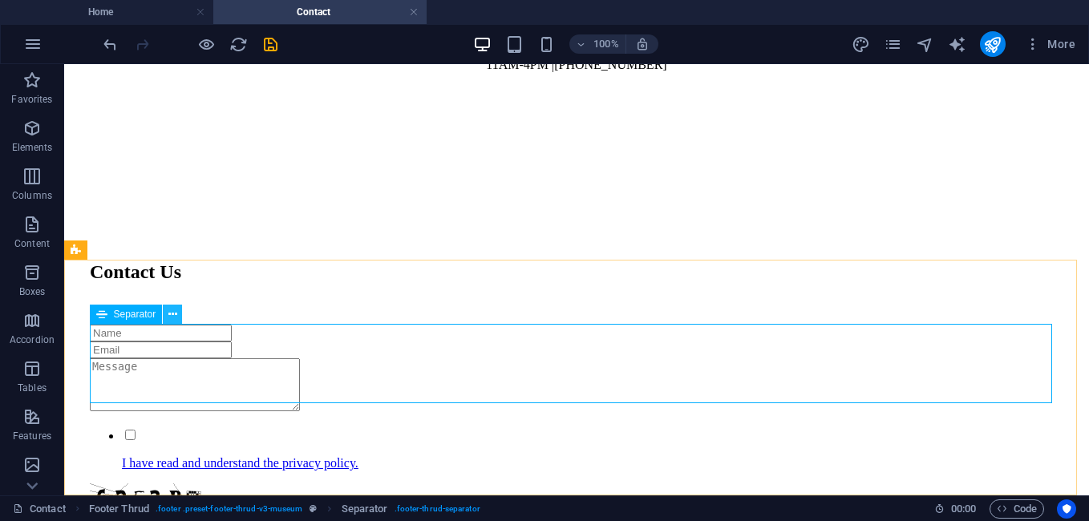
click at [174, 312] on icon at bounding box center [172, 314] width 9 height 17
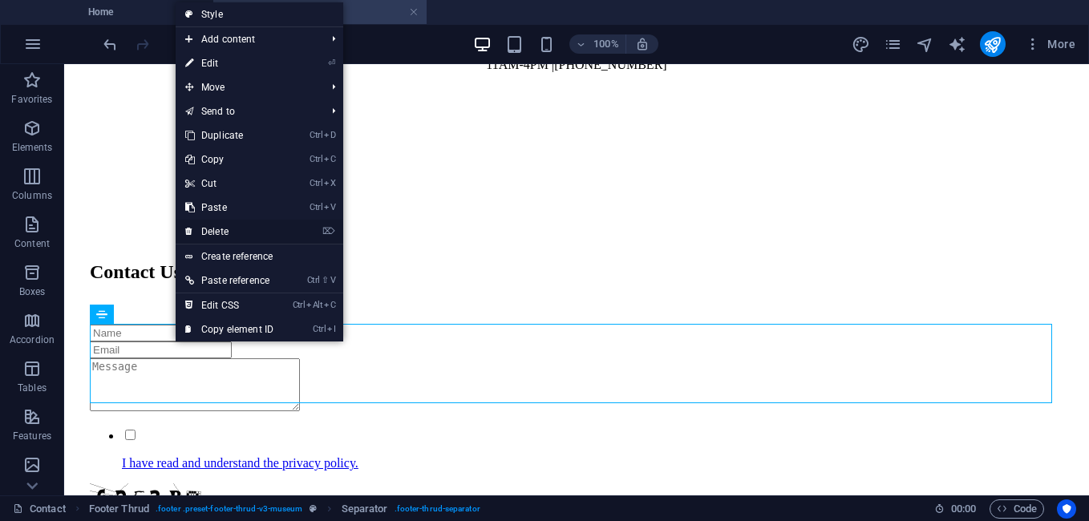
click at [224, 233] on link "⌦ Delete" at bounding box center [229, 232] width 107 height 24
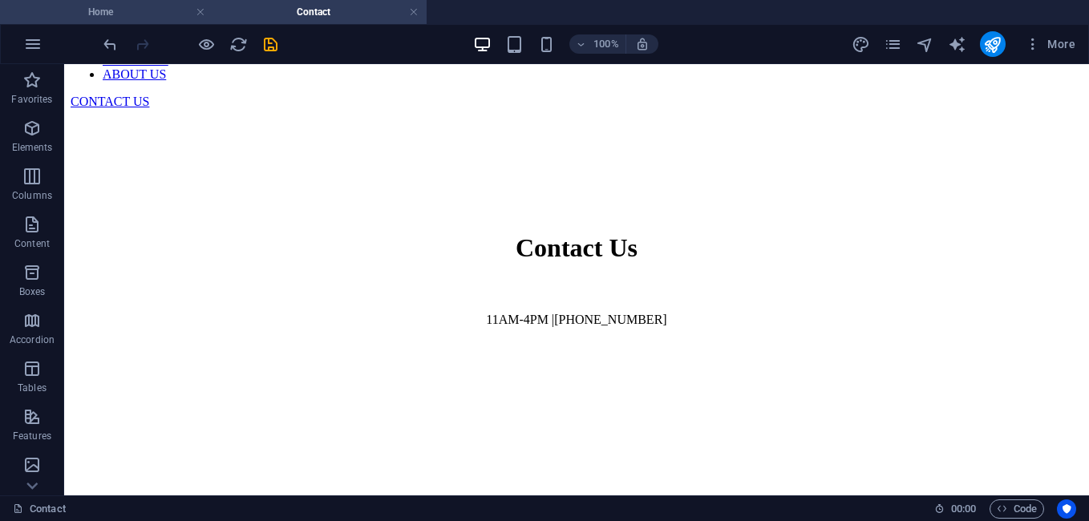
scroll to position [675, 0]
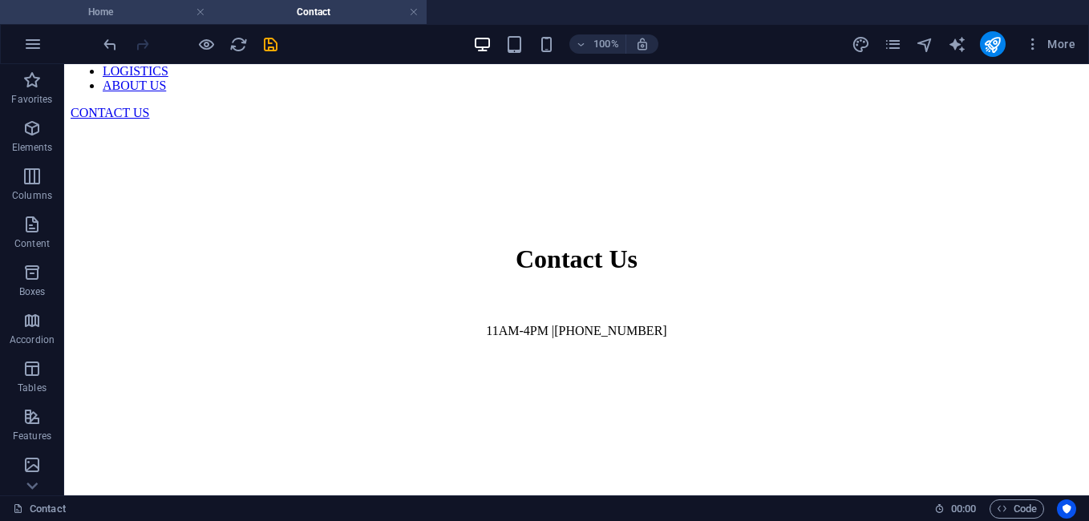
click at [107, 12] on h4 "Home" at bounding box center [106, 12] width 213 height 18
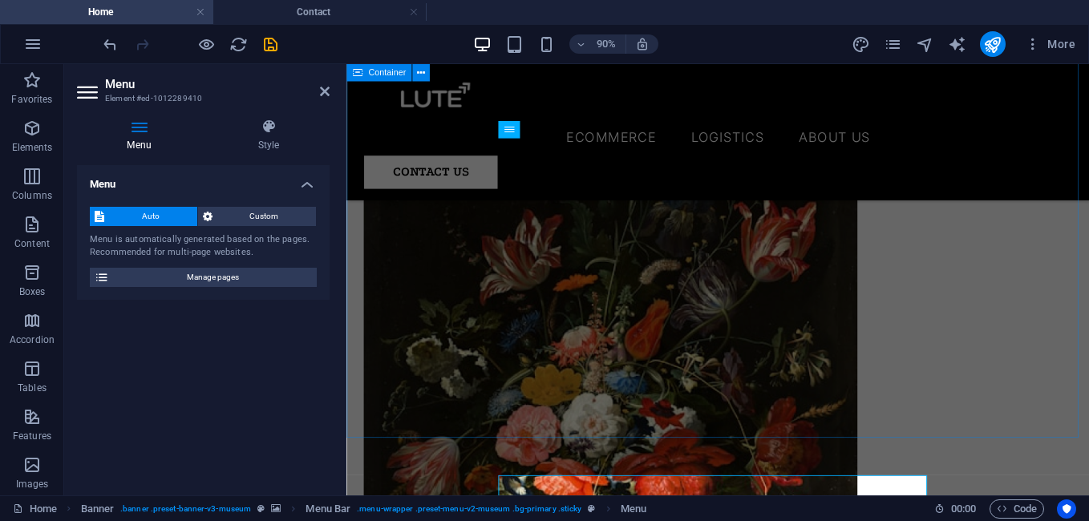
scroll to position [3730, 0]
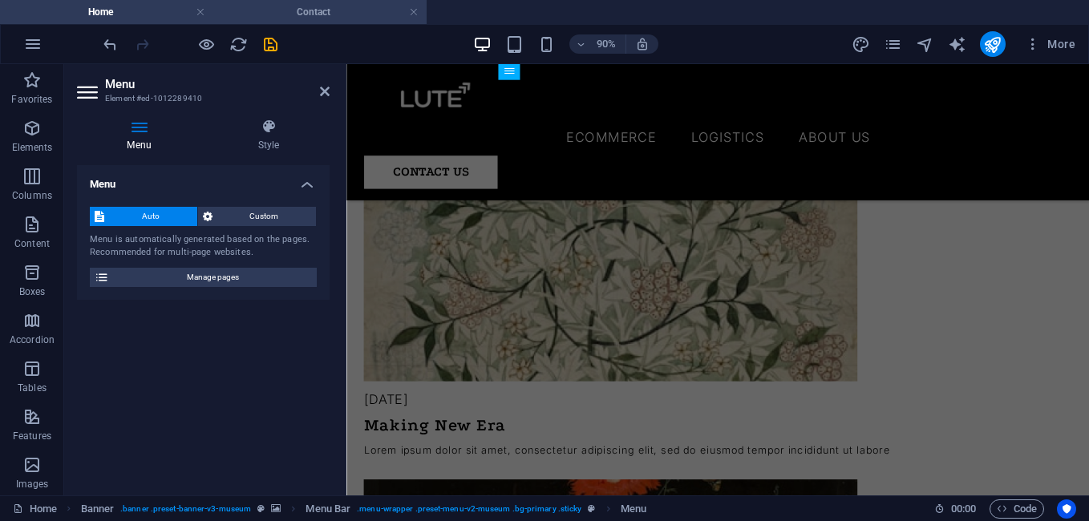
click at [302, 6] on h4 "Contact" at bounding box center [319, 12] width 213 height 18
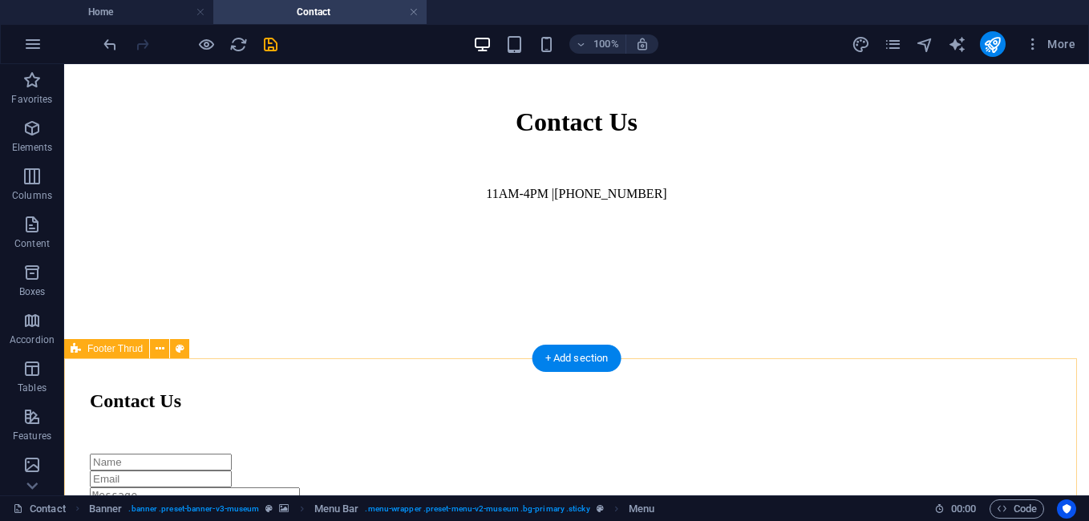
scroll to position [862, 0]
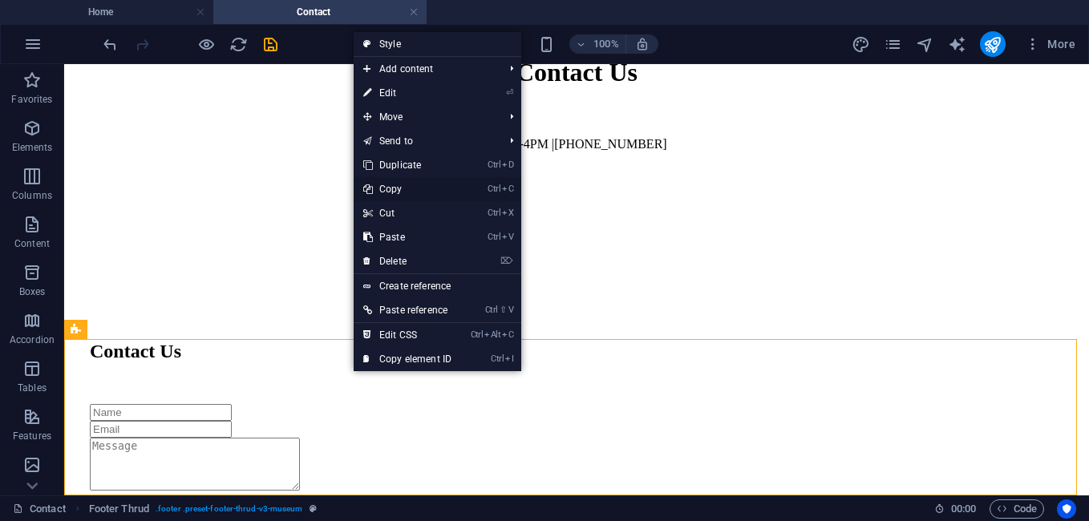
click at [369, 193] on icon at bounding box center [367, 189] width 8 height 24
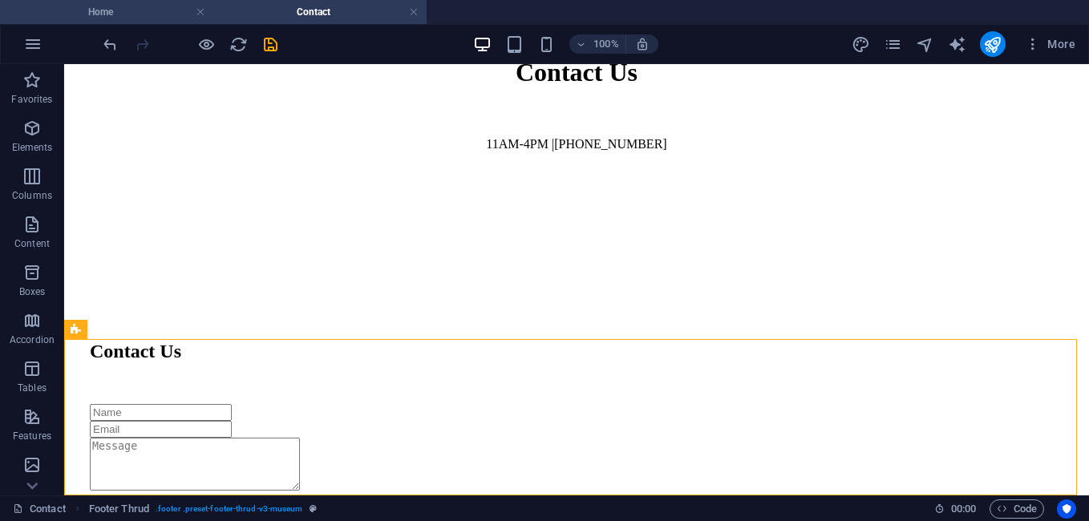
click at [91, 14] on h4 "Home" at bounding box center [106, 12] width 213 height 18
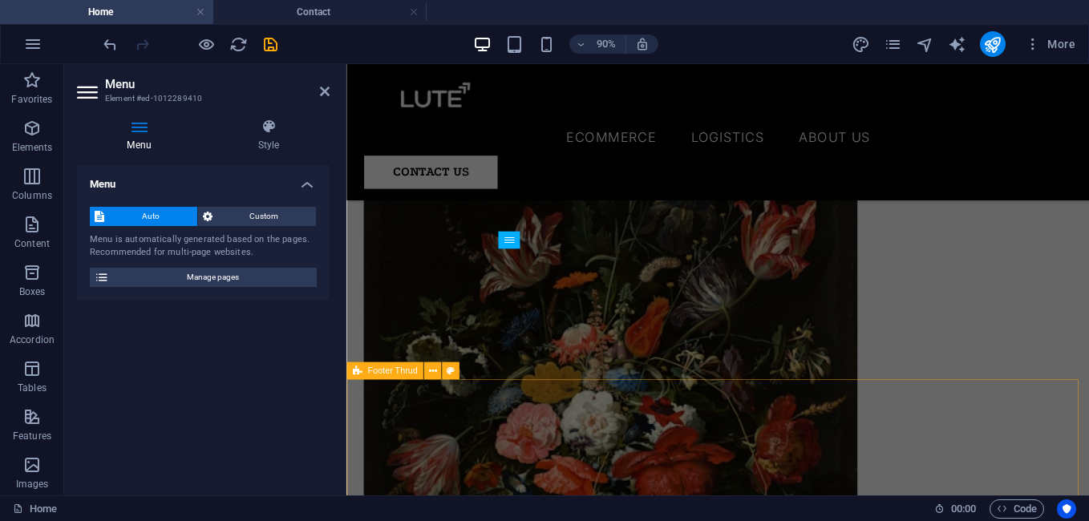
scroll to position [4103, 0]
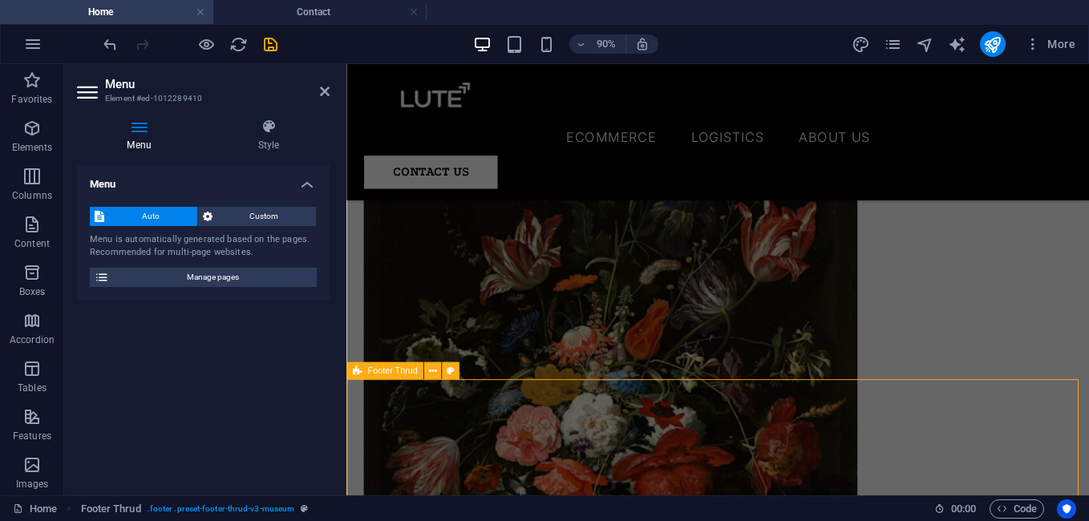
scroll to position [4042, 0]
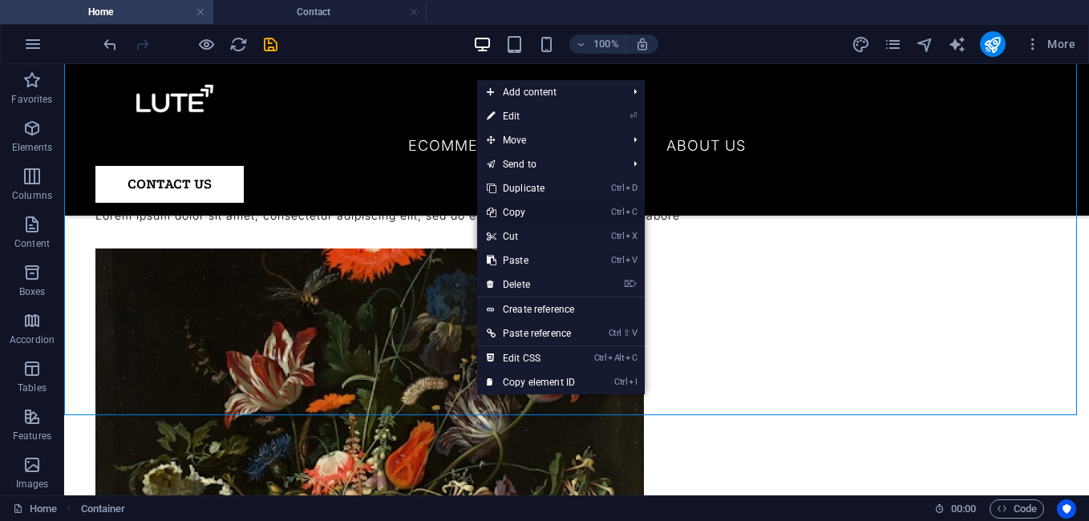
click at [530, 206] on link "Ctrl C Copy" at bounding box center [530, 212] width 107 height 24
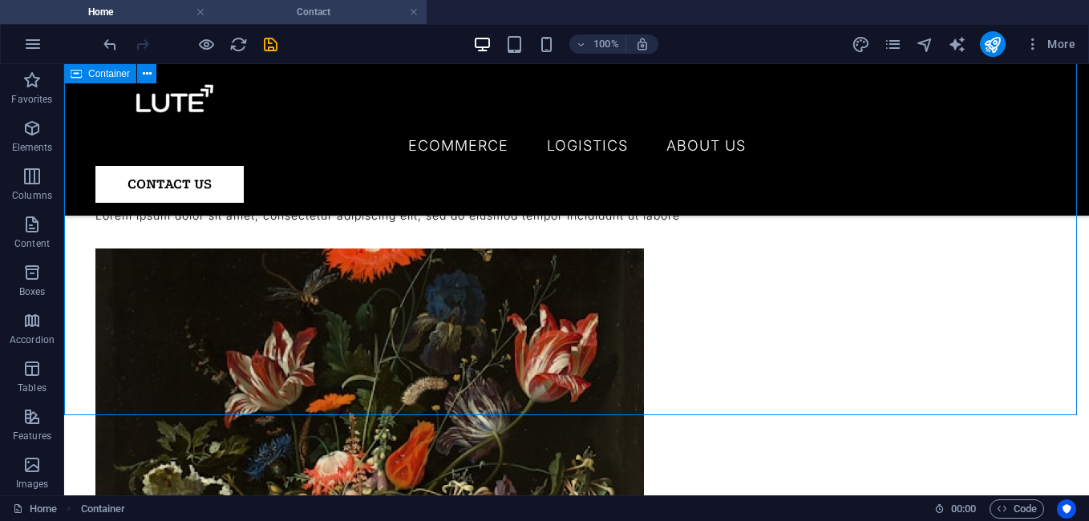
click at [326, 12] on h4 "Contact" at bounding box center [319, 12] width 213 height 18
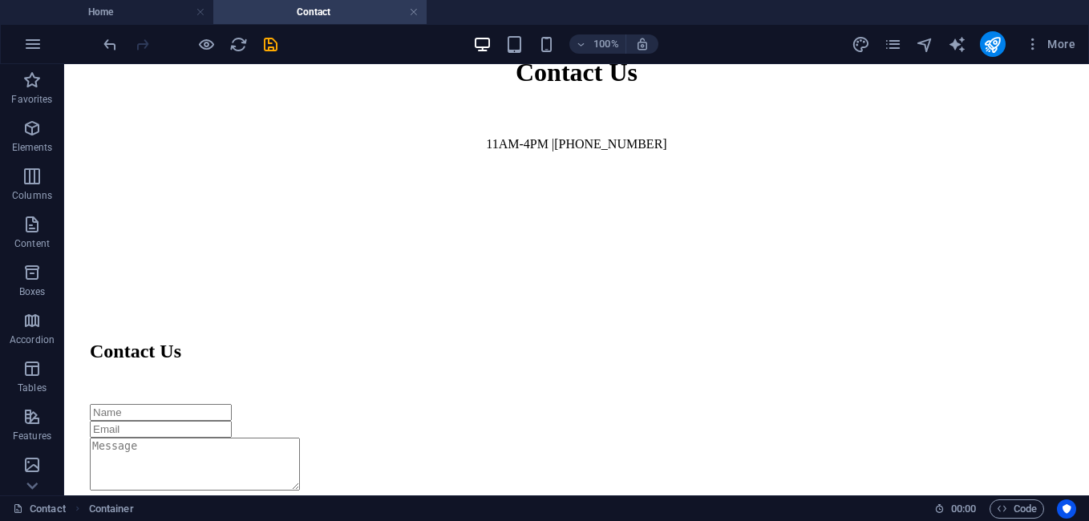
scroll to position [0, 0]
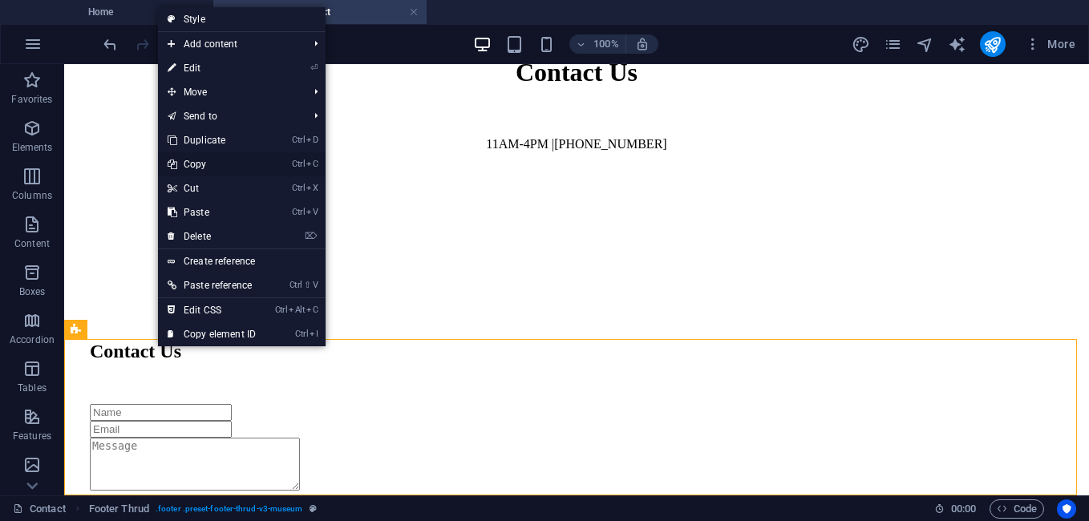
click at [197, 169] on link "Ctrl C Copy" at bounding box center [211, 164] width 107 height 24
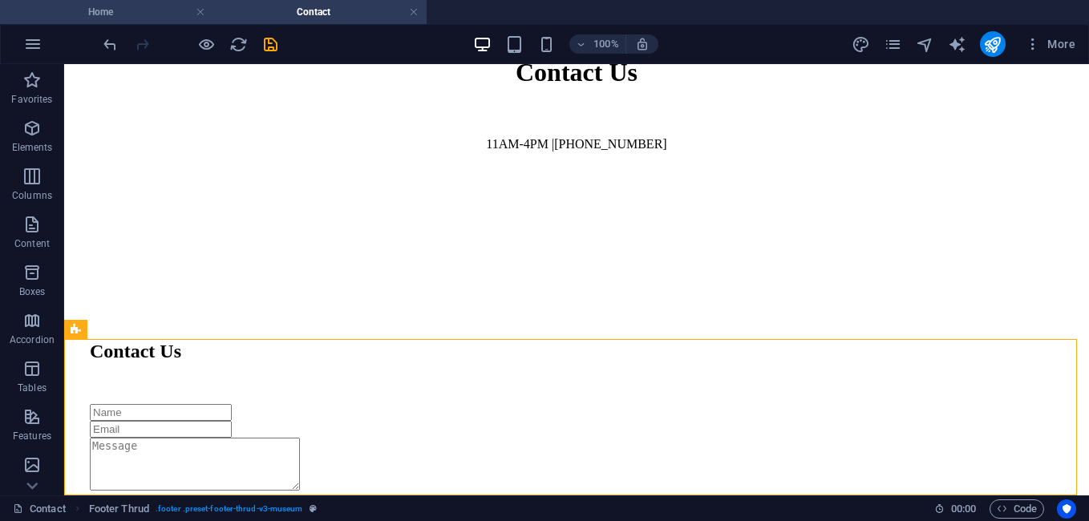
click at [132, 9] on h4 "Home" at bounding box center [106, 12] width 213 height 18
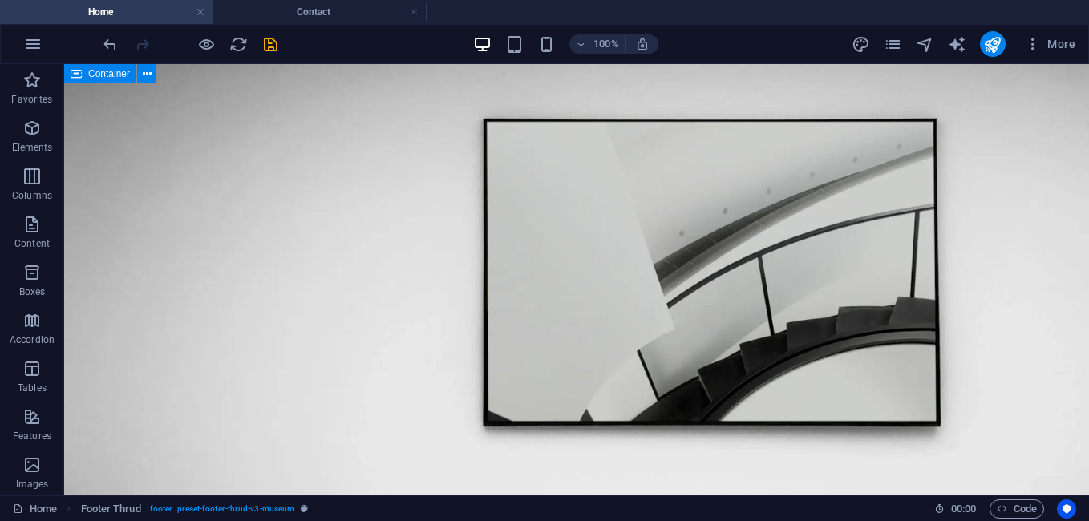
scroll to position [4042, 0]
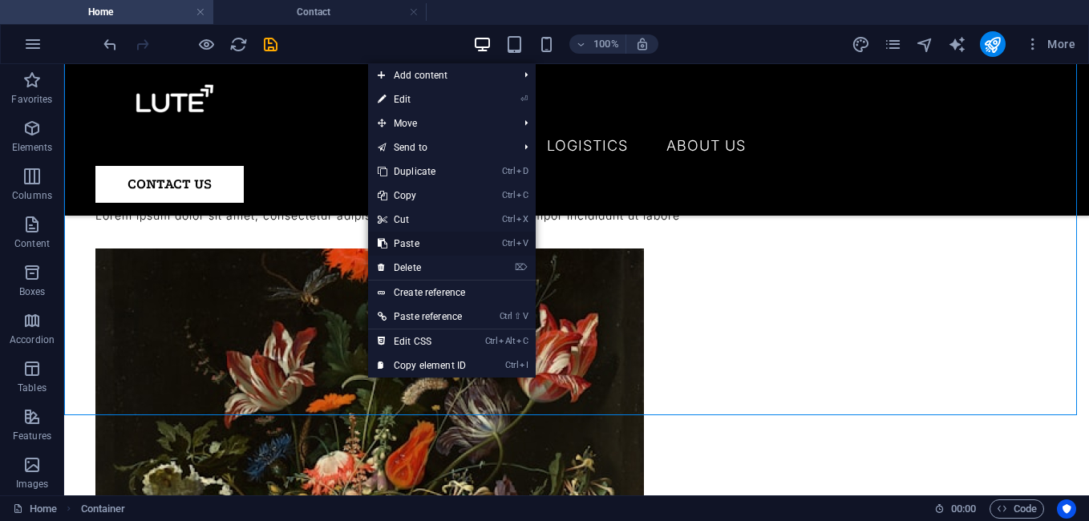
click at [422, 237] on link "Ctrl V Paste" at bounding box center [421, 244] width 107 height 24
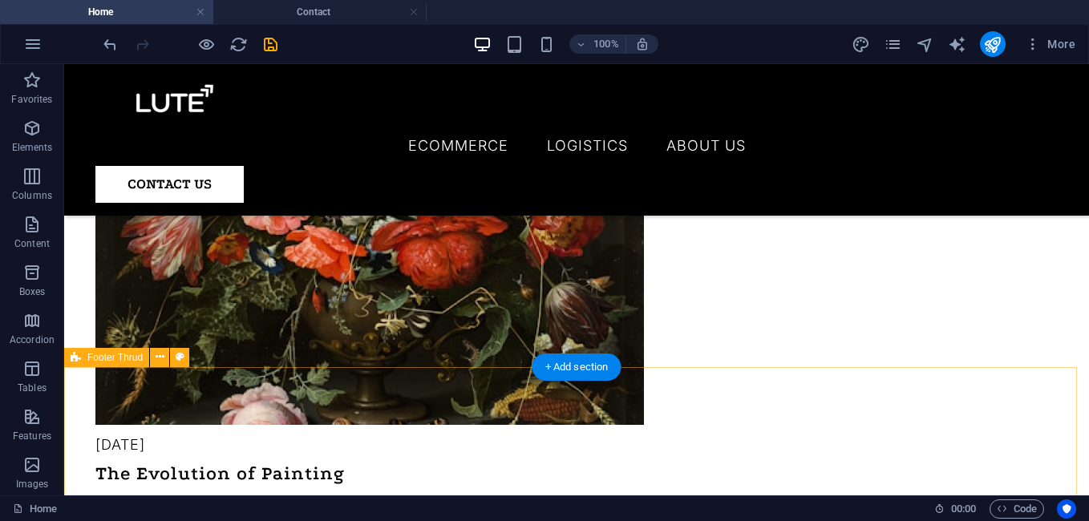
scroll to position [4226, 0]
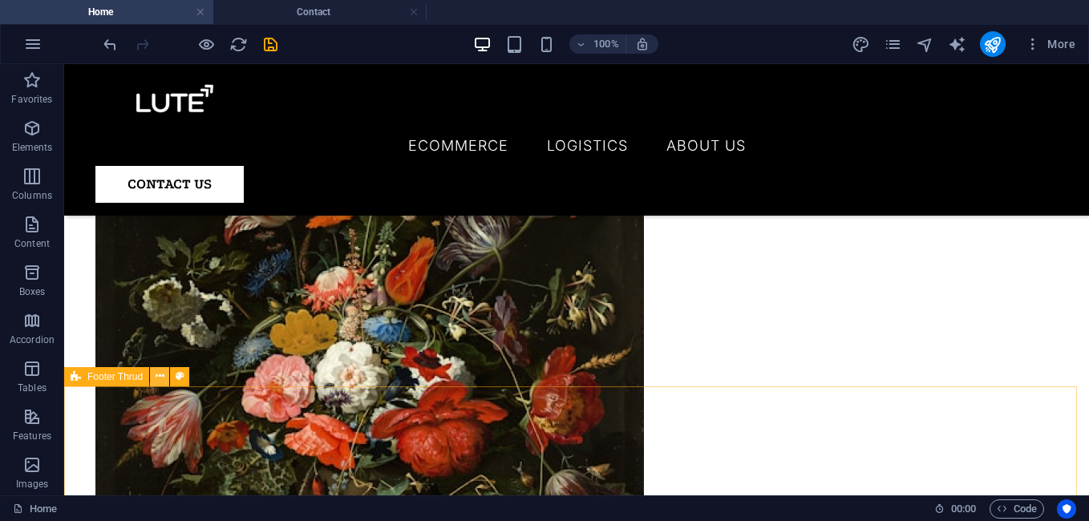
click at [156, 379] on icon at bounding box center [160, 376] width 9 height 17
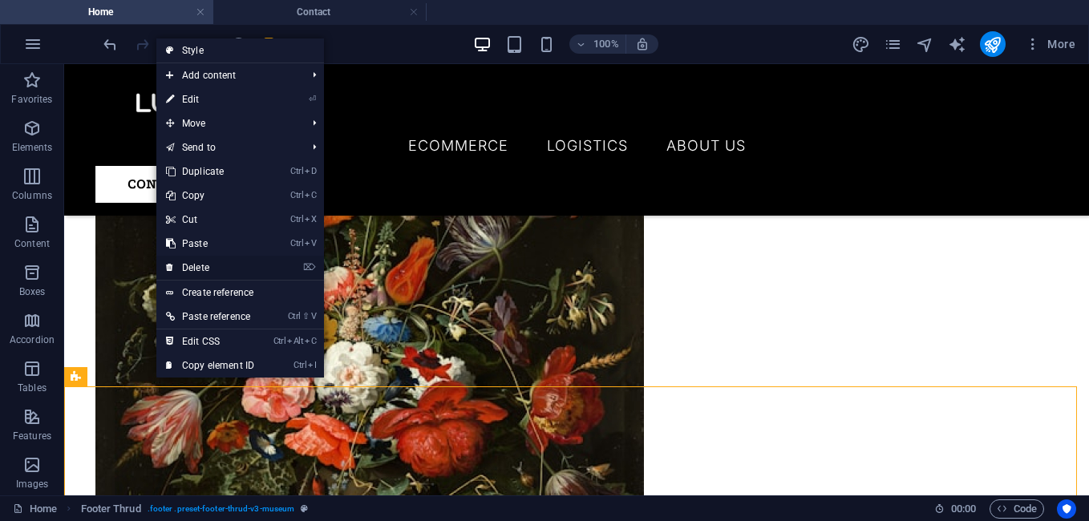
click at [187, 268] on link "⌦ Delete" at bounding box center [209, 268] width 107 height 24
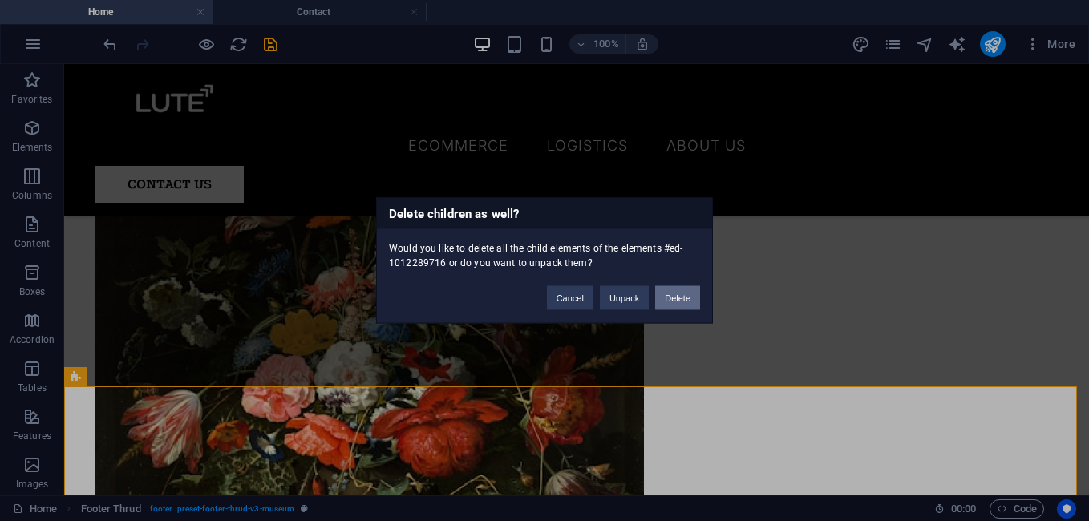
click at [676, 294] on button "Delete" at bounding box center [677, 298] width 45 height 24
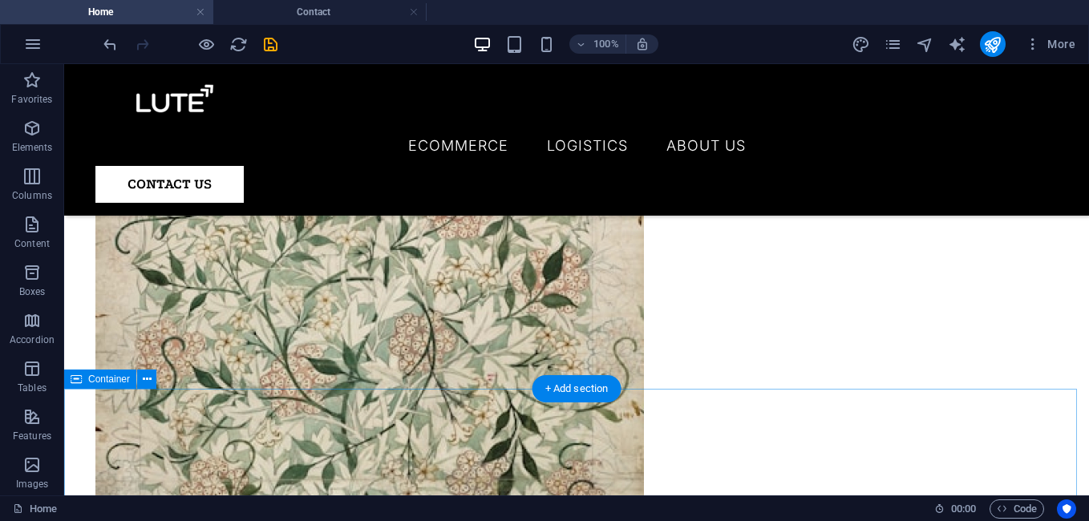
scroll to position [3369, 0]
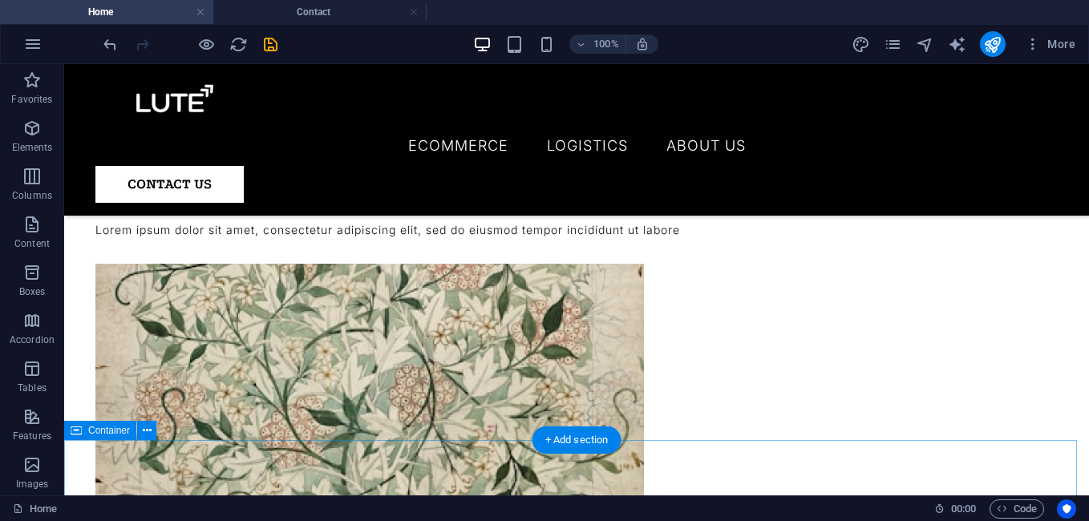
click at [140, 430] on button at bounding box center [146, 430] width 19 height 19
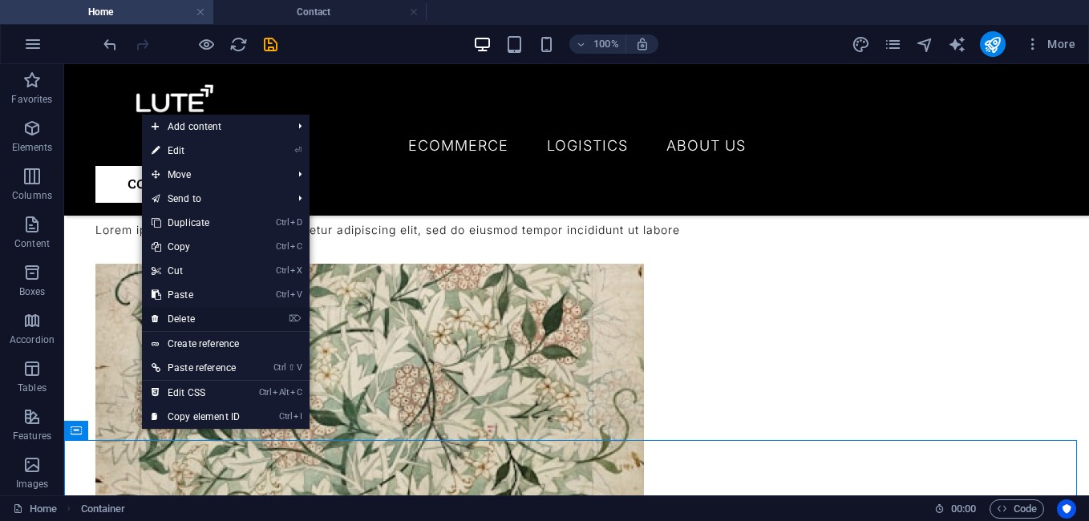
click at [182, 320] on link "⌦ Delete" at bounding box center [195, 319] width 107 height 24
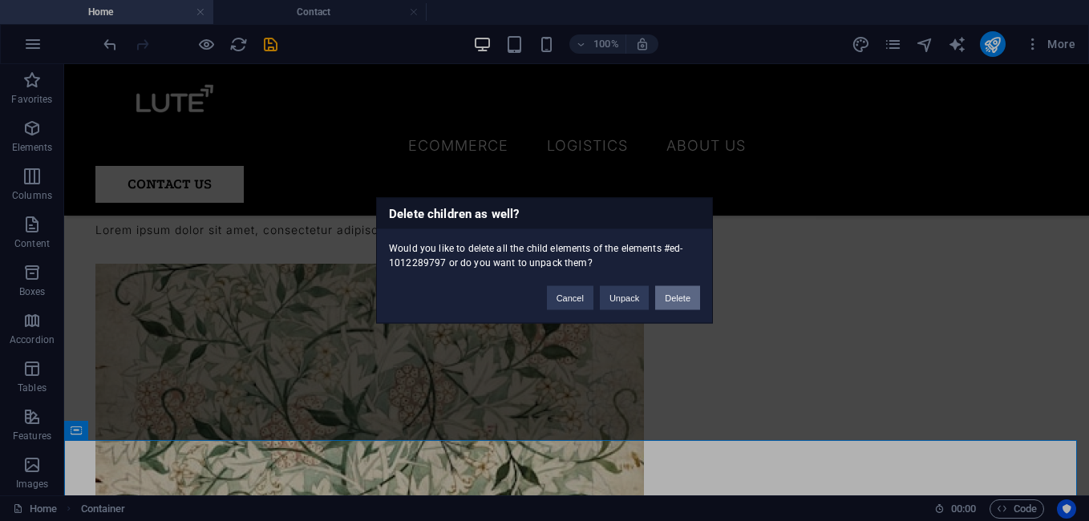
click at [682, 297] on button "Delete" at bounding box center [677, 298] width 45 height 24
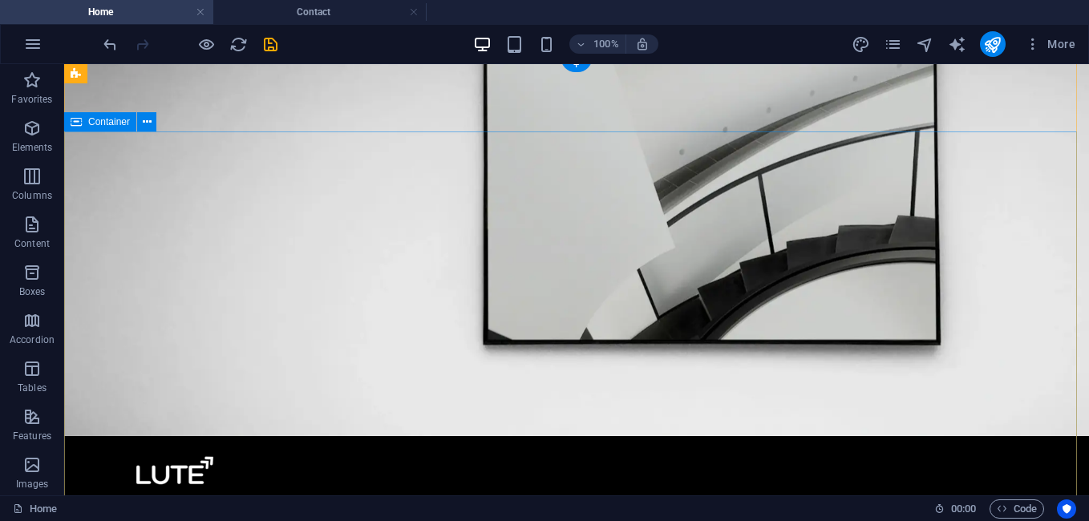
scroll to position [0, 0]
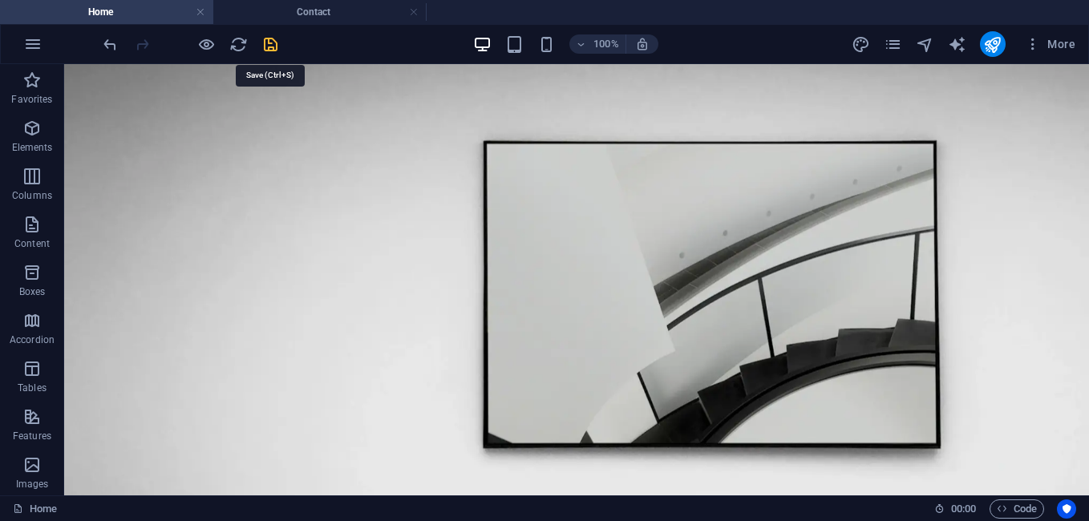
drag, startPoint x: 273, startPoint y: 48, endPoint x: 215, endPoint y: 0, distance: 75.1
click at [273, 48] on icon "save" at bounding box center [270, 44] width 18 height 18
click at [414, 10] on link at bounding box center [414, 12] width 10 height 15
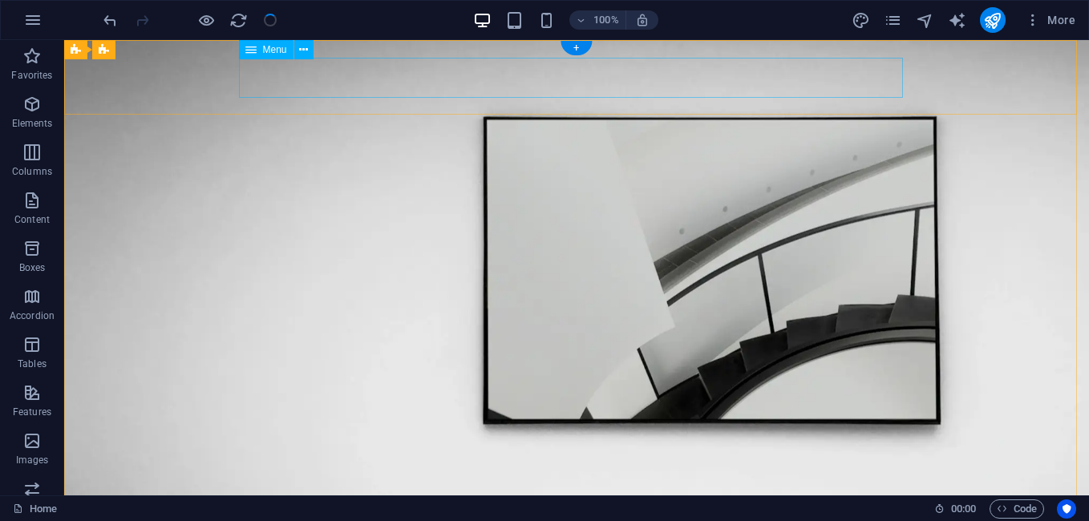
click at [267, 54] on span "Menu" at bounding box center [275, 50] width 24 height 10
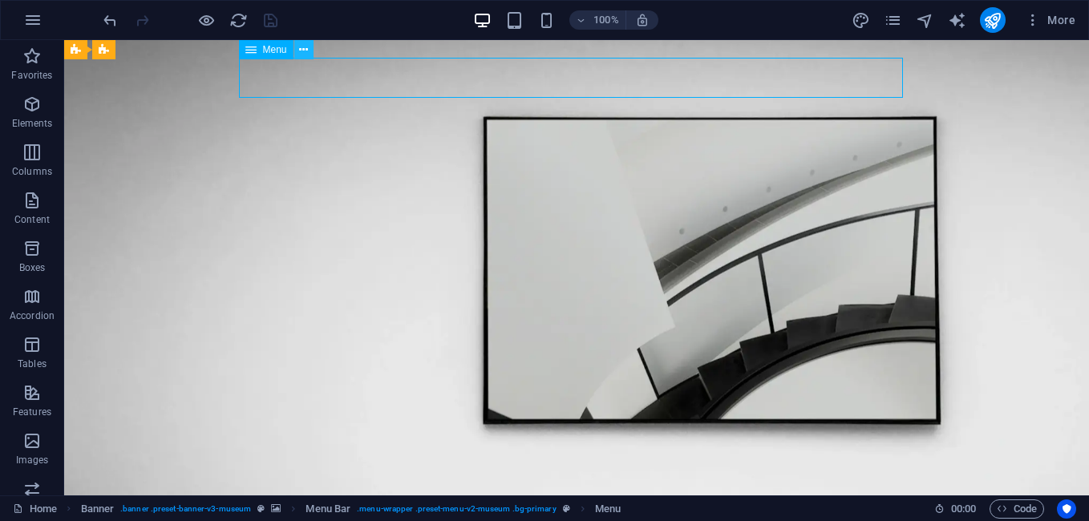
click at [303, 51] on icon at bounding box center [303, 50] width 9 height 17
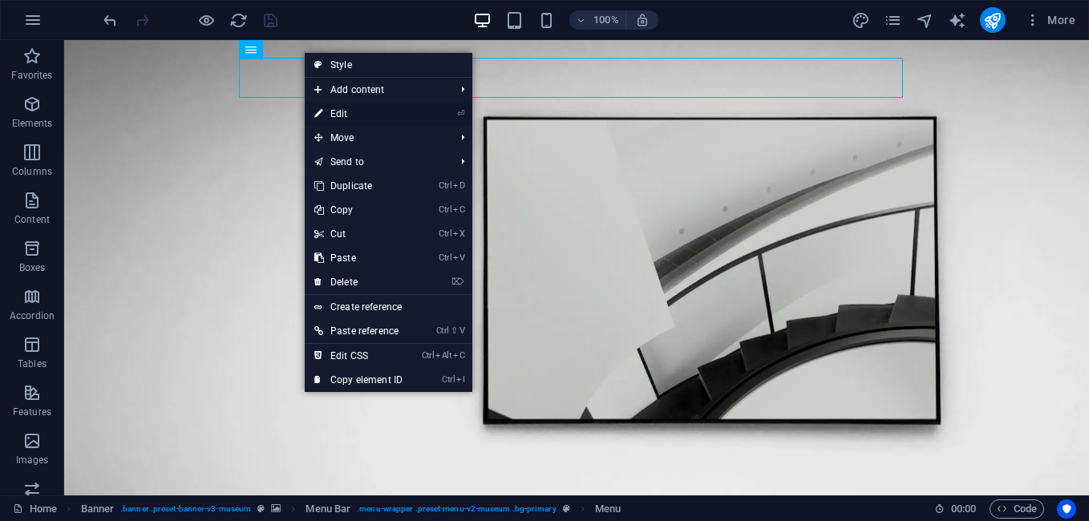
click at [349, 115] on link "⏎ Edit" at bounding box center [358, 114] width 107 height 24
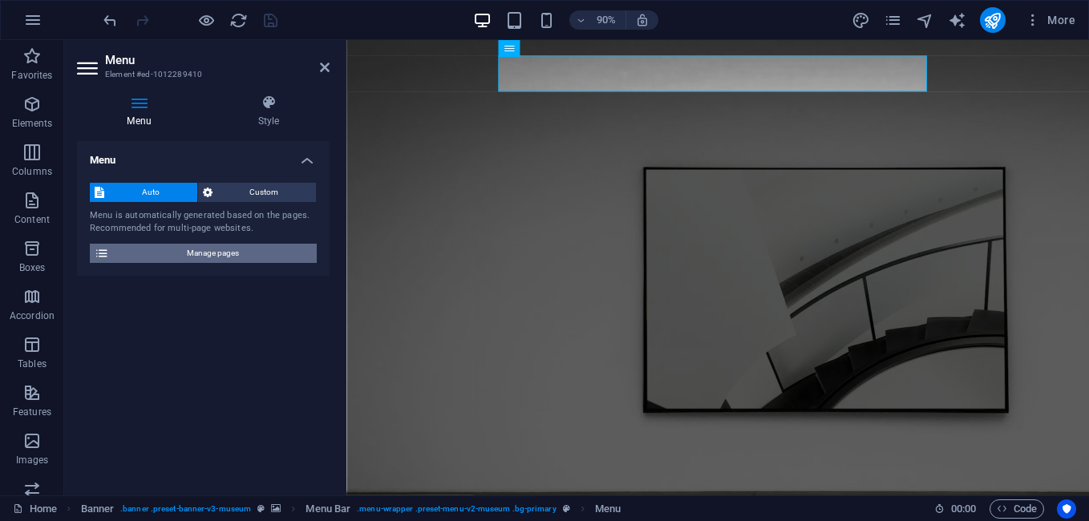
drag, startPoint x: 213, startPoint y: 248, endPoint x: 174, endPoint y: 693, distance: 447.4
click at [213, 248] on span "Manage pages" at bounding box center [213, 253] width 198 height 19
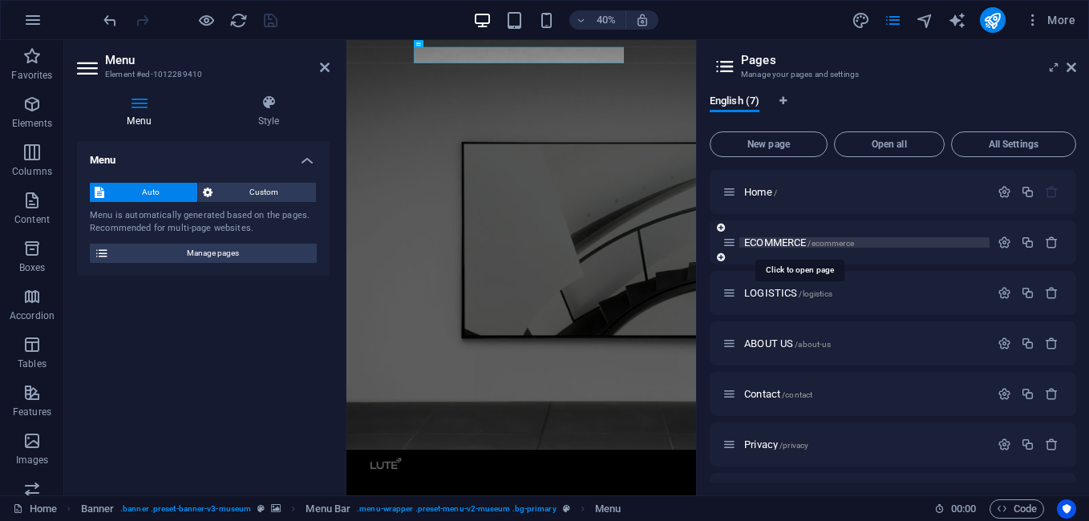
click at [769, 244] on span "ECOMMERCE /ecommerce" at bounding box center [799, 242] width 110 height 12
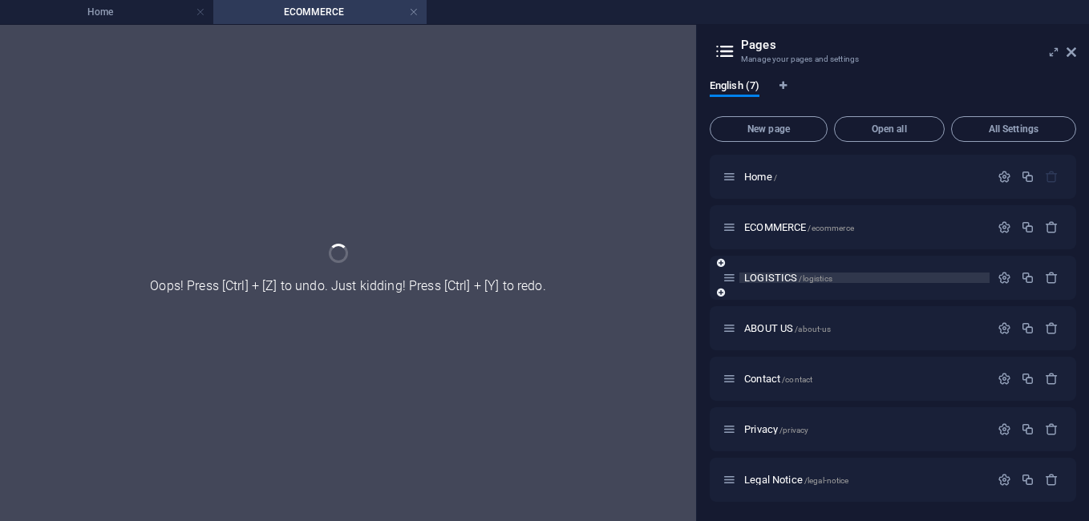
click at [776, 278] on span "LOGISTICS /logistics" at bounding box center [788, 278] width 88 height 12
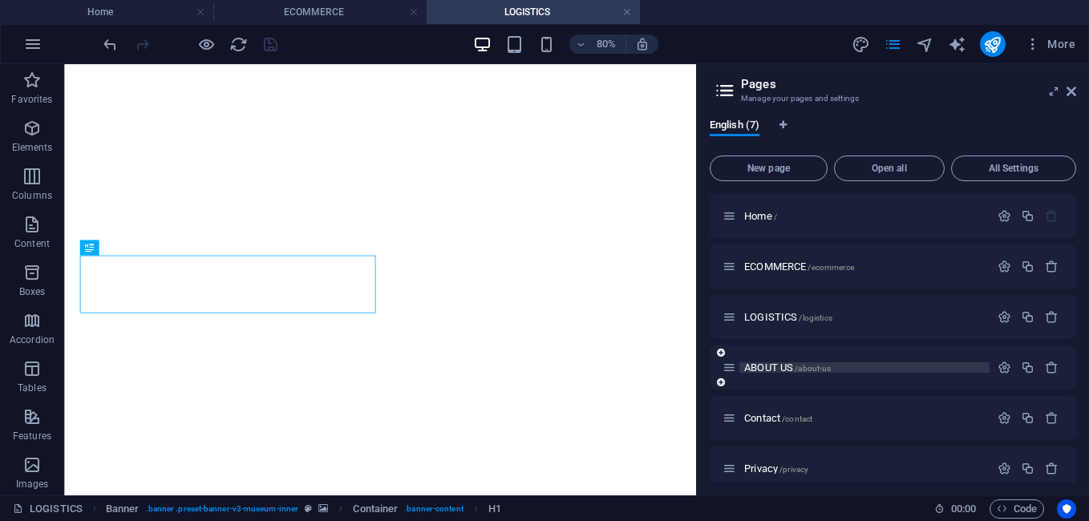
click at [762, 364] on span "ABOUT US /about-us" at bounding box center [787, 368] width 87 height 12
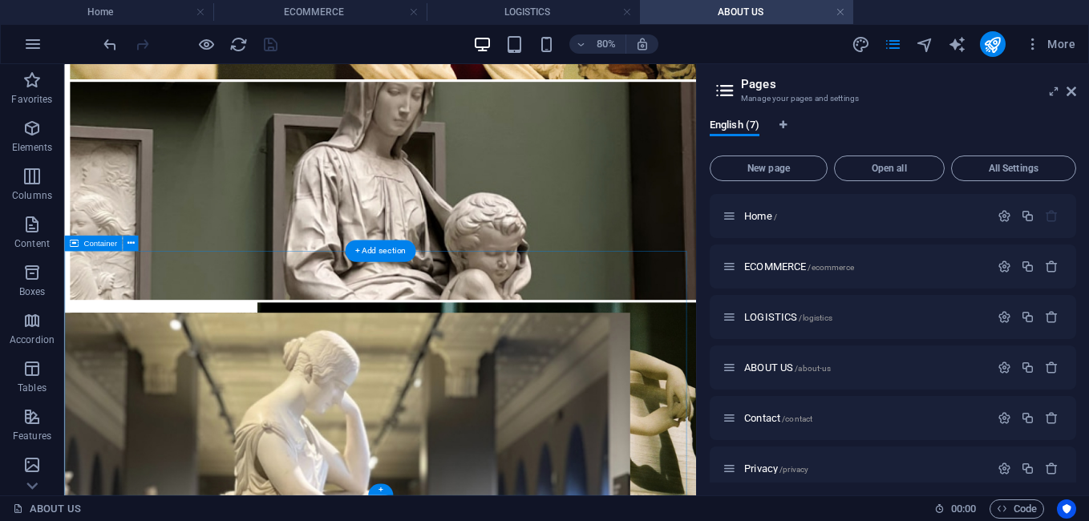
scroll to position [2697, 0]
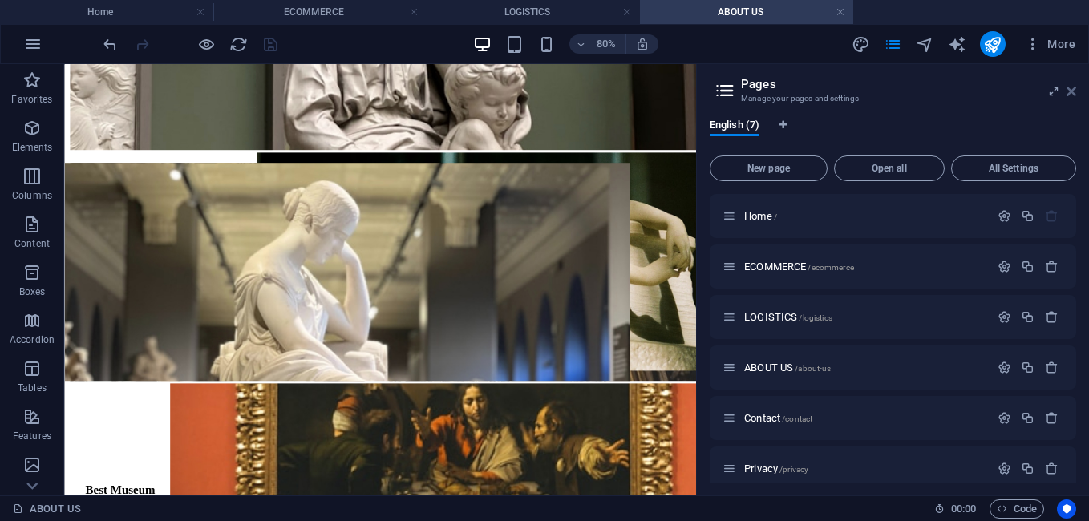
drag, startPoint x: 1069, startPoint y: 90, endPoint x: 919, endPoint y: 75, distance: 151.4
click at [1069, 90] on icon at bounding box center [1071, 91] width 10 height 13
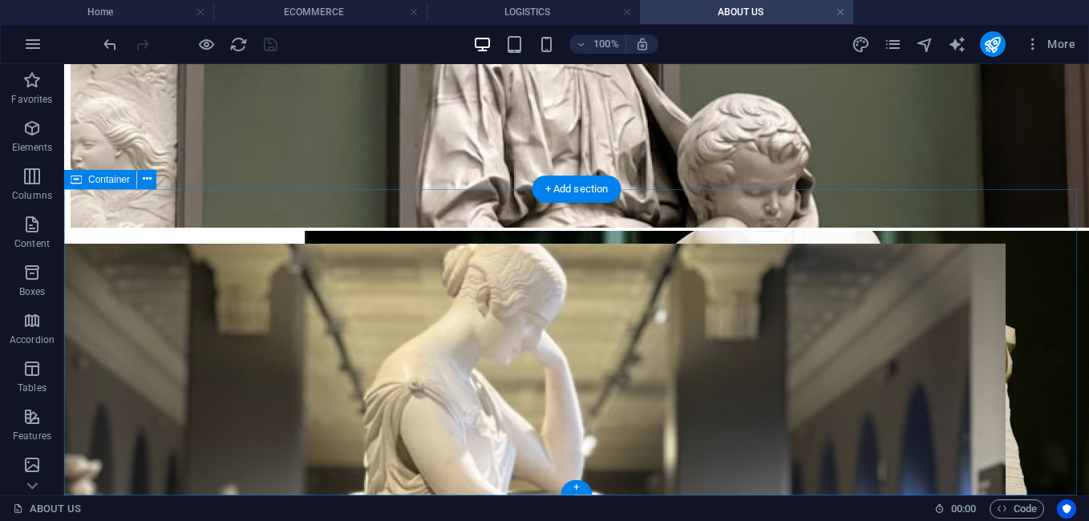
scroll to position [2778, 0]
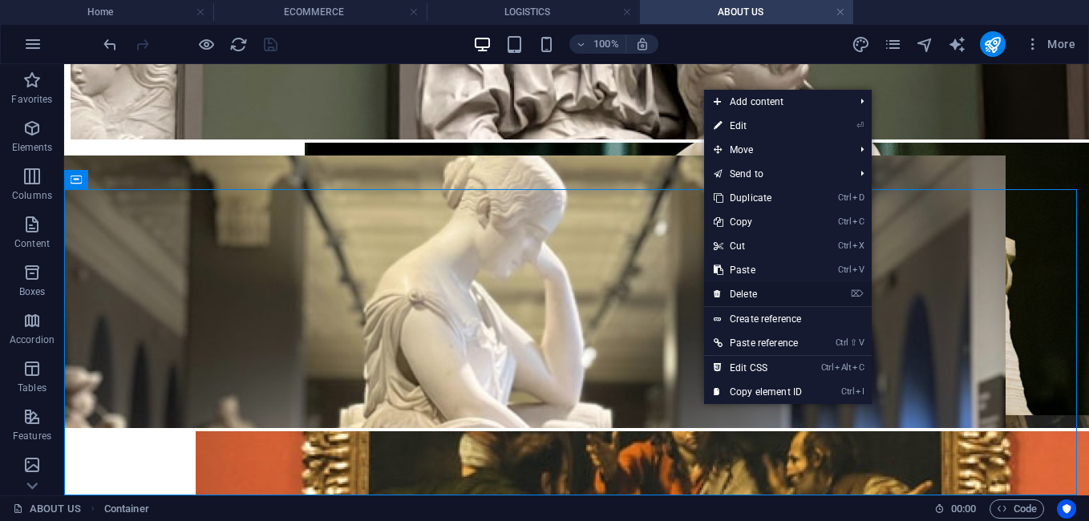
click at [755, 293] on link "⌦ Delete" at bounding box center [757, 294] width 107 height 24
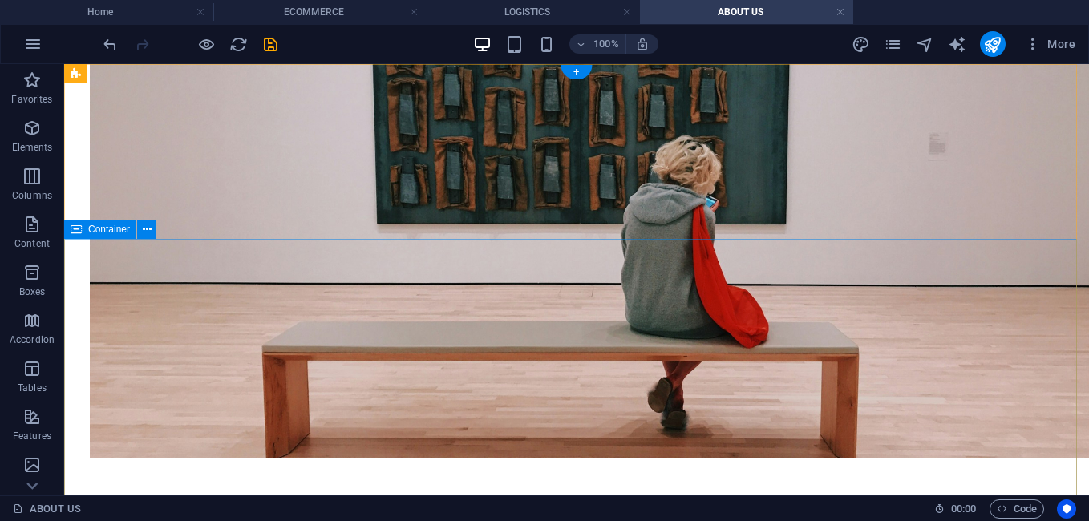
scroll to position [0, 0]
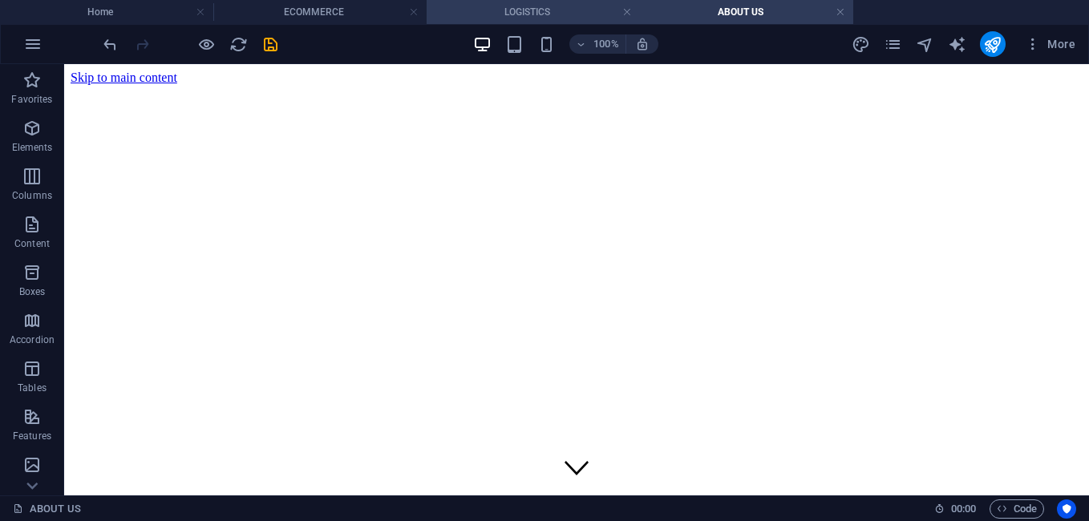
click at [517, 12] on h4 "LOGISTICS" at bounding box center [532, 12] width 213 height 18
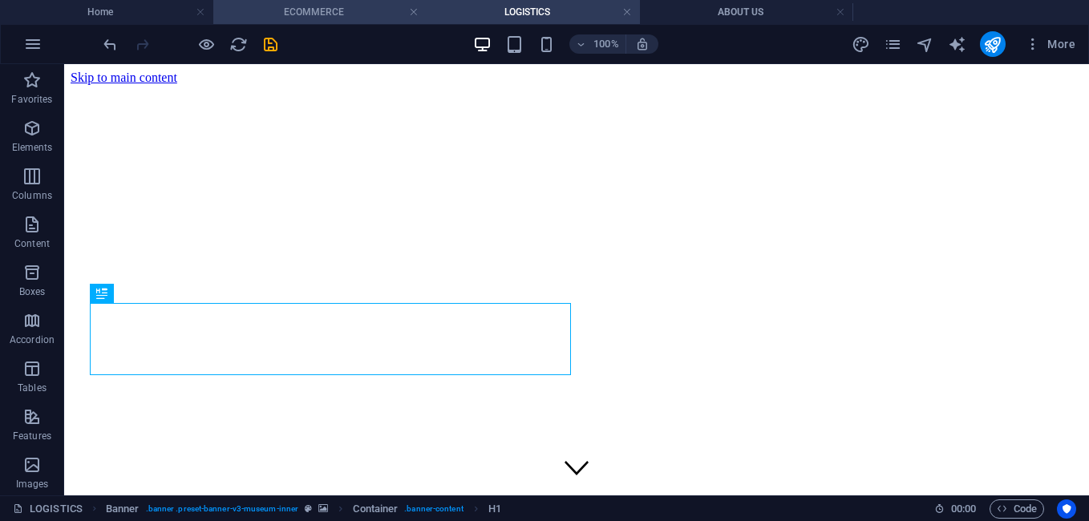
click at [332, 3] on h4 "ECOMMERCE" at bounding box center [319, 12] width 213 height 18
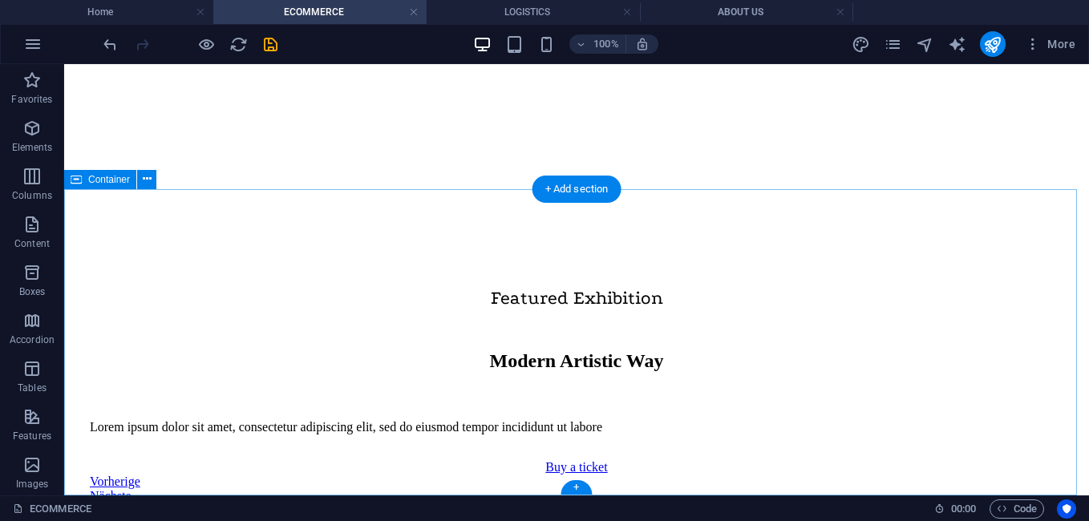
scroll to position [2096, 0]
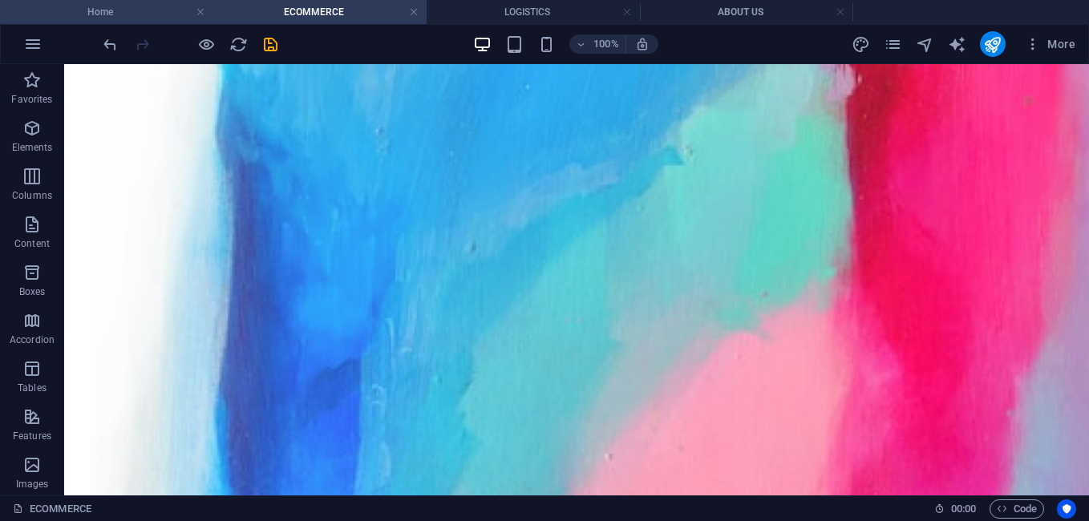
click at [137, 17] on h4 "Home" at bounding box center [106, 12] width 213 height 18
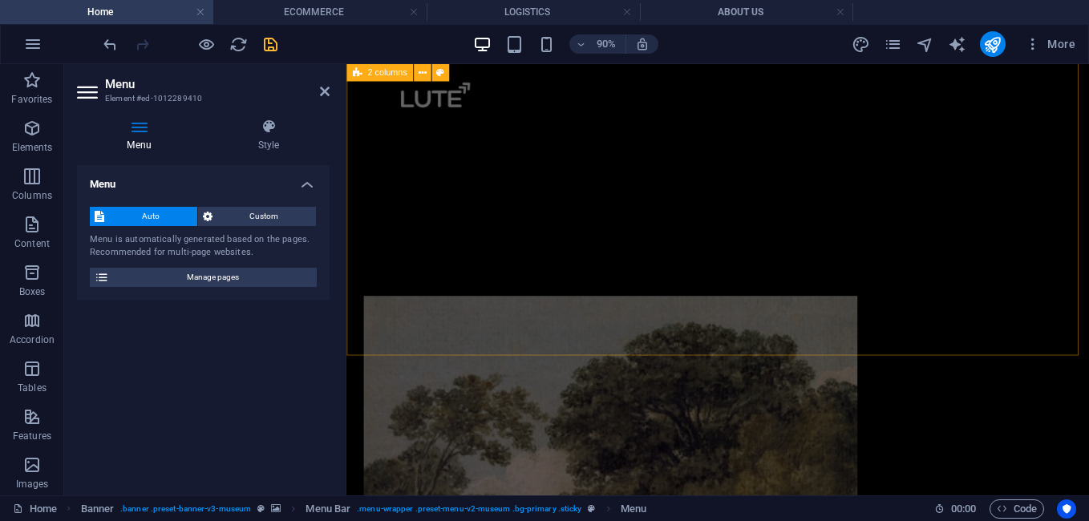
scroll to position [3483, 0]
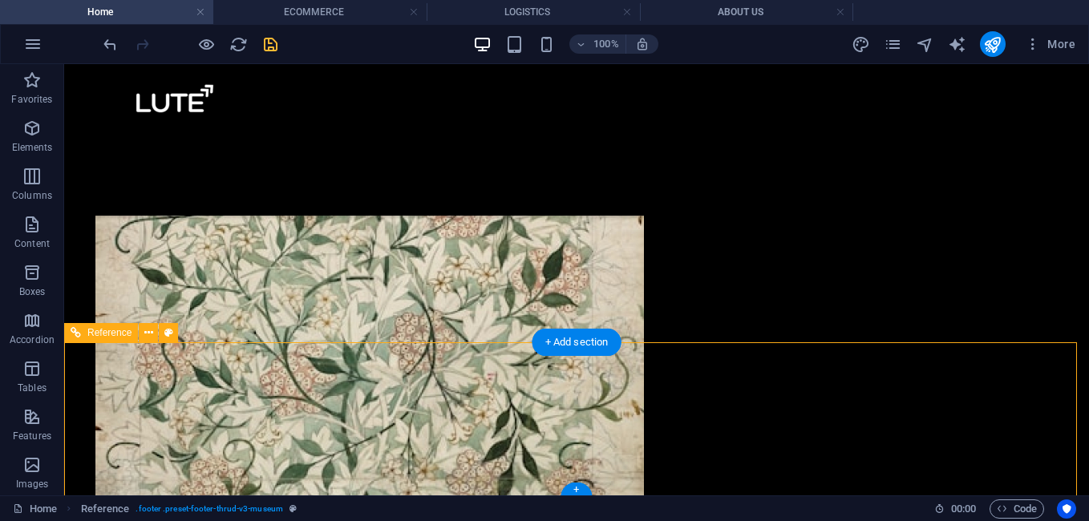
scroll to position [3470, 0]
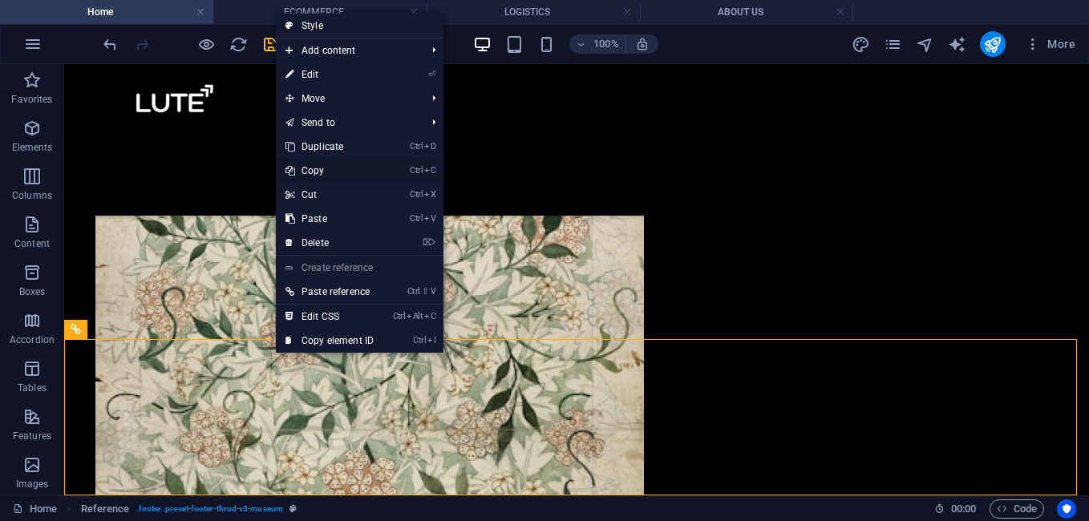
click at [318, 175] on link "Ctrl C Copy" at bounding box center [329, 171] width 107 height 24
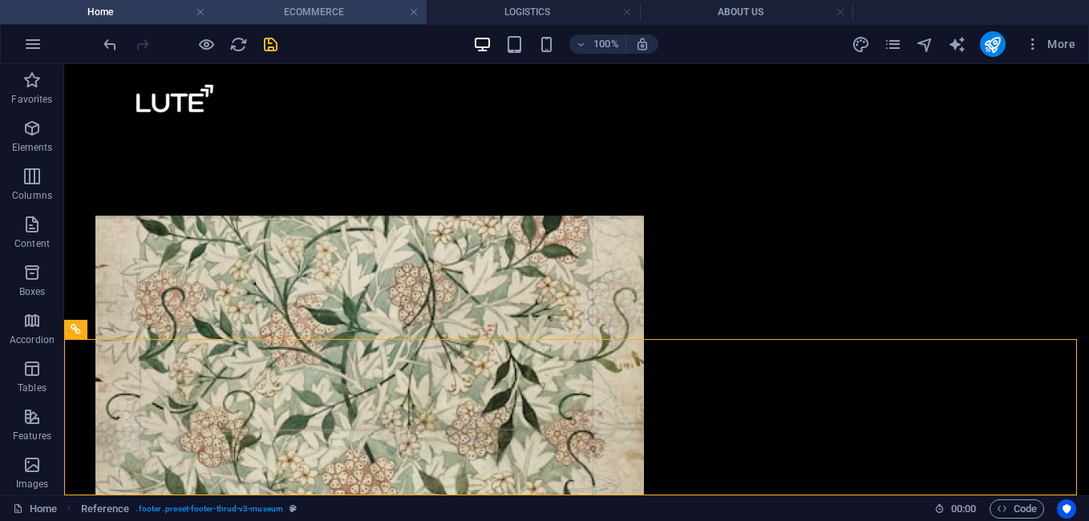
click at [318, 15] on h4 "ECOMMERCE" at bounding box center [319, 12] width 213 height 18
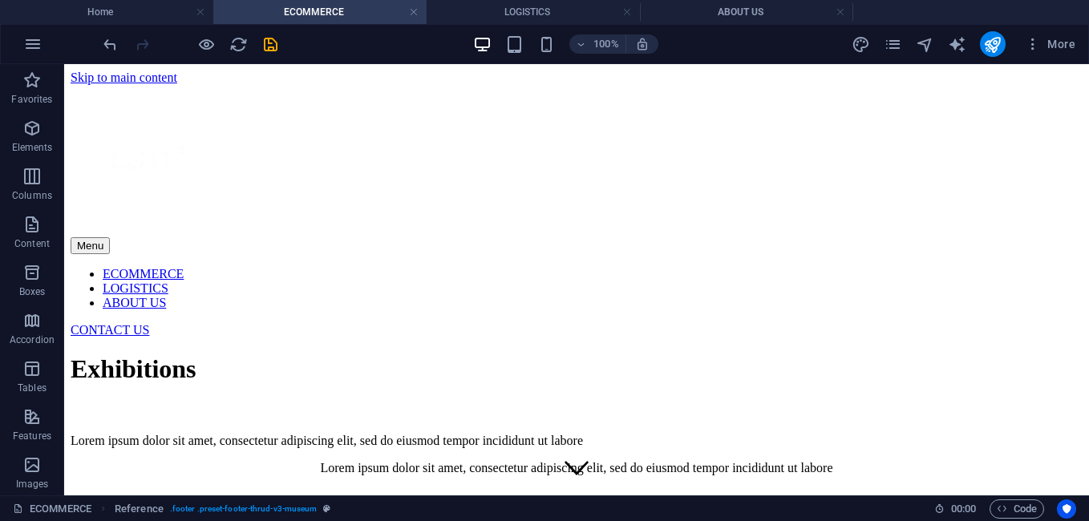
scroll to position [2096, 0]
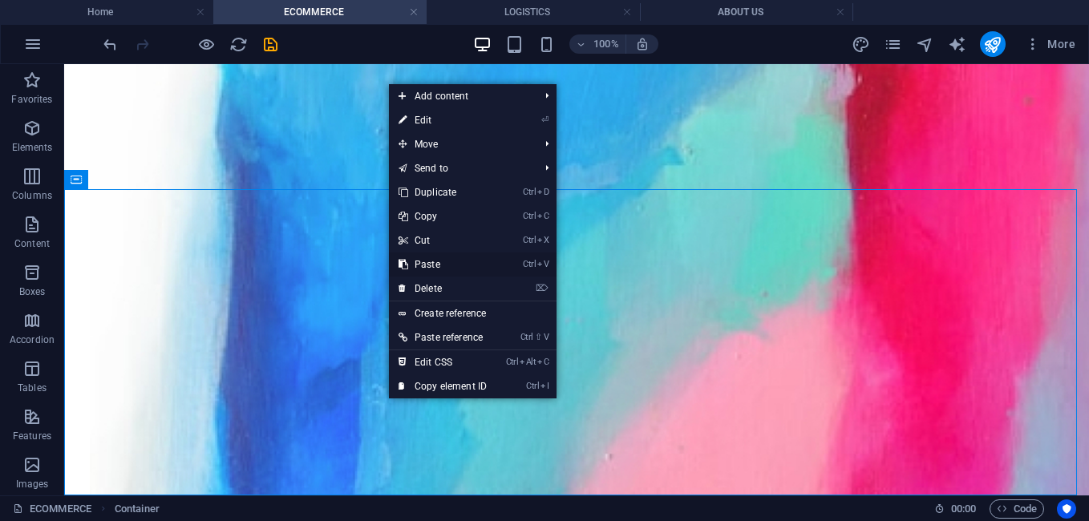
click at [438, 261] on link "Ctrl V Paste" at bounding box center [442, 265] width 107 height 24
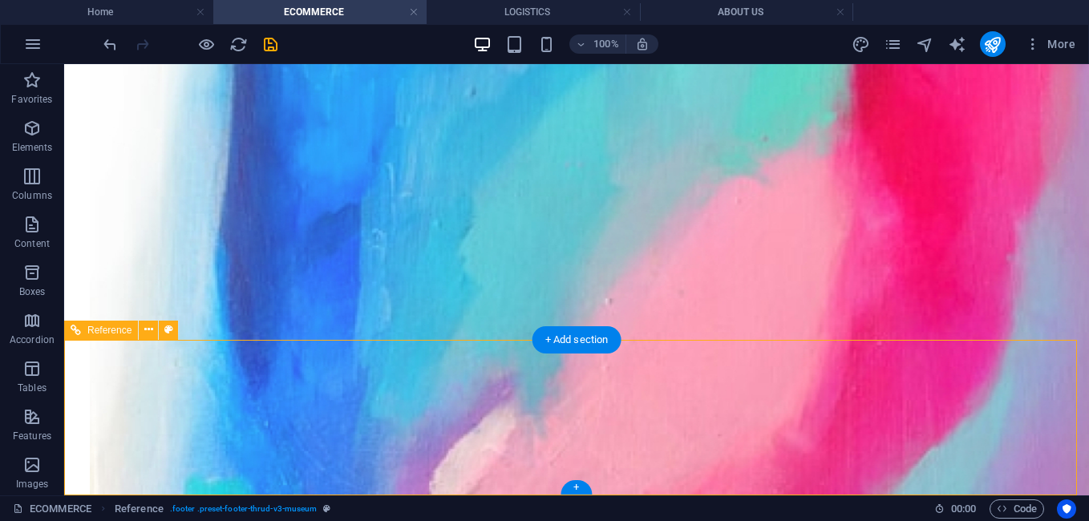
scroll to position [1877, 0]
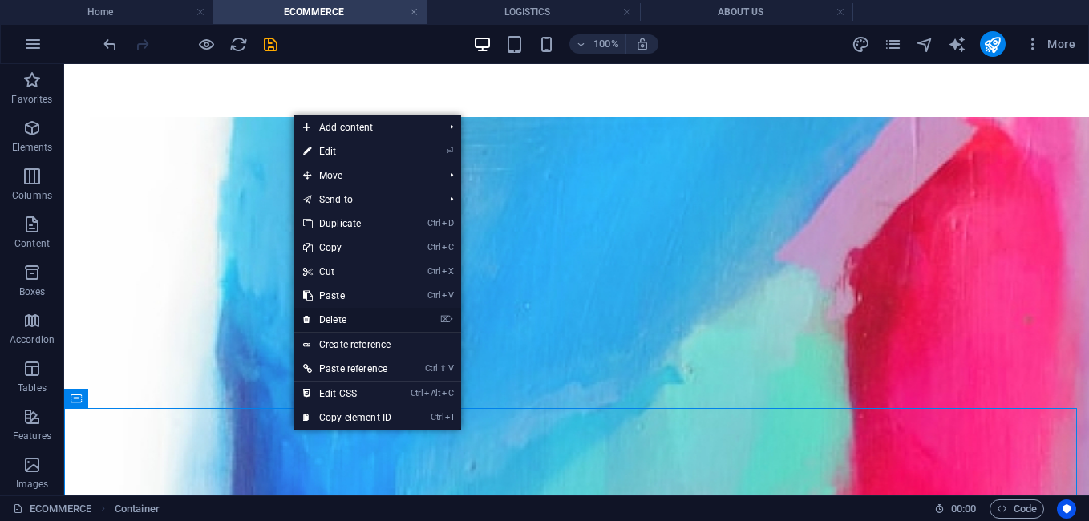
click at [333, 323] on link "⌦ Delete" at bounding box center [346, 320] width 107 height 24
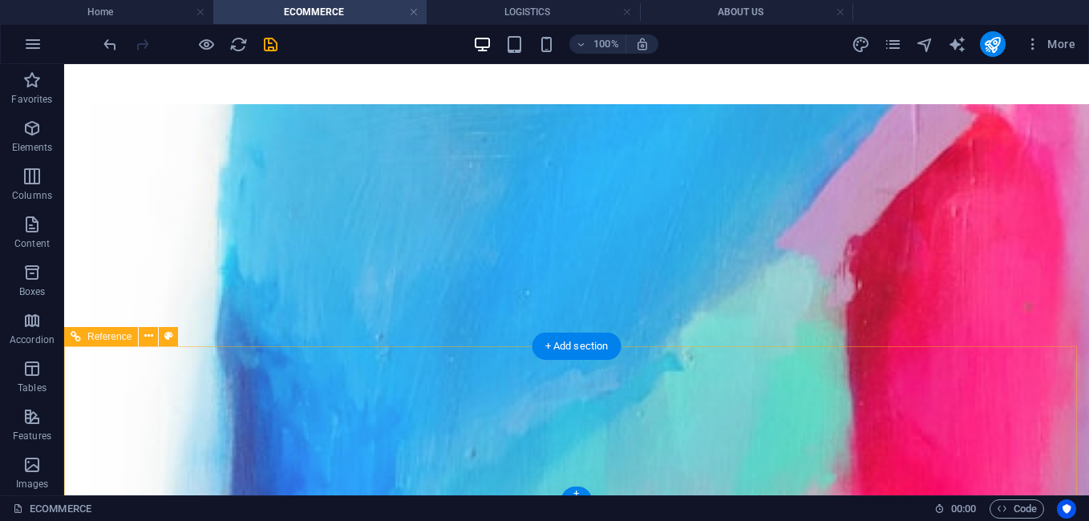
scroll to position [1945, 0]
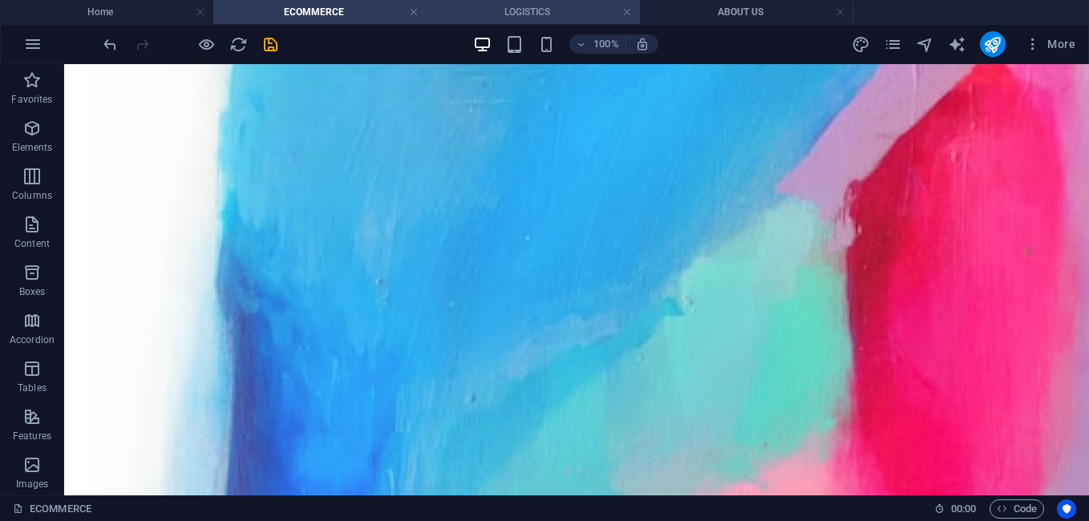
click at [507, 14] on h4 "LOGISTICS" at bounding box center [532, 12] width 213 height 18
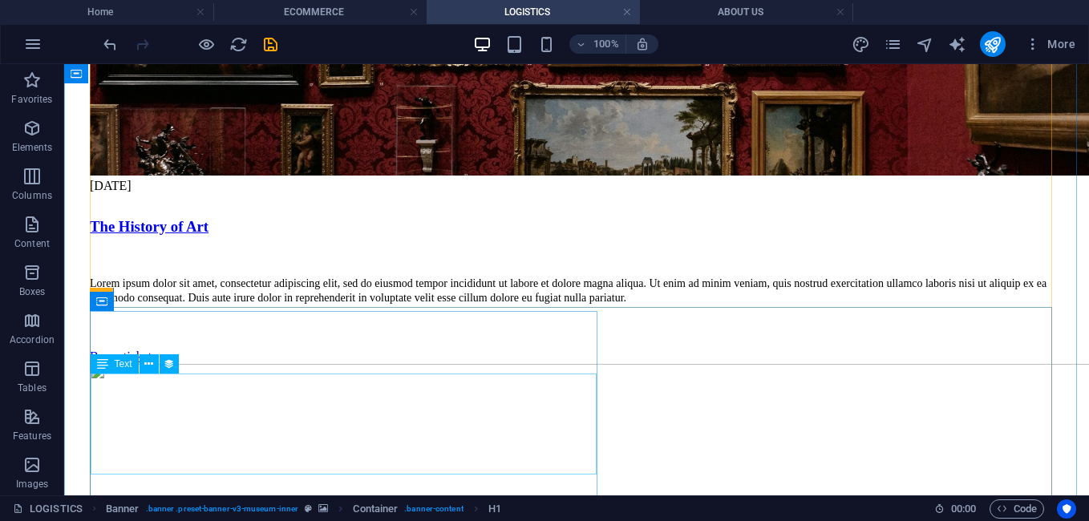
scroll to position [3073, 0]
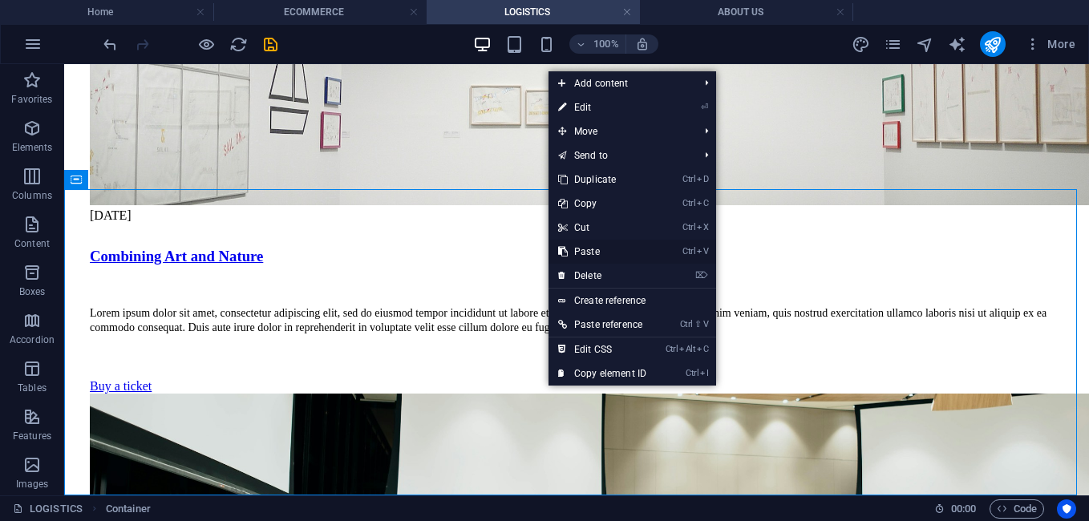
click at [600, 261] on link "Ctrl V Paste" at bounding box center [601, 252] width 107 height 24
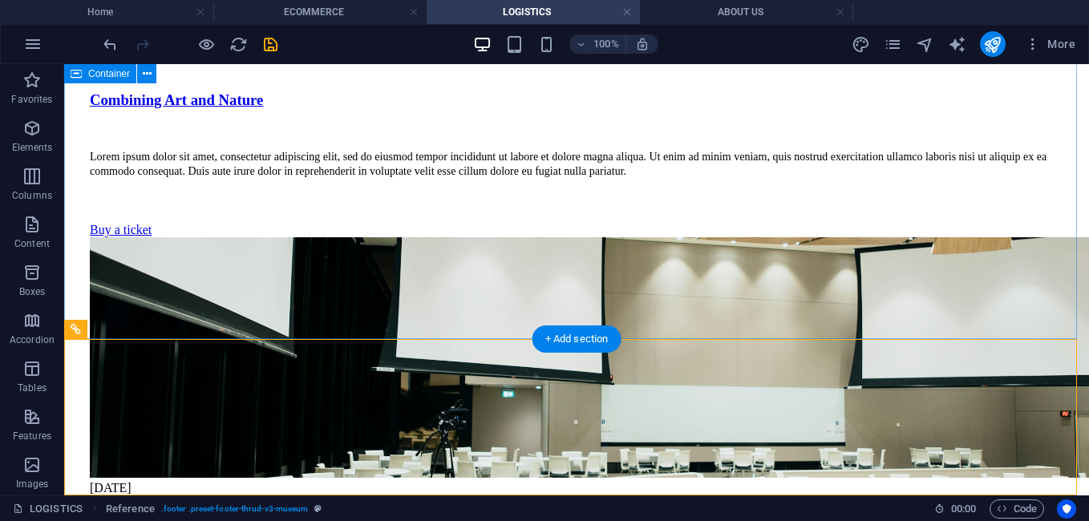
scroll to position [3043, 0]
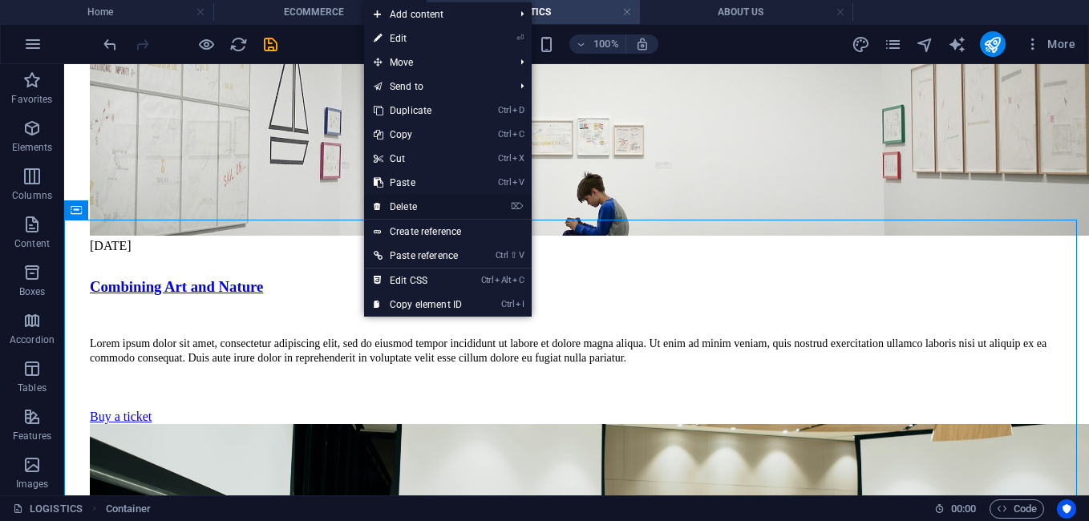
click at [403, 204] on link "⌦ Delete" at bounding box center [417, 207] width 107 height 24
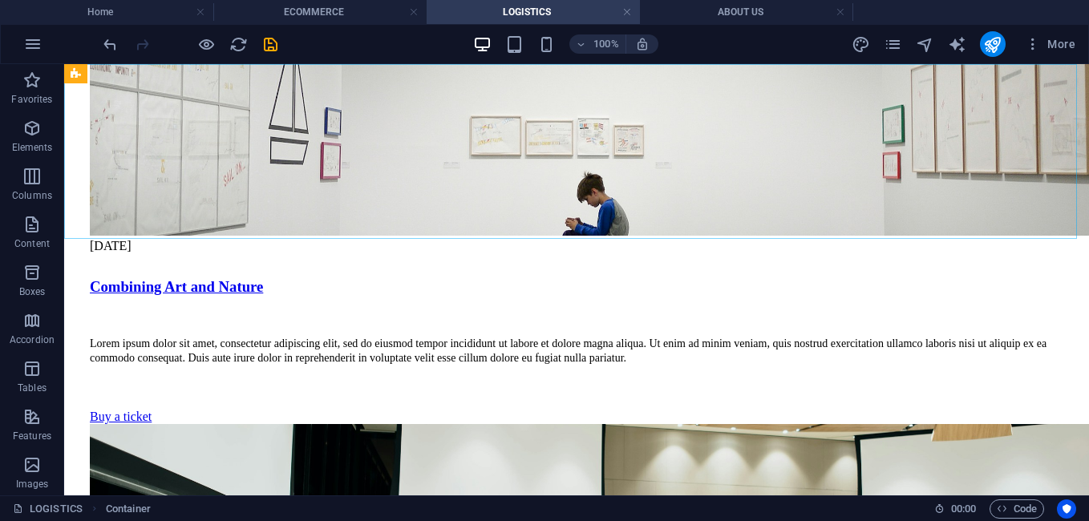
scroll to position [2923, 0]
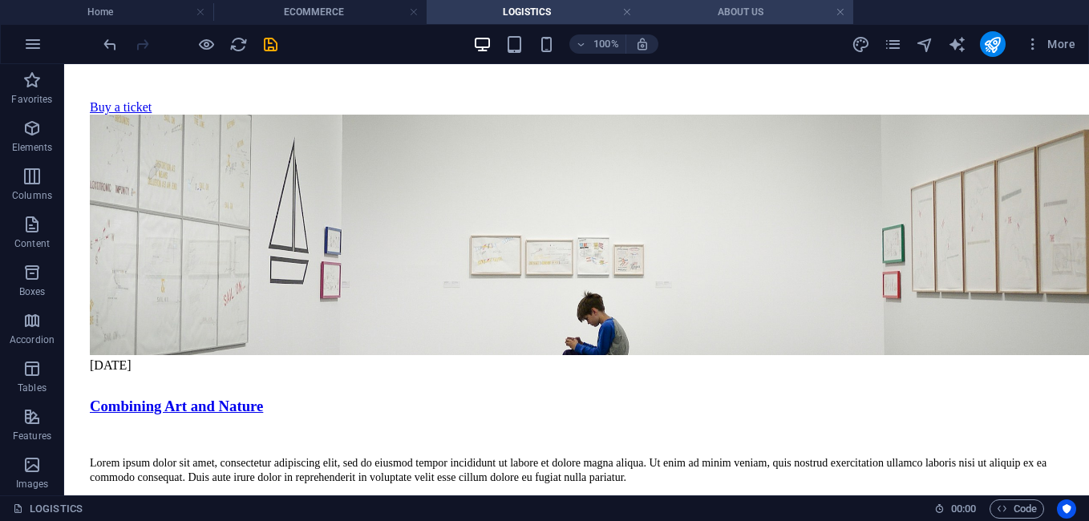
click at [710, 19] on h4 "ABOUT US" at bounding box center [746, 12] width 213 height 18
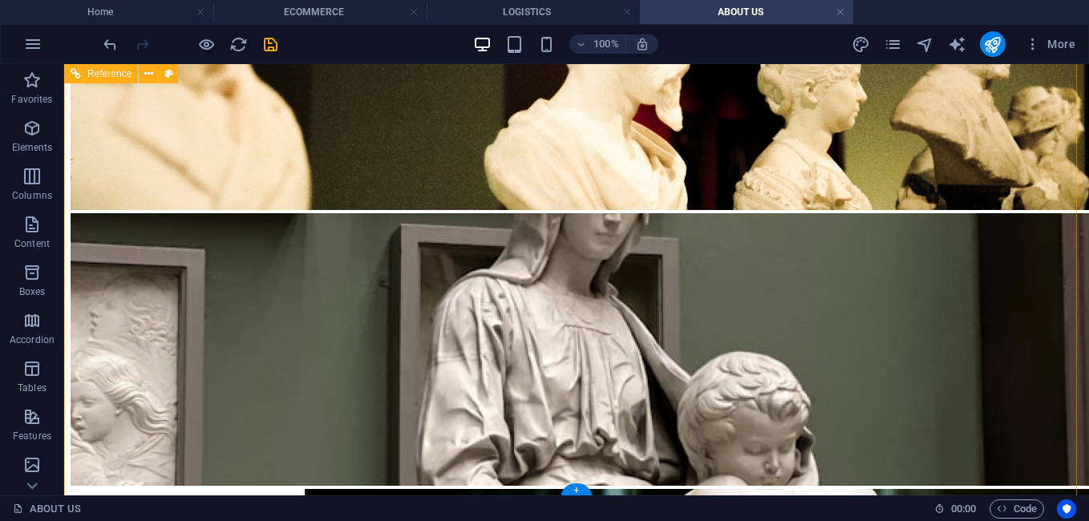
scroll to position [2471, 0]
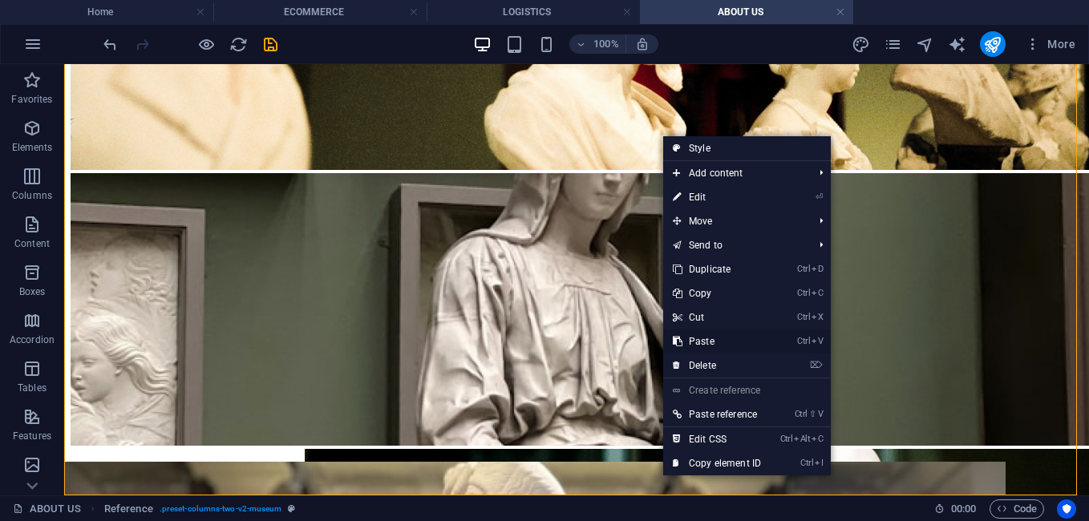
click at [712, 343] on link "Ctrl V Paste" at bounding box center [716, 341] width 107 height 24
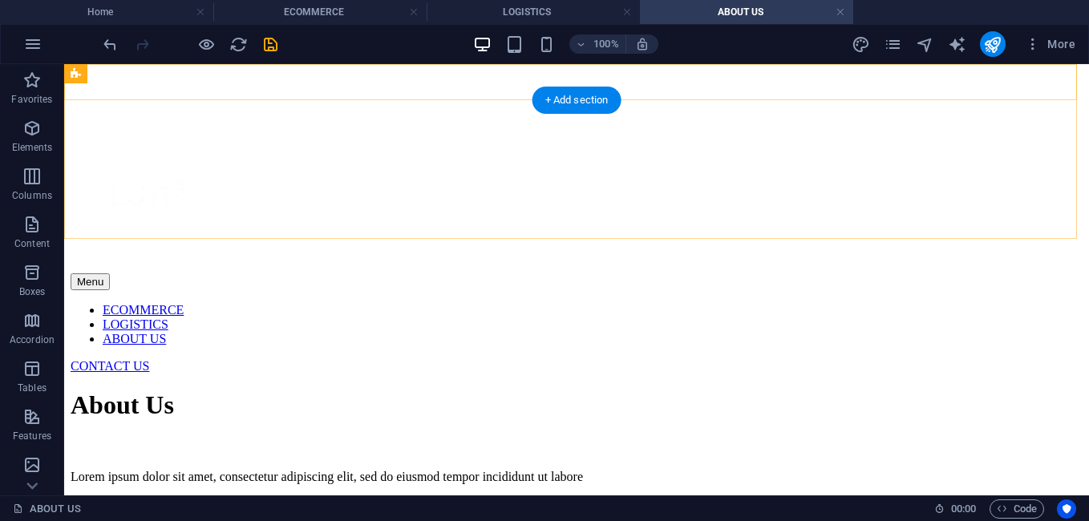
scroll to position [382, 0]
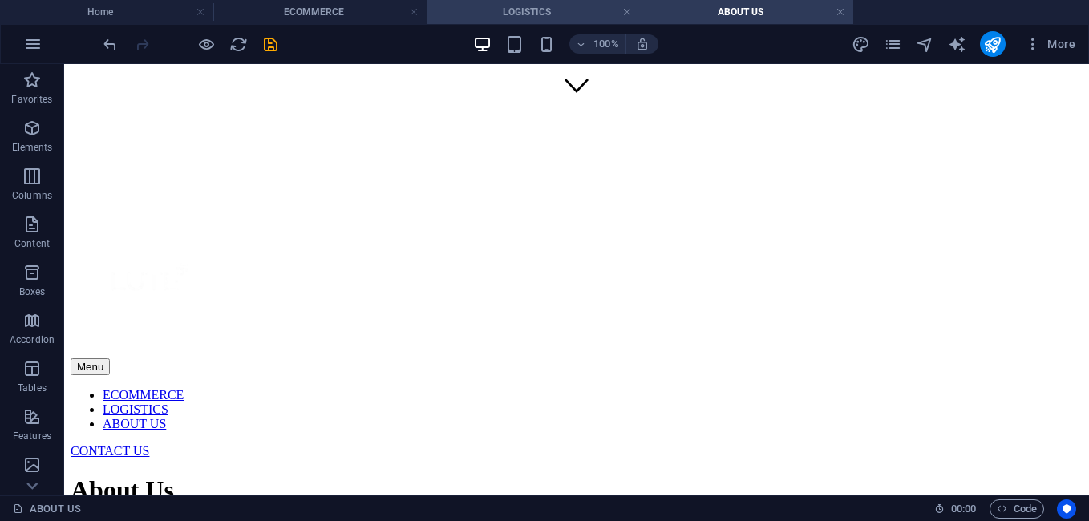
click at [487, 16] on h4 "LOGISTICS" at bounding box center [532, 12] width 213 height 18
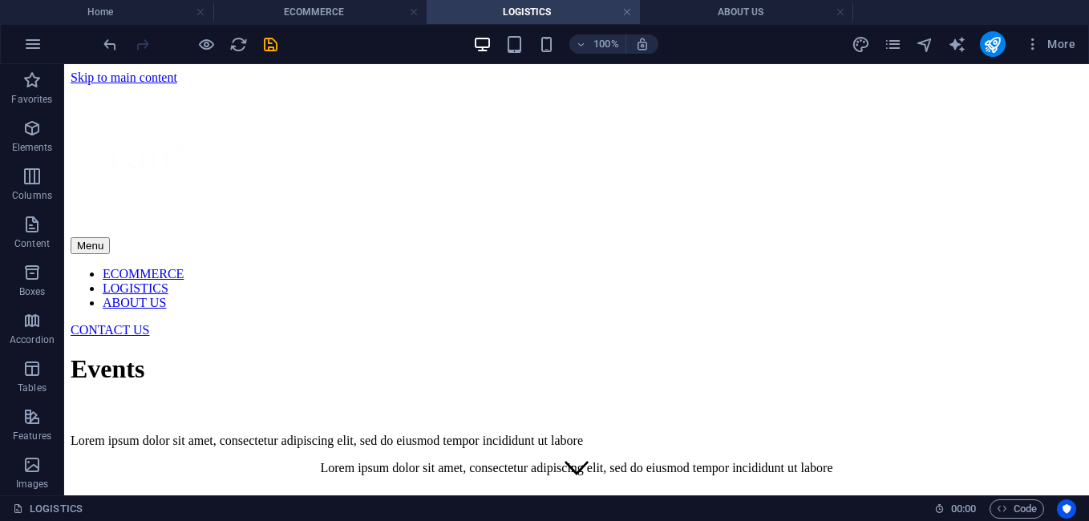
scroll to position [2923, 0]
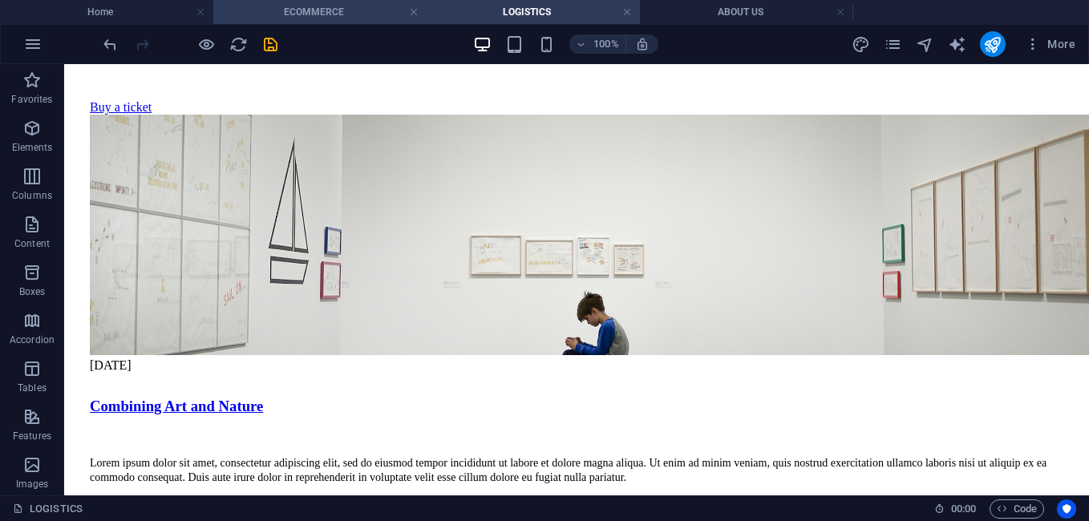
click at [343, 10] on h4 "ECOMMERCE" at bounding box center [319, 12] width 213 height 18
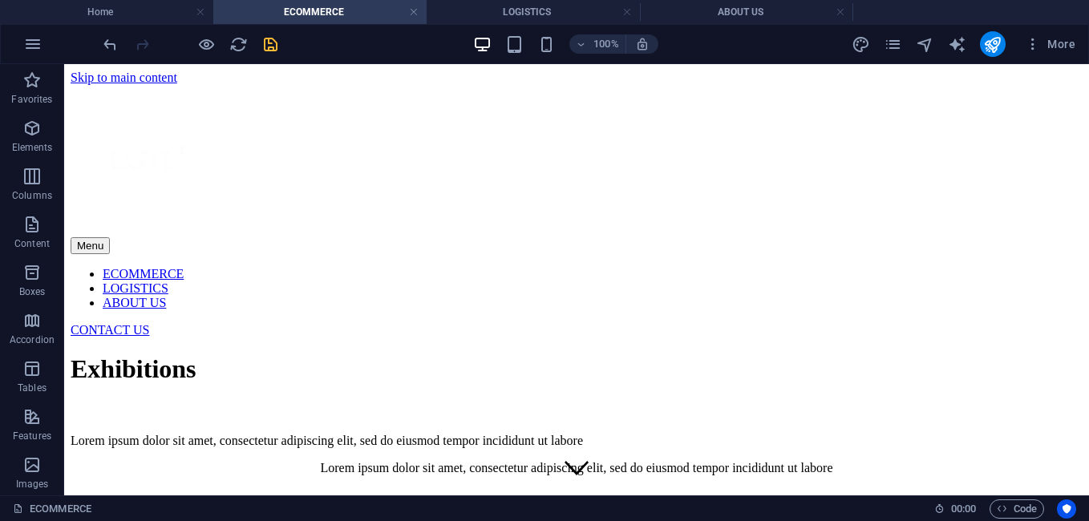
scroll to position [0, 0]
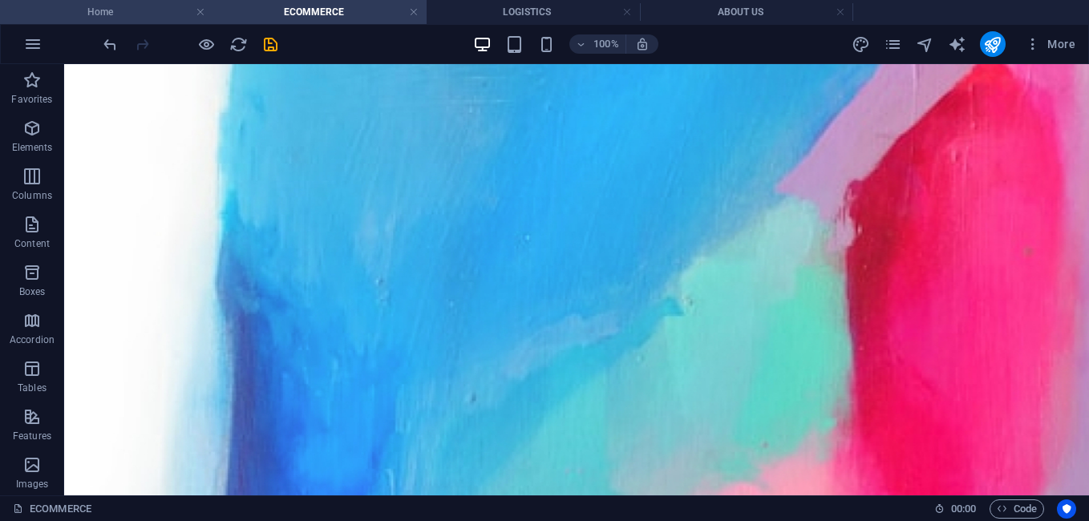
click at [149, 10] on h4 "Home" at bounding box center [106, 12] width 213 height 18
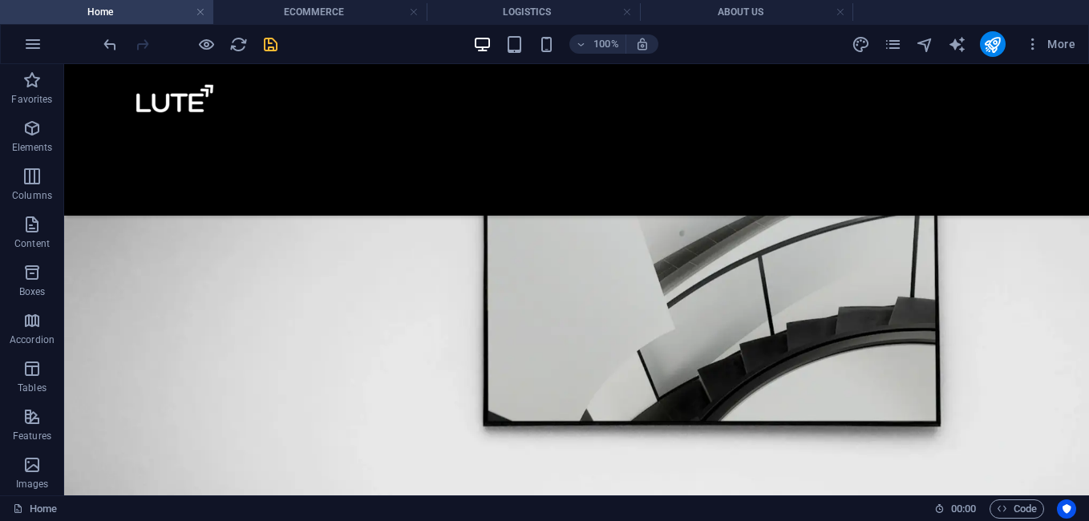
scroll to position [3470, 0]
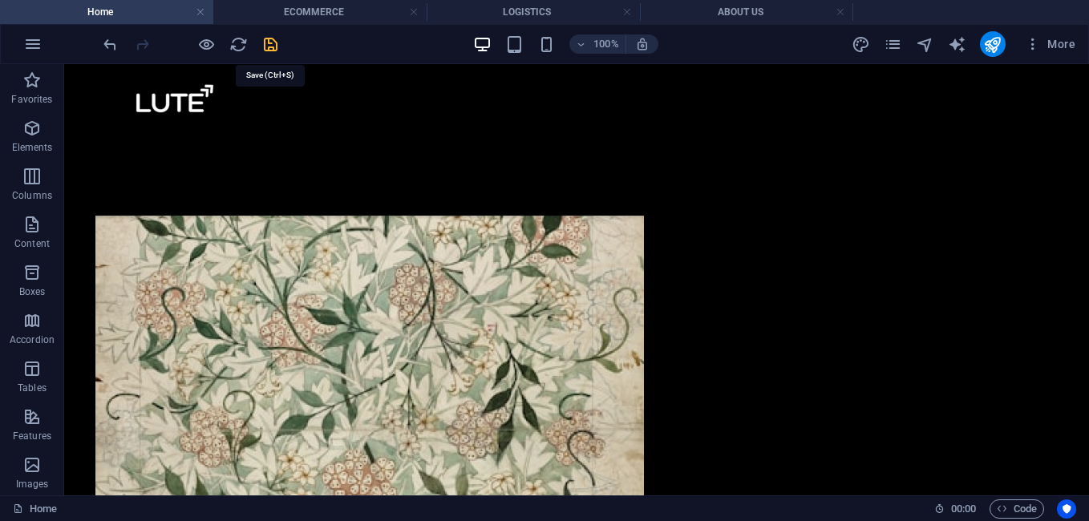
drag, startPoint x: 265, startPoint y: 46, endPoint x: 286, endPoint y: 26, distance: 28.4
click at [265, 46] on icon "save" at bounding box center [270, 44] width 18 height 18
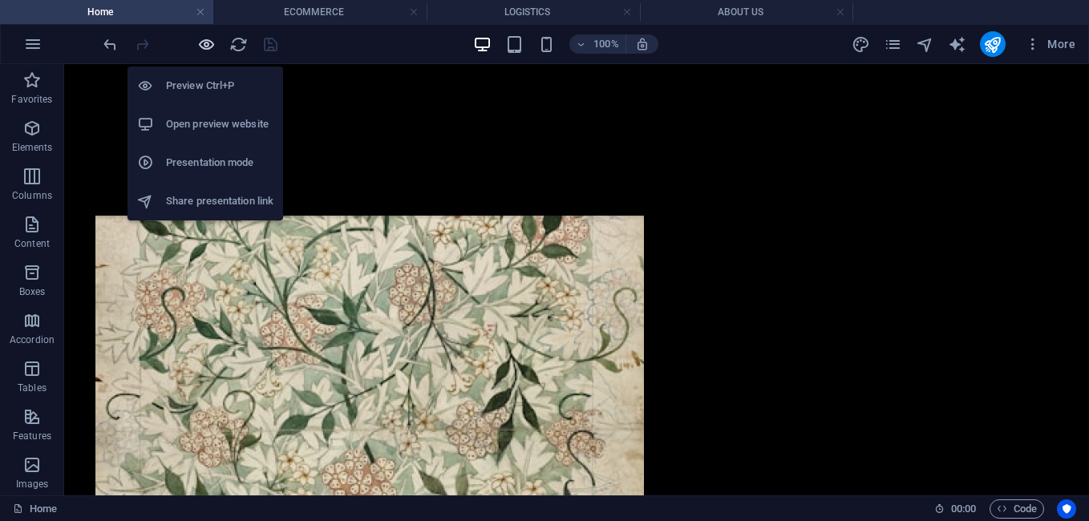
click at [205, 46] on icon "button" at bounding box center [206, 44] width 18 height 18
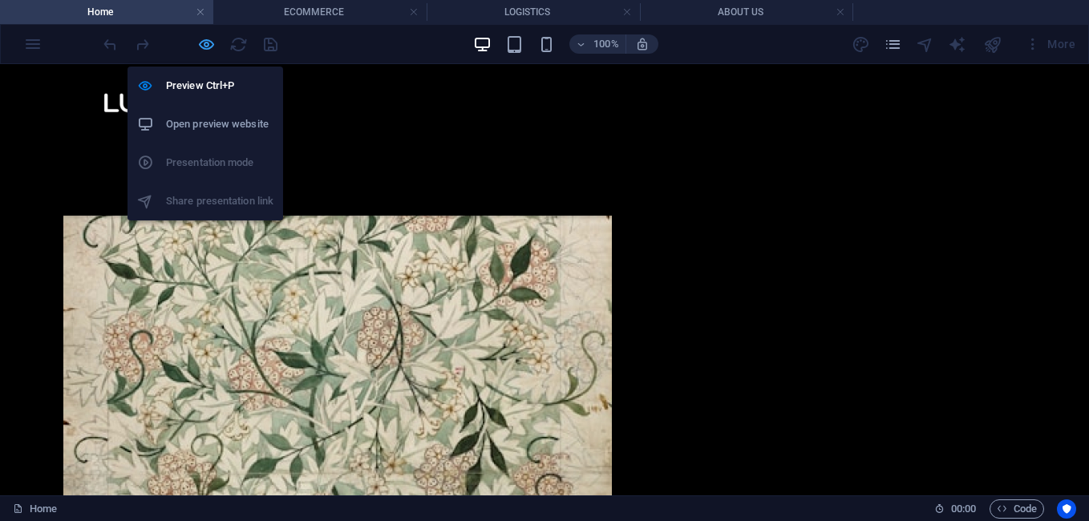
scroll to position [3380, 0]
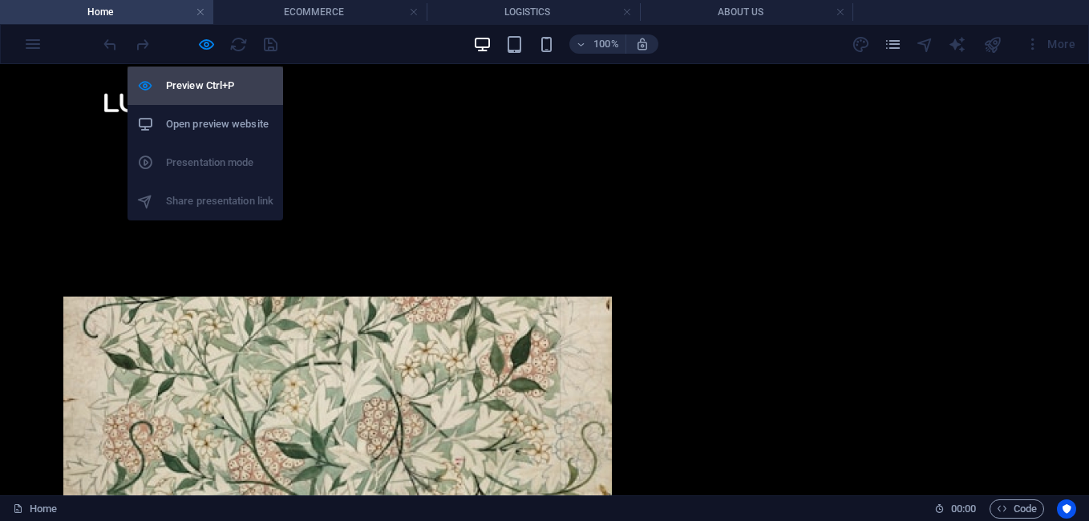
click at [177, 75] on li "Preview Ctrl+P" at bounding box center [205, 86] width 156 height 38
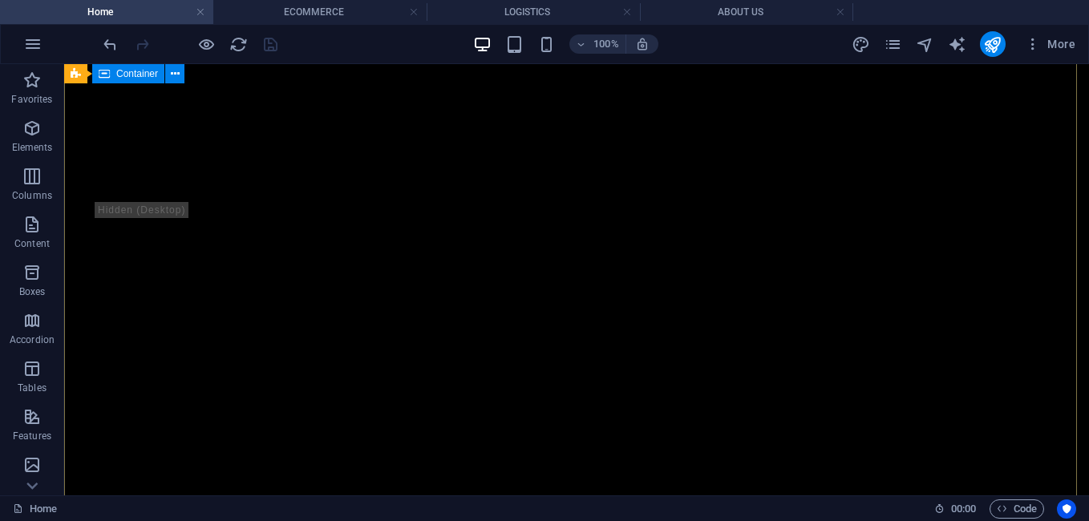
scroll to position [0, 0]
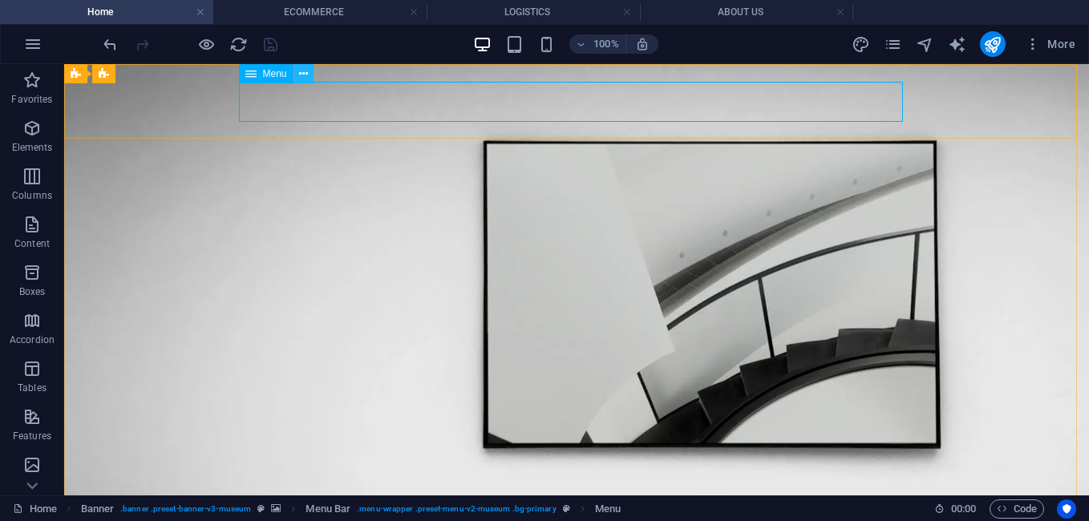
click at [298, 75] on button at bounding box center [303, 73] width 19 height 19
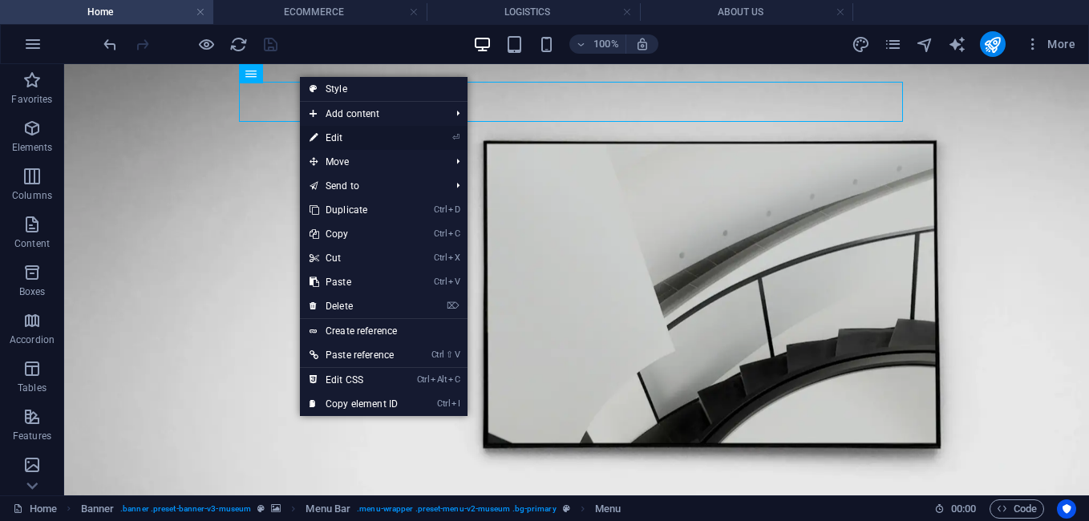
click at [341, 143] on link "⏎ Edit" at bounding box center [353, 138] width 107 height 24
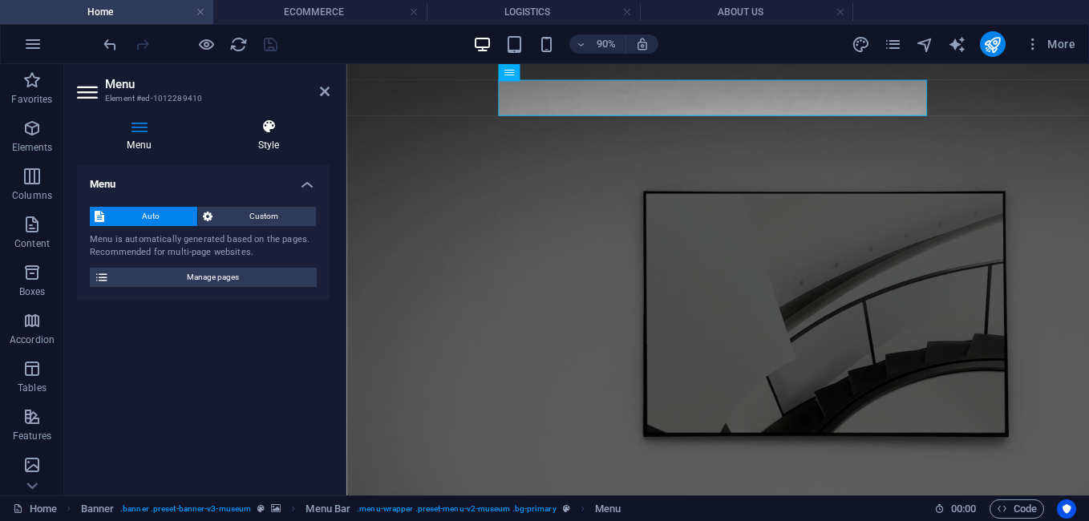
click at [271, 149] on h4 "Style" at bounding box center [269, 136] width 122 height 34
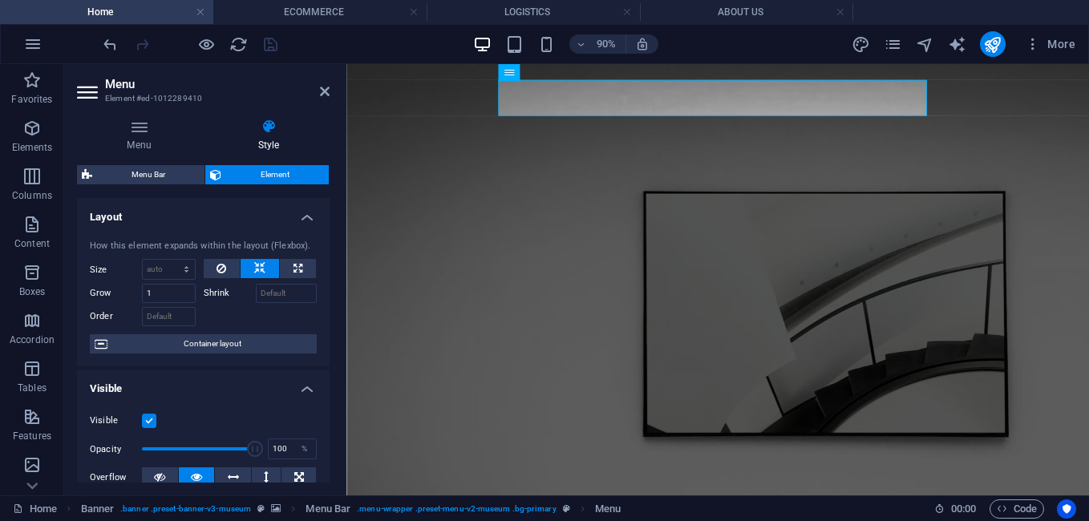
scroll to position [393, 0]
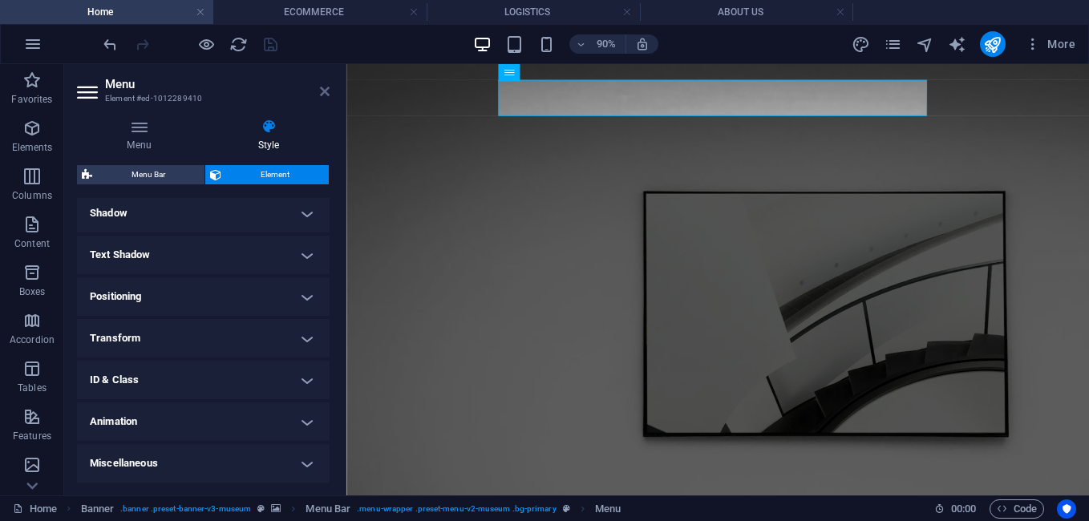
click at [320, 92] on icon at bounding box center [325, 91] width 10 height 13
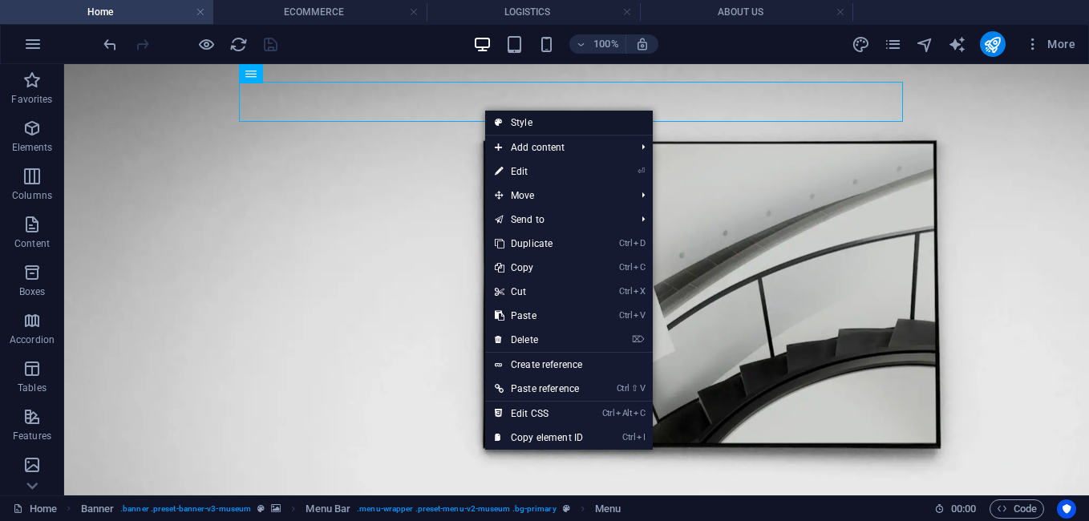
click at [543, 122] on link "Style" at bounding box center [569, 123] width 168 height 24
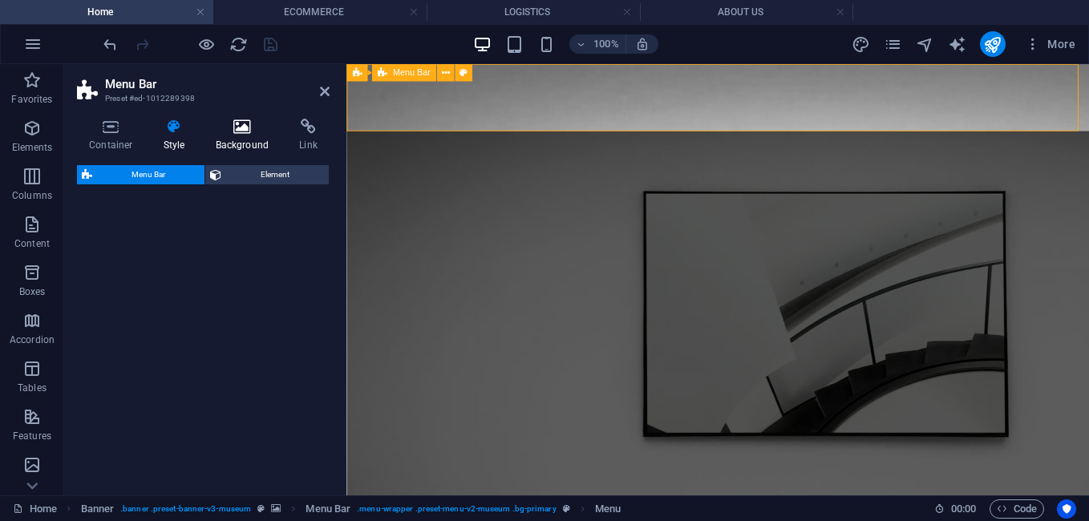
click at [251, 137] on h4 "Background" at bounding box center [246, 136] width 84 height 34
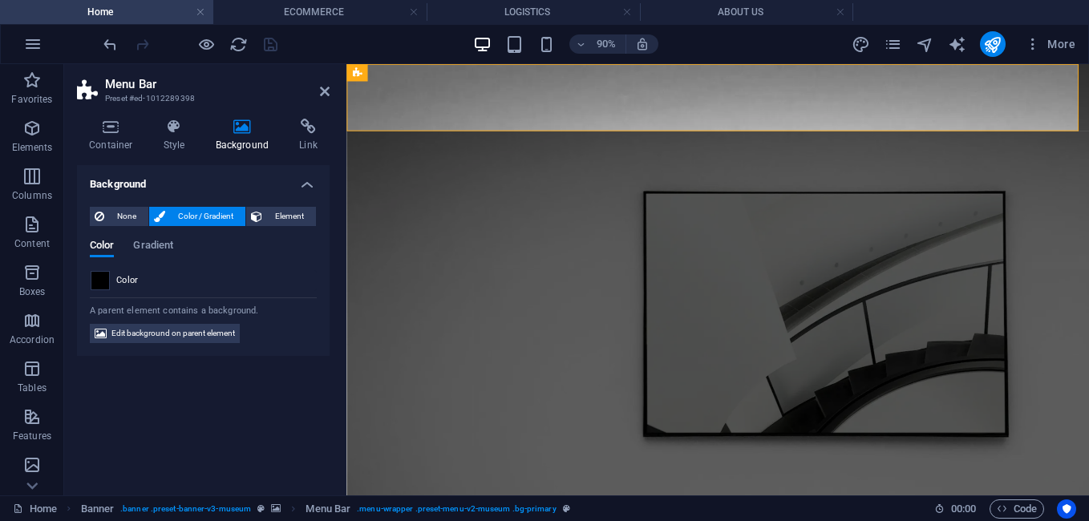
click at [95, 281] on span at bounding box center [100, 281] width 18 height 18
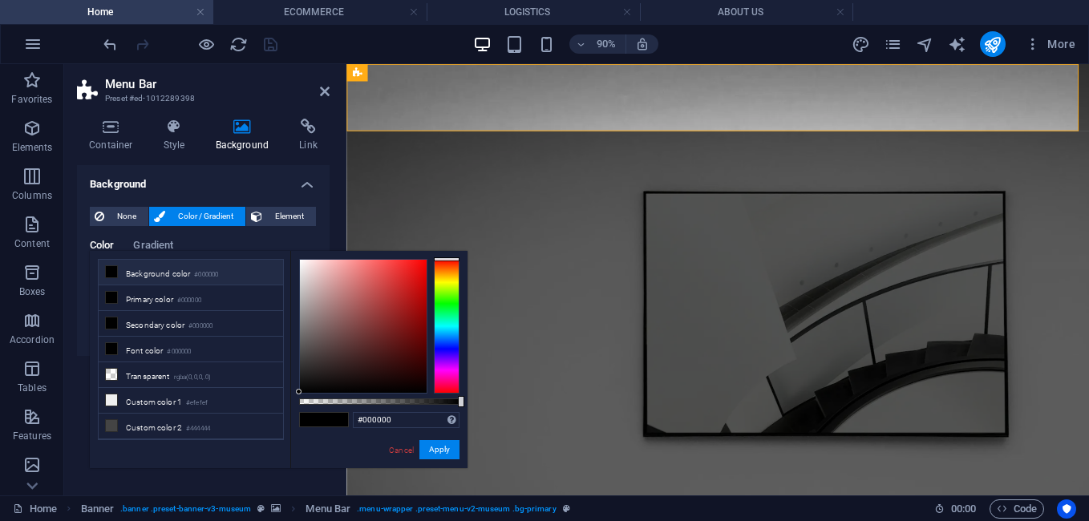
drag, startPoint x: 294, startPoint y: 346, endPoint x: 295, endPoint y: 279, distance: 67.3
click at [295, 279] on div "#000000 Supported formats #0852ed rgb(8, 82, 237) rgba(8, 82, 237, 90%) hsv(221…" at bounding box center [378, 476] width 177 height 450
type input "#ffffff"
drag, startPoint x: 313, startPoint y: 291, endPoint x: 289, endPoint y: 244, distance: 52.3
click at [289, 244] on body "LUTE India Home ECOMMERCE LOGISTICS ABOUT US Favorites Elements Columns Content…" at bounding box center [544, 260] width 1089 height 521
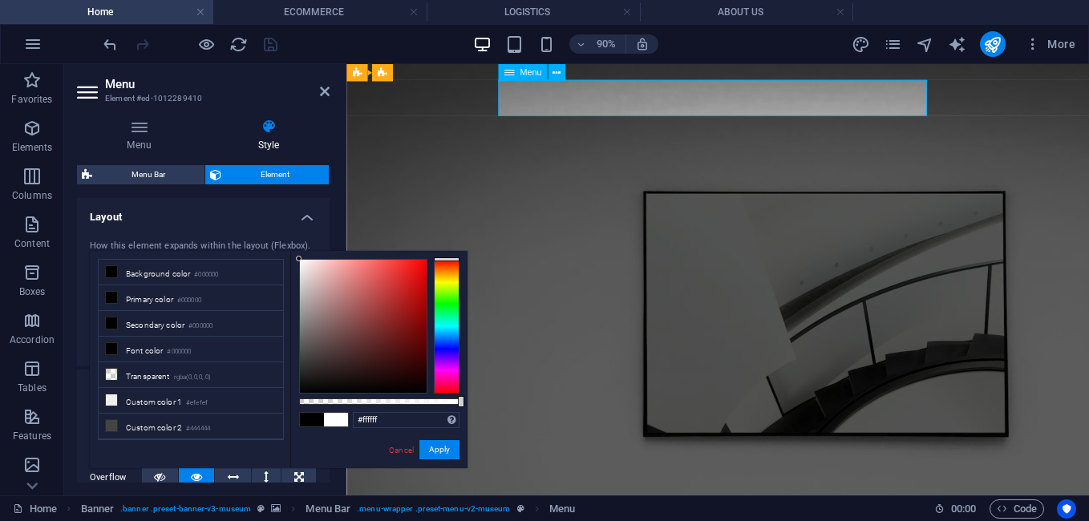
click at [556, 69] on icon at bounding box center [556, 72] width 8 height 15
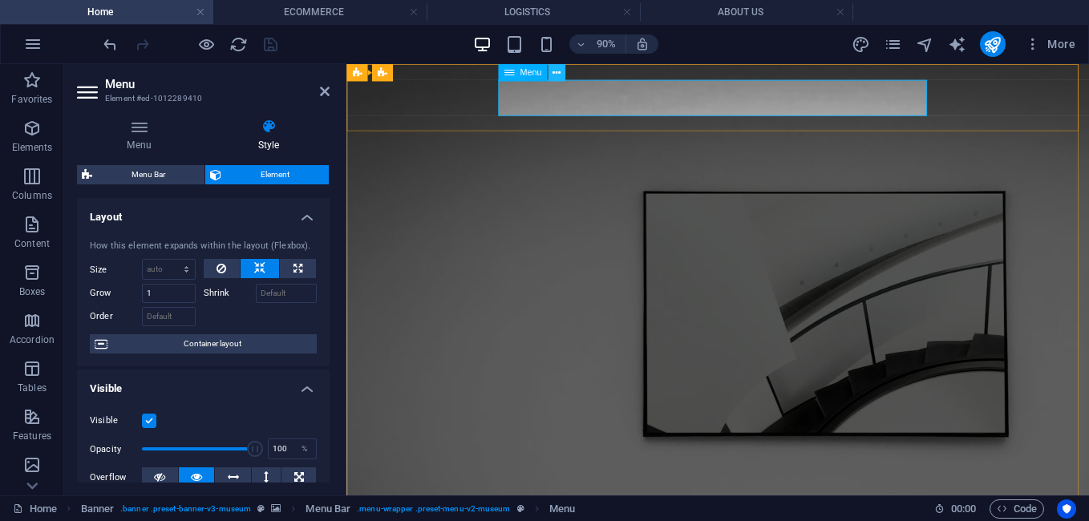
click at [560, 68] on icon at bounding box center [556, 72] width 8 height 15
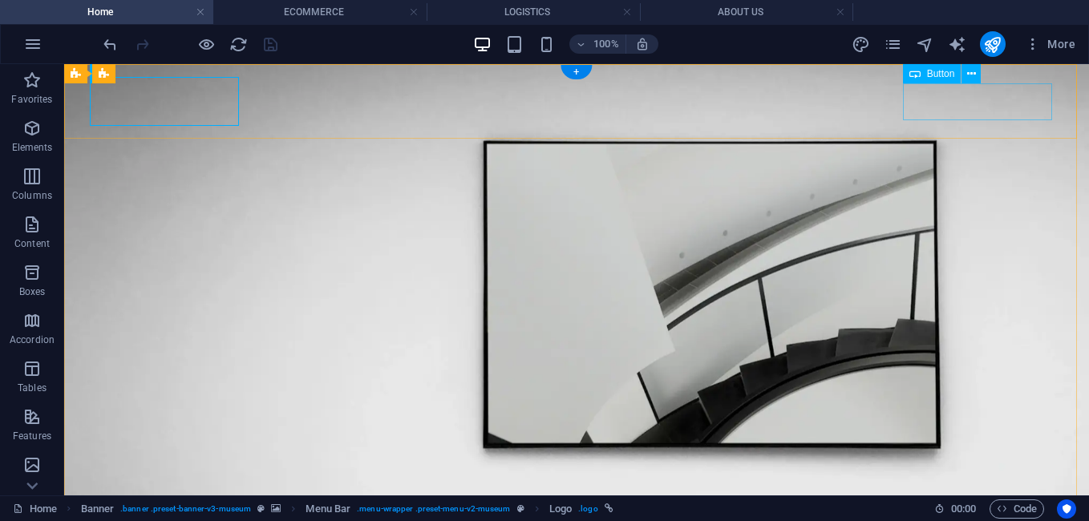
click at [974, 71] on icon at bounding box center [971, 74] width 9 height 17
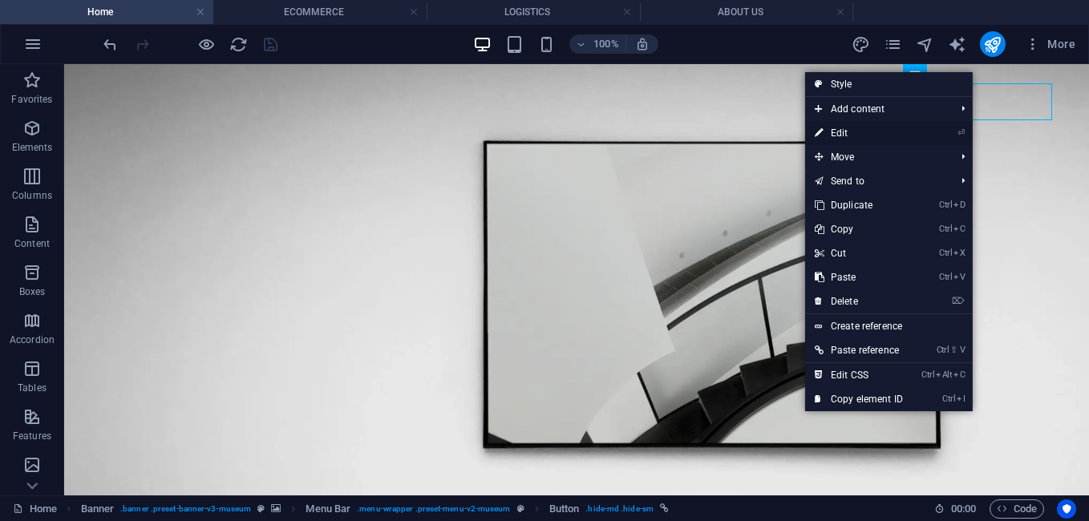
click at [879, 133] on link "⏎ Edit" at bounding box center [858, 133] width 107 height 24
select select "4"
select select
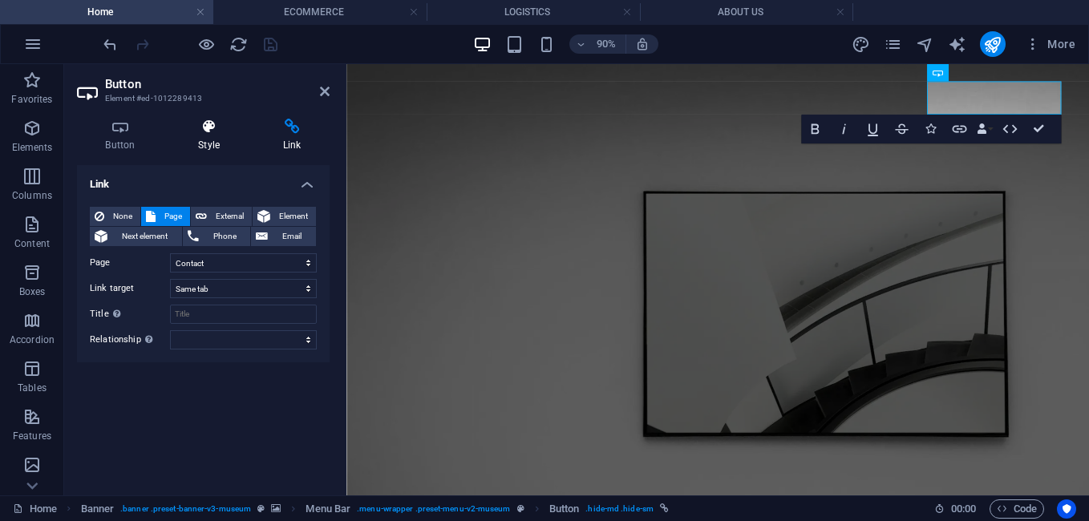
click at [213, 127] on icon at bounding box center [209, 127] width 79 height 16
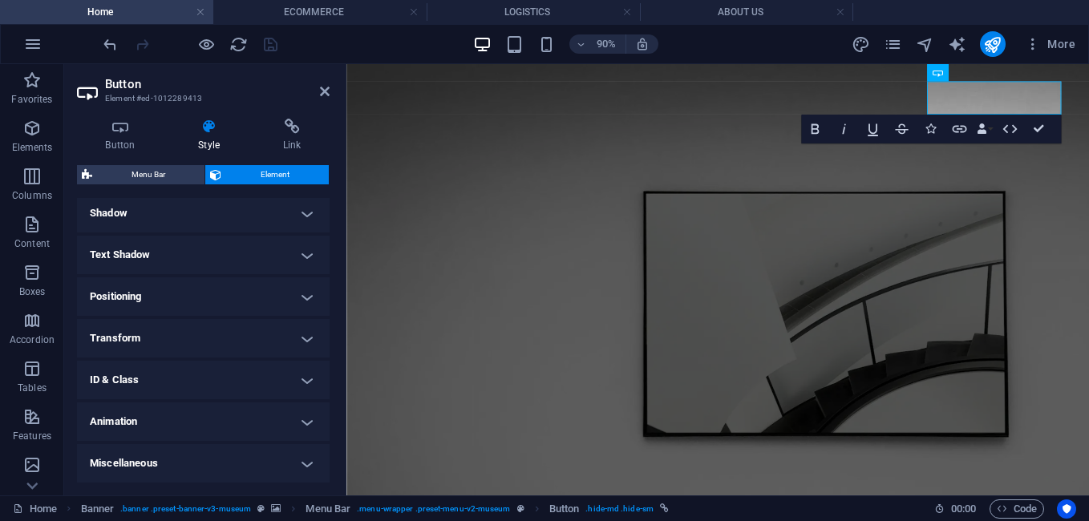
scroll to position [0, 0]
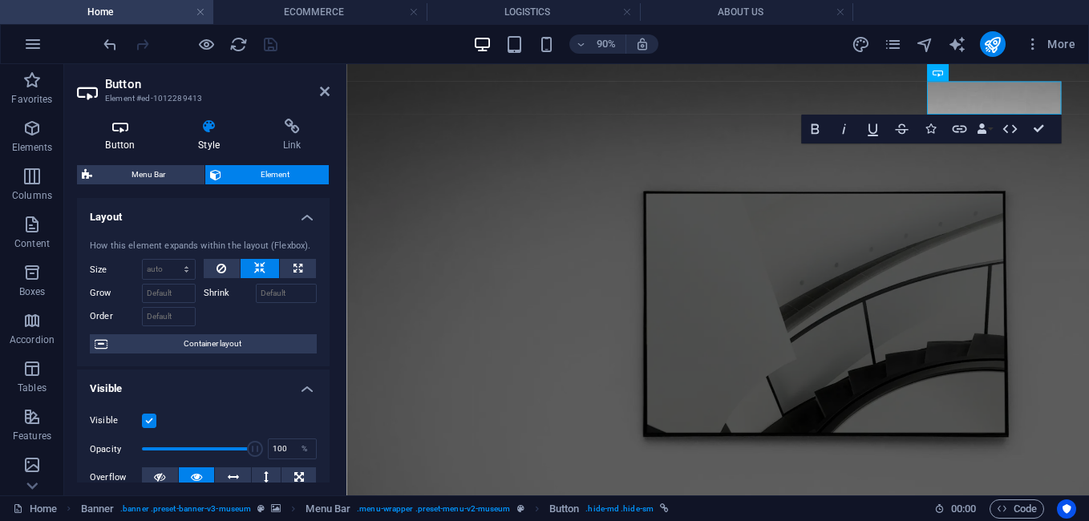
click at [126, 134] on icon at bounding box center [120, 127] width 87 height 16
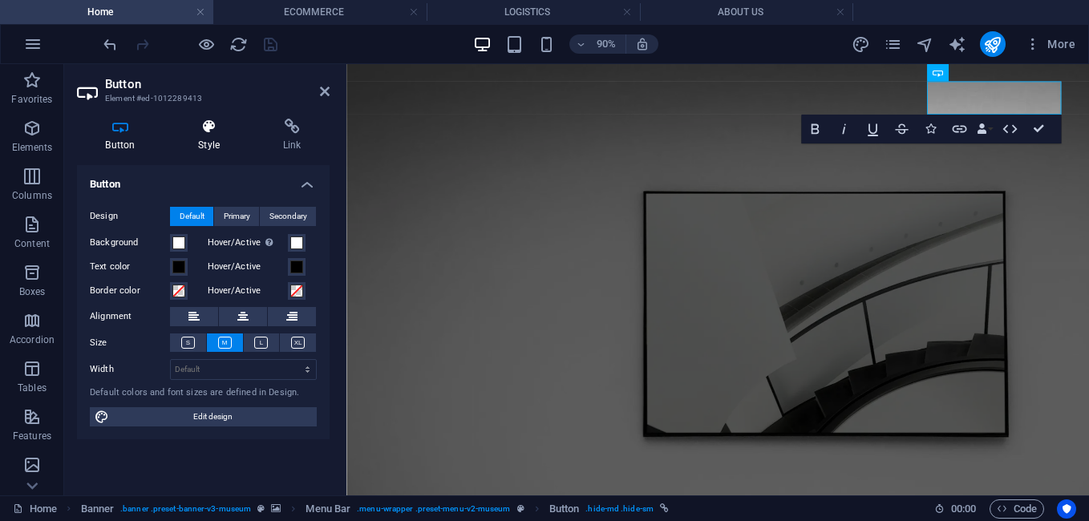
click at [196, 127] on icon at bounding box center [209, 127] width 79 height 16
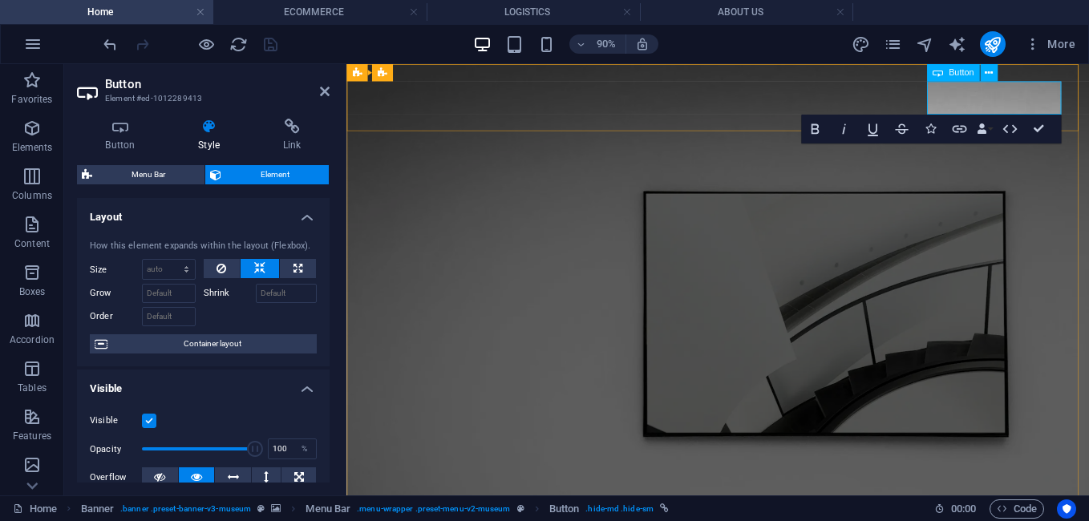
click at [104, 42] on icon "undo" at bounding box center [110, 44] width 18 height 18
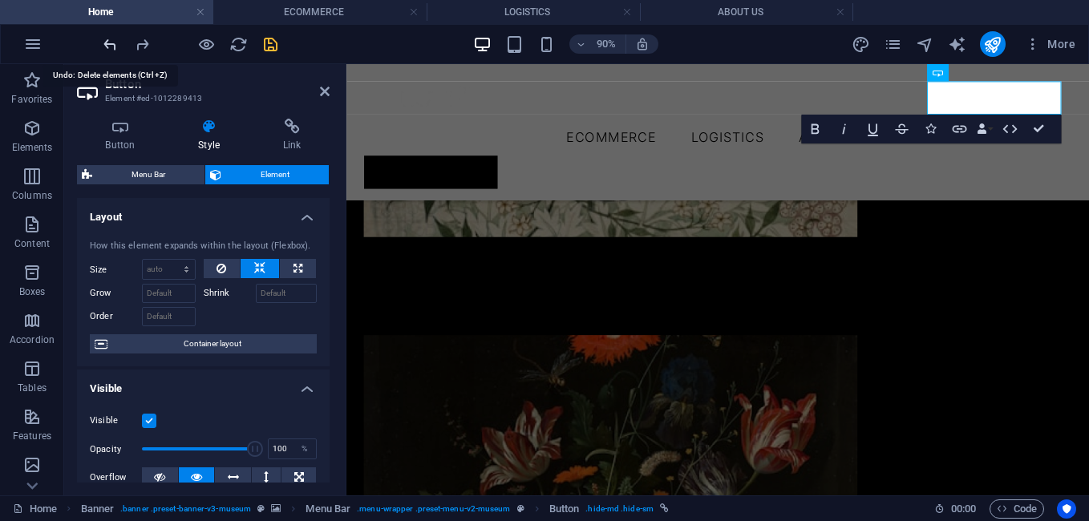
click at [104, 42] on icon "undo" at bounding box center [110, 44] width 18 height 18
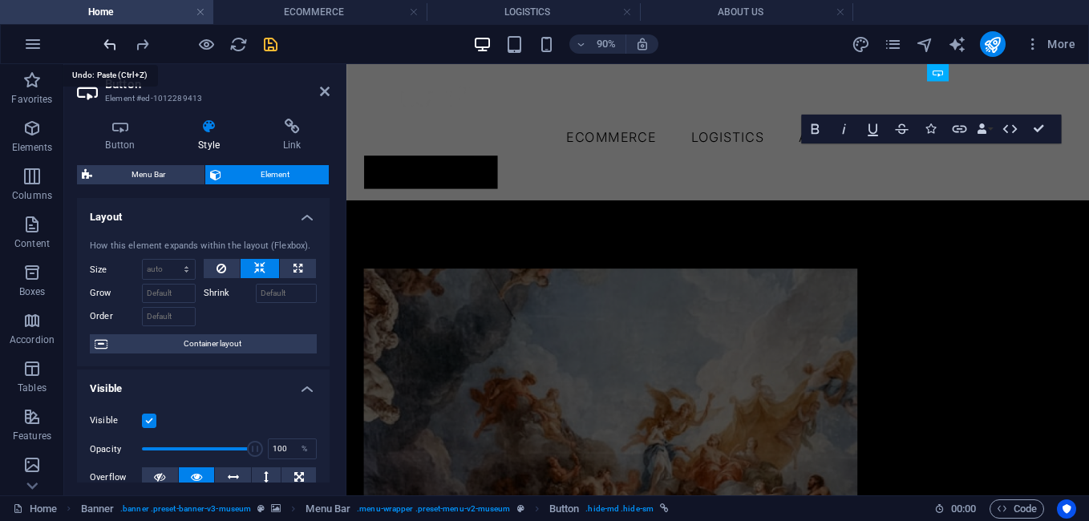
click at [104, 42] on icon "undo" at bounding box center [110, 44] width 18 height 18
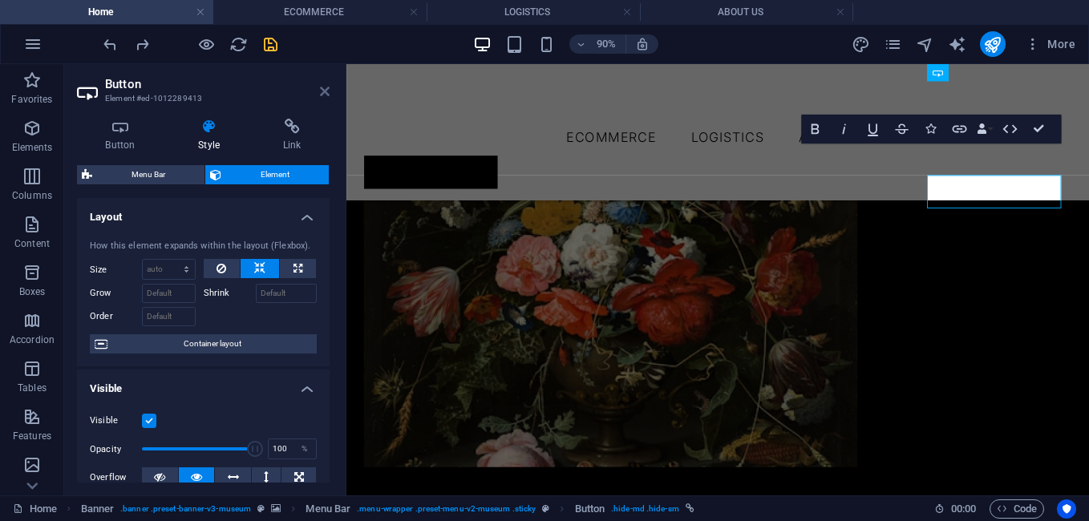
click at [328, 89] on icon at bounding box center [325, 91] width 10 height 13
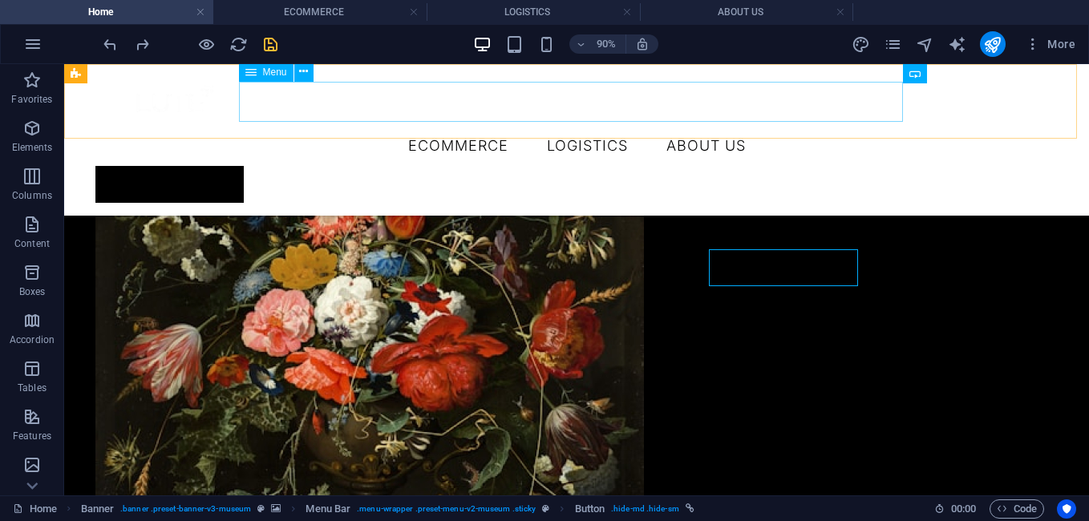
scroll to position [4230, 0]
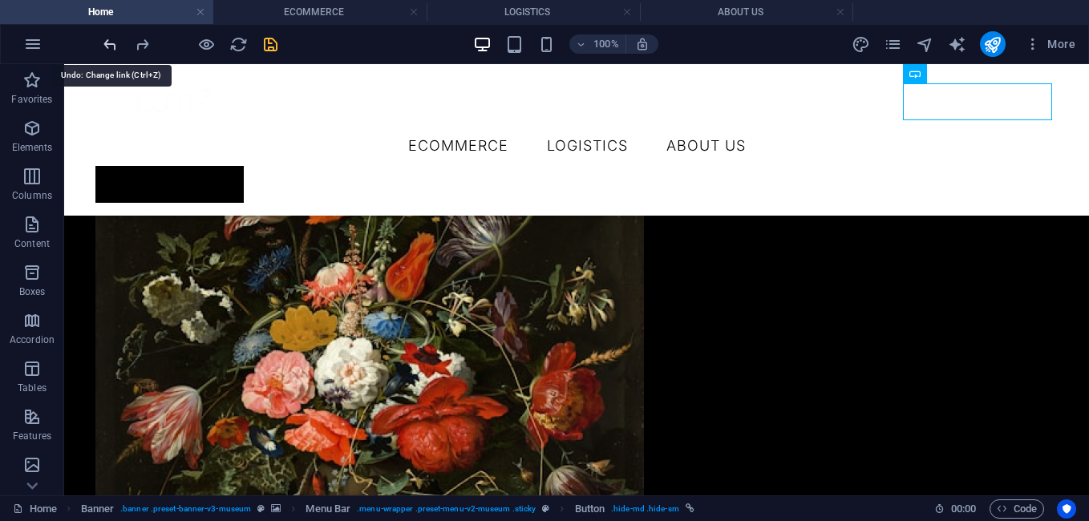
click at [107, 39] on icon "undo" at bounding box center [110, 44] width 18 height 18
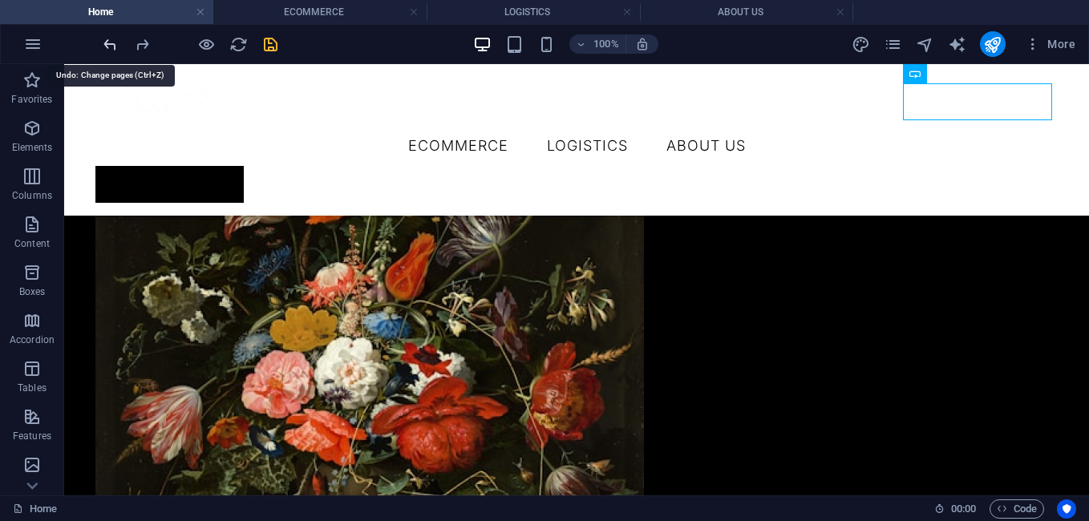
click at [107, 39] on icon "undo" at bounding box center [110, 44] width 18 height 18
click at [107, 46] on icon "undo" at bounding box center [110, 44] width 18 height 18
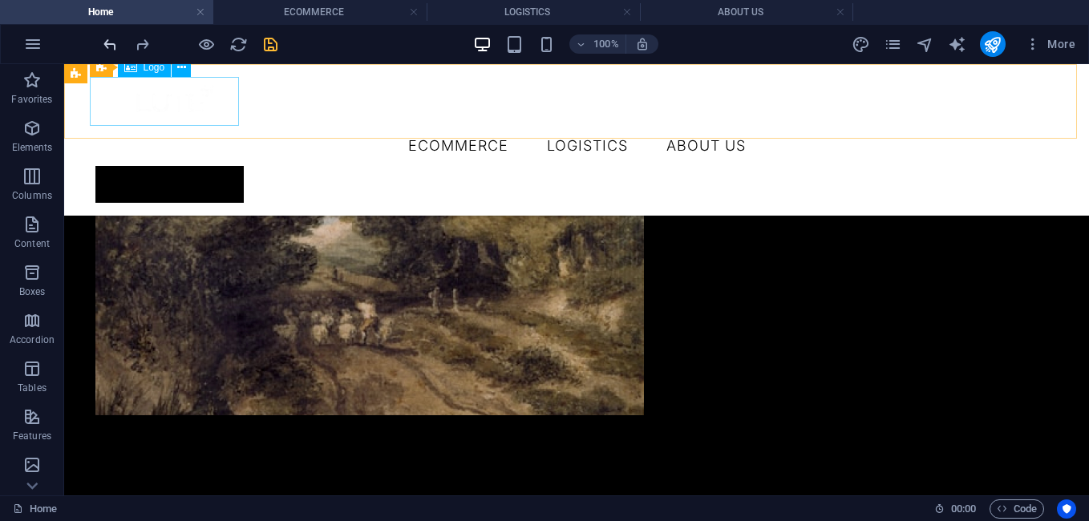
scroll to position [1986, 0]
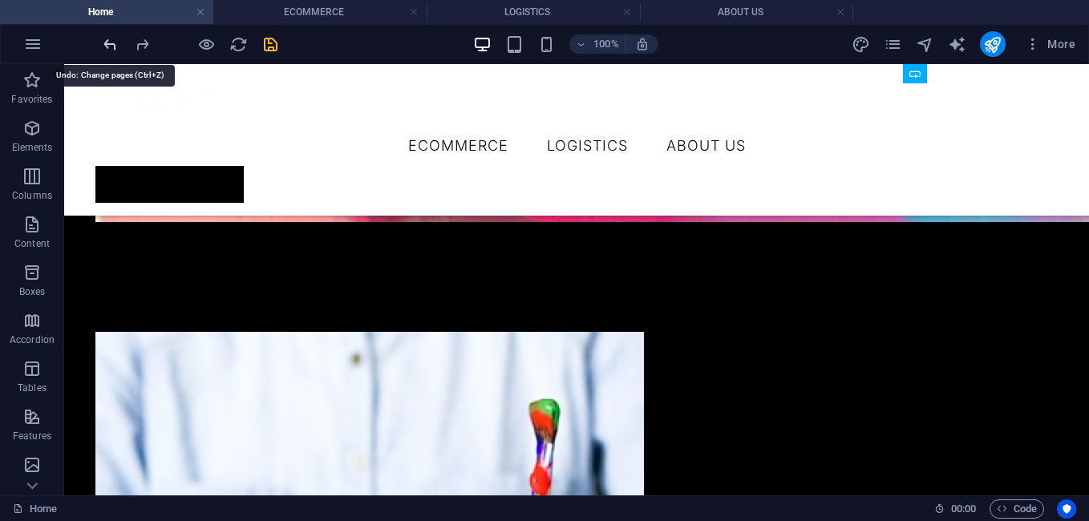
click at [111, 44] on icon "undo" at bounding box center [110, 44] width 18 height 18
click at [110, 44] on icon "undo" at bounding box center [110, 44] width 18 height 18
drag, startPoint x: 110, startPoint y: 44, endPoint x: 110, endPoint y: 61, distance: 16.8
click at [110, 61] on div "100% More" at bounding box center [544, 44] width 1087 height 38
click at [101, 38] on icon "undo" at bounding box center [110, 44] width 18 height 18
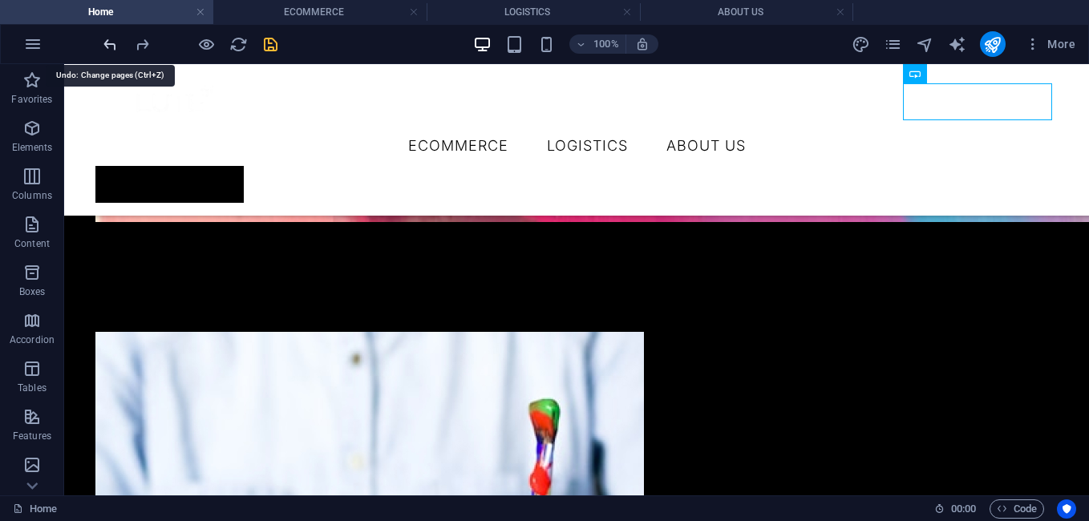
click at [107, 39] on icon "undo" at bounding box center [110, 44] width 18 height 18
click at [110, 45] on icon "undo" at bounding box center [110, 44] width 18 height 18
click at [108, 44] on icon "undo" at bounding box center [110, 44] width 18 height 18
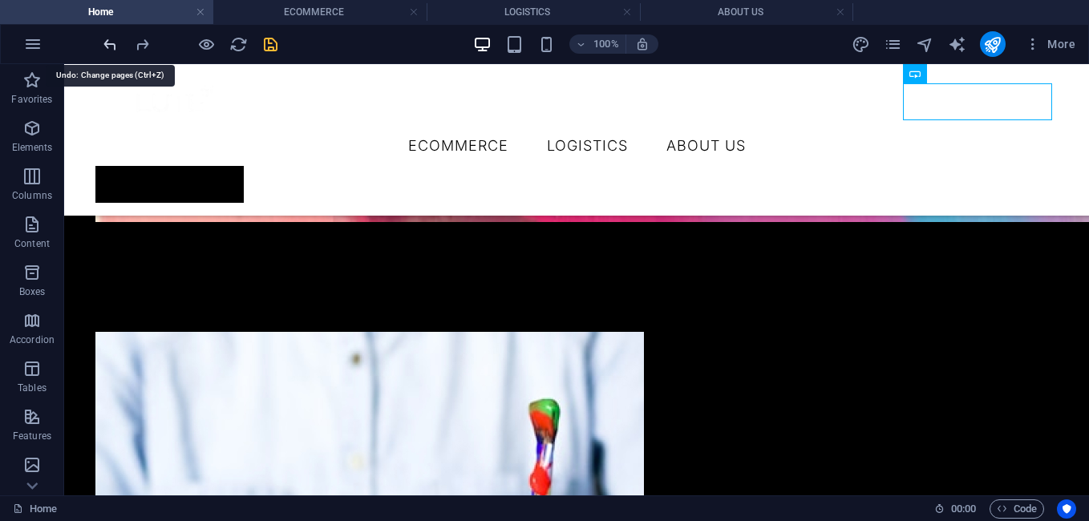
click at [107, 42] on icon "undo" at bounding box center [110, 44] width 18 height 18
click at [112, 38] on icon "undo" at bounding box center [110, 44] width 18 height 18
drag, startPoint x: 112, startPoint y: 38, endPoint x: 345, endPoint y: 36, distance: 233.3
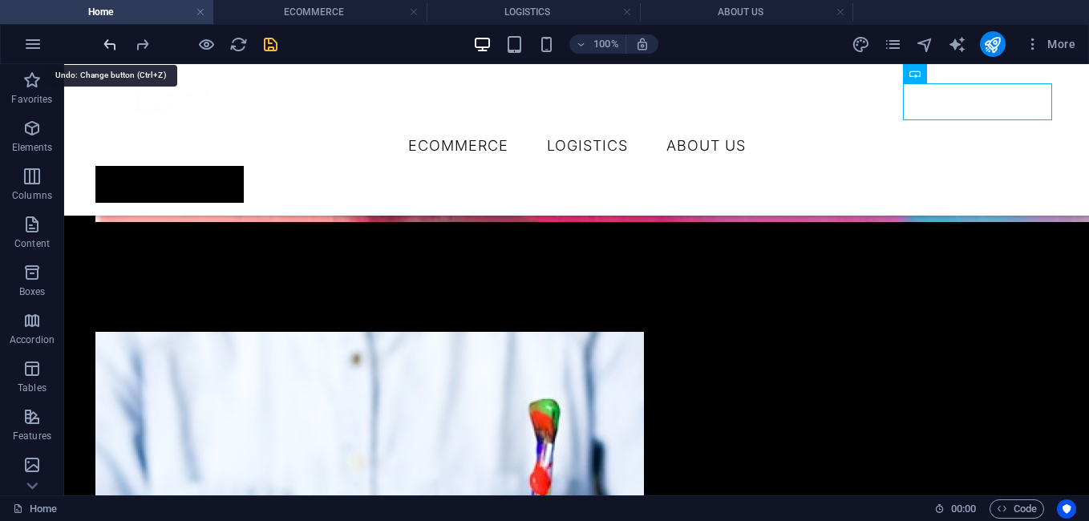
click at [112, 38] on icon "undo" at bounding box center [110, 44] width 18 height 18
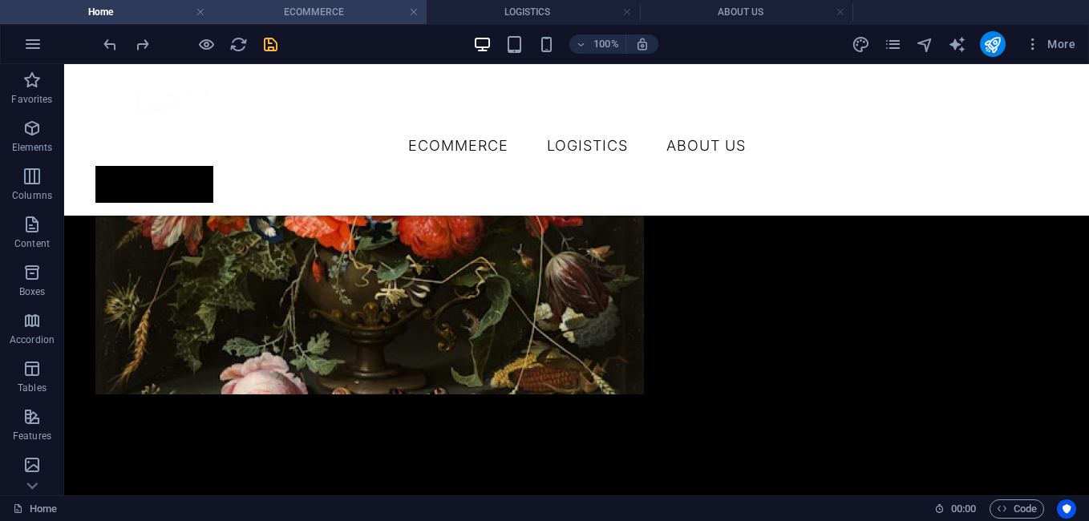
scroll to position [3322, 0]
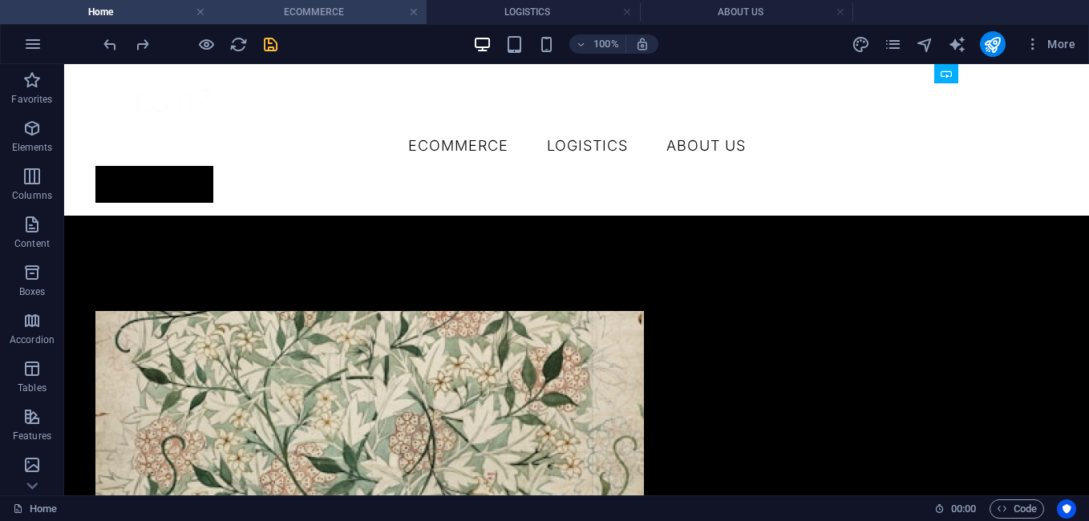
click at [310, 12] on h4 "ECOMMERCE" at bounding box center [319, 12] width 213 height 18
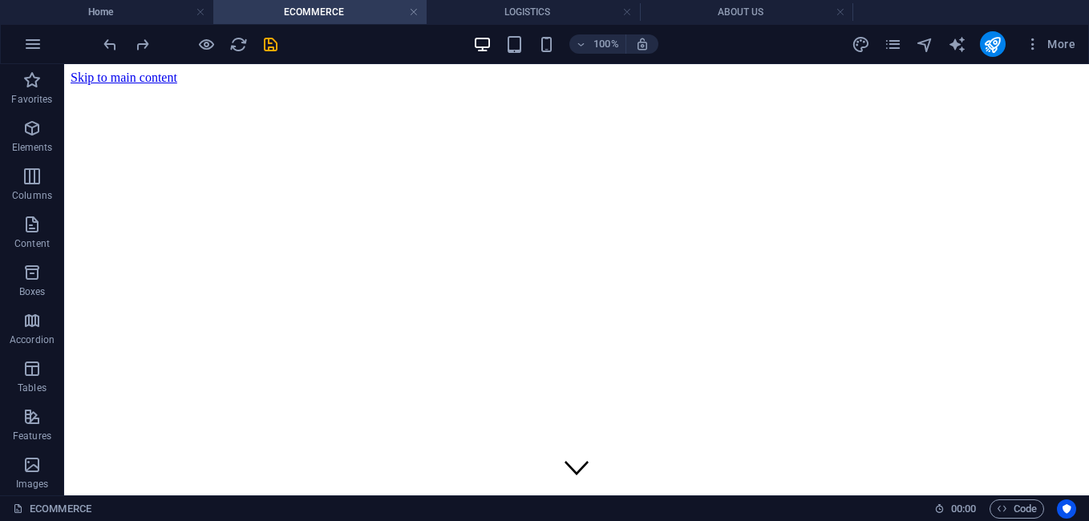
scroll to position [1891, 0]
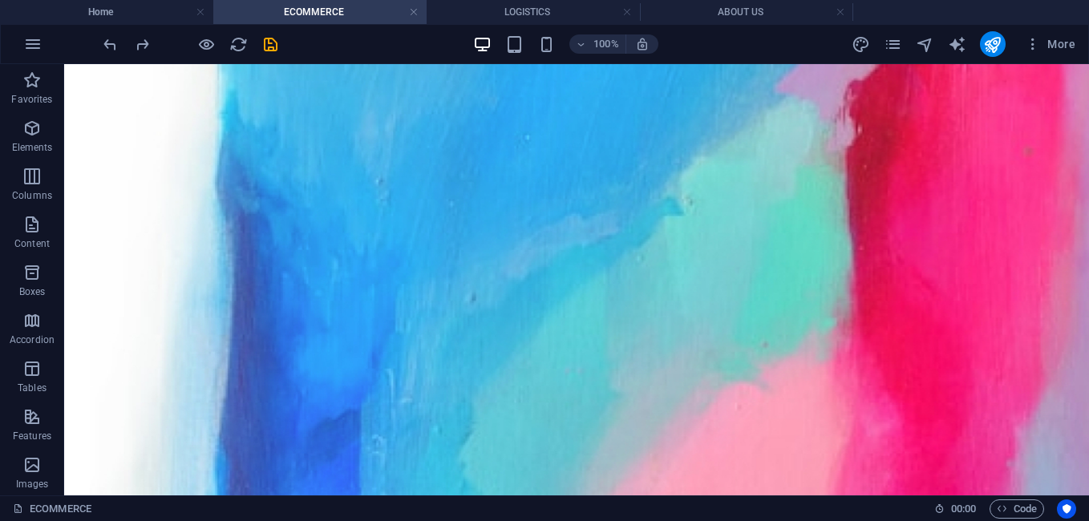
click at [115, 34] on div at bounding box center [190, 44] width 180 height 26
click at [115, 38] on icon "undo" at bounding box center [110, 44] width 18 height 18
click at [414, 12] on link at bounding box center [414, 12] width 10 height 15
